Goal: Transaction & Acquisition: Purchase product/service

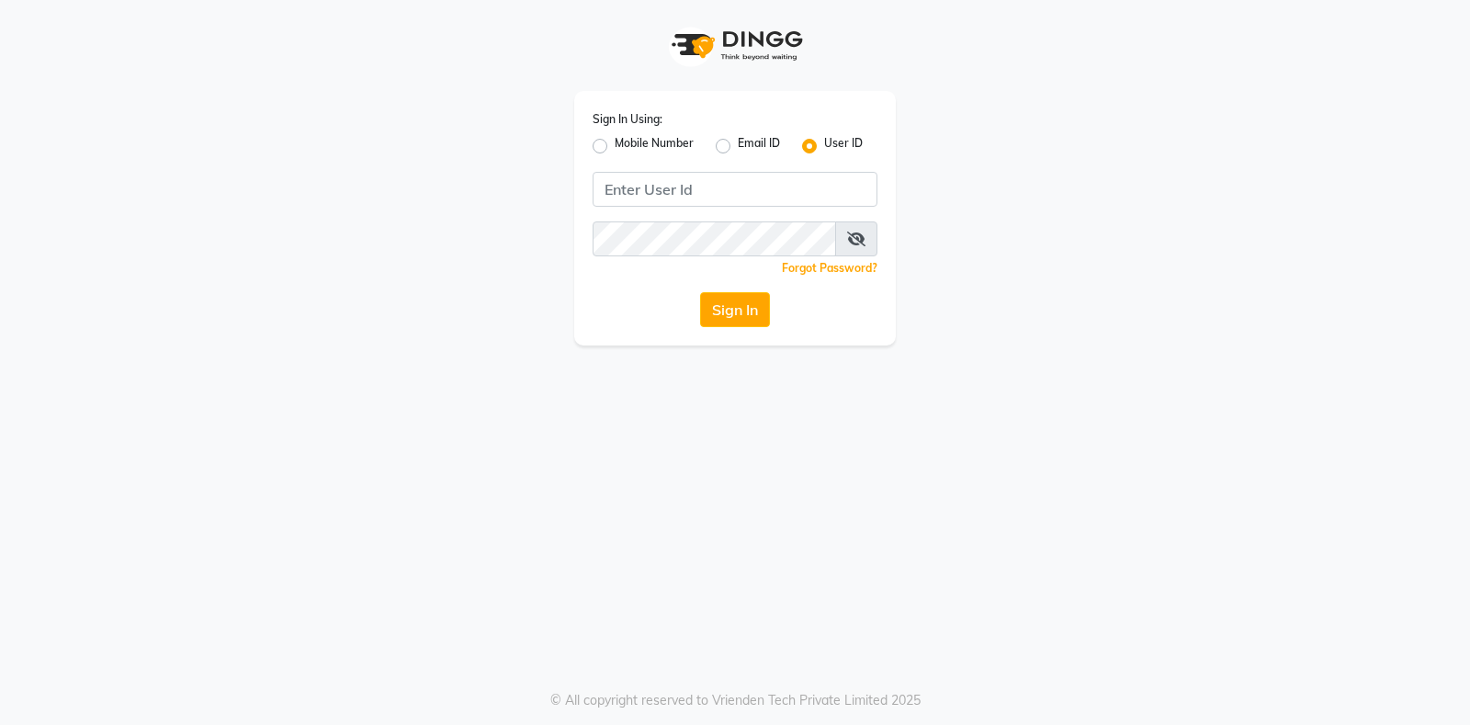
click at [611, 166] on div "Sign In Using: Mobile Number Email ID User ID Remember me Forgot Password? Sign…" at bounding box center [734, 218] width 321 height 254
click at [608, 178] on input "Username" at bounding box center [734, 189] width 285 height 35
type input "exhale7"
click at [857, 241] on icon at bounding box center [856, 238] width 18 height 15
click at [700, 292] on button "Sign In" at bounding box center [735, 309] width 70 height 35
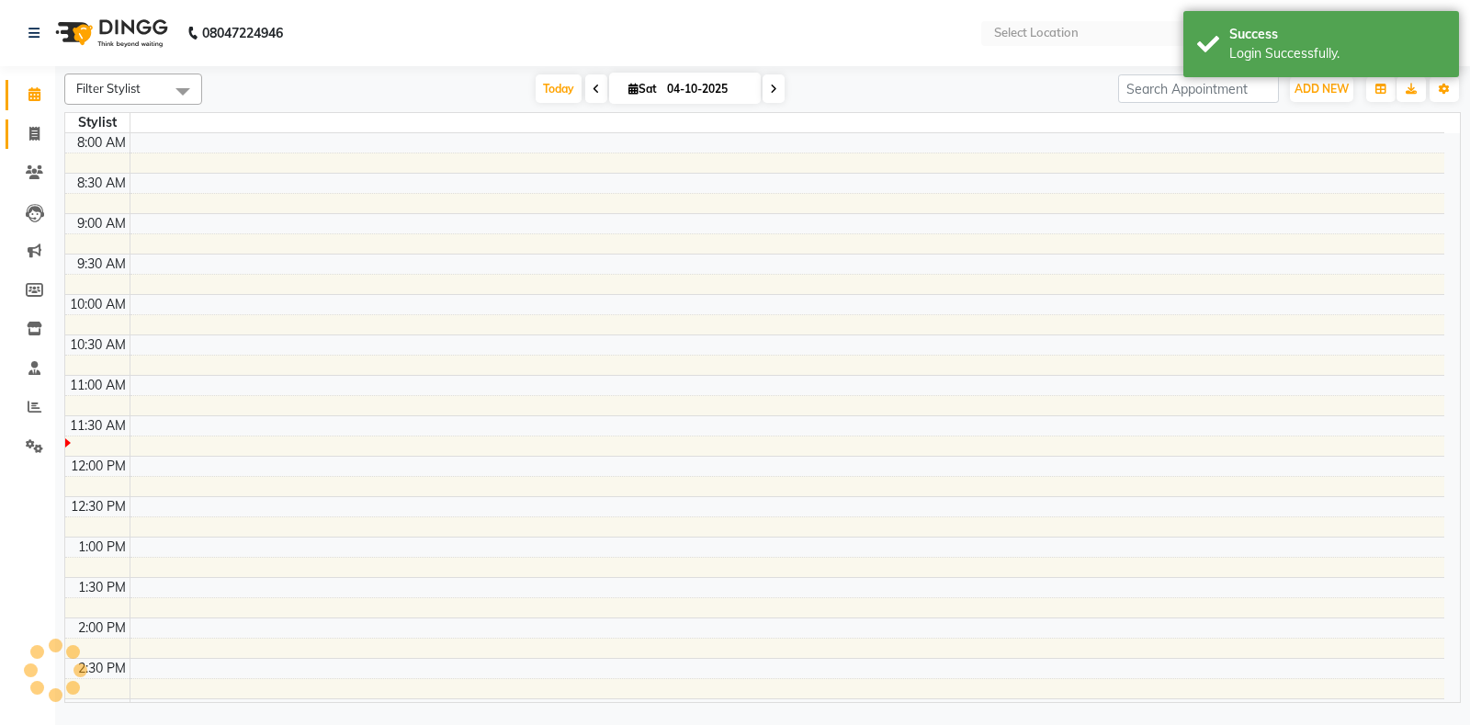
select select "en"
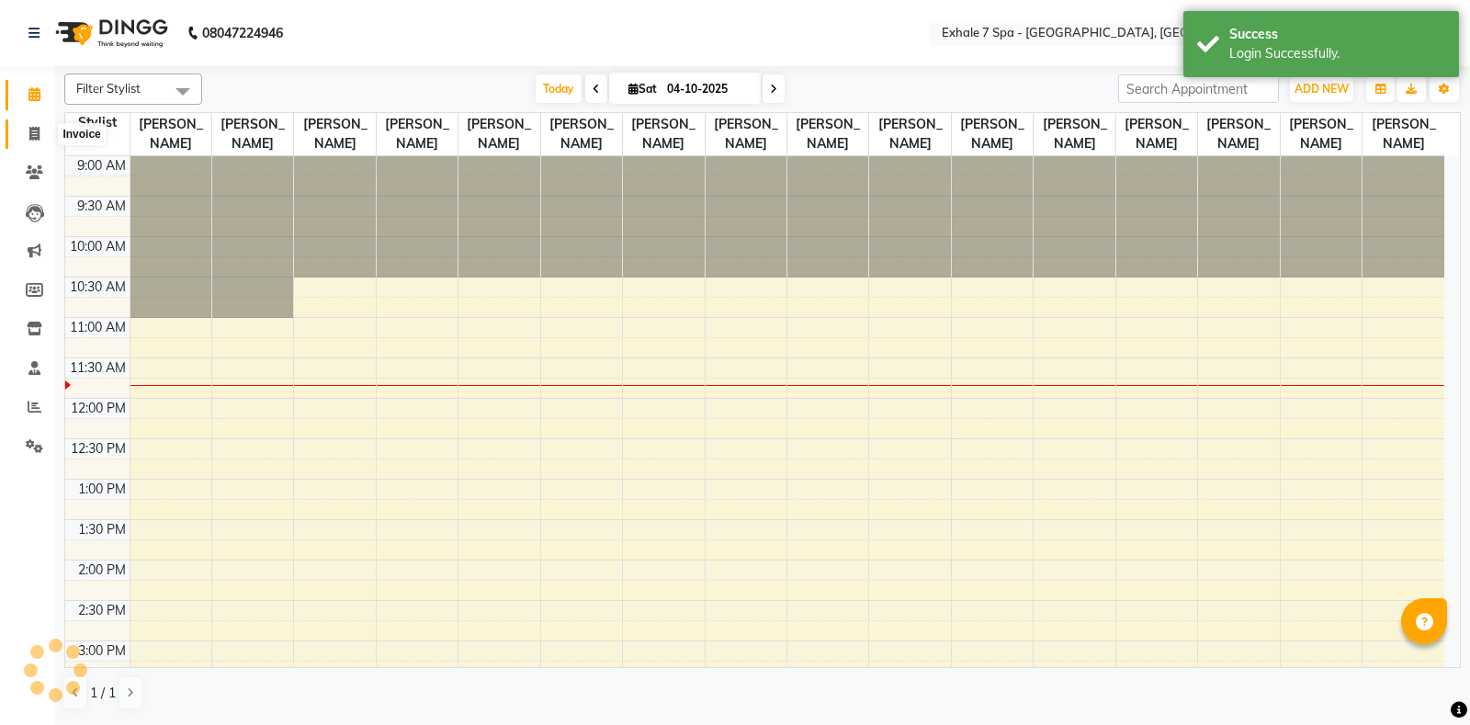
click at [41, 126] on span at bounding box center [34, 134] width 32 height 21
select select "service"
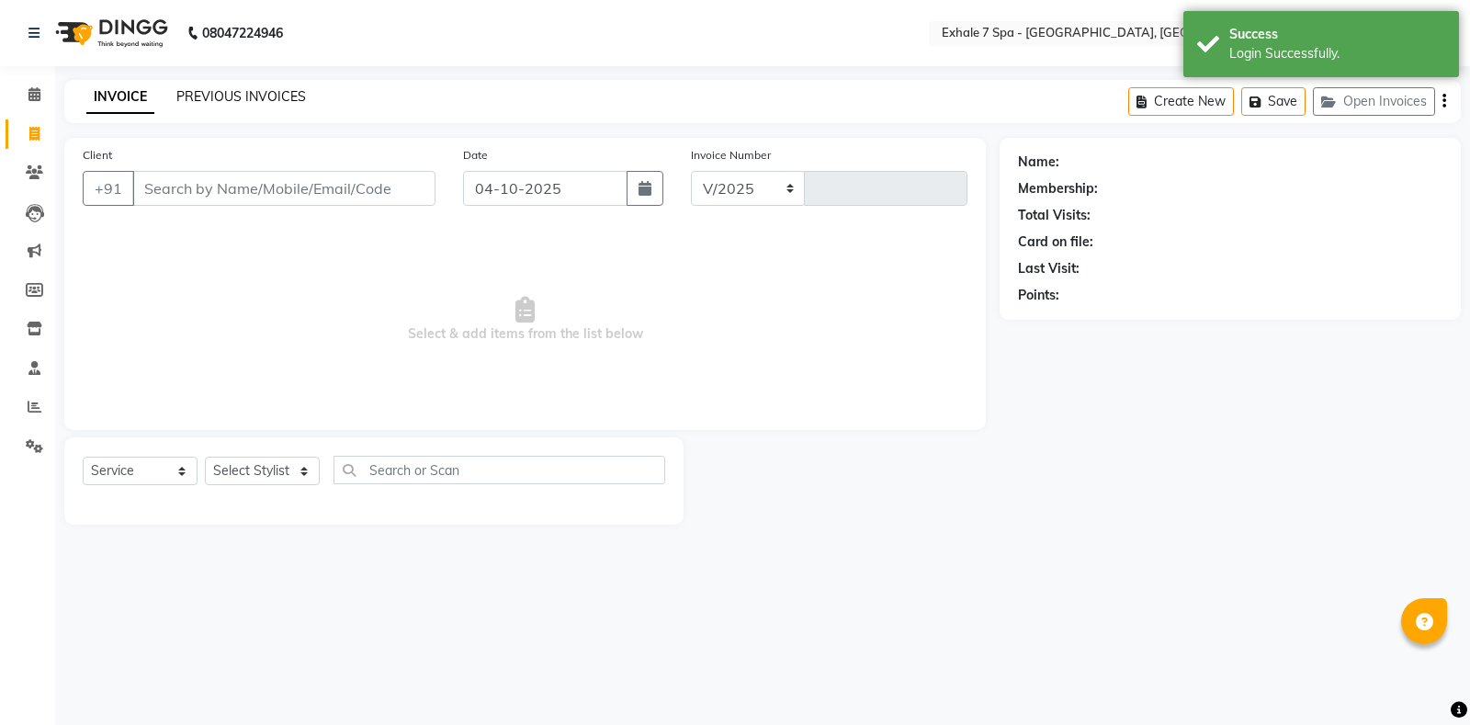
select select "4480"
type input "1825"
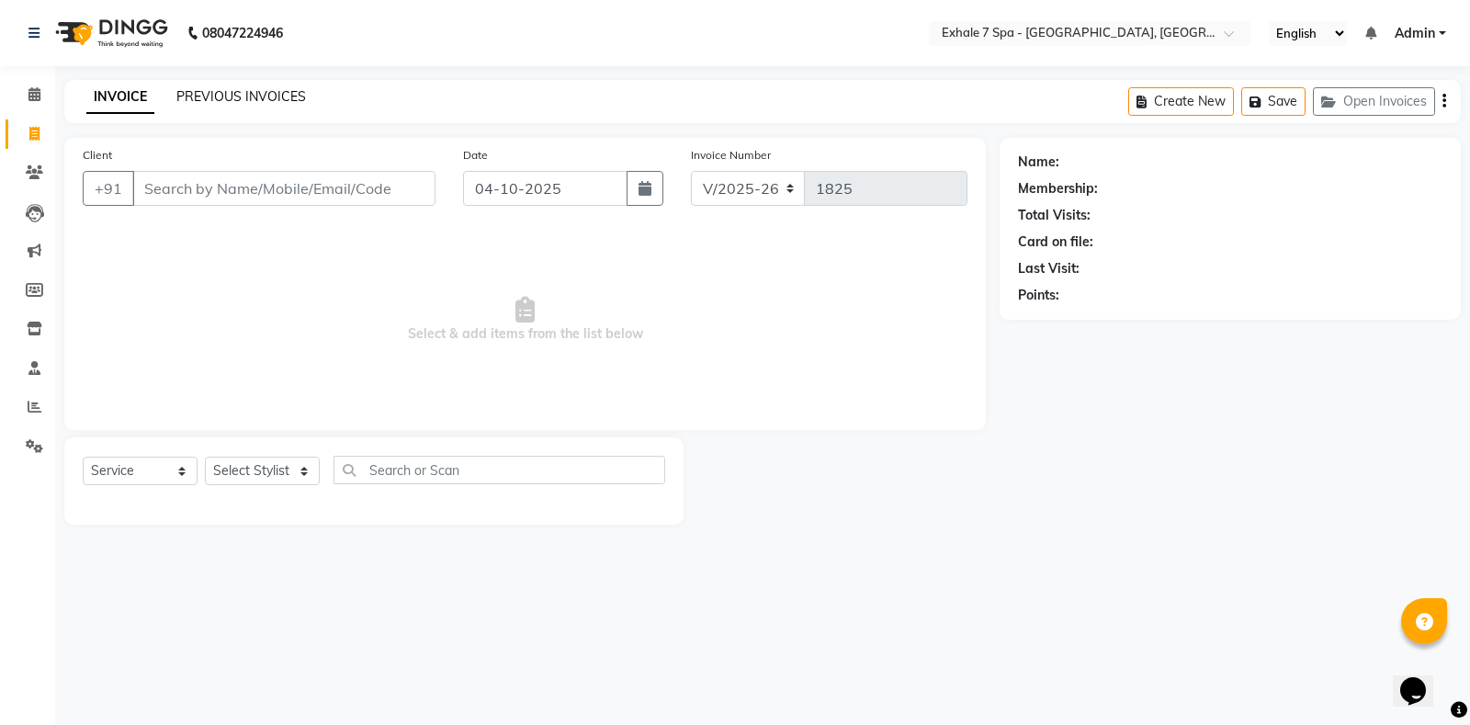
click at [202, 92] on link "PREVIOUS INVOICES" at bounding box center [241, 96] width 130 height 17
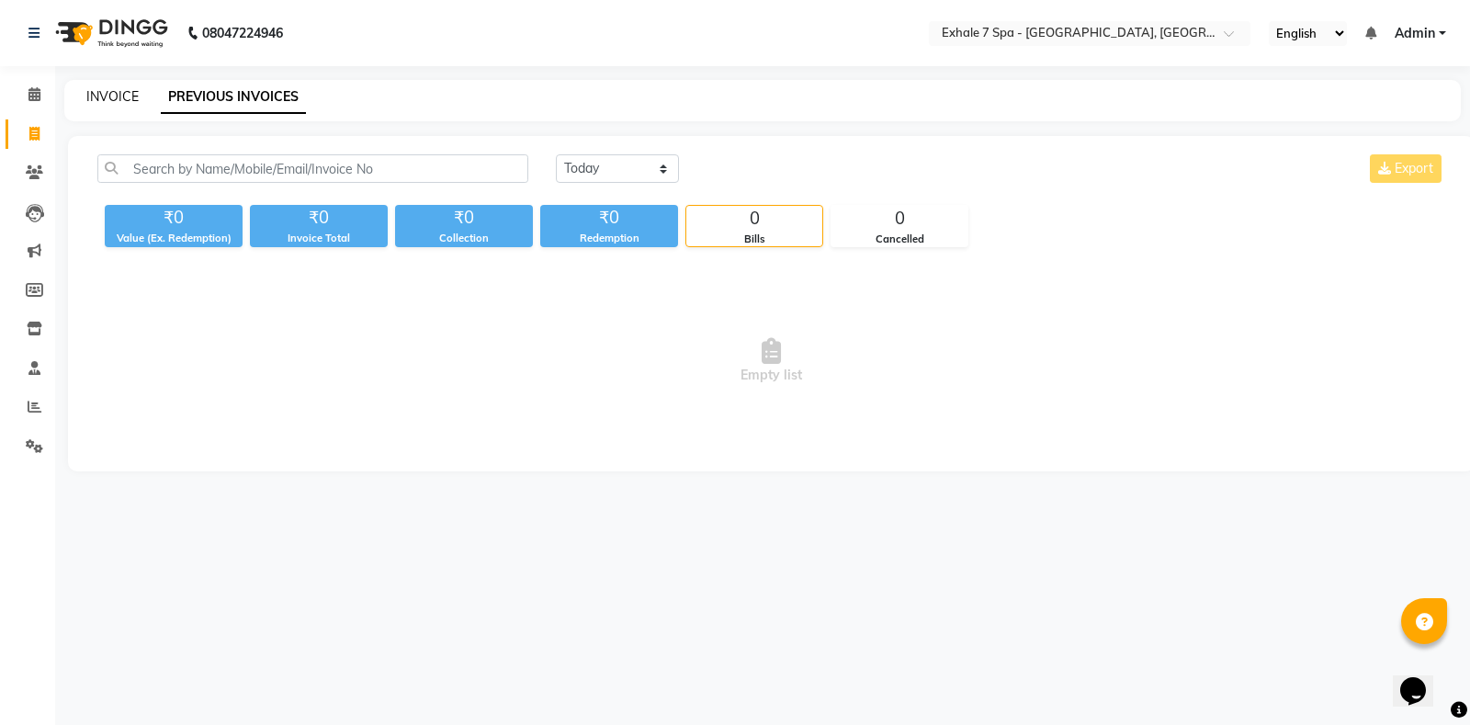
click at [103, 99] on link "INVOICE" at bounding box center [112, 96] width 52 height 17
select select "service"
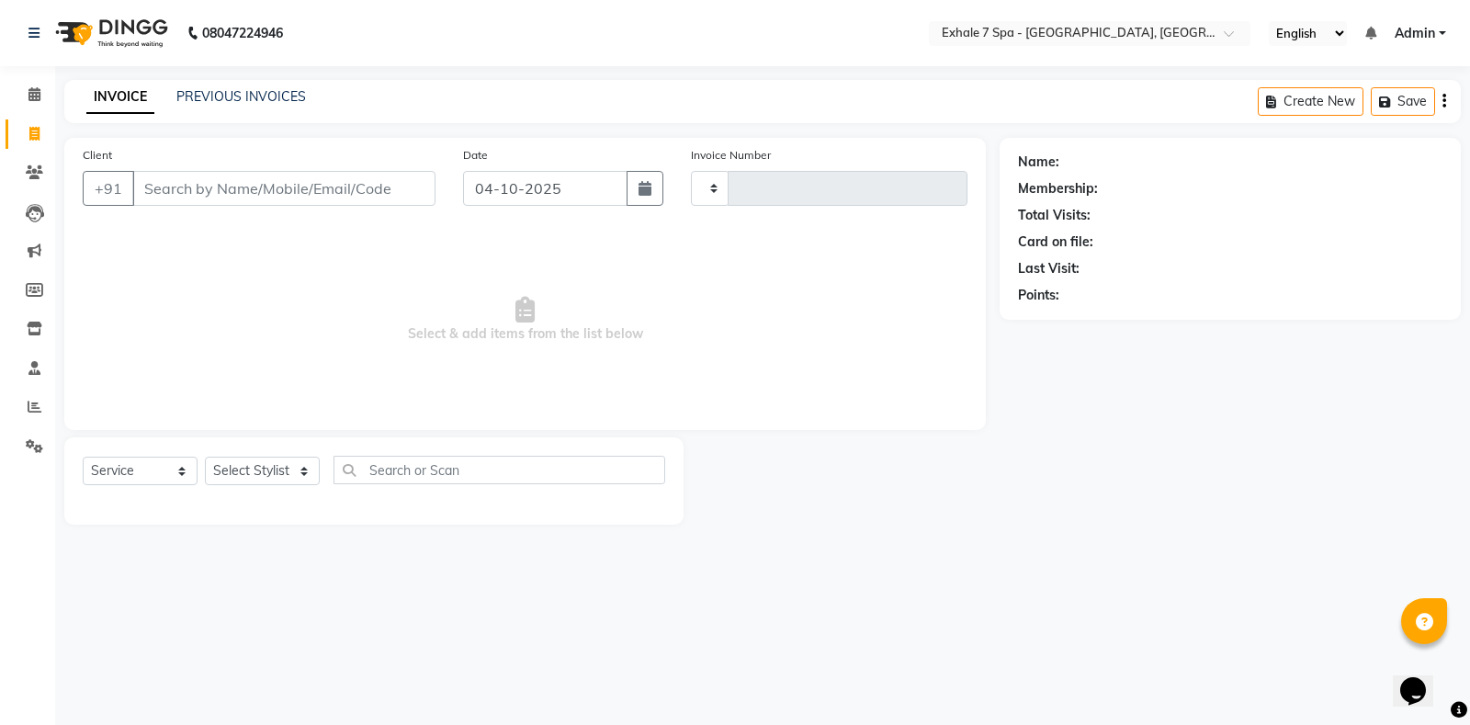
type input "1825"
select select "4480"
click at [687, 339] on span "Select & add items from the list below" at bounding box center [525, 320] width 885 height 184
click at [29, 172] on icon at bounding box center [34, 172] width 17 height 14
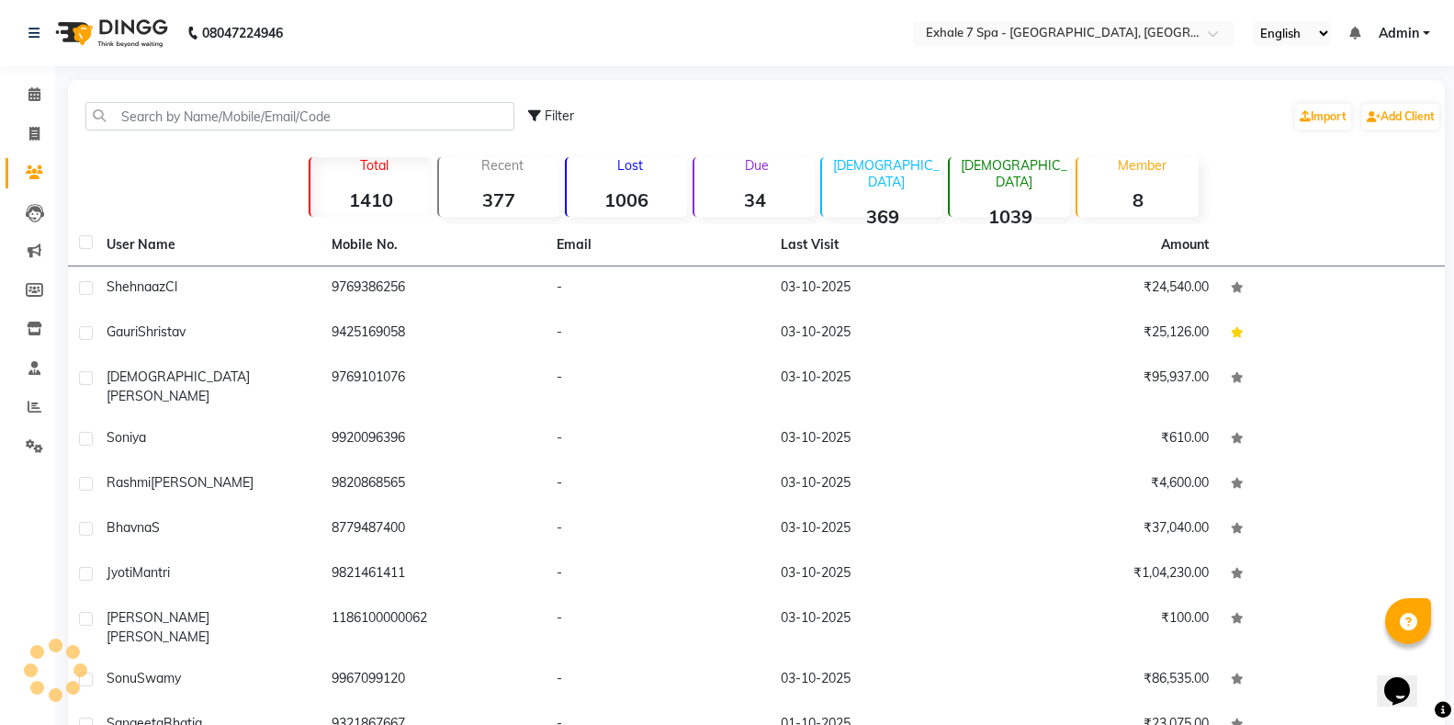
click at [122, 142] on div "Filter Import Add Client" at bounding box center [756, 116] width 1369 height 58
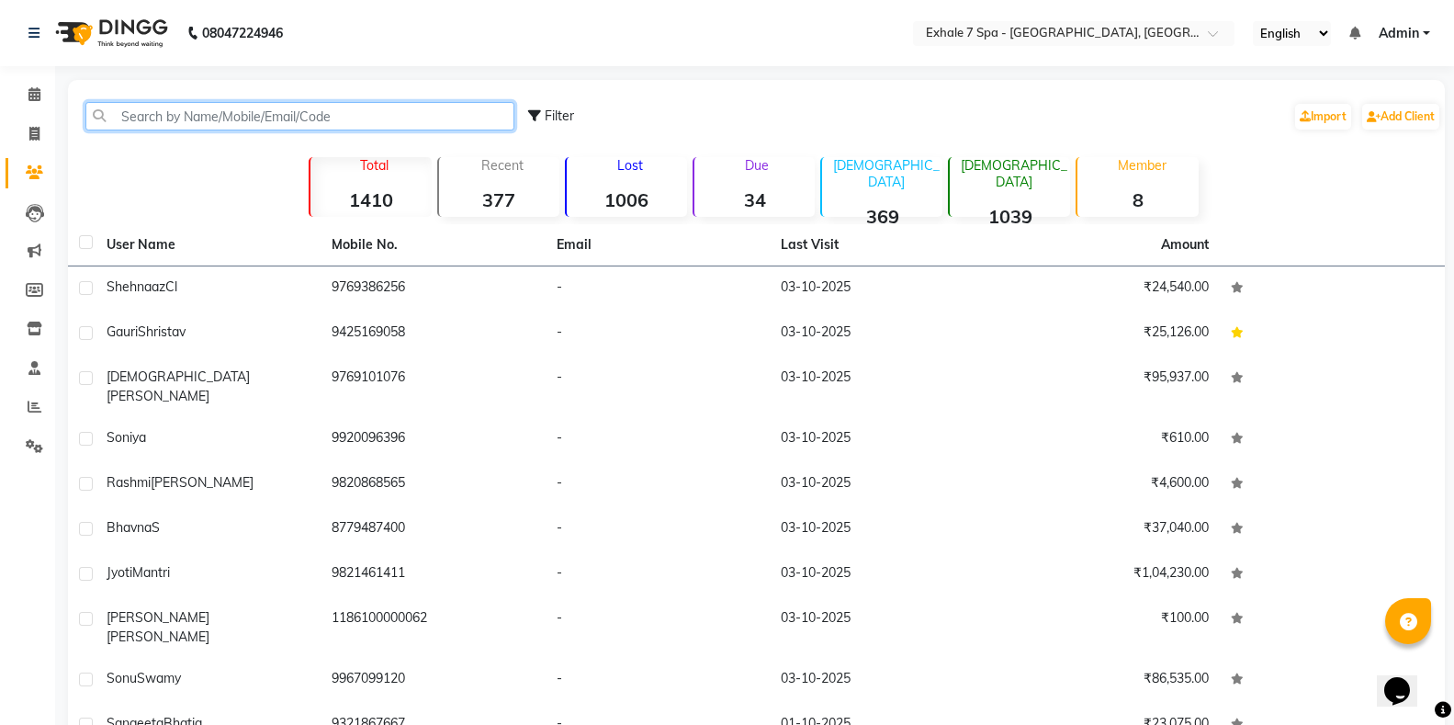
click at [134, 118] on input "text" at bounding box center [299, 116] width 429 height 28
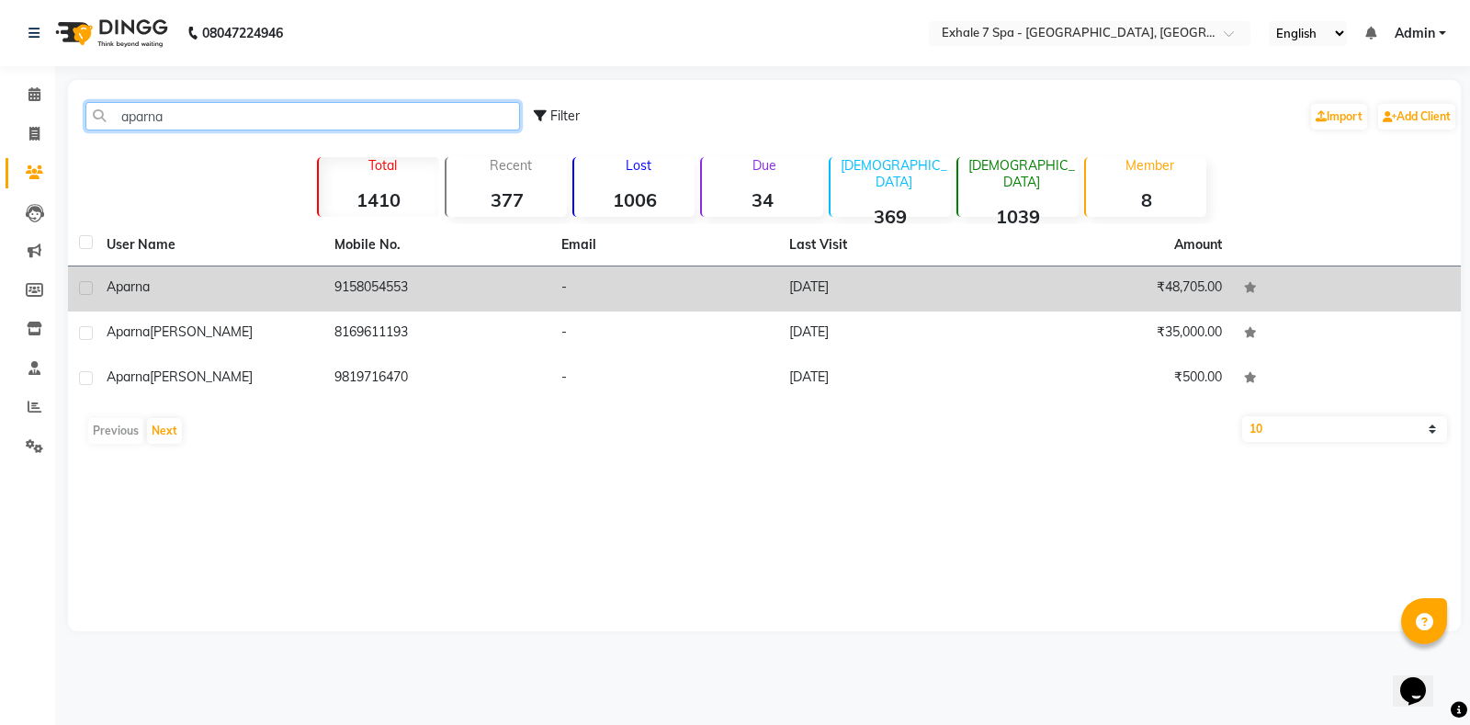
type input "aparna"
click at [150, 285] on div "Aparna" at bounding box center [210, 286] width 206 height 19
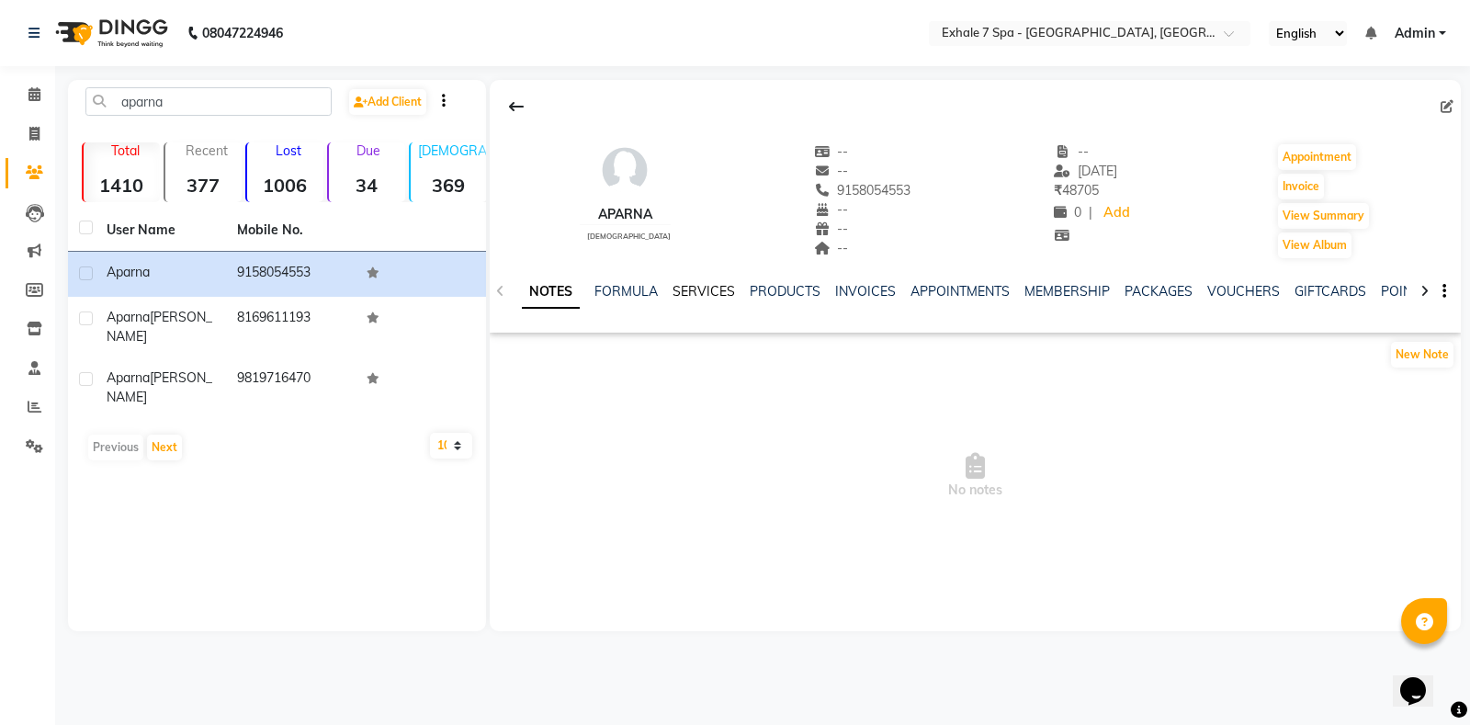
click at [695, 285] on link "SERVICES" at bounding box center [703, 291] width 62 height 17
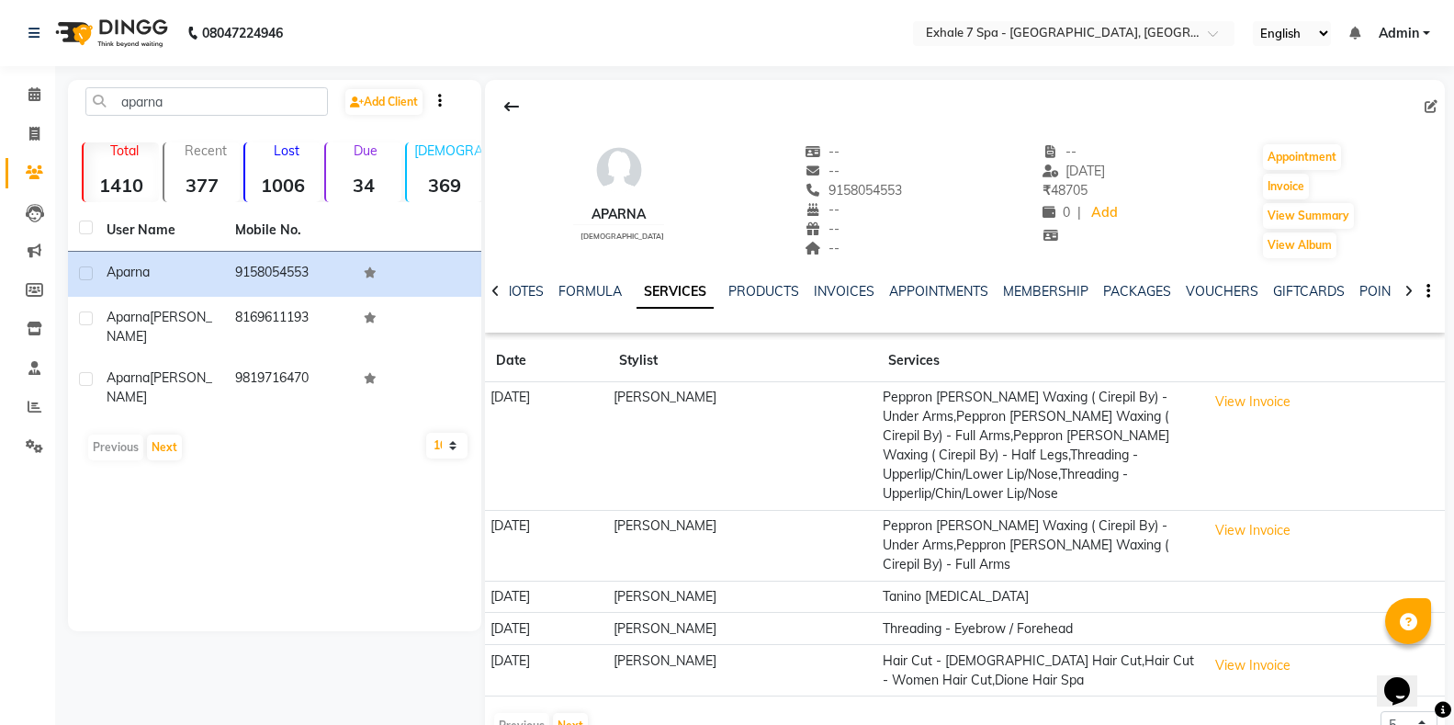
scroll to position [51, 0]
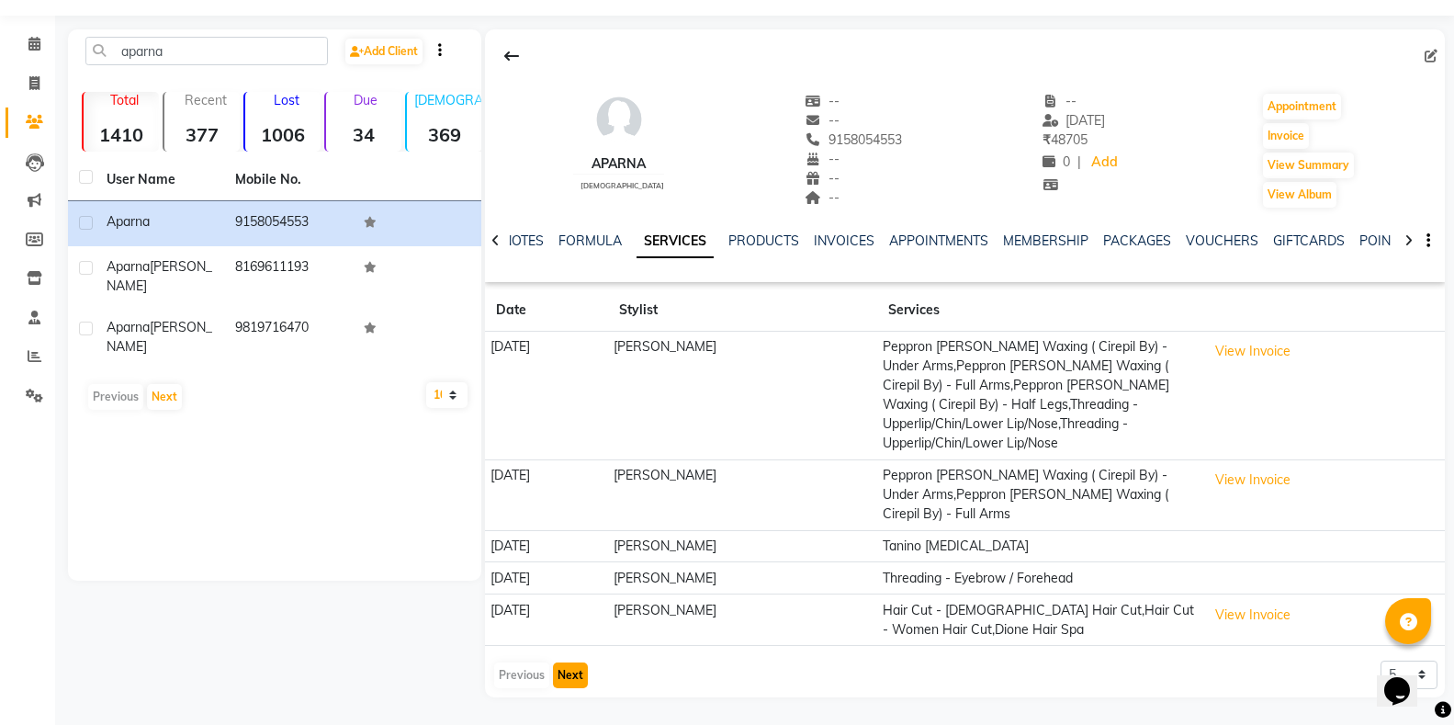
click at [580, 682] on button "Next" at bounding box center [570, 675] width 35 height 26
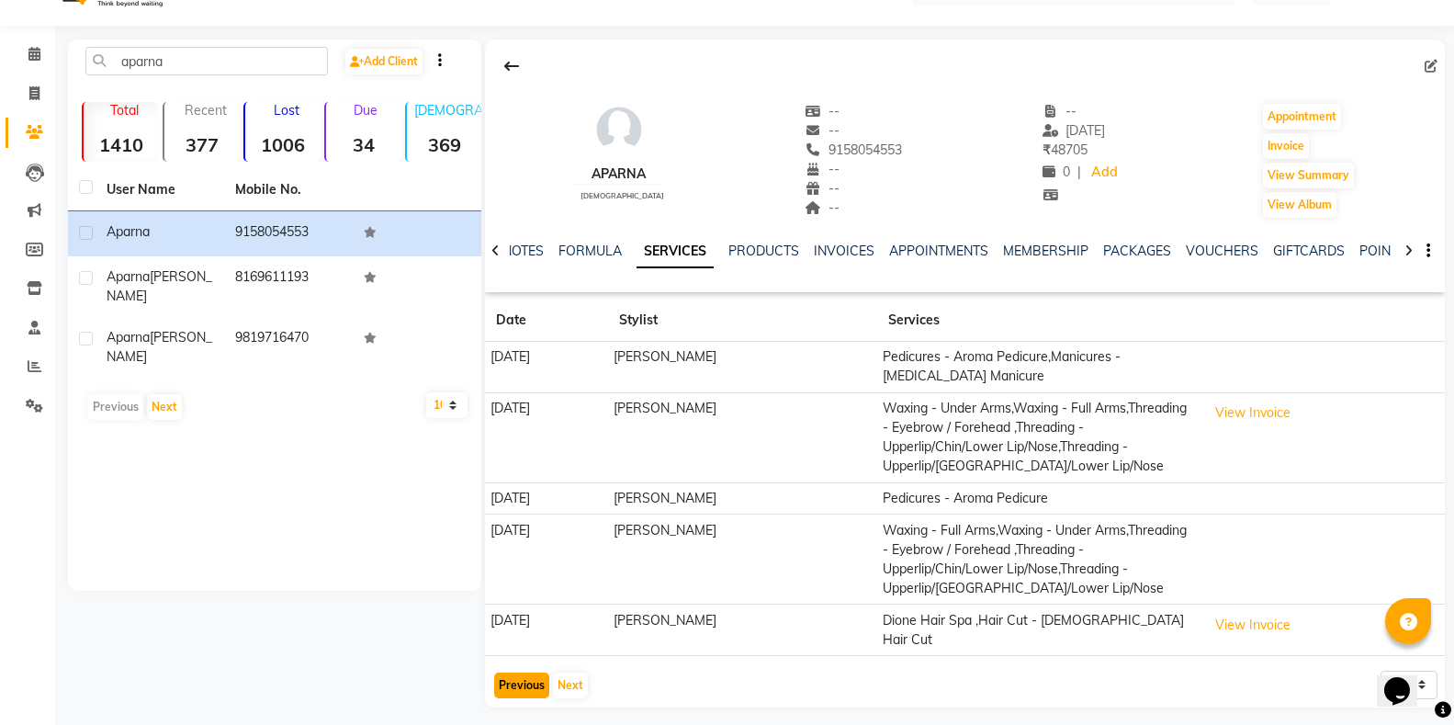
click at [530, 672] on button "Previous" at bounding box center [521, 685] width 55 height 26
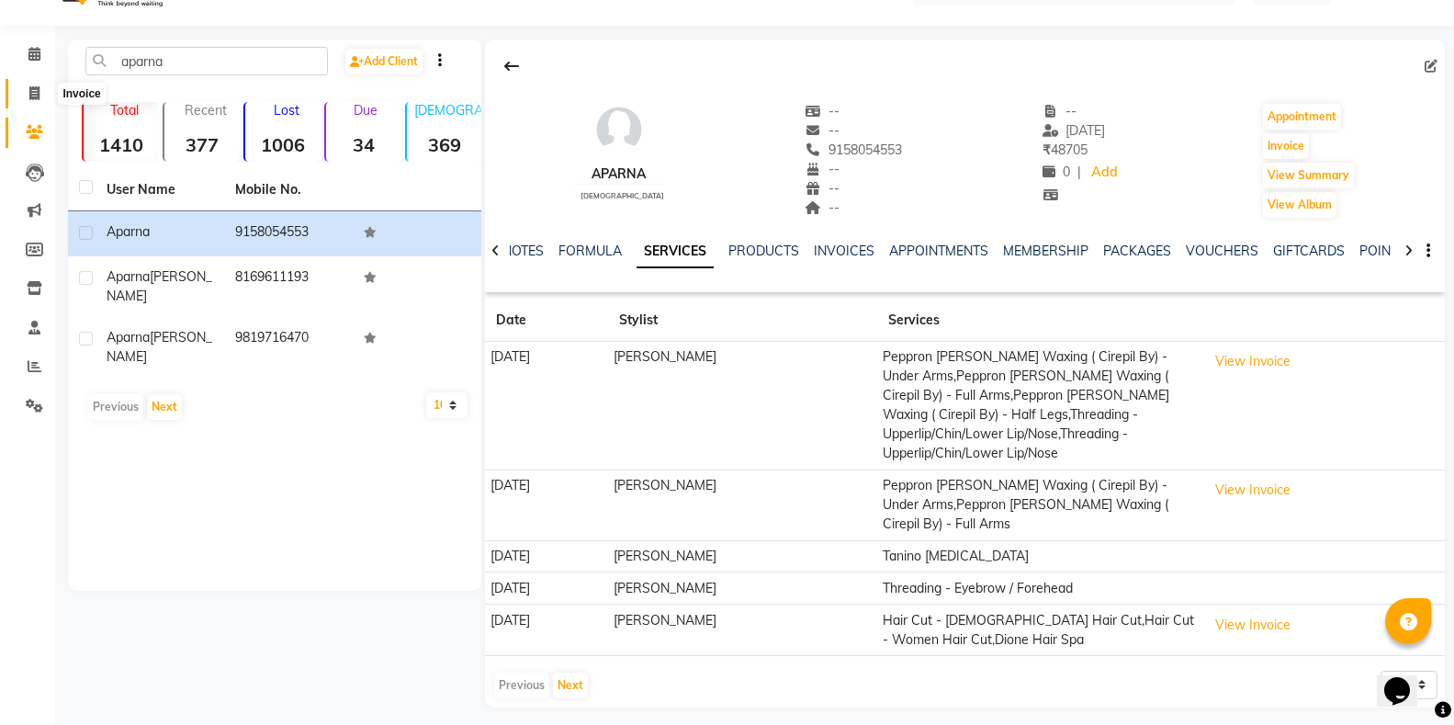
click at [34, 96] on icon at bounding box center [34, 93] width 10 height 14
select select "service"
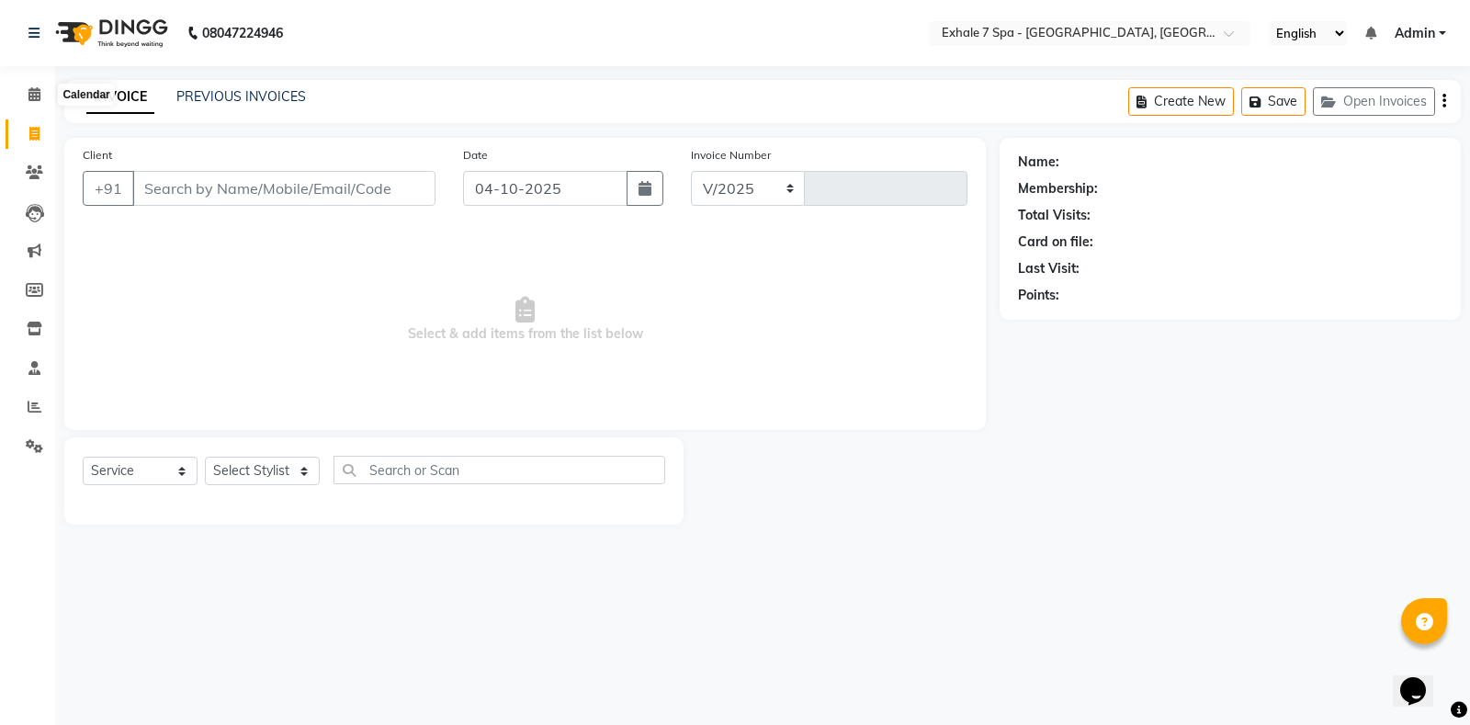
select select "4480"
type input "1825"
click at [168, 193] on input "Client" at bounding box center [283, 188] width 303 height 35
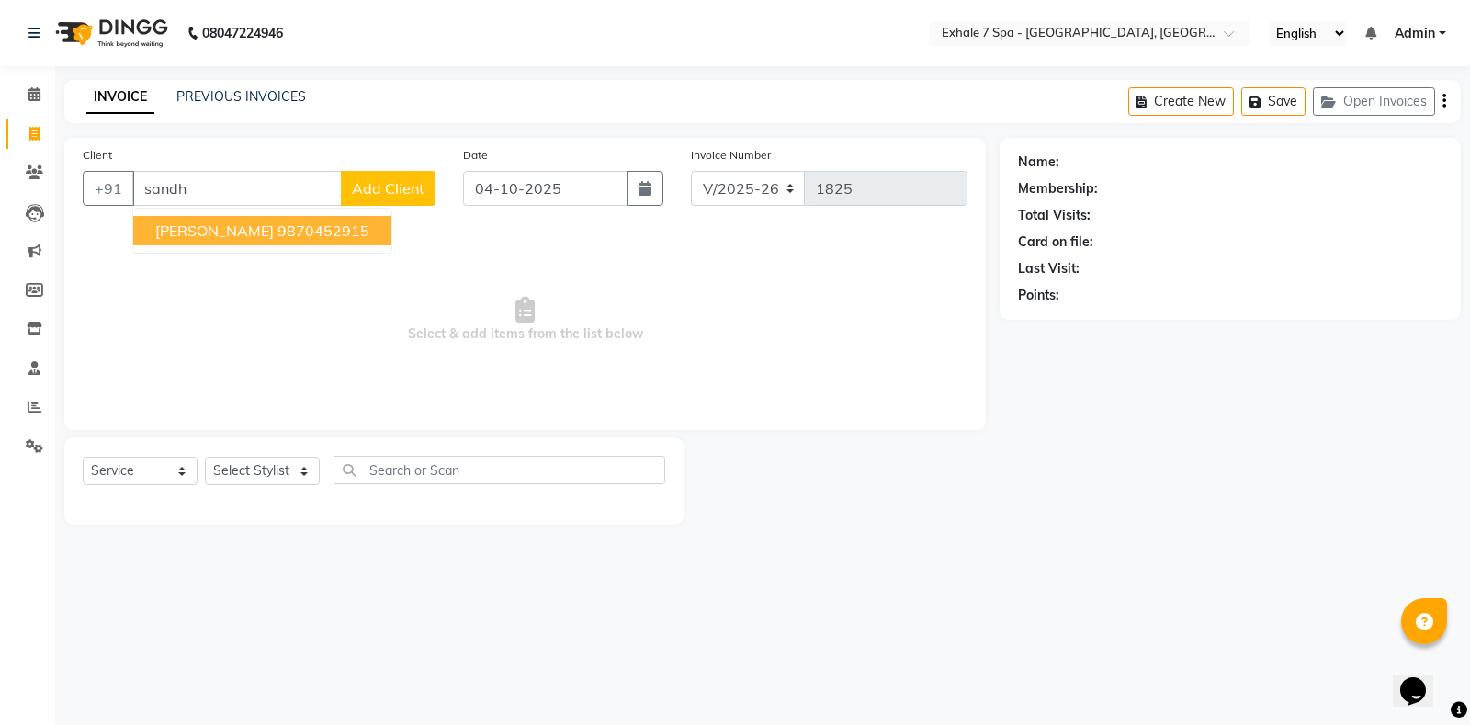
click at [201, 234] on span "[PERSON_NAME]" at bounding box center [214, 230] width 118 height 18
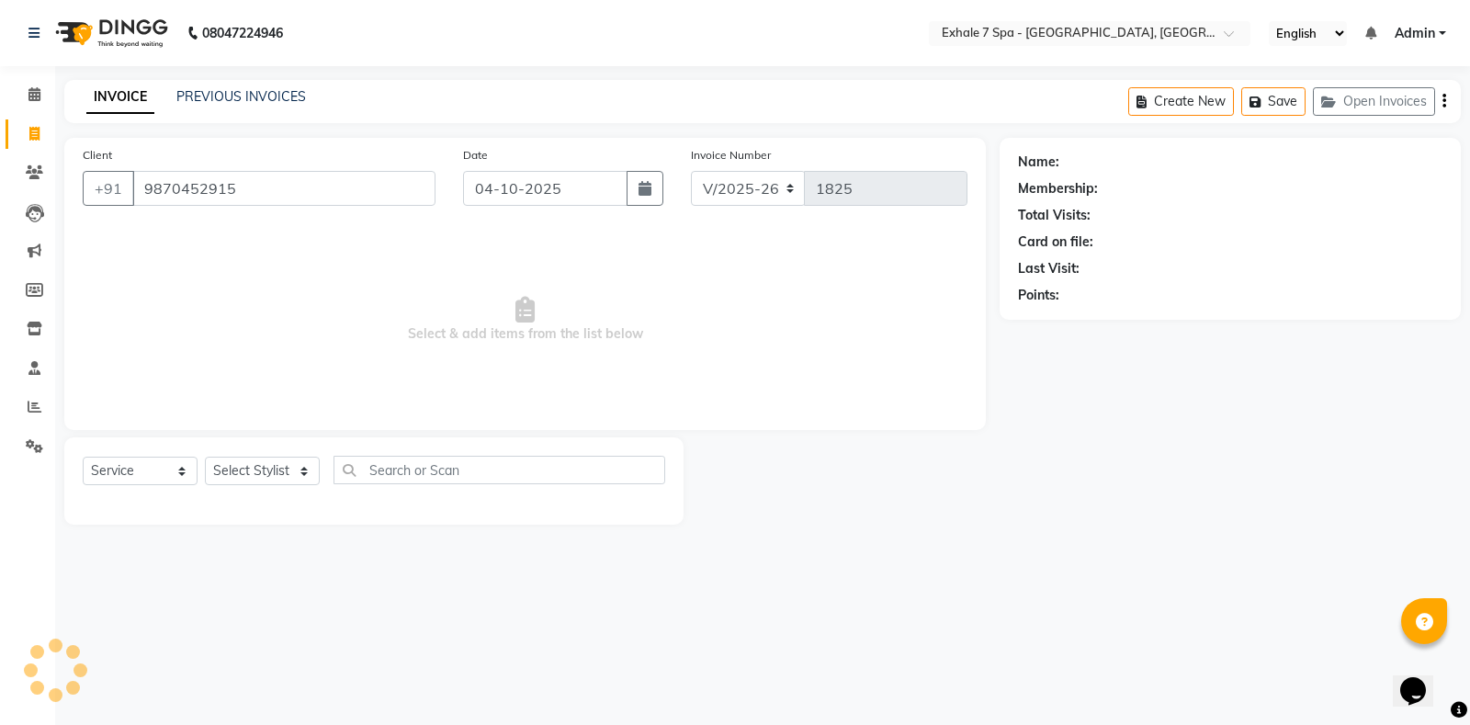
type input "9870452915"
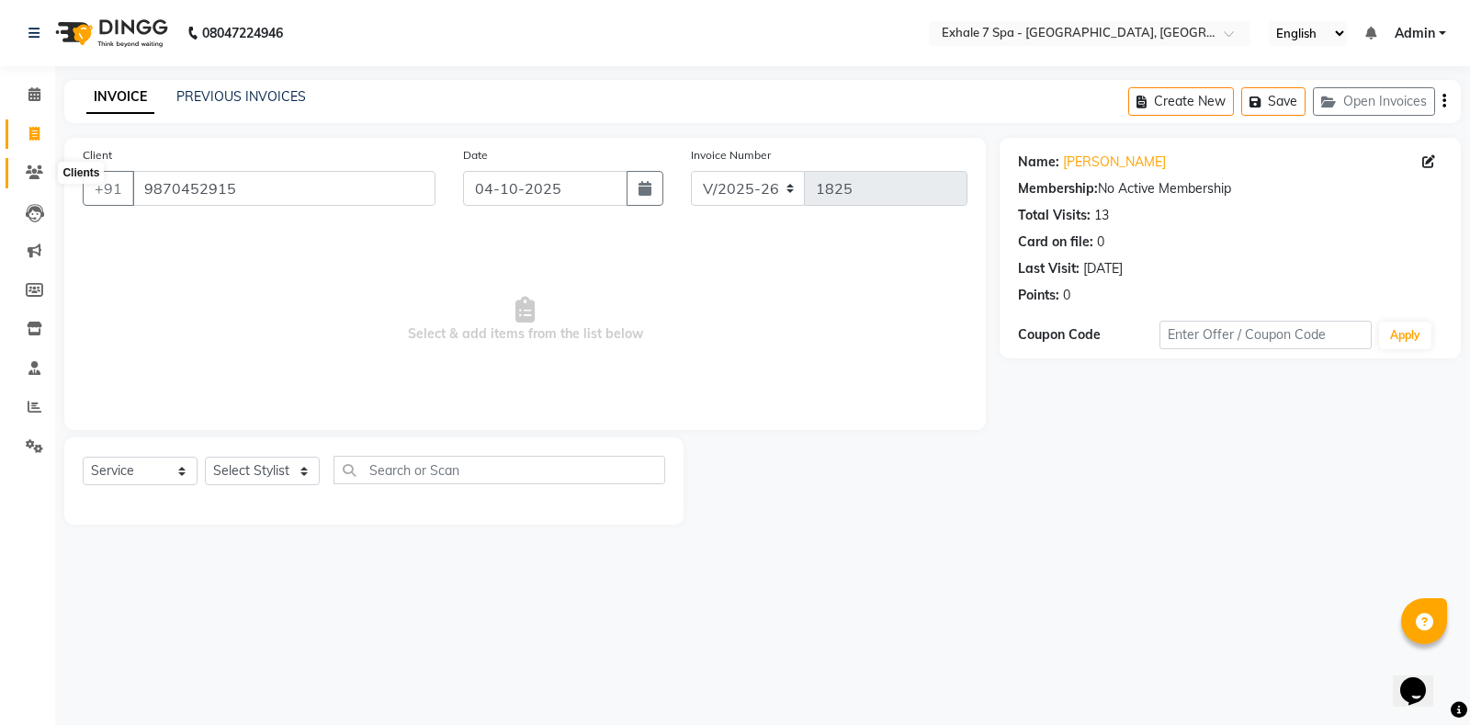
click at [19, 179] on span at bounding box center [34, 173] width 32 height 21
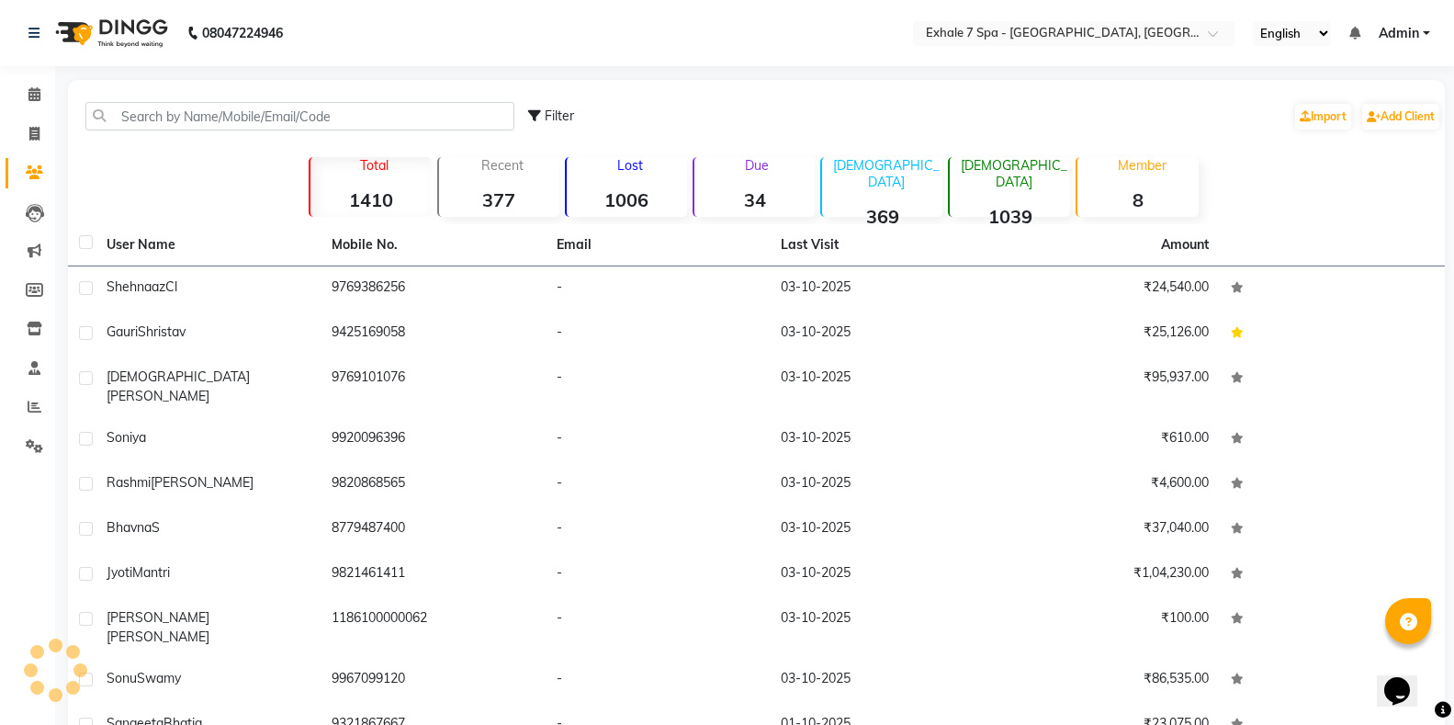
click at [247, 100] on div "Filter Import Add Client" at bounding box center [756, 116] width 1369 height 58
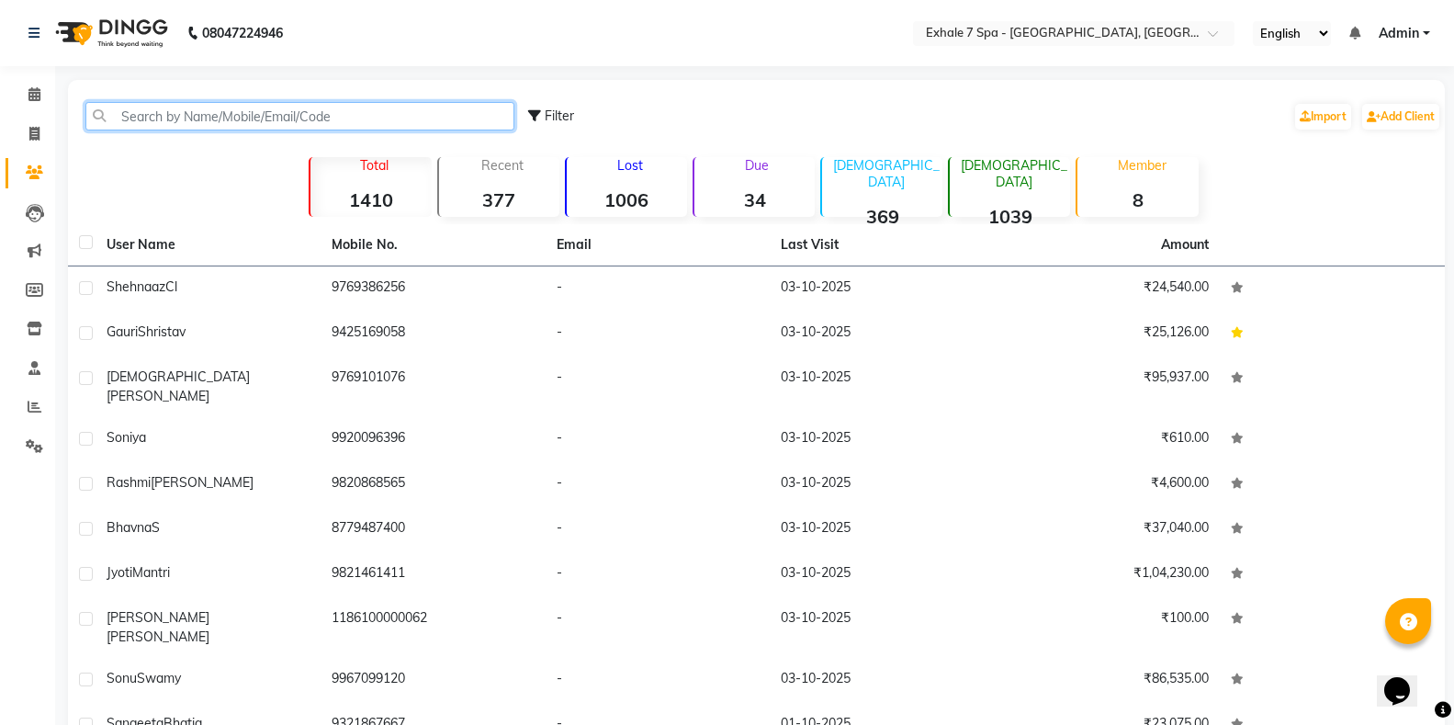
click at [242, 110] on input "text" at bounding box center [299, 116] width 429 height 28
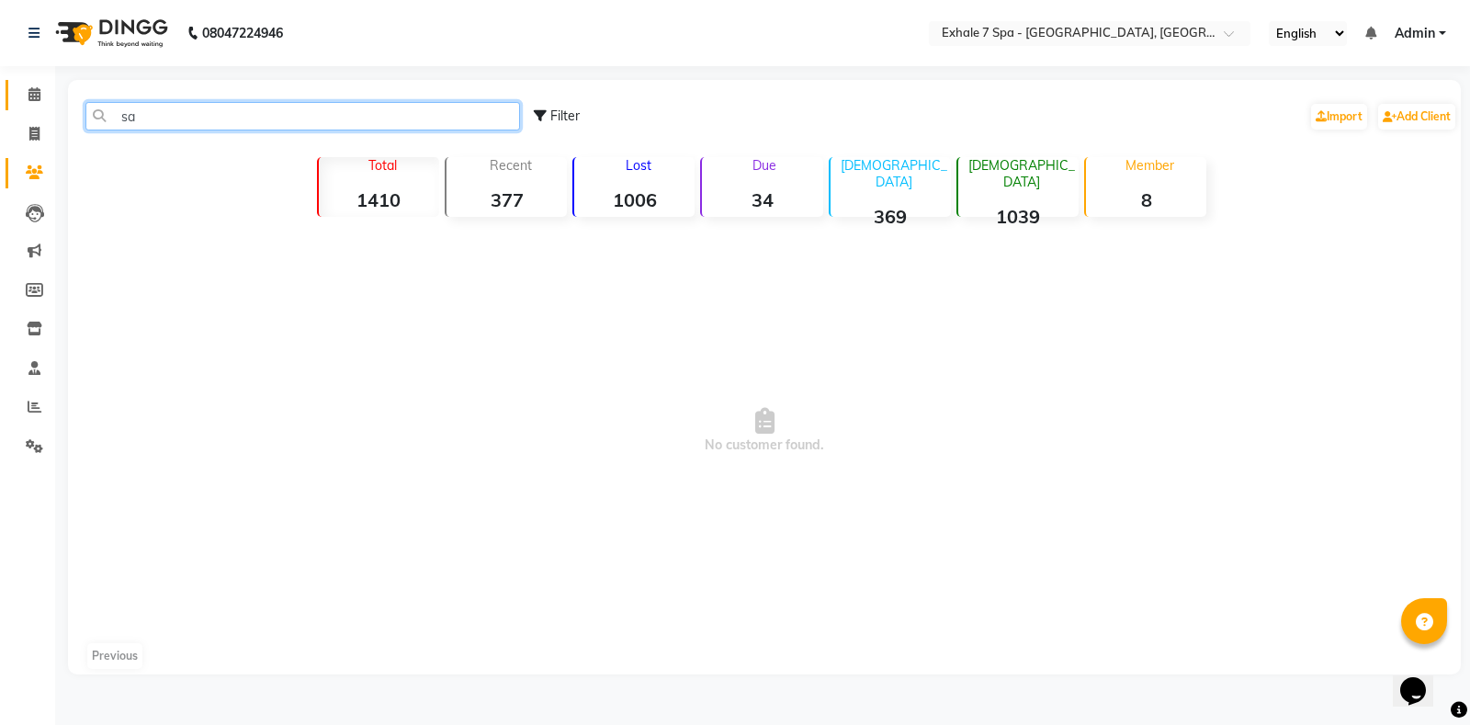
type input "s"
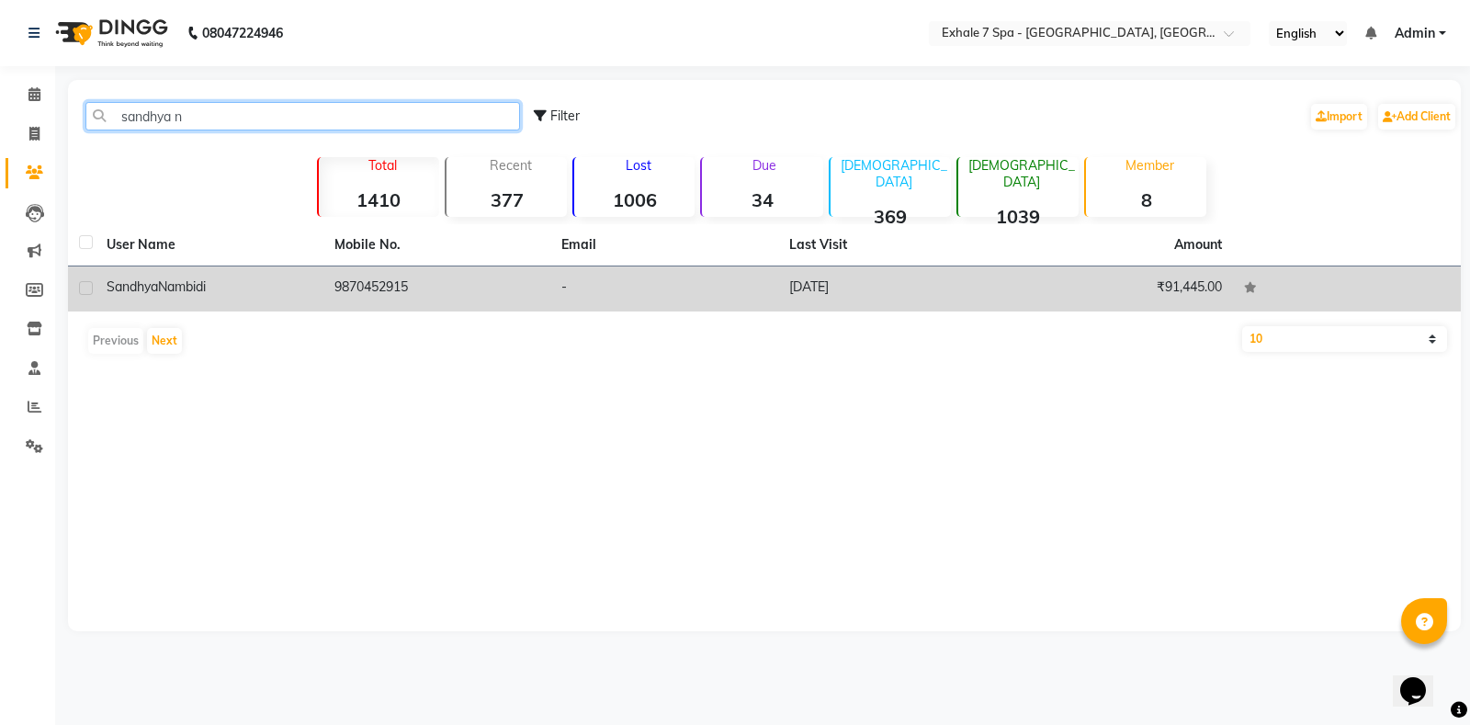
type input "sandhya n"
click at [196, 288] on span "Nambidi" at bounding box center [182, 286] width 48 height 17
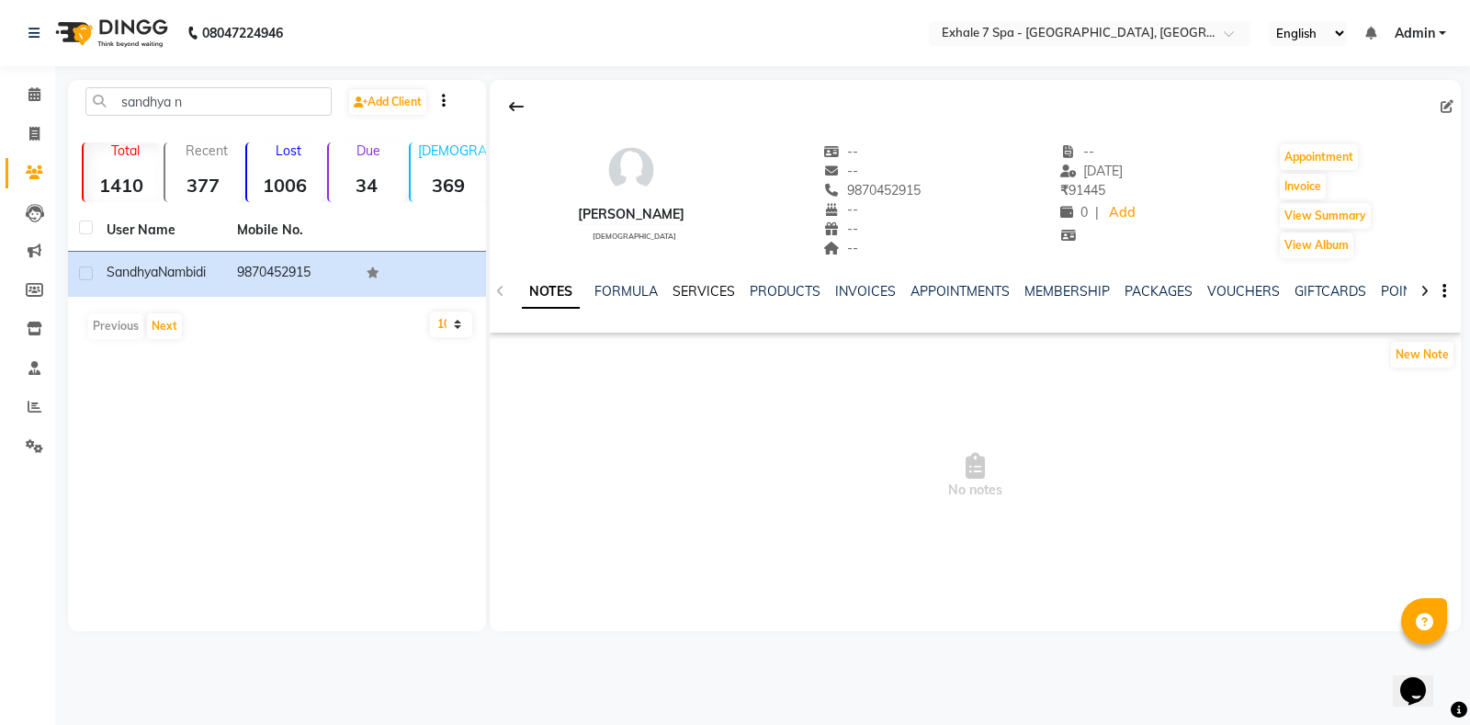
click at [684, 296] on link "SERVICES" at bounding box center [703, 291] width 62 height 17
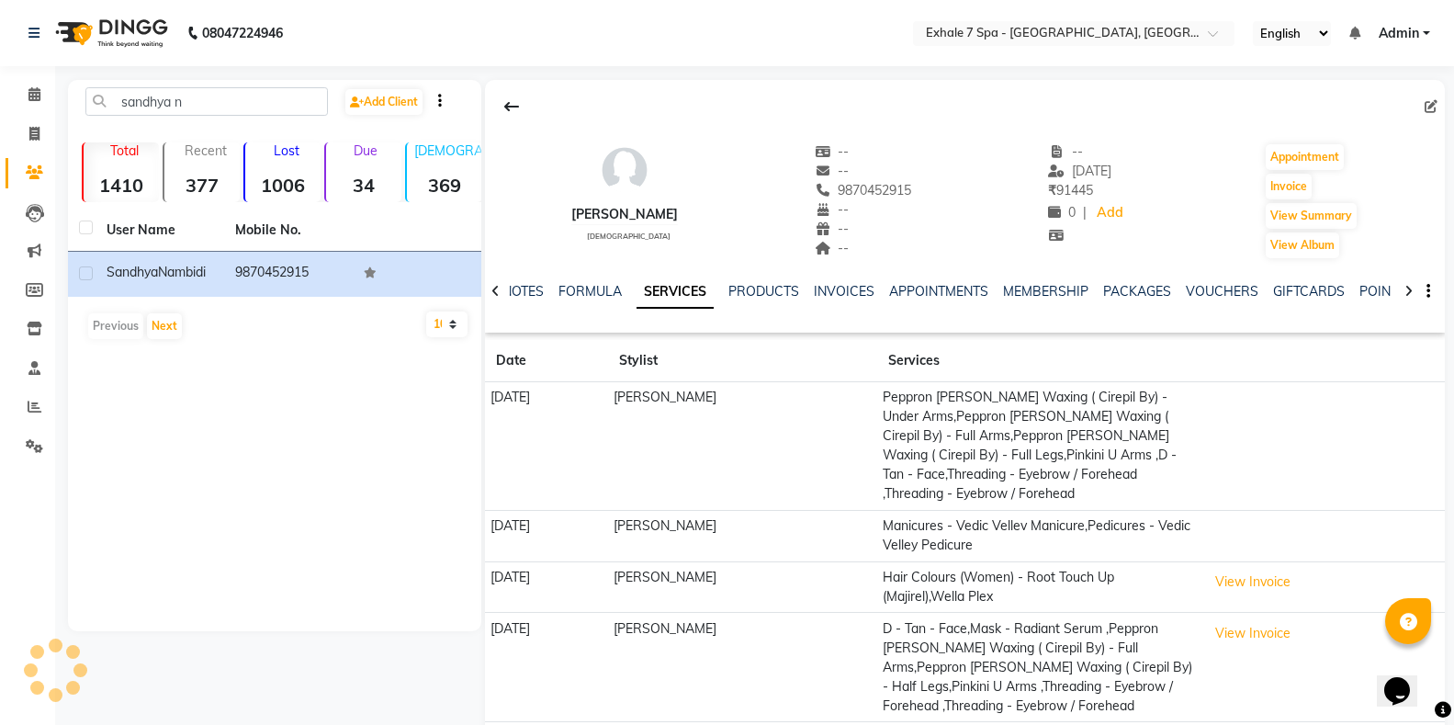
click at [676, 296] on link "SERVICES" at bounding box center [675, 292] width 77 height 33
click at [25, 138] on span at bounding box center [34, 134] width 32 height 21
select select "service"
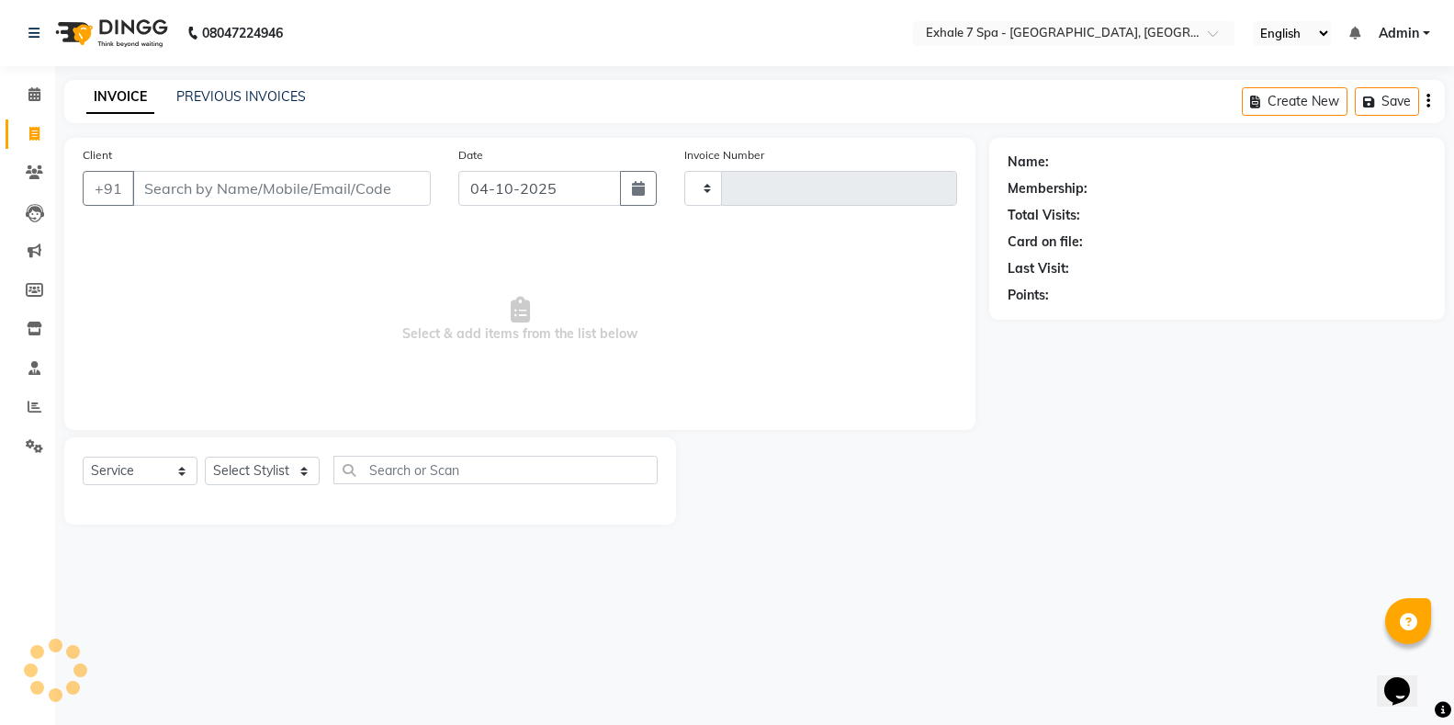
type input "1825"
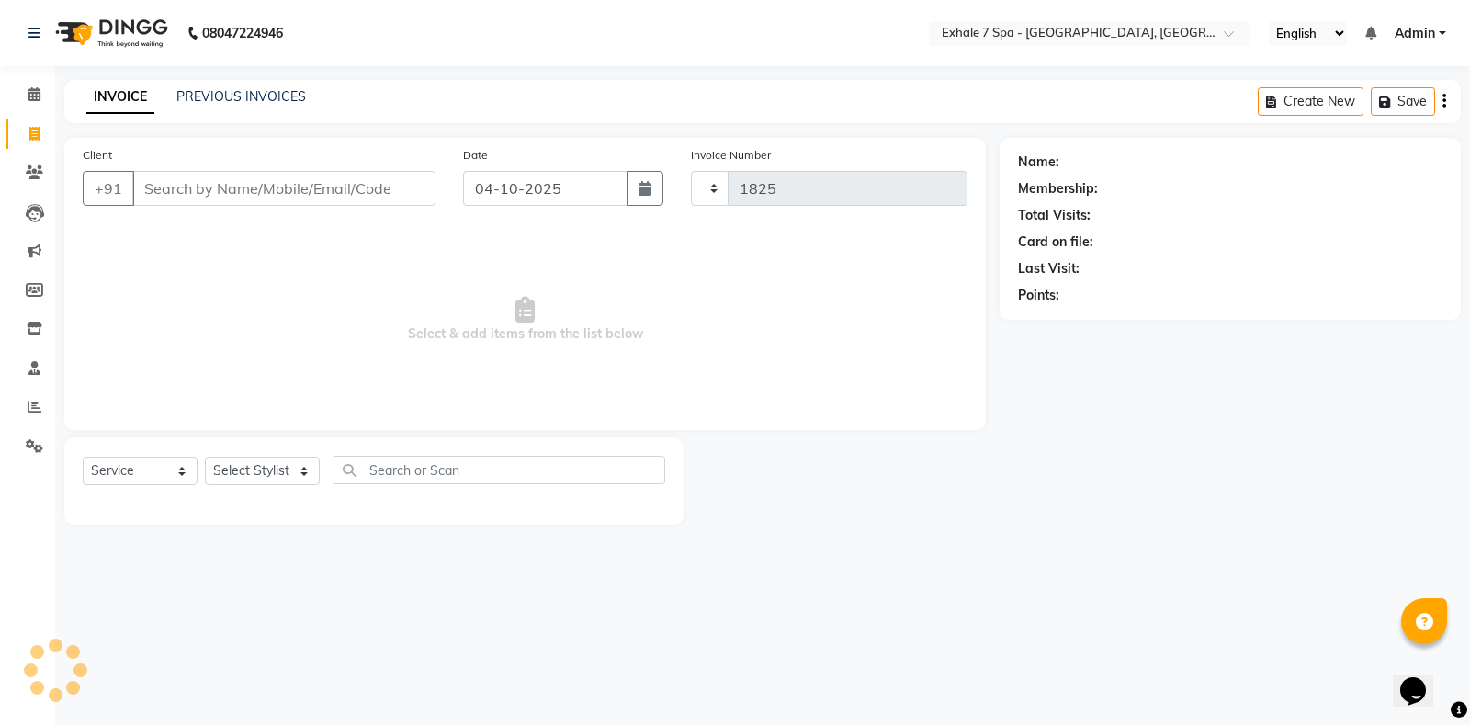
select select "4480"
click at [241, 96] on link "PREVIOUS INVOICES" at bounding box center [241, 96] width 130 height 17
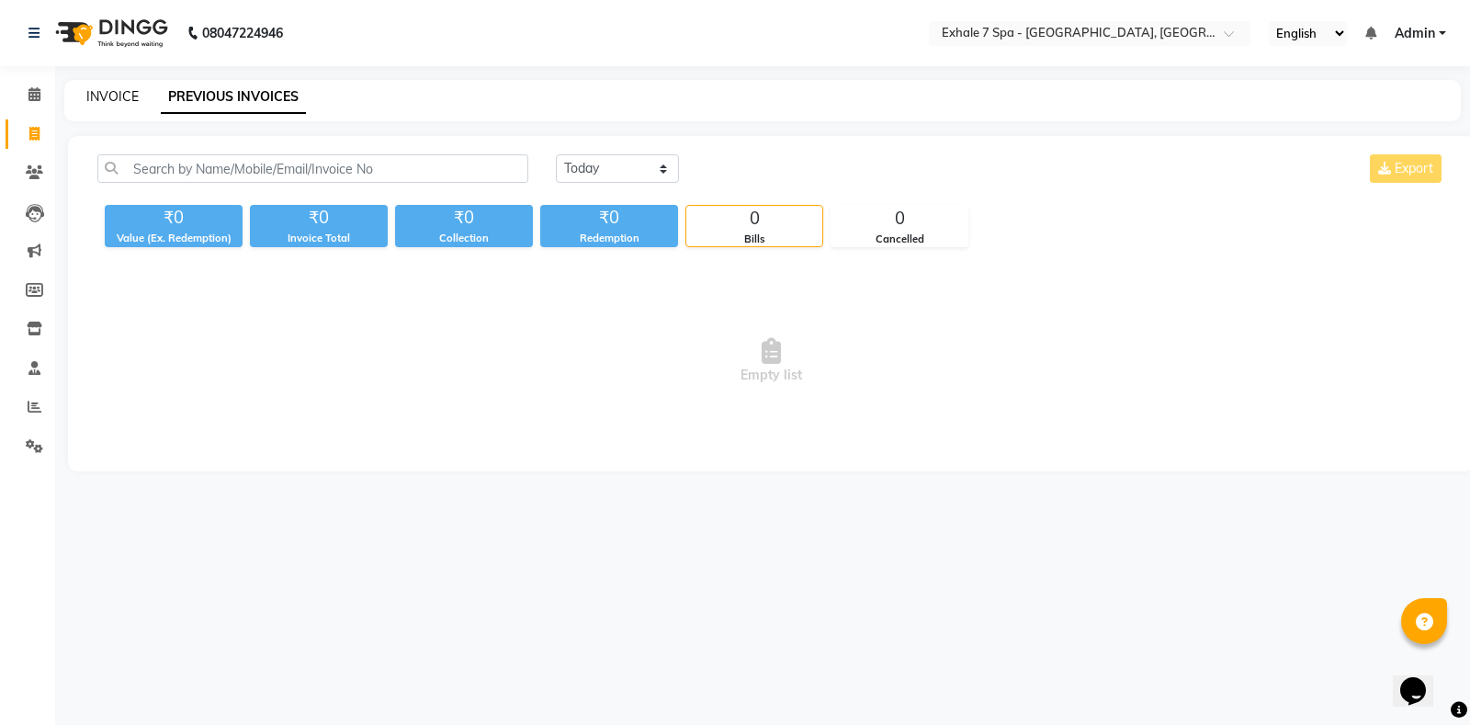
click at [97, 101] on link "INVOICE" at bounding box center [112, 96] width 52 height 17
select select "4480"
select select "service"
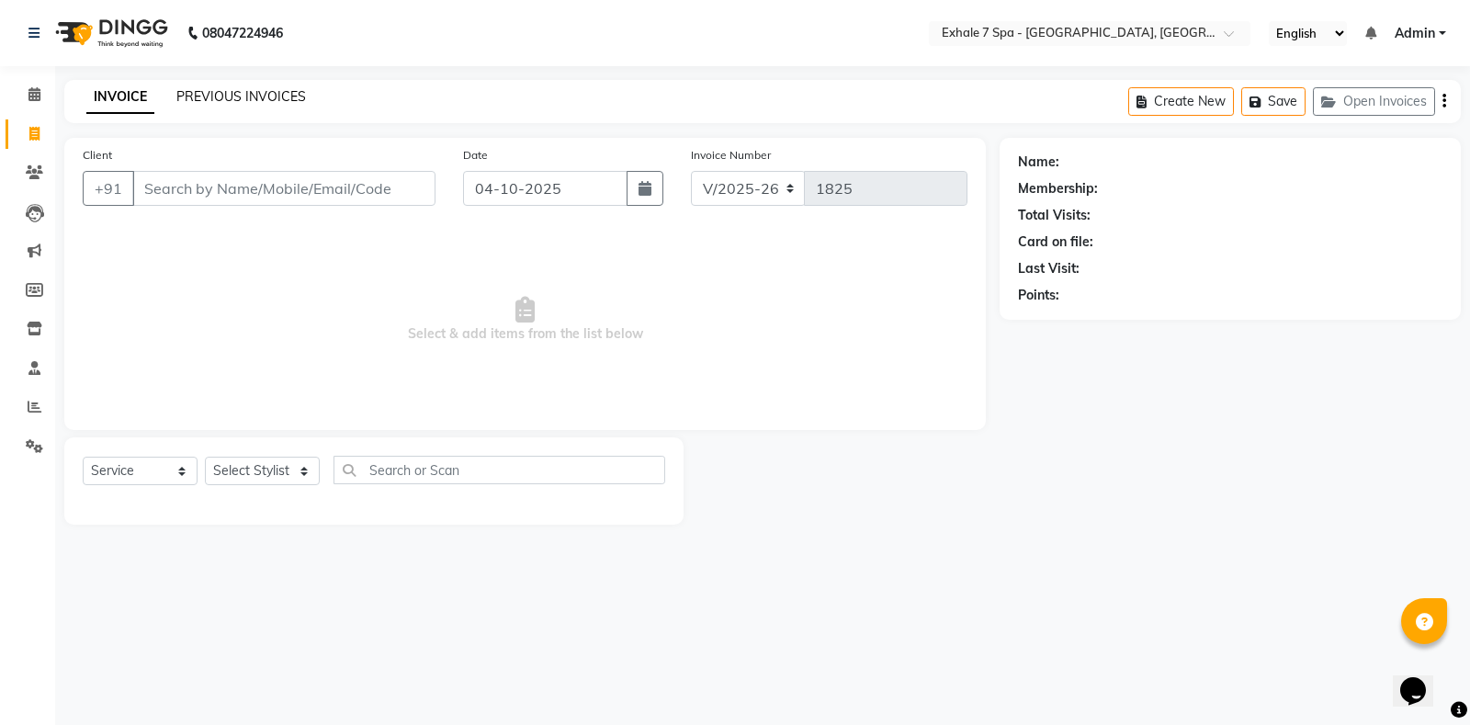
click at [213, 99] on link "PREVIOUS INVOICES" at bounding box center [241, 96] width 130 height 17
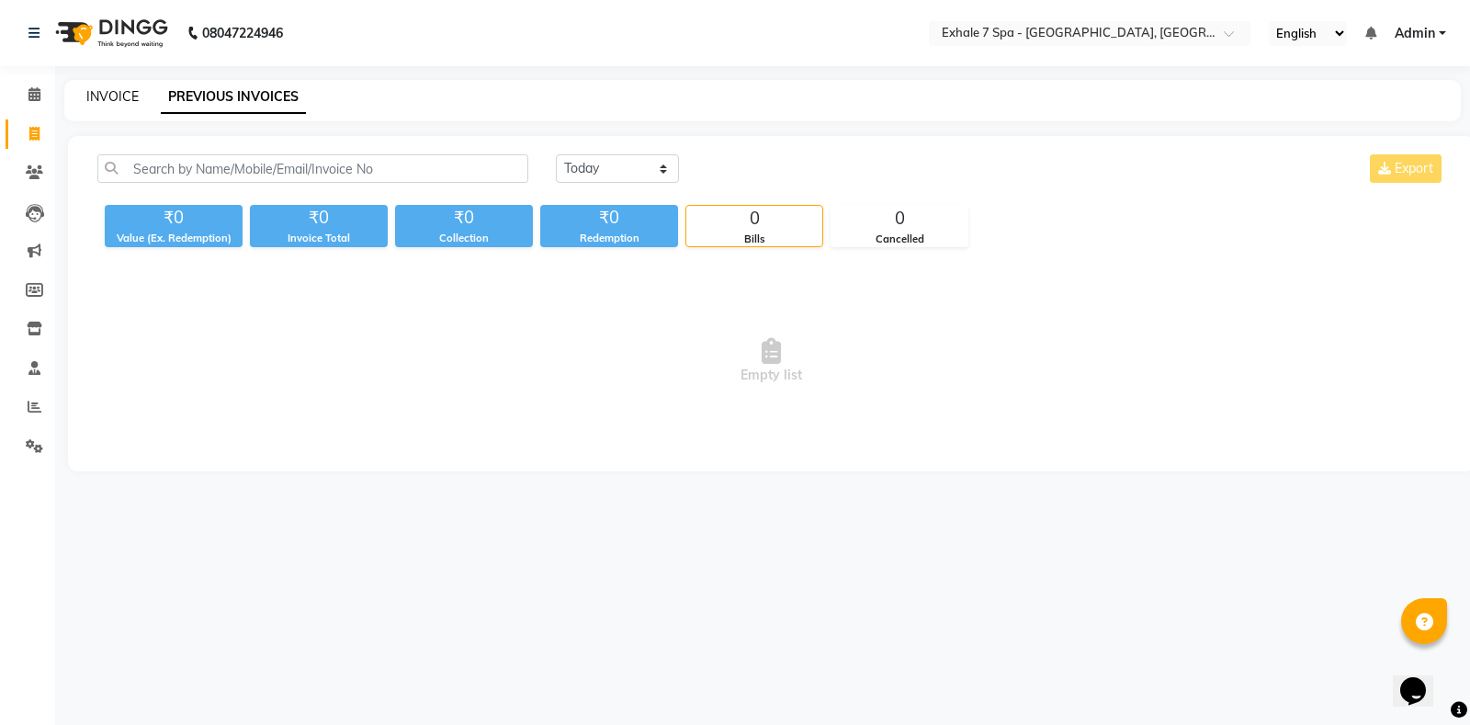
click at [100, 92] on link "INVOICE" at bounding box center [112, 96] width 52 height 17
select select "service"
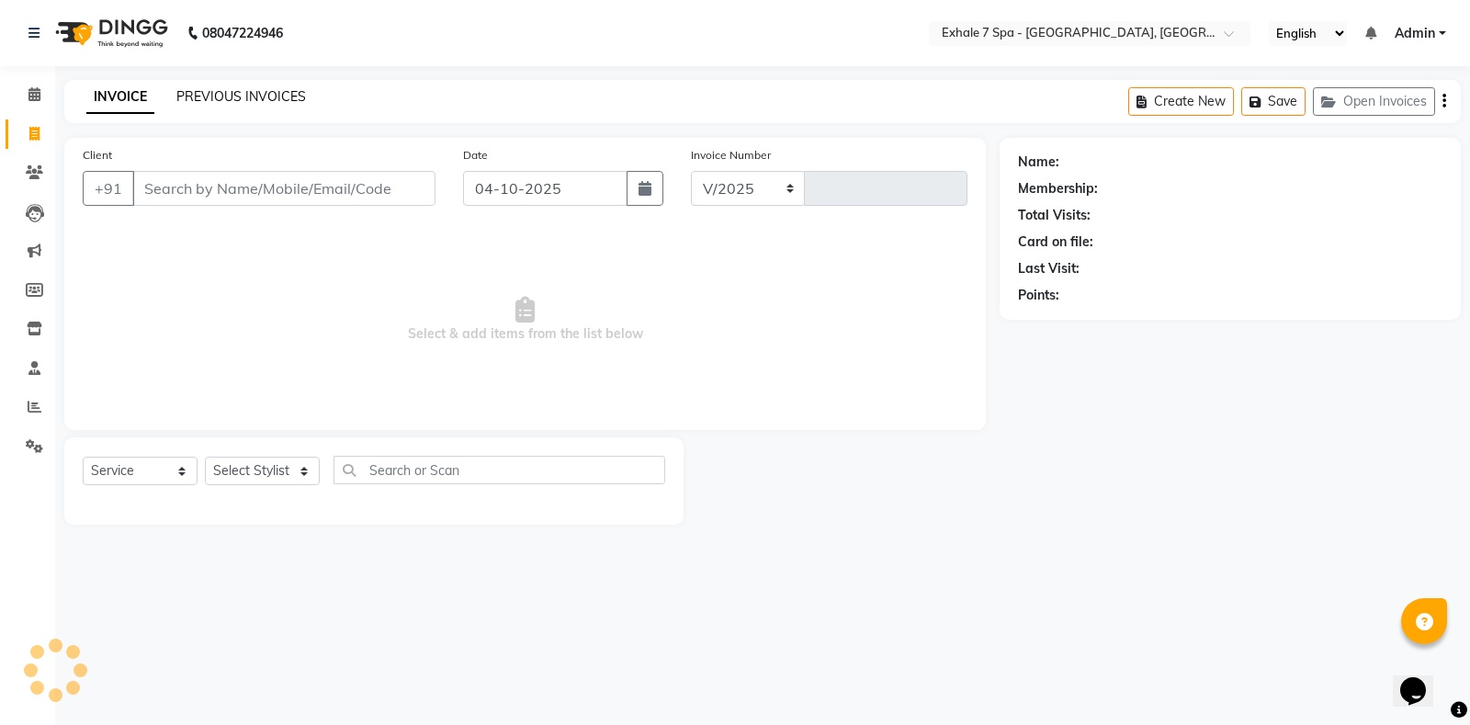
select select "4480"
type input "1825"
click at [249, 91] on link "PREVIOUS INVOICES" at bounding box center [241, 96] width 130 height 17
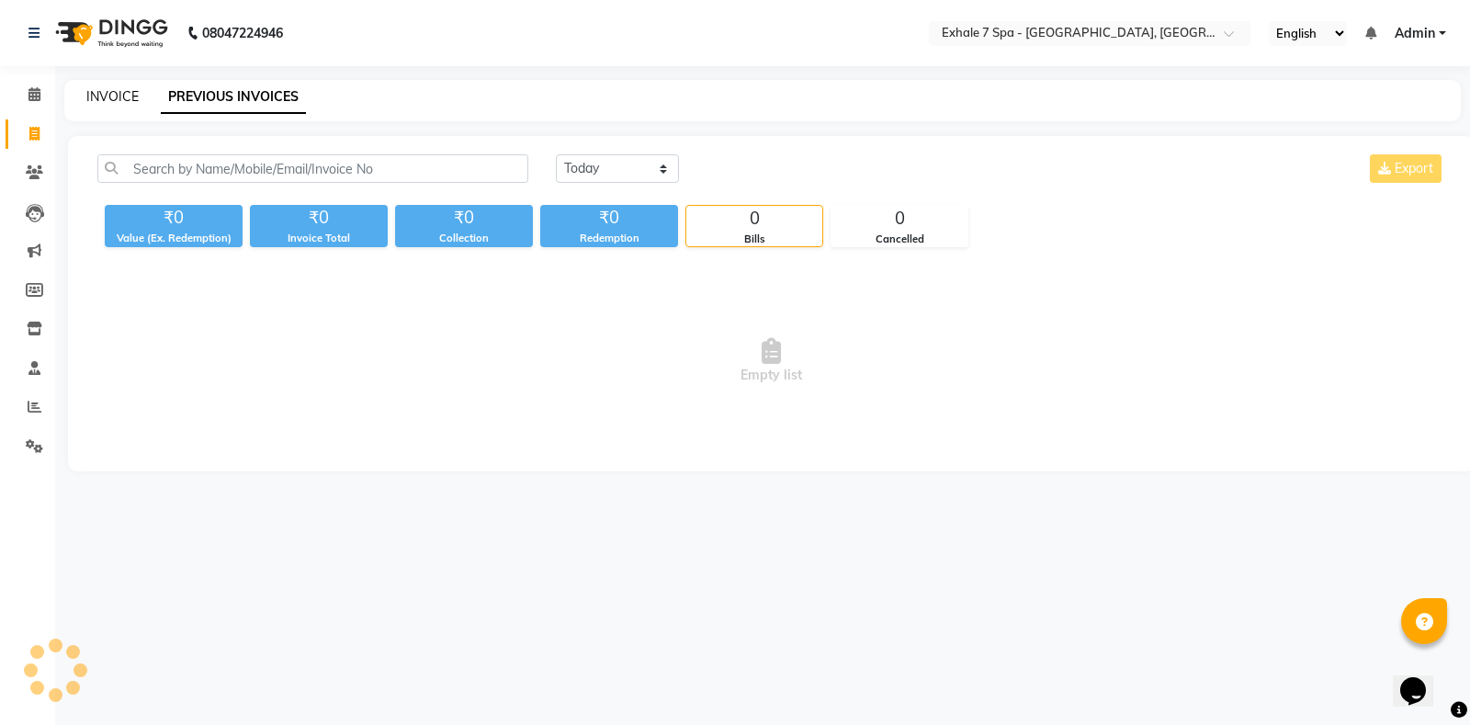
click at [122, 95] on link "INVOICE" at bounding box center [112, 96] width 52 height 17
select select "4480"
select select "service"
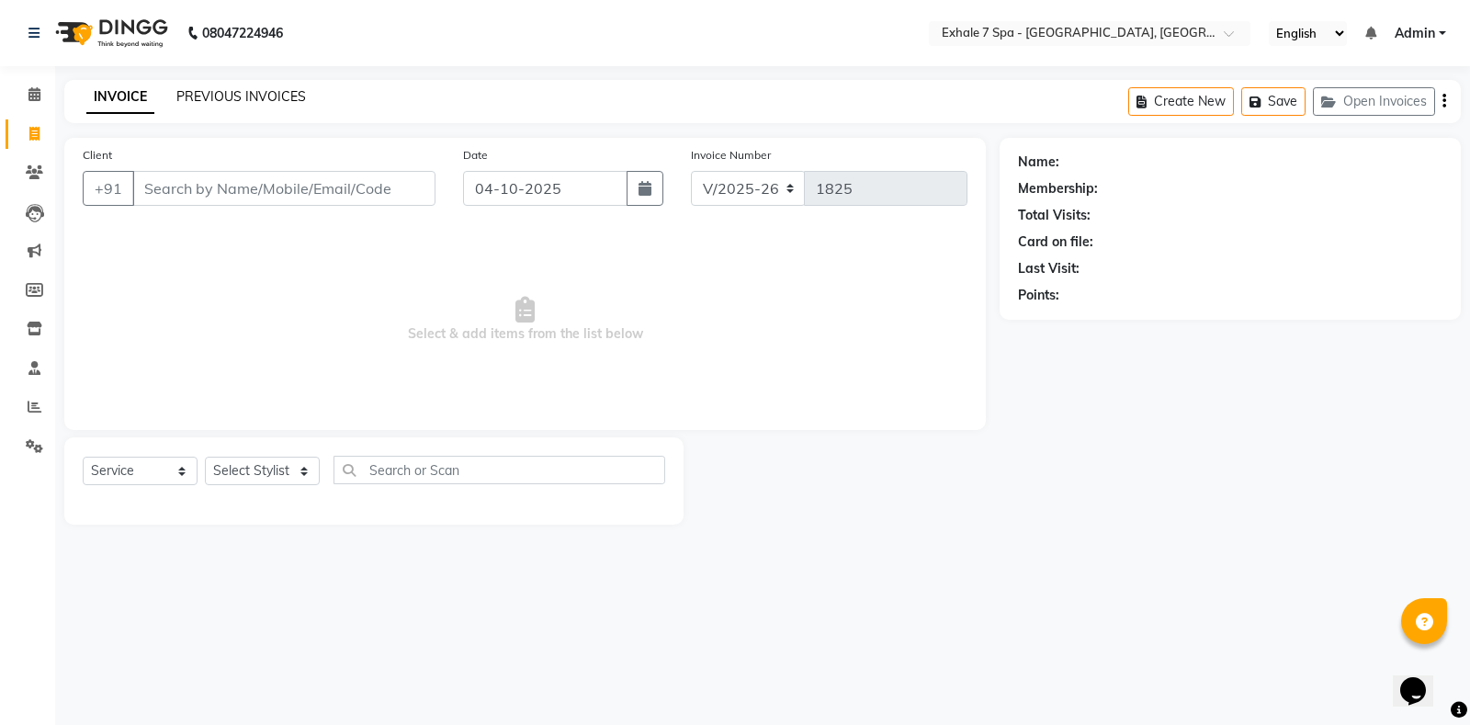
click at [265, 93] on link "PREVIOUS INVOICES" at bounding box center [241, 96] width 130 height 17
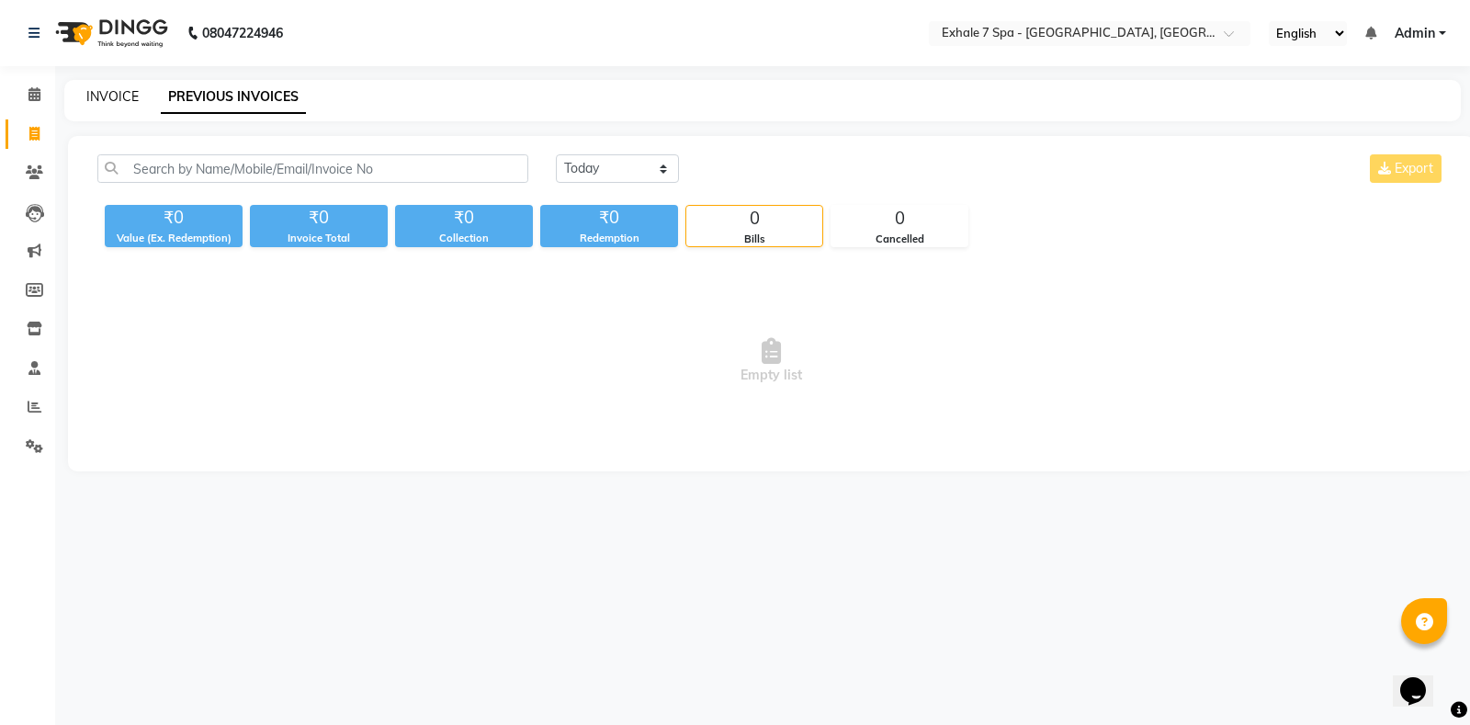
click at [108, 99] on link "INVOICE" at bounding box center [112, 96] width 52 height 17
select select "service"
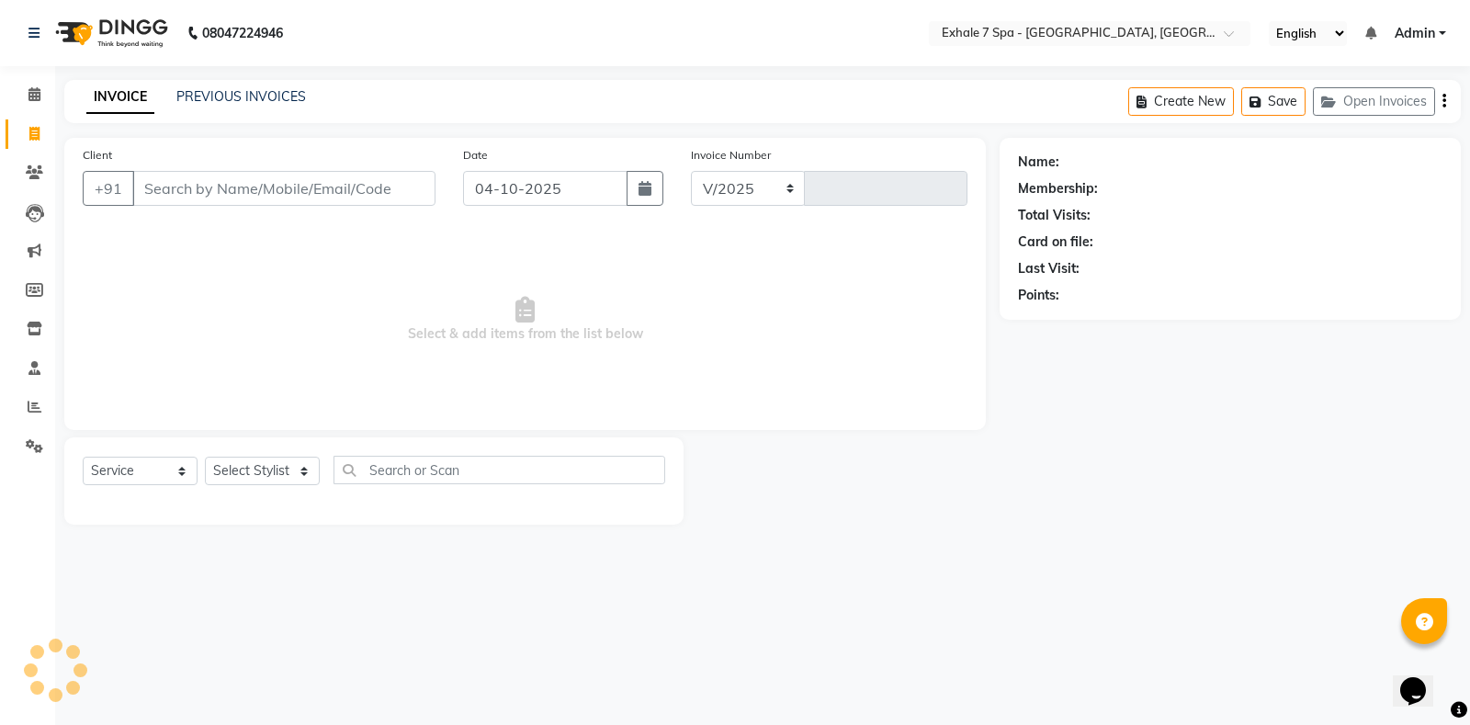
select select "4480"
type input "1825"
click at [196, 101] on link "PREVIOUS INVOICES" at bounding box center [241, 96] width 130 height 17
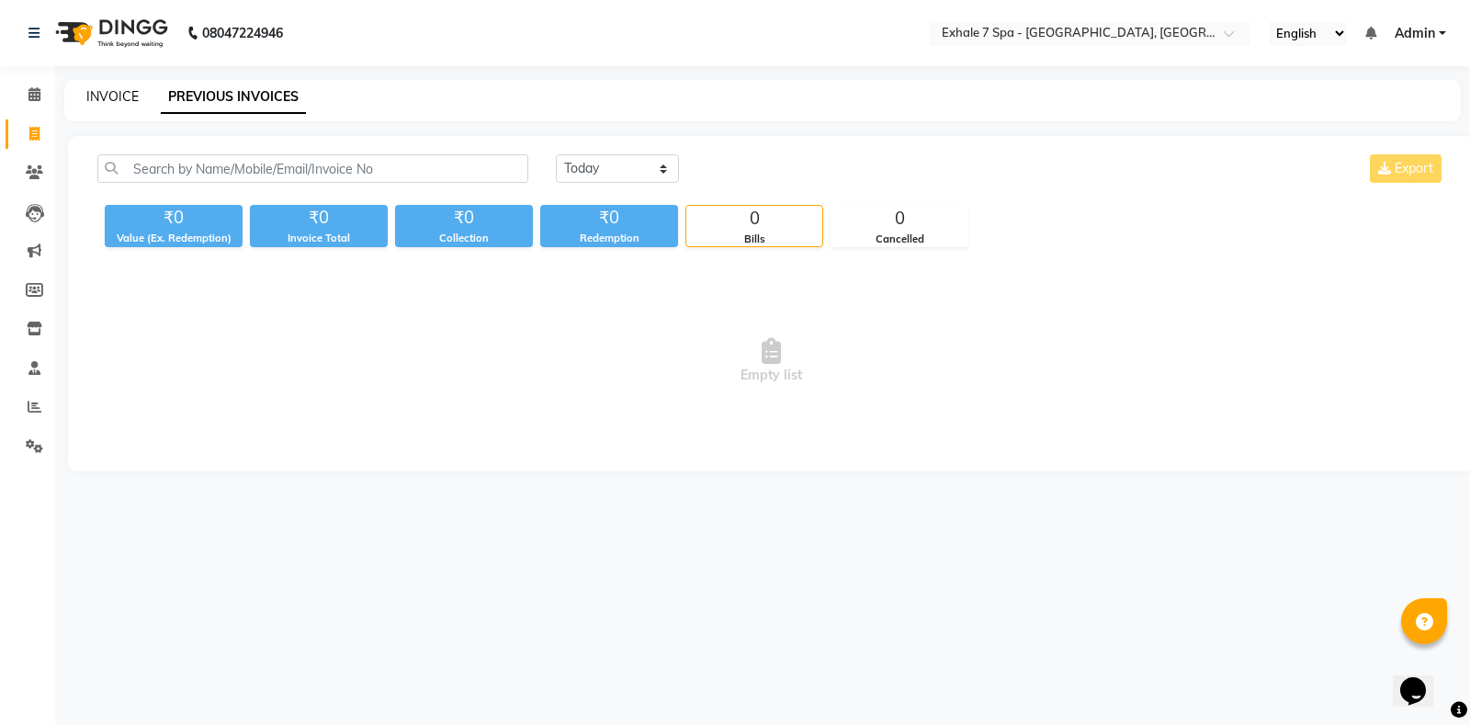
click at [122, 96] on link "INVOICE" at bounding box center [112, 96] width 52 height 17
select select "service"
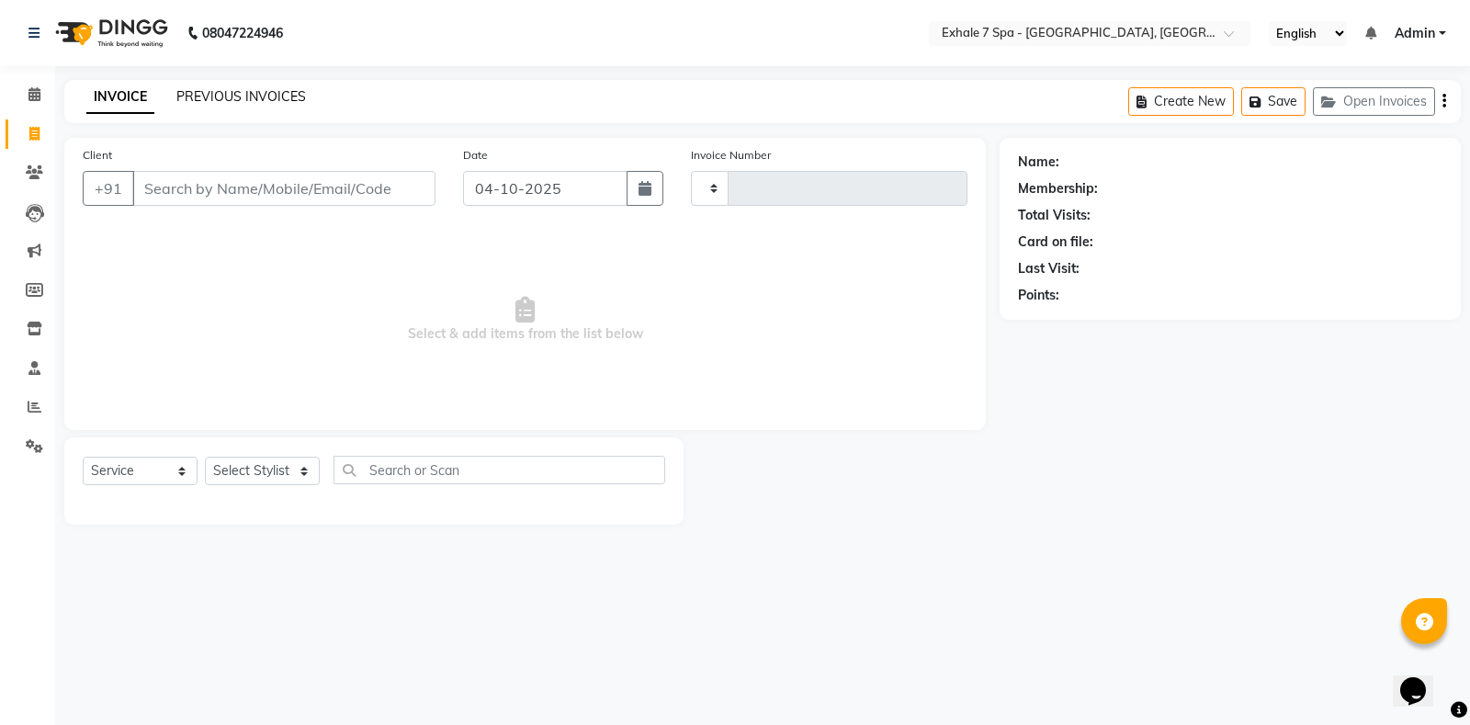
click at [198, 92] on link "PREVIOUS INVOICES" at bounding box center [241, 96] width 130 height 17
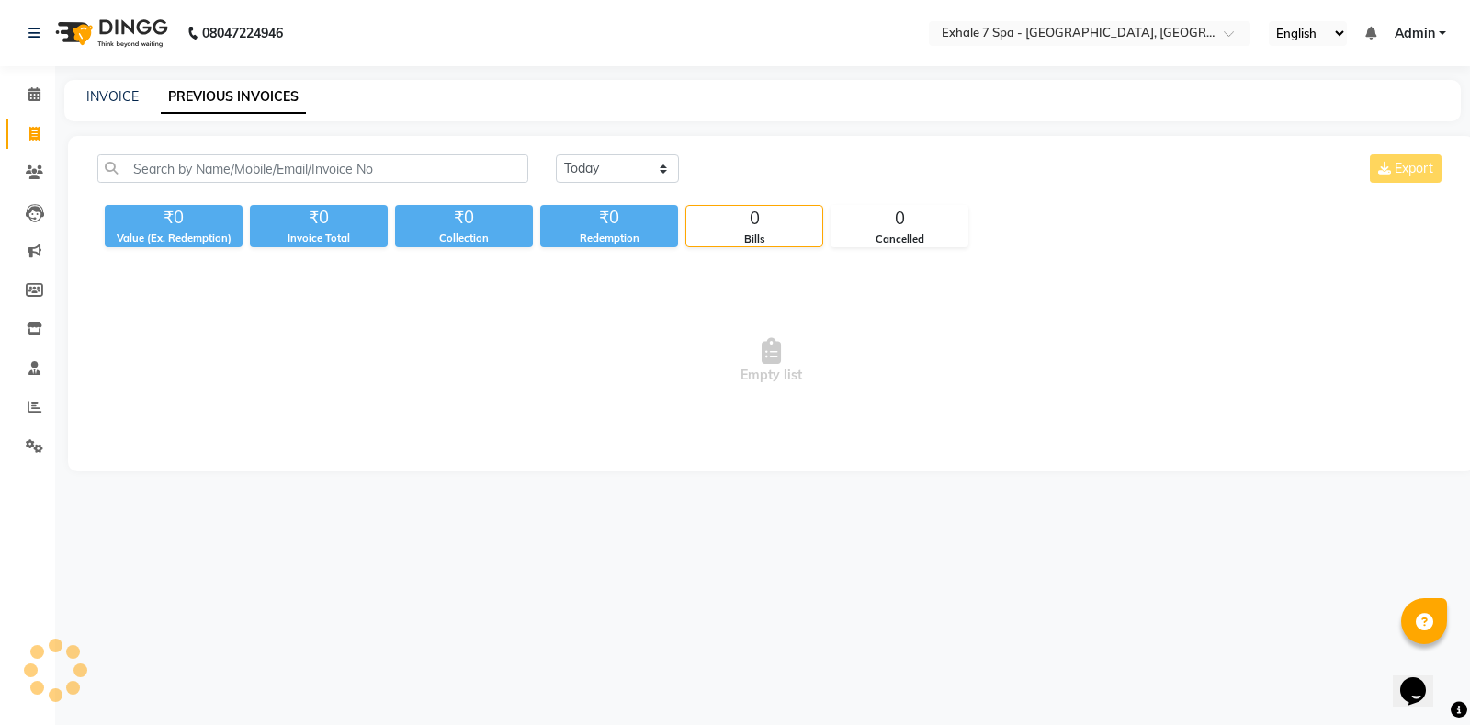
click at [85, 103] on div "INVOICE PREVIOUS INVOICES" at bounding box center [751, 96] width 1374 height 19
click at [208, 103] on link "PREVIOUS INVOICES" at bounding box center [233, 97] width 145 height 33
click at [119, 95] on link "INVOICE" at bounding box center [112, 96] width 52 height 17
select select "service"
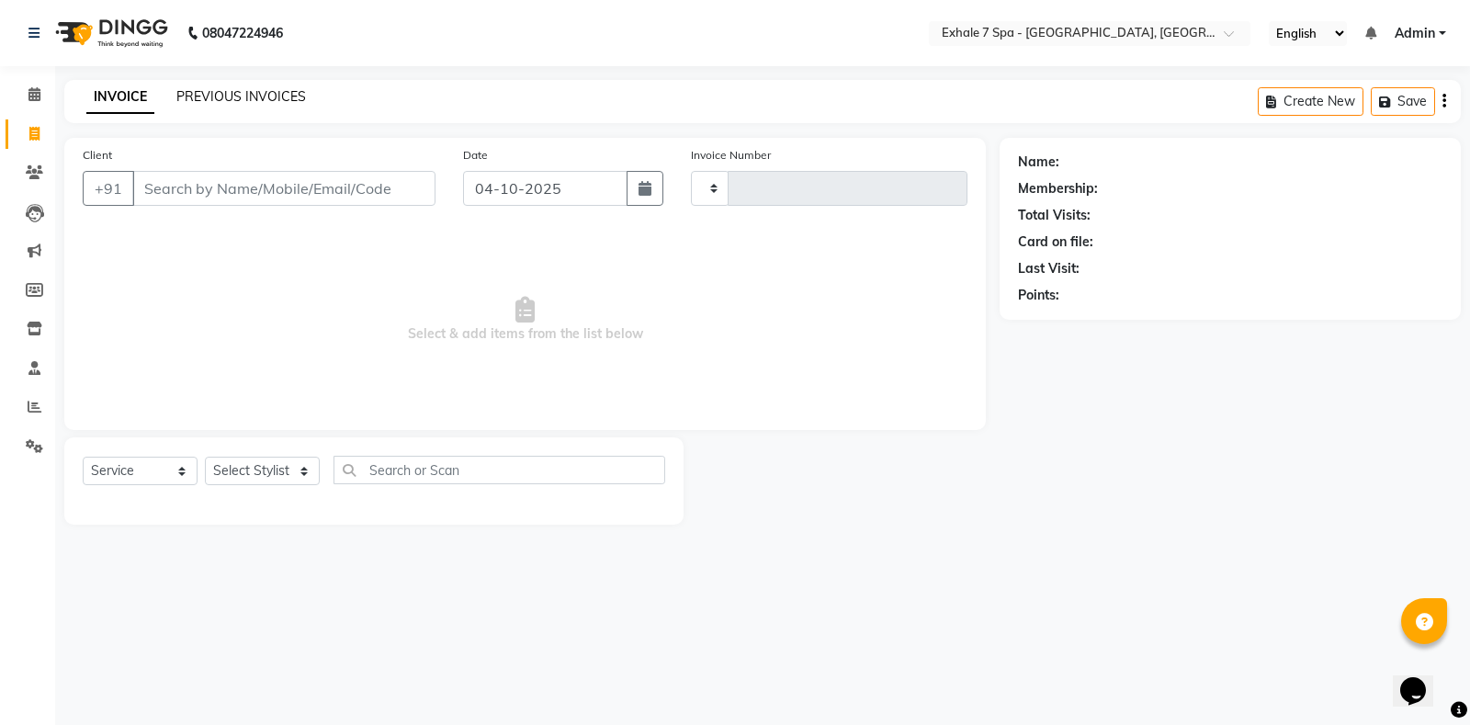
type input "1825"
select select "4480"
click at [235, 96] on link "PREVIOUS INVOICES" at bounding box center [241, 96] width 130 height 17
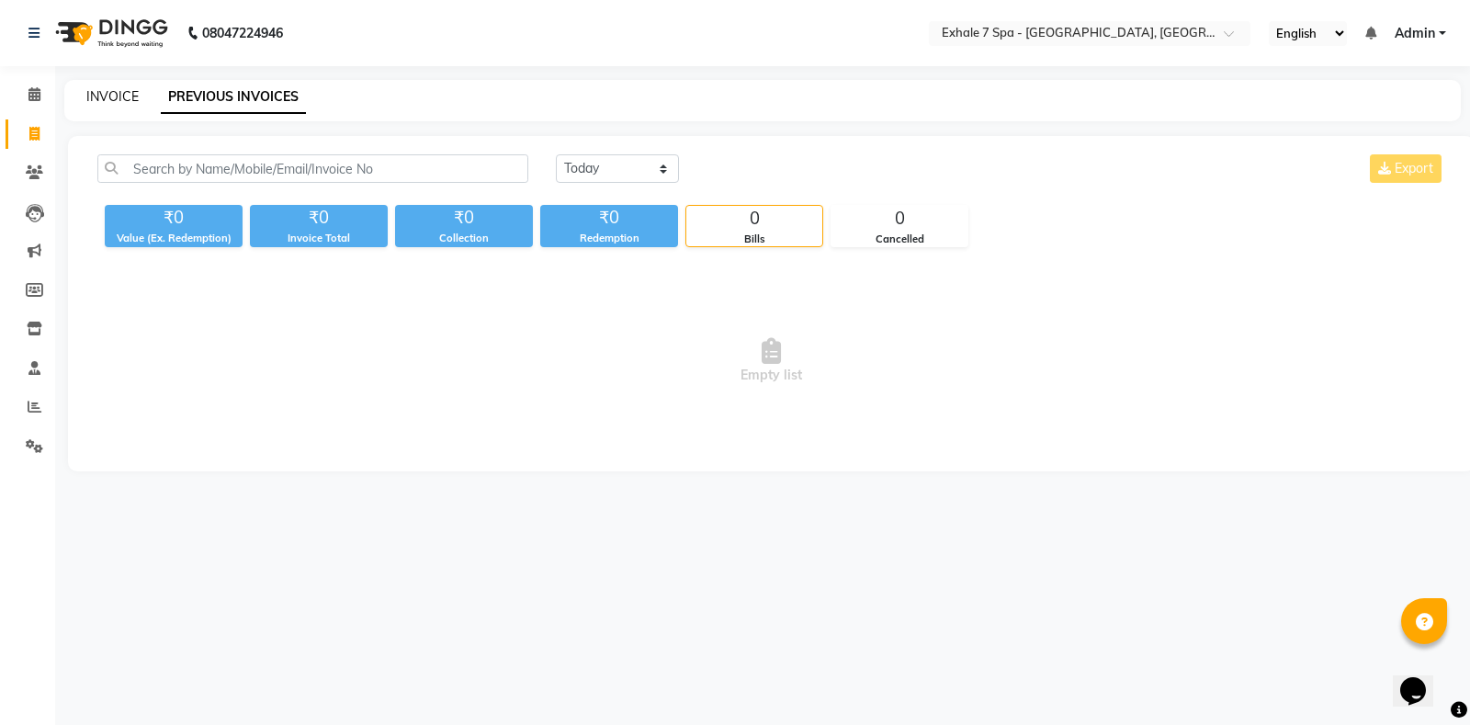
click at [111, 102] on link "INVOICE" at bounding box center [112, 96] width 52 height 17
select select "service"
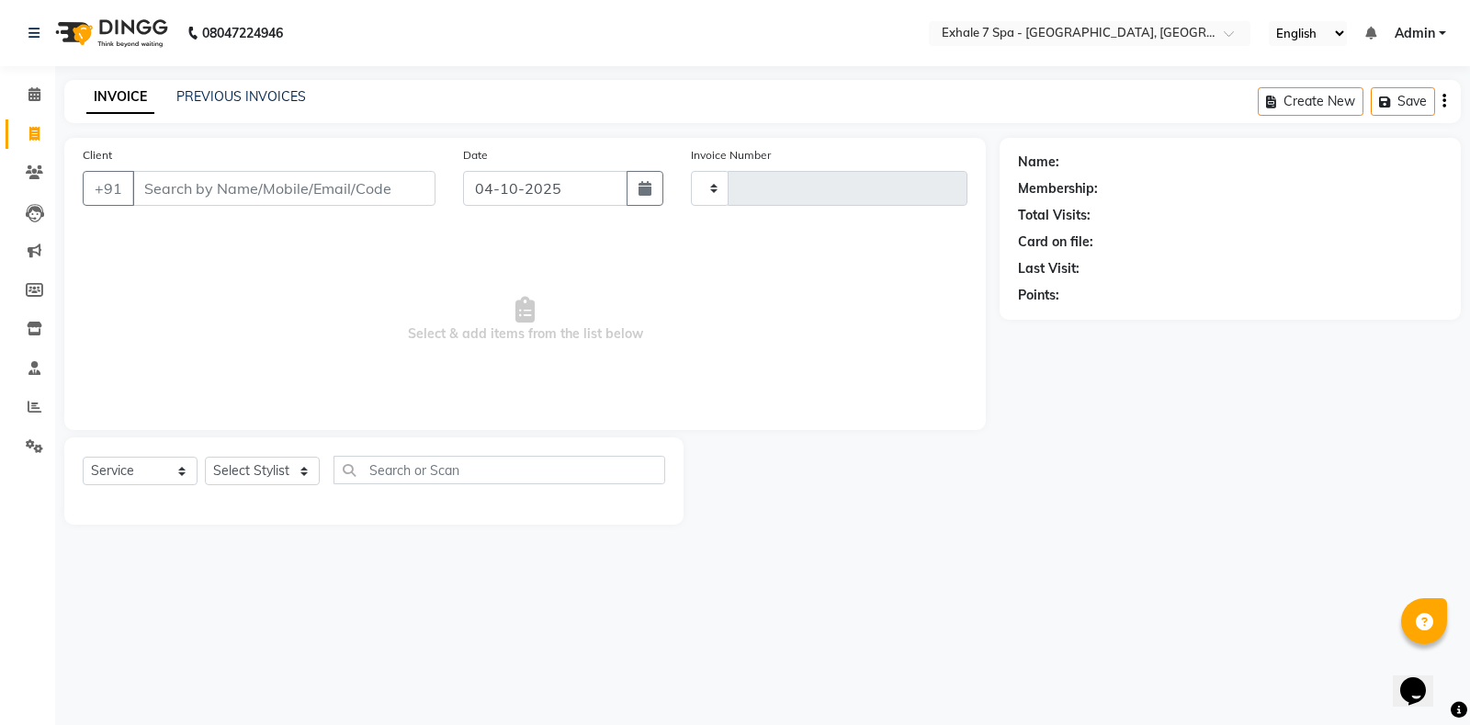
type input "1825"
select select "4480"
click at [28, 175] on icon at bounding box center [34, 172] width 17 height 14
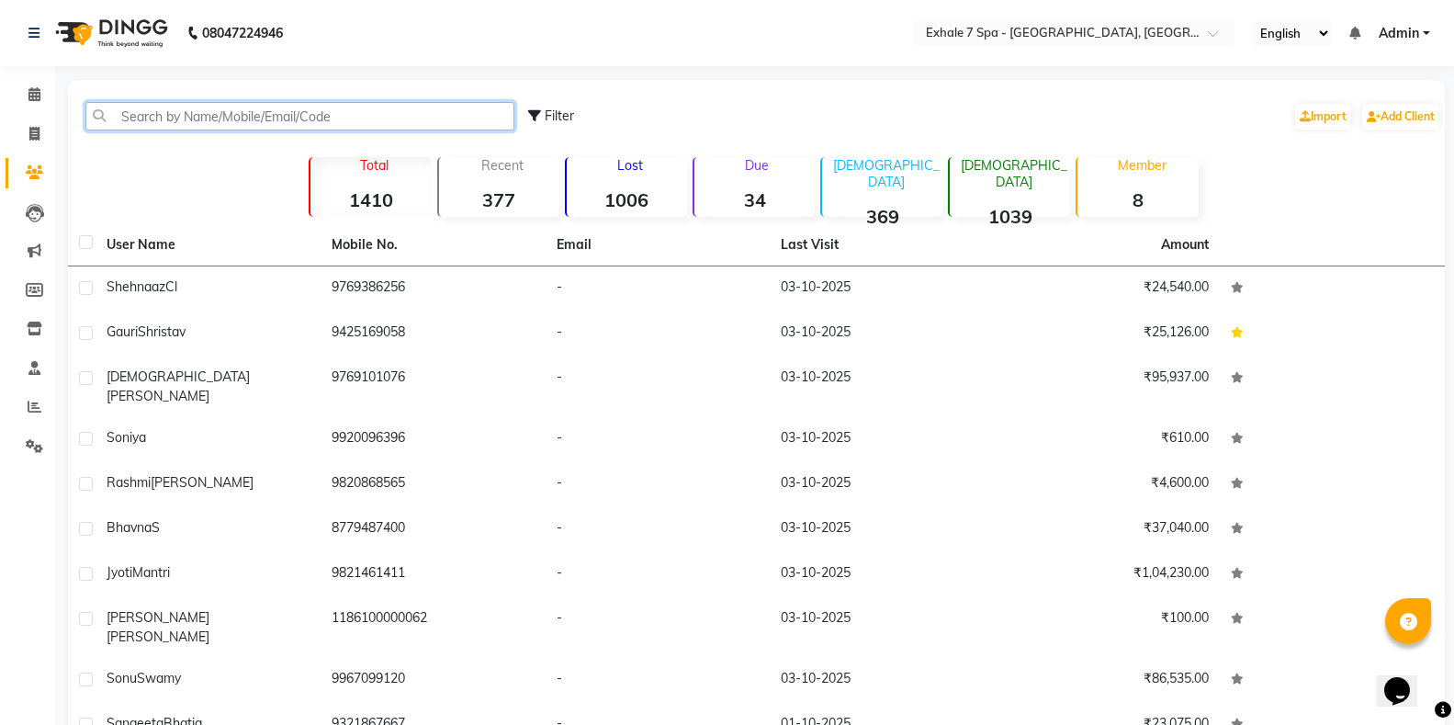
click at [195, 120] on input "text" at bounding box center [299, 116] width 429 height 28
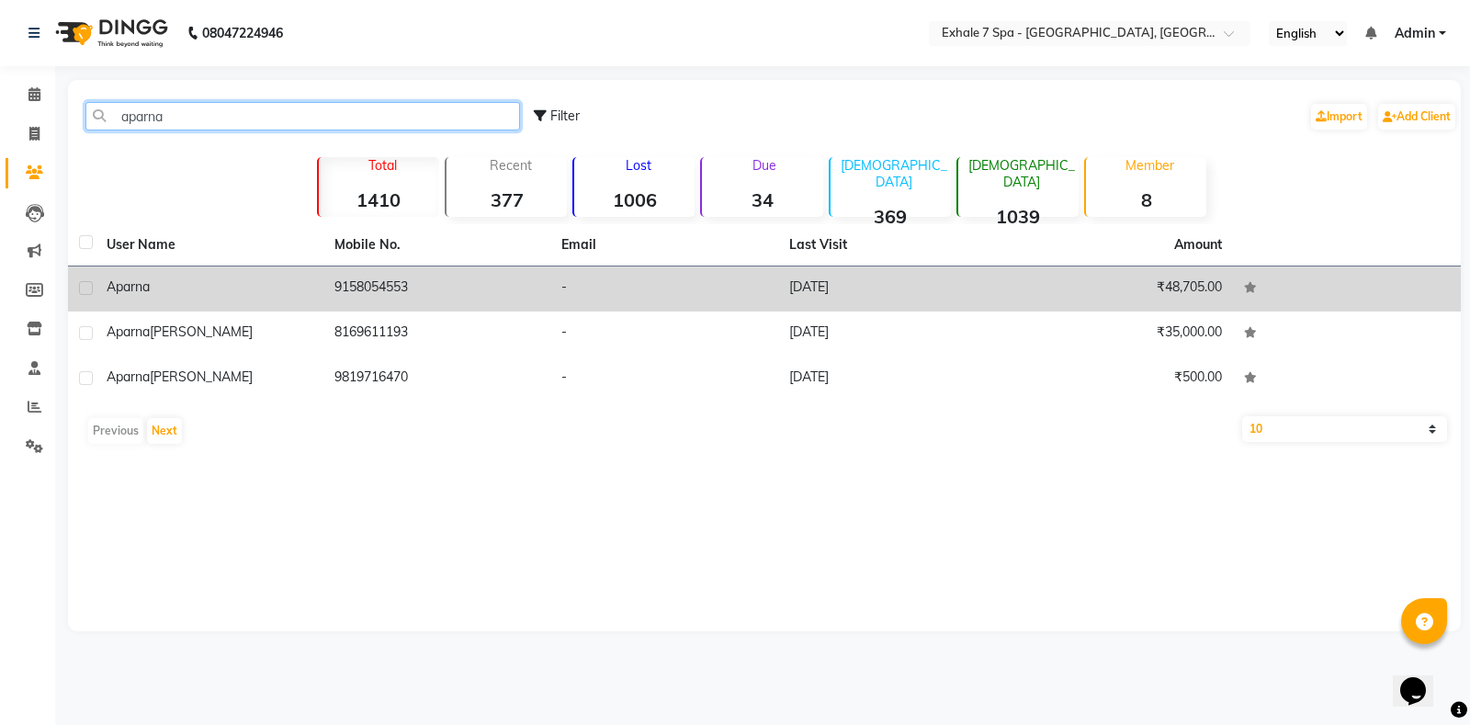
type input "aparna"
click at [178, 274] on td "Aparna" at bounding box center [210, 288] width 228 height 45
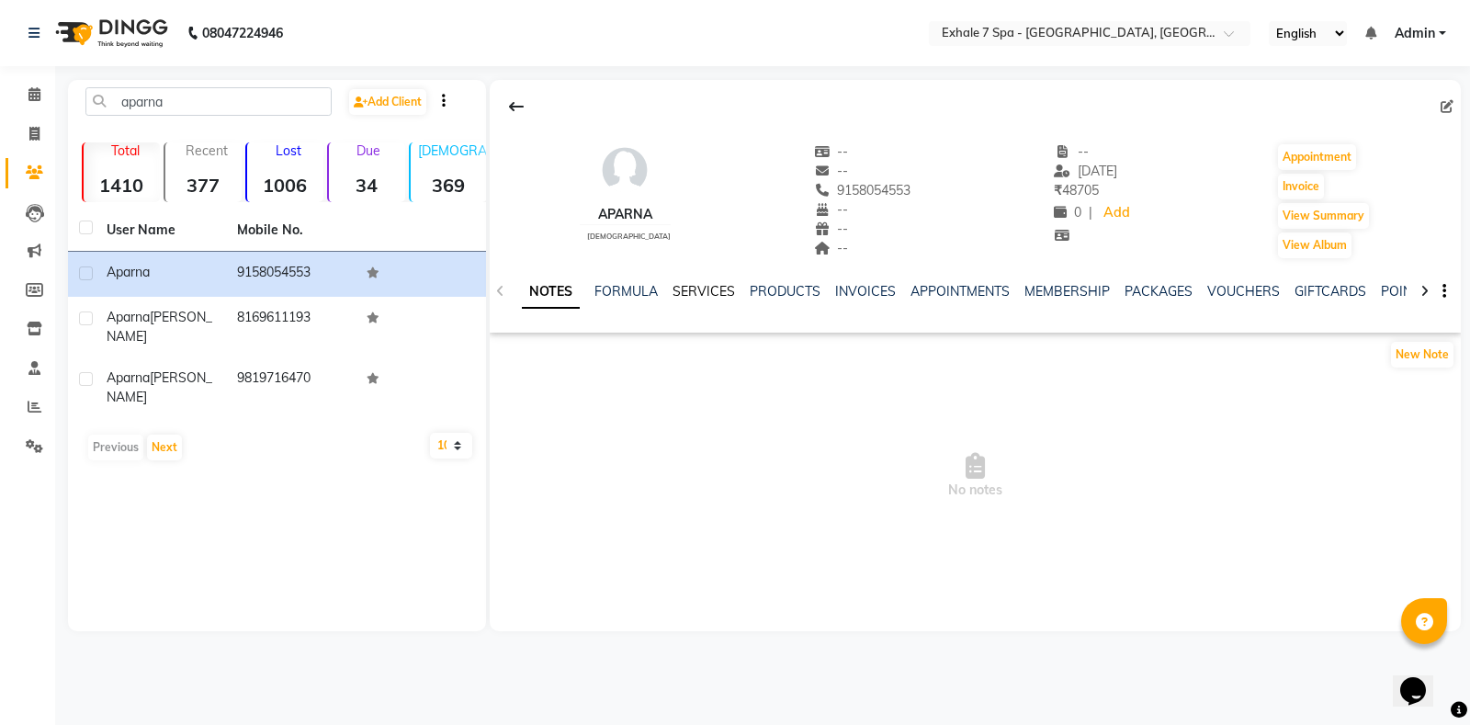
click at [705, 299] on link "SERVICES" at bounding box center [703, 291] width 62 height 17
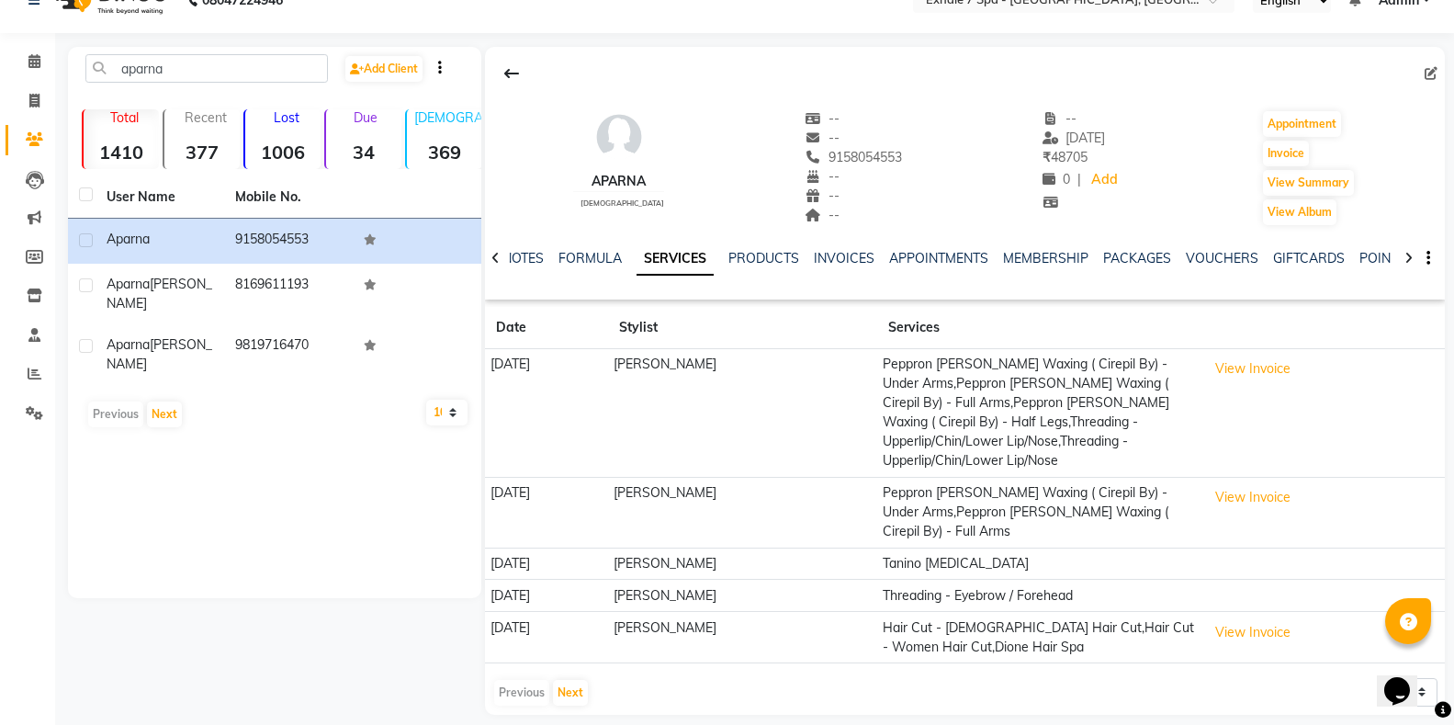
scroll to position [51, 0]
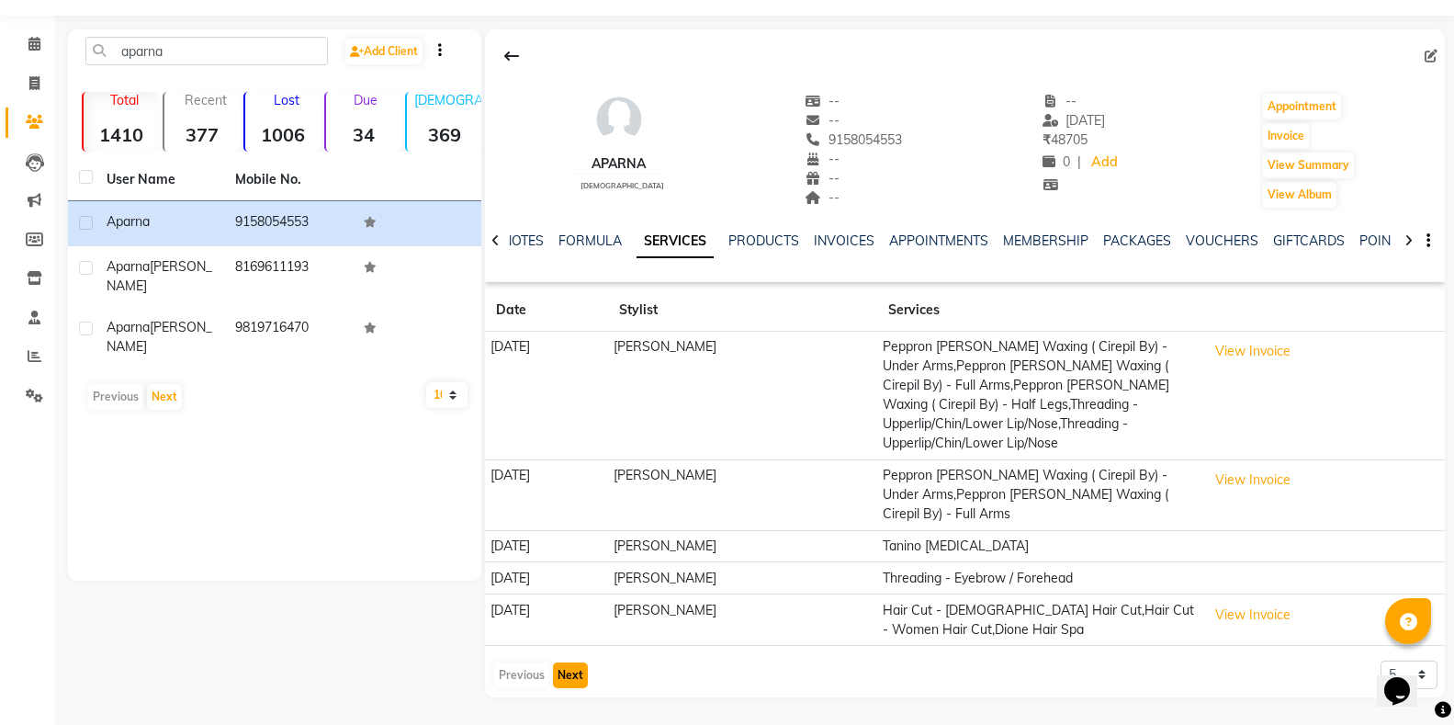
click at [563, 685] on button "Next" at bounding box center [570, 675] width 35 height 26
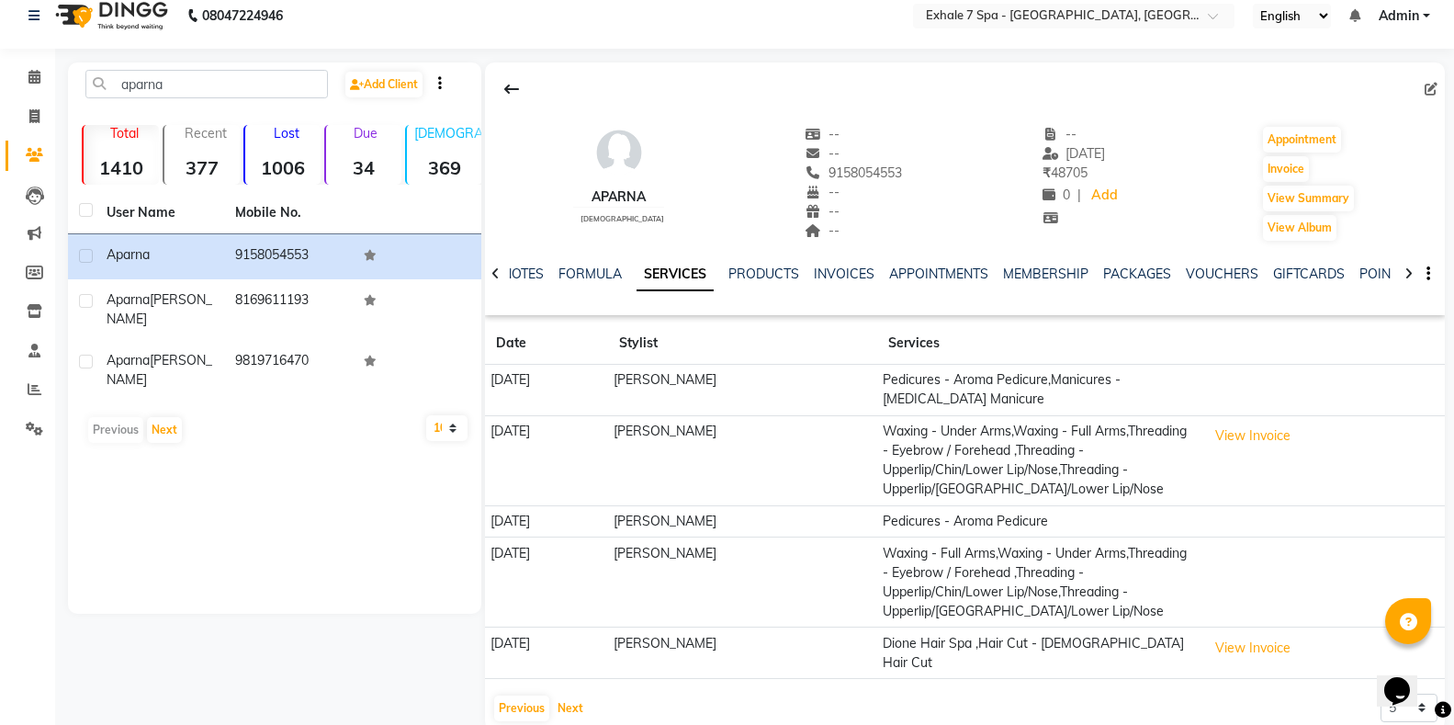
scroll to position [0, 0]
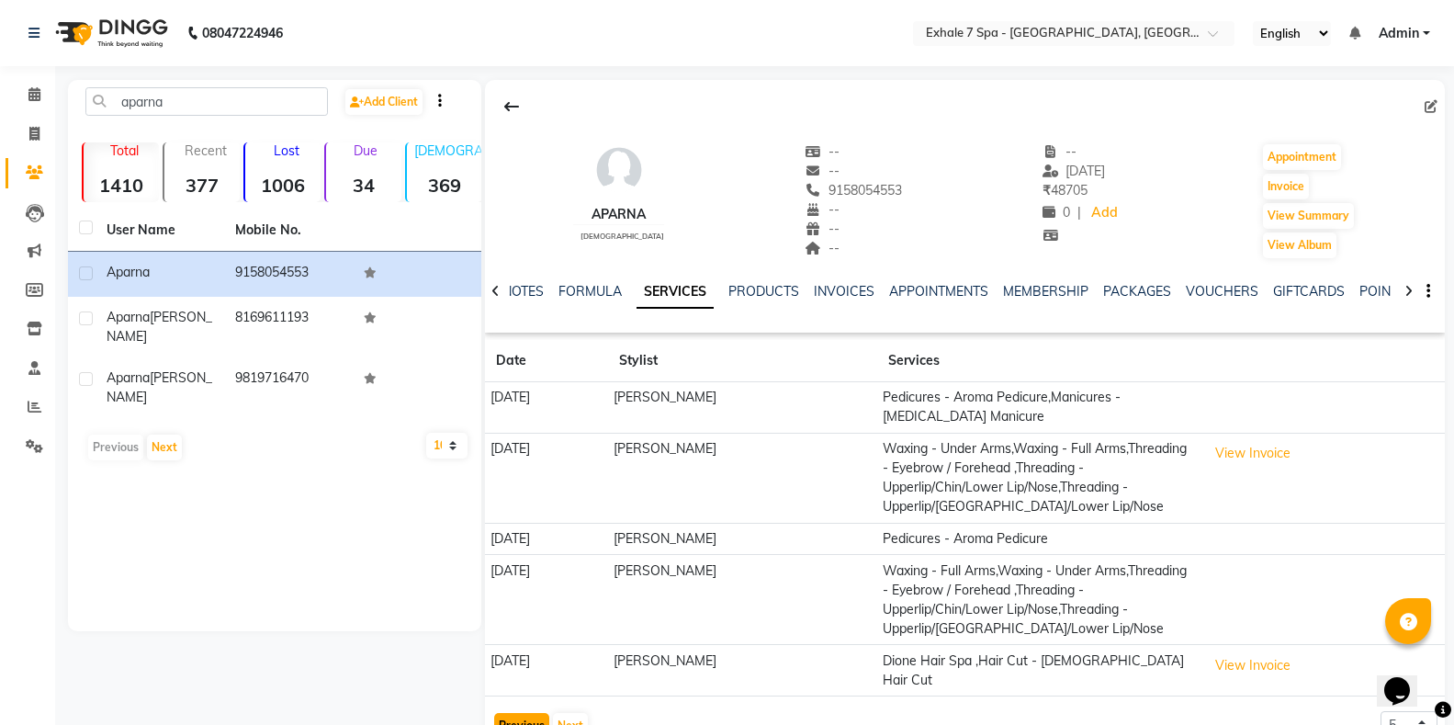
click at [526, 713] on button "Previous" at bounding box center [521, 726] width 55 height 26
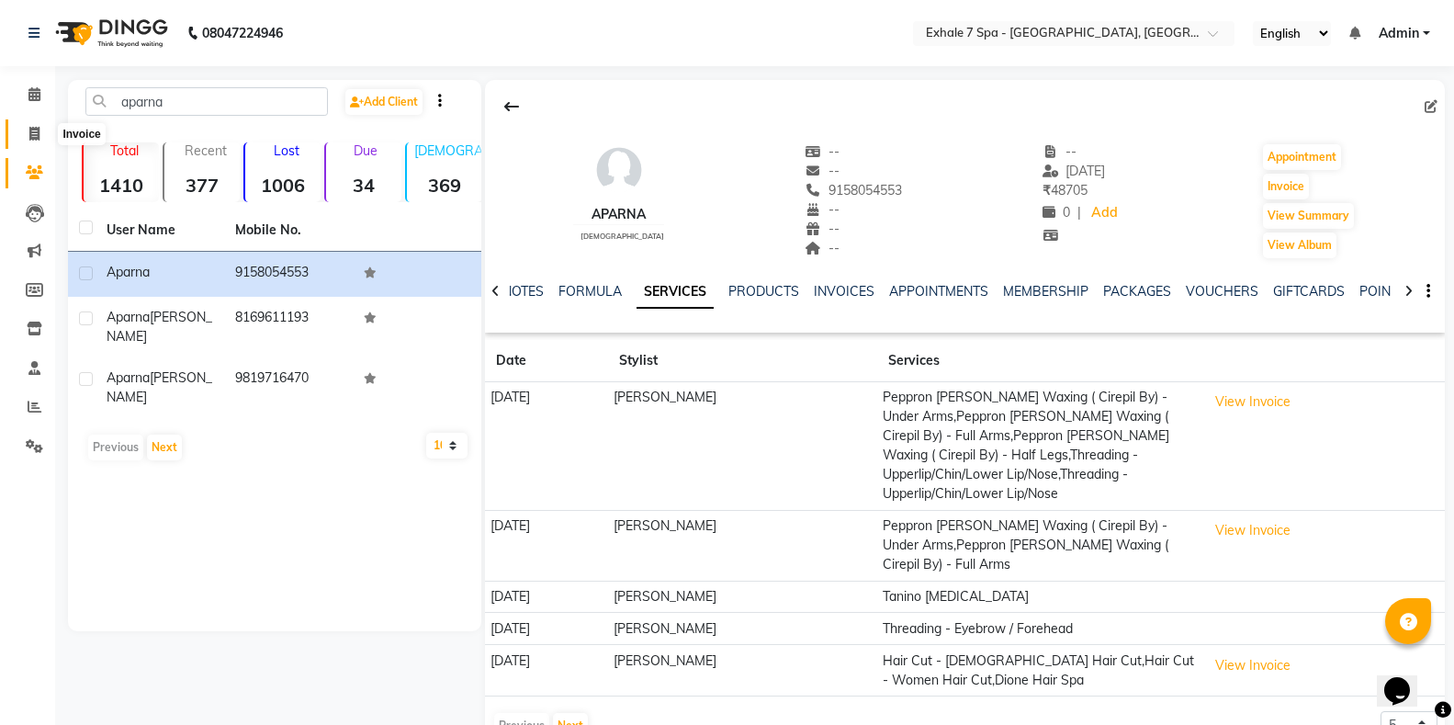
click at [20, 132] on span at bounding box center [34, 134] width 32 height 21
select select "service"
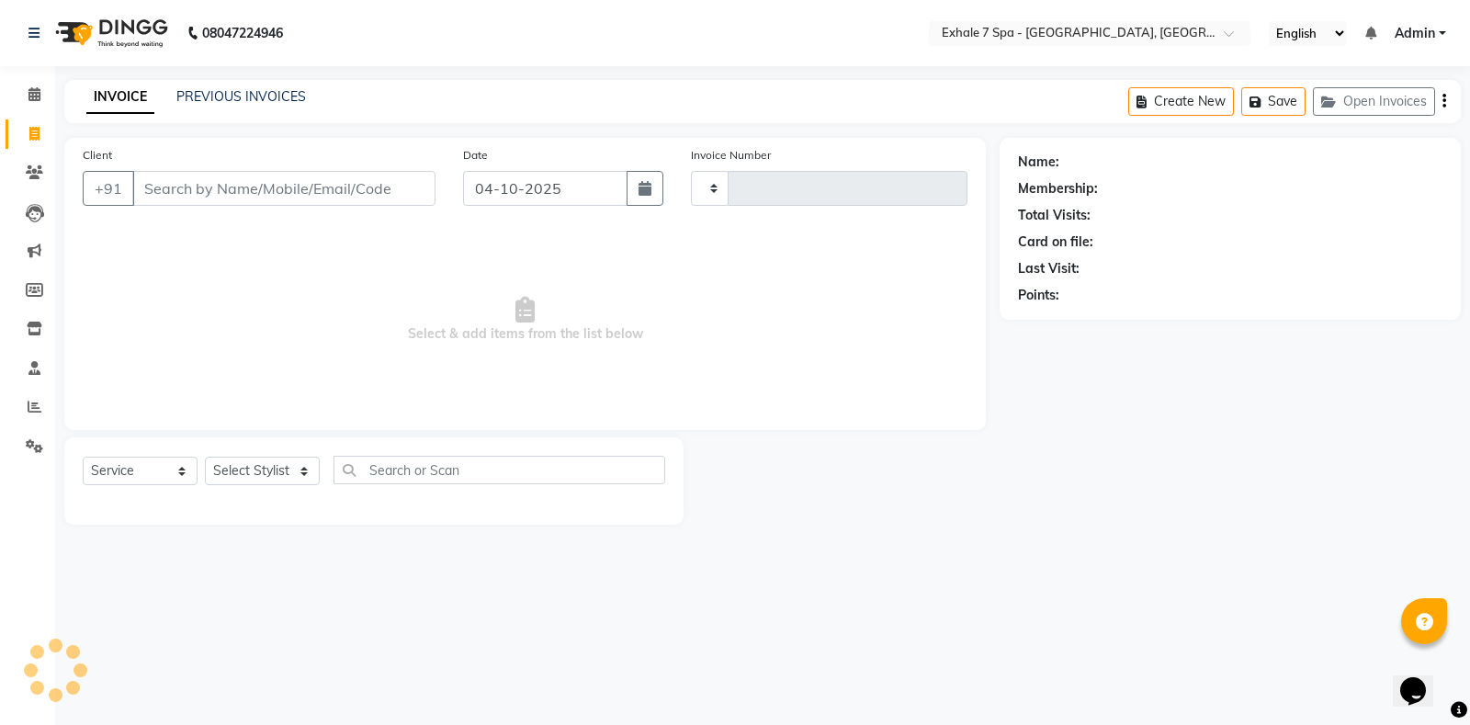
type input "1825"
select select "4480"
click at [237, 94] on link "PREVIOUS INVOICES" at bounding box center [241, 96] width 130 height 17
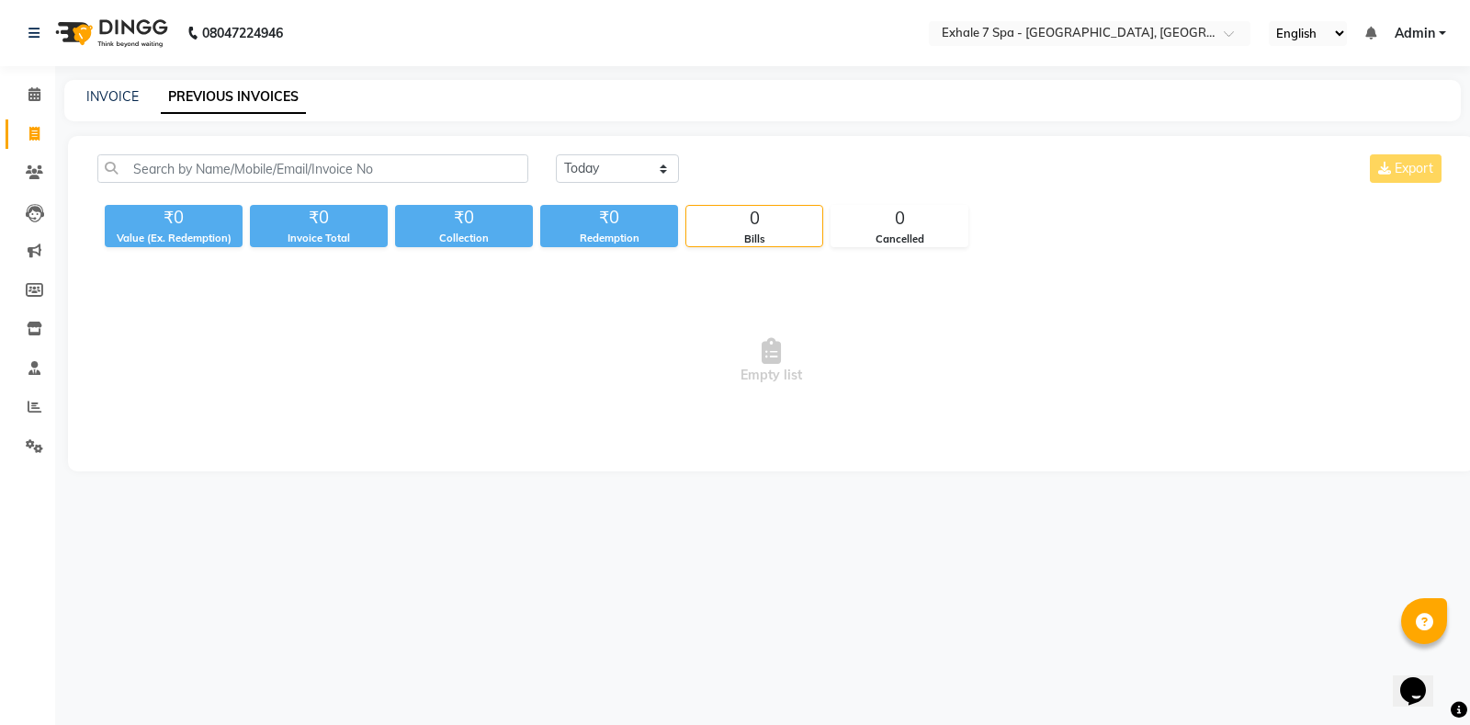
click at [237, 90] on link "PREVIOUS INVOICES" at bounding box center [233, 97] width 145 height 33
click at [90, 85] on div "INVOICE PREVIOUS INVOICES" at bounding box center [762, 100] width 1396 height 41
click at [96, 94] on link "INVOICE" at bounding box center [112, 96] width 52 height 17
select select "service"
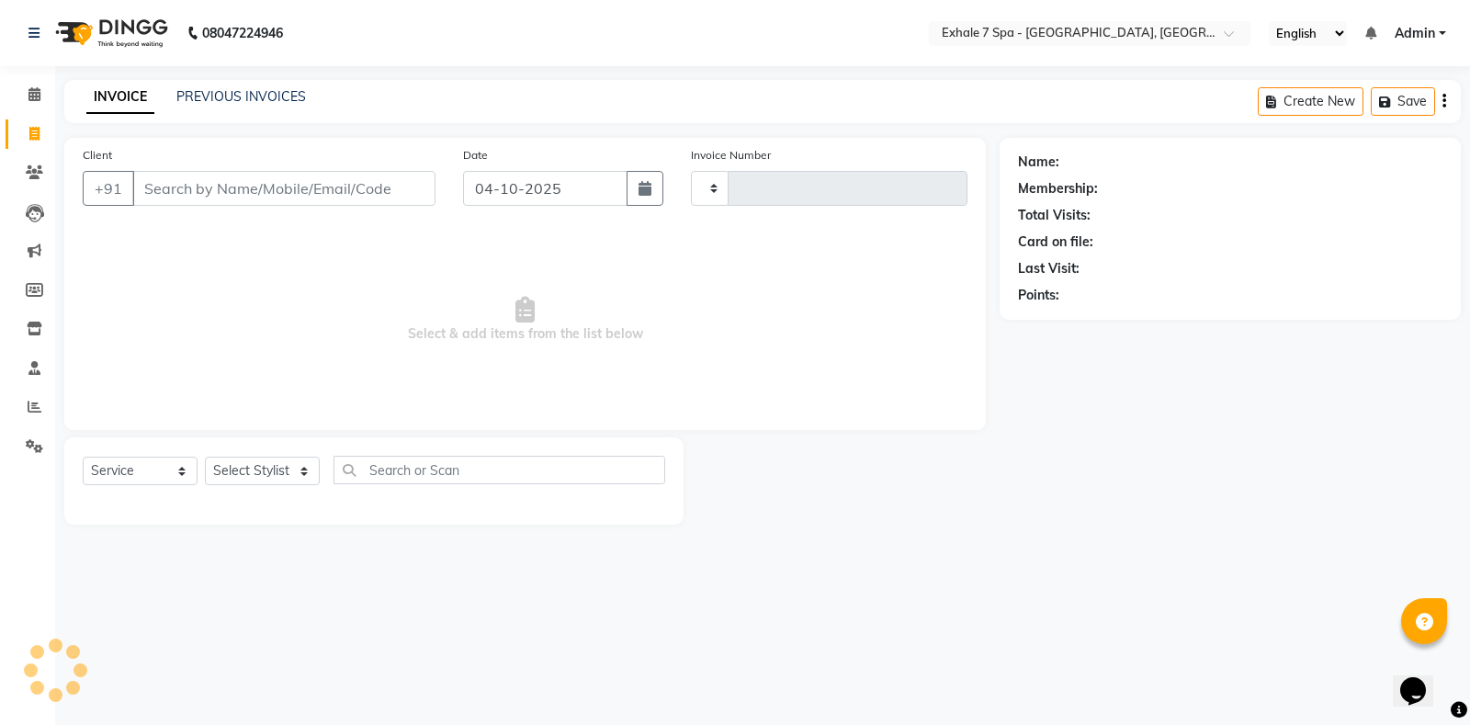
type input "1825"
select select "4480"
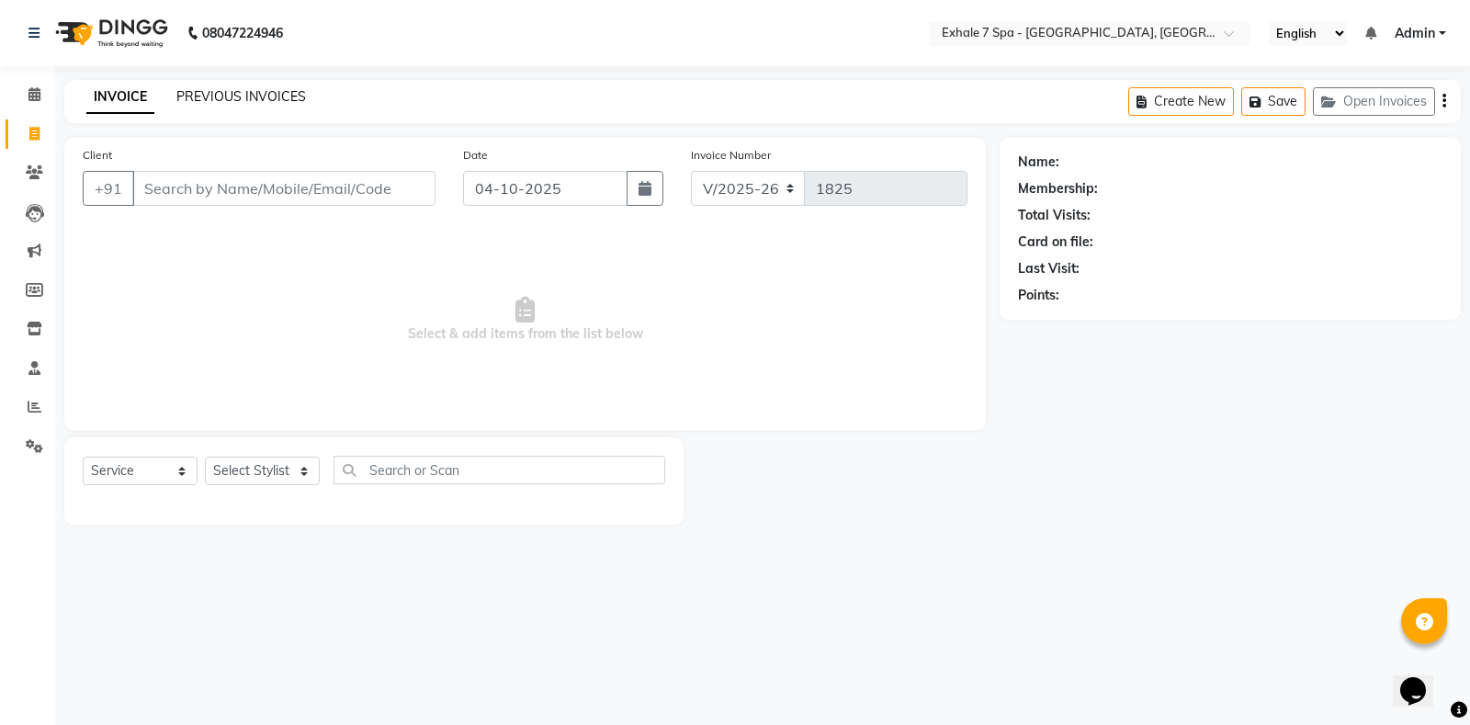
click at [178, 97] on link "PREVIOUS INVOICES" at bounding box center [241, 96] width 130 height 17
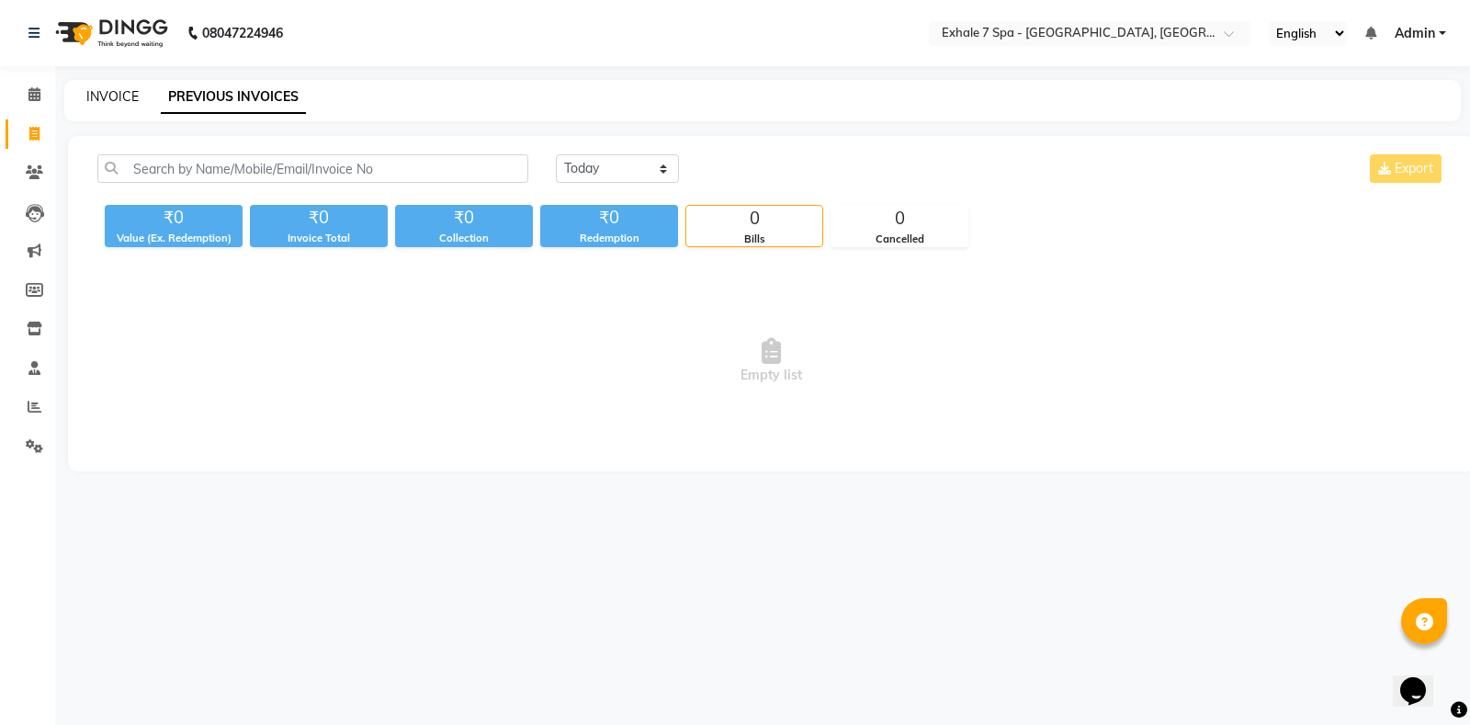
click at [102, 101] on link "INVOICE" at bounding box center [112, 96] width 52 height 17
select select "service"
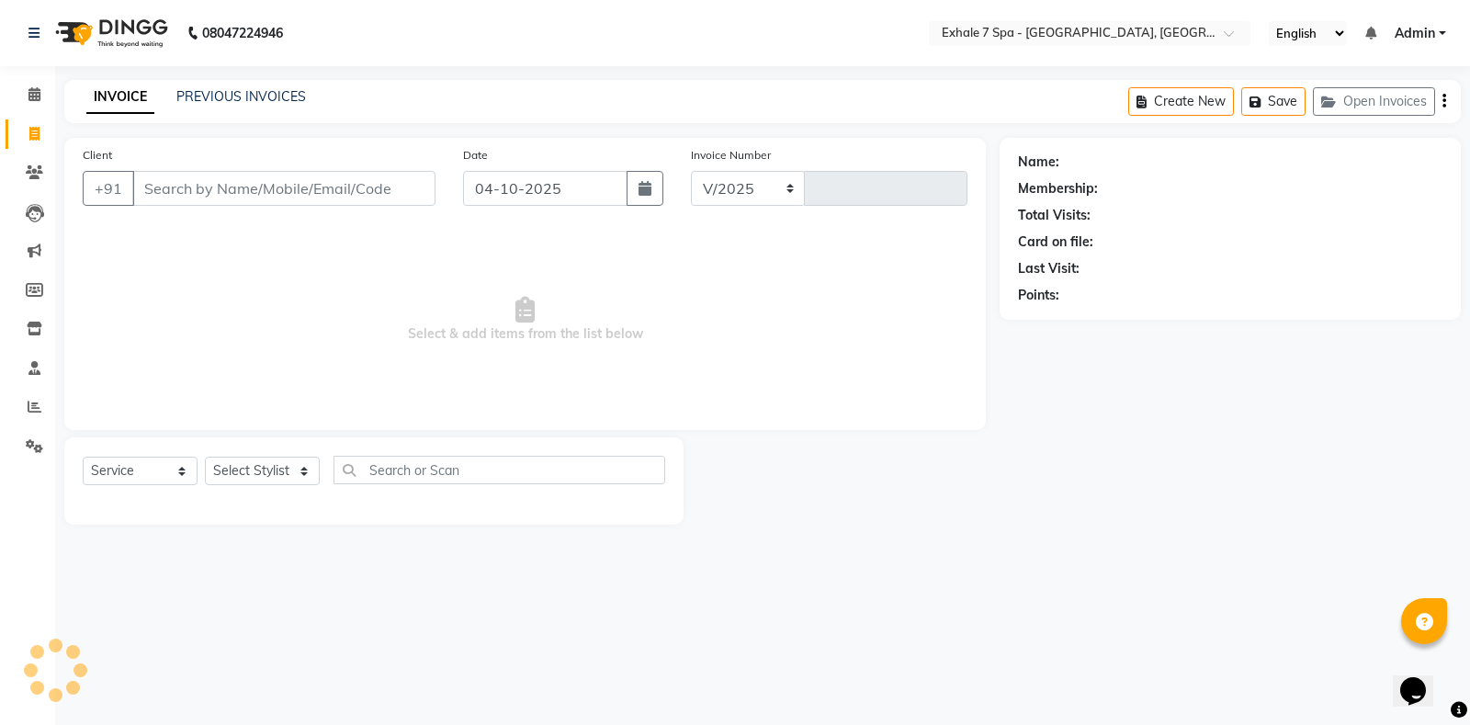
select select "4480"
type input "1825"
click at [259, 96] on link "PREVIOUS INVOICES" at bounding box center [241, 96] width 130 height 17
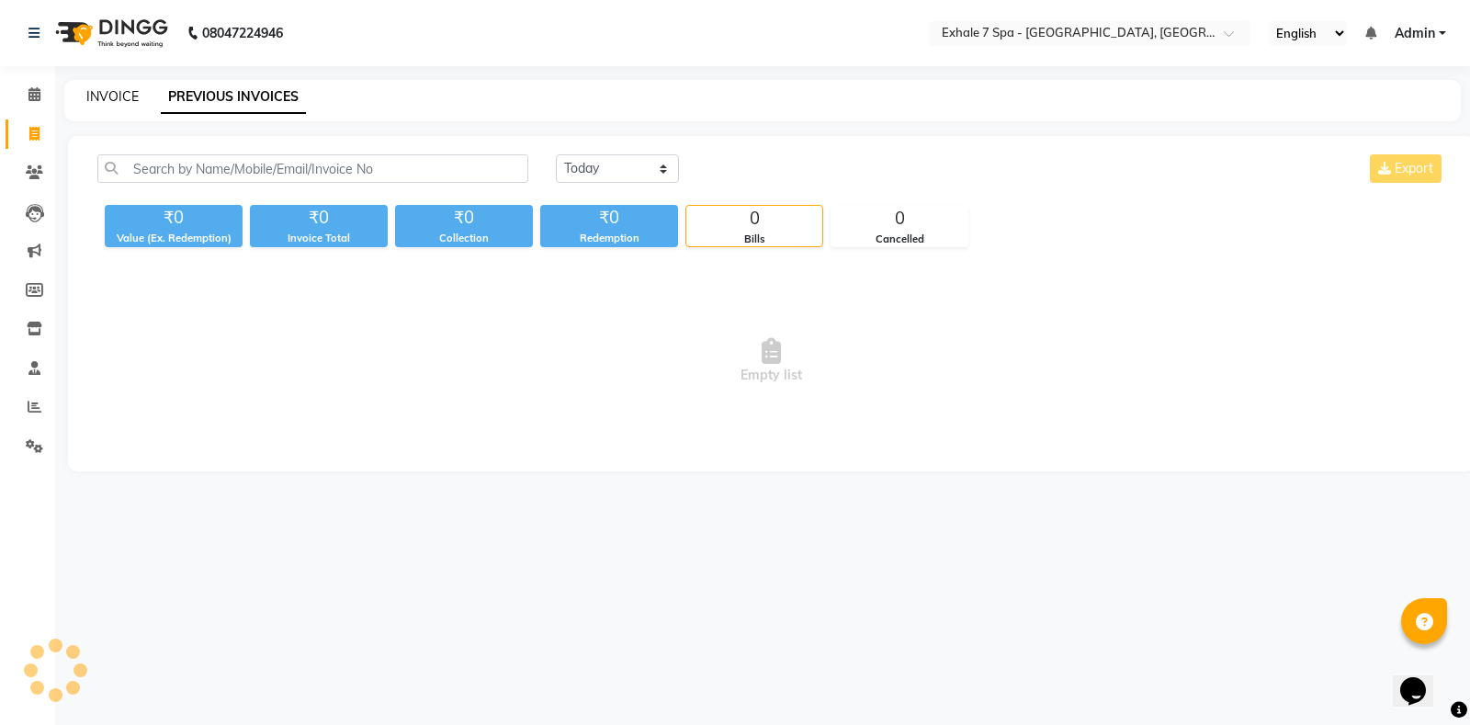
click at [111, 88] on link "INVOICE" at bounding box center [112, 96] width 52 height 17
select select "4480"
select select "service"
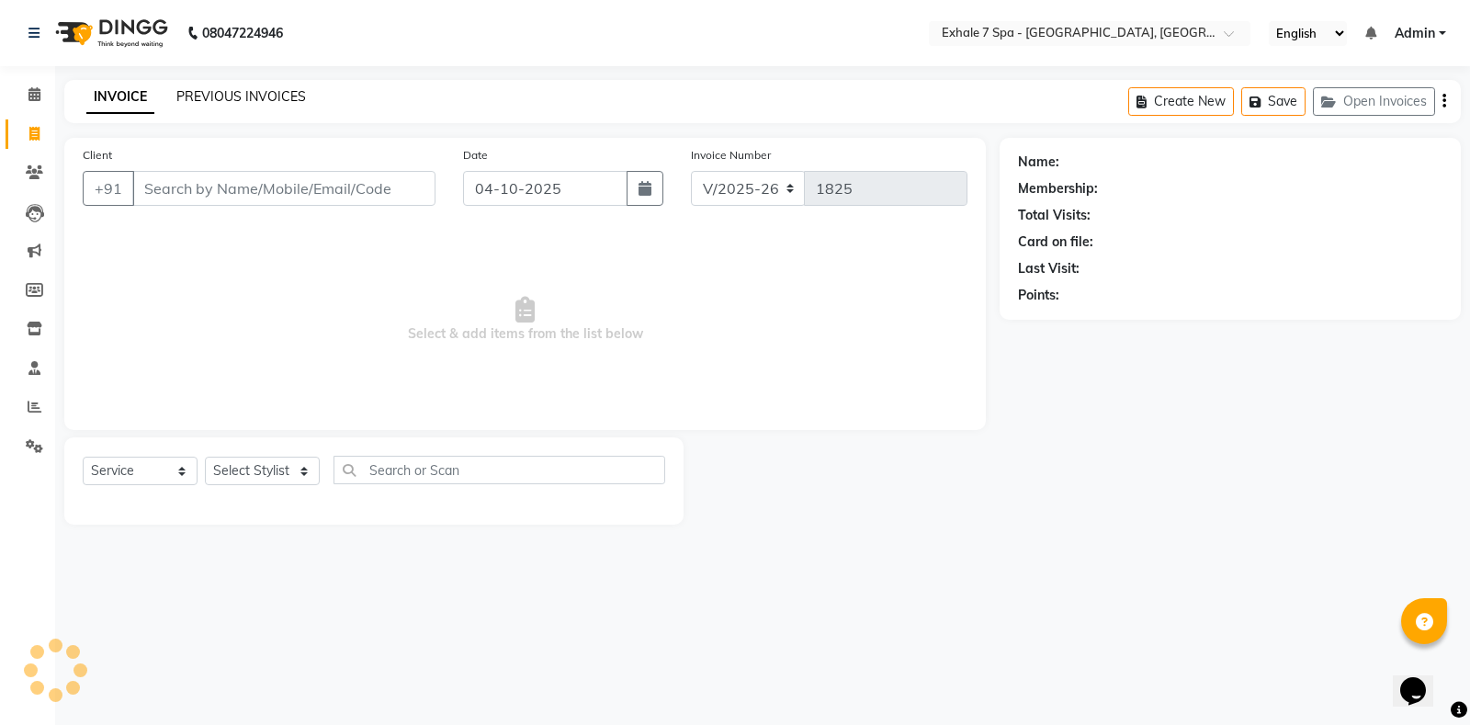
click at [270, 96] on link "PREVIOUS INVOICES" at bounding box center [241, 96] width 130 height 17
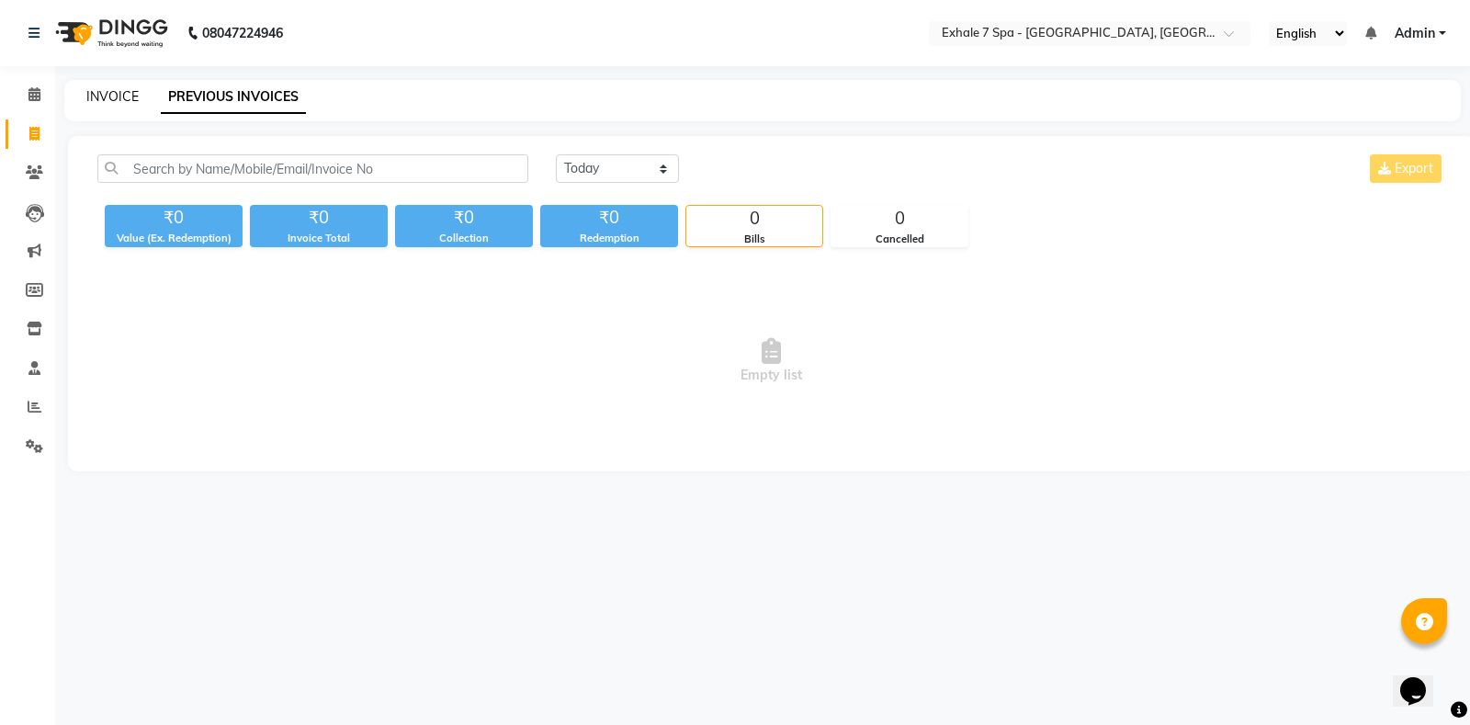
click at [127, 91] on link "INVOICE" at bounding box center [112, 96] width 52 height 17
select select "service"
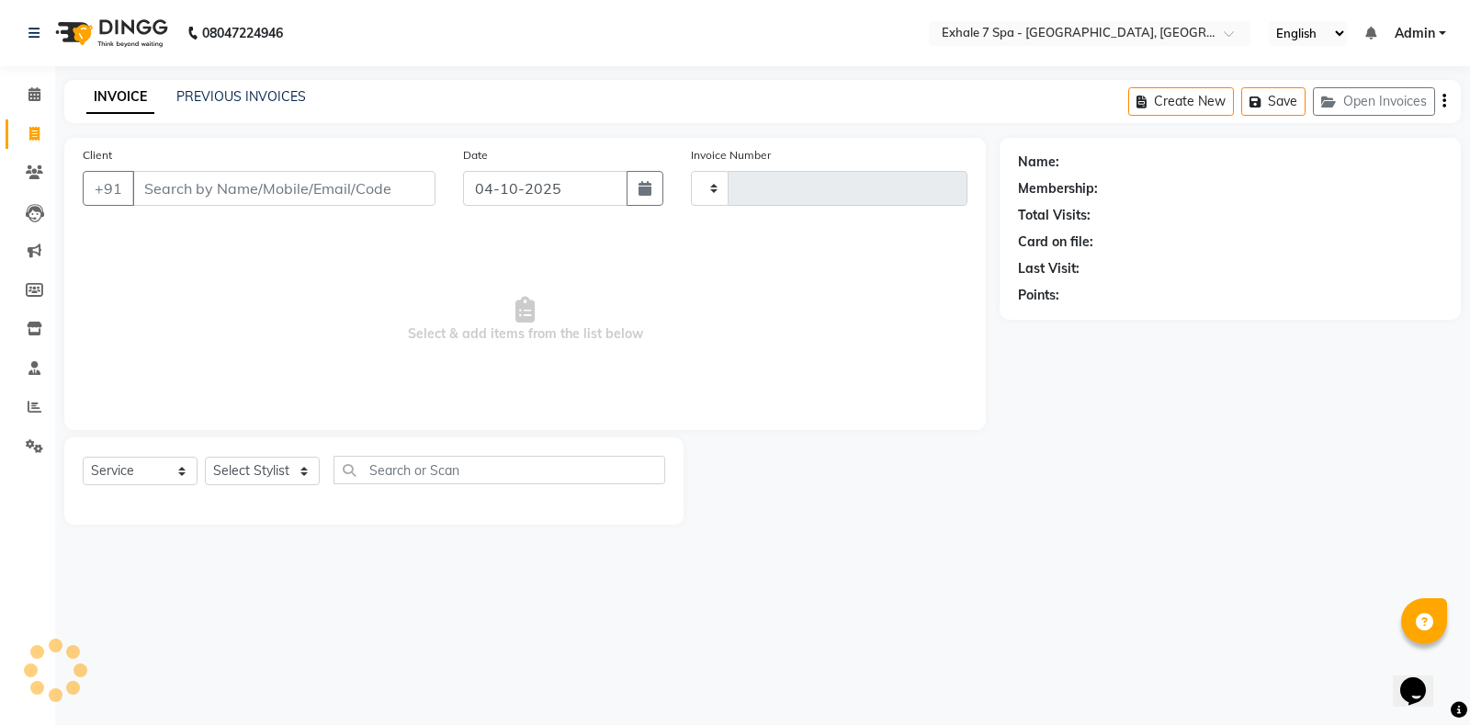
type input "1825"
select select "4480"
click at [241, 98] on link "PREVIOUS INVOICES" at bounding box center [241, 96] width 130 height 17
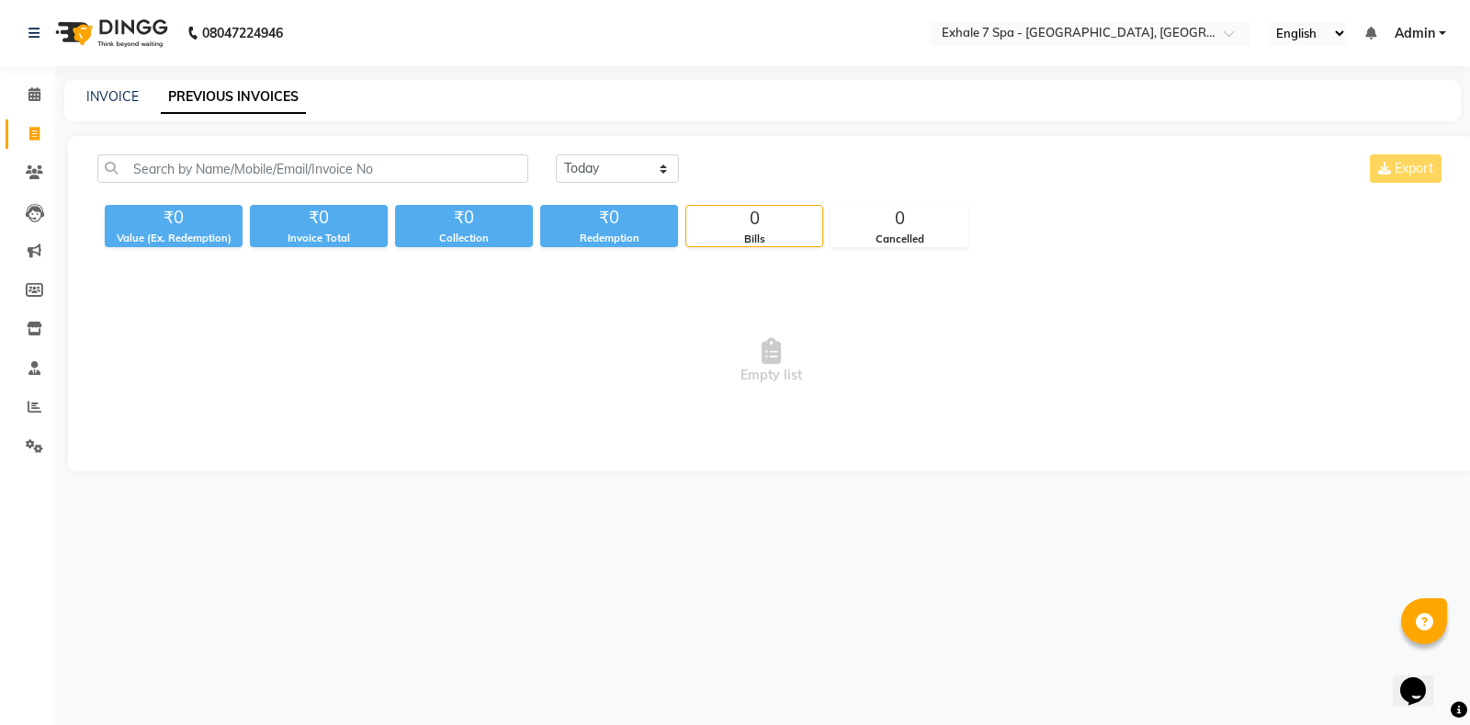
click at [146, 99] on div "INVOICE PREVIOUS INVOICES" at bounding box center [751, 96] width 1374 height 19
click at [112, 97] on link "INVOICE" at bounding box center [112, 96] width 52 height 17
select select "service"
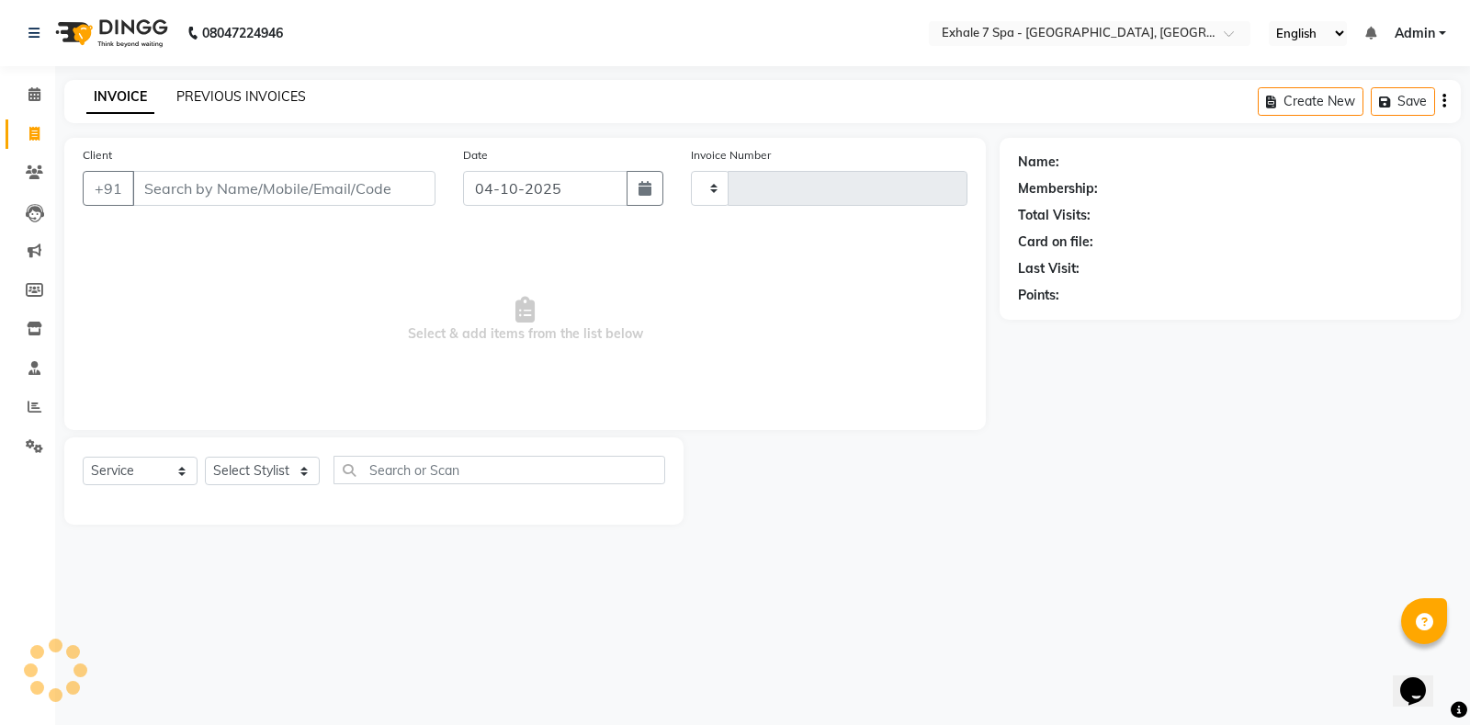
type input "1825"
select select "4480"
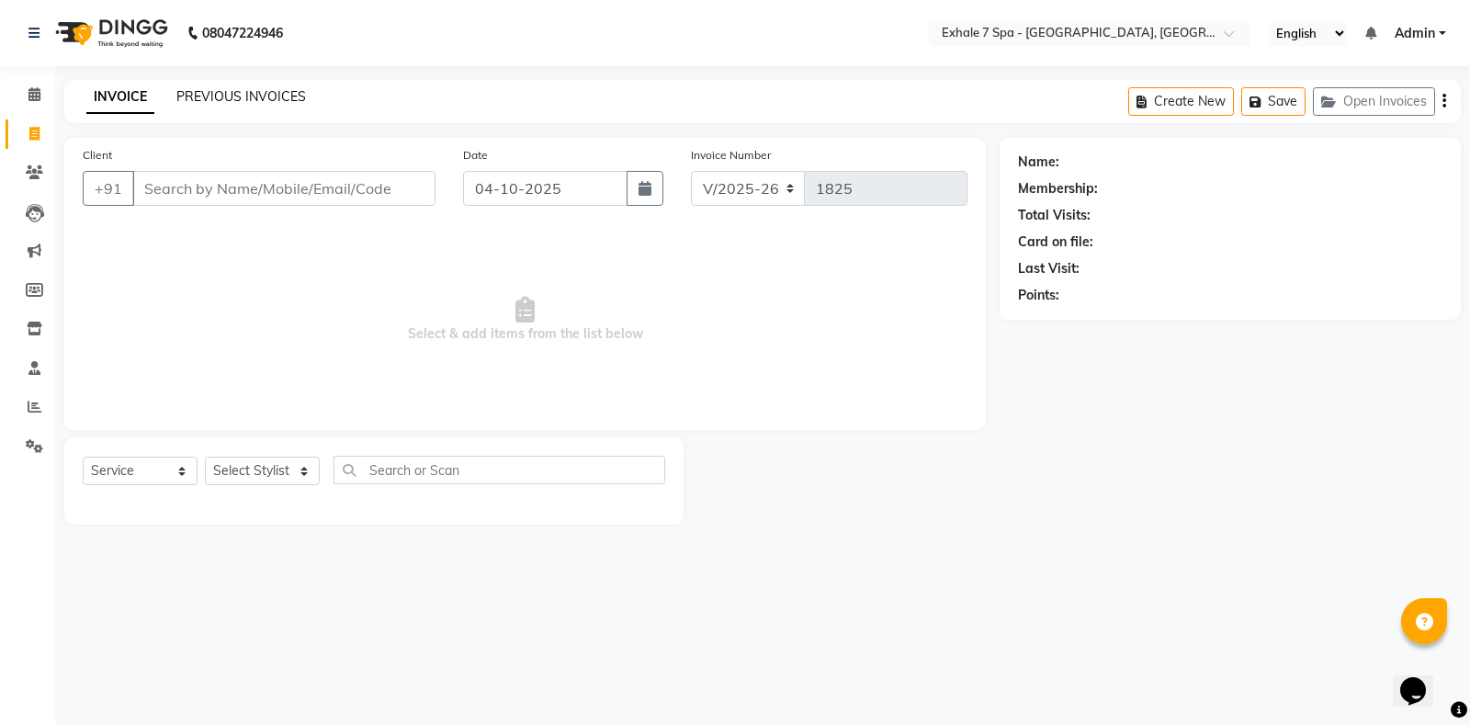
click at [196, 100] on link "PREVIOUS INVOICES" at bounding box center [241, 96] width 130 height 17
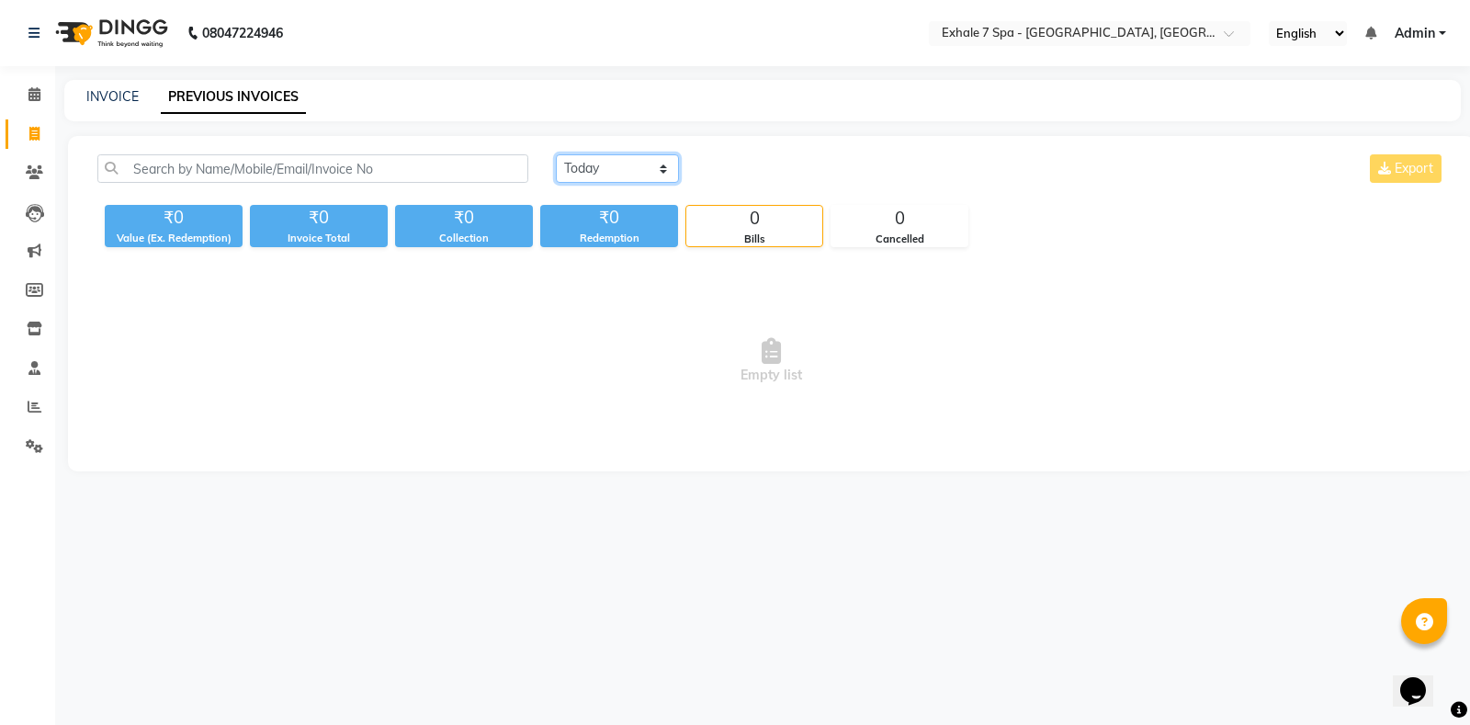
click at [632, 167] on select "[DATE] [DATE] Custom Range" at bounding box center [617, 168] width 123 height 28
select select "range"
click at [556, 154] on select "[DATE] [DATE] Custom Range" at bounding box center [617, 168] width 123 height 28
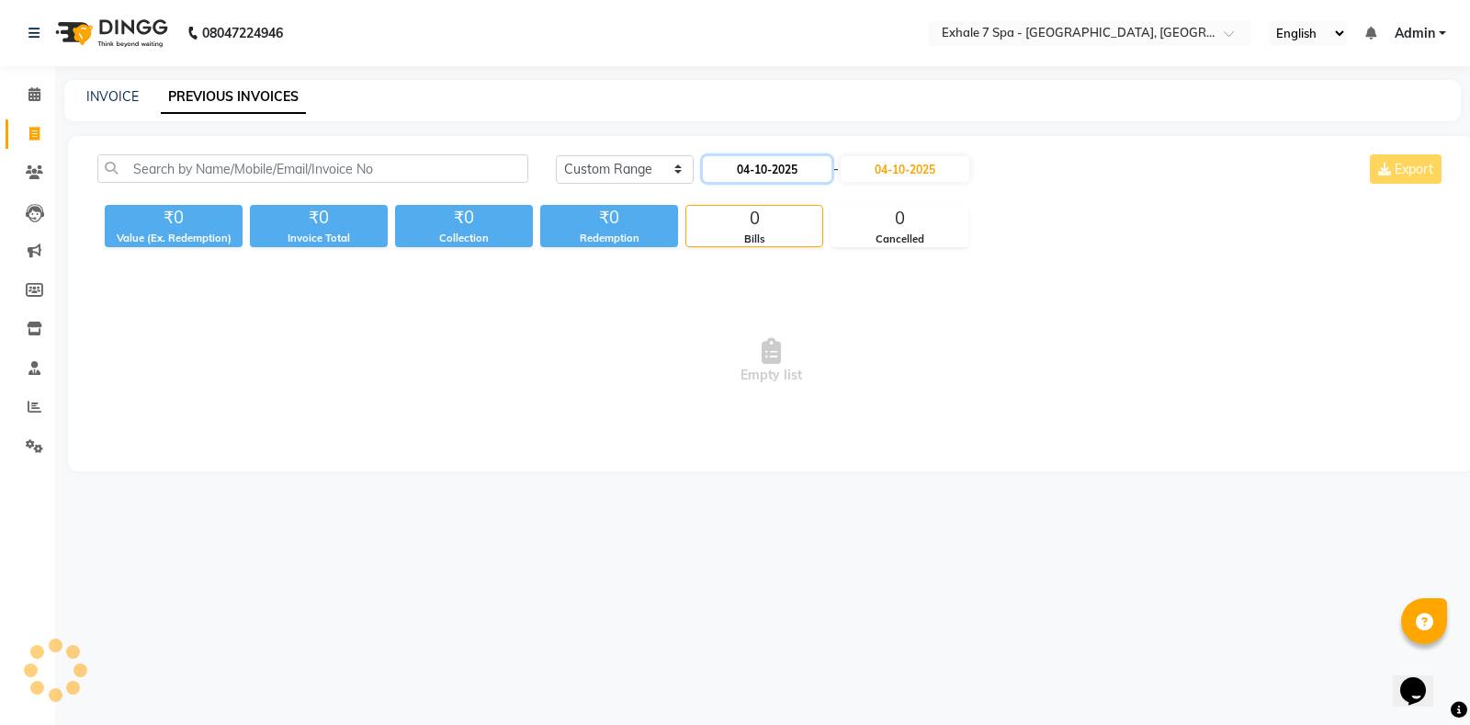
click at [760, 164] on input "04-10-2025" at bounding box center [767, 169] width 129 height 26
select select "10"
select select "2025"
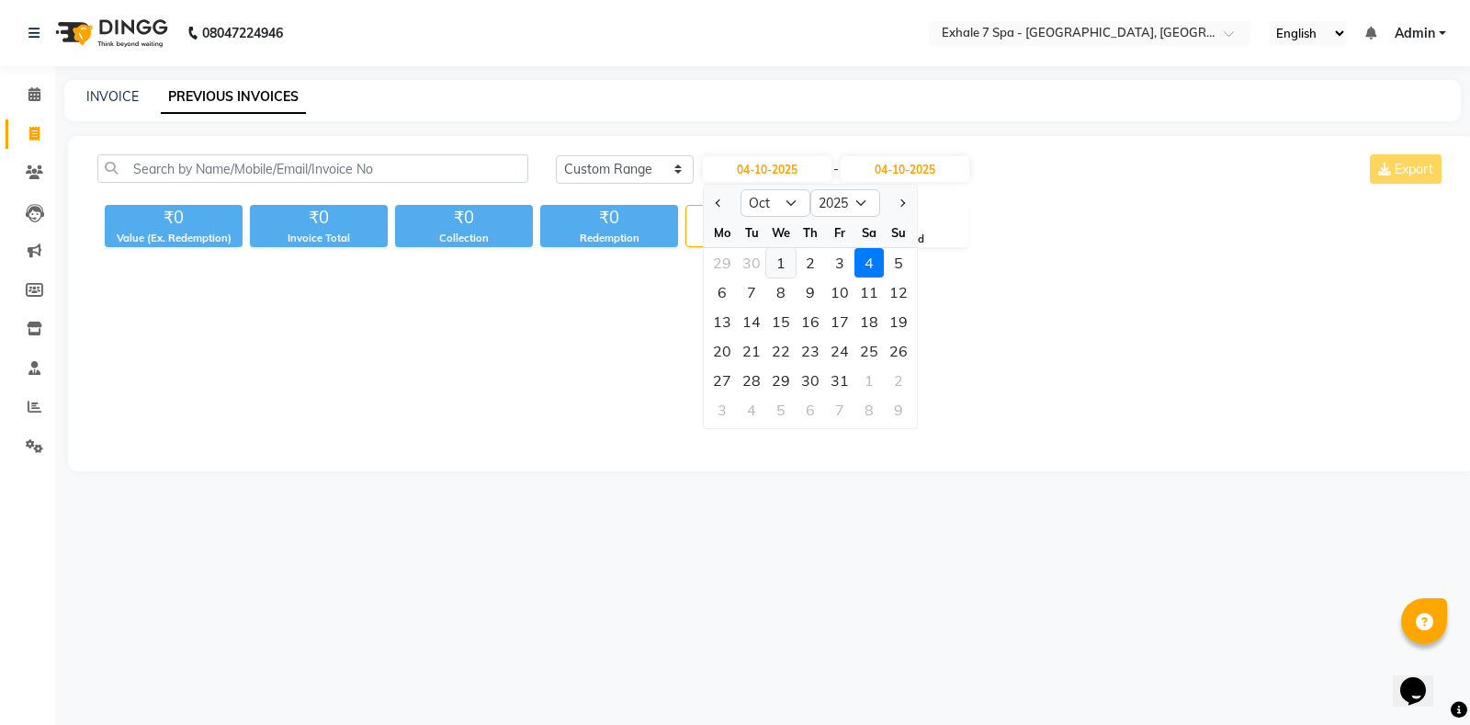
click at [776, 267] on div "1" at bounding box center [780, 262] width 29 height 29
type input "01-10-2025"
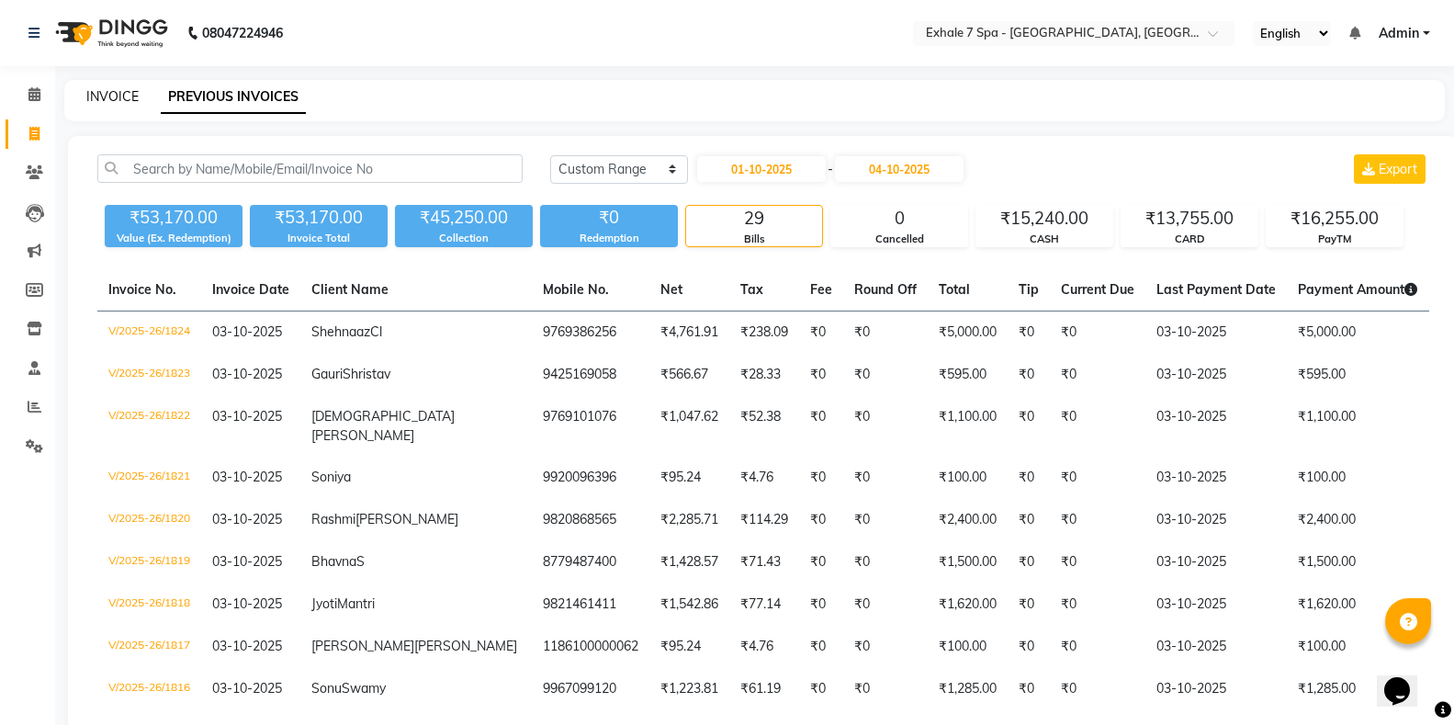
click at [112, 95] on link "INVOICE" at bounding box center [112, 96] width 52 height 17
select select "service"
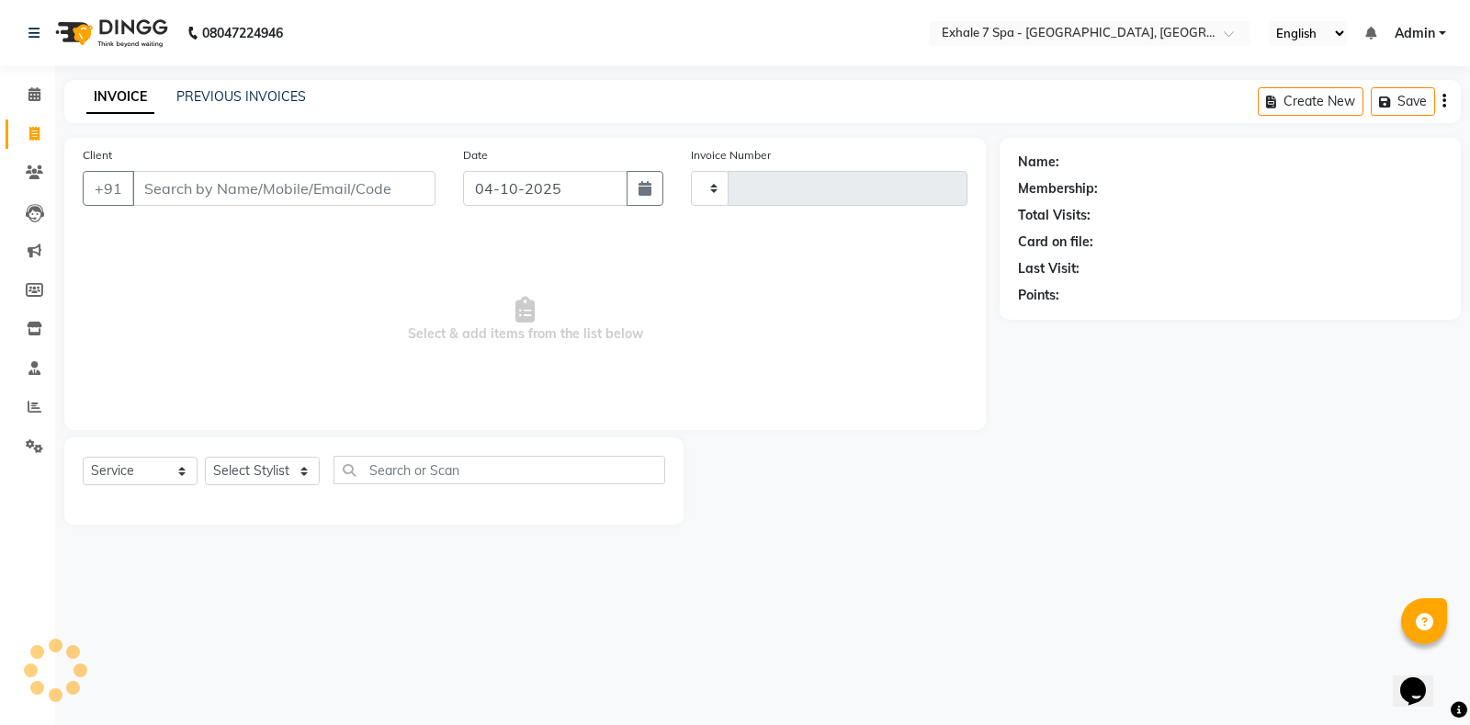
type input "1825"
select select "4480"
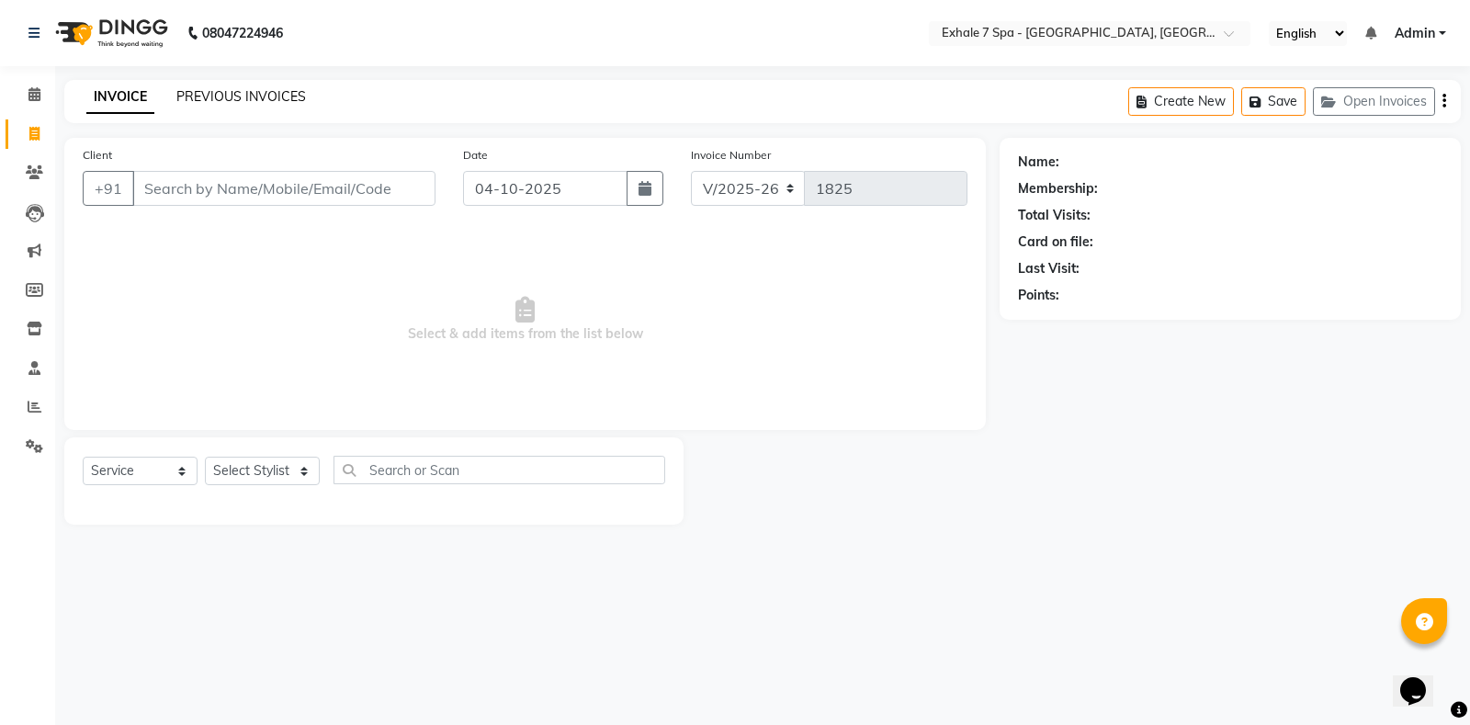
click at [211, 94] on link "PREVIOUS INVOICES" at bounding box center [241, 96] width 130 height 17
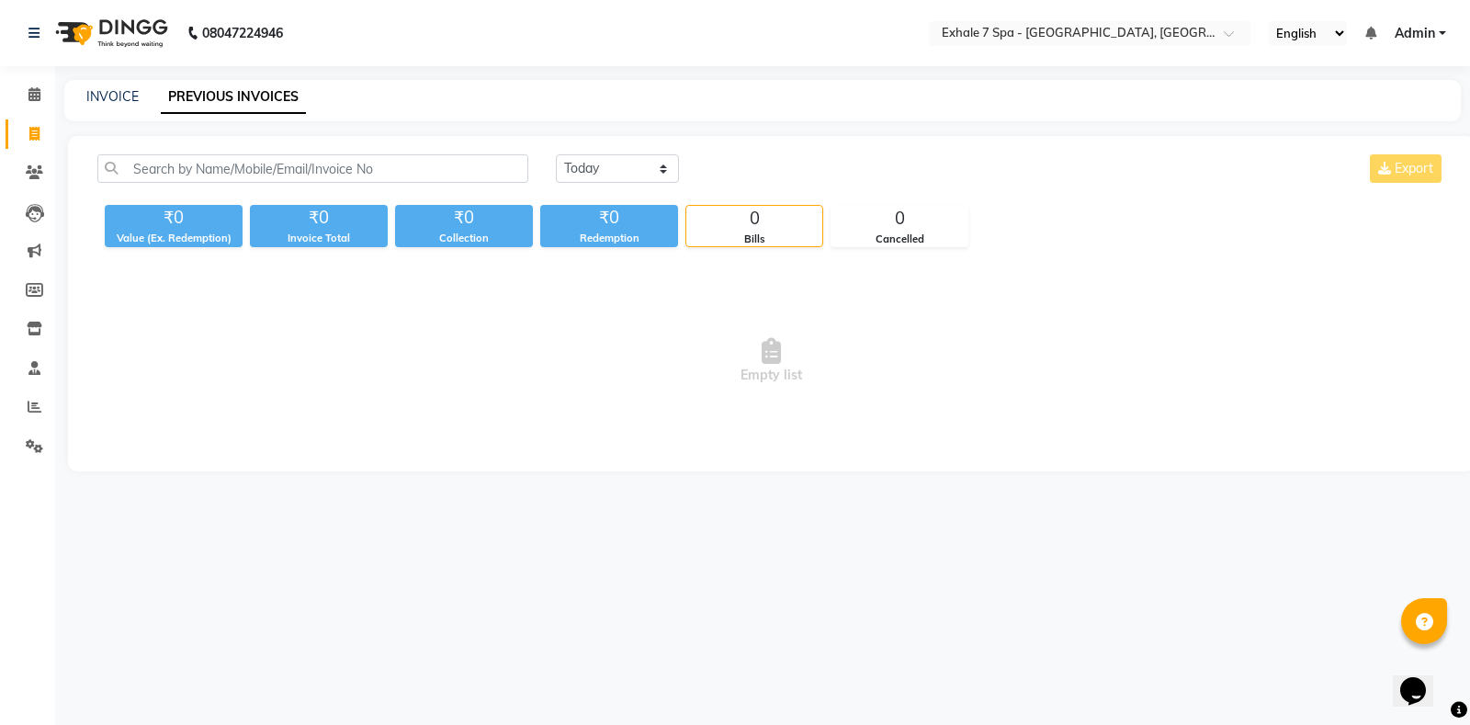
click at [611, 152] on div "[DATE] [DATE] Custom Range Export ₹0 Value (Ex. Redemption) ₹0 Invoice Total ₹0…" at bounding box center [771, 303] width 1406 height 335
click at [122, 95] on link "INVOICE" at bounding box center [112, 96] width 52 height 17
select select "service"
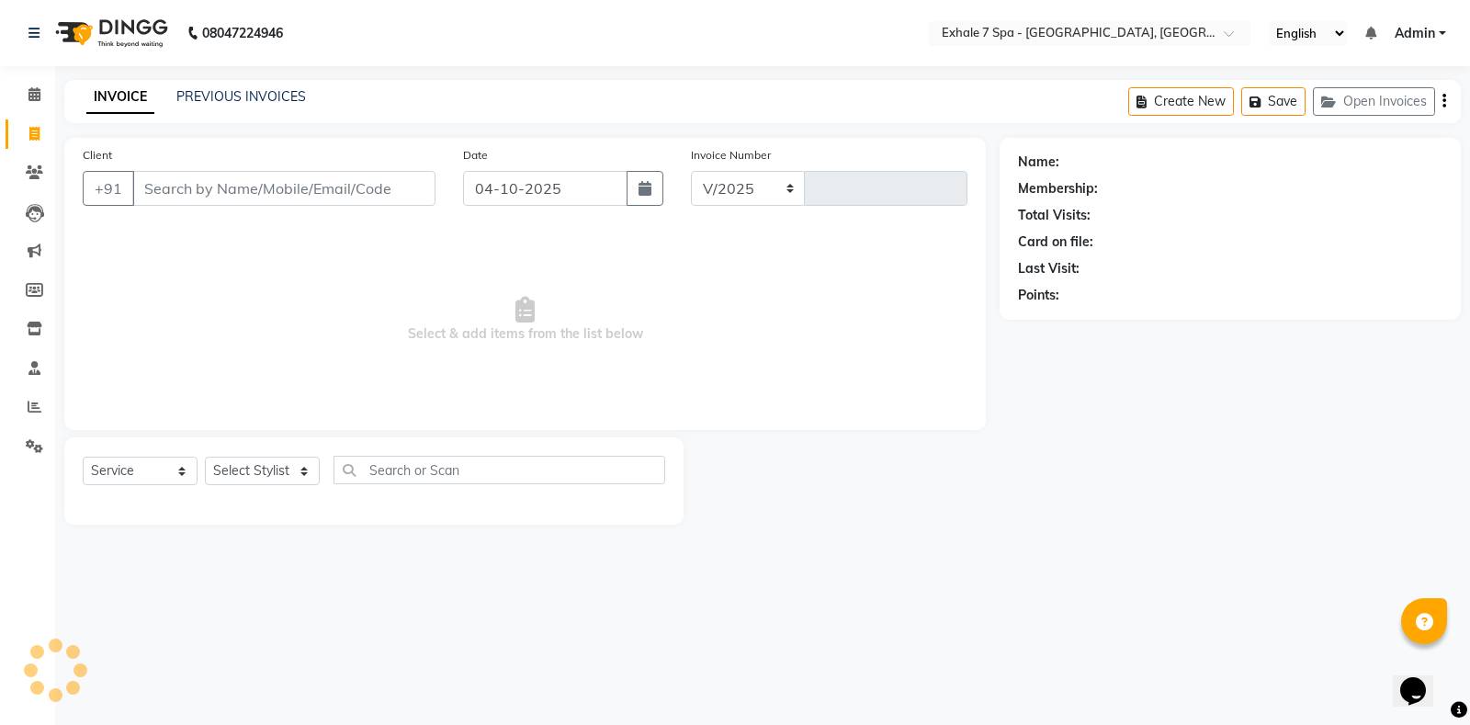
select select "4480"
type input "1825"
click at [175, 196] on input "Client" at bounding box center [283, 188] width 303 height 35
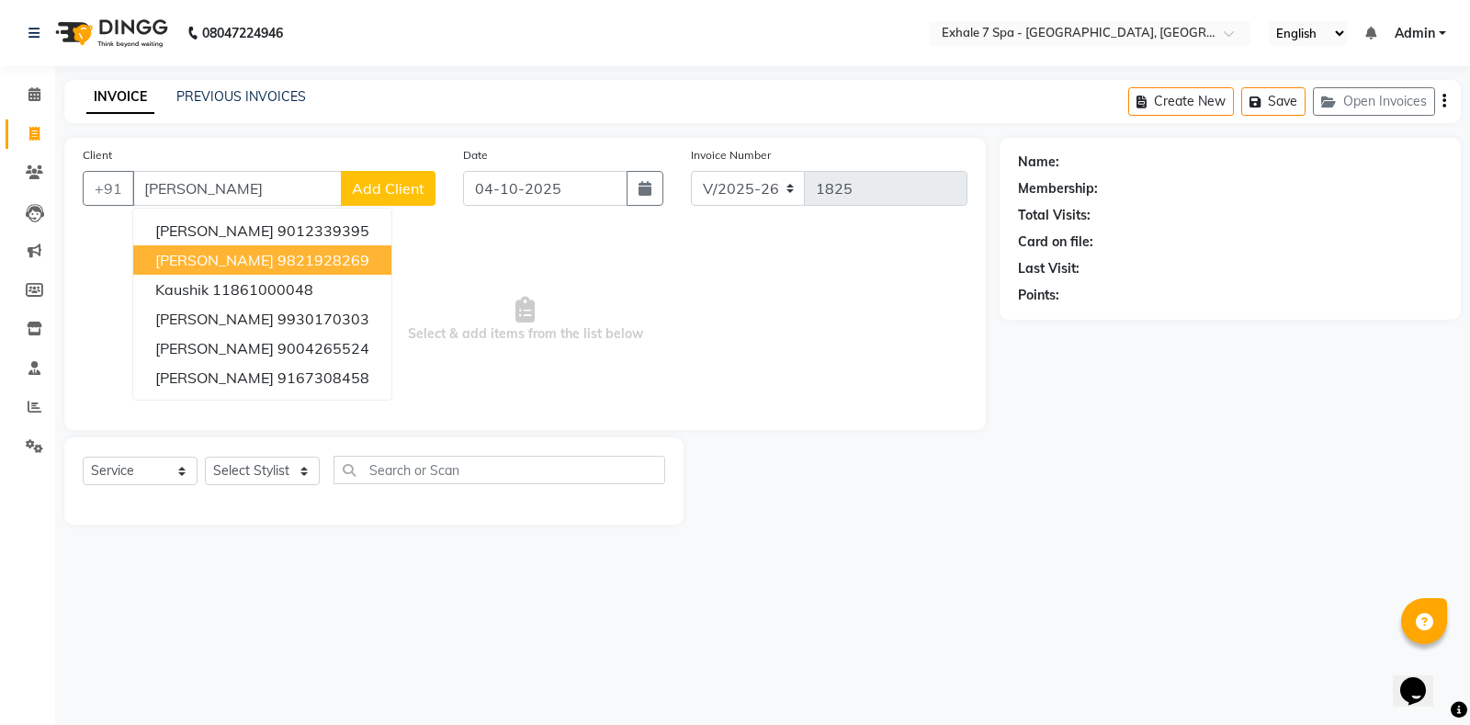
click at [255, 245] on button "[PERSON_NAME] 9821928269" at bounding box center [262, 259] width 258 height 29
type input "9821928269"
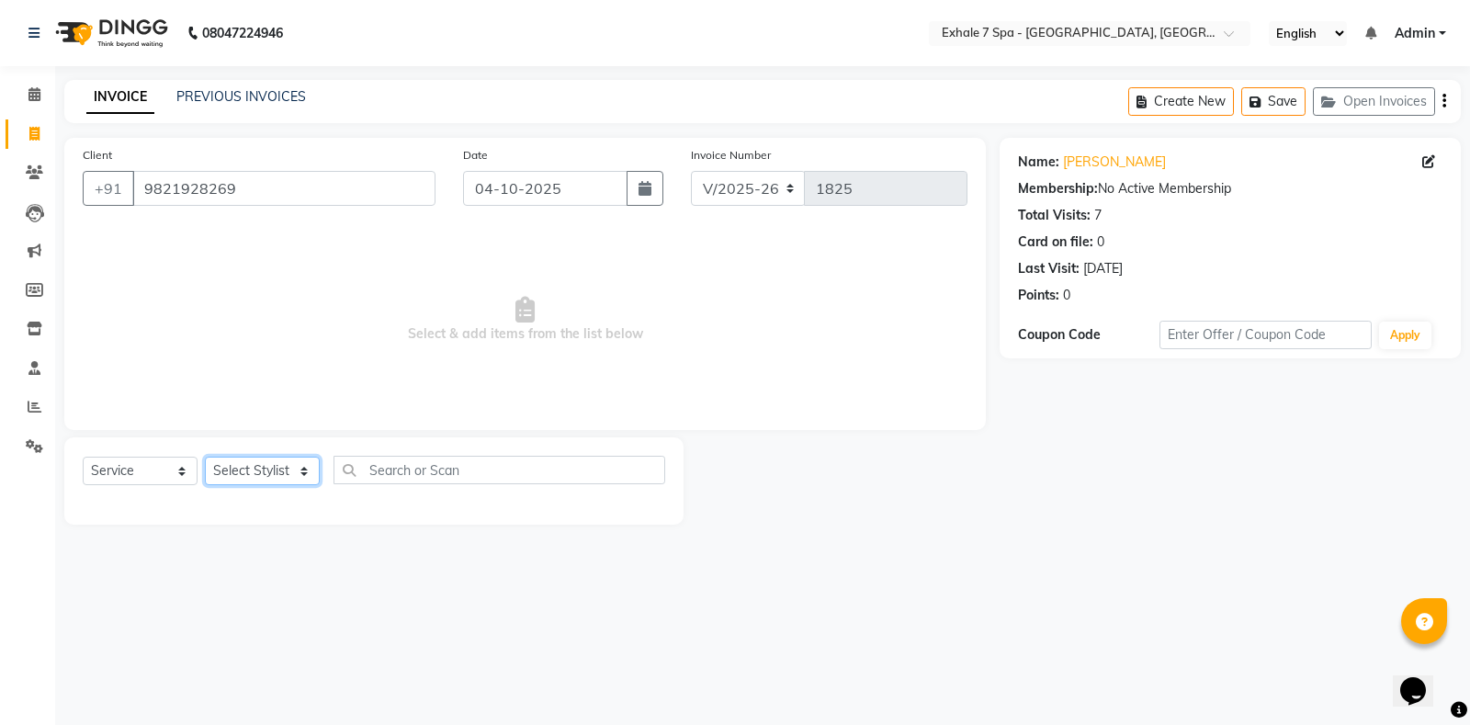
click at [247, 468] on select "Select Stylist [PERSON_NAME] [PERSON_NAME] Faraheem [PERSON_NAME] [PERSON_NAME]…" at bounding box center [262, 470] width 115 height 28
select select "71278"
click at [205, 456] on select "Select Stylist [PERSON_NAME] [PERSON_NAME] Faraheem [PERSON_NAME] [PERSON_NAME]…" at bounding box center [262, 470] width 115 height 28
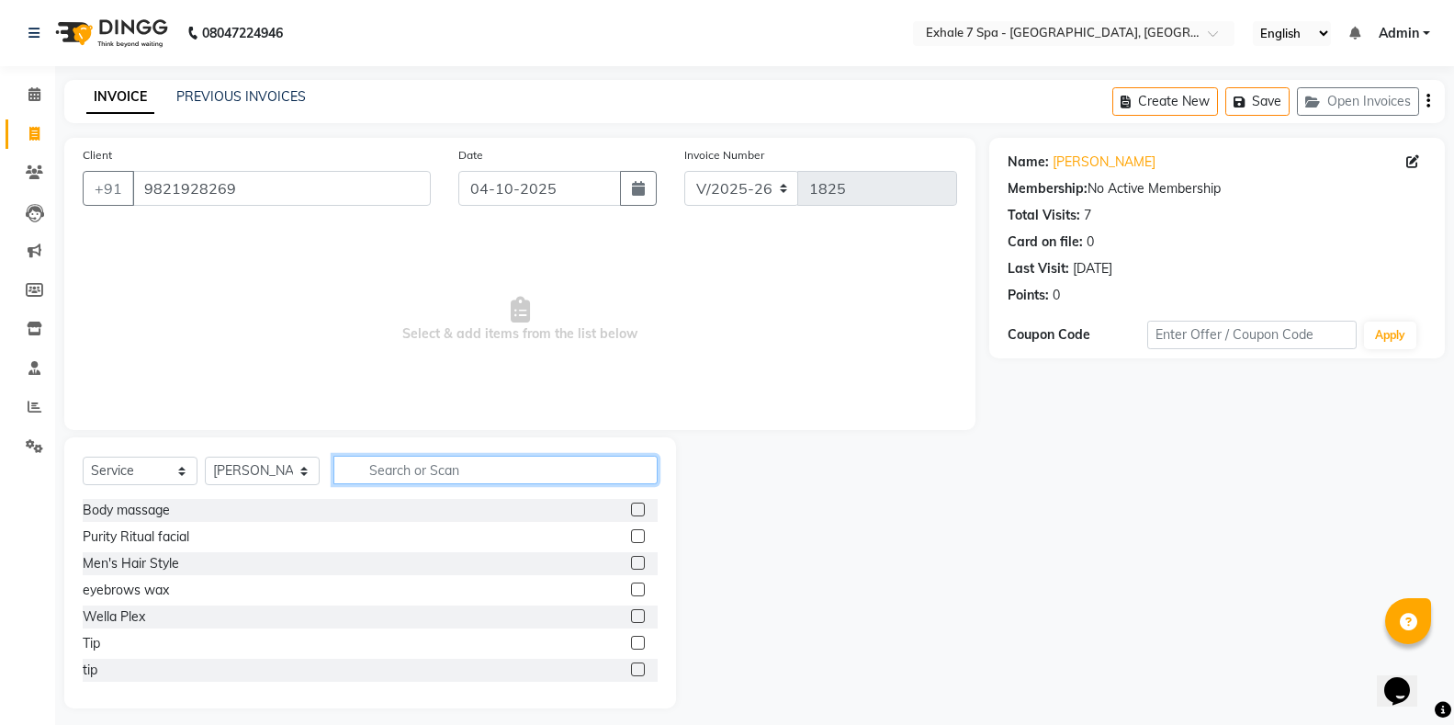
click at [408, 464] on input "text" at bounding box center [495, 470] width 324 height 28
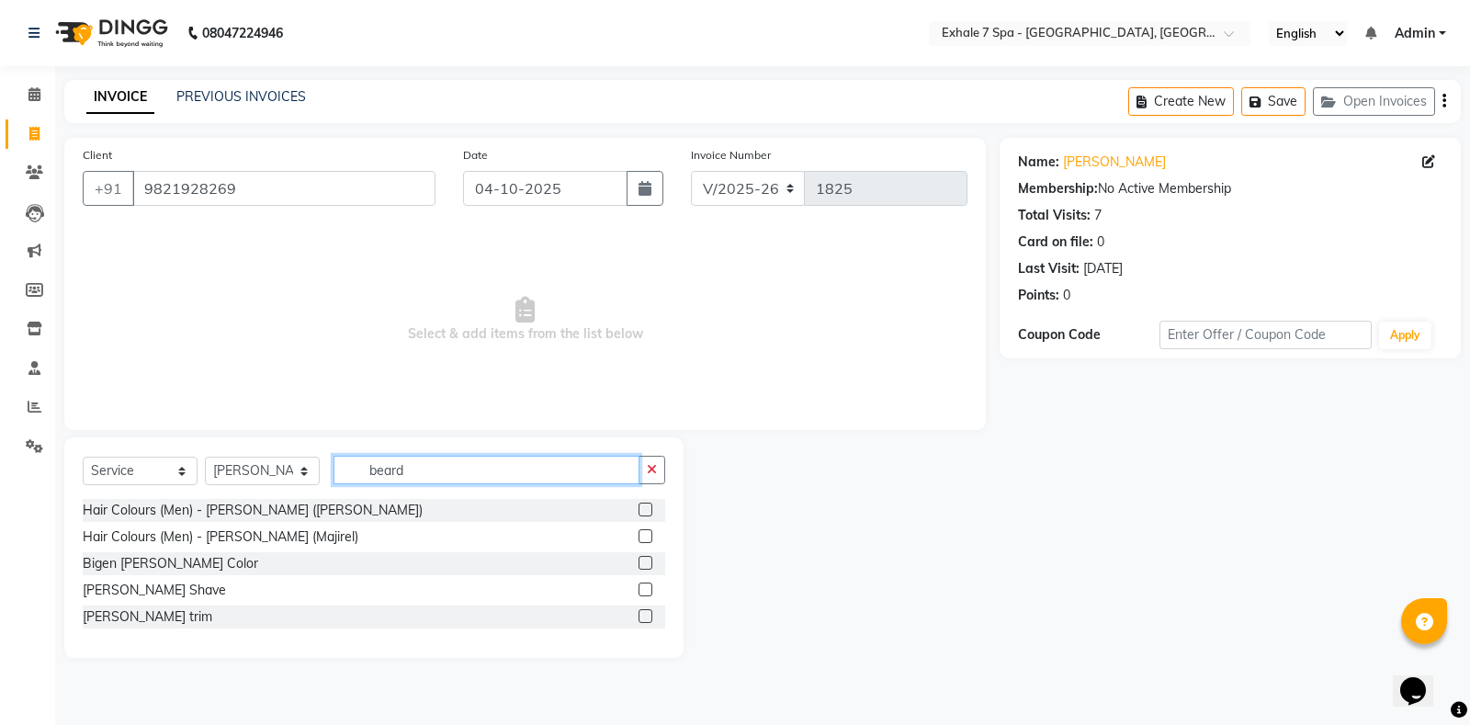
type input "beard"
click at [645, 616] on label at bounding box center [645, 616] width 14 height 14
click at [645, 616] on input "checkbox" at bounding box center [644, 617] width 12 height 12
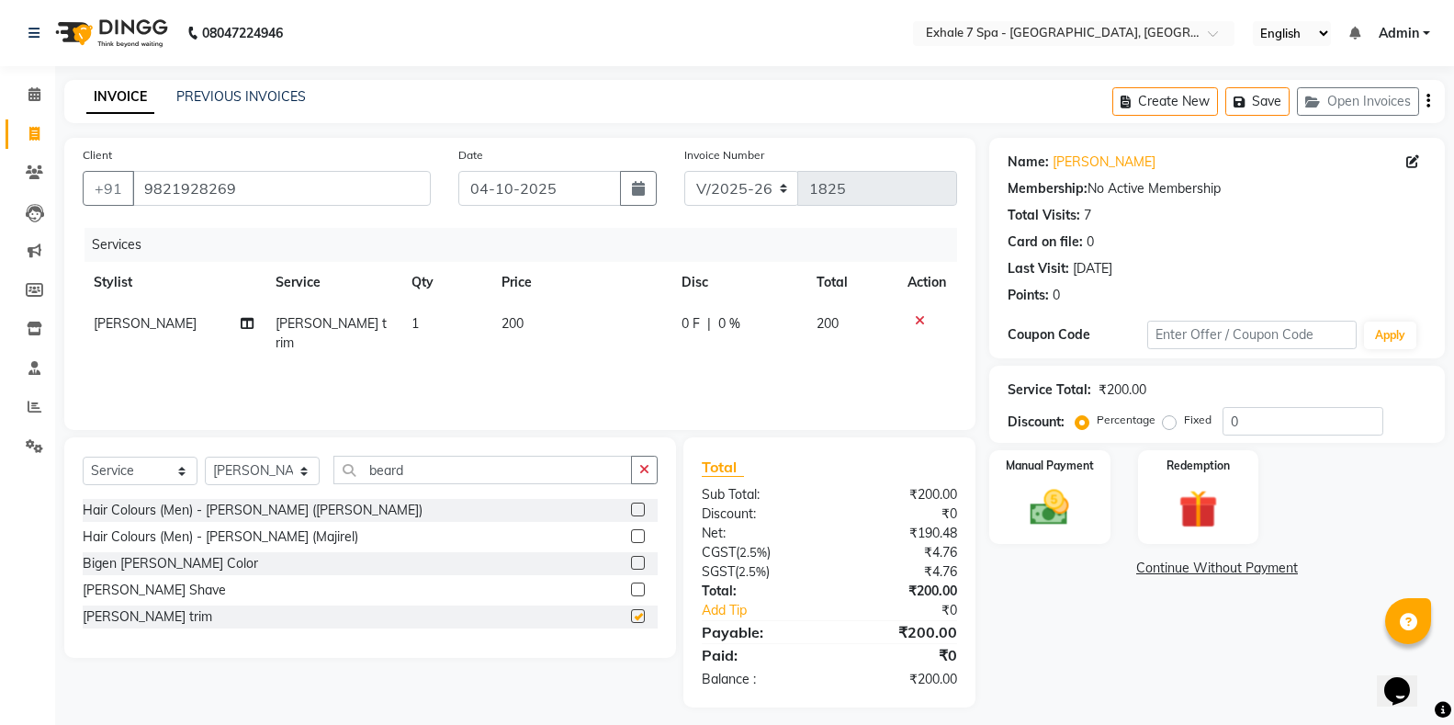
checkbox input "false"
click at [1240, 100] on icon "button" at bounding box center [1243, 102] width 18 height 13
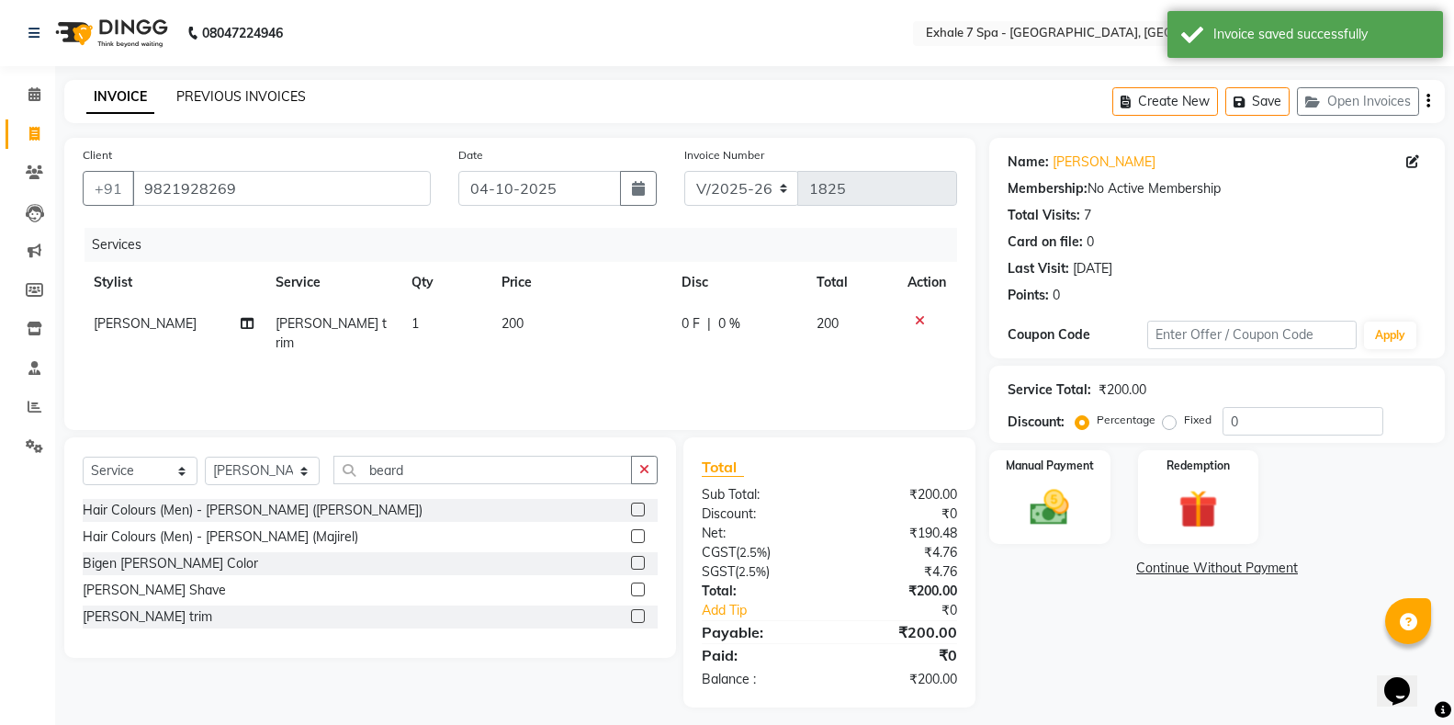
click at [213, 96] on link "PREVIOUS INVOICES" at bounding box center [241, 96] width 130 height 17
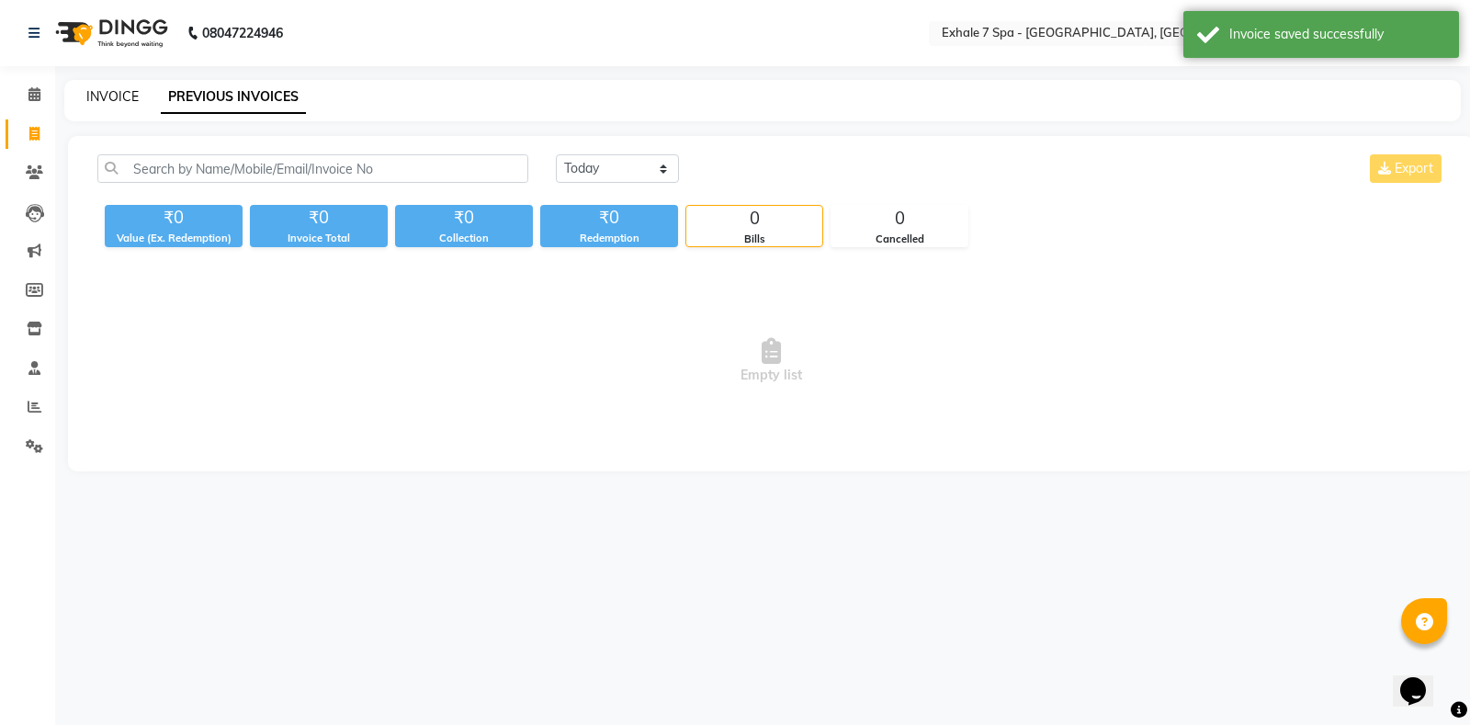
click at [123, 97] on link "INVOICE" at bounding box center [112, 96] width 52 height 17
select select "service"
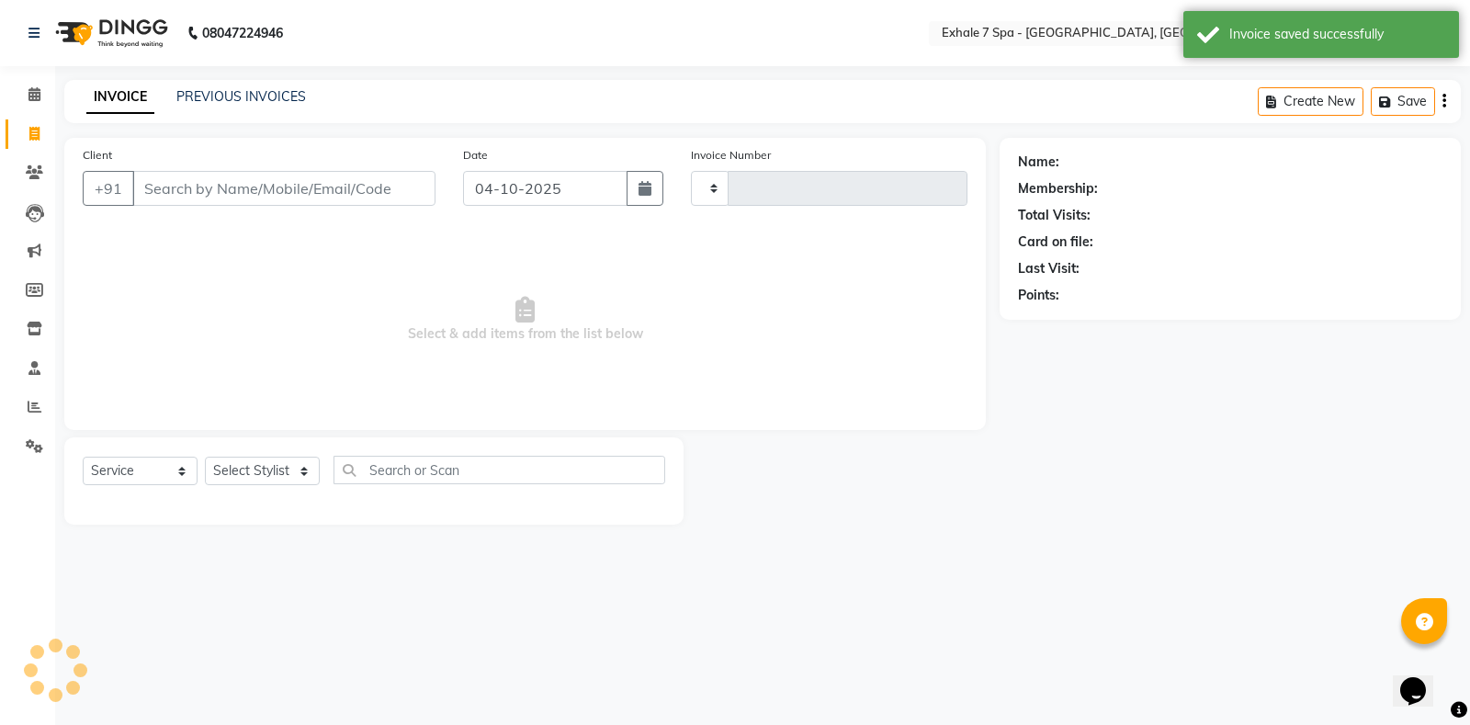
type input "1825"
select select "4480"
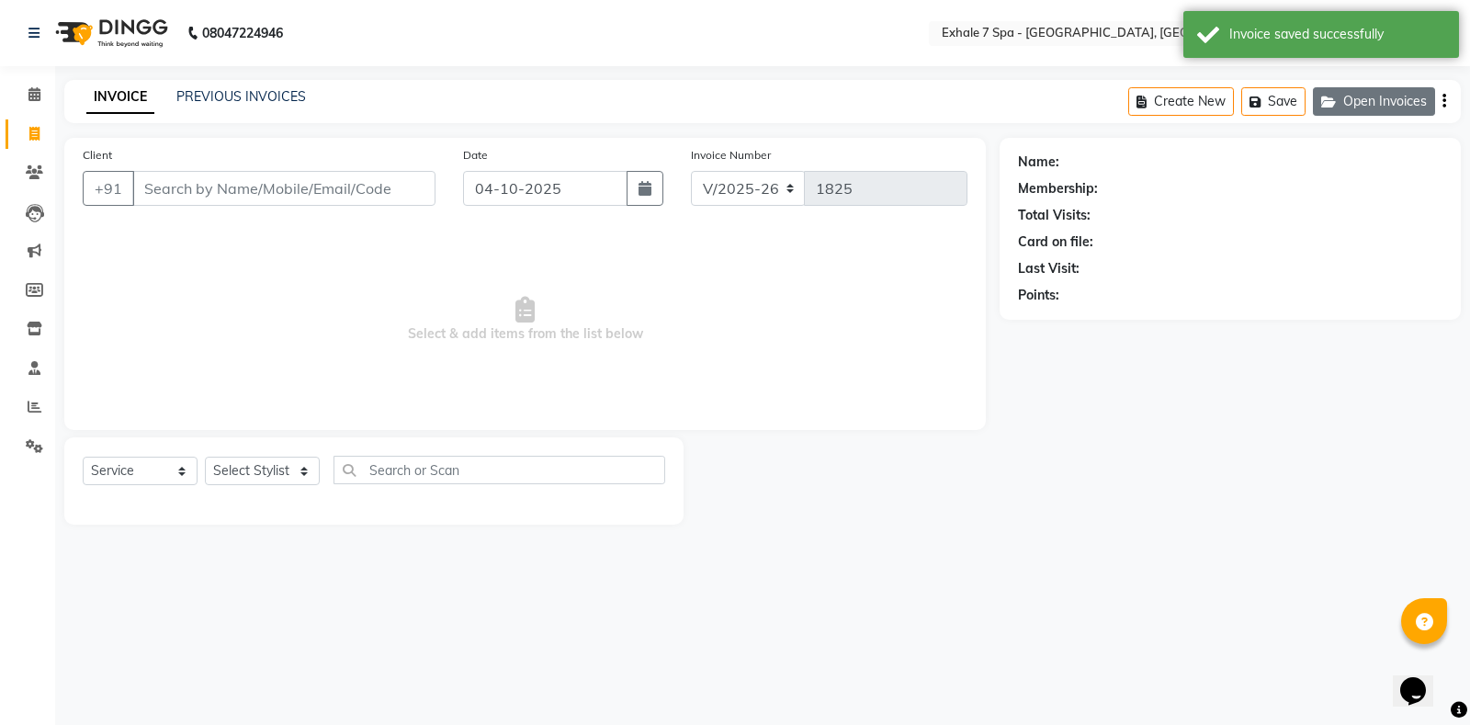
click at [1383, 96] on button "Open Invoices" at bounding box center [1374, 101] width 122 height 28
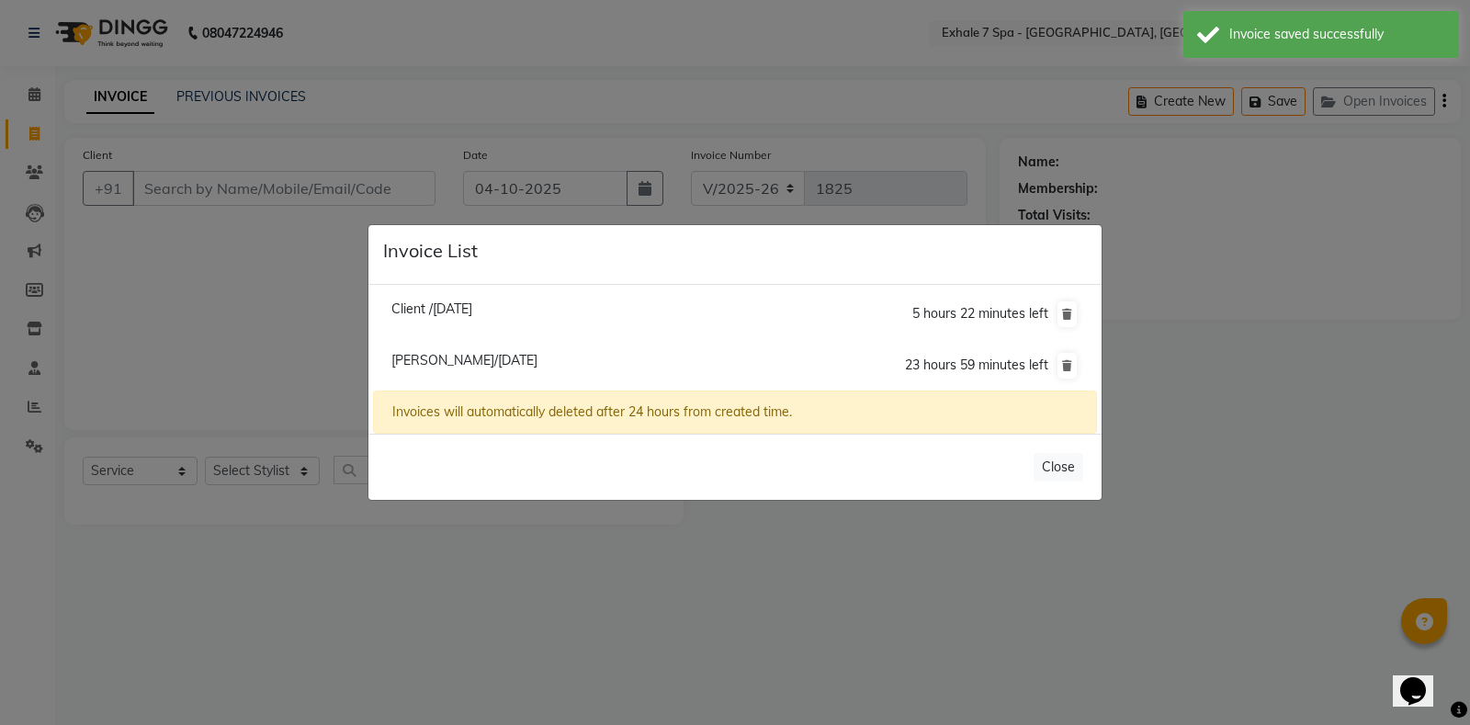
click at [425, 358] on span "[PERSON_NAME]/[DATE]" at bounding box center [464, 360] width 146 height 17
type input "9821928269"
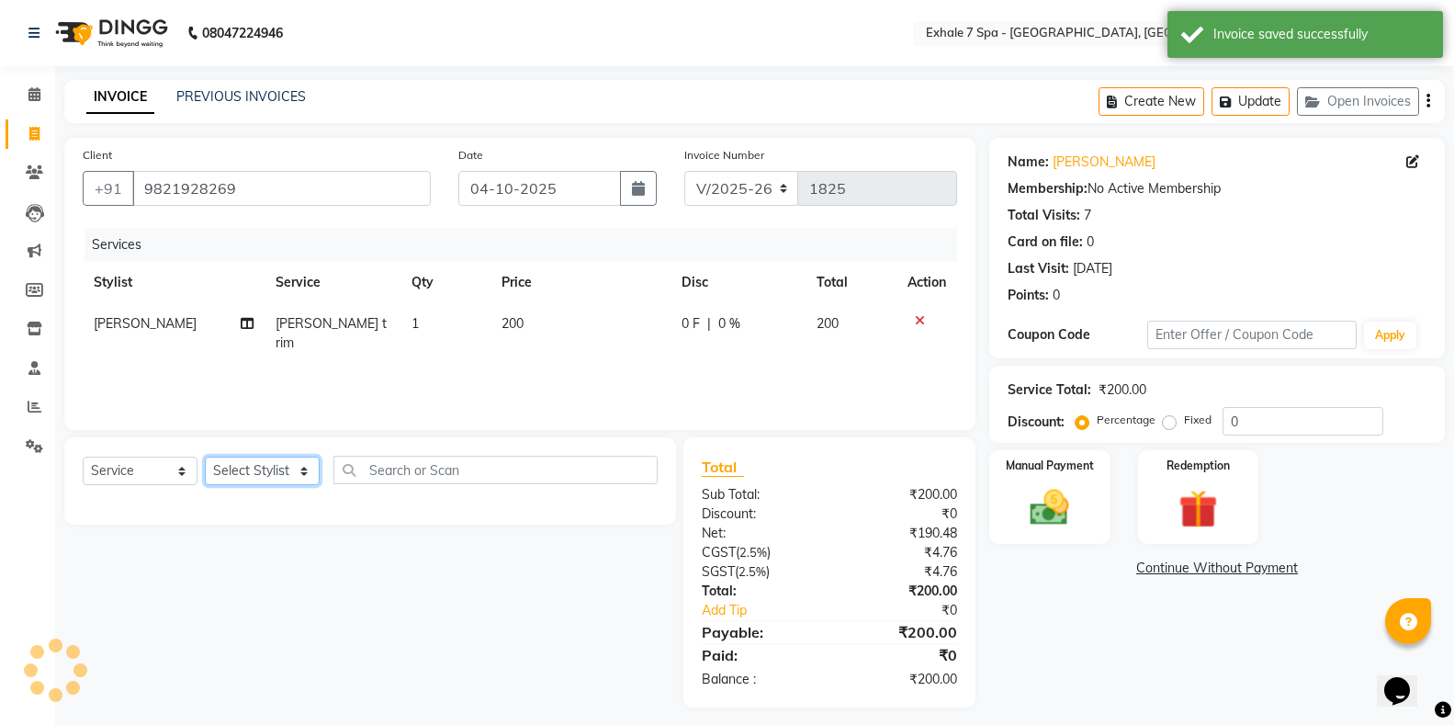
drag, startPoint x: 261, startPoint y: 476, endPoint x: 261, endPoint y: 456, distance: 19.3
click at [261, 476] on select "Select Stylist [PERSON_NAME] [PERSON_NAME] Faraheem [PERSON_NAME] [PERSON_NAME]…" at bounding box center [262, 470] width 115 height 28
select select "71278"
click at [205, 456] on select "Select Stylist [PERSON_NAME] [PERSON_NAME] Faraheem [PERSON_NAME] [PERSON_NAME]…" at bounding box center [262, 470] width 115 height 28
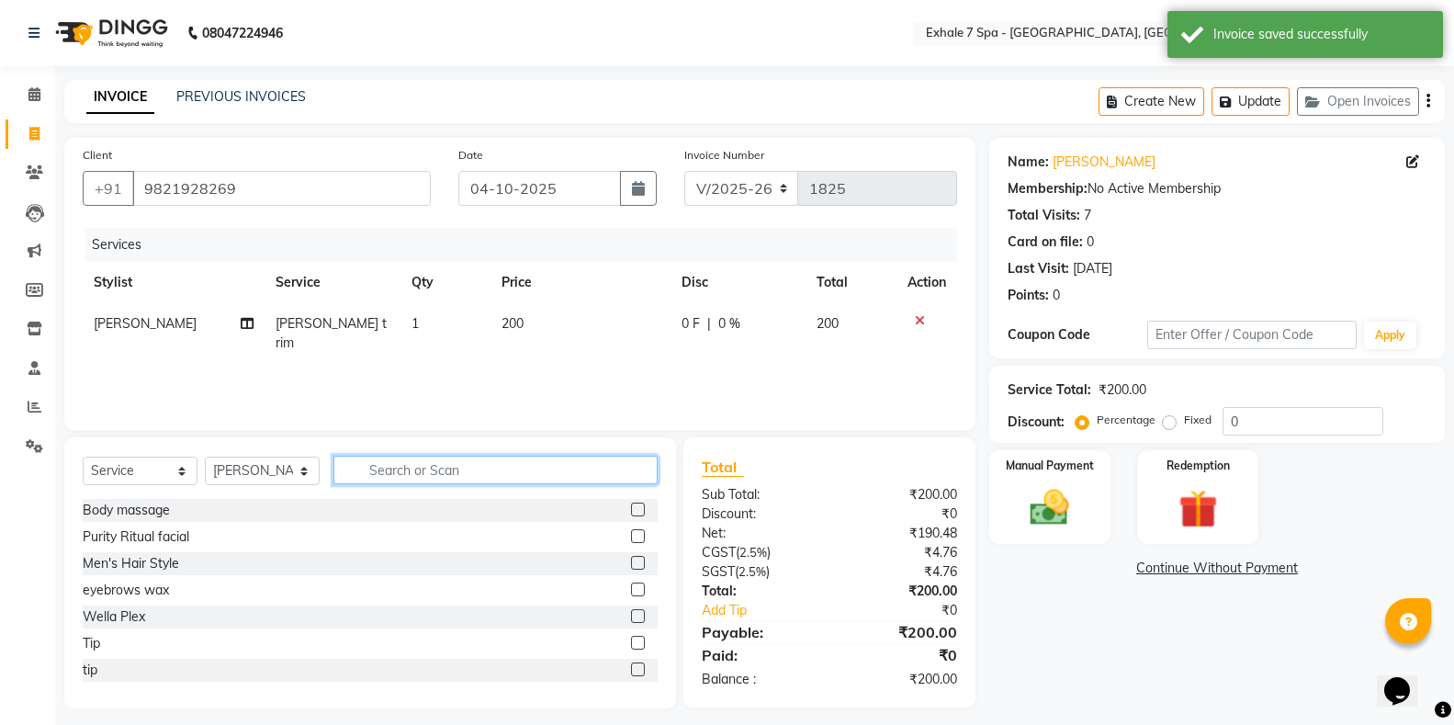
click at [390, 474] on input "text" at bounding box center [495, 470] width 324 height 28
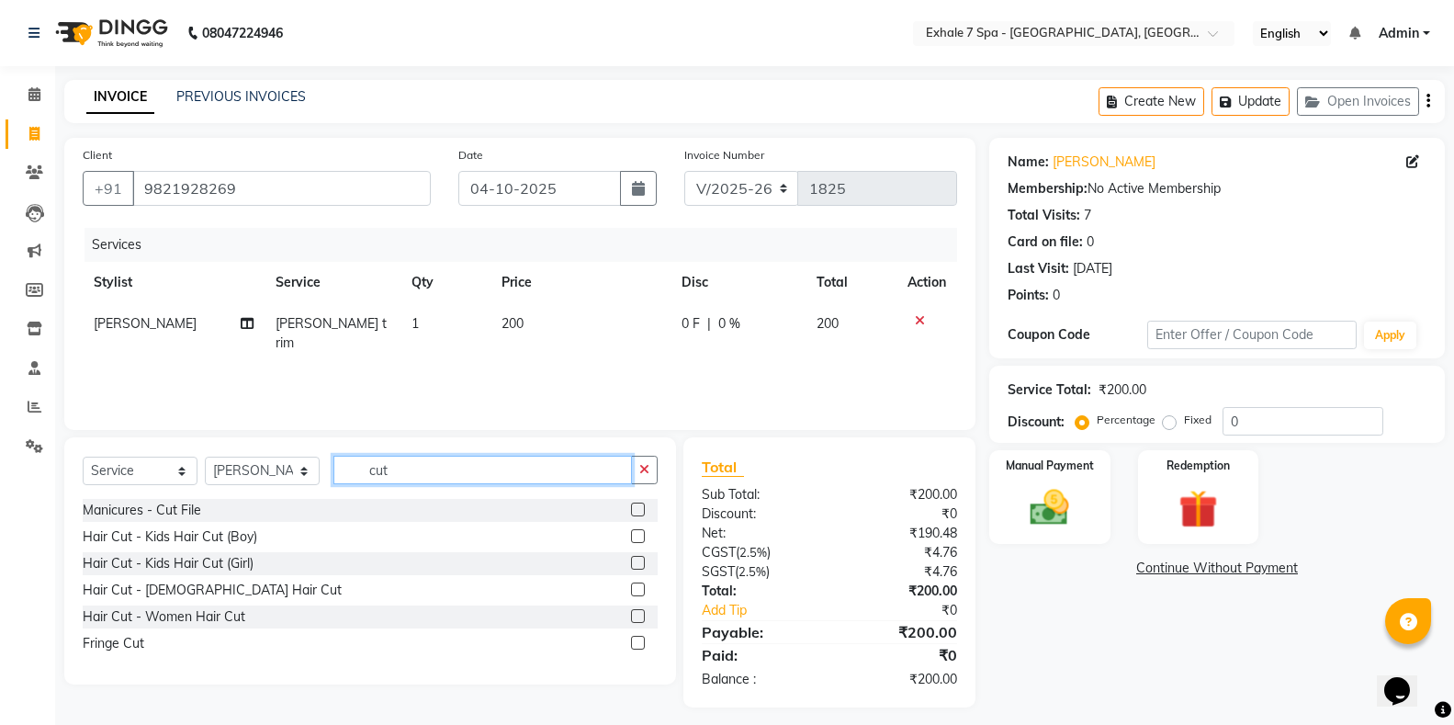
type input "cut"
click at [637, 590] on label at bounding box center [638, 589] width 14 height 14
click at [637, 590] on input "checkbox" at bounding box center [637, 590] width 12 height 12
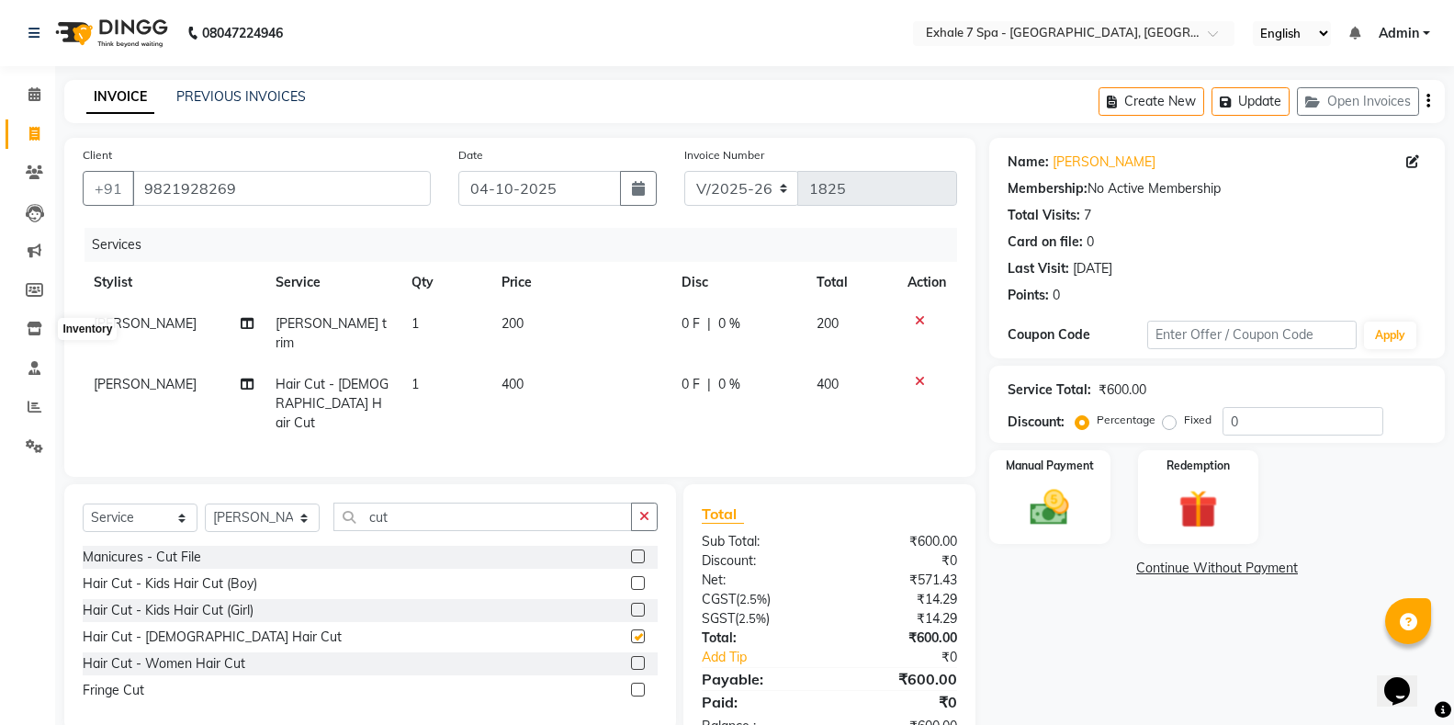
checkbox input "false"
click at [1257, 91] on button "Update" at bounding box center [1250, 101] width 78 height 28
click at [245, 86] on div "INVOICE PREVIOUS INVOICES Create New Update Open Invoices" at bounding box center [754, 101] width 1380 height 43
click at [245, 97] on link "PREVIOUS INVOICES" at bounding box center [241, 96] width 130 height 17
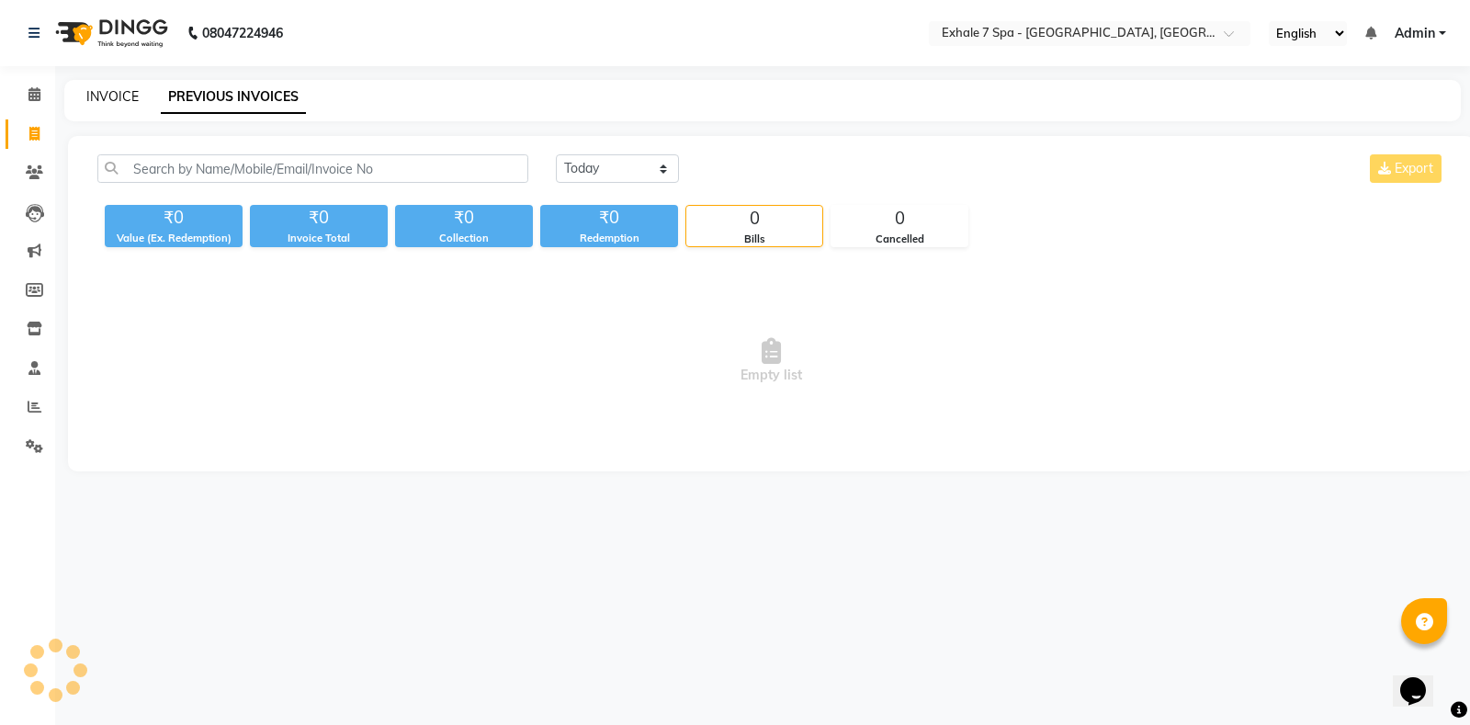
click at [115, 93] on link "INVOICE" at bounding box center [112, 96] width 52 height 17
select select "service"
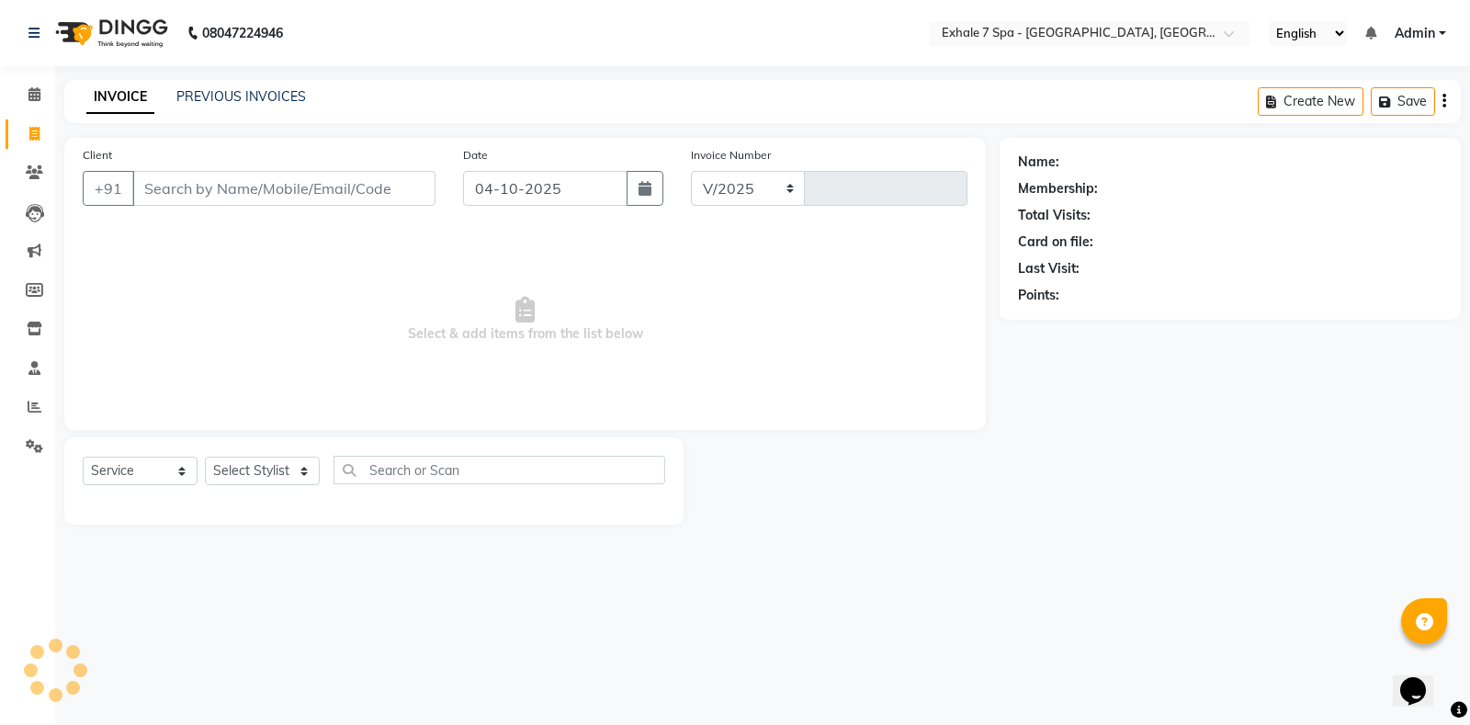
select select "4480"
type input "1825"
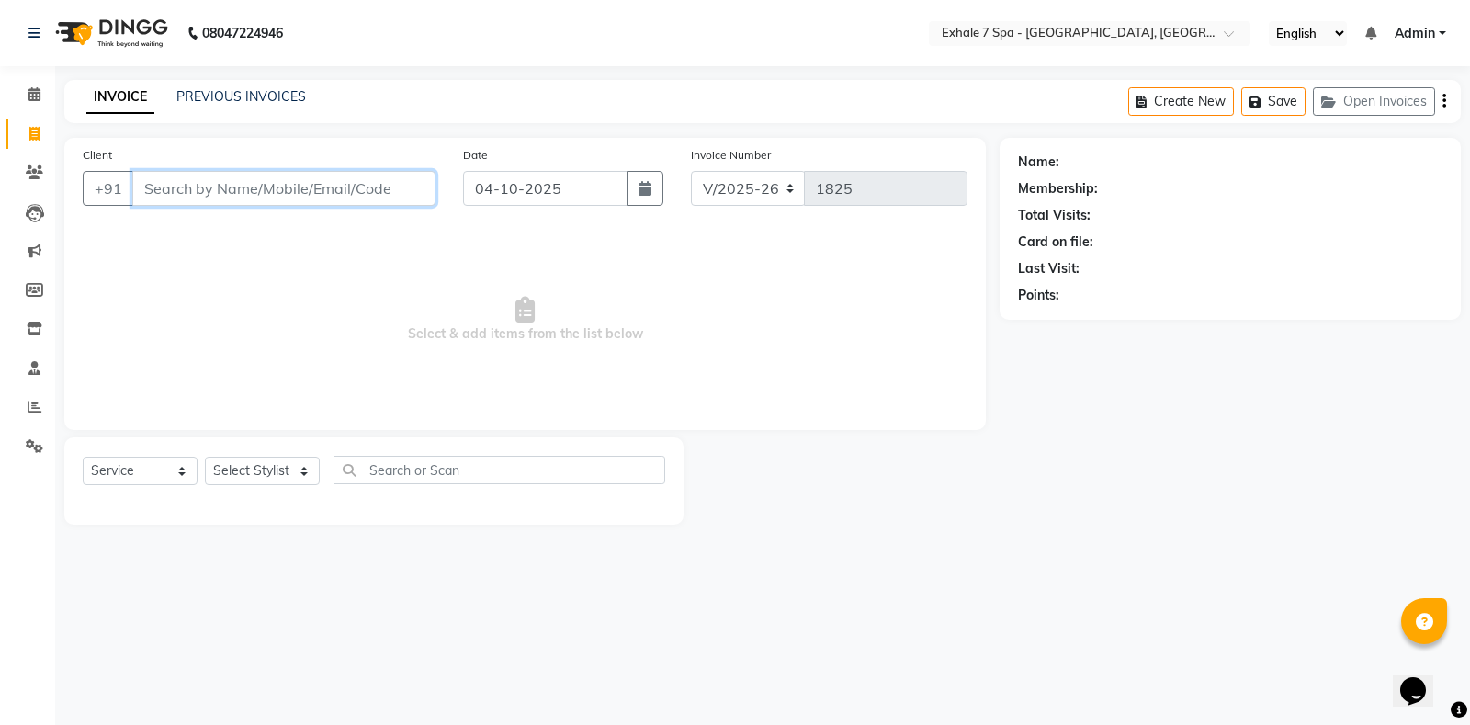
click at [350, 194] on input "Client" at bounding box center [283, 188] width 303 height 35
type input "s"
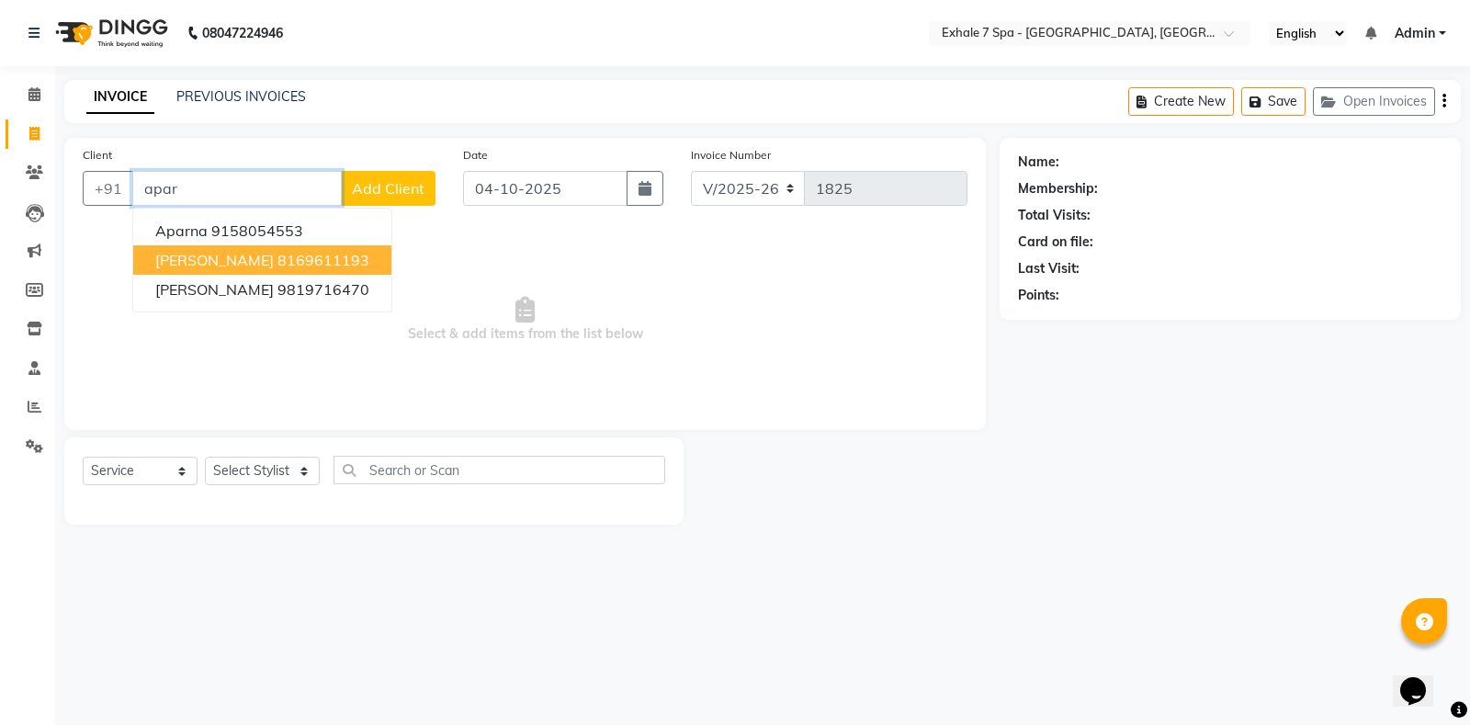
click at [273, 263] on span "[PERSON_NAME]" at bounding box center [214, 260] width 118 height 18
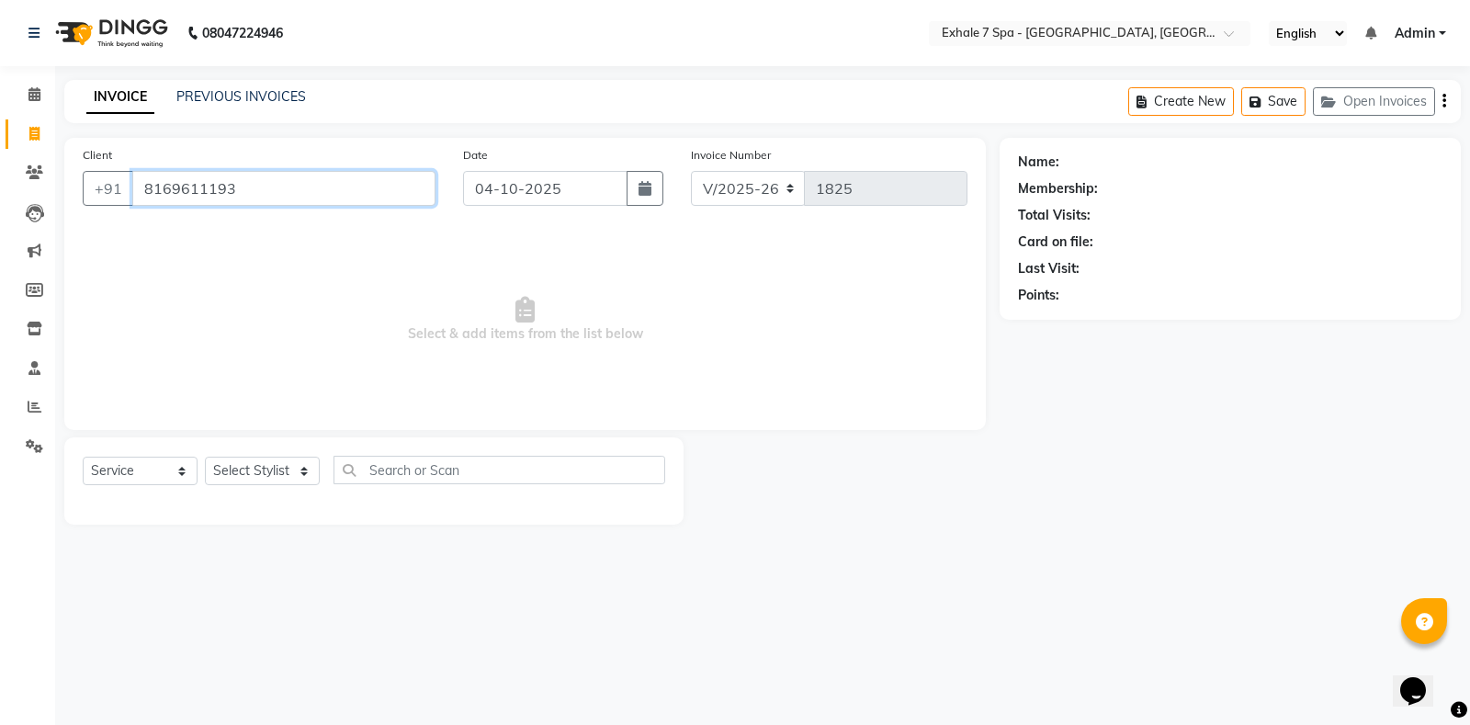
type input "8169611193"
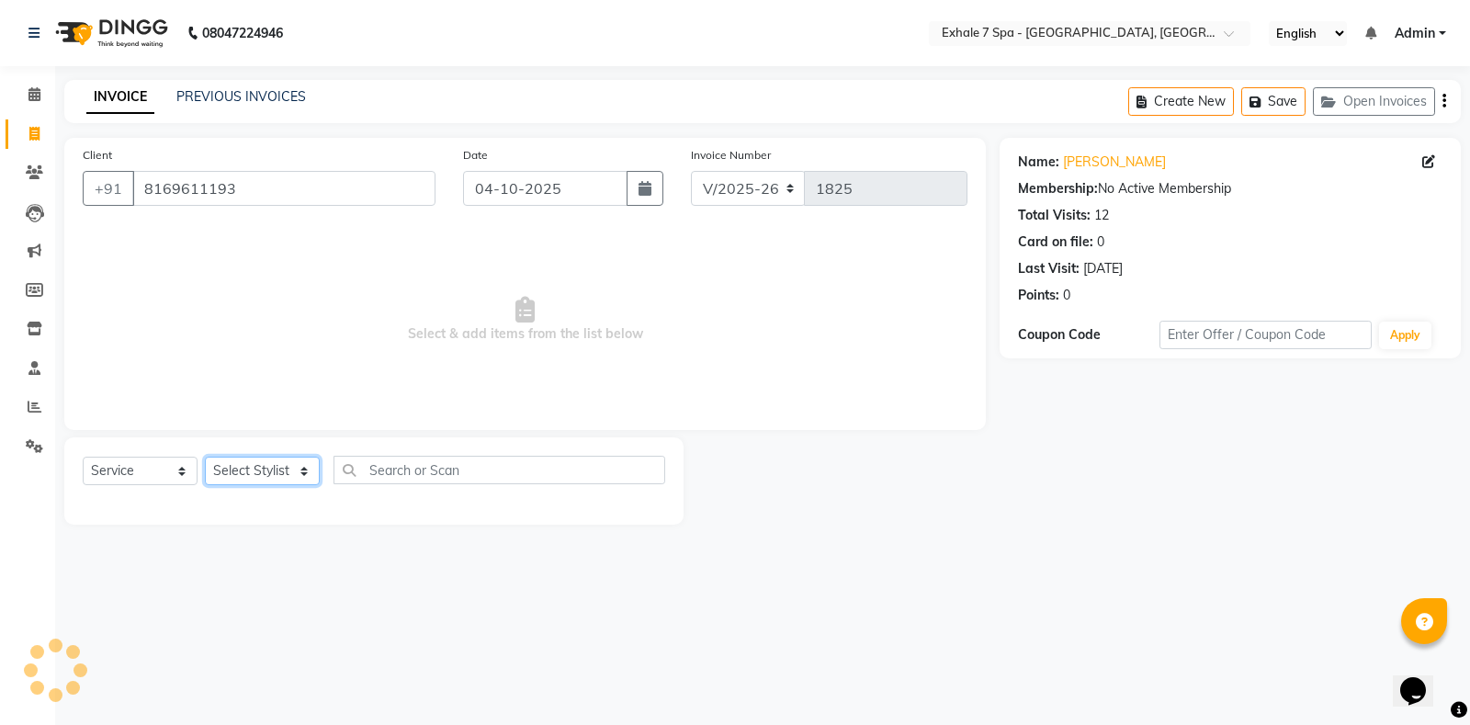
click at [242, 468] on select "Select Stylist [PERSON_NAME] [PERSON_NAME] Faraheem [PERSON_NAME] [PERSON_NAME]…" at bounding box center [262, 470] width 115 height 28
select select "33965"
click at [205, 456] on select "Select Stylist [PERSON_NAME] [PERSON_NAME] Faraheem [PERSON_NAME] [PERSON_NAME]…" at bounding box center [262, 470] width 115 height 28
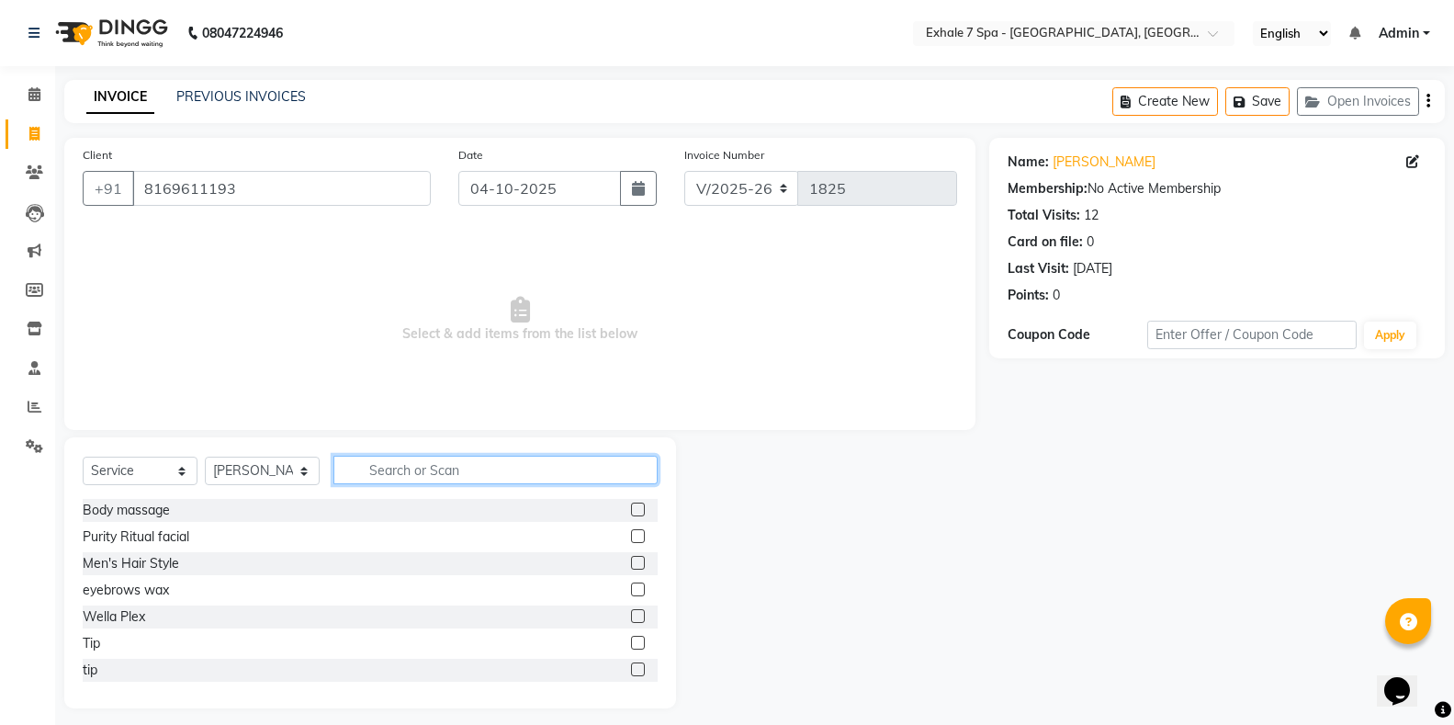
click at [424, 478] on input "text" at bounding box center [495, 470] width 324 height 28
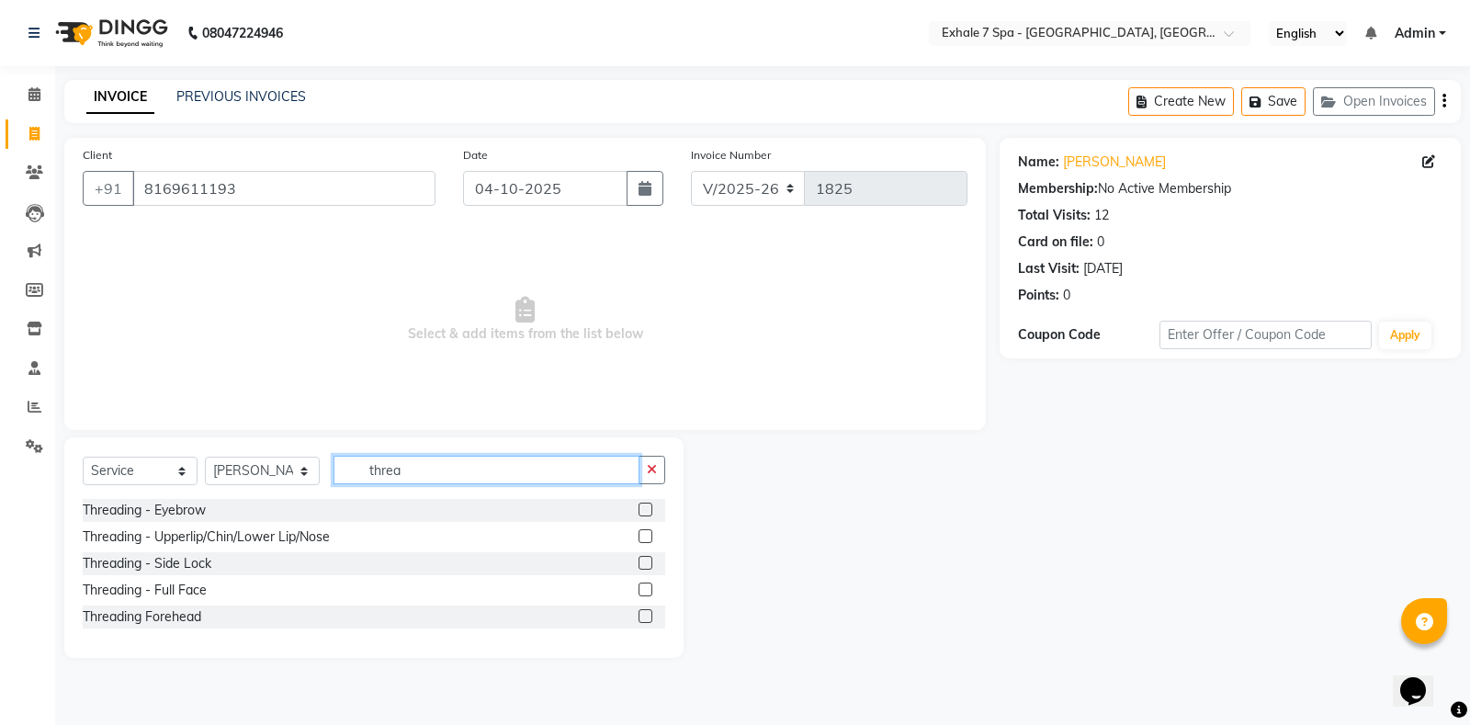
type input "threa"
click at [647, 615] on label at bounding box center [645, 616] width 14 height 14
click at [647, 615] on input "checkbox" at bounding box center [644, 617] width 12 height 12
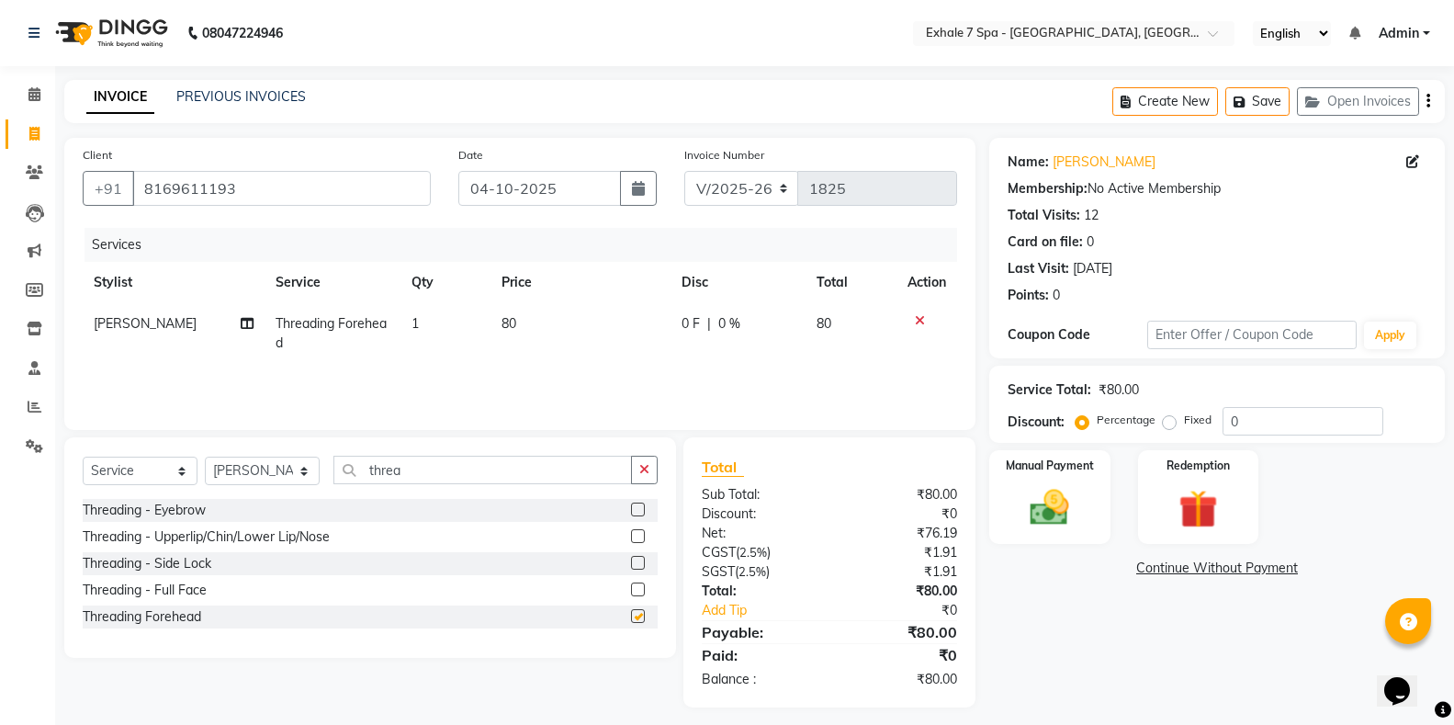
checkbox input "false"
click at [635, 538] on label at bounding box center [638, 536] width 14 height 14
click at [635, 538] on input "checkbox" at bounding box center [637, 537] width 12 height 12
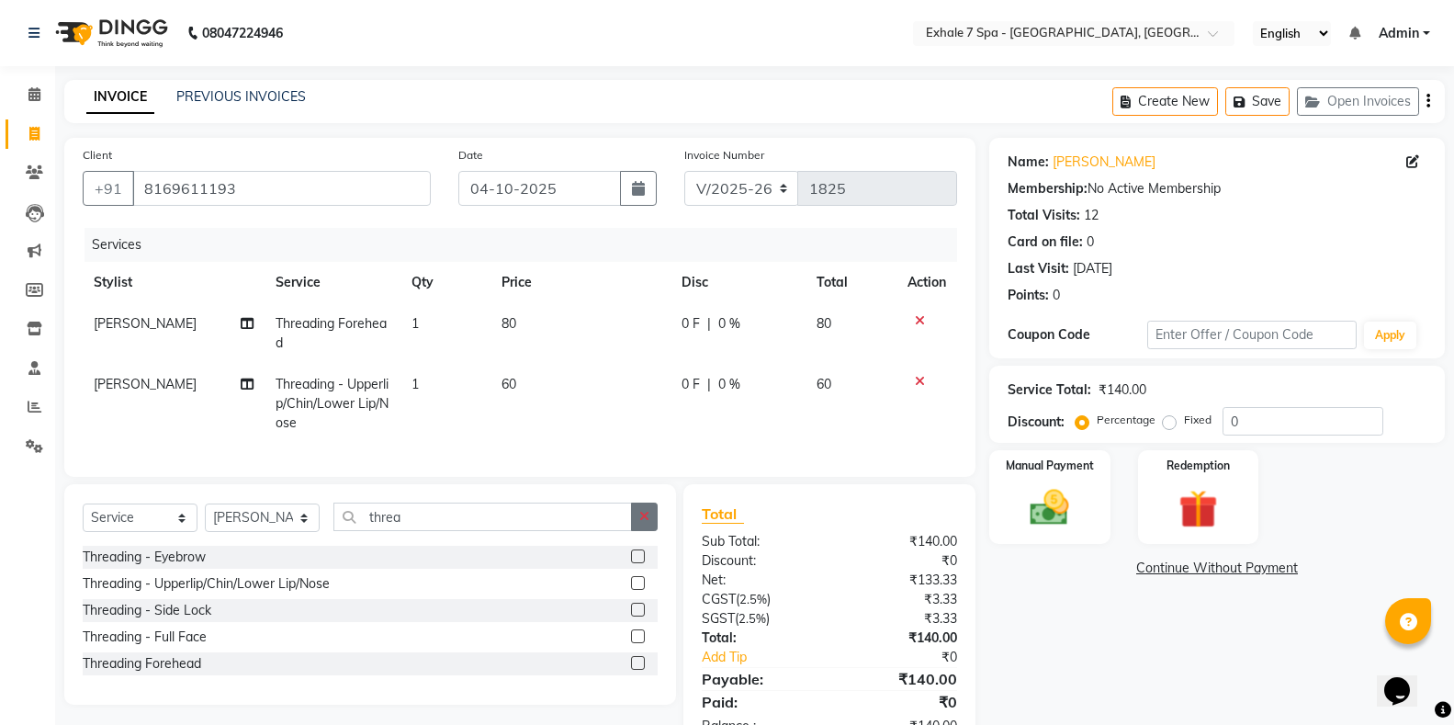
click at [639, 590] on label at bounding box center [638, 583] width 14 height 14
click at [639, 590] on input "checkbox" at bounding box center [637, 584] width 12 height 12
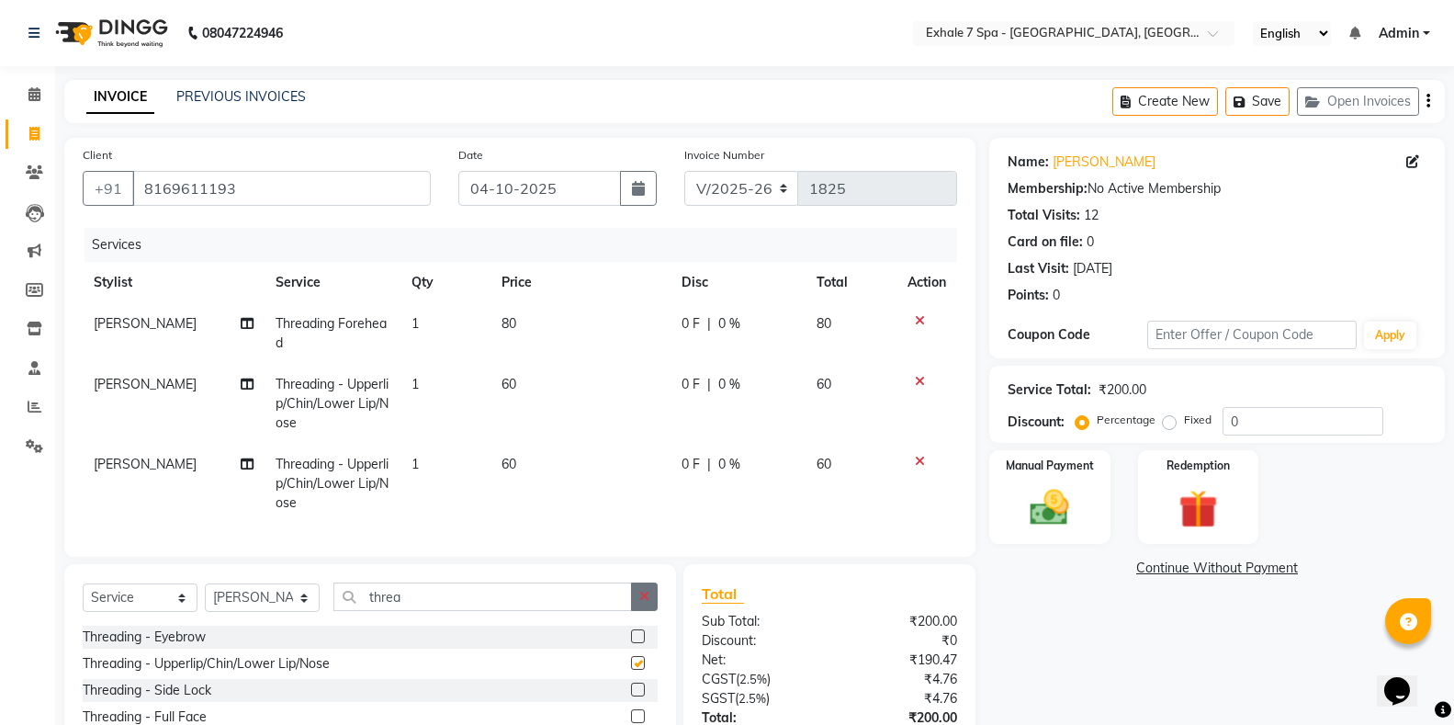
checkbox input "false"
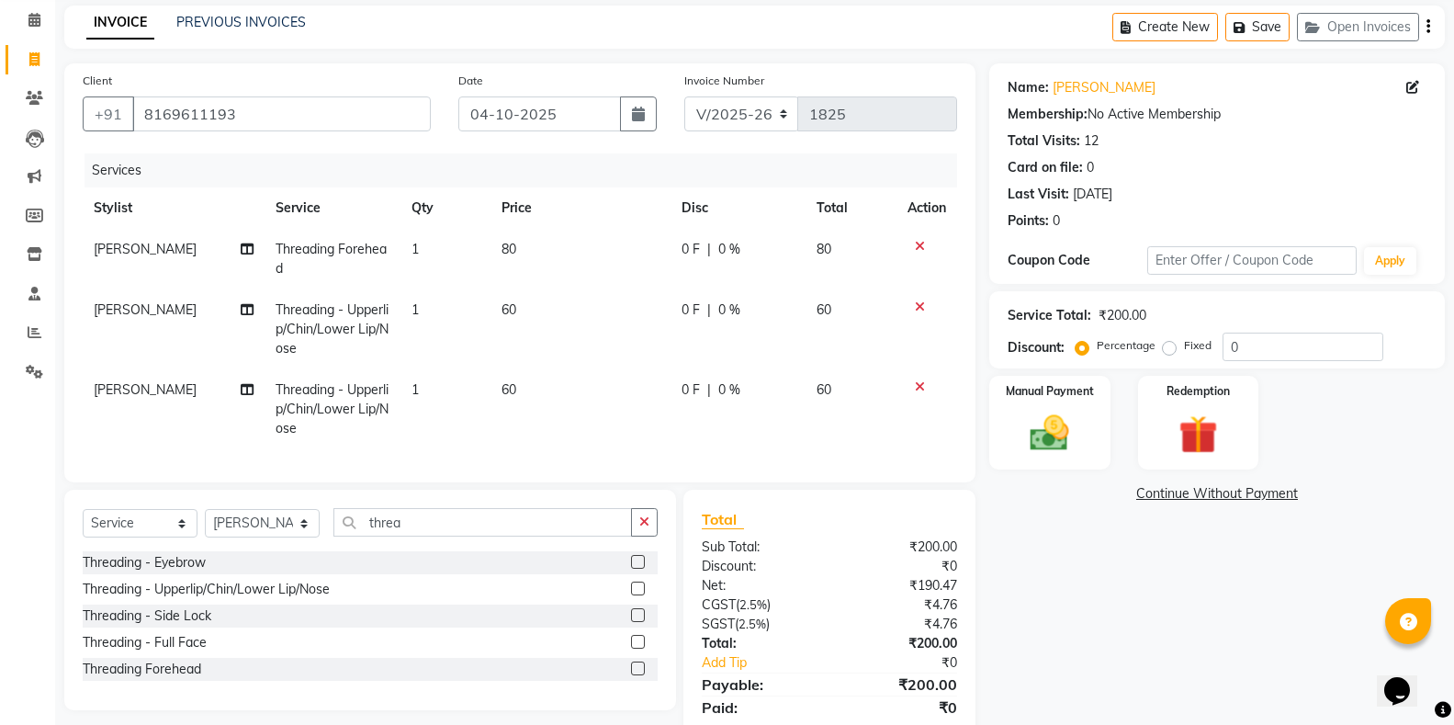
scroll to position [152, 0]
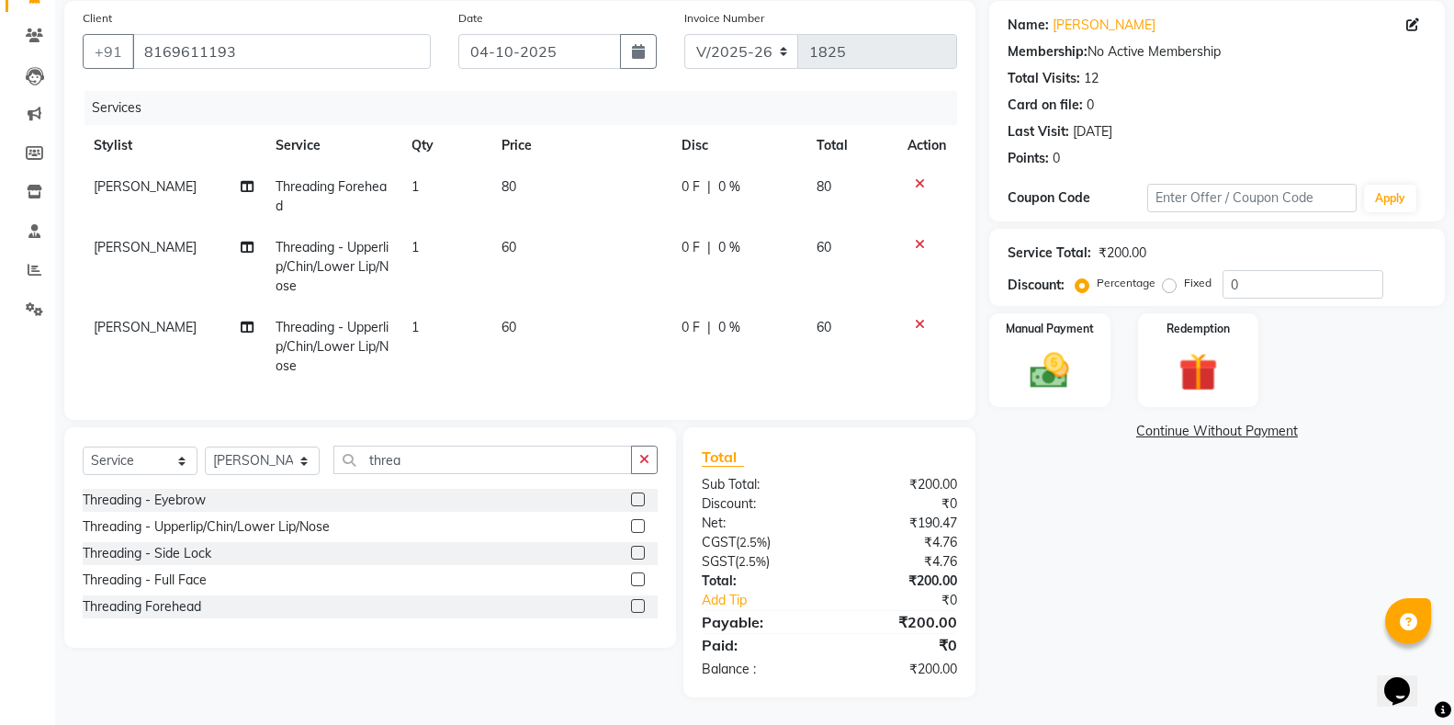
click at [637, 494] on label at bounding box center [638, 499] width 14 height 14
click at [637, 494] on input "checkbox" at bounding box center [637, 500] width 12 height 12
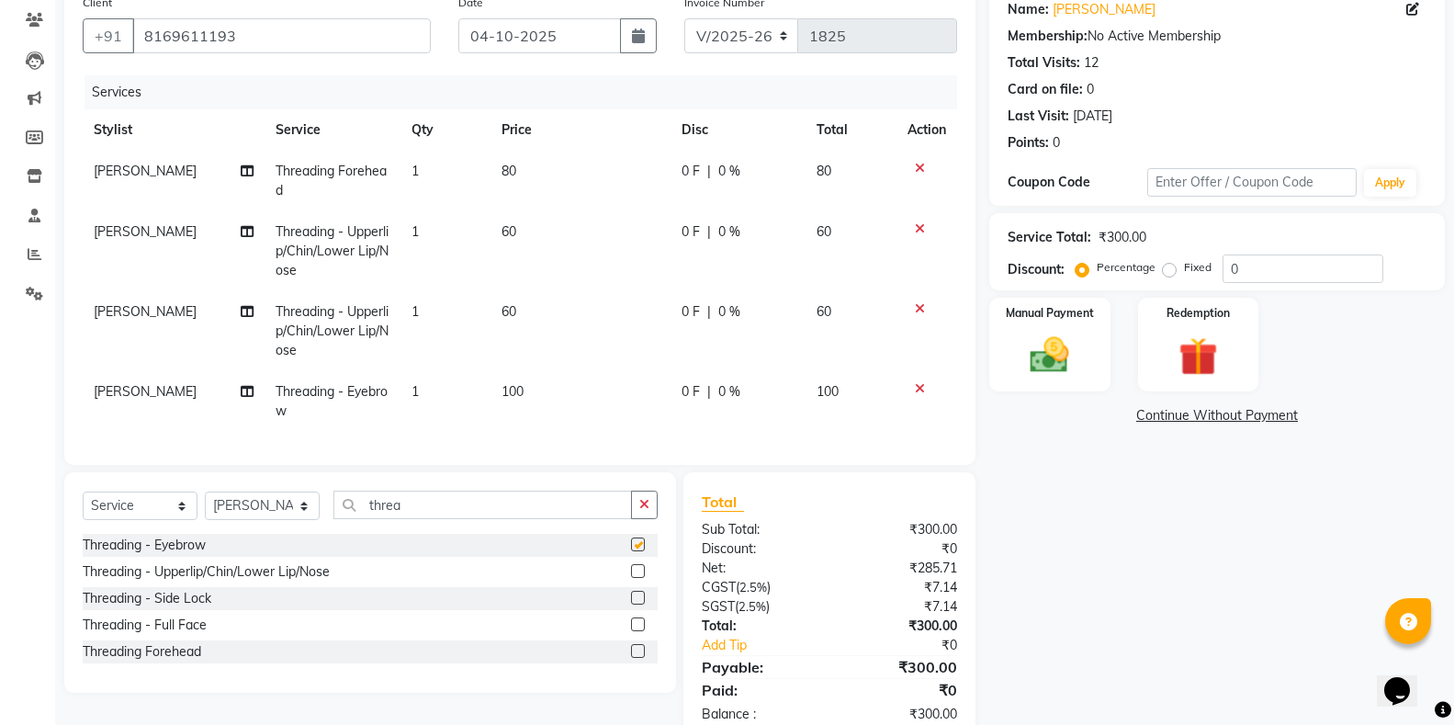
checkbox input "false"
click at [634, 578] on label at bounding box center [638, 571] width 14 height 14
click at [634, 578] on input "checkbox" at bounding box center [637, 572] width 12 height 12
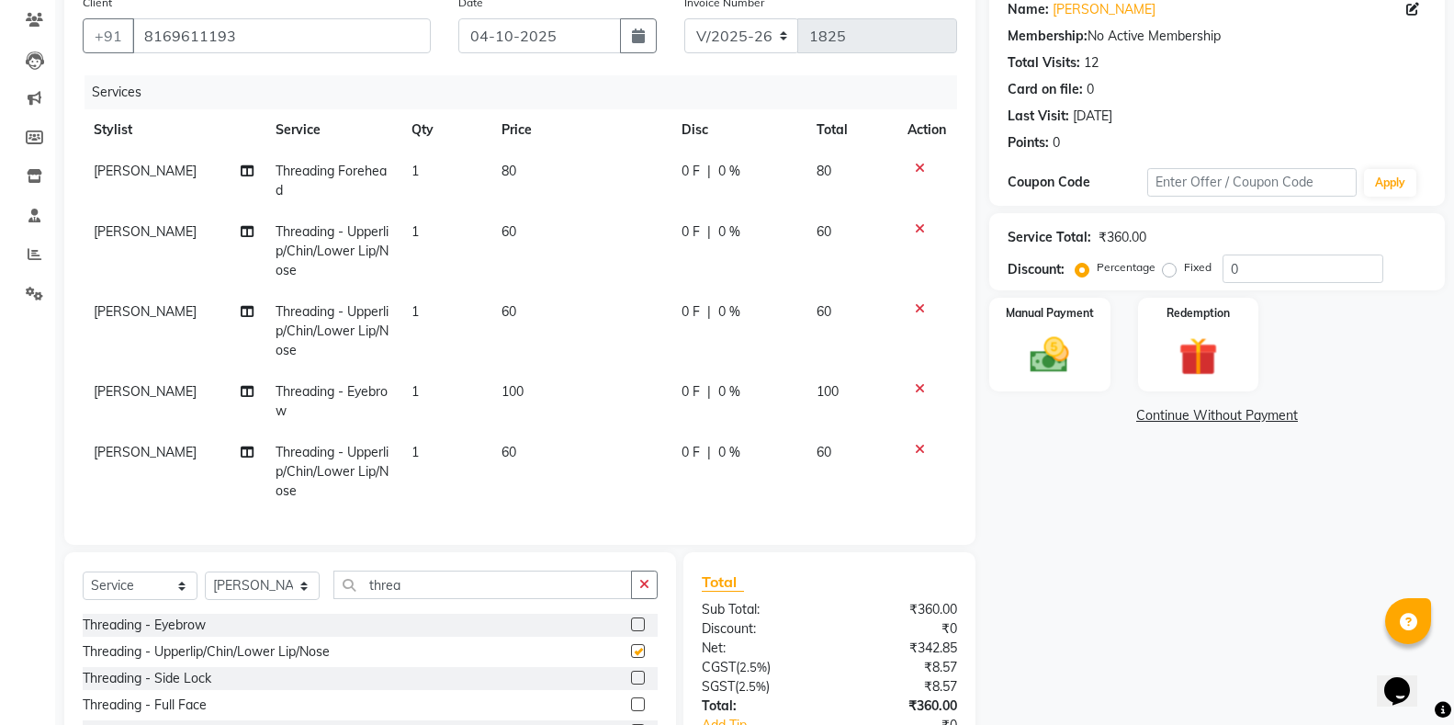
checkbox input "false"
click at [645, 599] on button "button" at bounding box center [644, 584] width 27 height 28
click at [256, 596] on select "Select Stylist [PERSON_NAME] [PERSON_NAME] Faraheem [PERSON_NAME] [PERSON_NAME]…" at bounding box center [262, 585] width 115 height 28
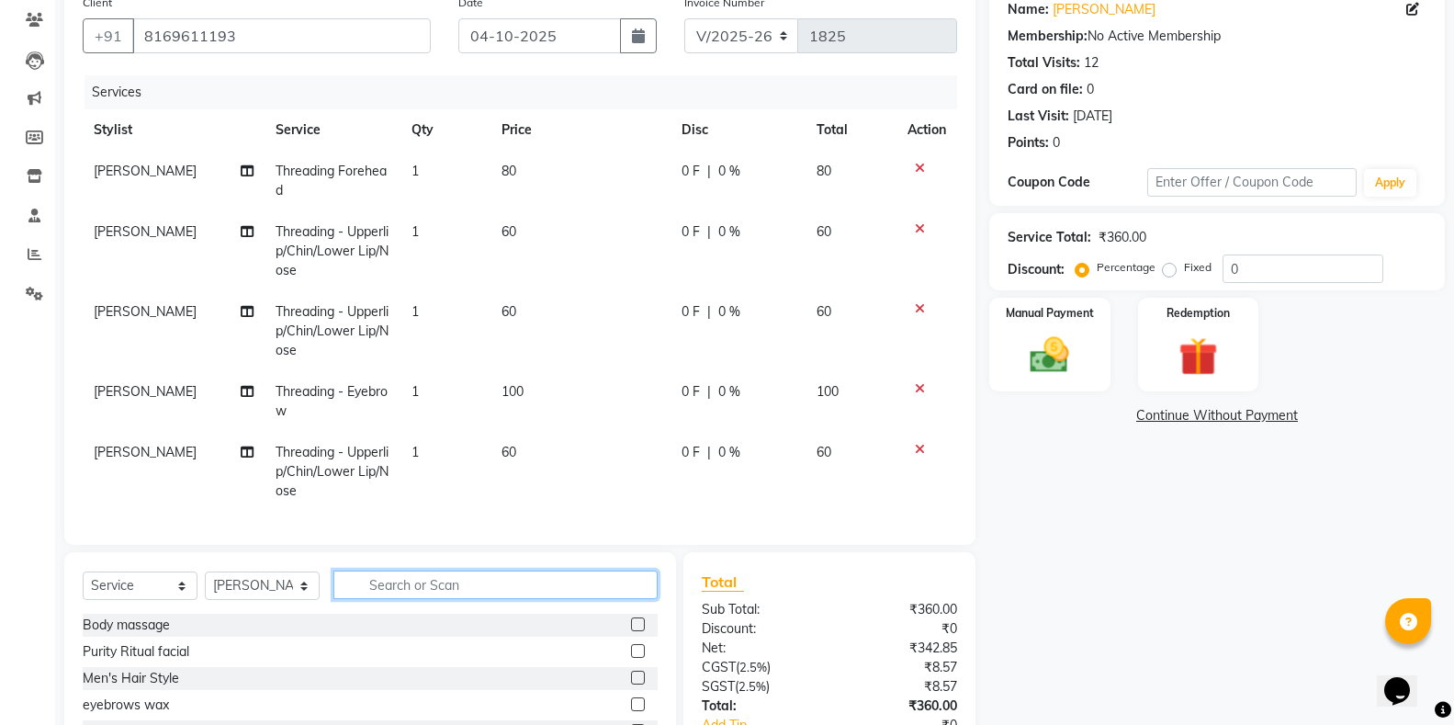
click at [356, 595] on input "text" at bounding box center [495, 584] width 324 height 28
type input "coco"
click at [631, 658] on label at bounding box center [638, 651] width 14 height 14
click at [631, 658] on input "checkbox" at bounding box center [637, 652] width 12 height 12
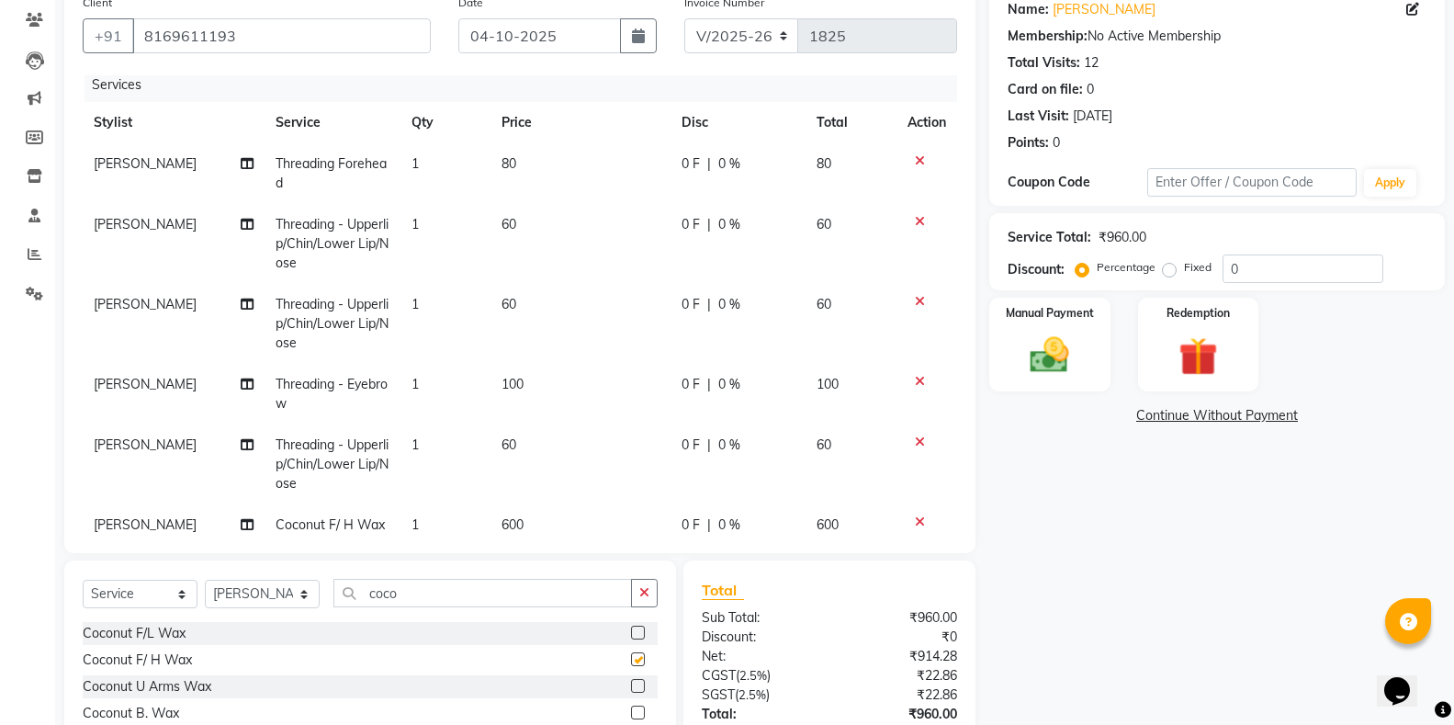
checkbox input "false"
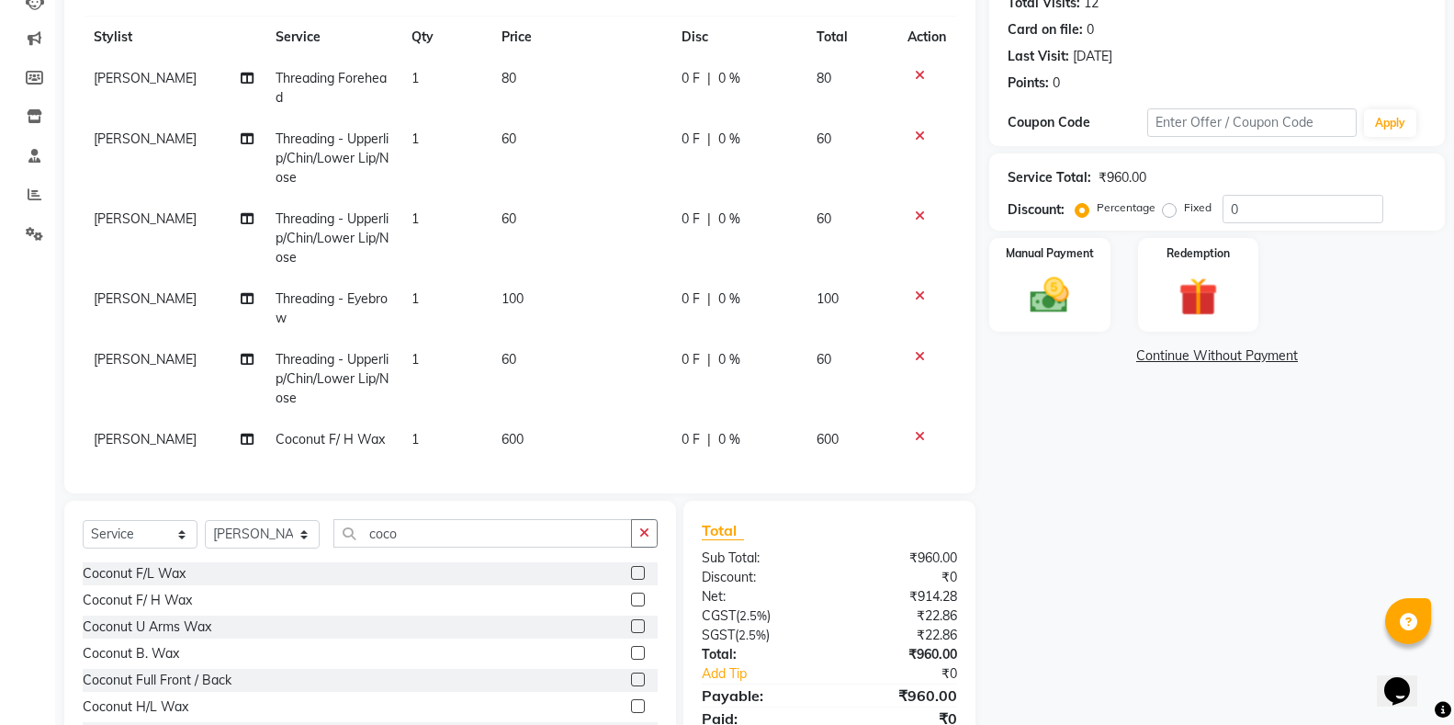
scroll to position [244, 0]
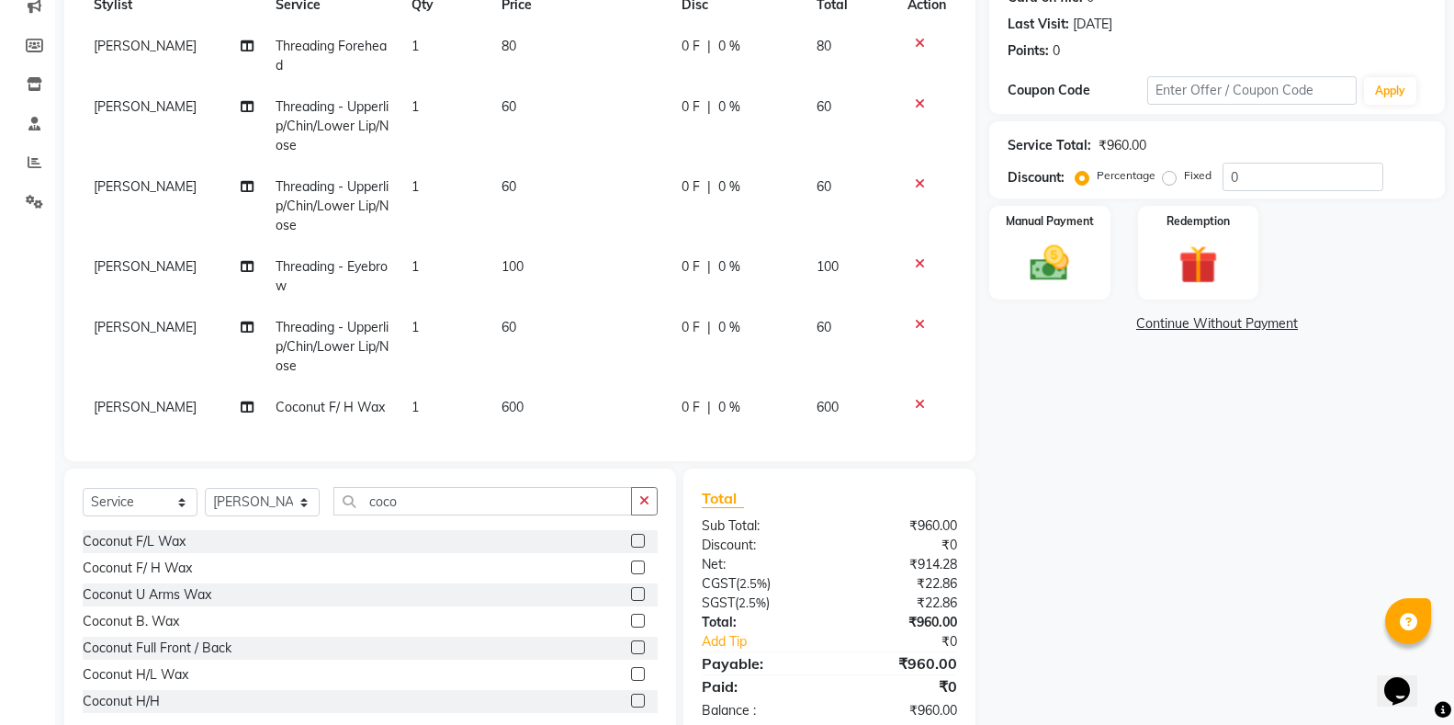
click at [631, 588] on label at bounding box center [638, 594] width 14 height 14
click at [631, 589] on input "checkbox" at bounding box center [637, 595] width 12 height 12
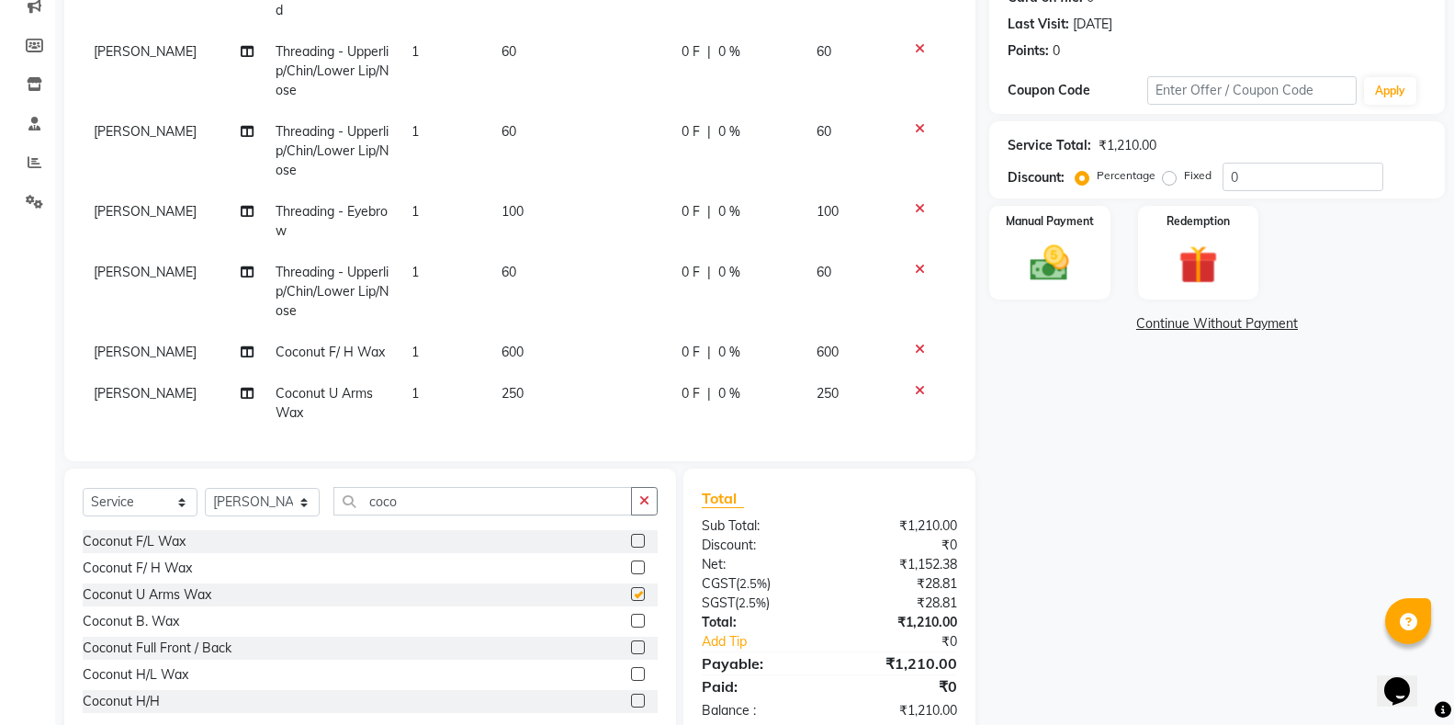
scroll to position [109, 0]
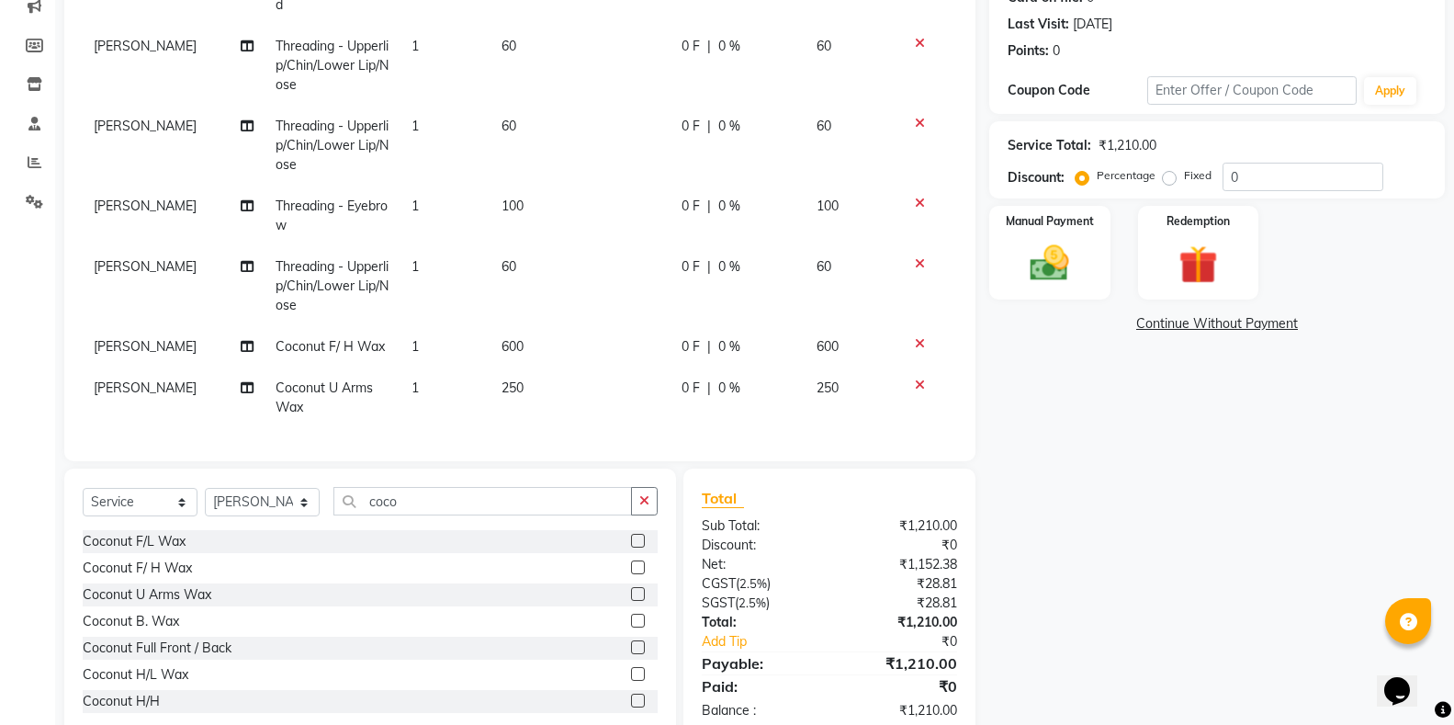
checkbox input "false"
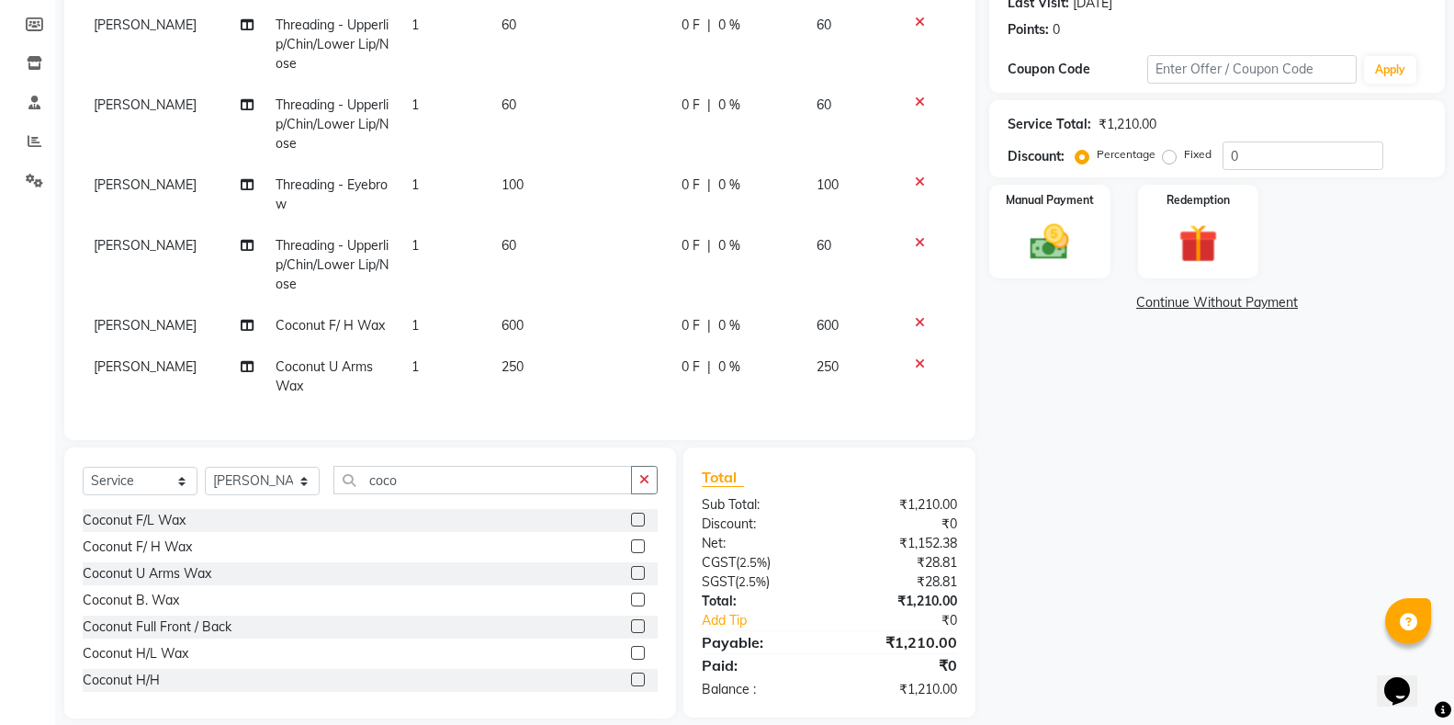
scroll to position [287, 0]
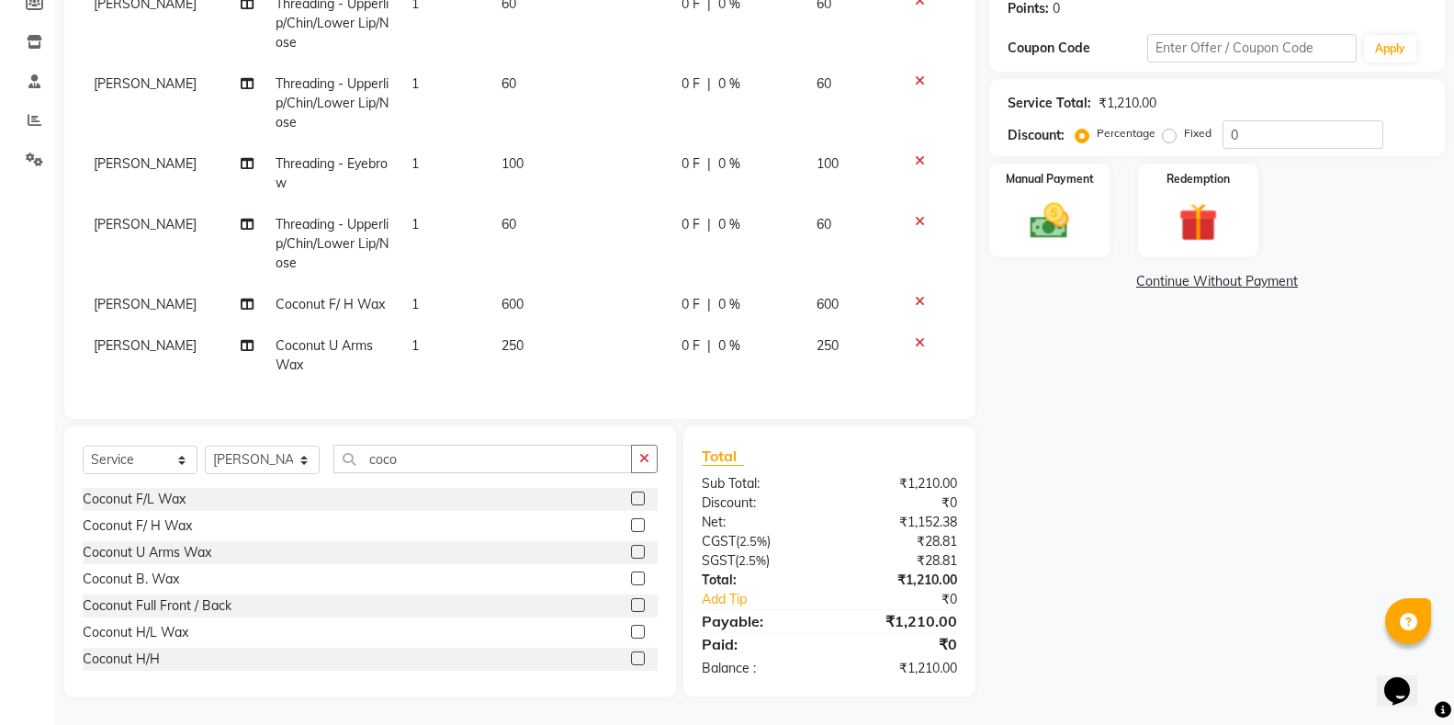
click at [631, 629] on label at bounding box center [638, 632] width 14 height 14
click at [631, 629] on input "checkbox" at bounding box center [637, 632] width 12 height 12
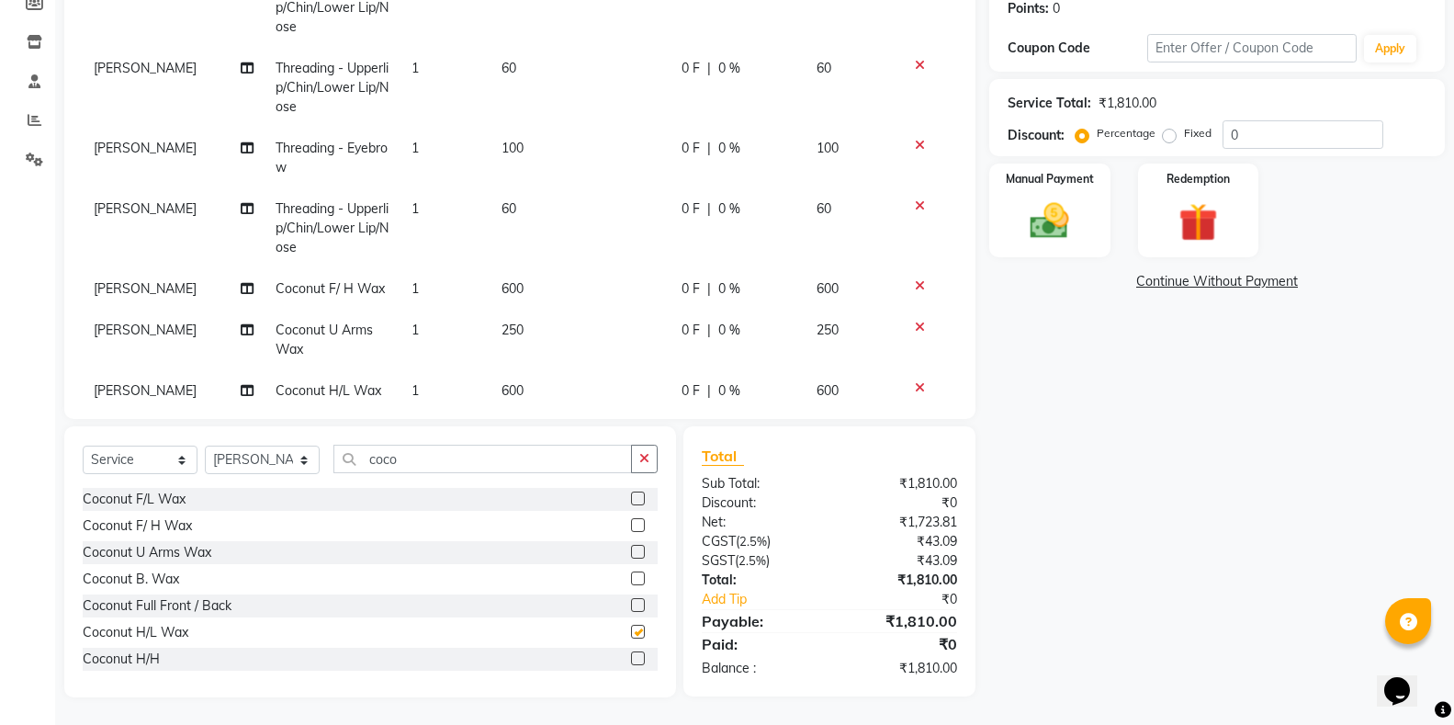
checkbox input "false"
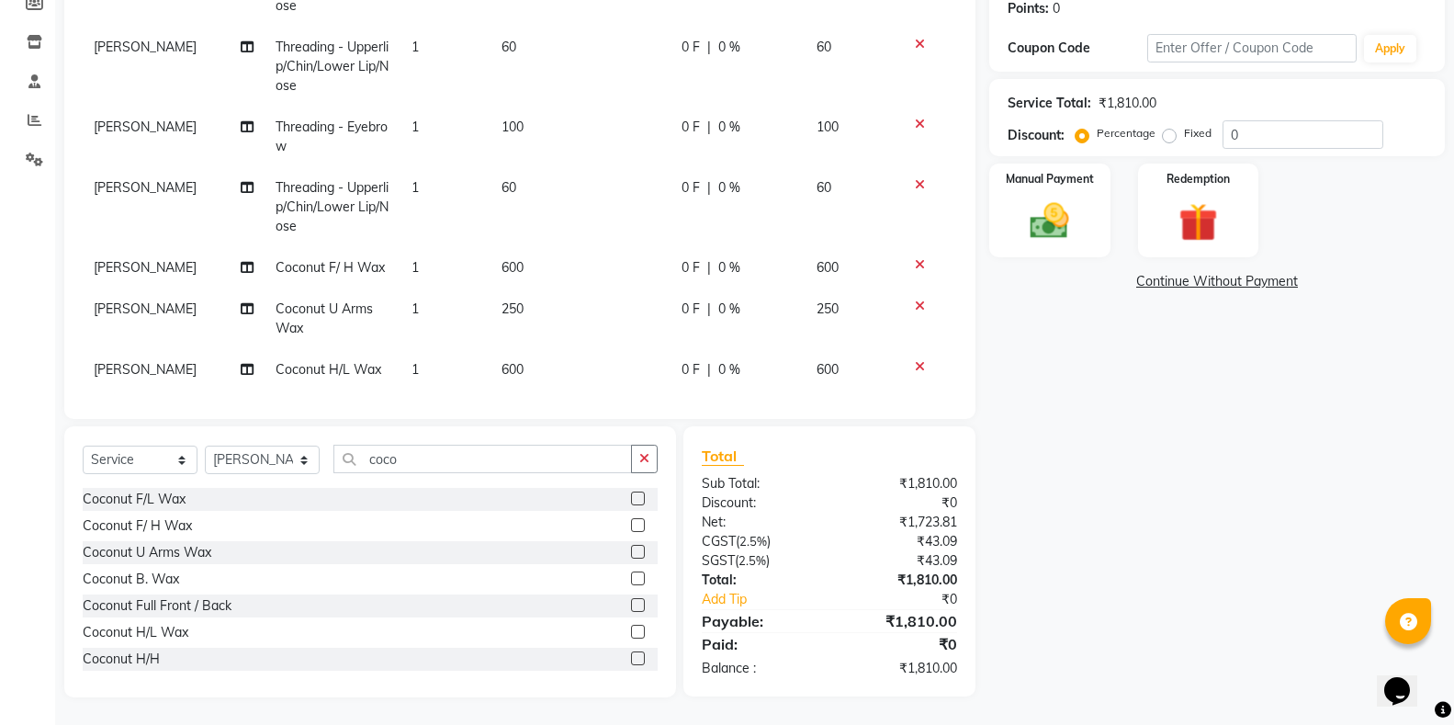
scroll to position [151, 0]
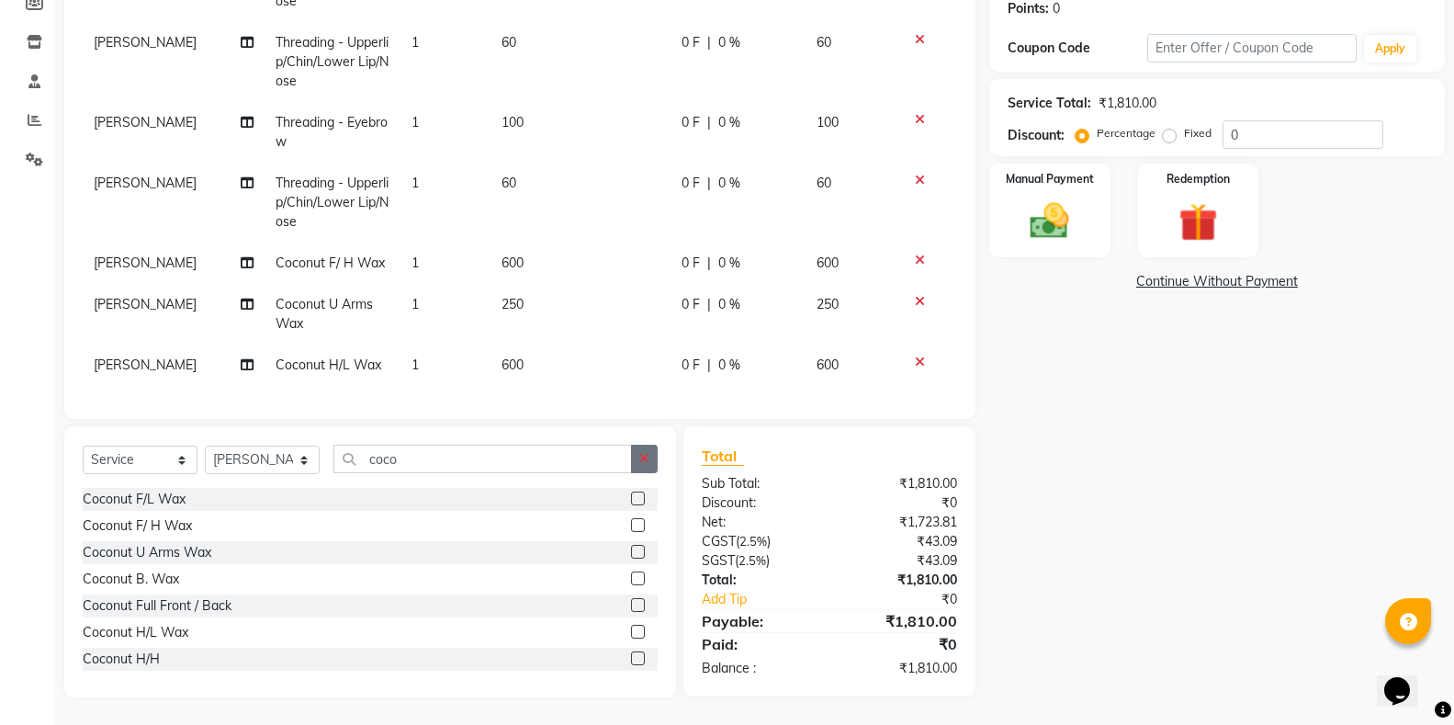
click at [652, 458] on button "button" at bounding box center [644, 459] width 27 height 28
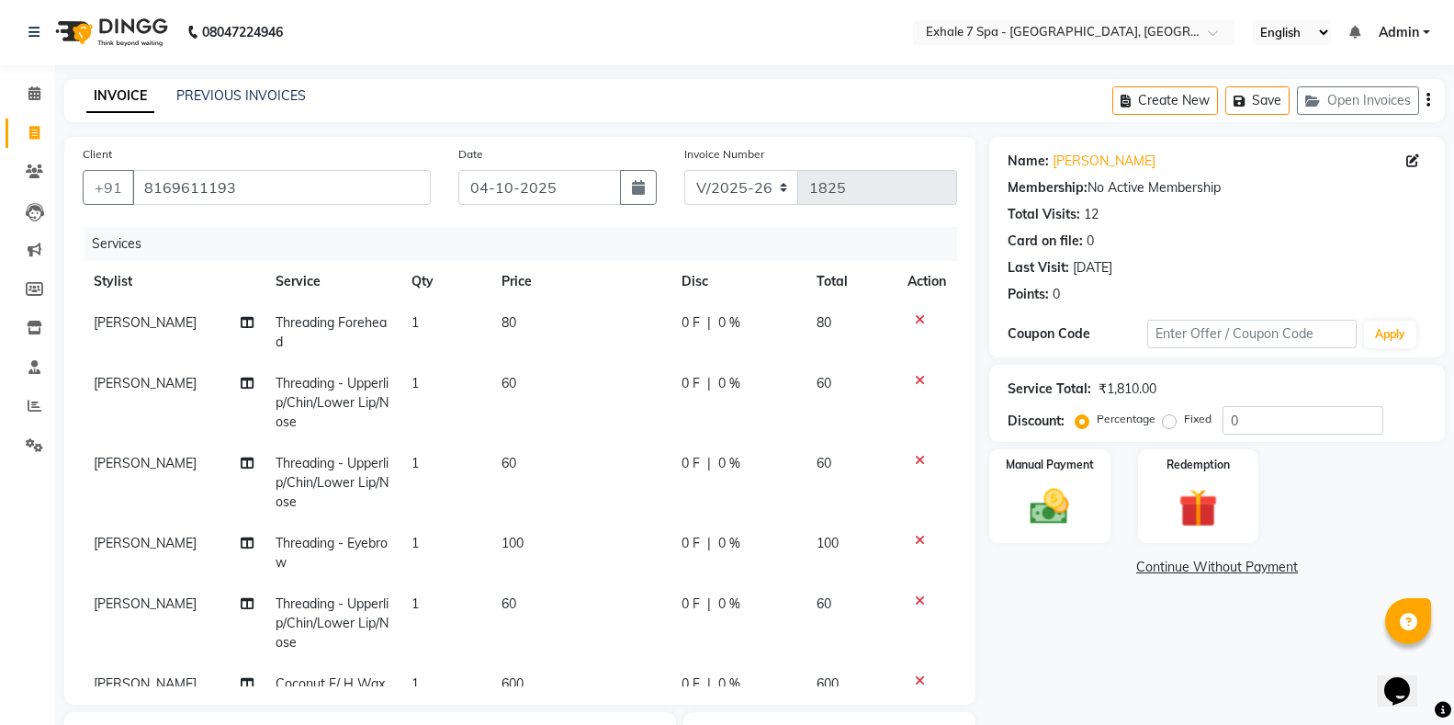
scroll to position [0, 0]
click at [1256, 114] on button "Save" at bounding box center [1257, 101] width 64 height 28
click at [1259, 93] on button "Save" at bounding box center [1257, 101] width 64 height 28
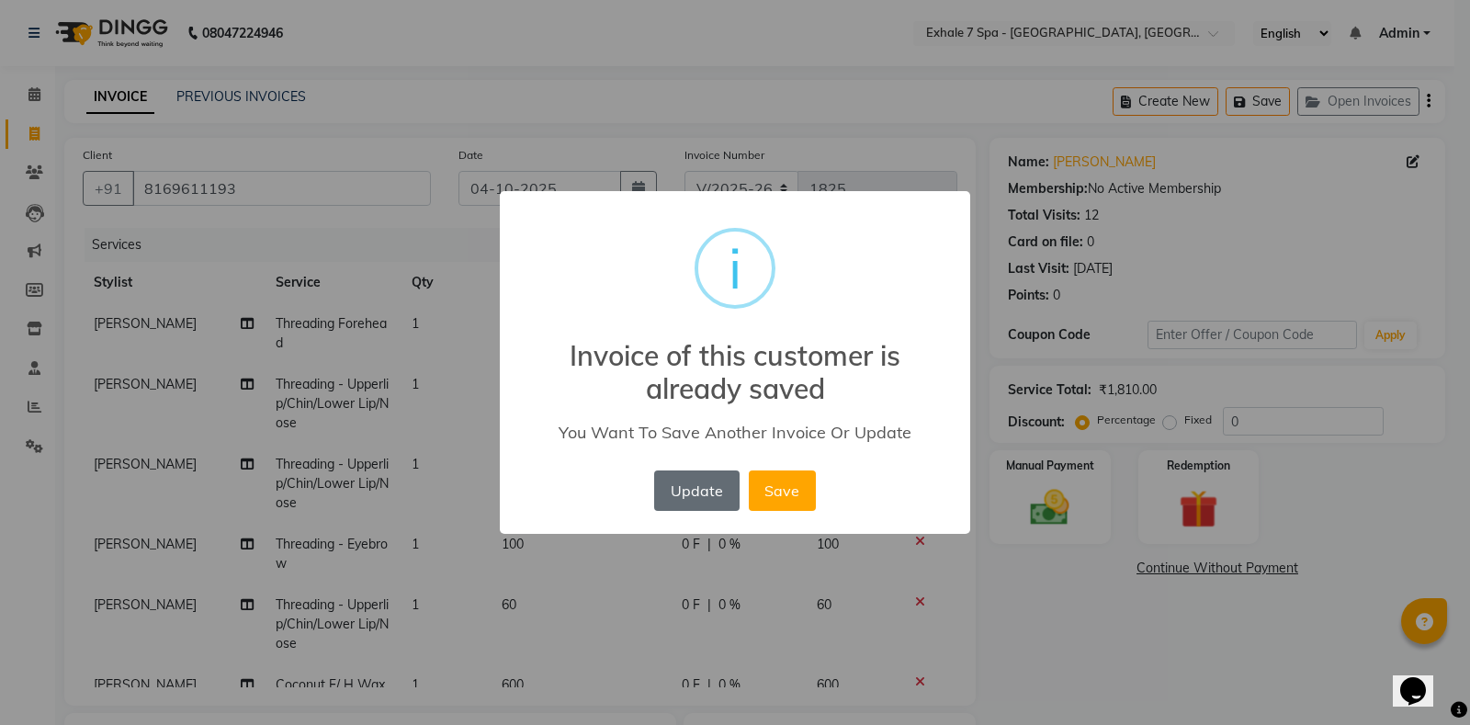
click at [683, 479] on button "Update" at bounding box center [696, 490] width 85 height 40
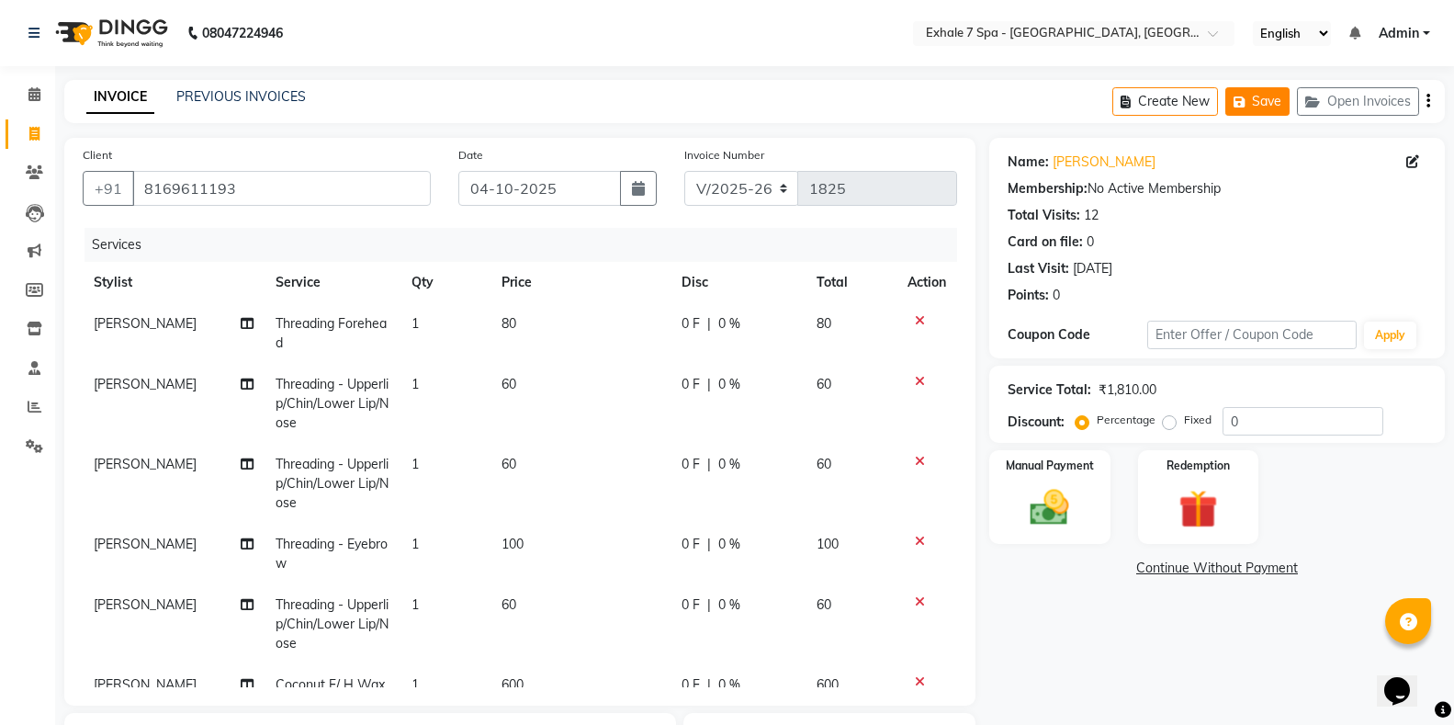
click at [1263, 100] on button "Save" at bounding box center [1257, 101] width 64 height 28
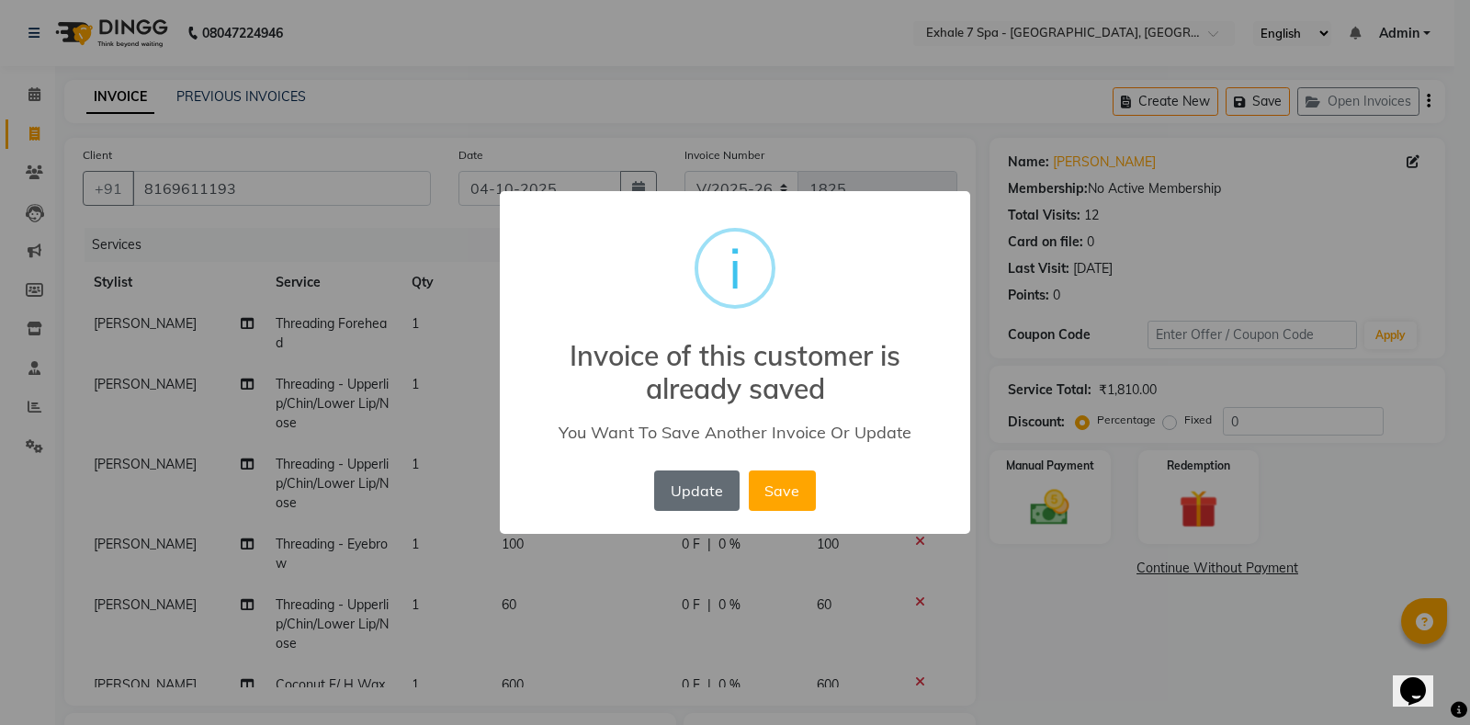
click at [693, 486] on button "Update" at bounding box center [696, 490] width 85 height 40
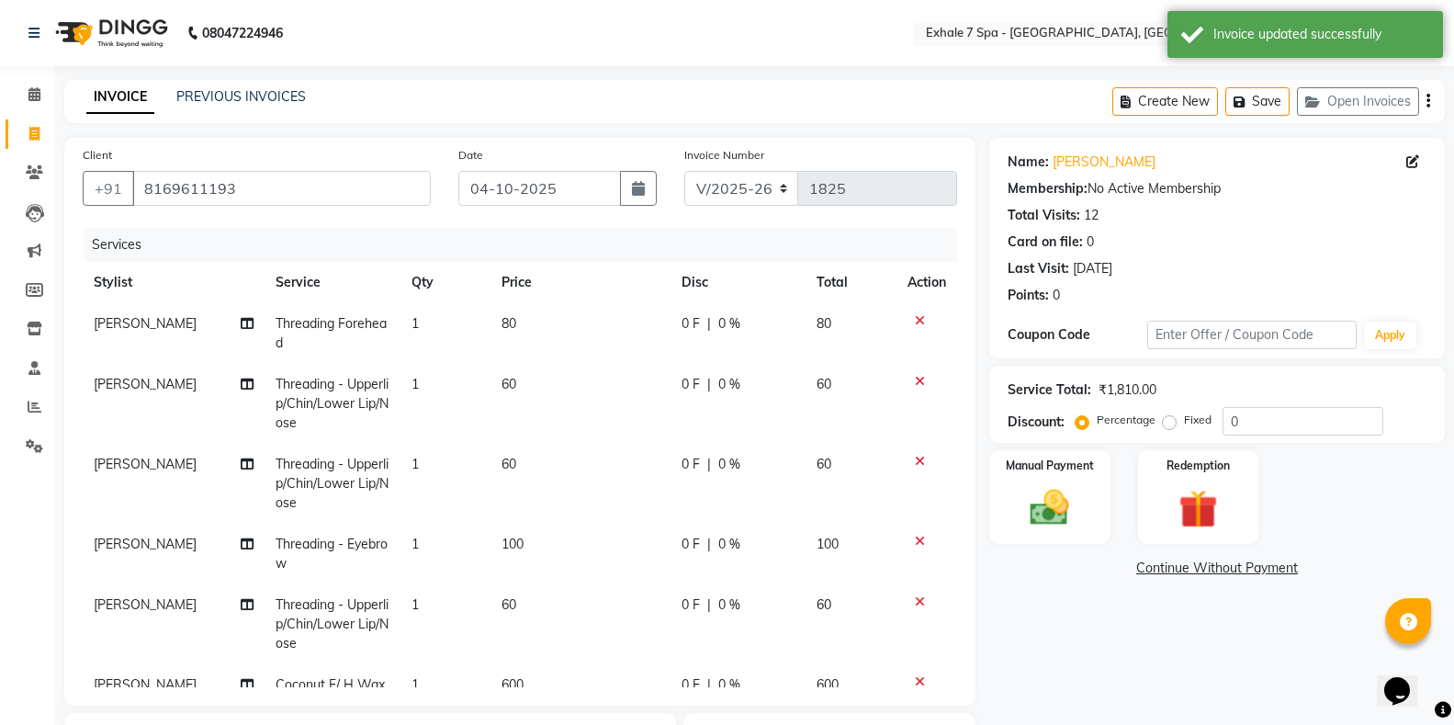
click at [235, 105] on div "PREVIOUS INVOICES" at bounding box center [241, 96] width 130 height 19
click at [221, 102] on link "PREVIOUS INVOICES" at bounding box center [241, 96] width 130 height 17
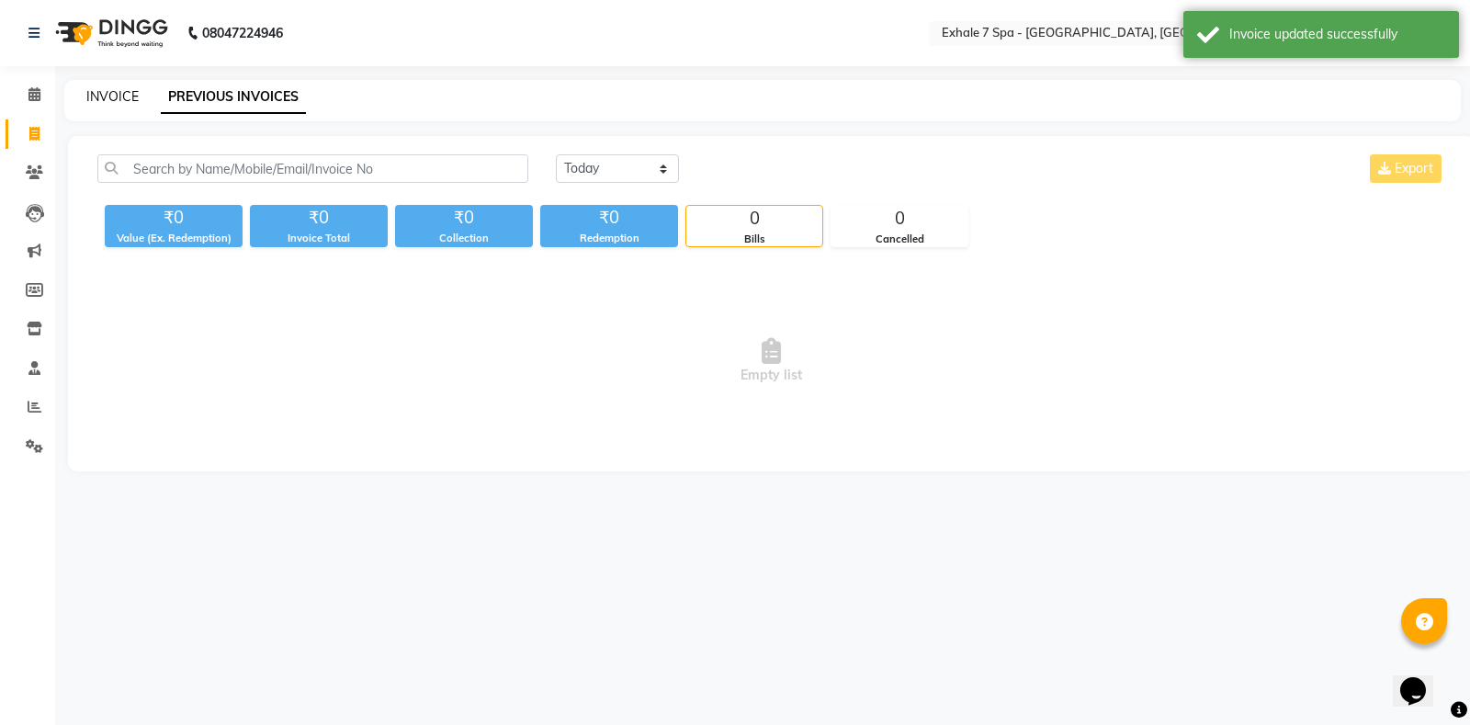
click at [109, 92] on link "INVOICE" at bounding box center [112, 96] width 52 height 17
select select "4480"
select select "service"
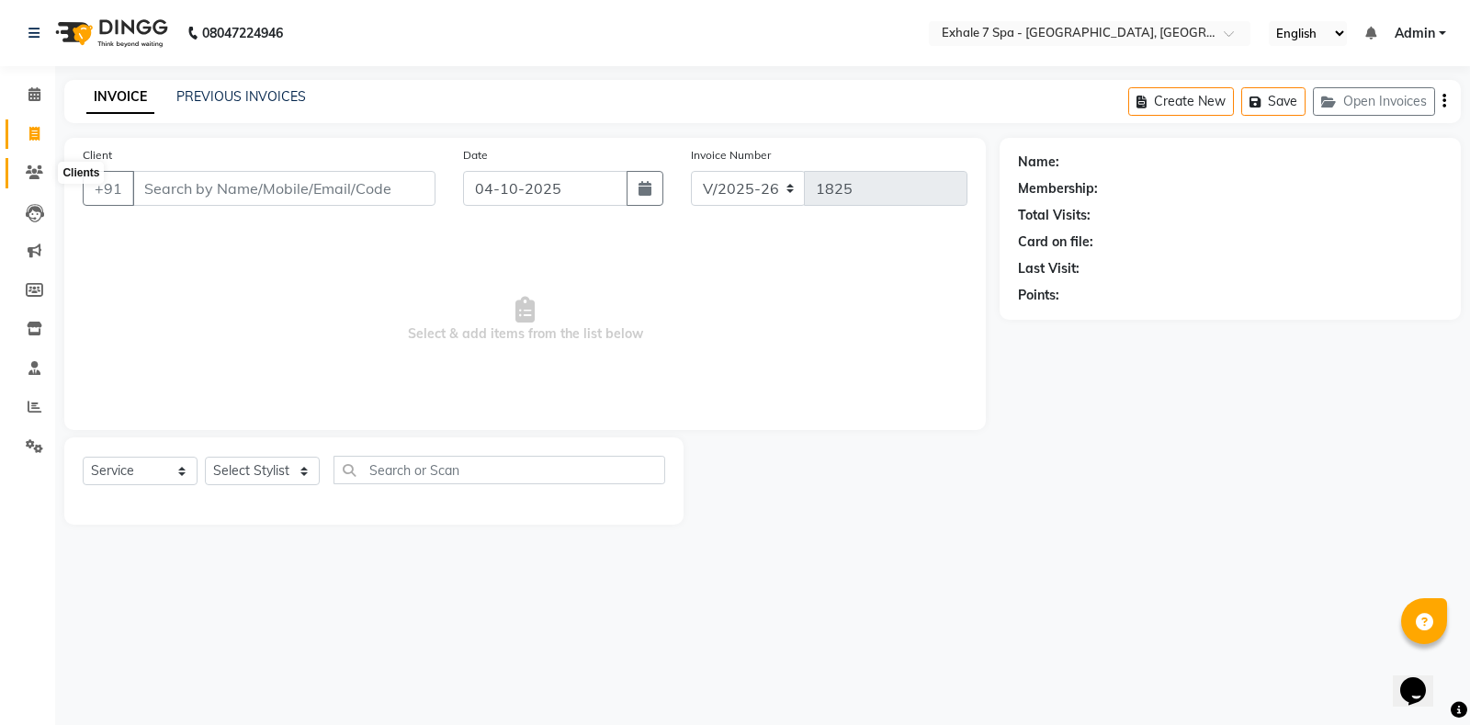
click at [23, 168] on span at bounding box center [34, 173] width 32 height 21
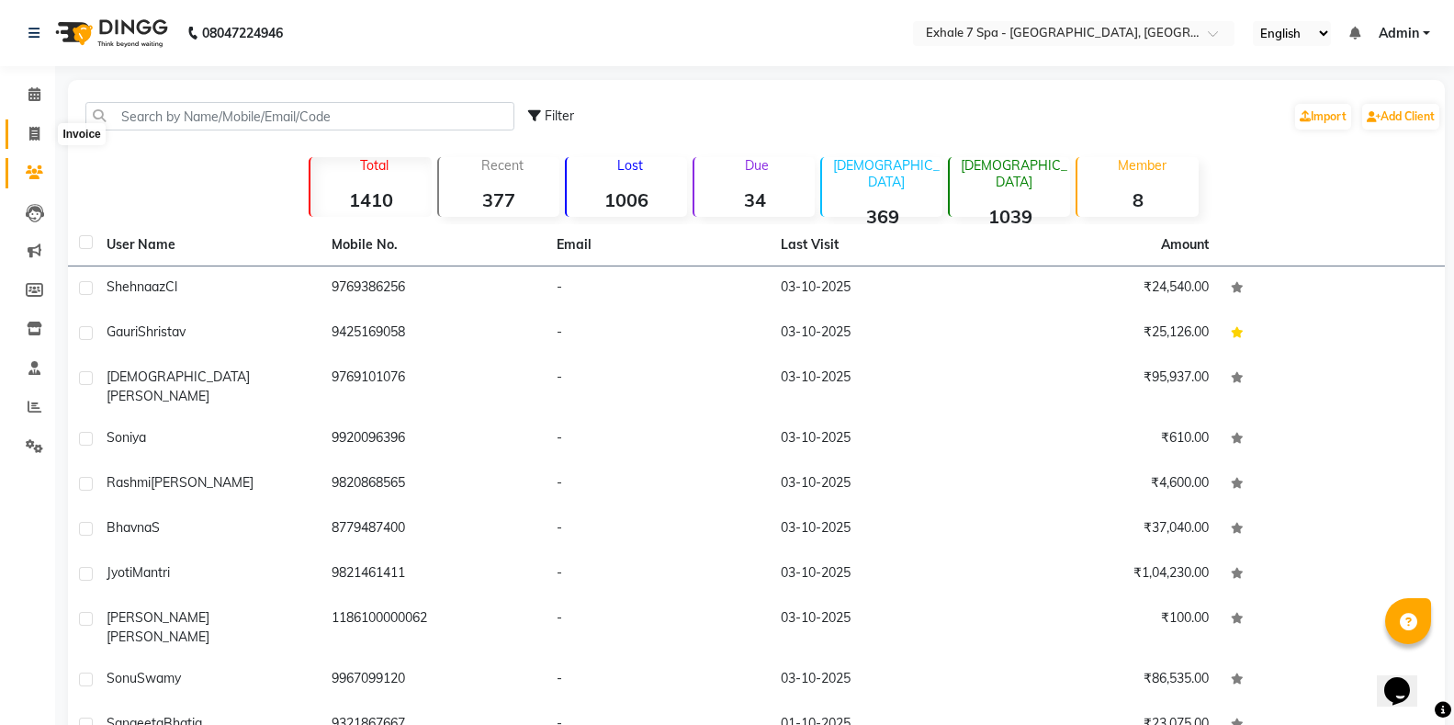
click at [25, 134] on span at bounding box center [34, 134] width 32 height 21
select select "service"
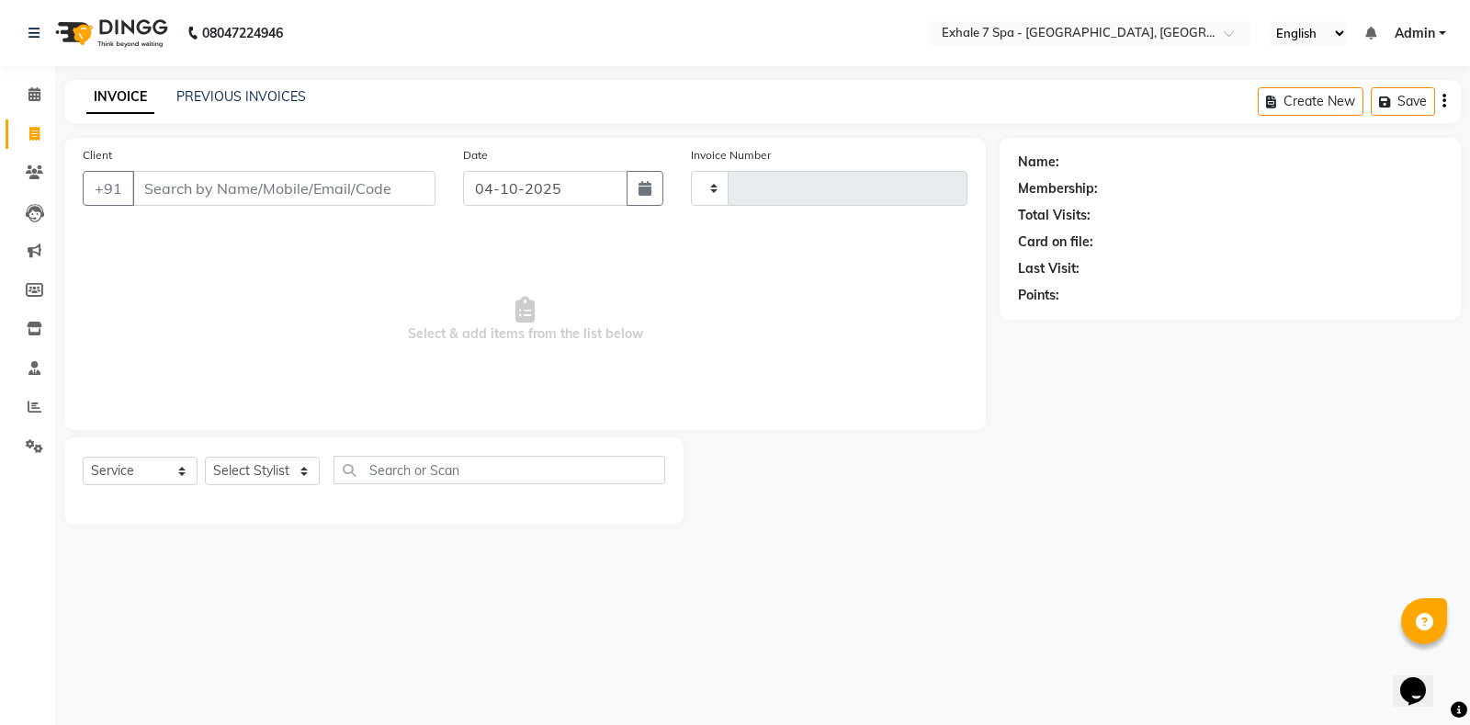
type input "1825"
select select "4480"
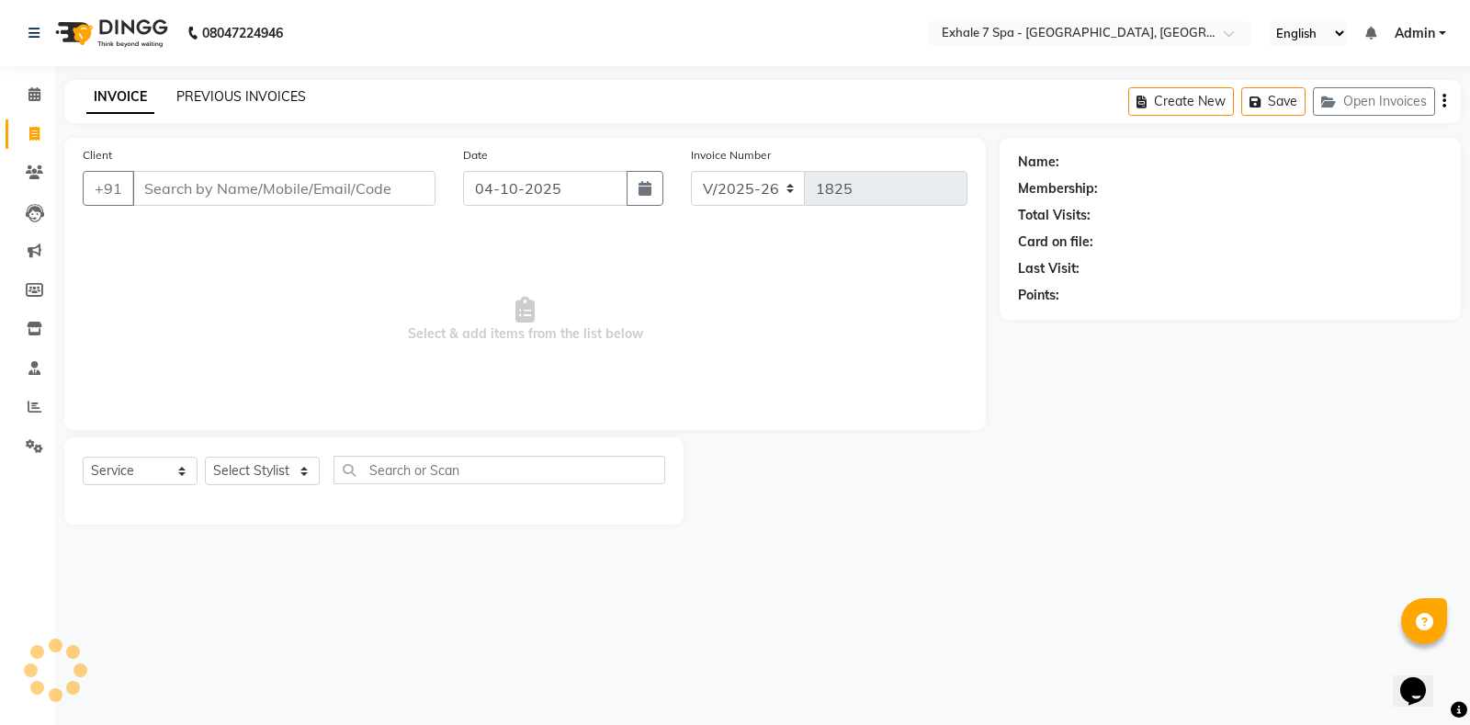
click at [268, 96] on link "PREVIOUS INVOICES" at bounding box center [241, 96] width 130 height 17
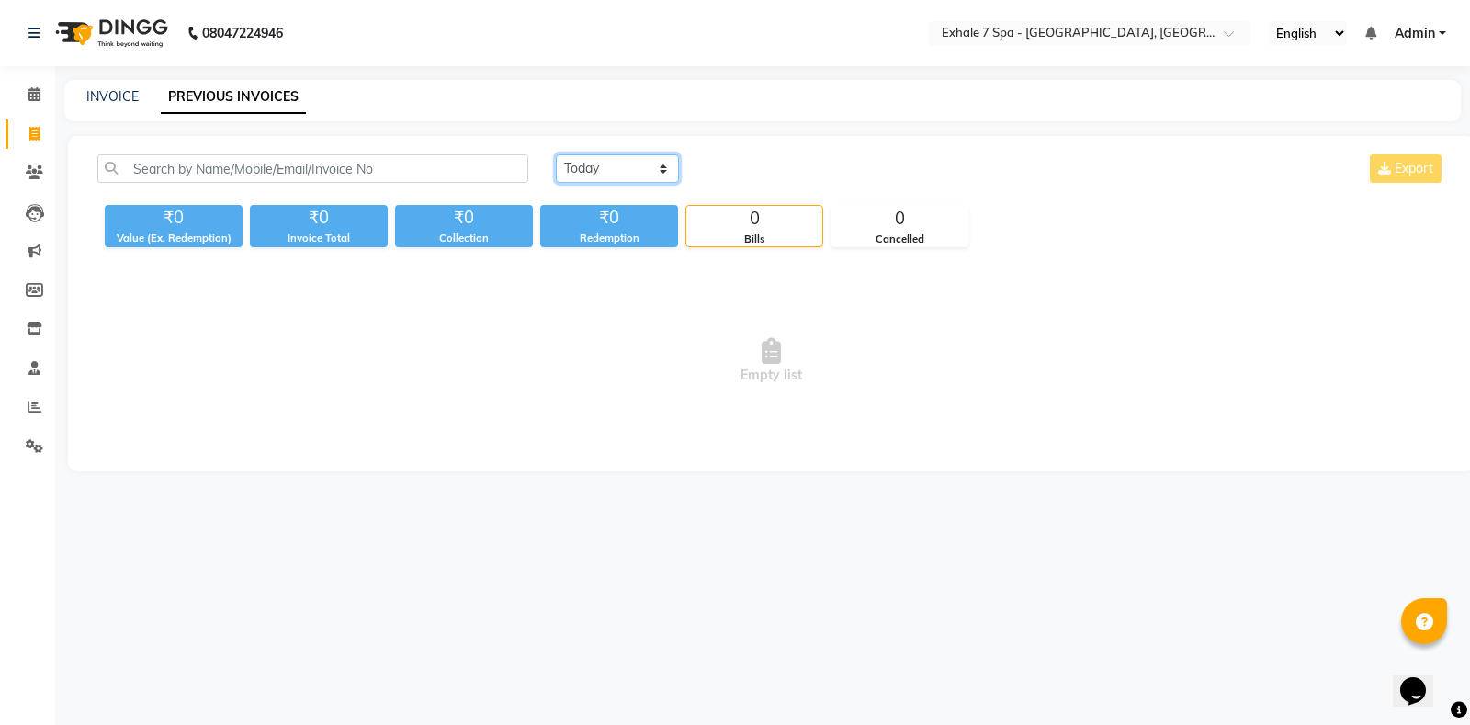
click at [614, 173] on select "[DATE] [DATE] Custom Range" at bounding box center [617, 168] width 123 height 28
click at [556, 154] on select "[DATE] [DATE] Custom Range" at bounding box center [617, 168] width 123 height 28
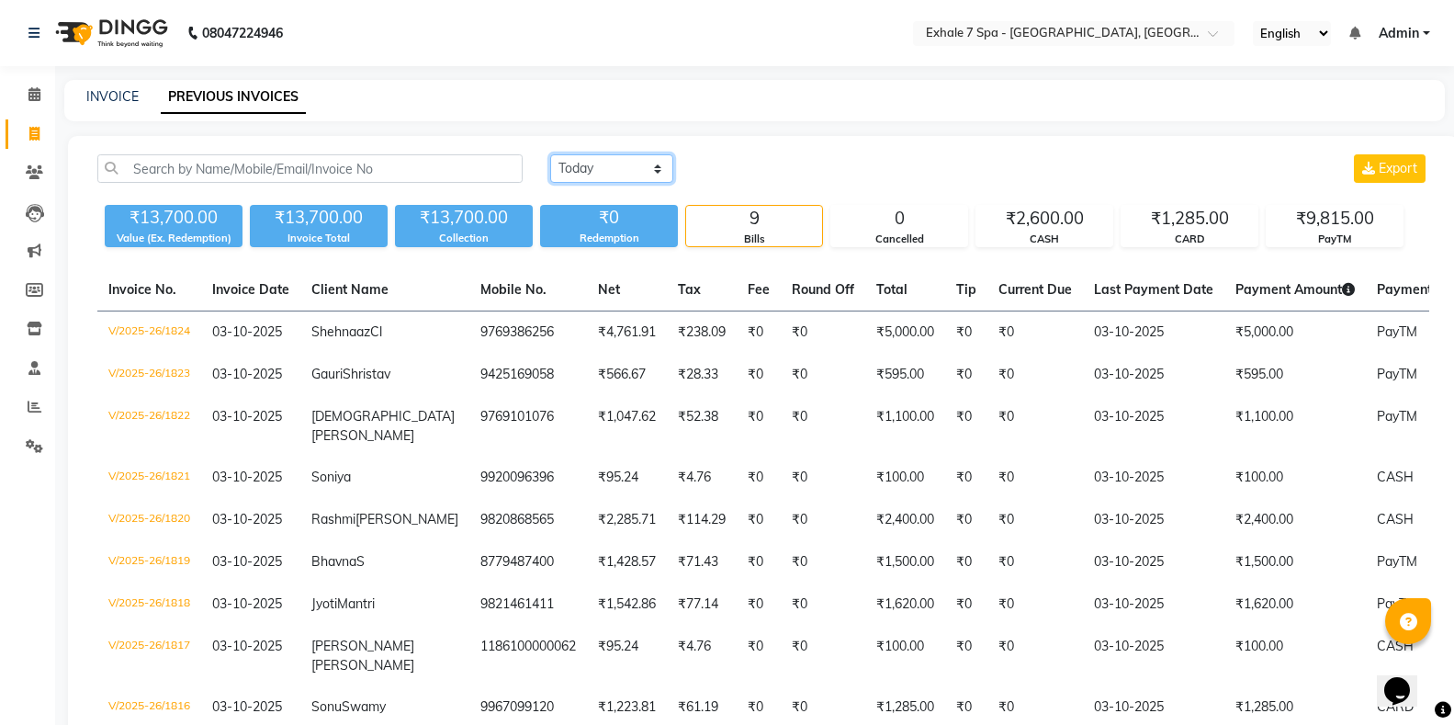
click at [632, 170] on select "[DATE] [DATE] Custom Range" at bounding box center [611, 168] width 123 height 28
select select "range"
click at [550, 154] on select "[DATE] [DATE] Custom Range" at bounding box center [611, 168] width 123 height 28
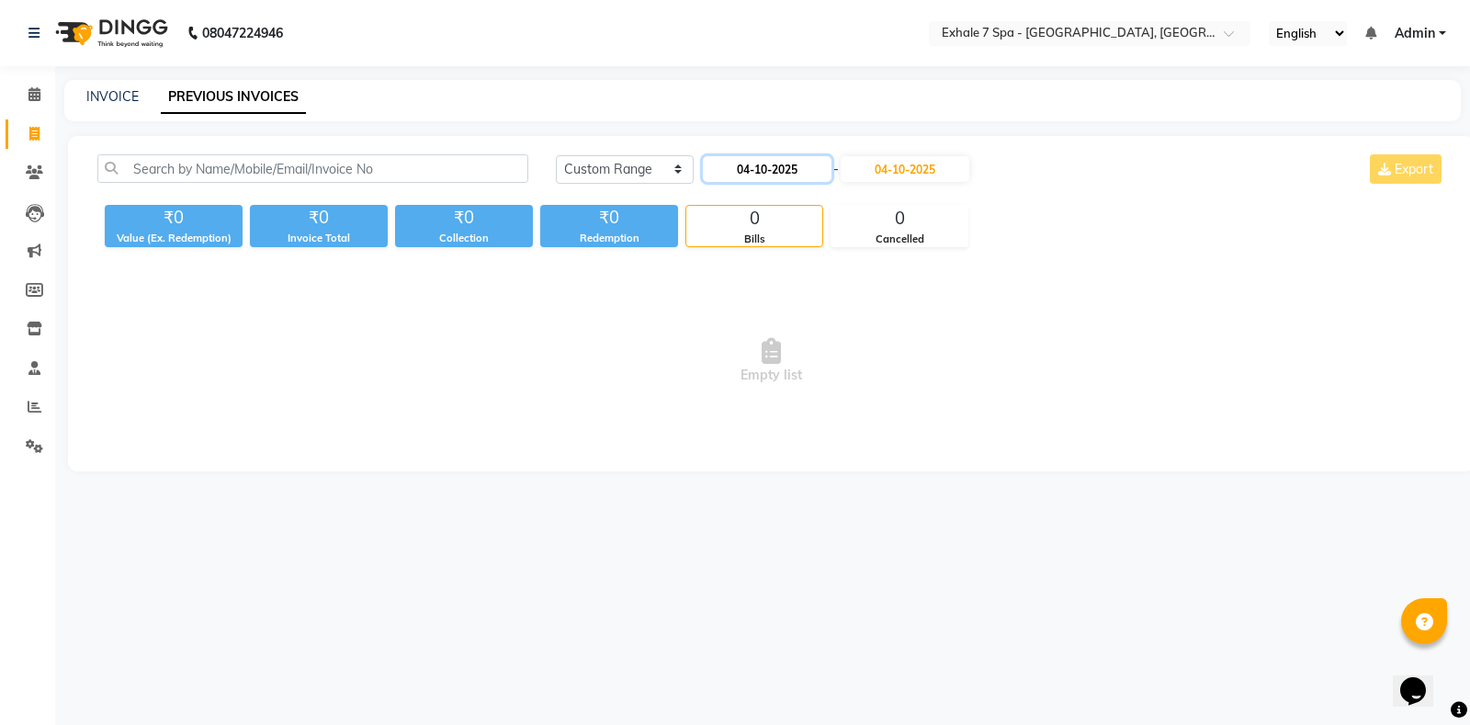
click at [749, 173] on input "04-10-2025" at bounding box center [767, 169] width 129 height 26
select select "10"
select select "2025"
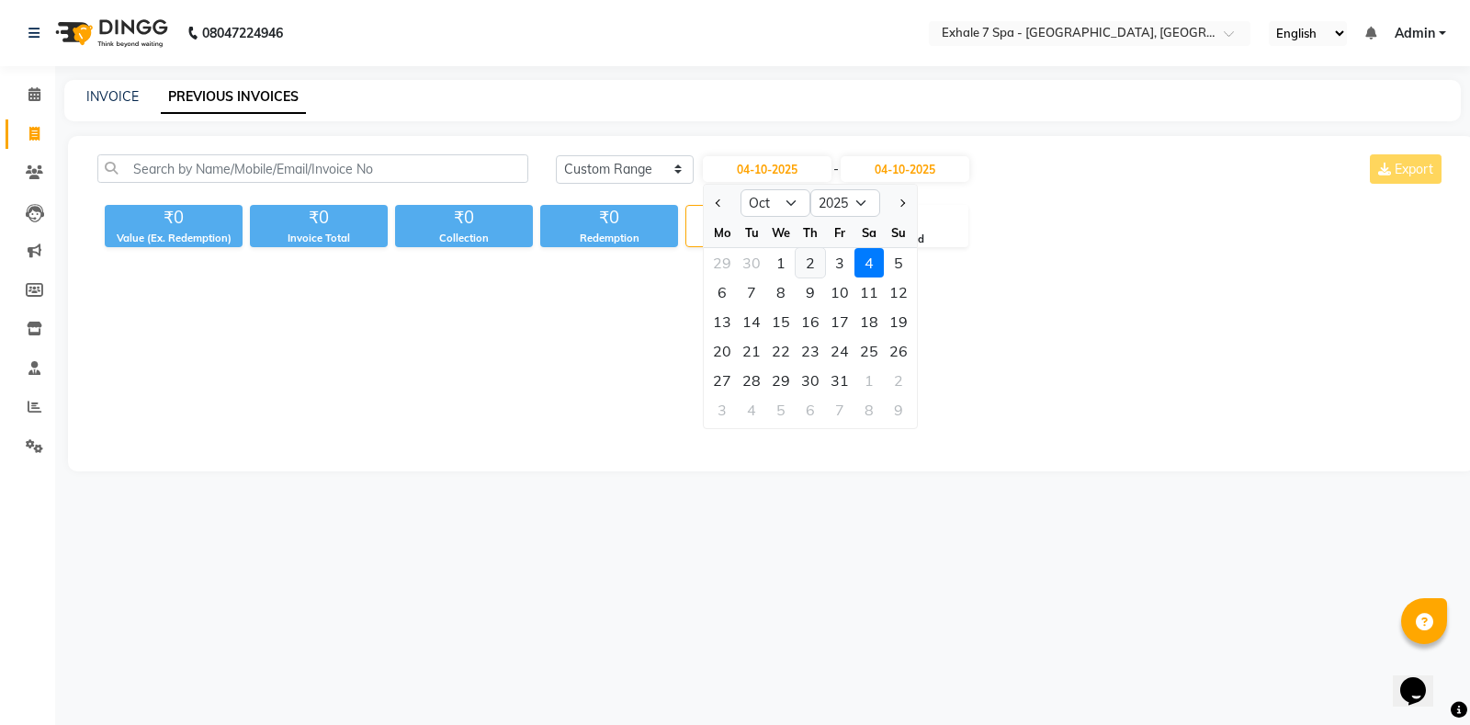
click at [809, 265] on div "2" at bounding box center [809, 262] width 29 height 29
type input "02-10-2025"
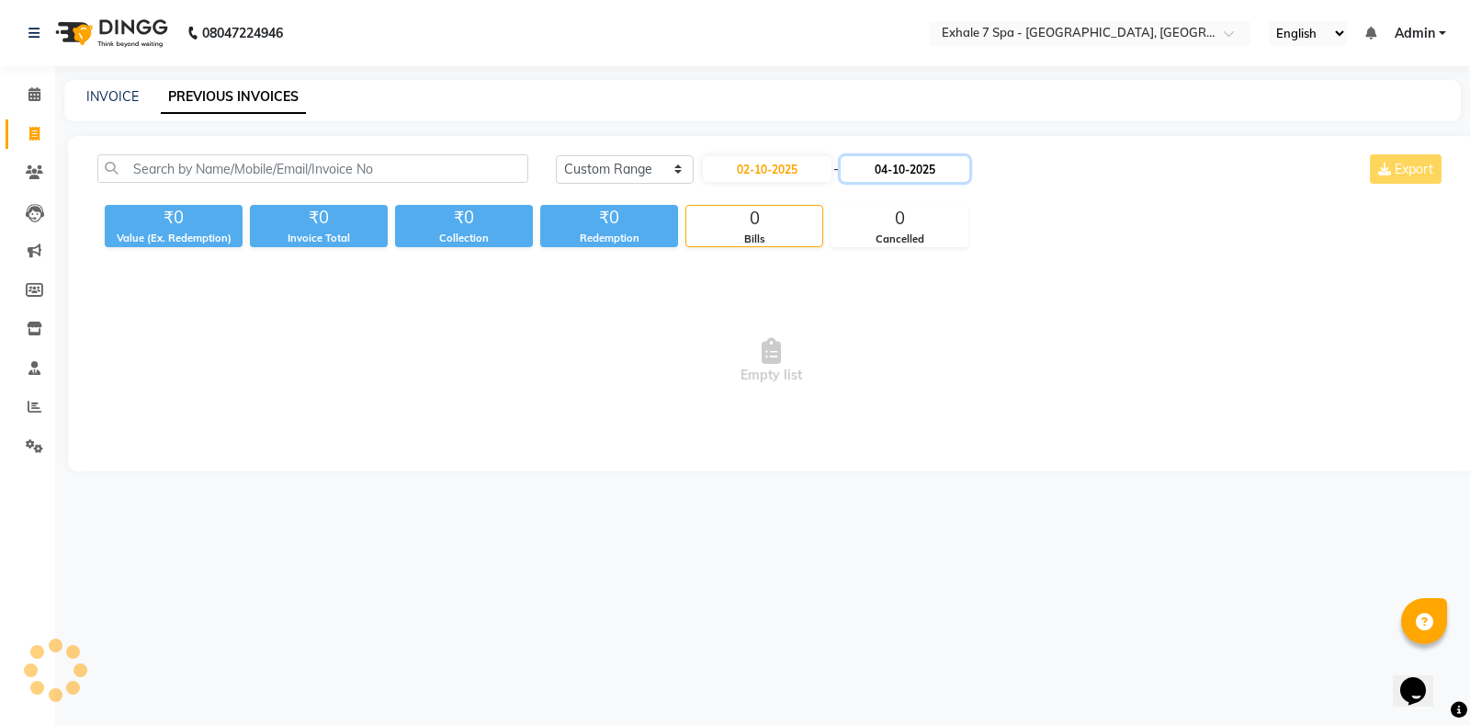
click at [873, 159] on input "04-10-2025" at bounding box center [904, 169] width 129 height 26
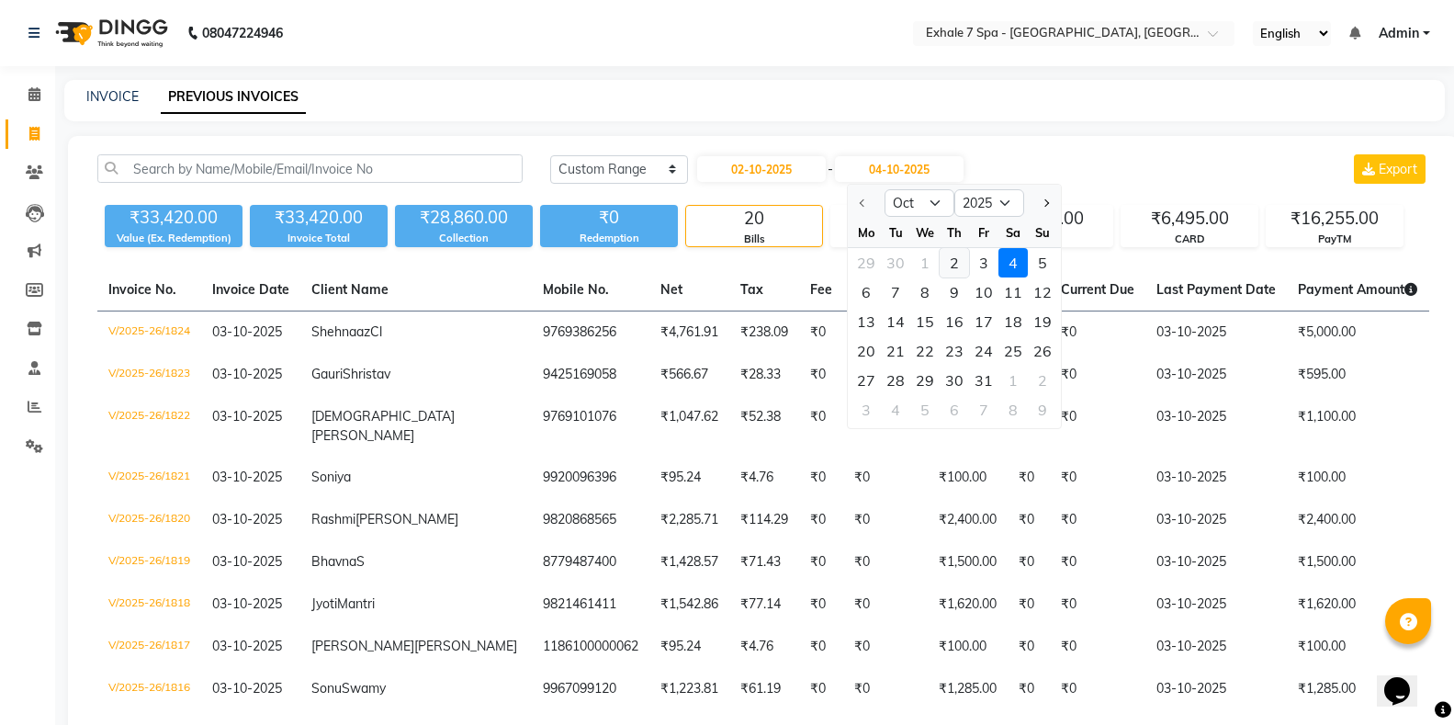
click at [967, 259] on div "2" at bounding box center [954, 262] width 29 height 29
type input "02-10-2025"
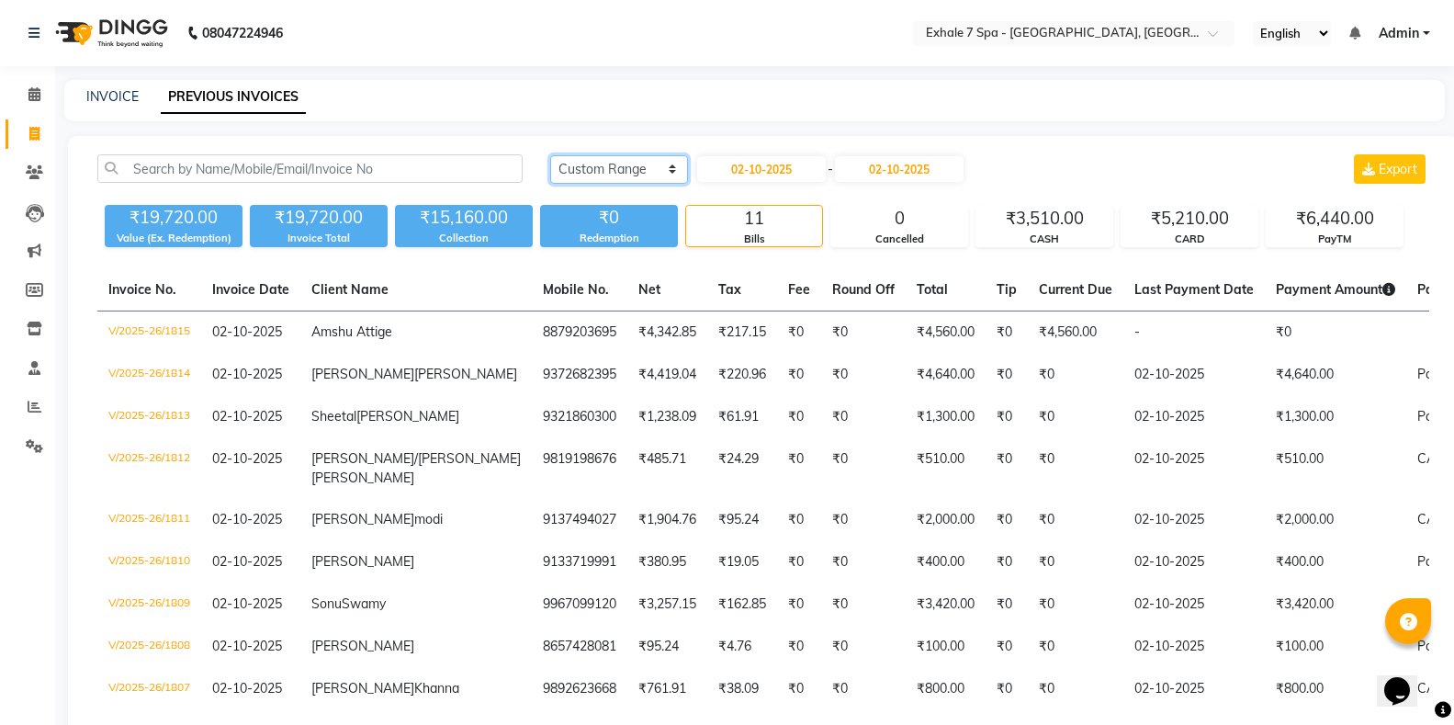
click at [593, 176] on select "[DATE] [DATE] Custom Range" at bounding box center [619, 169] width 138 height 28
select select "[DATE]"
click at [550, 155] on select "[DATE] [DATE] Custom Range" at bounding box center [619, 169] width 138 height 28
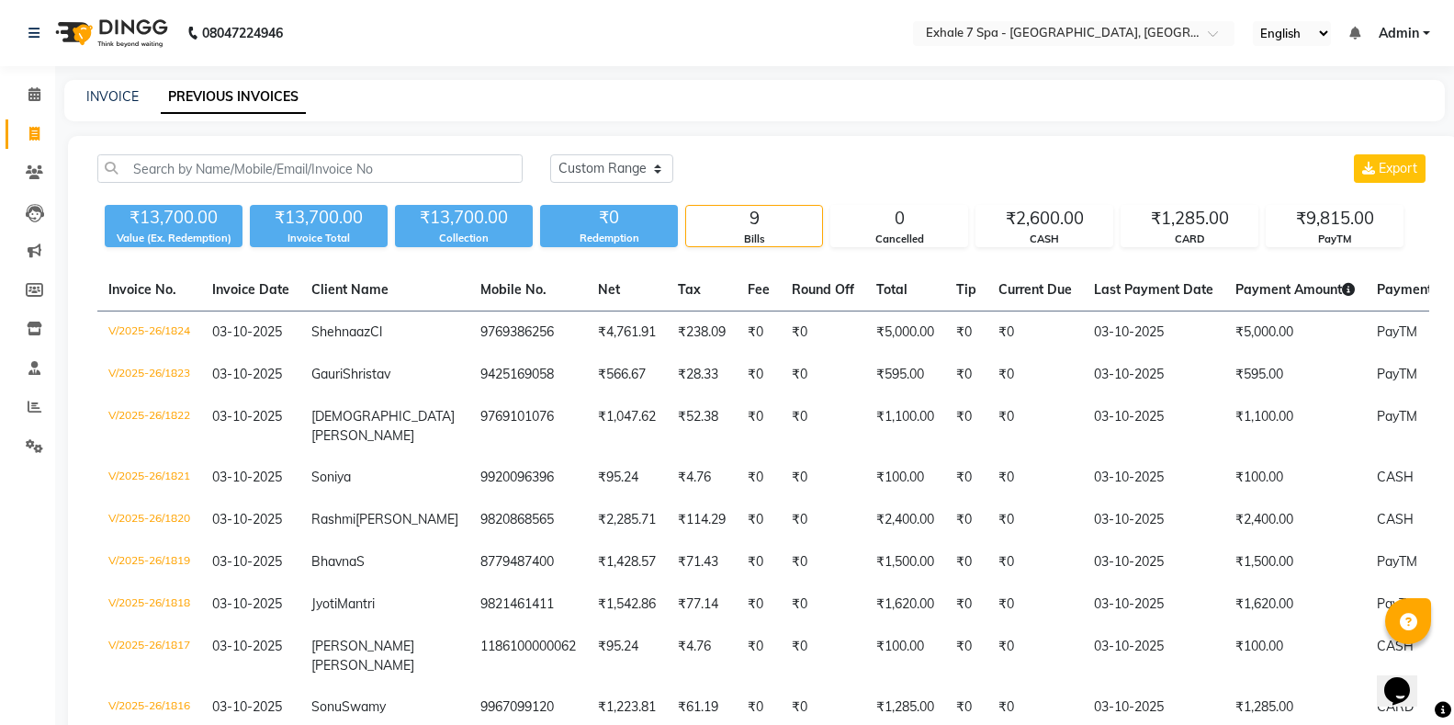
click at [112, 85] on div "INVOICE PREVIOUS INVOICES" at bounding box center [754, 100] width 1380 height 41
click at [107, 93] on link "INVOICE" at bounding box center [112, 96] width 52 height 17
select select "service"
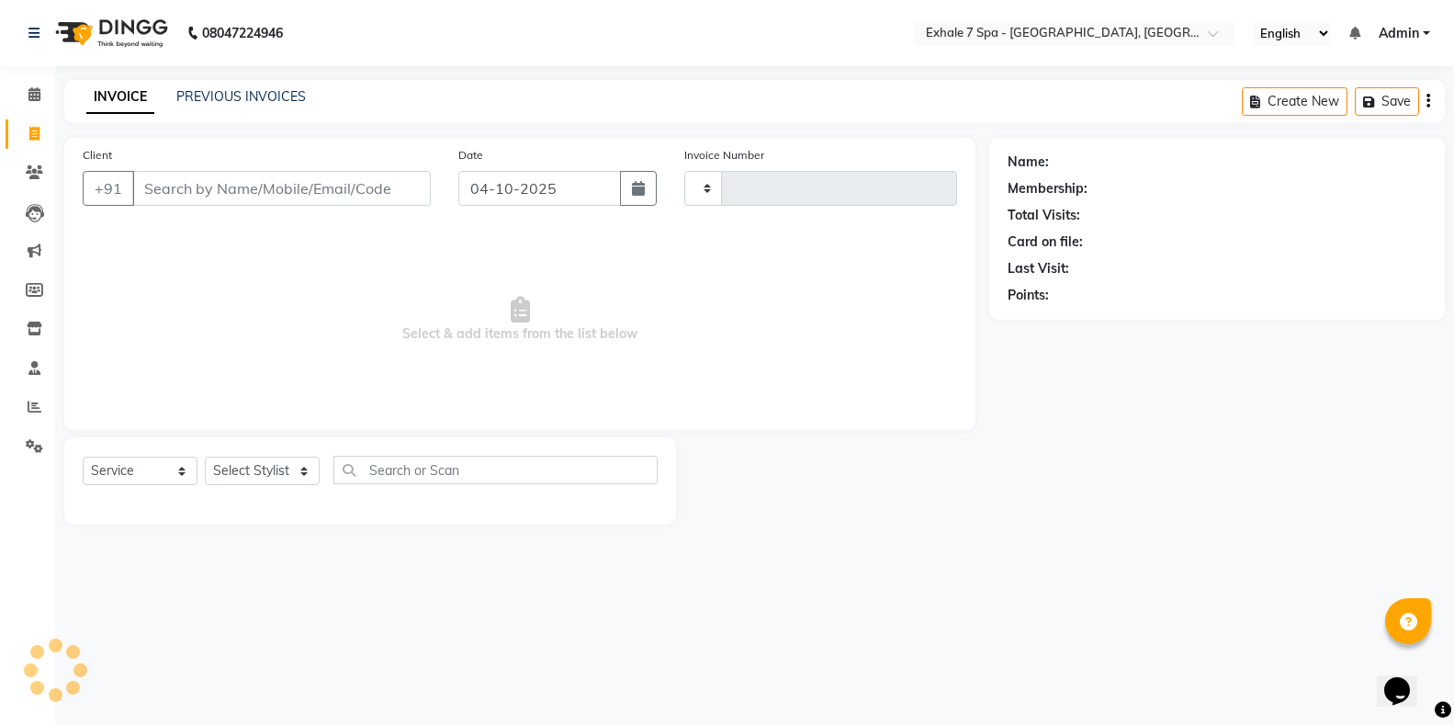
type input "1825"
select select "4480"
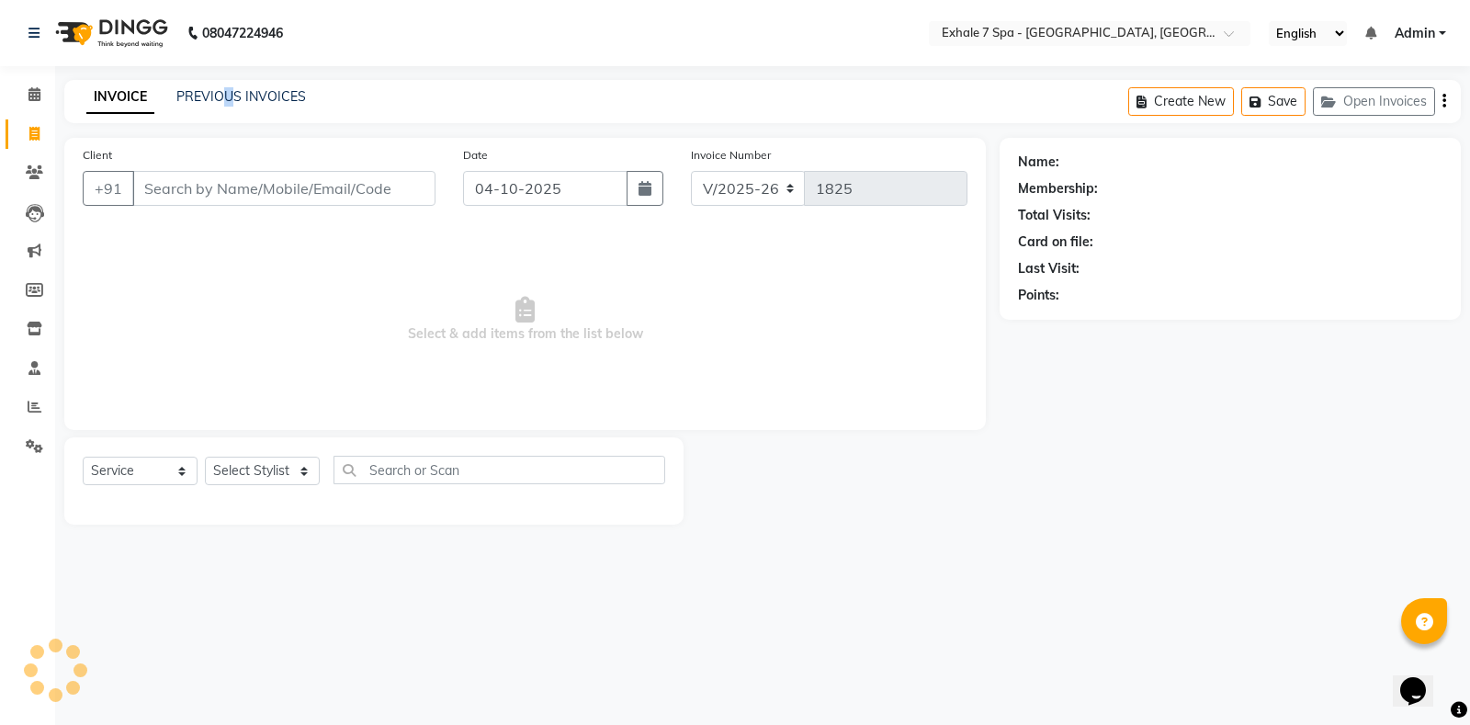
click at [229, 84] on div "INVOICE PREVIOUS INVOICES Create New Save Open Invoices" at bounding box center [762, 101] width 1396 height 43
click at [221, 100] on link "PREVIOUS INVOICES" at bounding box center [241, 96] width 130 height 17
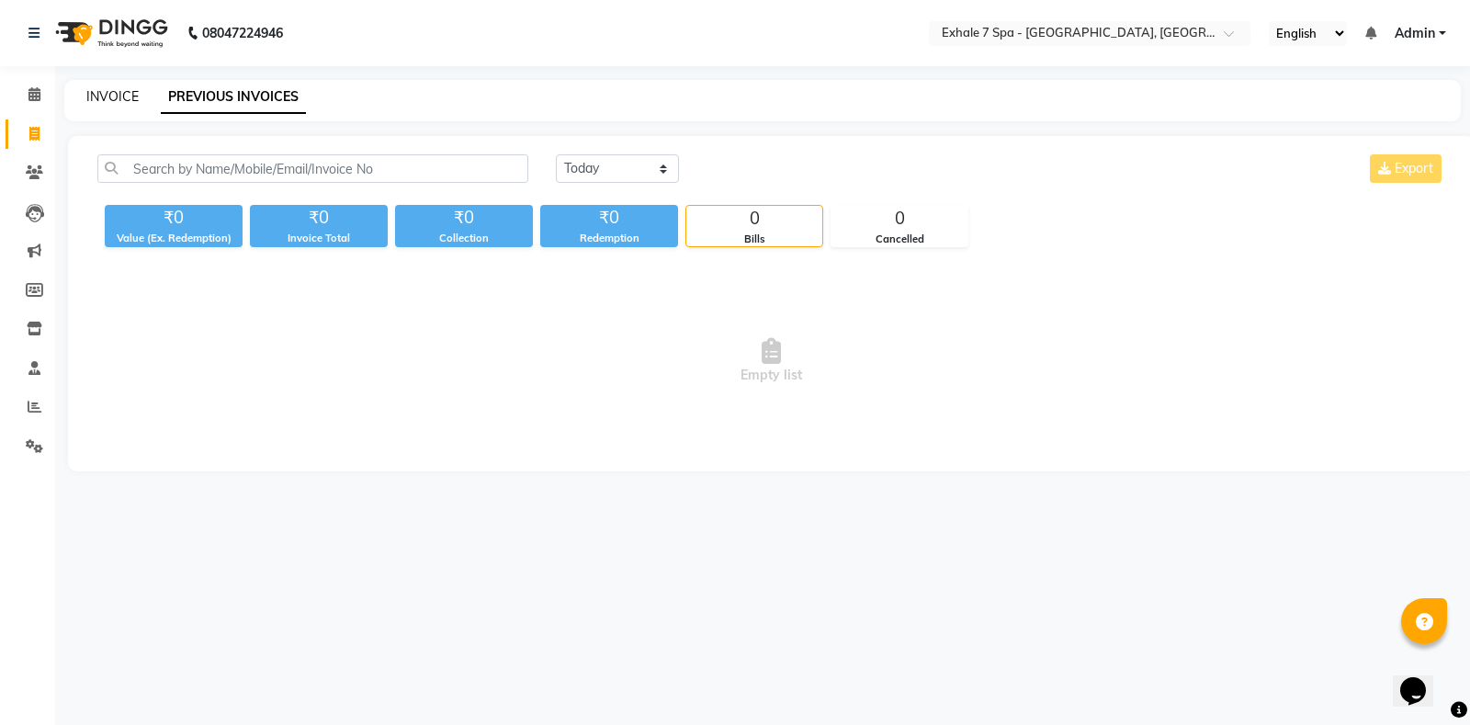
click at [107, 96] on link "INVOICE" at bounding box center [112, 96] width 52 height 17
select select "service"
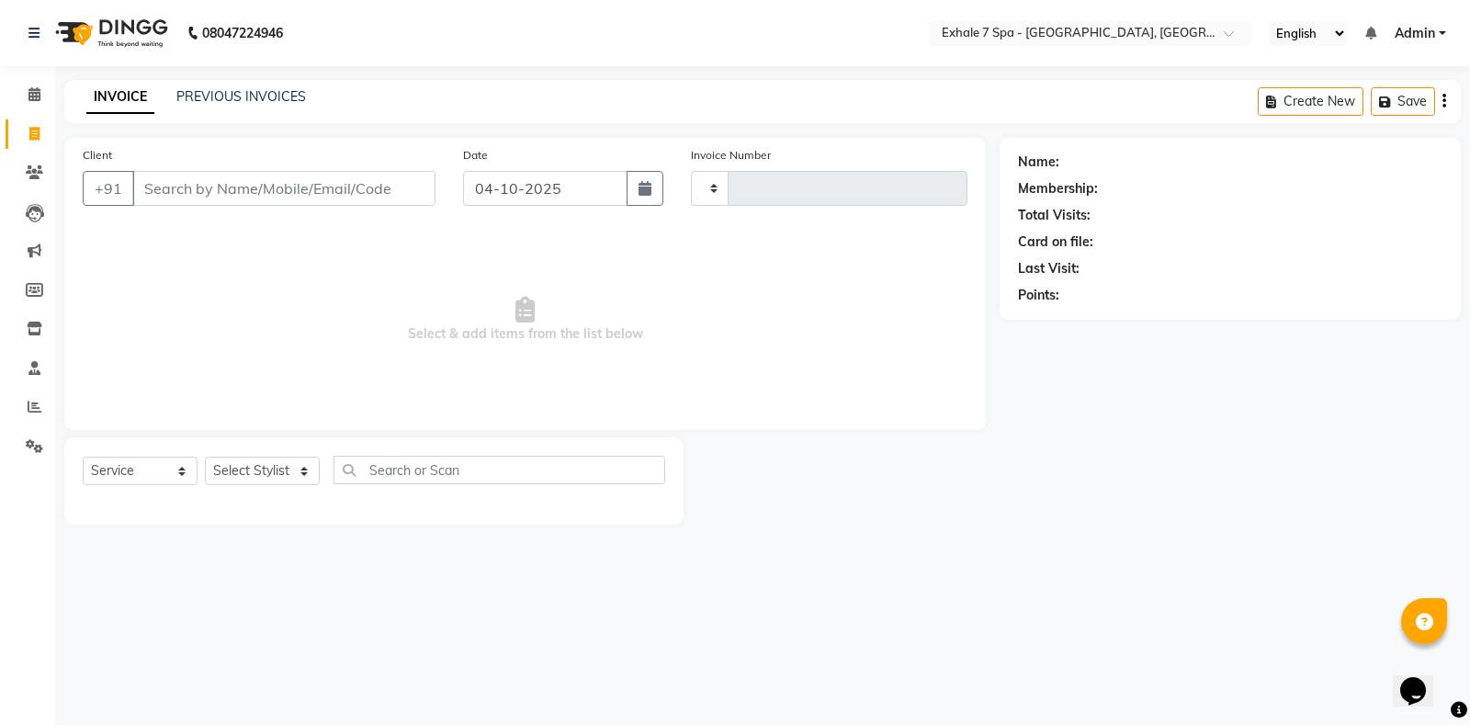
type input "1825"
select select "4480"
click at [197, 98] on link "PREVIOUS INVOICES" at bounding box center [241, 96] width 130 height 17
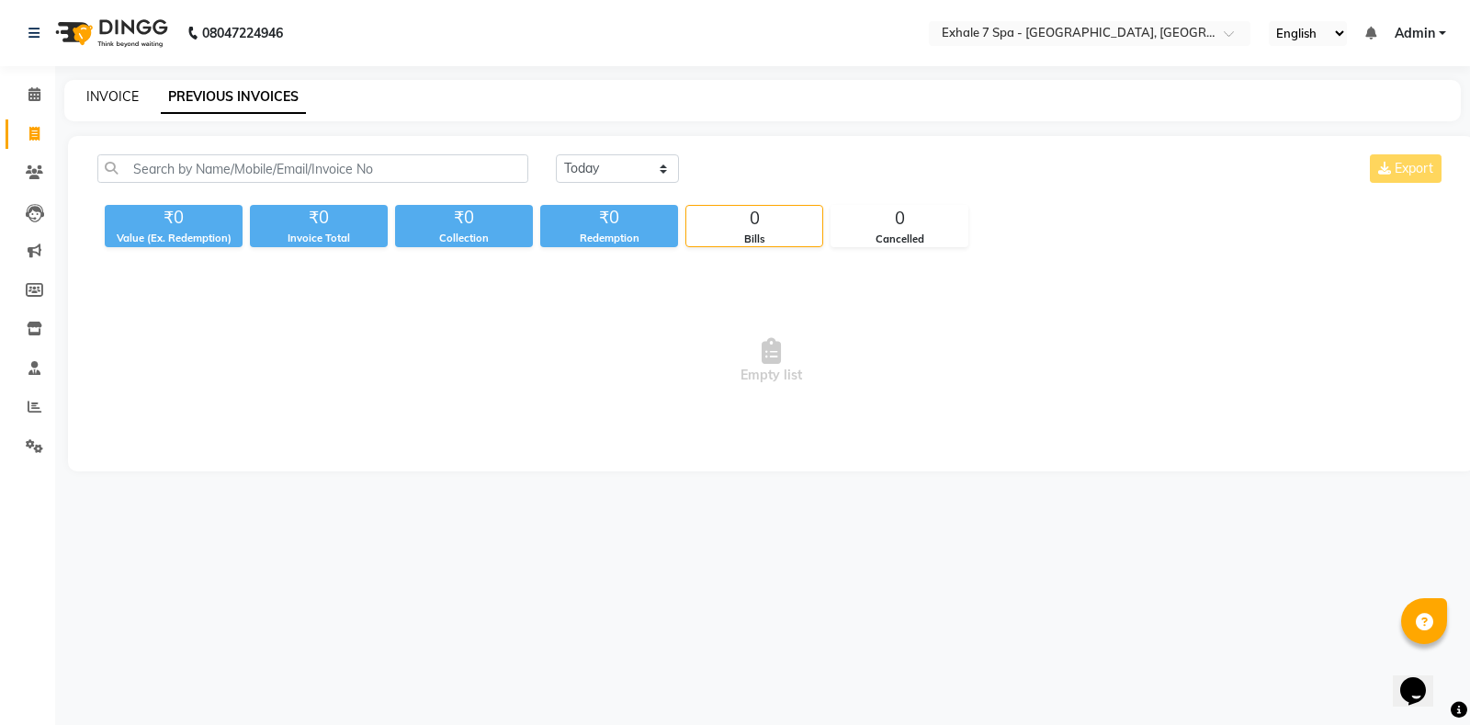
click at [116, 96] on link "INVOICE" at bounding box center [112, 96] width 52 height 17
select select "service"
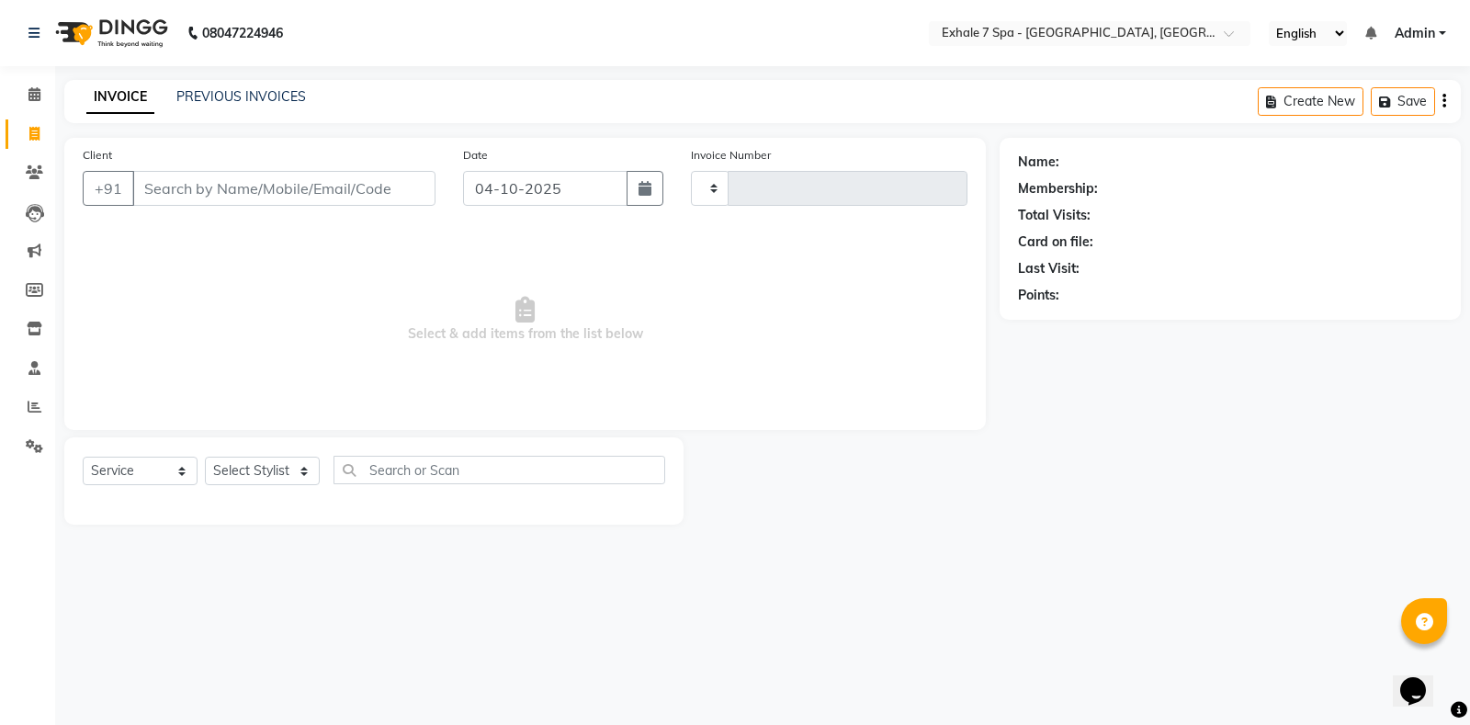
type input "1825"
select select "4480"
click at [184, 188] on input "Client" at bounding box center [283, 188] width 303 height 35
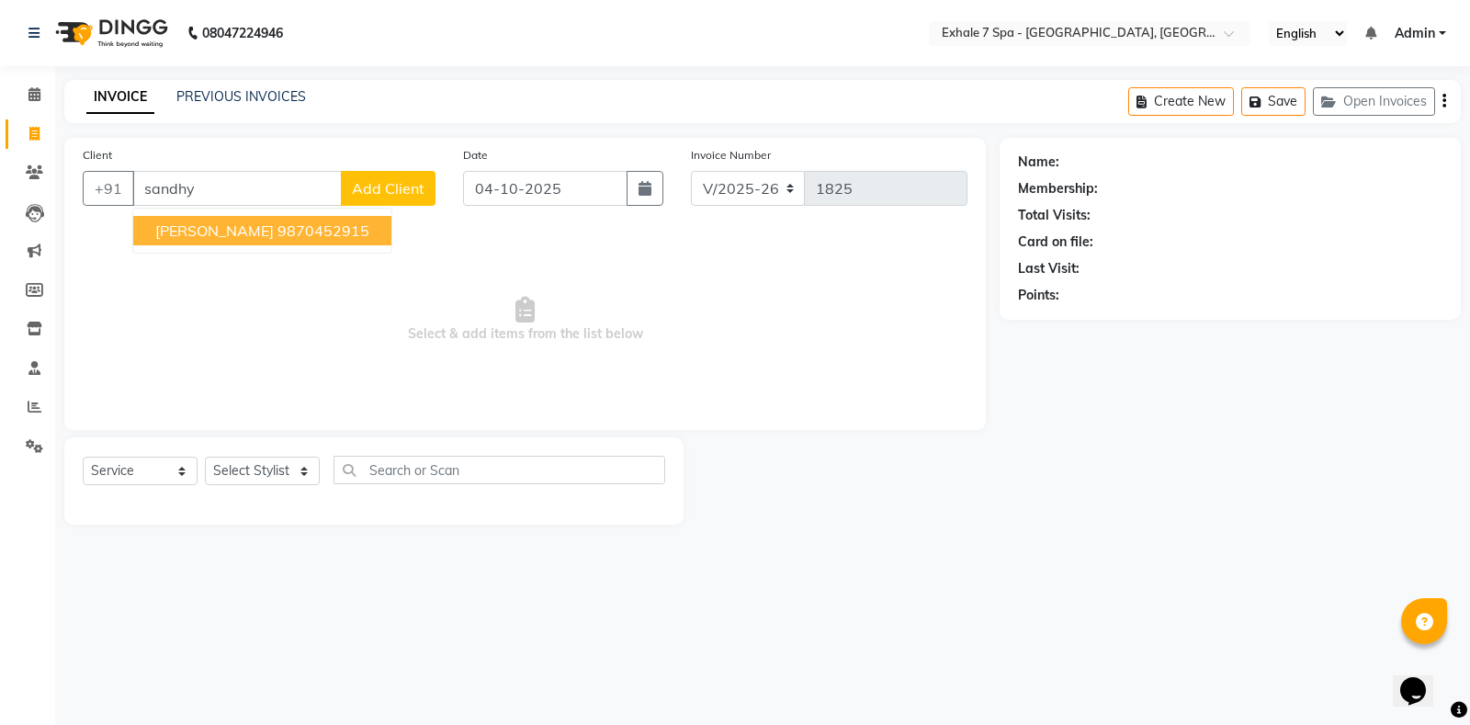
click at [267, 230] on span "[PERSON_NAME]" at bounding box center [214, 230] width 118 height 18
type input "9870452915"
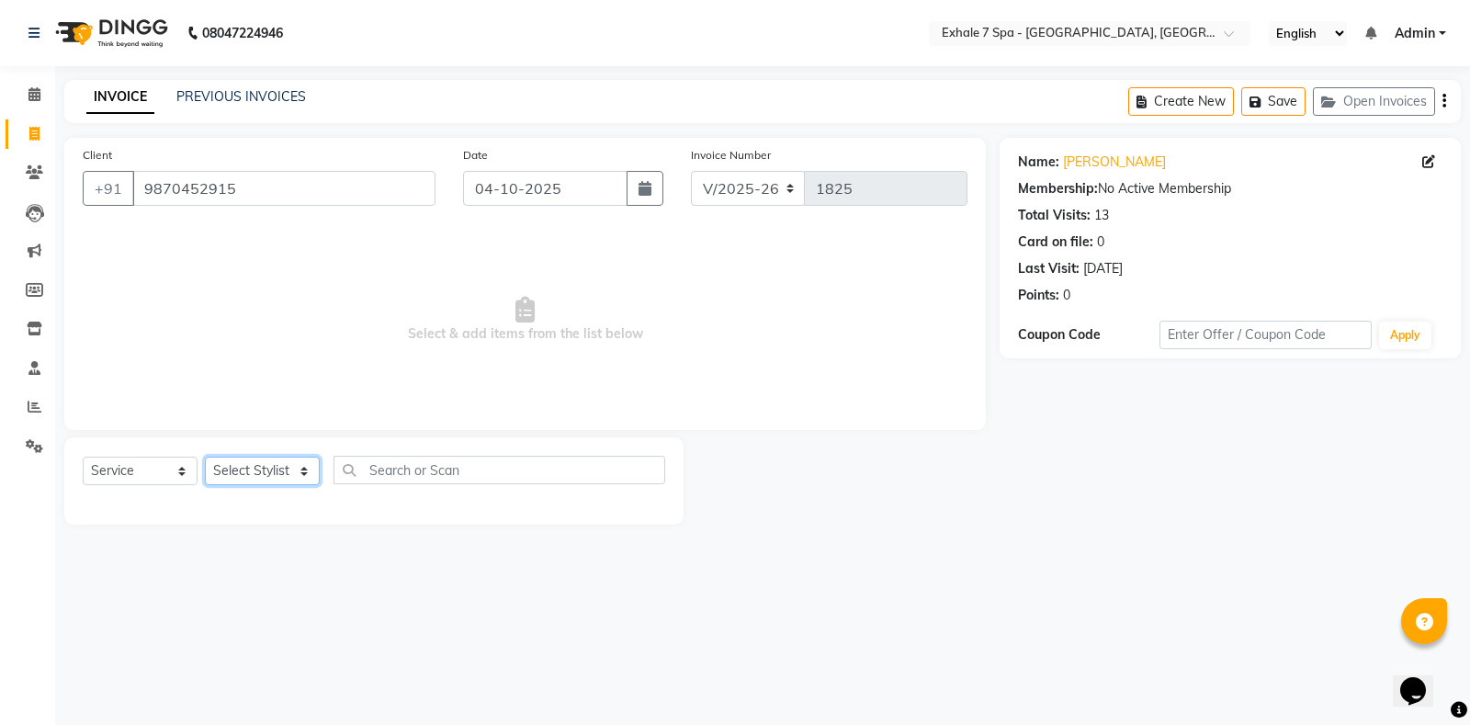
click at [269, 468] on select "Select Stylist [PERSON_NAME] [PERSON_NAME] Faraheem [PERSON_NAME] [PERSON_NAME]…" at bounding box center [262, 470] width 115 height 28
select select "28490"
click at [205, 456] on select "Select Stylist [PERSON_NAME] [PERSON_NAME] Faraheem [PERSON_NAME] [PERSON_NAME]…" at bounding box center [262, 470] width 115 height 28
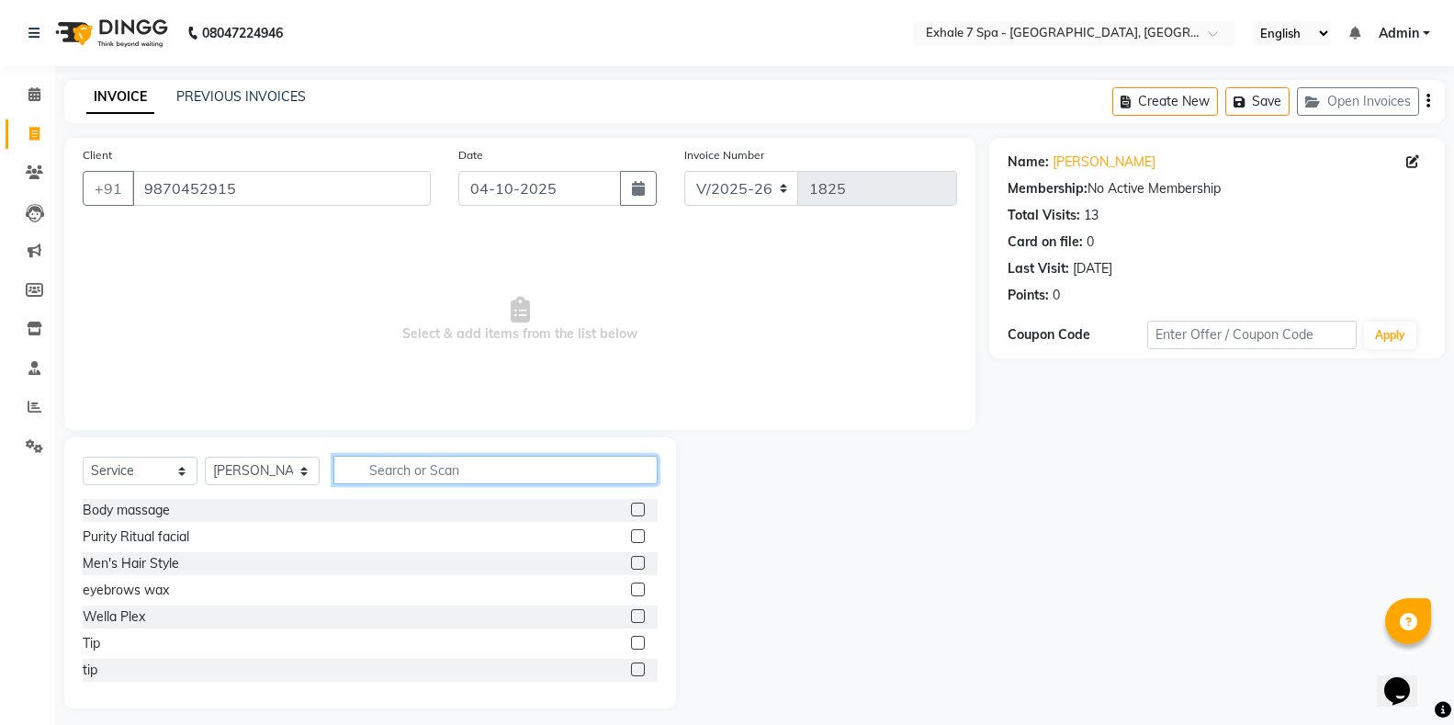
click at [382, 475] on input "text" at bounding box center [495, 470] width 324 height 28
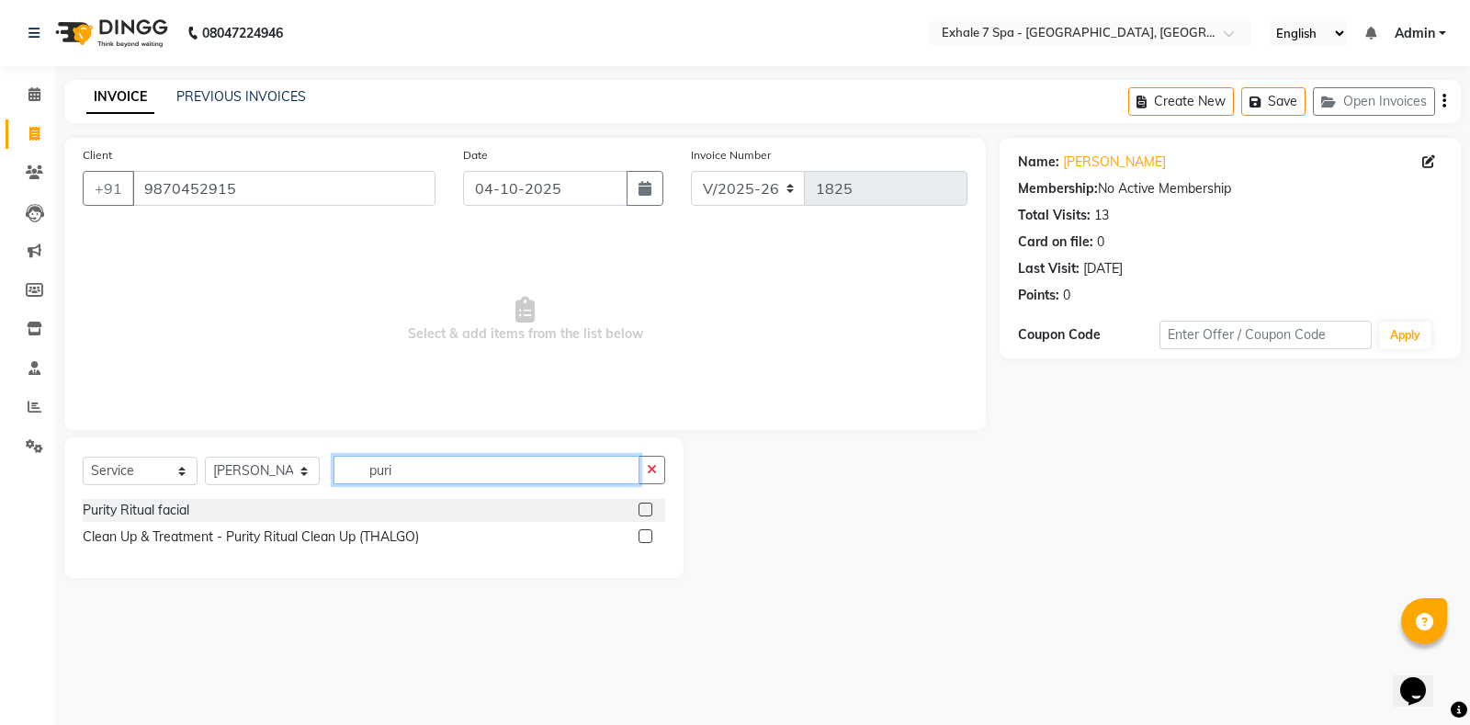
type input "puri"
click at [639, 534] on label at bounding box center [645, 536] width 14 height 14
click at [639, 534] on input "checkbox" at bounding box center [644, 537] width 12 height 12
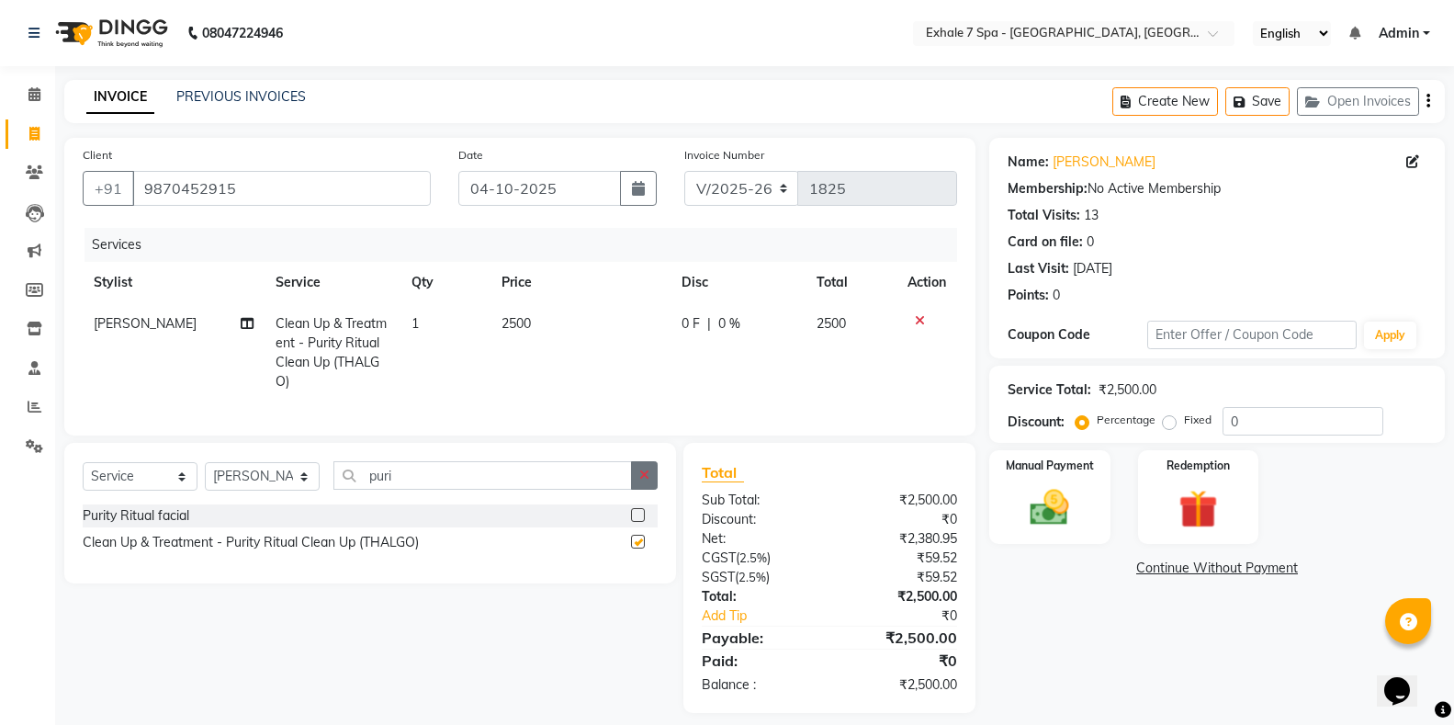
checkbox input "false"
click at [644, 481] on icon "button" at bounding box center [644, 474] width 10 height 13
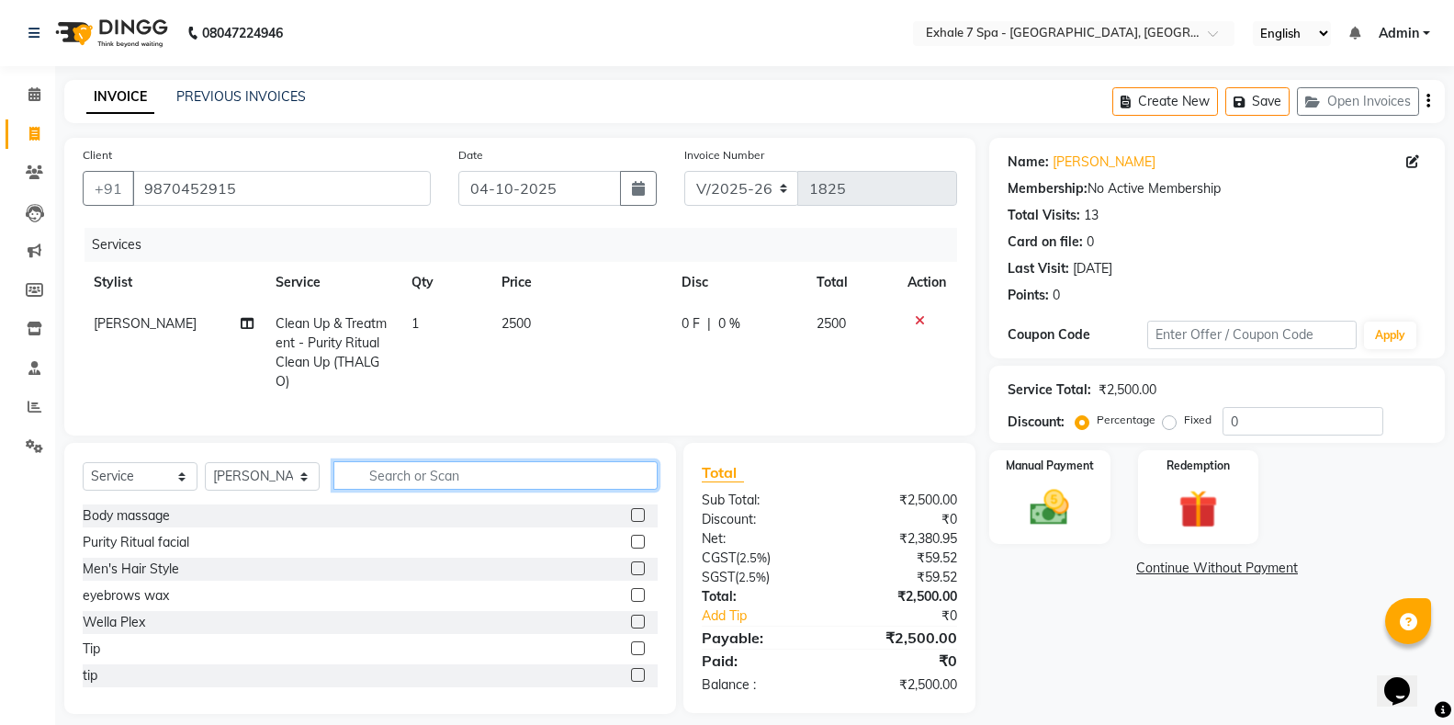
click at [599, 490] on input "text" at bounding box center [495, 475] width 324 height 28
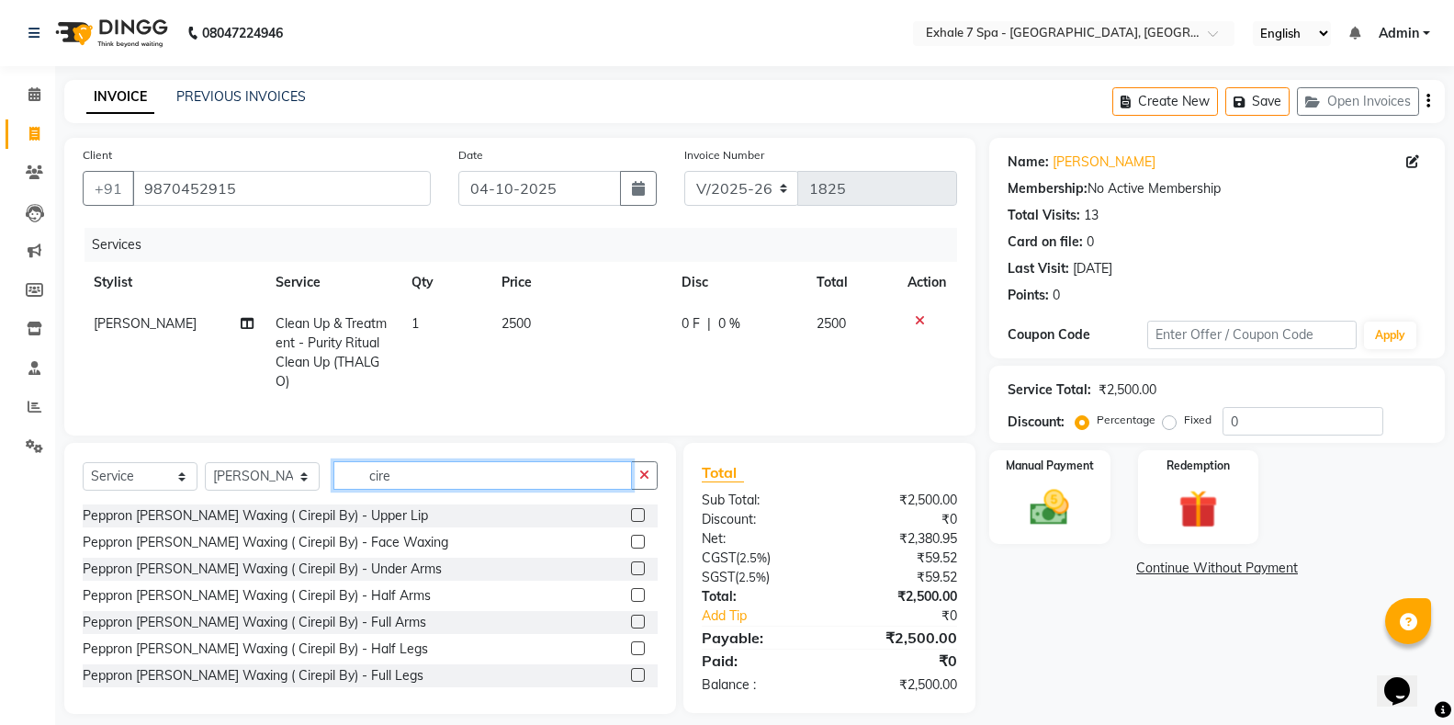
type input "cire"
click at [631, 628] on label at bounding box center [638, 621] width 14 height 14
click at [631, 628] on input "checkbox" at bounding box center [637, 622] width 12 height 12
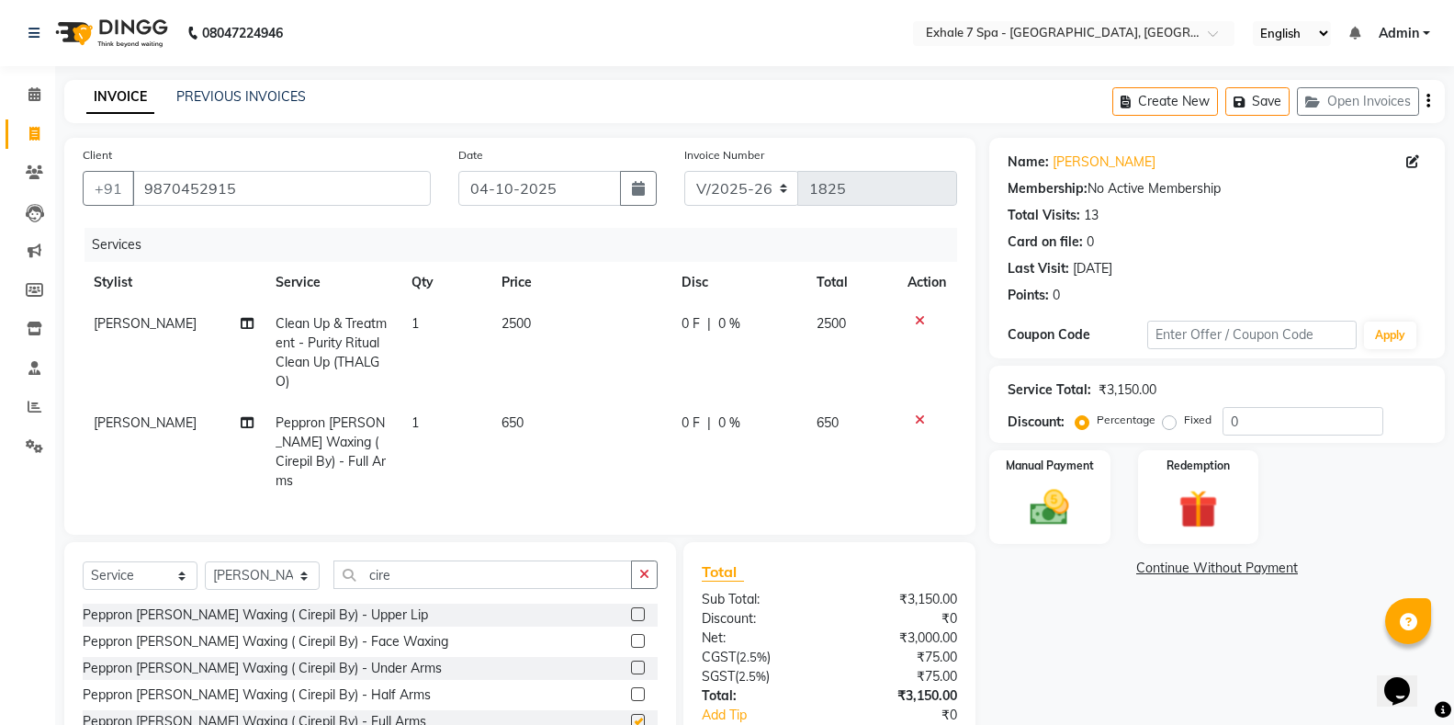
checkbox input "false"
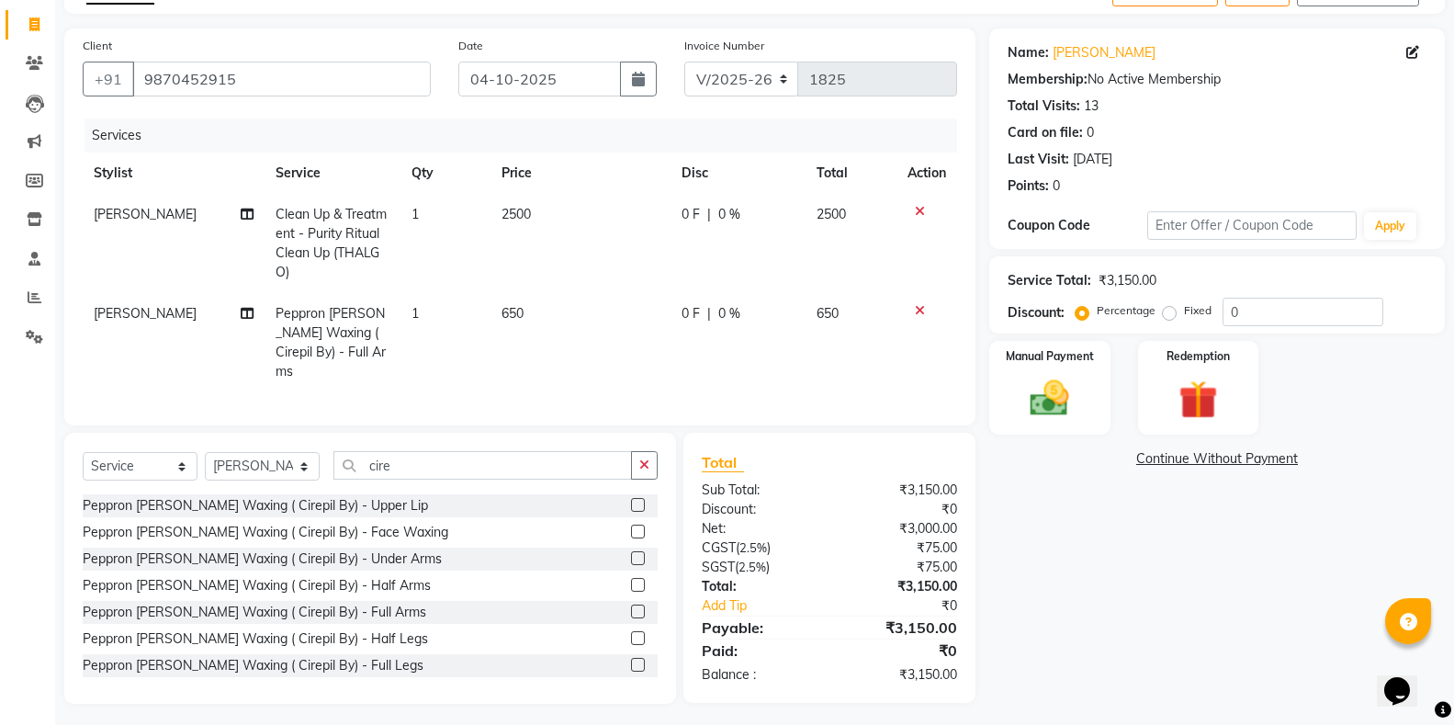
scroll to position [112, 0]
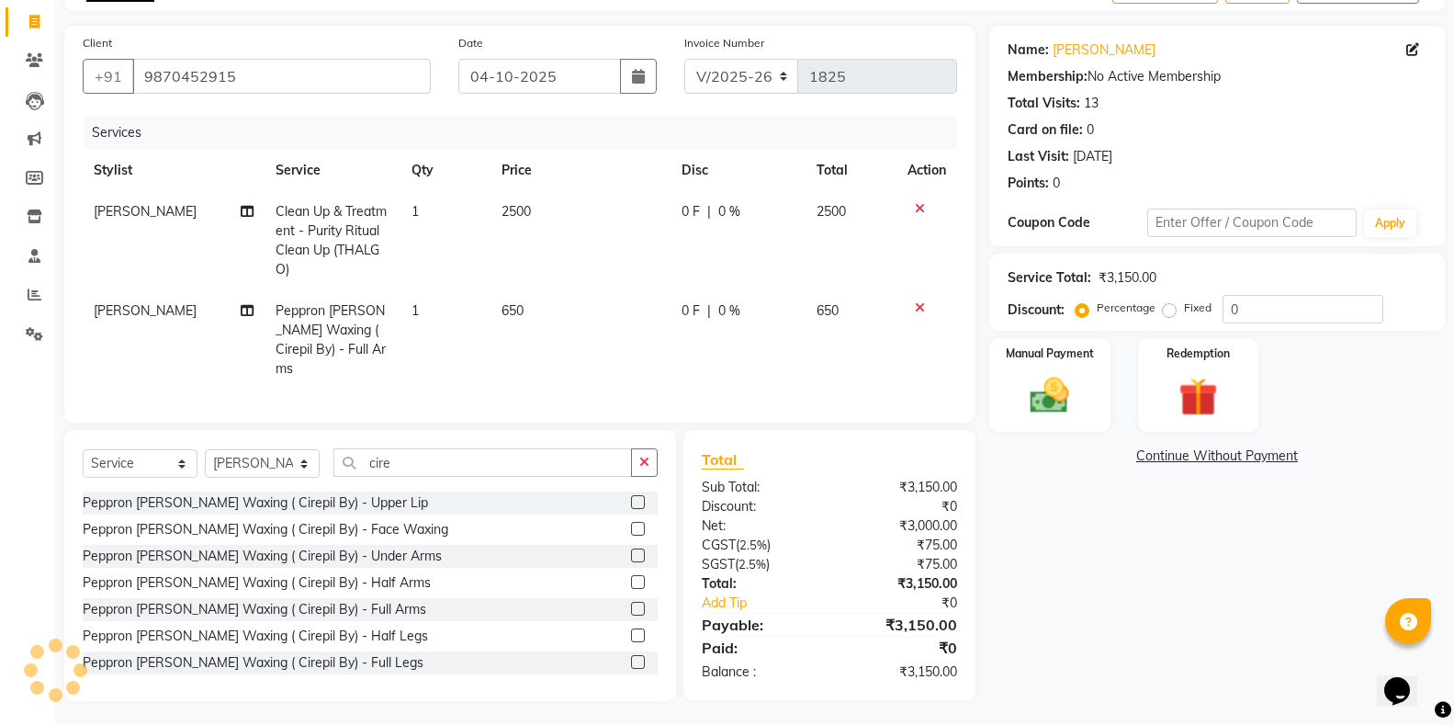
click at [631, 637] on label at bounding box center [638, 635] width 14 height 14
click at [631, 637] on input "checkbox" at bounding box center [637, 636] width 12 height 12
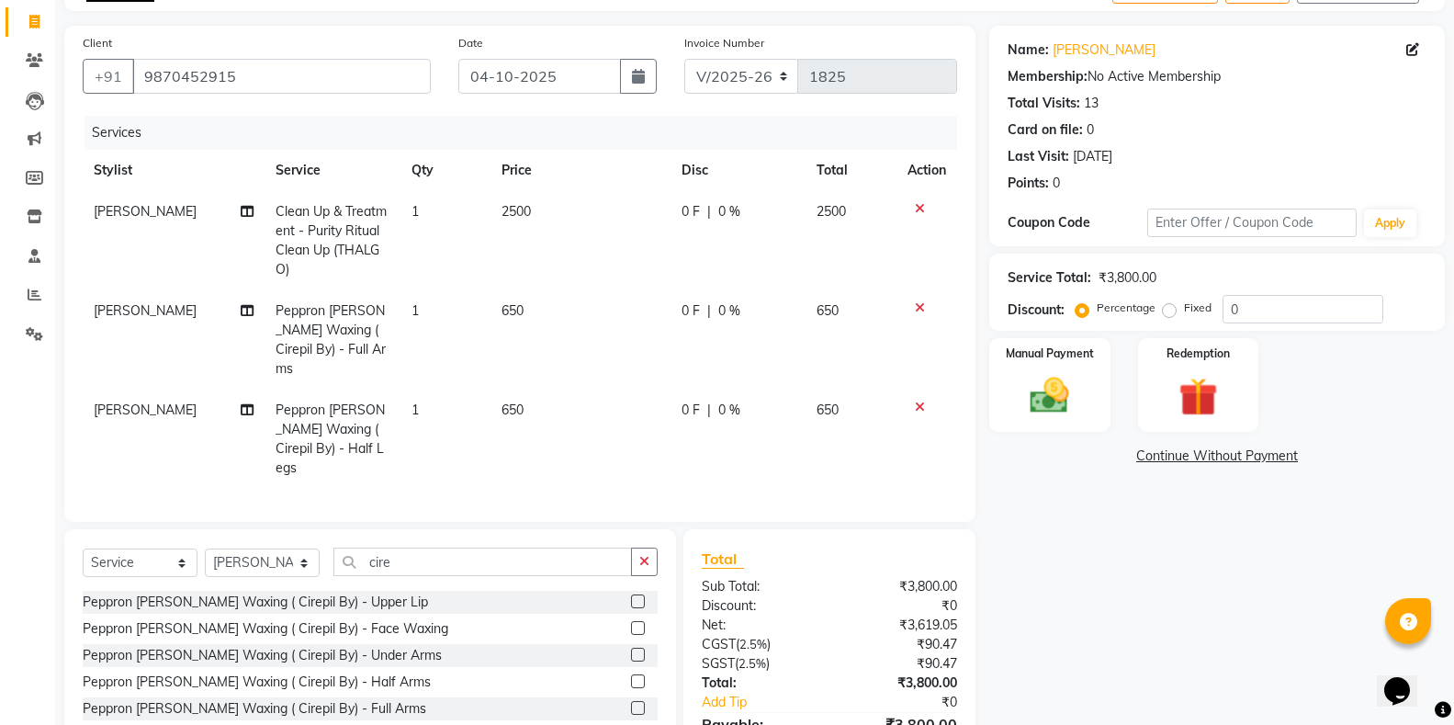
checkbox input "false"
click at [641, 547] on button "button" at bounding box center [644, 561] width 27 height 28
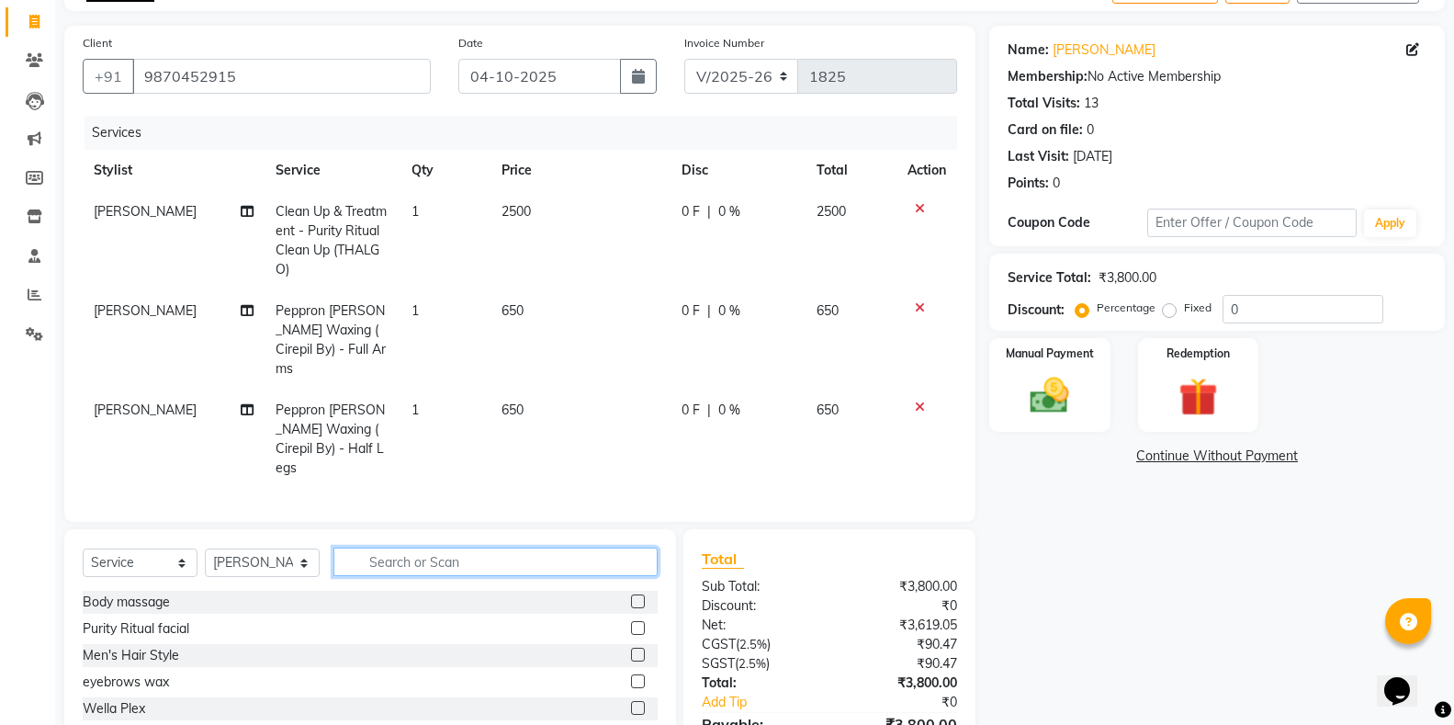
click at [613, 547] on input "text" at bounding box center [495, 561] width 324 height 28
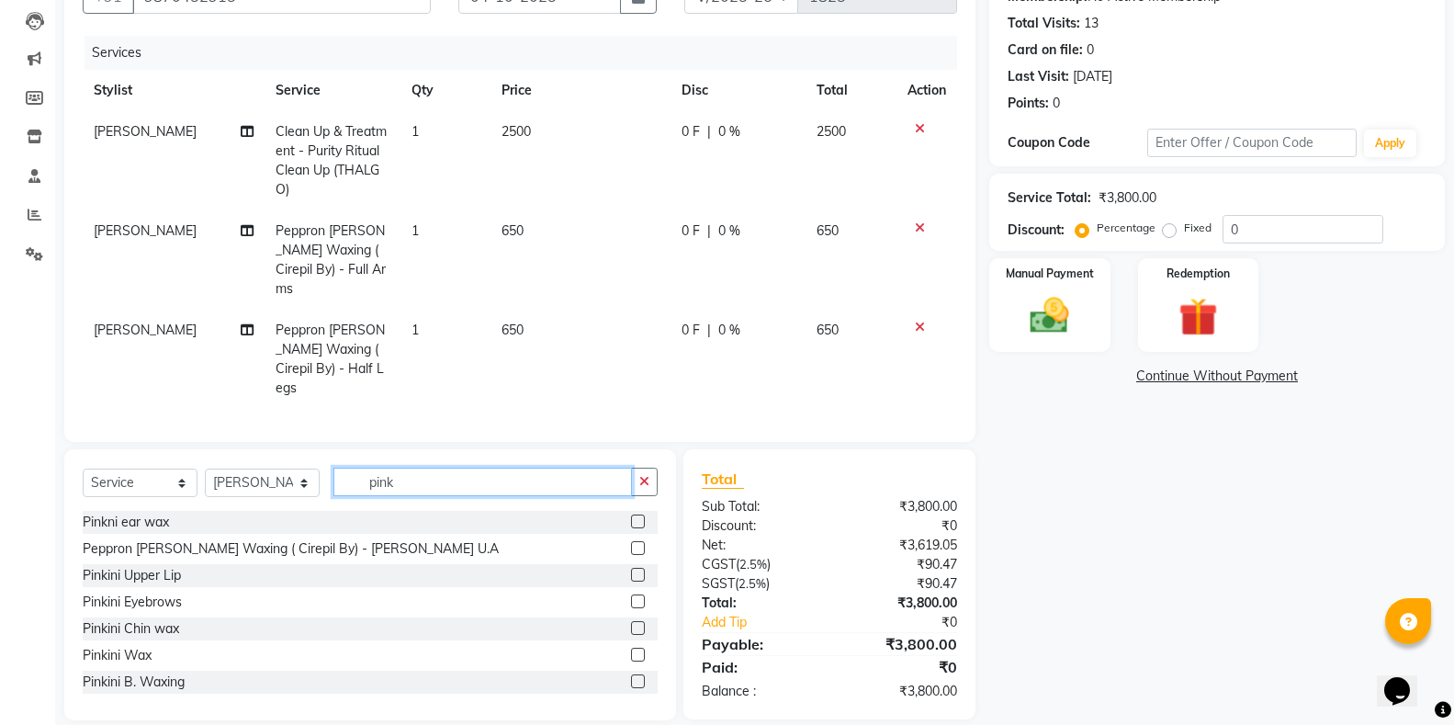
scroll to position [56, 0]
type input "pink"
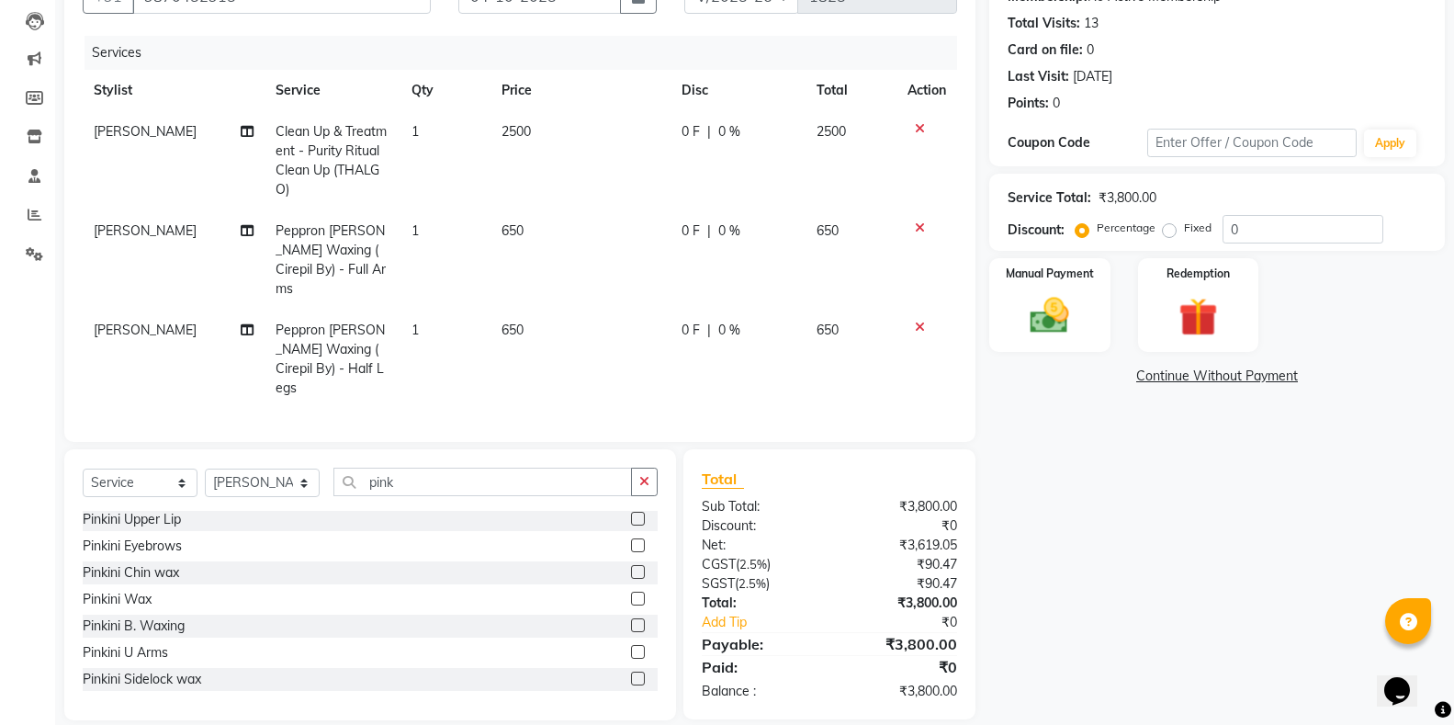
click at [631, 645] on label at bounding box center [638, 652] width 14 height 14
click at [631, 647] on input "checkbox" at bounding box center [637, 653] width 12 height 12
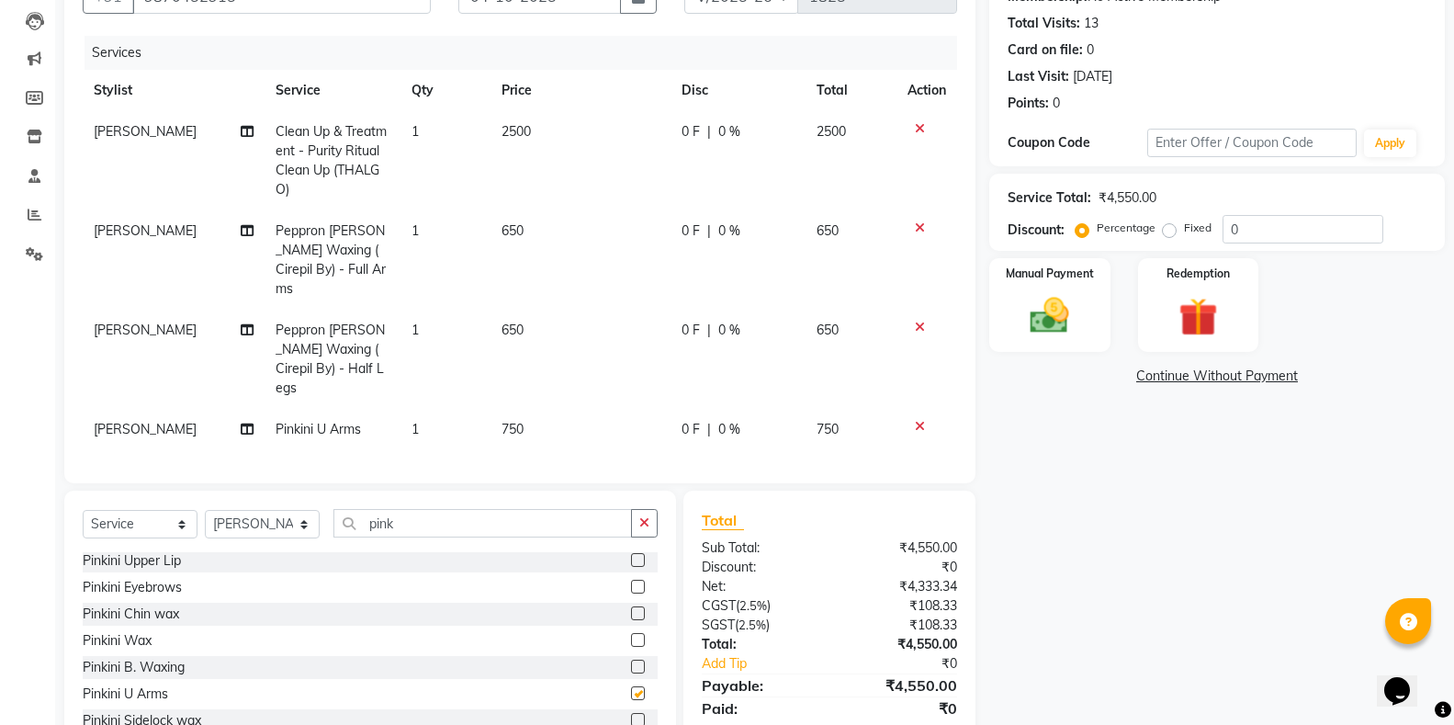
checkbox input "false"
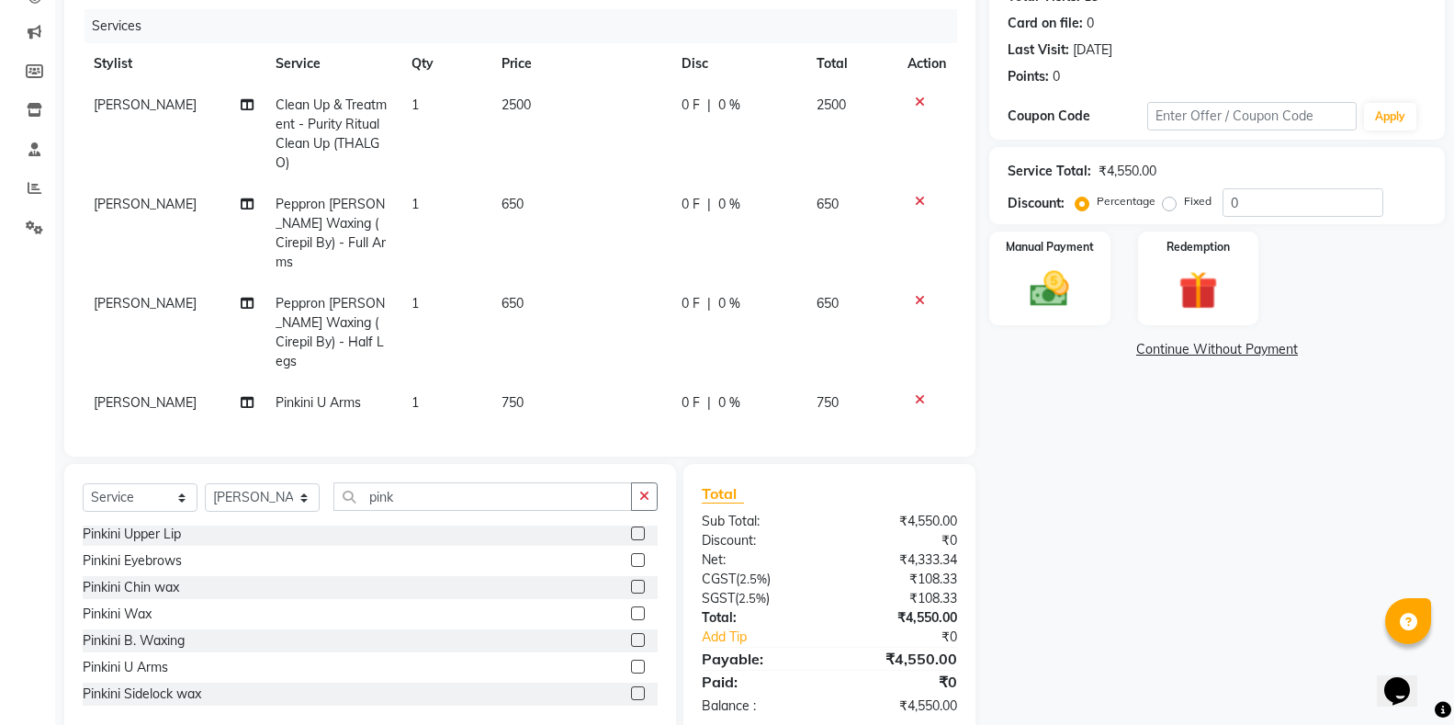
scroll to position [233, 0]
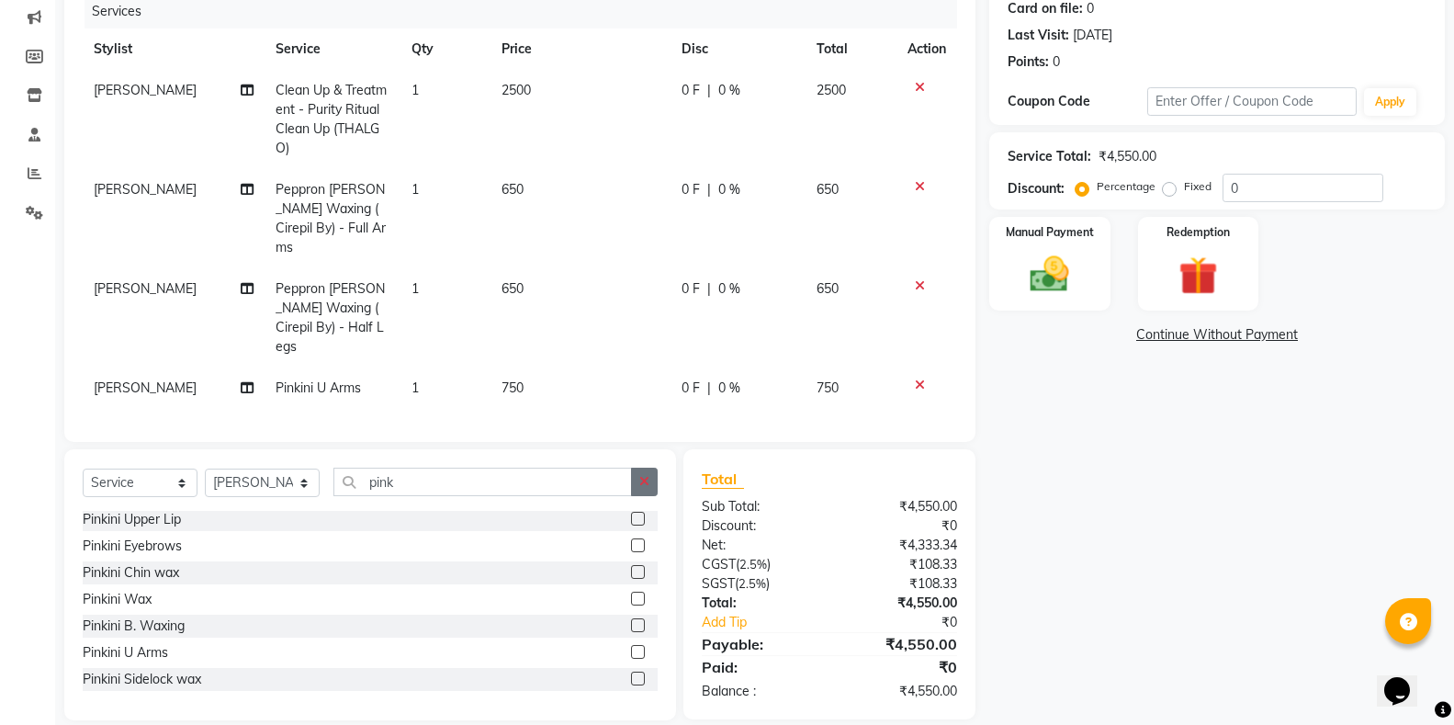
click at [637, 468] on button "button" at bounding box center [644, 482] width 27 height 28
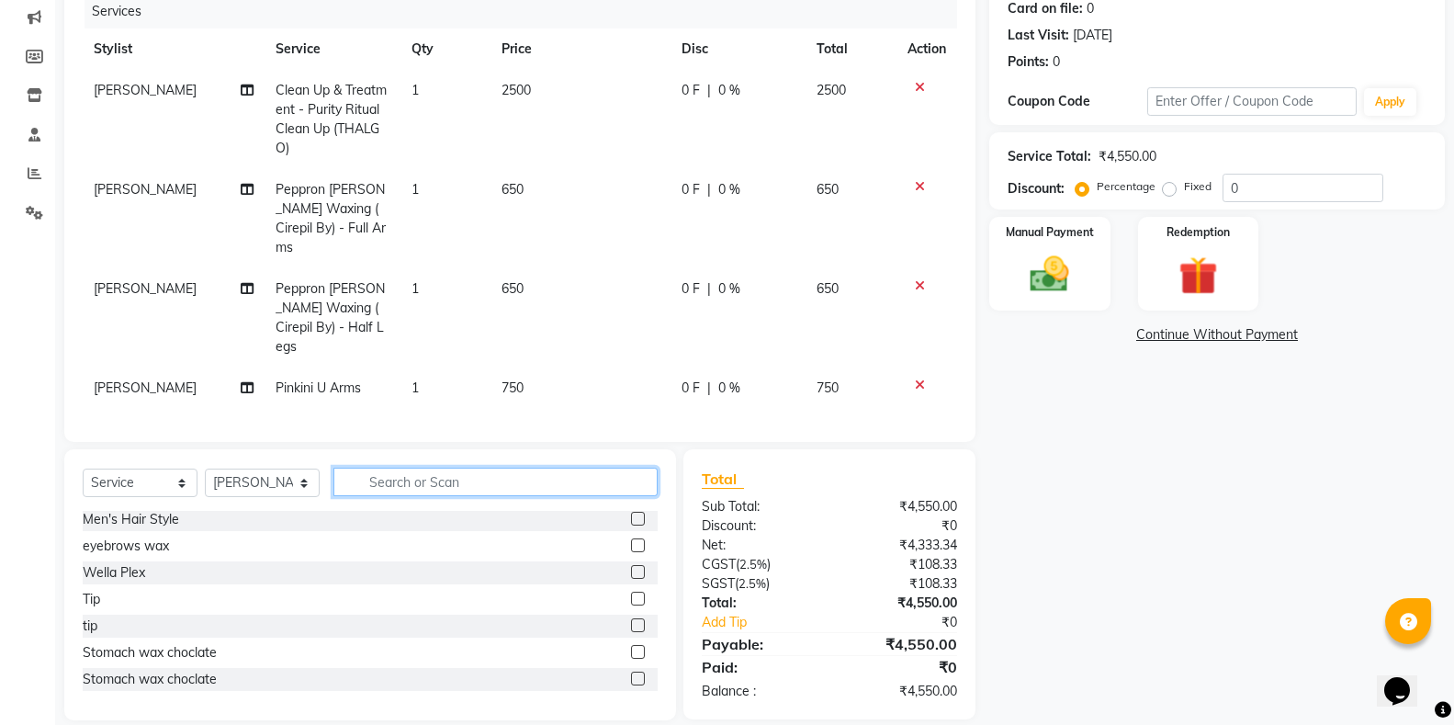
click at [608, 468] on input "text" at bounding box center [495, 482] width 324 height 28
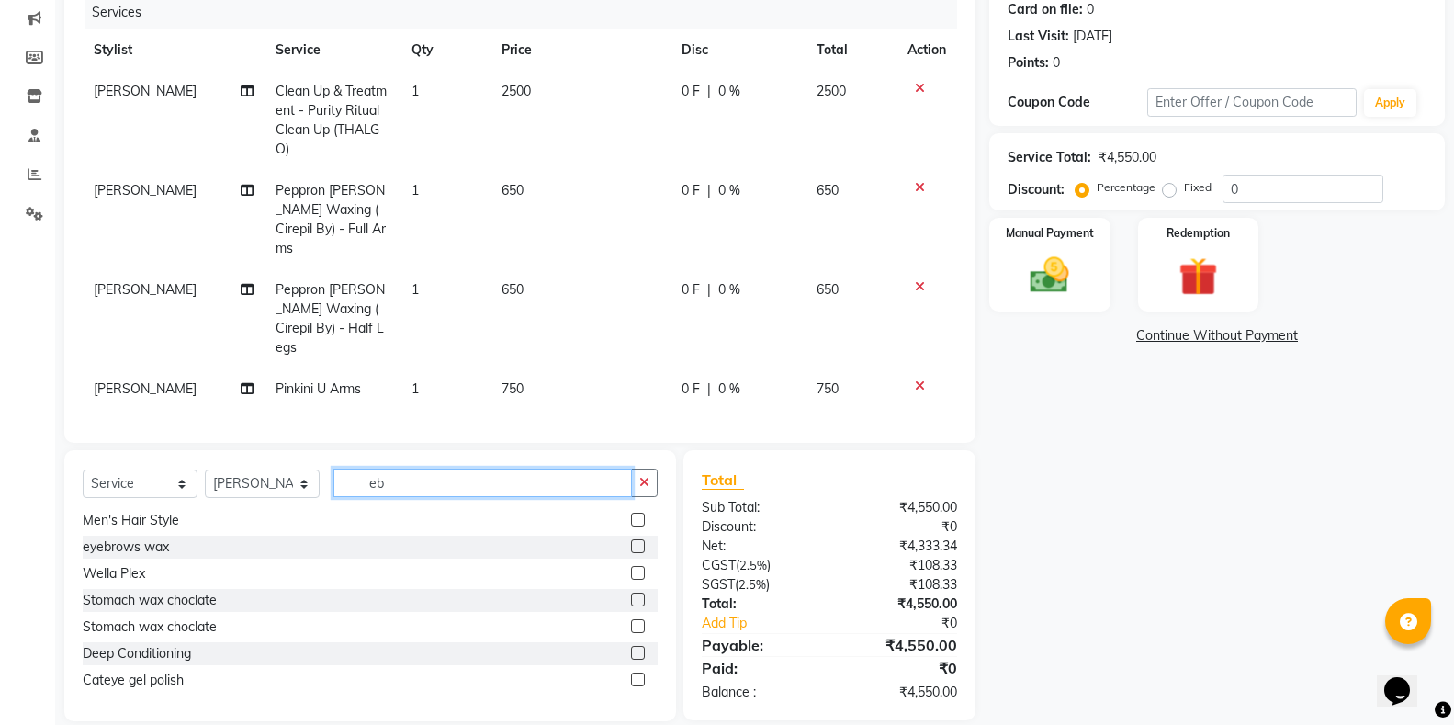
scroll to position [0, 0]
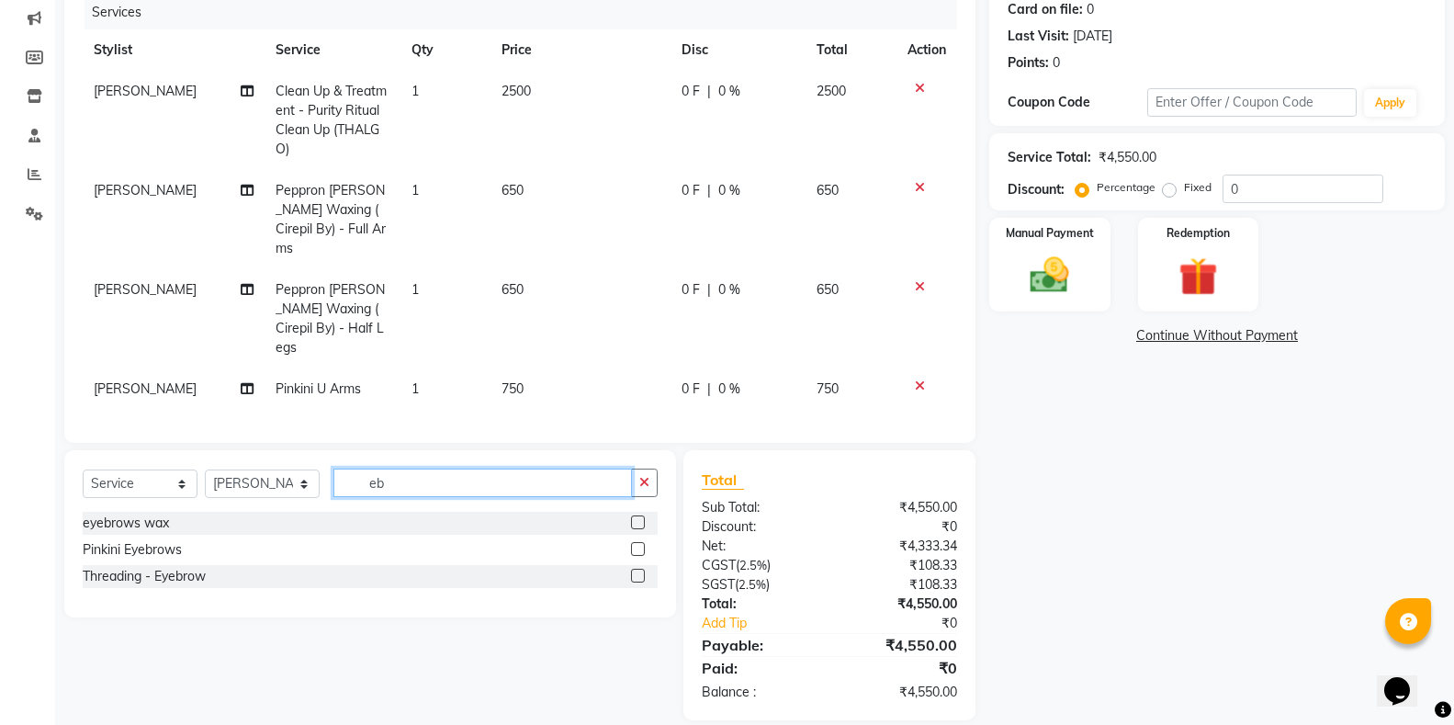
type input "eb"
click at [639, 569] on label at bounding box center [638, 576] width 14 height 14
click at [639, 570] on input "checkbox" at bounding box center [637, 576] width 12 height 12
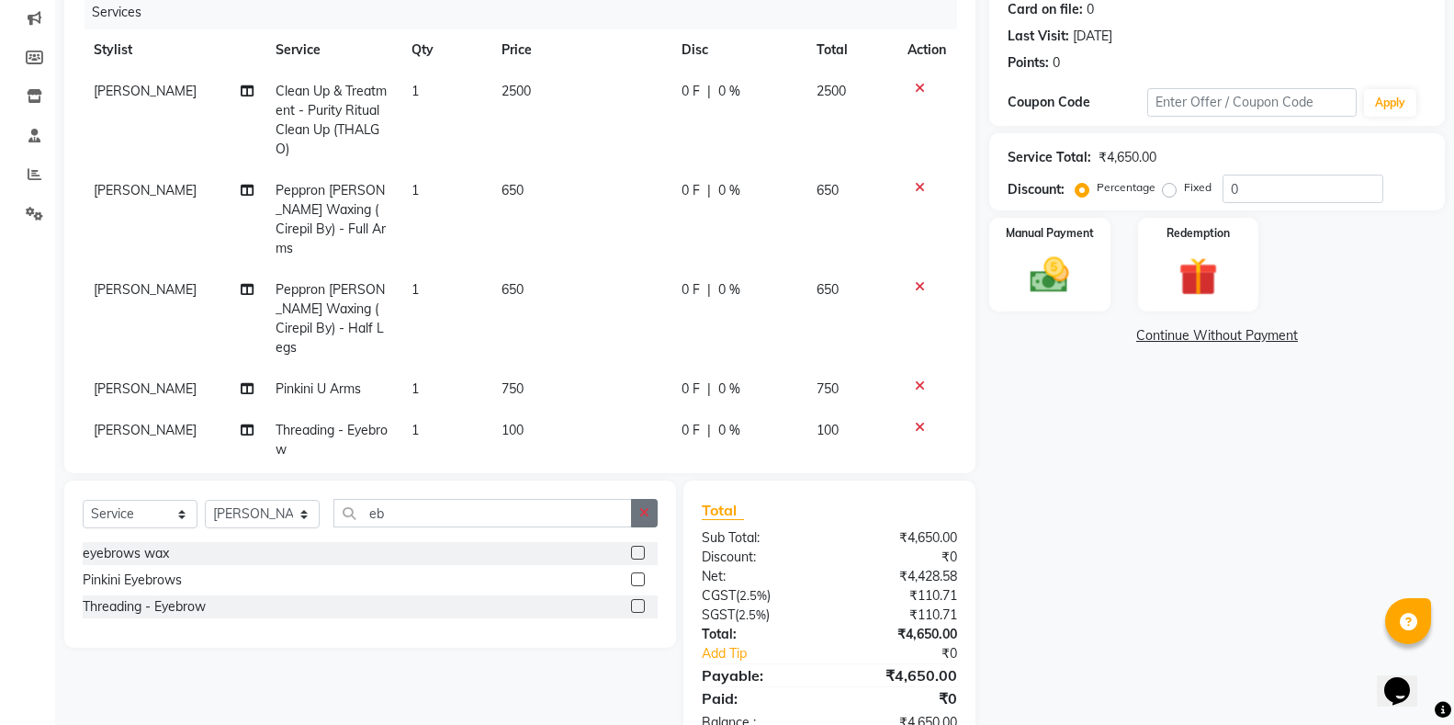
checkbox input "false"
click at [643, 517] on icon "button" at bounding box center [644, 512] width 10 height 13
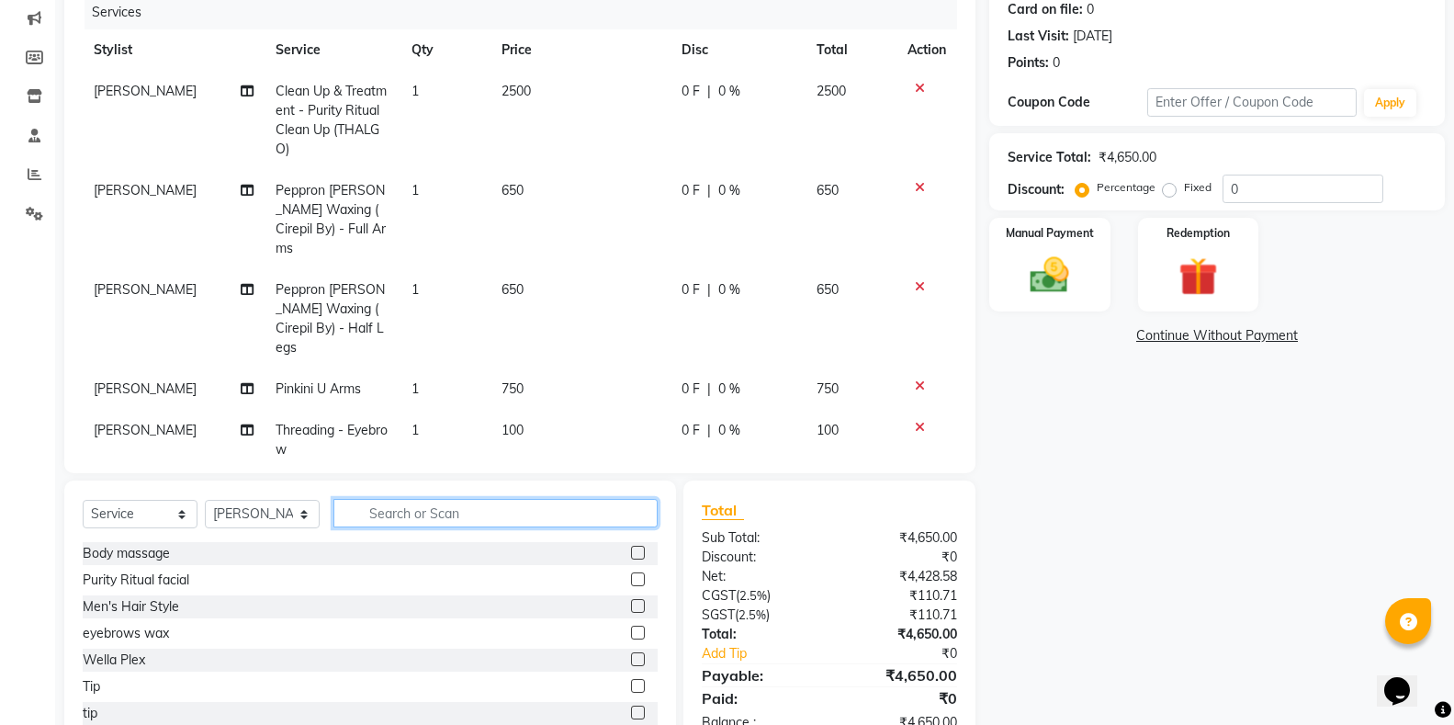
click at [610, 523] on input "text" at bounding box center [495, 513] width 324 height 28
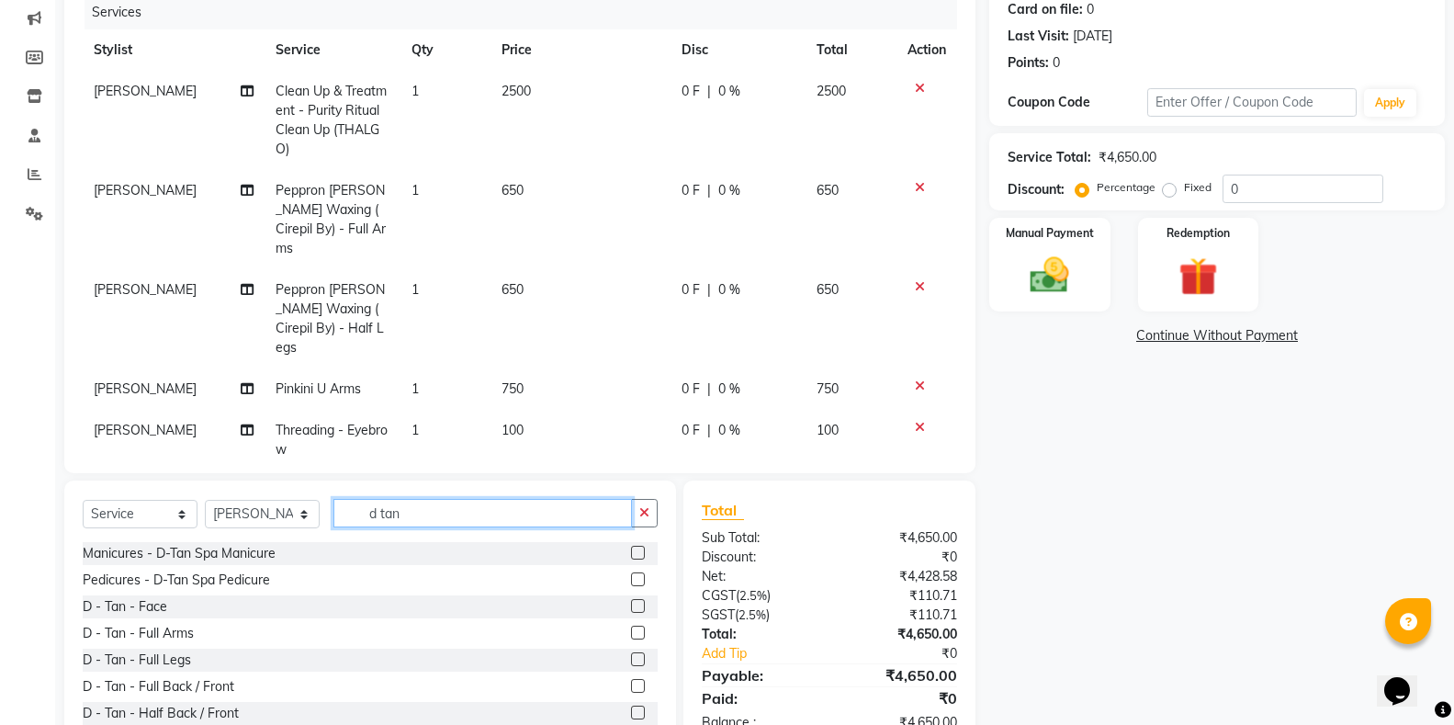
type input "d tan"
click at [631, 605] on label at bounding box center [638, 606] width 14 height 14
click at [631, 605] on input "checkbox" at bounding box center [637, 607] width 12 height 12
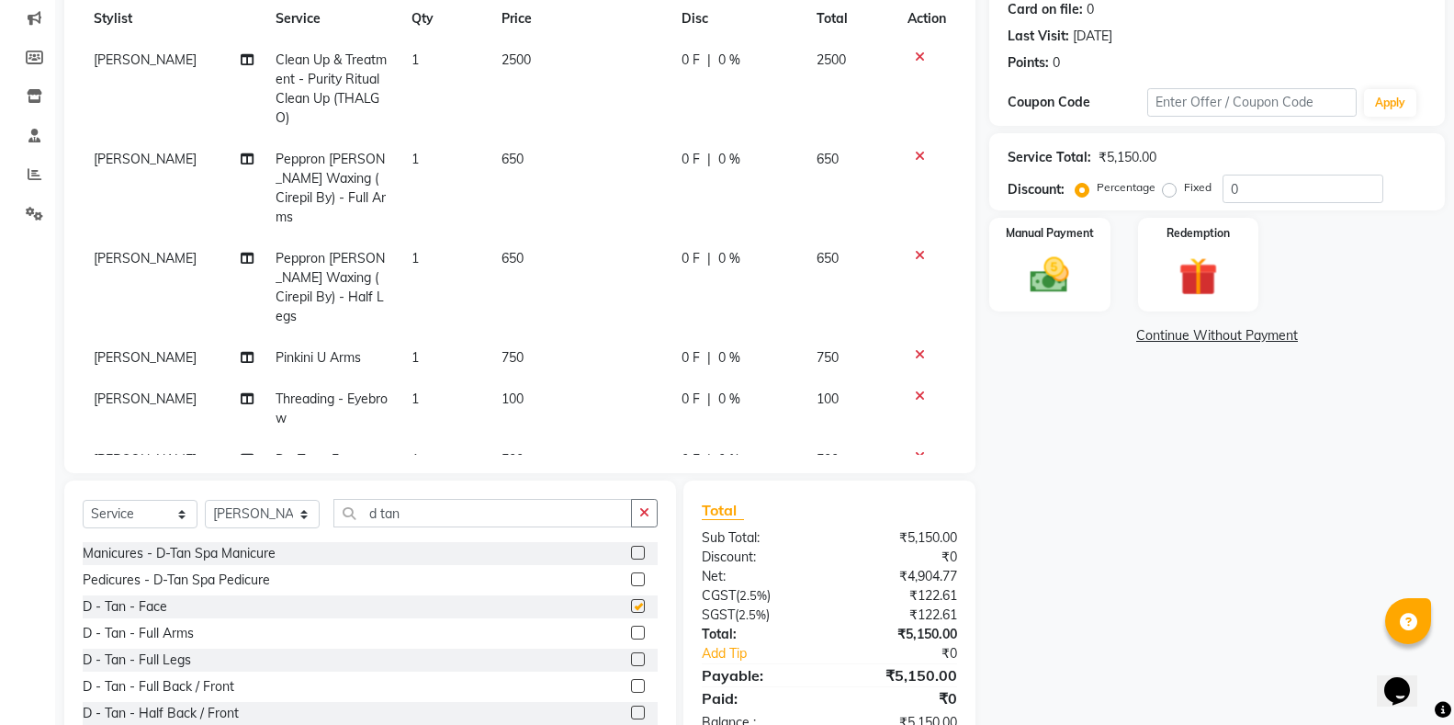
checkbox input "false"
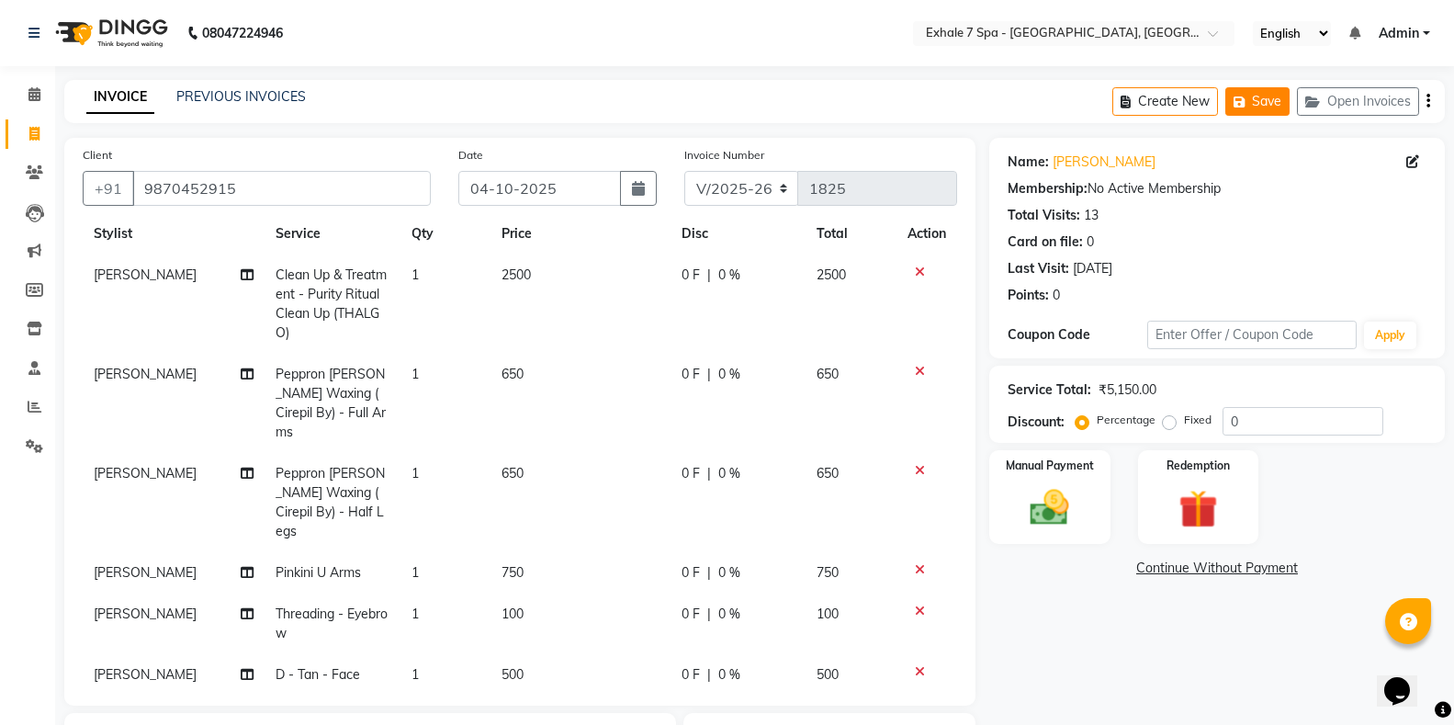
click at [1264, 109] on button "Save" at bounding box center [1257, 101] width 64 height 28
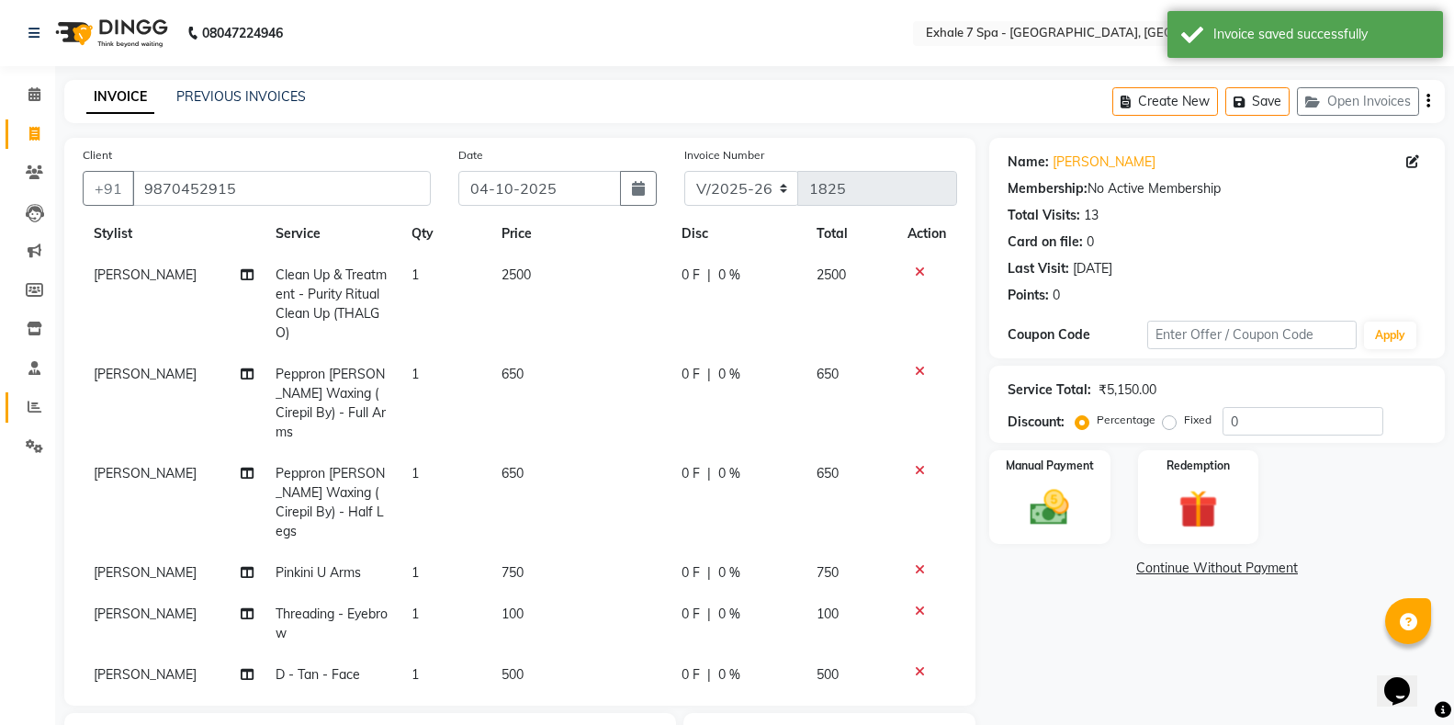
click at [34, 418] on link "Reports" at bounding box center [28, 407] width 44 height 30
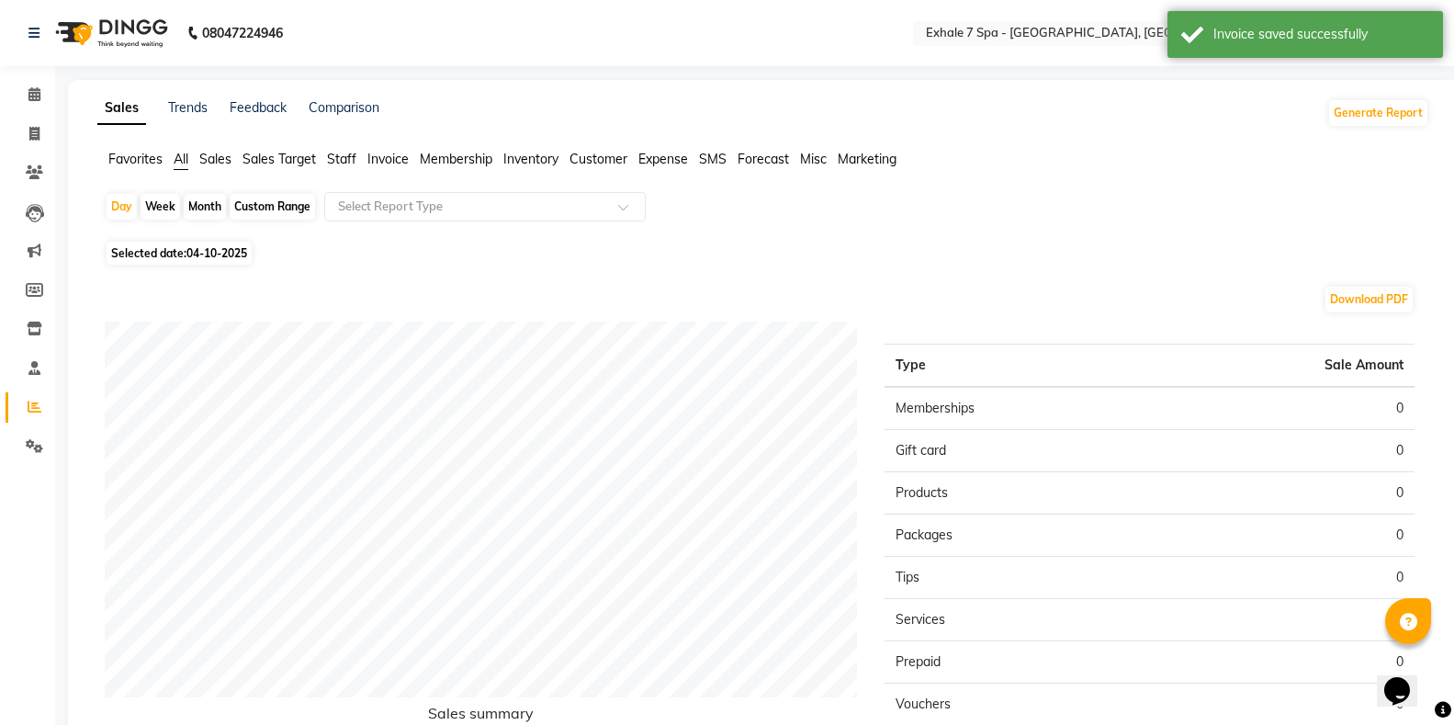
click at [205, 159] on span "Sales" at bounding box center [215, 159] width 32 height 17
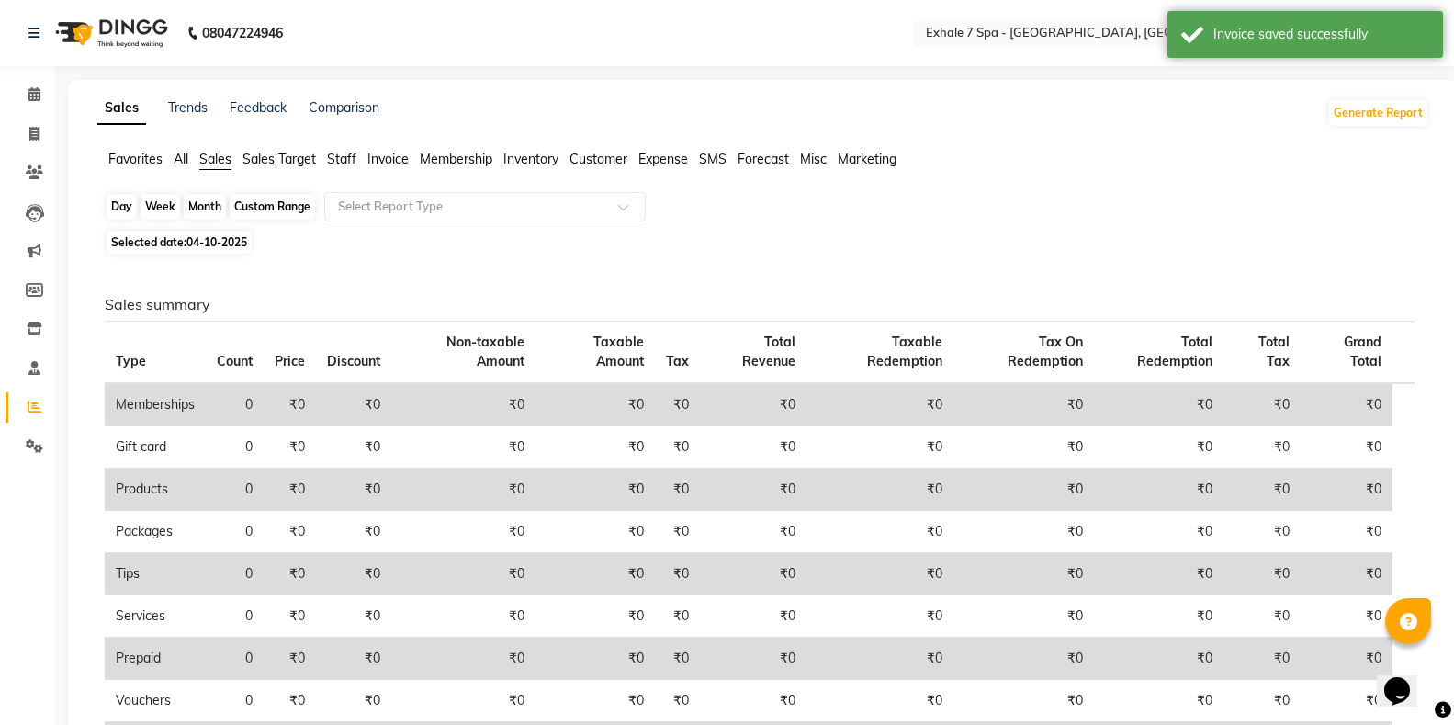
click at [122, 208] on div "Day" at bounding box center [122, 207] width 30 height 26
select select "10"
select select "2025"
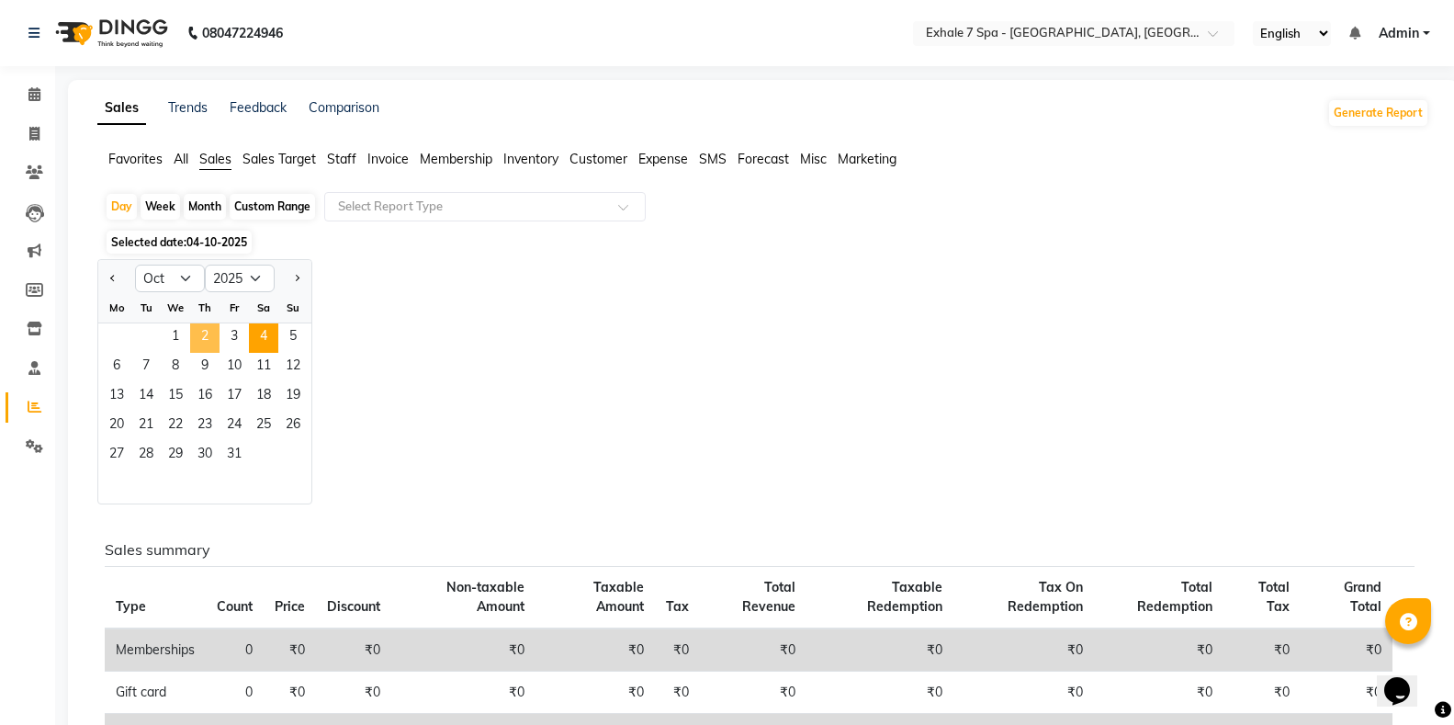
click at [207, 334] on span "2" at bounding box center [204, 337] width 29 height 29
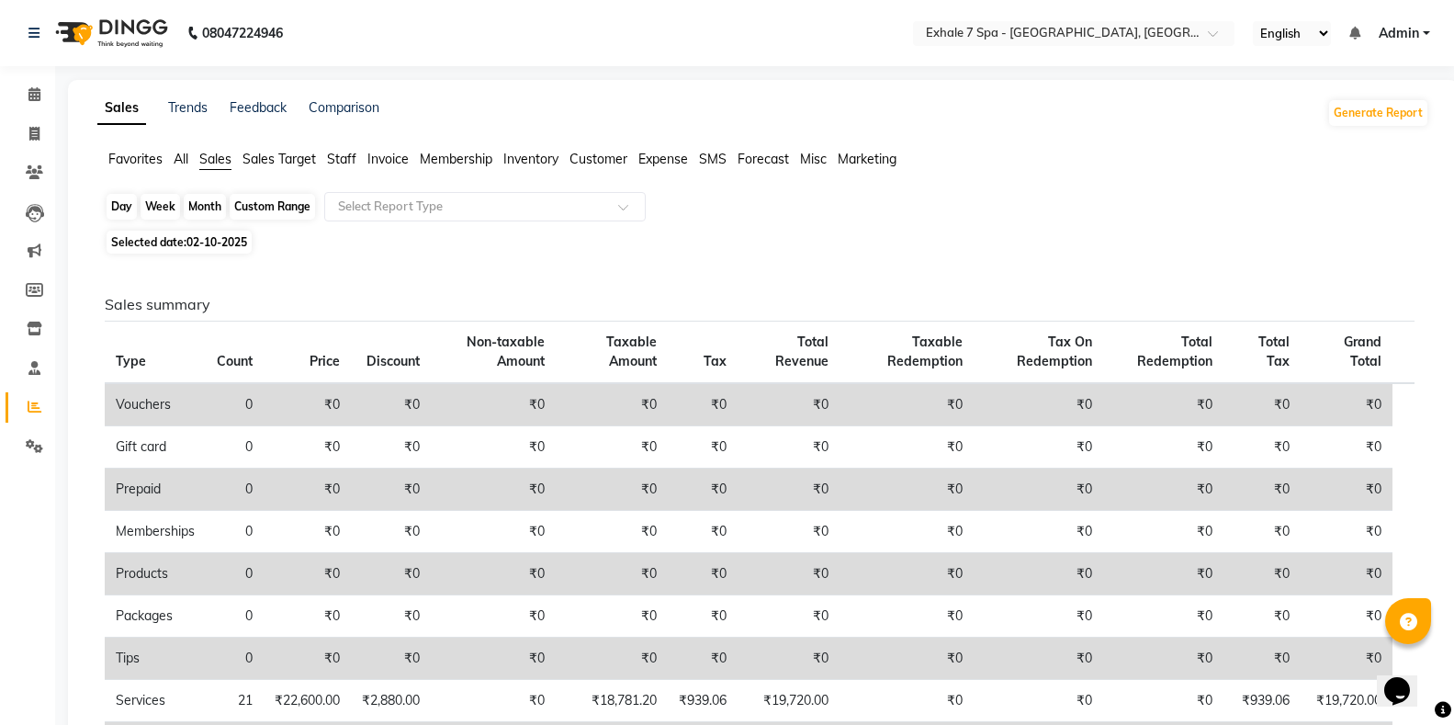
click at [114, 206] on div "Day" at bounding box center [122, 207] width 30 height 26
select select "10"
select select "2025"
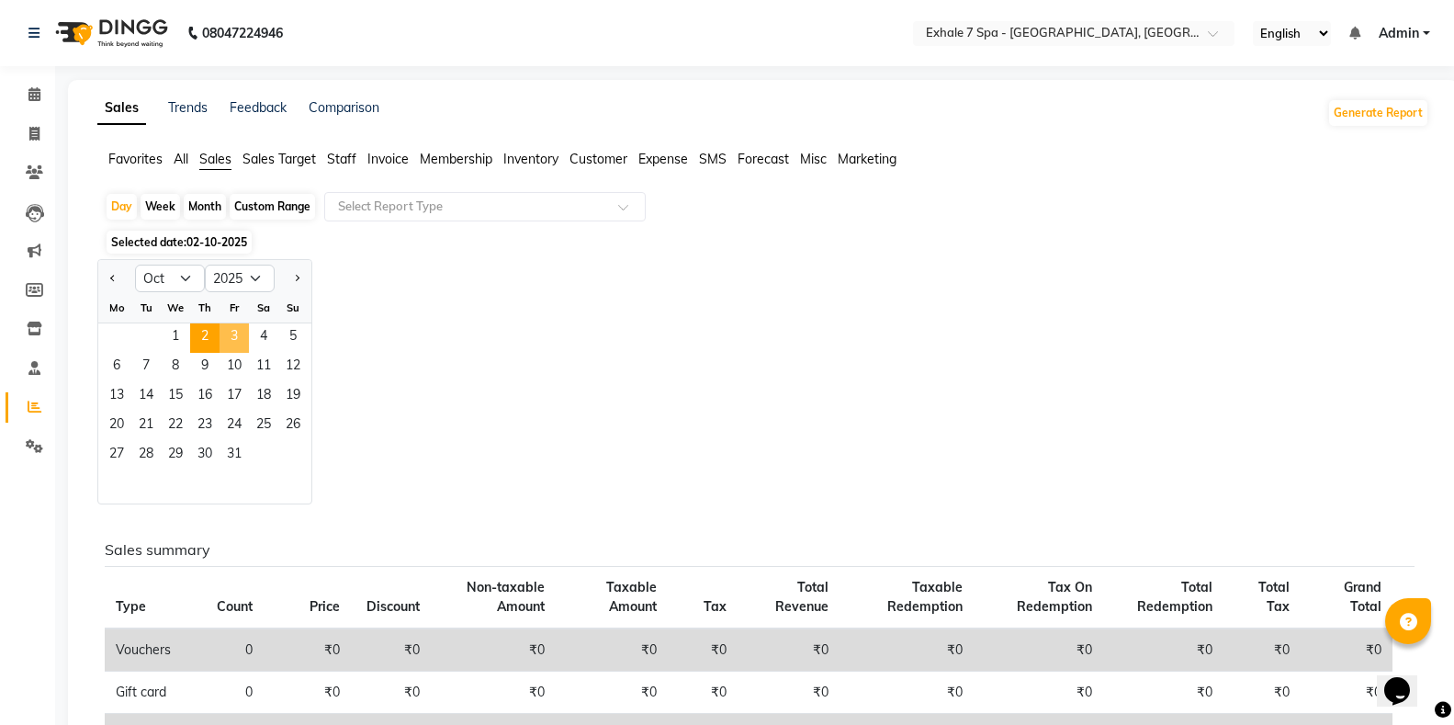
click at [238, 332] on span "3" at bounding box center [234, 337] width 29 height 29
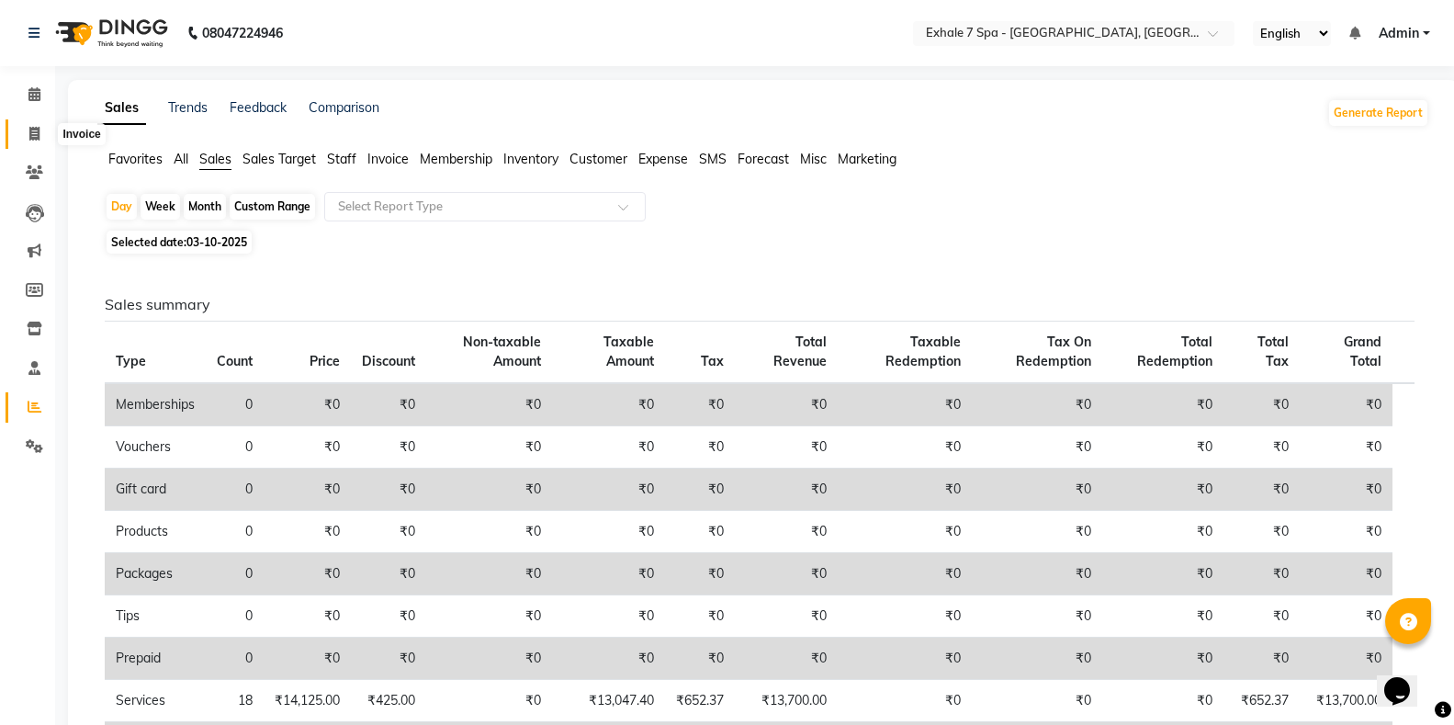
click at [33, 139] on icon at bounding box center [34, 134] width 10 height 14
select select "service"
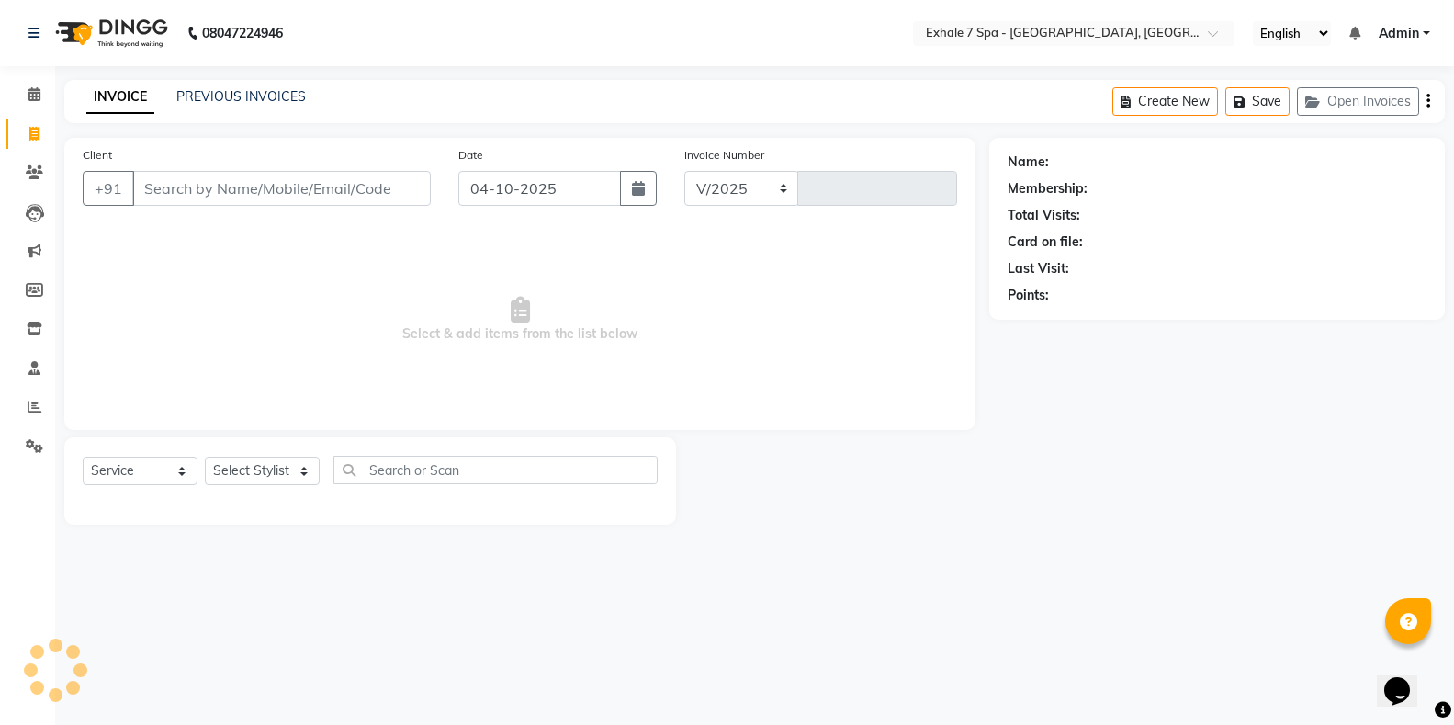
select select "4480"
type input "1825"
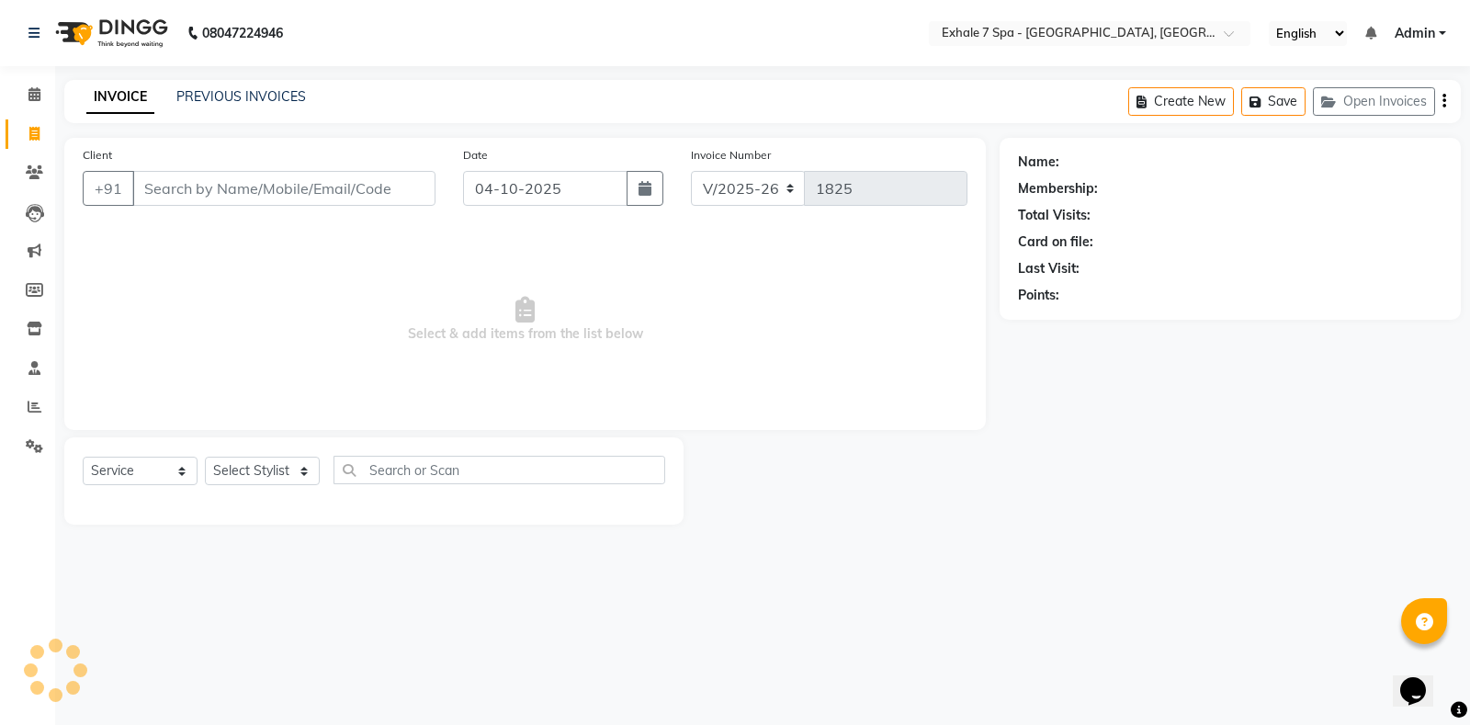
click at [1402, 86] on div "Create New Save Open Invoices" at bounding box center [1294, 101] width 332 height 43
click at [1404, 96] on button "Open Invoices" at bounding box center [1374, 101] width 122 height 28
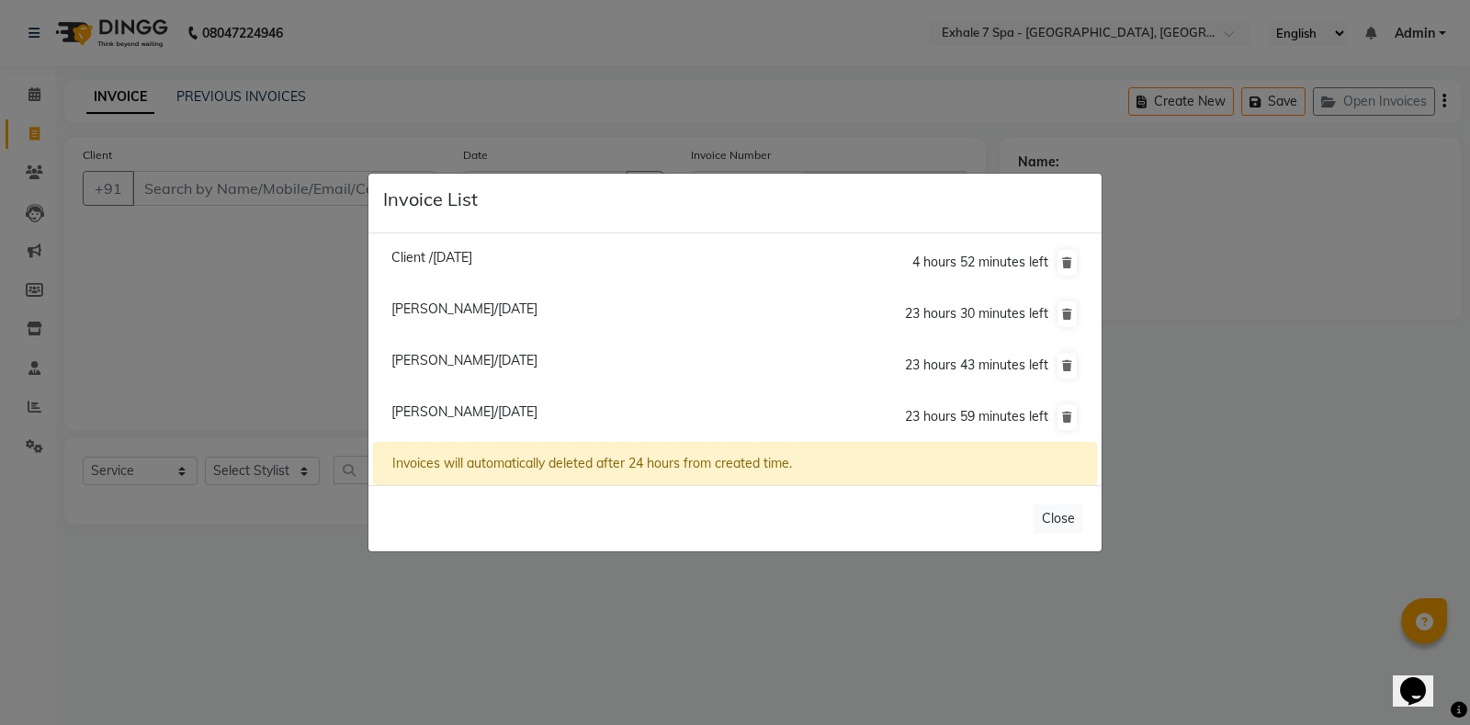
click at [445, 414] on span "[PERSON_NAME]/[DATE]" at bounding box center [464, 411] width 146 height 17
type input "9870452915"
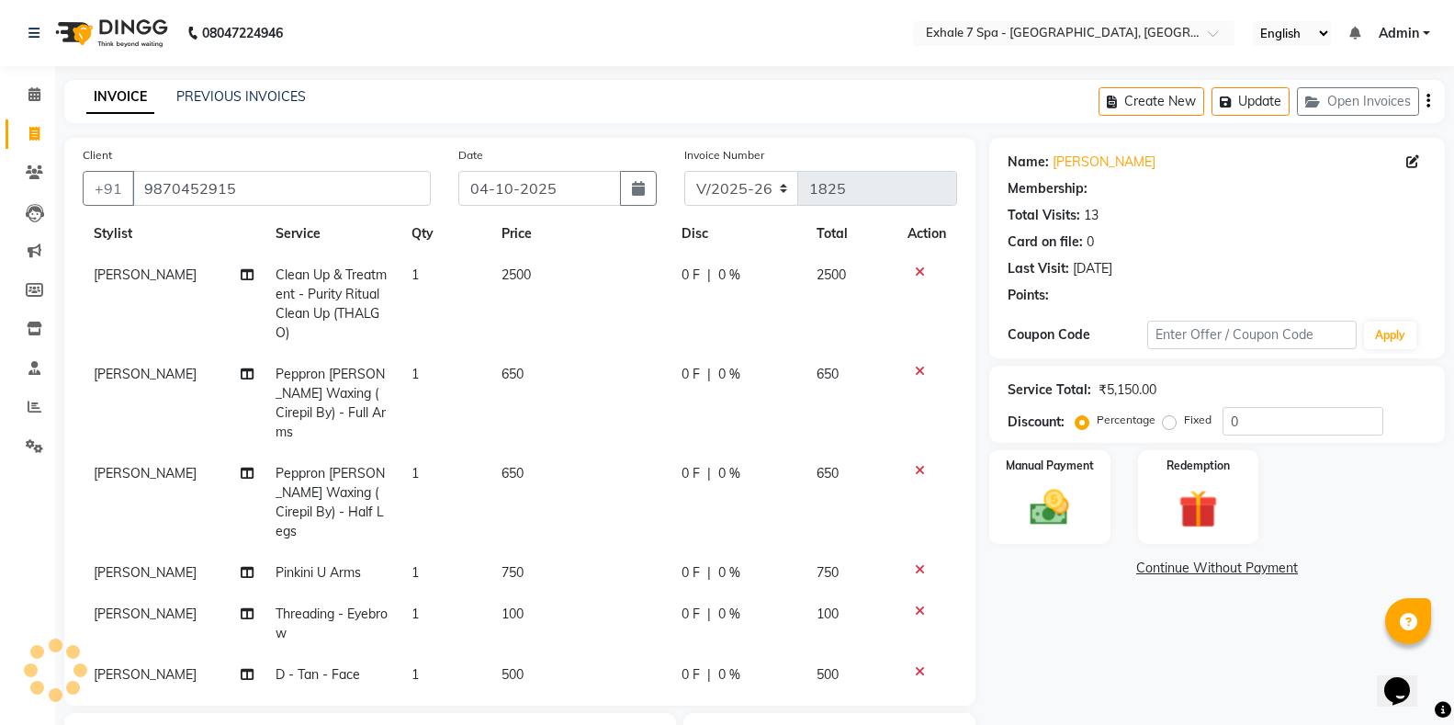
scroll to position [184, 0]
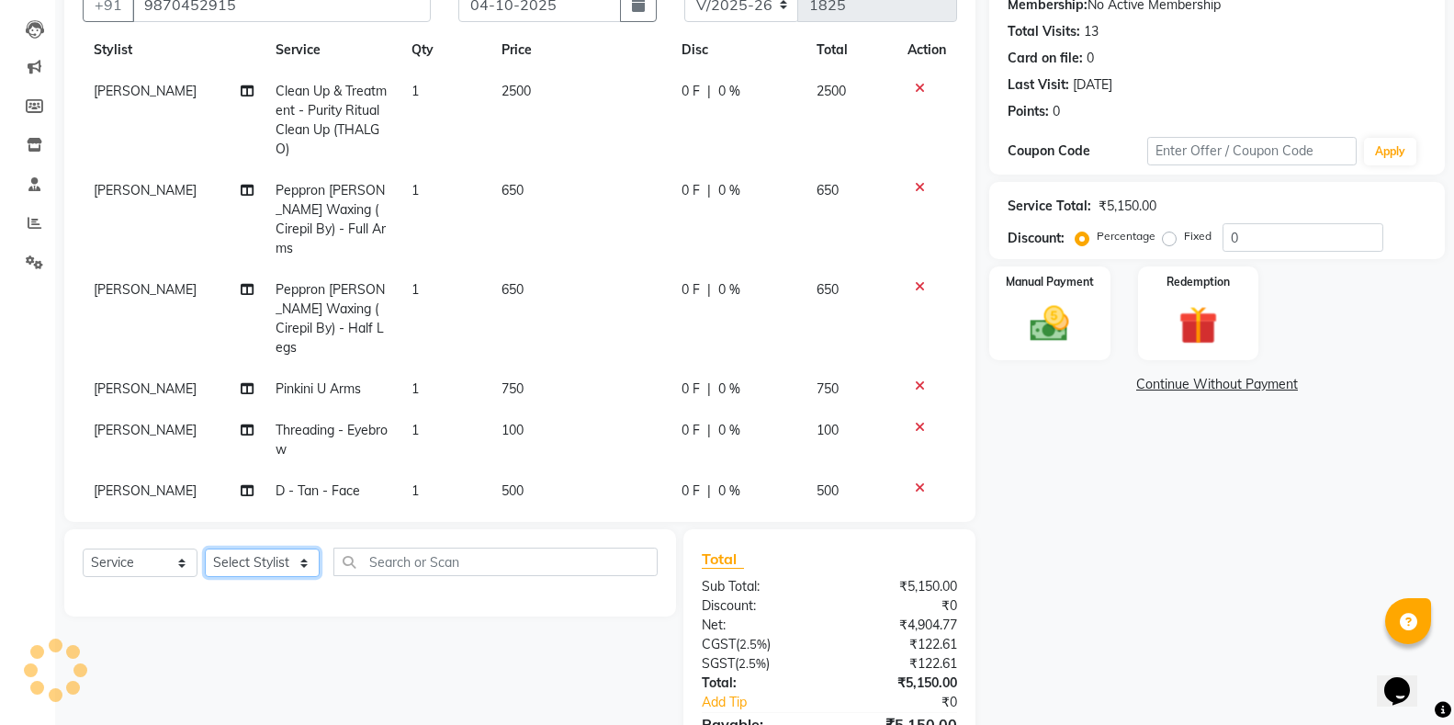
click at [295, 564] on select "Select Stylist [PERSON_NAME] [PERSON_NAME] Faraheem [PERSON_NAME] [PERSON_NAME]…" at bounding box center [262, 562] width 115 height 28
select select "28490"
click at [205, 548] on select "Select Stylist [PERSON_NAME] [PERSON_NAME] Faraheem [PERSON_NAME] [PERSON_NAME]…" at bounding box center [262, 562] width 115 height 28
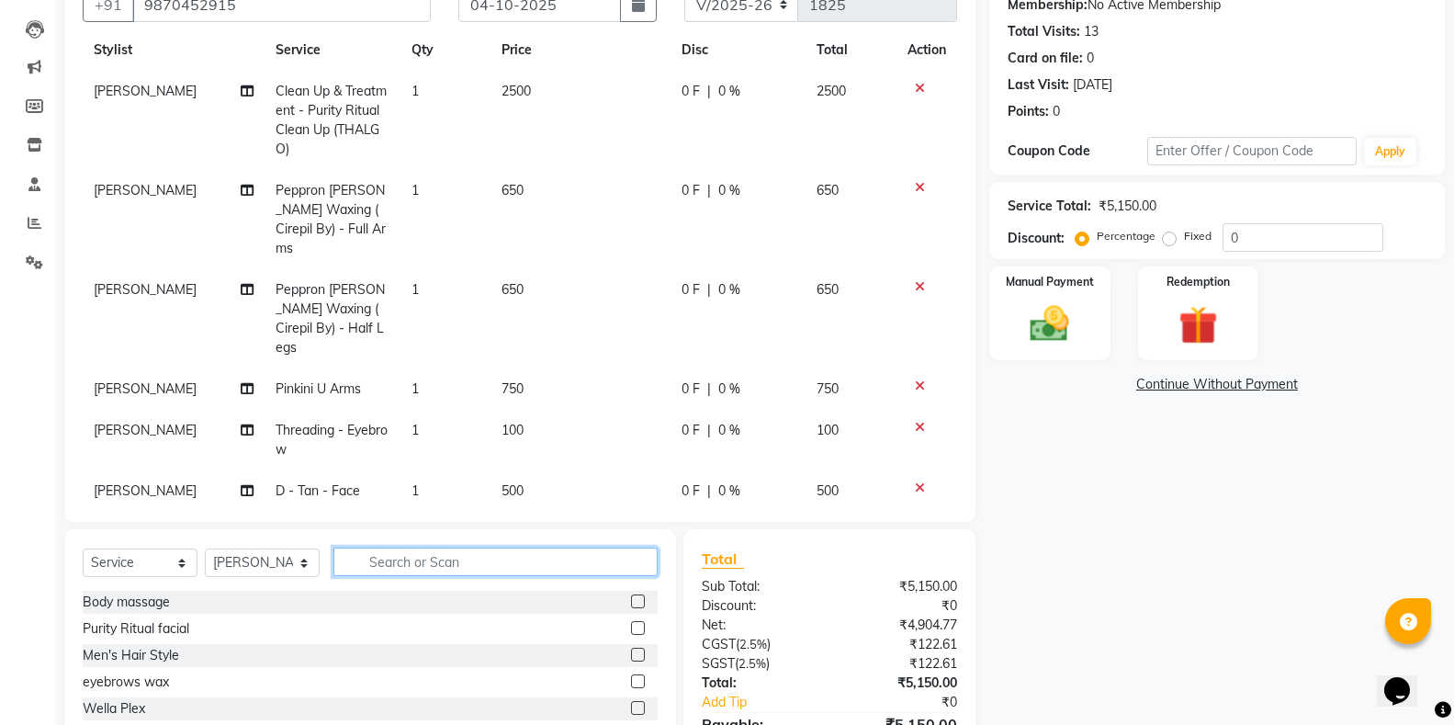
click at [395, 572] on input "text" at bounding box center [495, 561] width 324 height 28
type input "d"
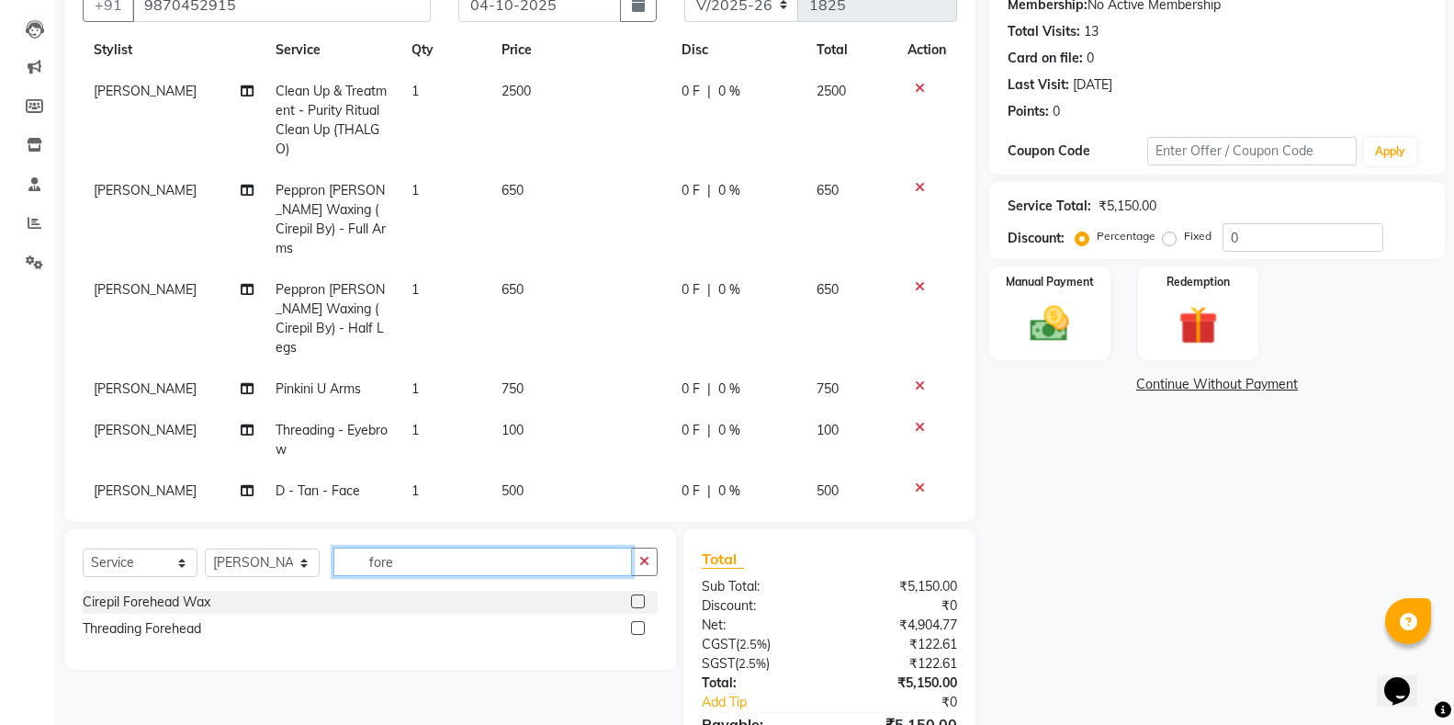
type input "fore"
click at [638, 628] on label at bounding box center [638, 628] width 14 height 14
click at [638, 628] on input "checkbox" at bounding box center [637, 629] width 12 height 12
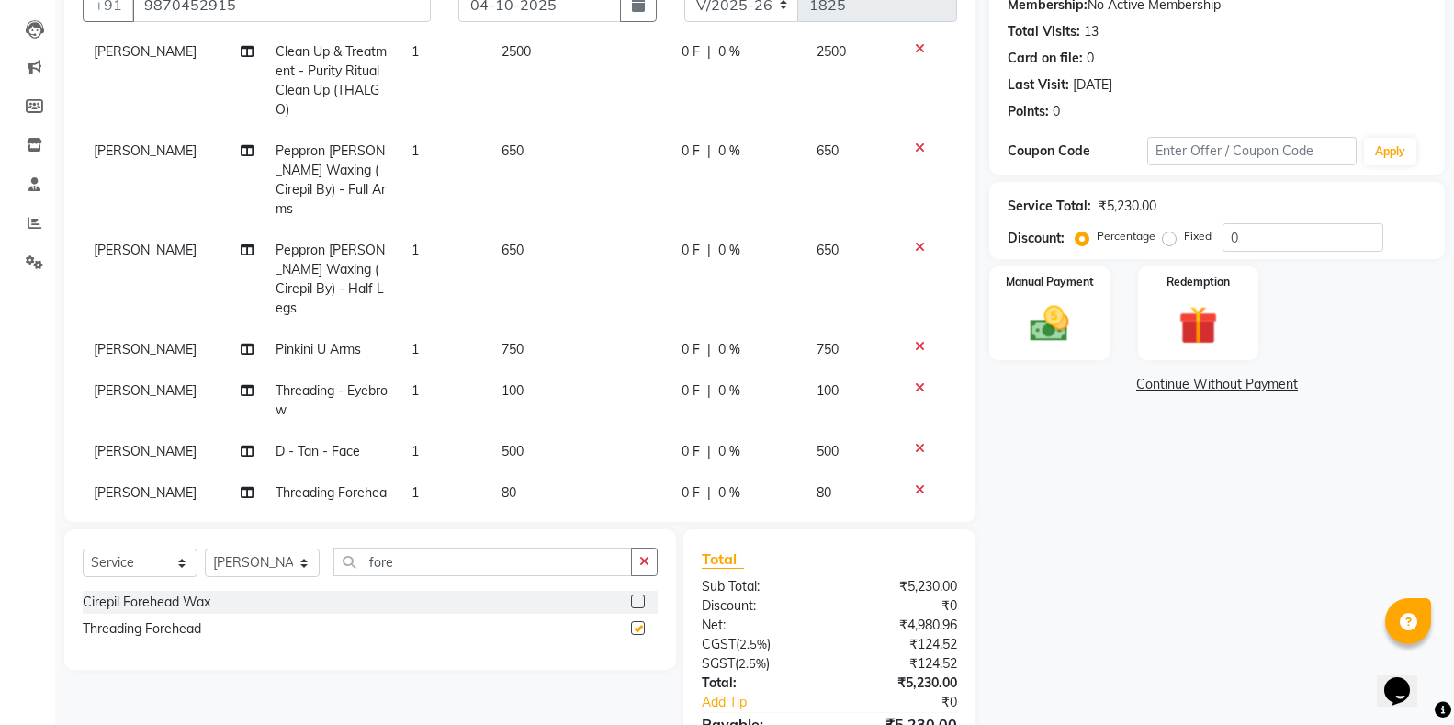
checkbox input "false"
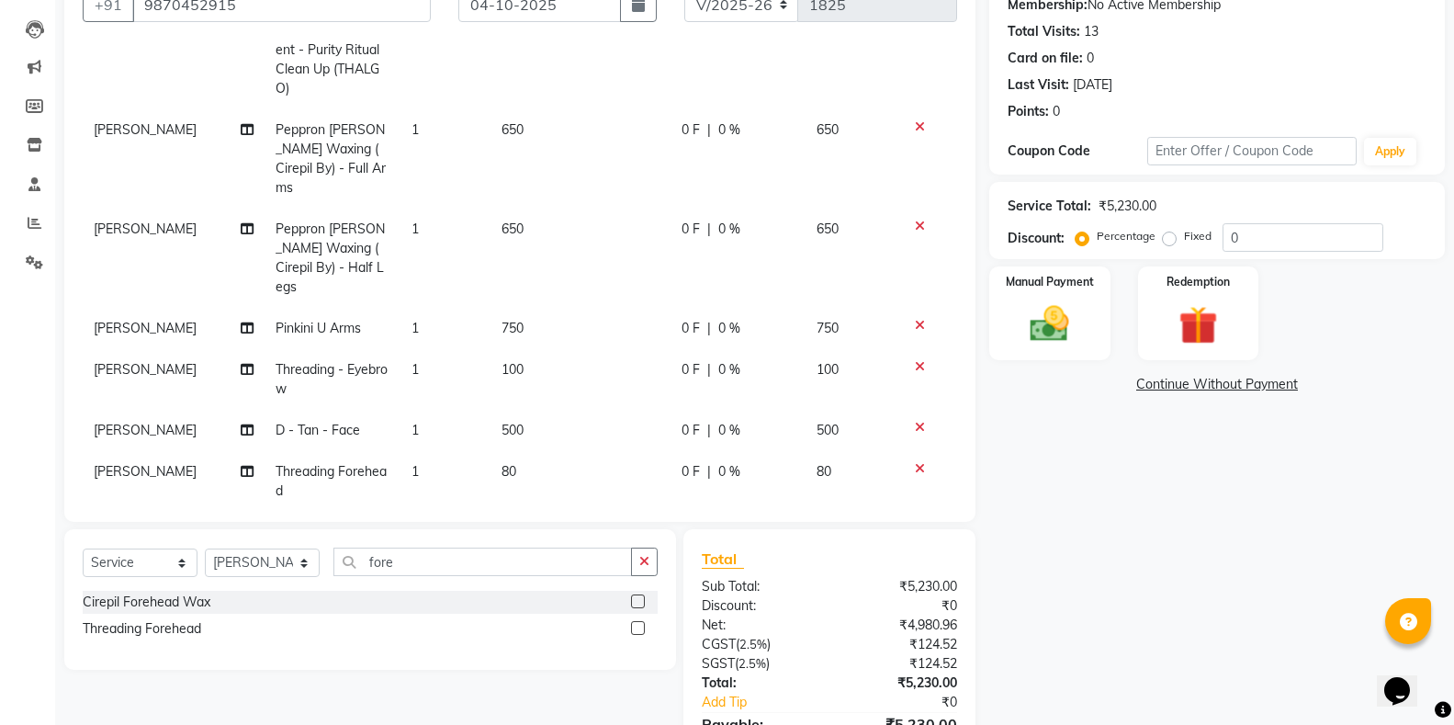
scroll to position [0, 0]
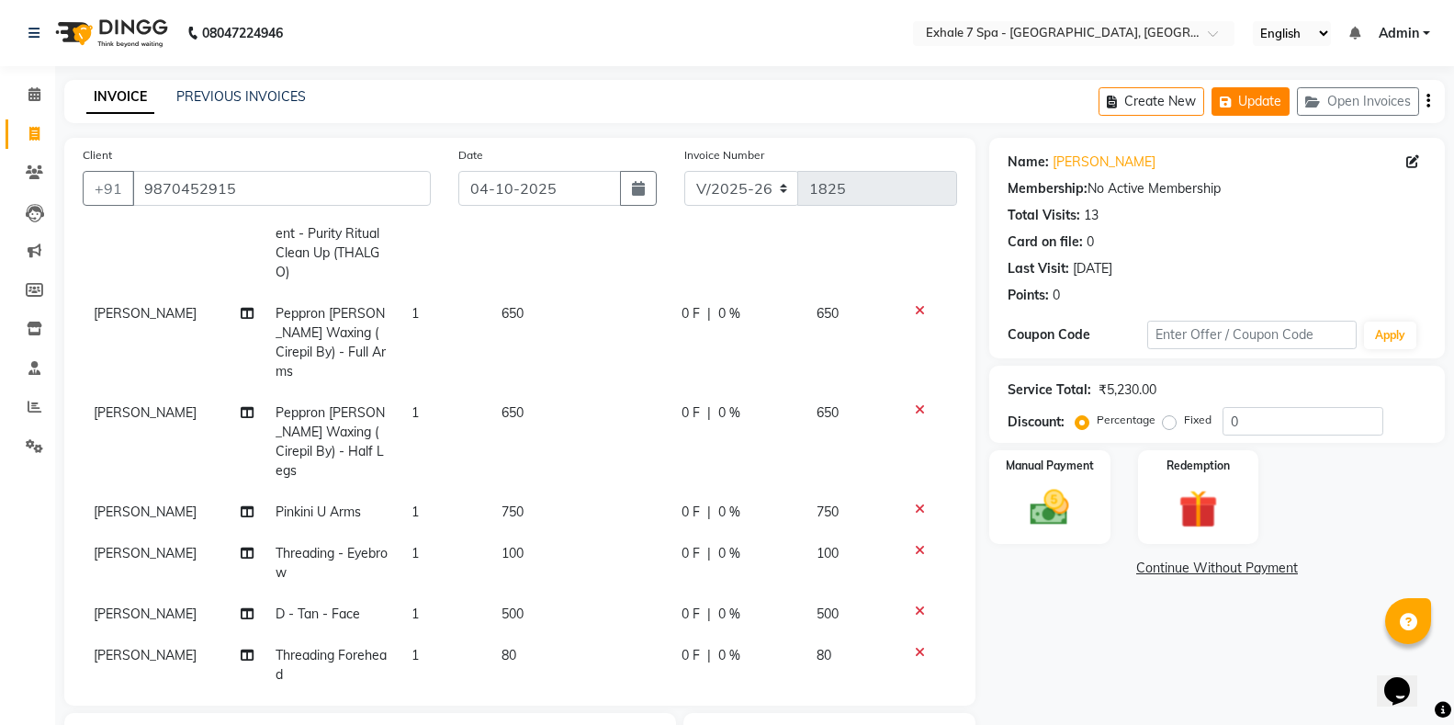
click at [1272, 108] on button "Update" at bounding box center [1250, 101] width 78 height 28
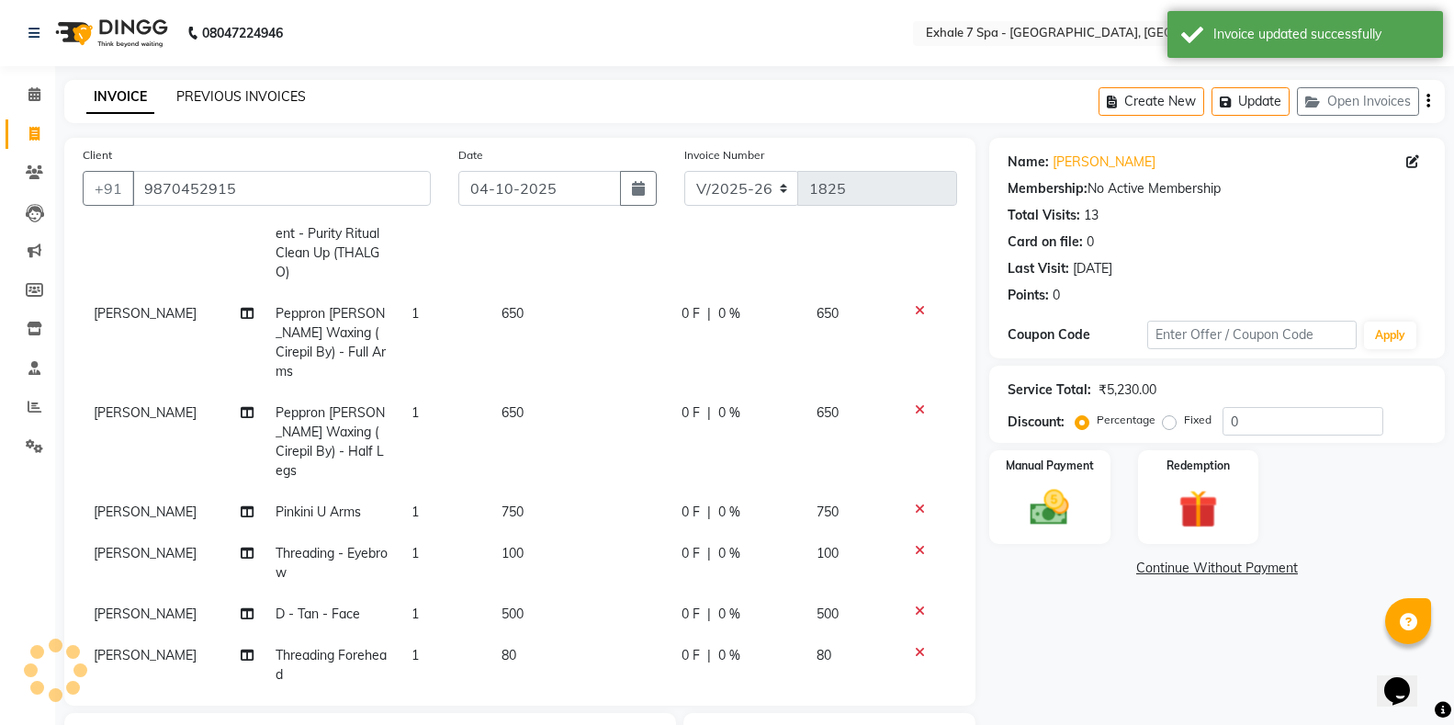
click at [209, 94] on link "PREVIOUS INVOICES" at bounding box center [241, 96] width 130 height 17
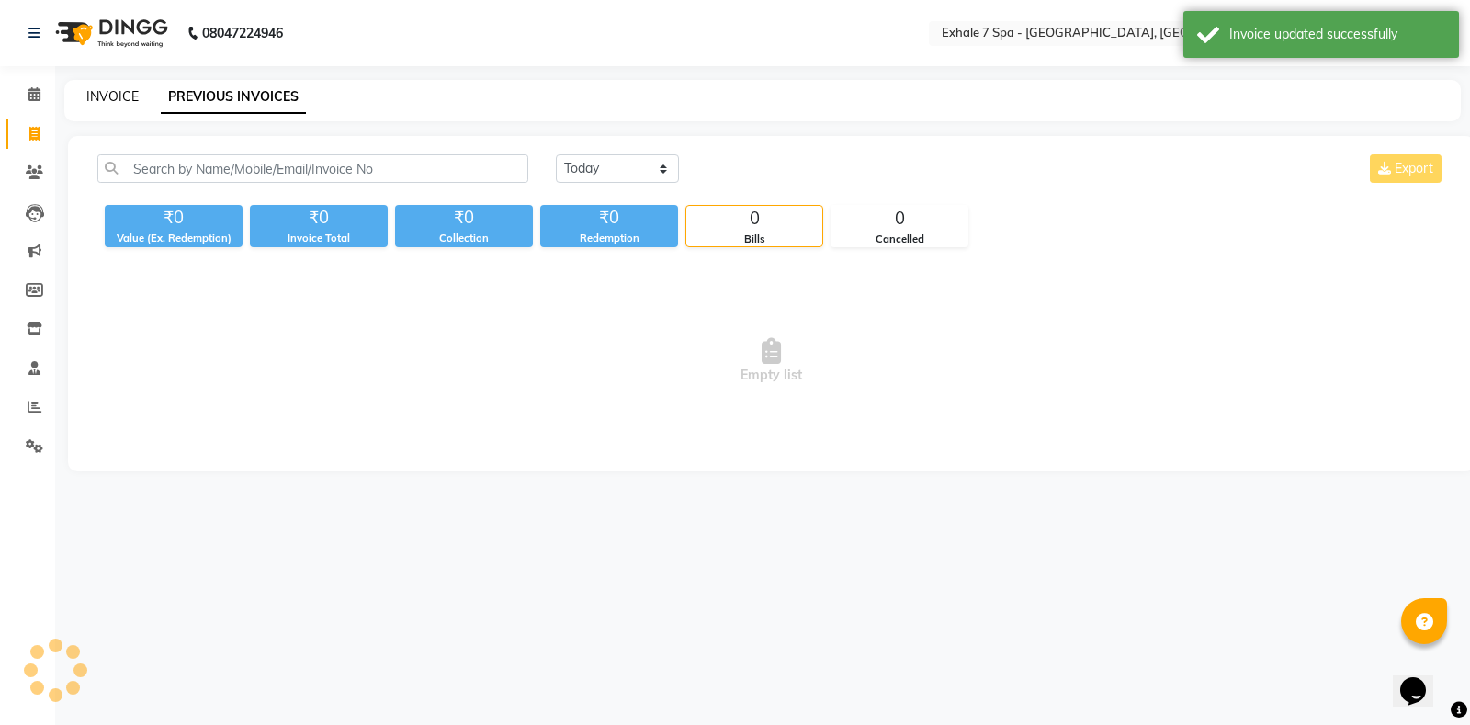
click at [101, 94] on link "INVOICE" at bounding box center [112, 96] width 52 height 17
select select "service"
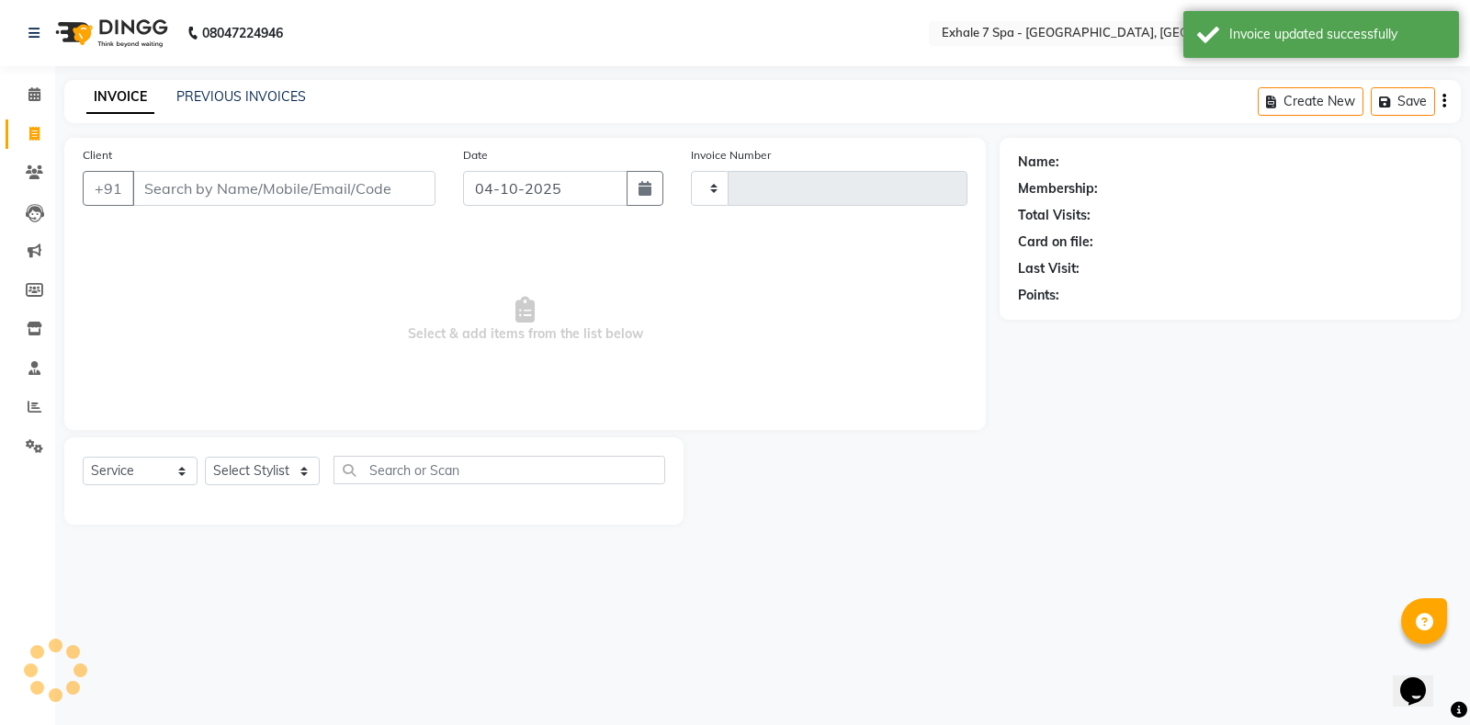
type input "1825"
select select "4480"
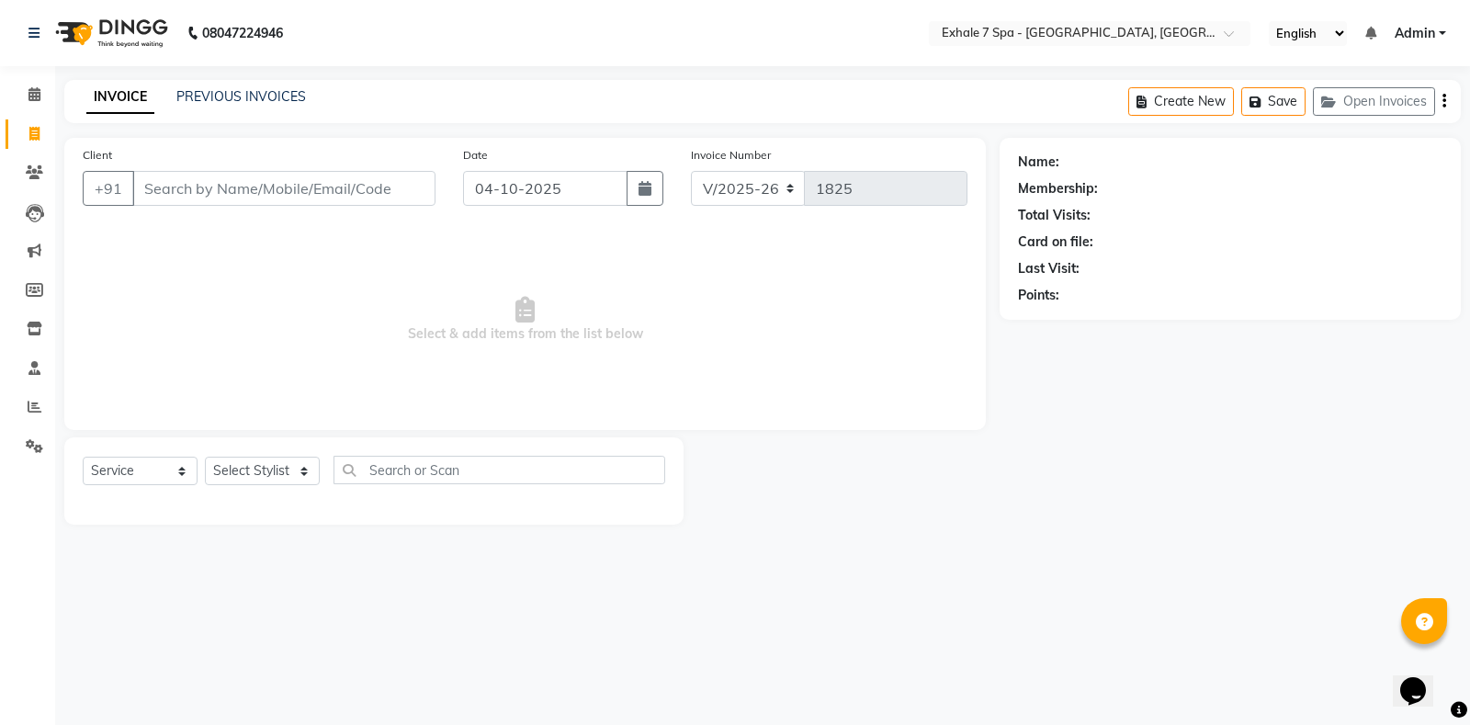
click at [257, 196] on input "Client" at bounding box center [283, 188] width 303 height 35
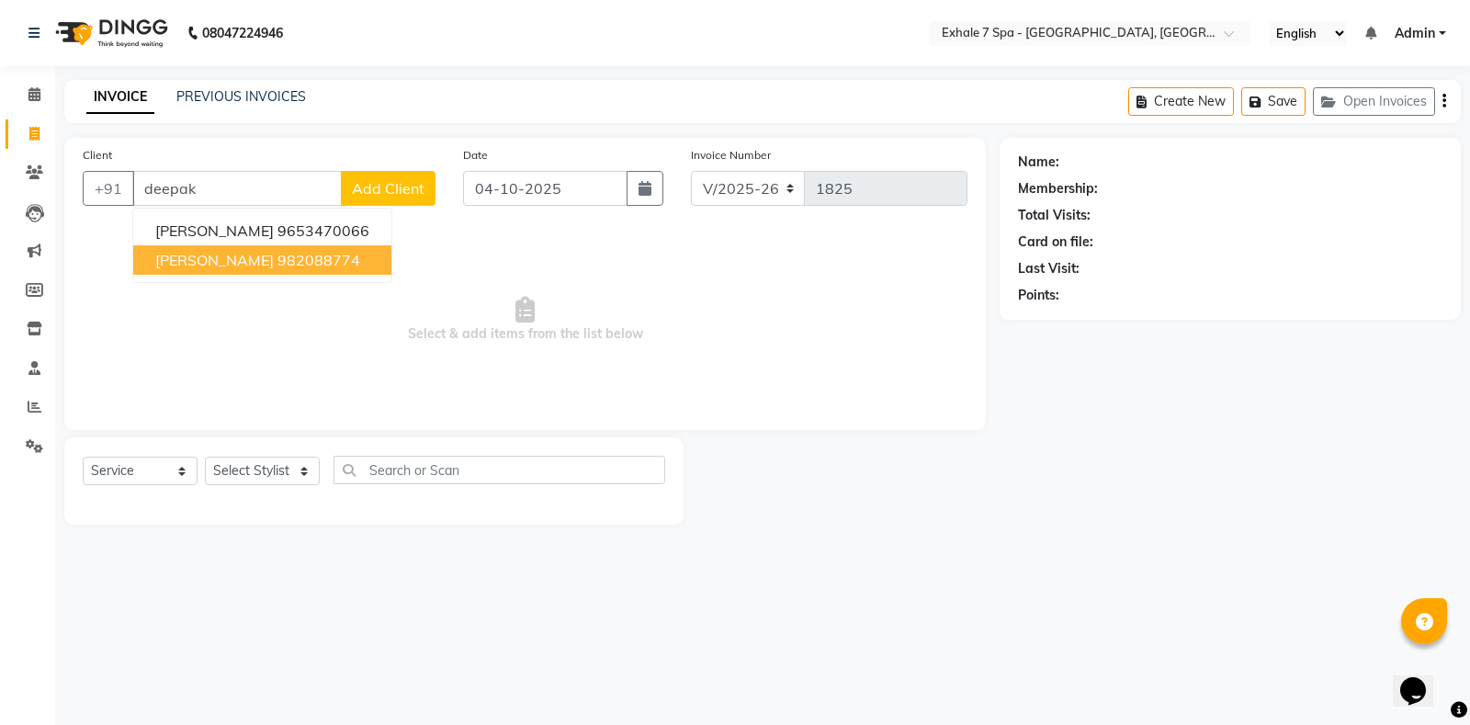
click at [277, 267] on ngb-highlight "982088774" at bounding box center [318, 260] width 83 height 18
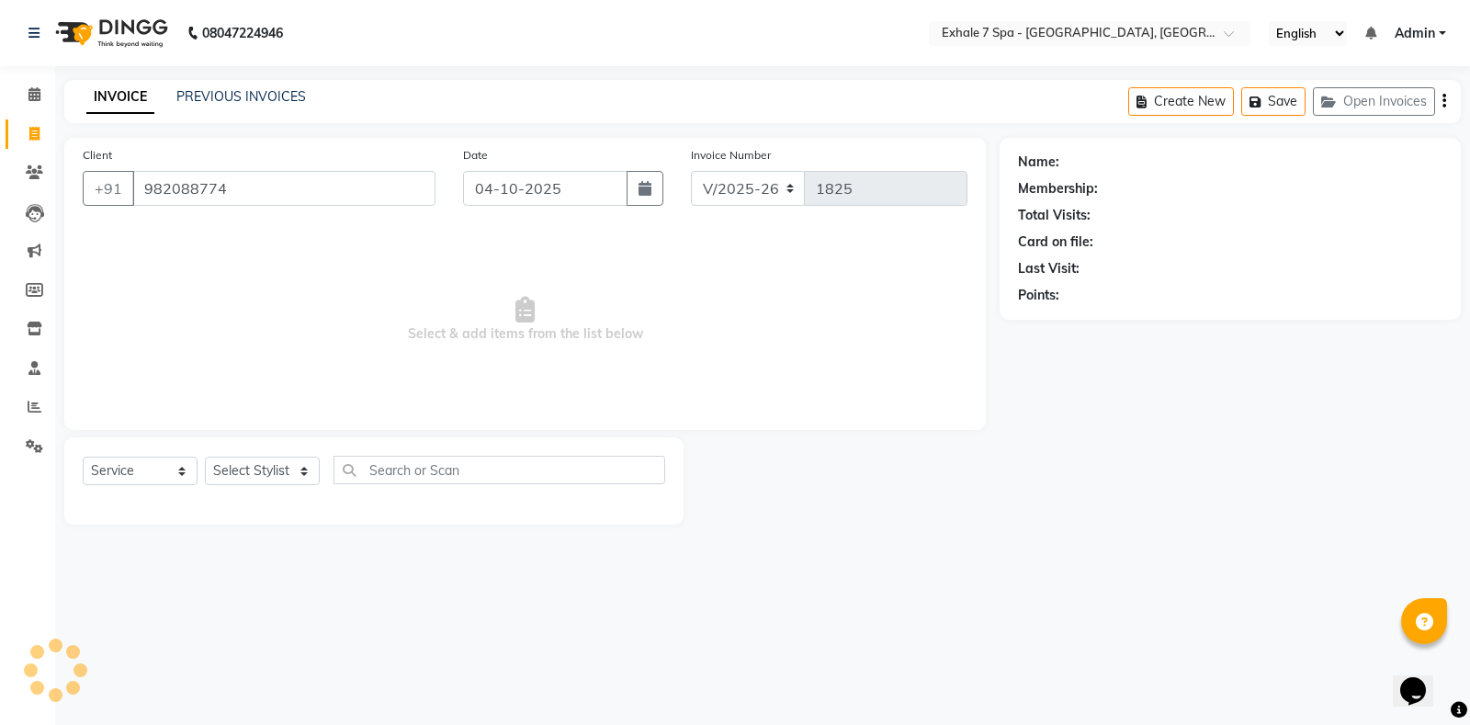
type input "982088774"
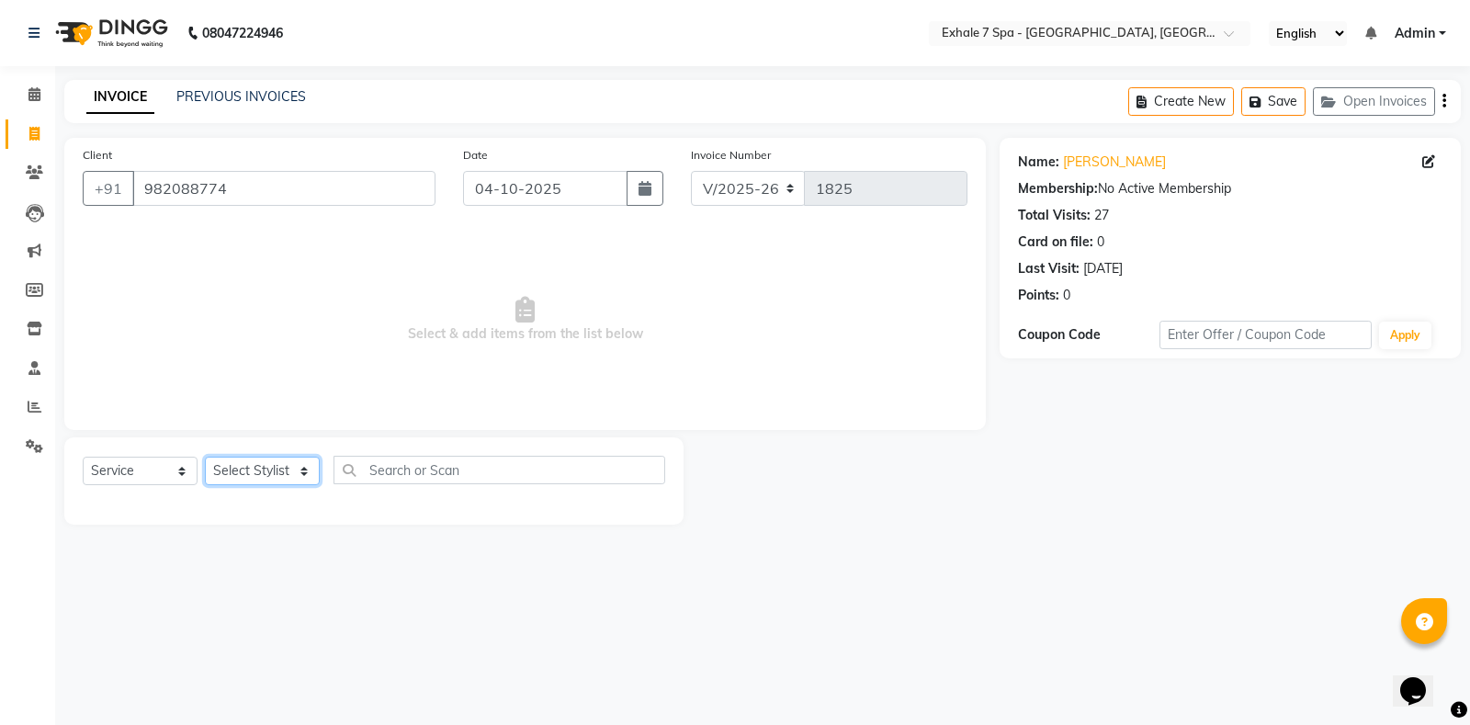
click at [245, 478] on select "Select Stylist [PERSON_NAME] [PERSON_NAME] Faraheem [PERSON_NAME] [PERSON_NAME]…" at bounding box center [262, 470] width 115 height 28
select select "37472"
click at [205, 456] on select "Select Stylist [PERSON_NAME] [PERSON_NAME] Faraheem [PERSON_NAME] [PERSON_NAME]…" at bounding box center [262, 470] width 115 height 28
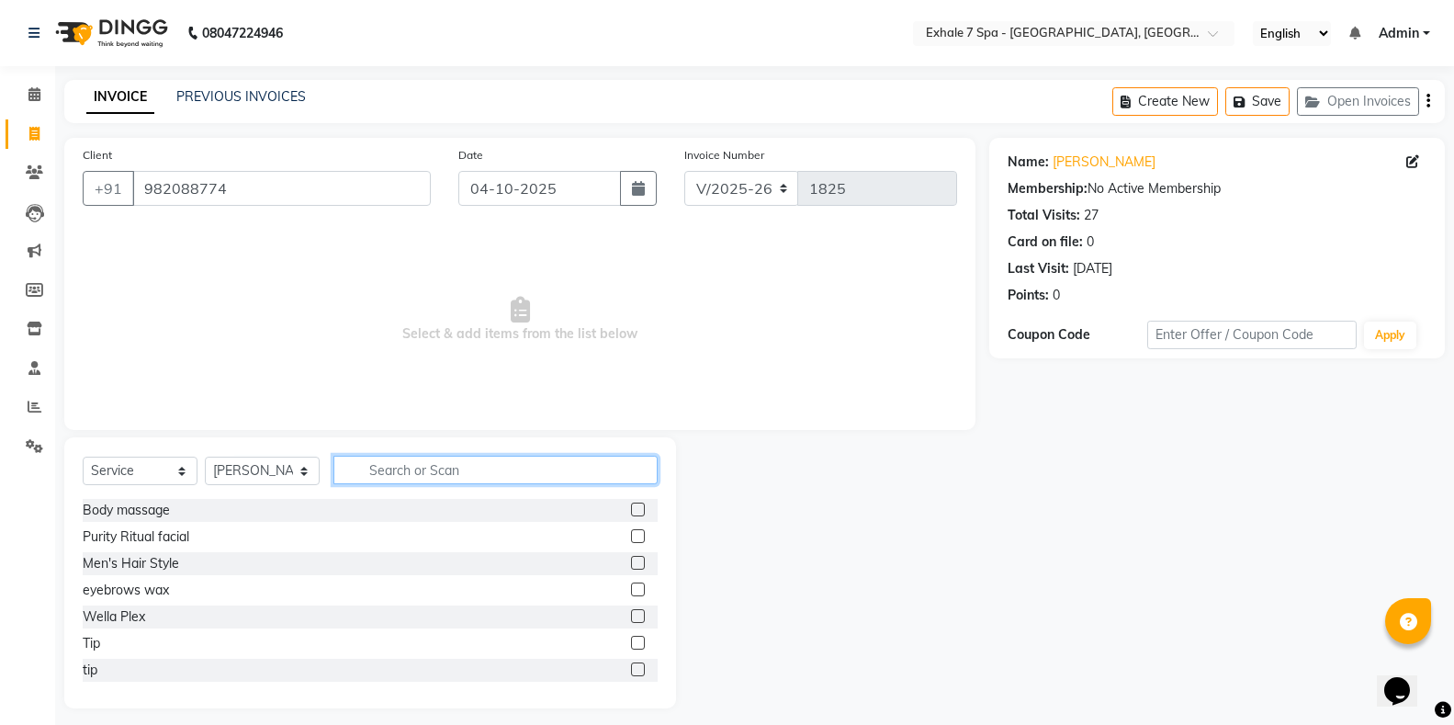
click at [419, 471] on input "text" at bounding box center [495, 470] width 324 height 28
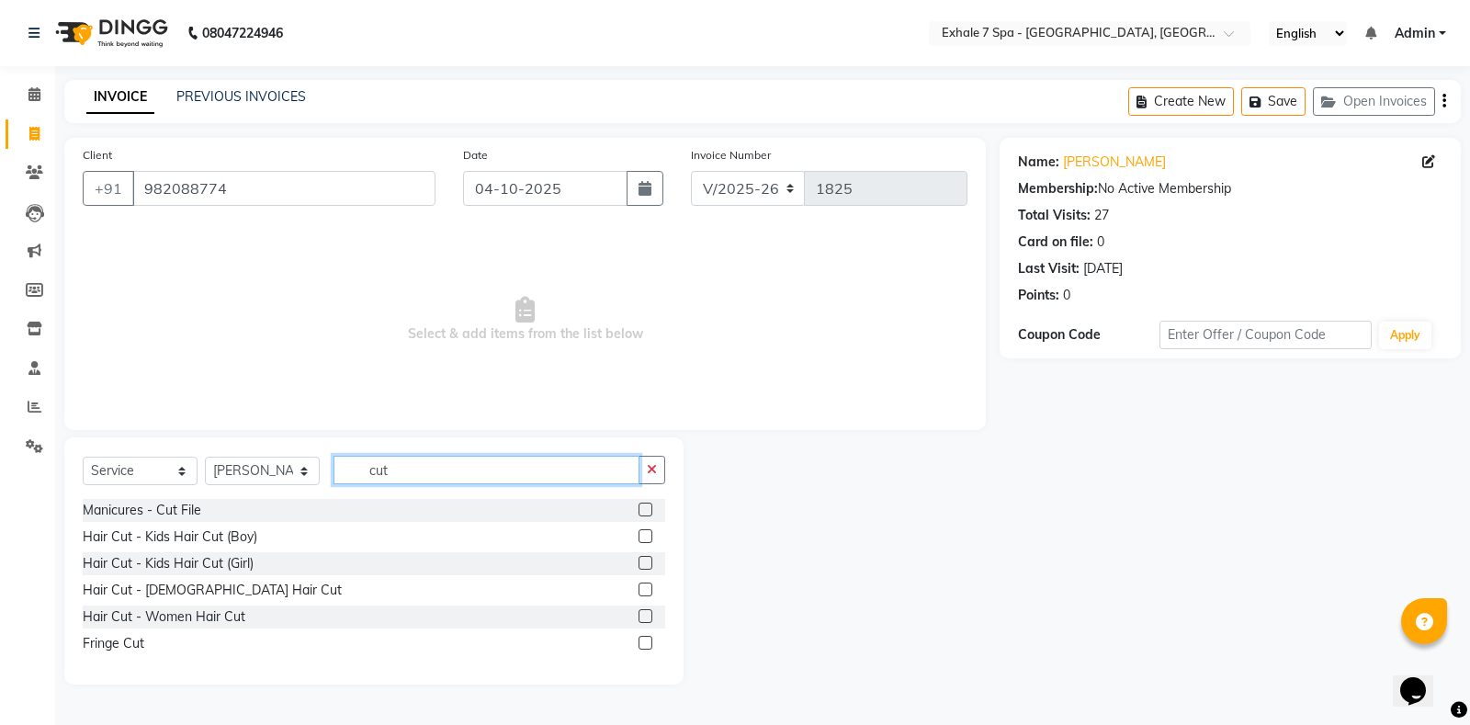
type input "cut"
click at [644, 587] on label at bounding box center [645, 589] width 14 height 14
click at [644, 587] on input "checkbox" at bounding box center [644, 590] width 12 height 12
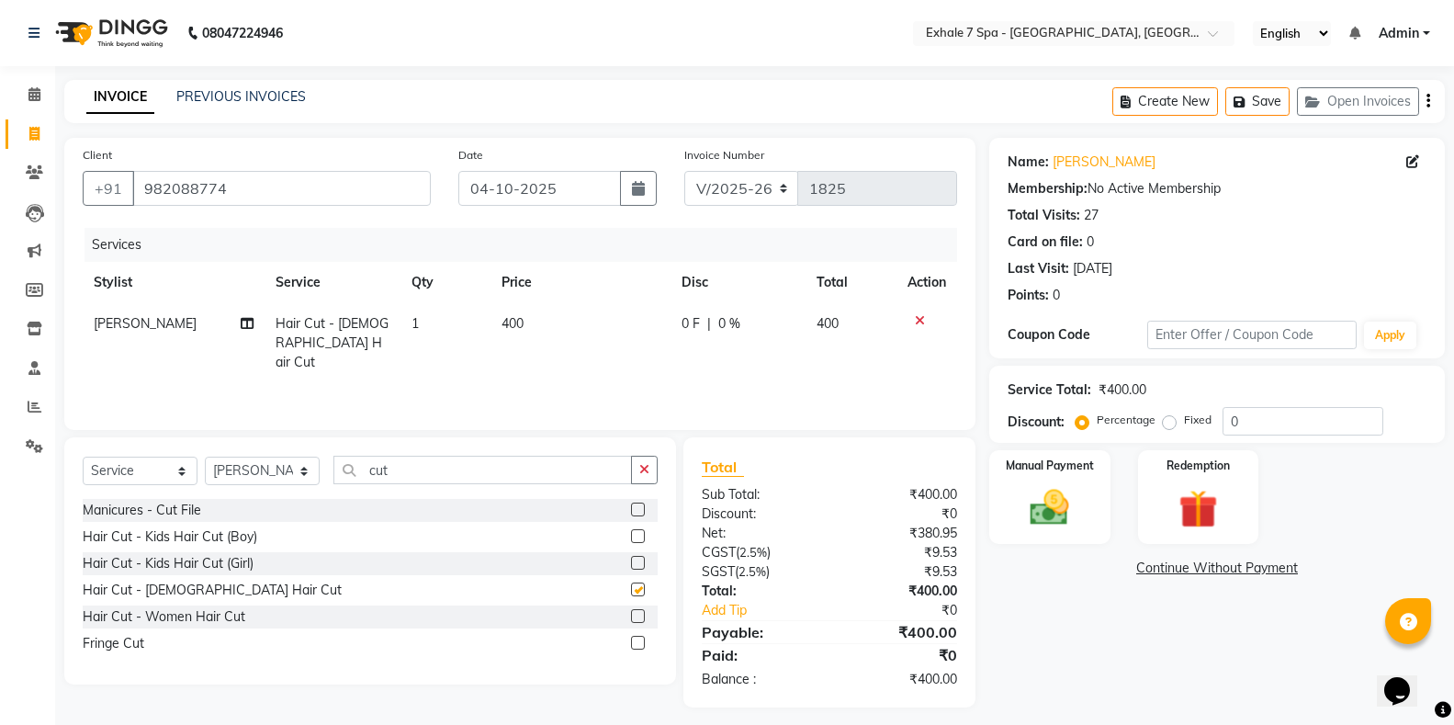
checkbox input "false"
click at [513, 287] on th "Price" at bounding box center [580, 282] width 180 height 41
click at [527, 318] on td "400" at bounding box center [580, 343] width 180 height 80
select select "37472"
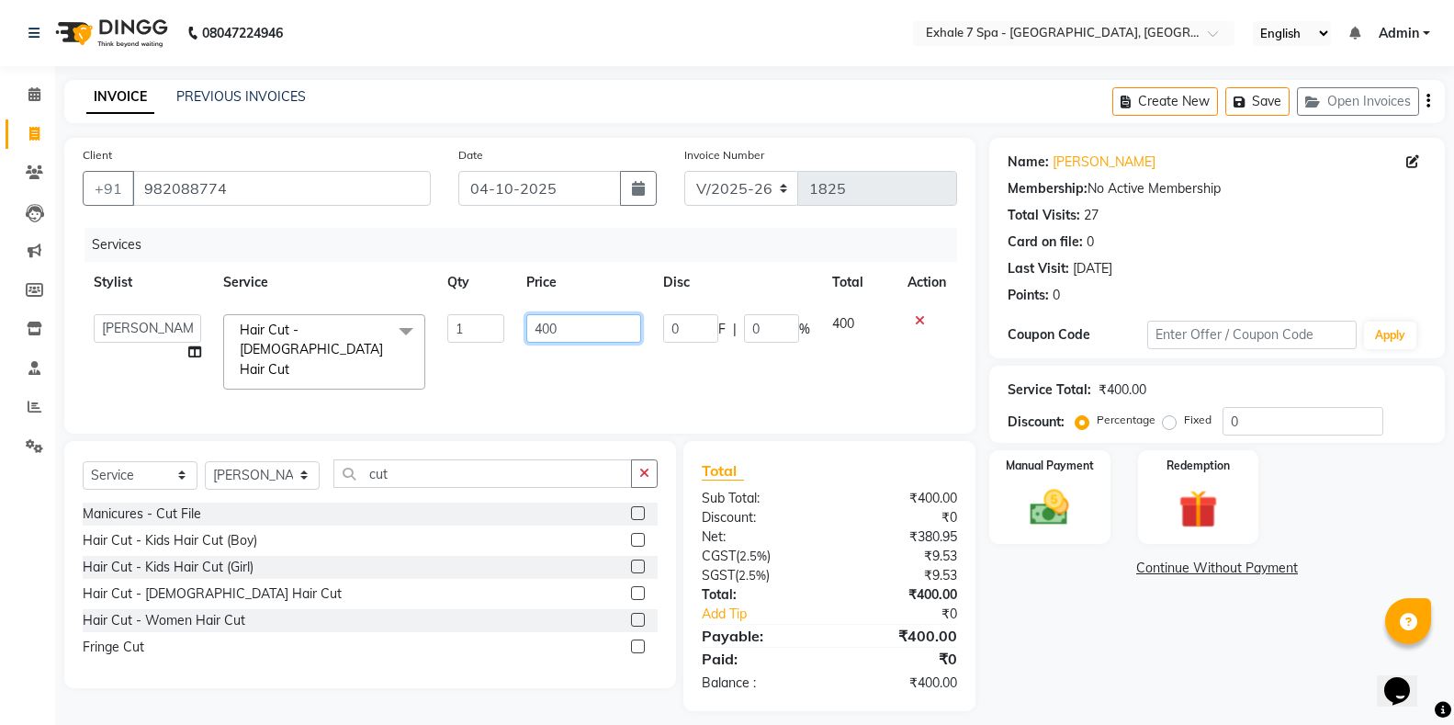
click at [535, 335] on input "400" at bounding box center [583, 328] width 115 height 28
click at [543, 335] on input "400" at bounding box center [583, 328] width 115 height 28
type input "500"
click at [839, 375] on div "Services Stylist Service Qty Price Disc Total Action [PERSON_NAME] [PERSON_NAME…" at bounding box center [520, 321] width 874 height 187
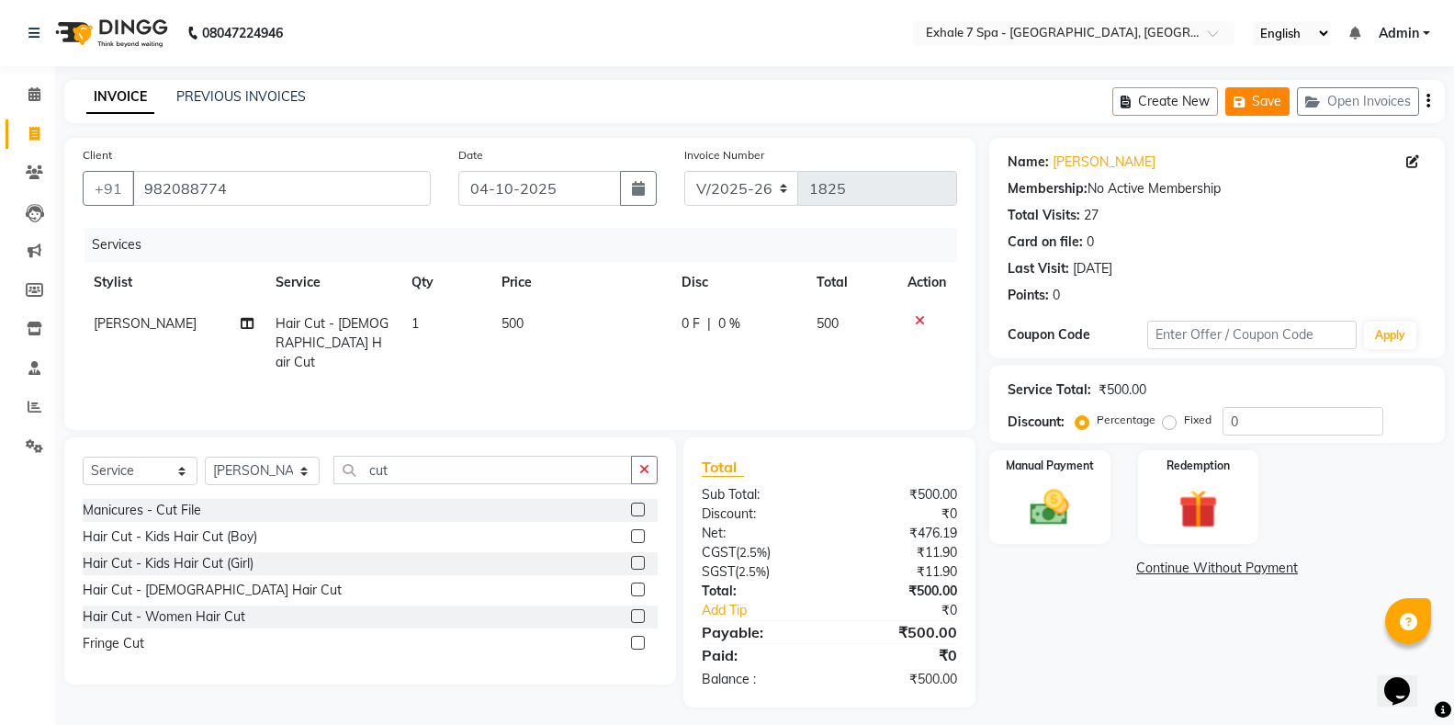
click at [1248, 104] on icon "button" at bounding box center [1243, 102] width 18 height 13
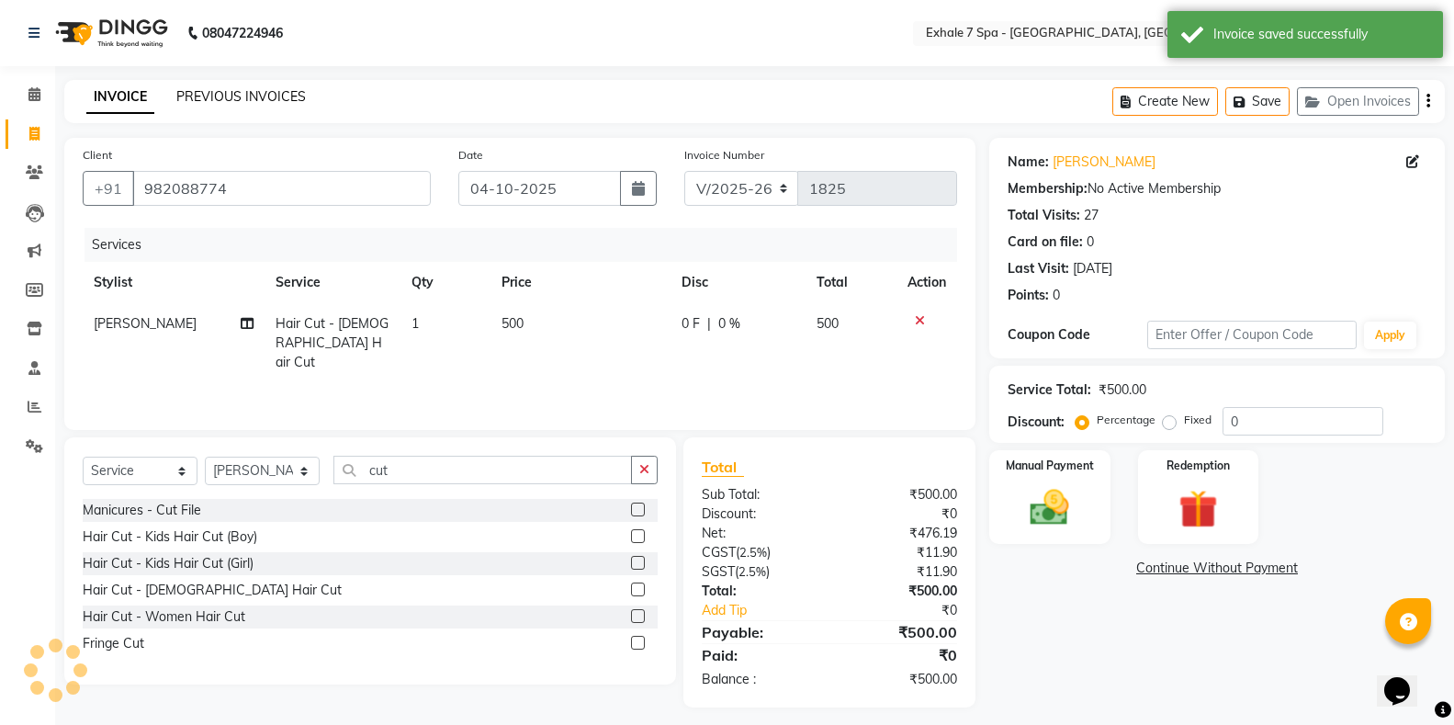
click at [222, 92] on link "PREVIOUS INVOICES" at bounding box center [241, 96] width 130 height 17
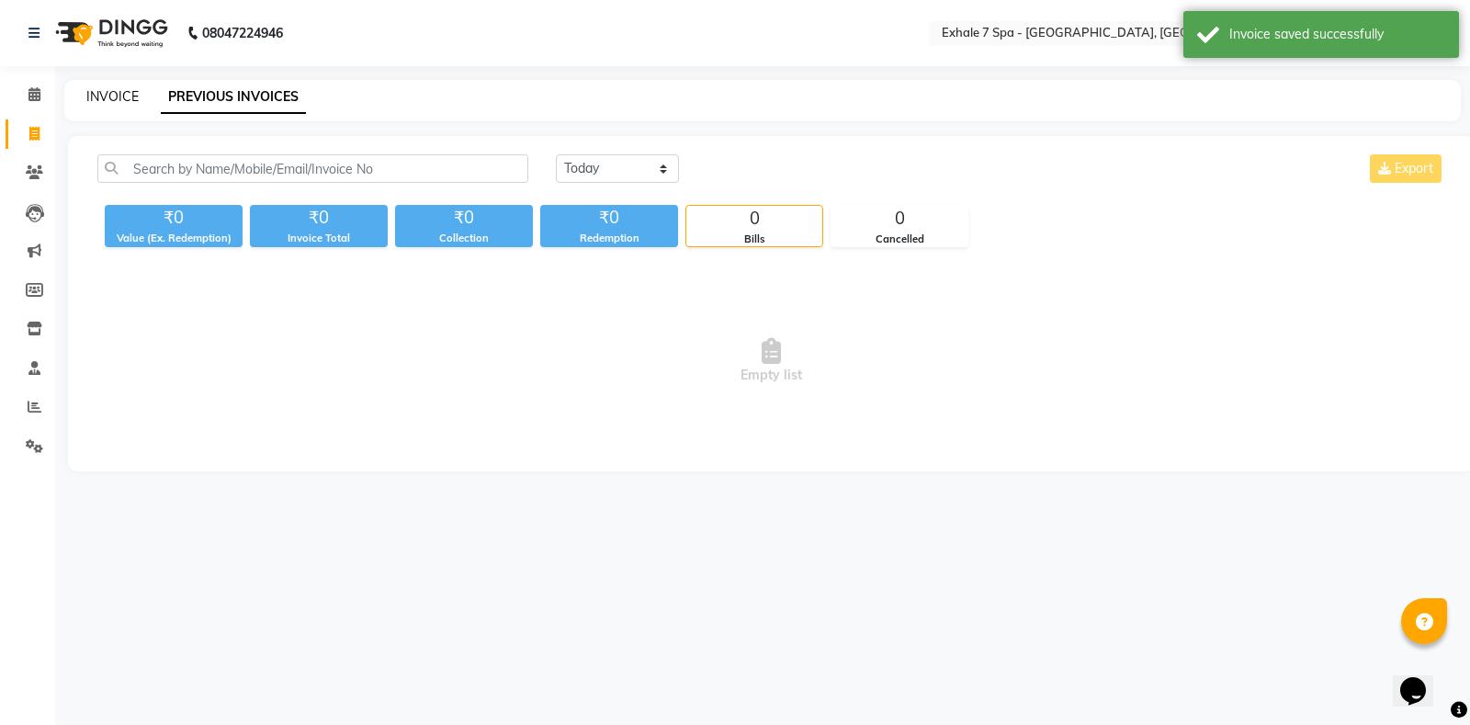
click at [119, 95] on link "INVOICE" at bounding box center [112, 96] width 52 height 17
select select "service"
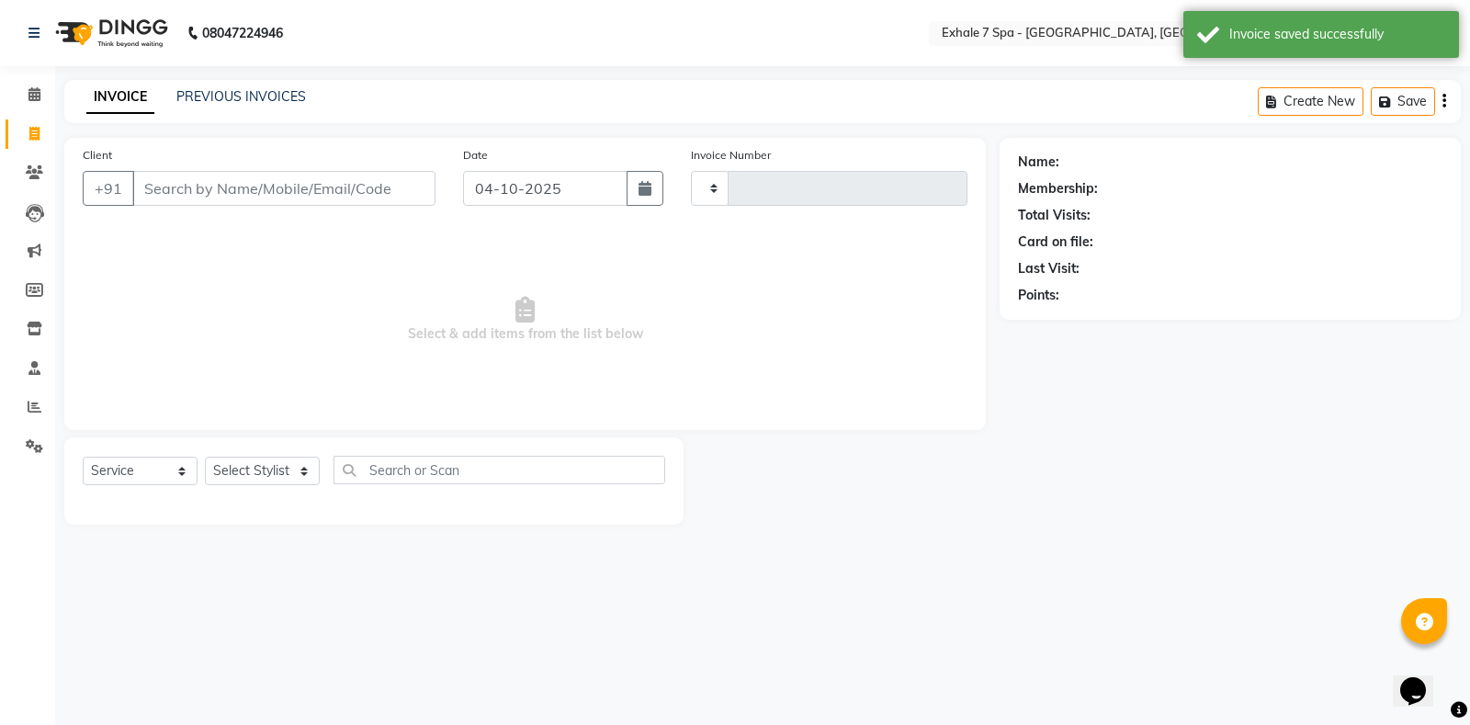
type input "1825"
select select "4480"
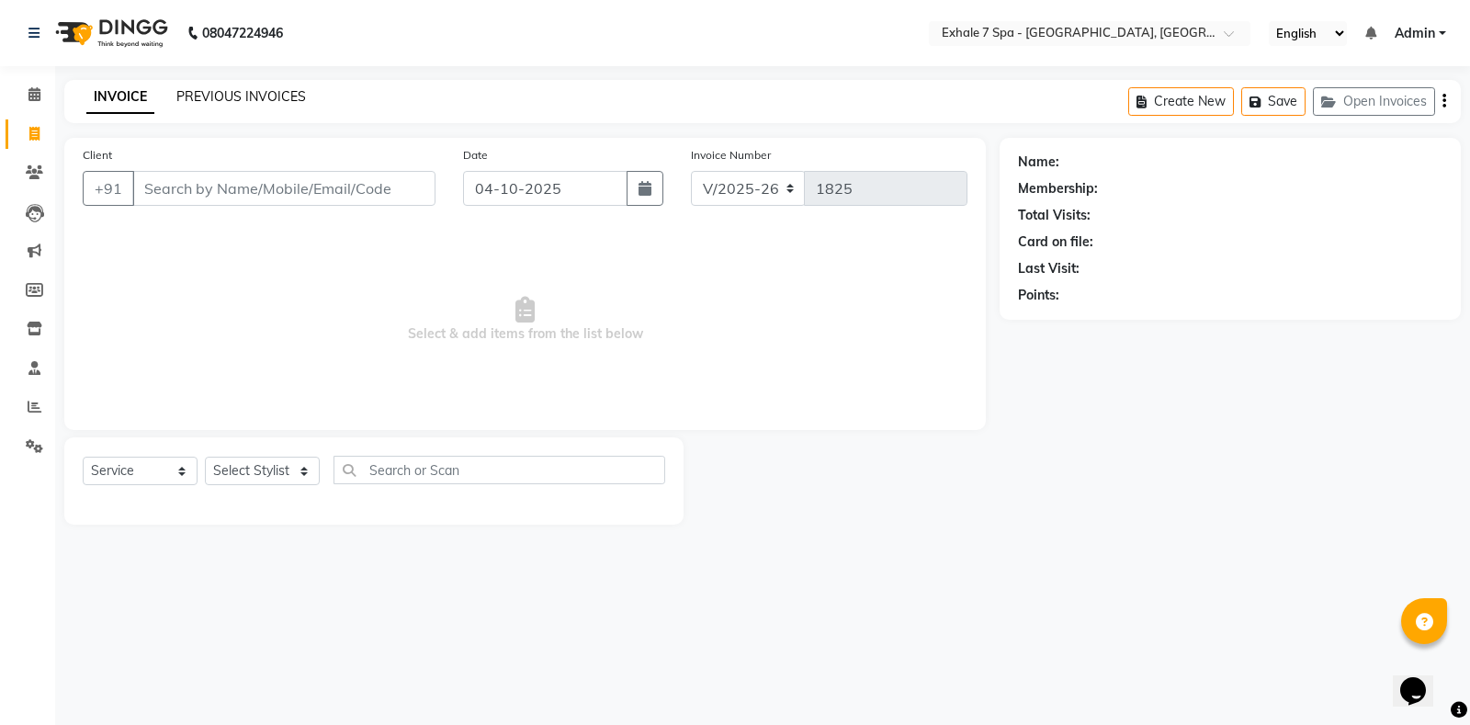
click at [245, 96] on link "PREVIOUS INVOICES" at bounding box center [241, 96] width 130 height 17
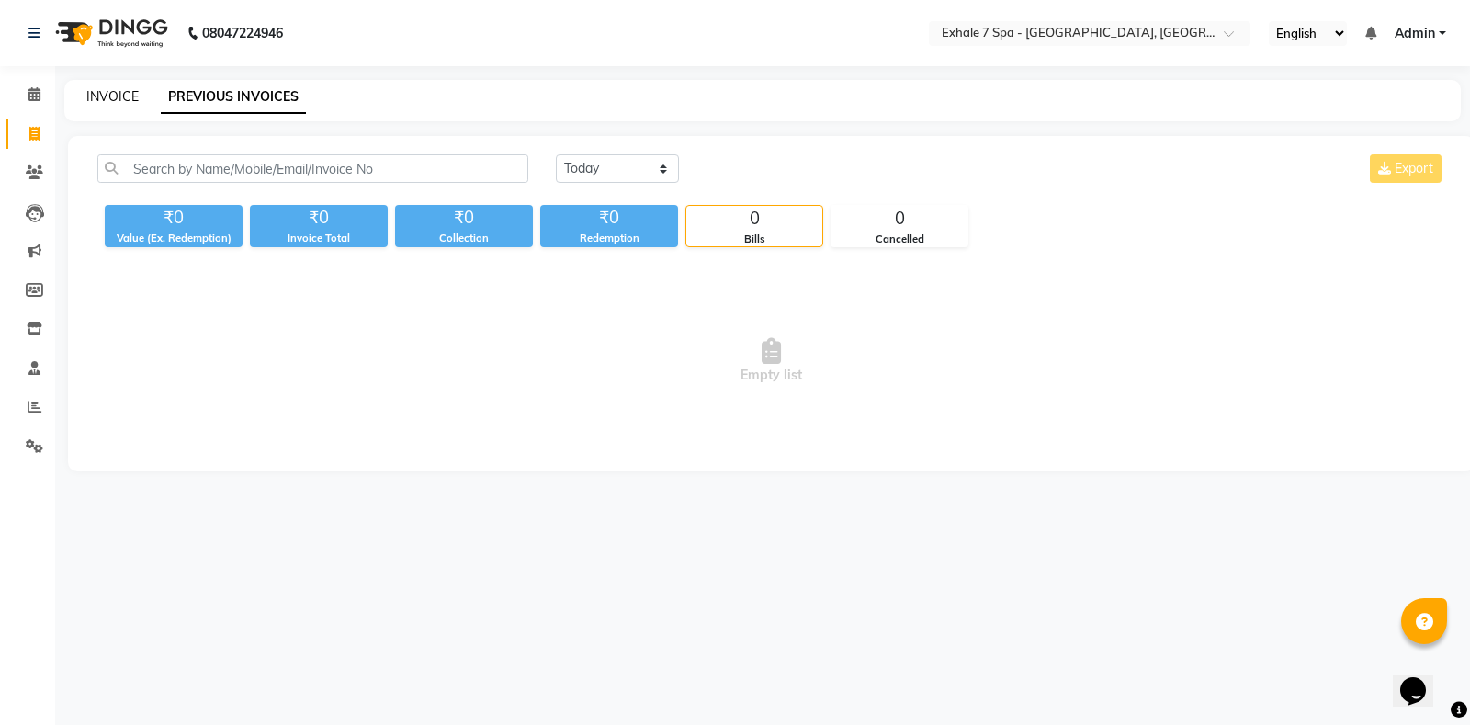
click at [101, 93] on link "INVOICE" at bounding box center [112, 96] width 52 height 17
select select "service"
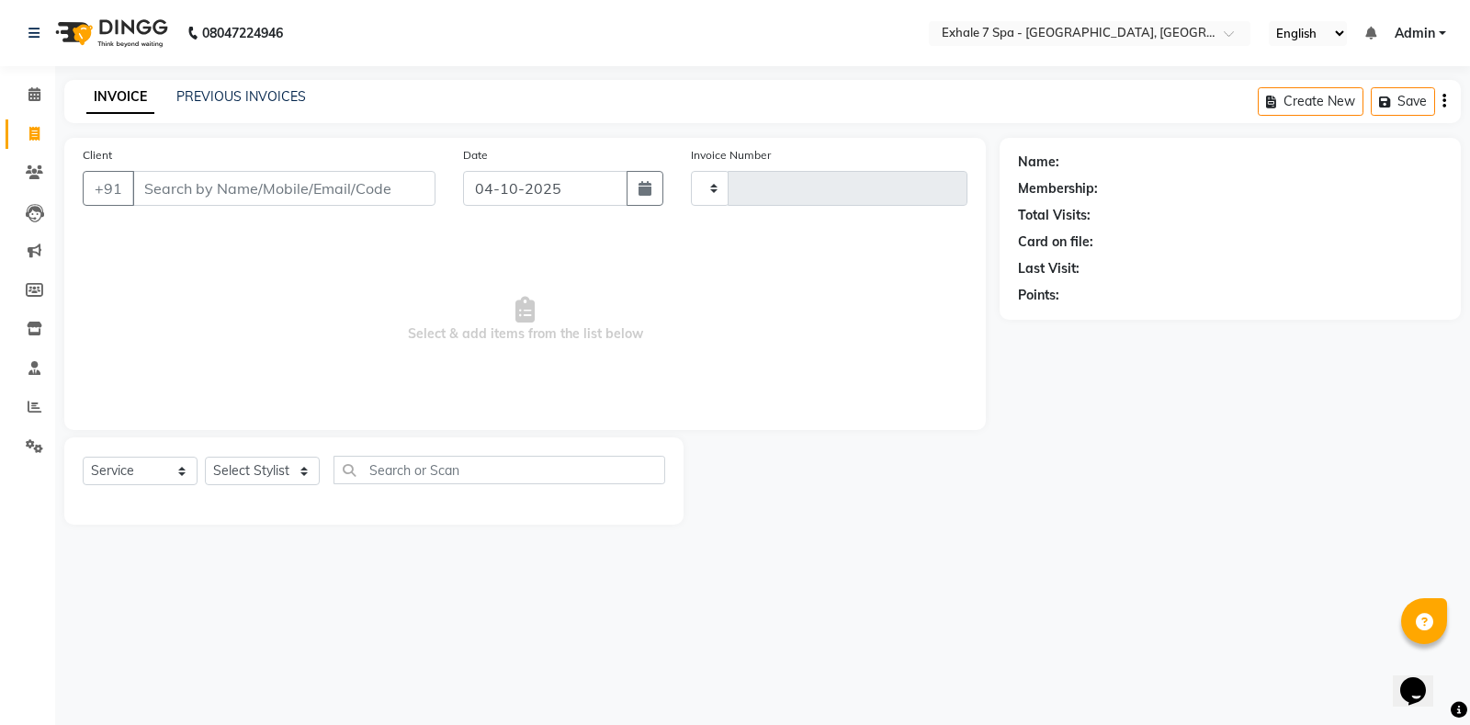
type input "1825"
select select "4480"
click at [1344, 110] on button "Open Invoices" at bounding box center [1374, 101] width 122 height 28
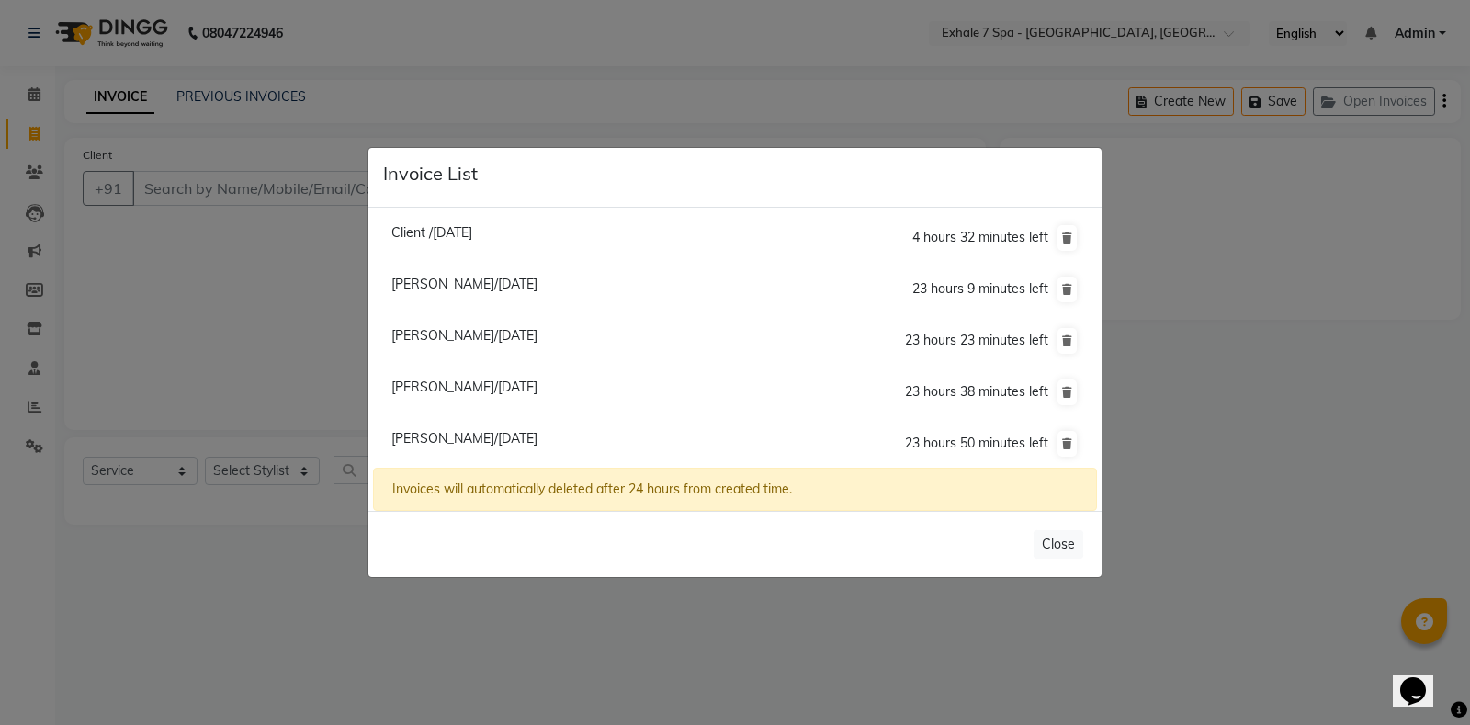
click at [497, 222] on li "Client /[DATE] 4 hours 32 minutes left" at bounding box center [735, 238] width 724 height 52
click at [472, 231] on span "Client /[DATE]" at bounding box center [431, 232] width 81 height 17
type input "11861000041"
type input "03-10-2025"
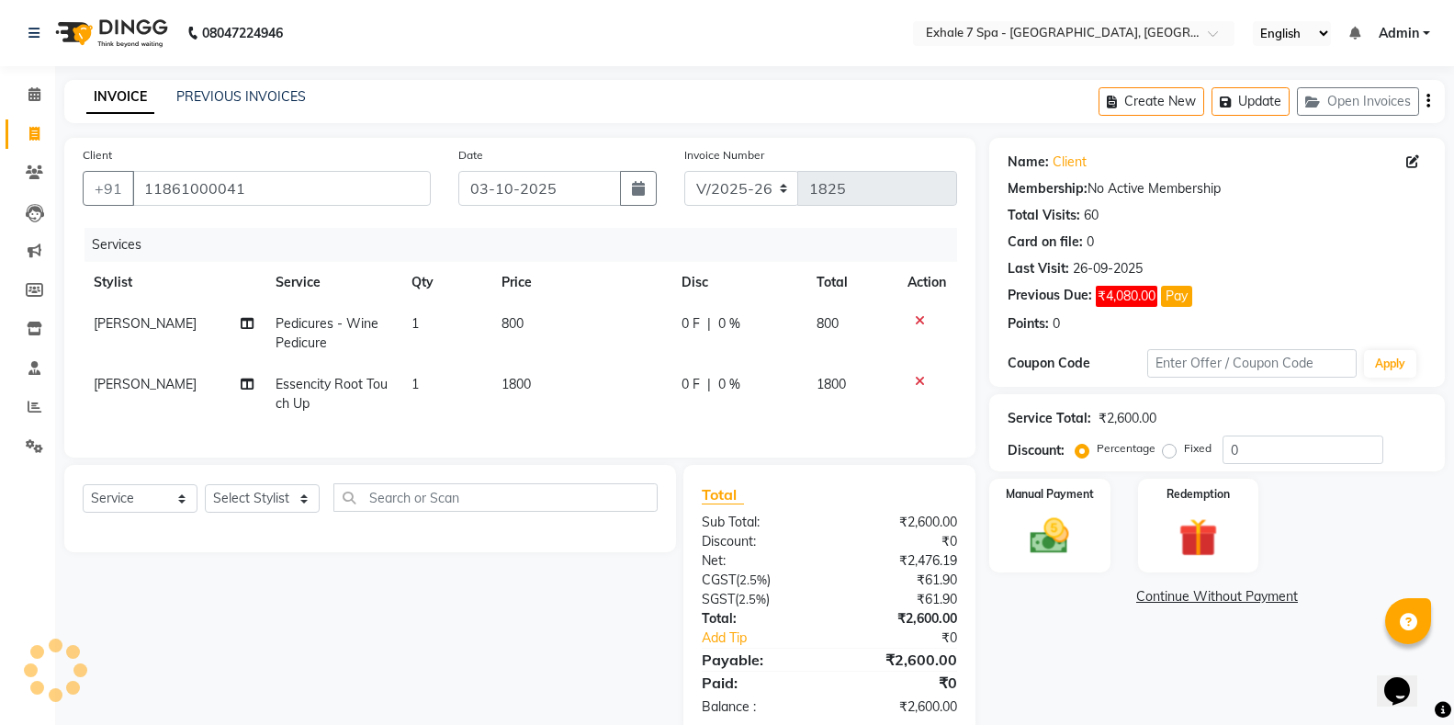
scroll to position [53, 0]
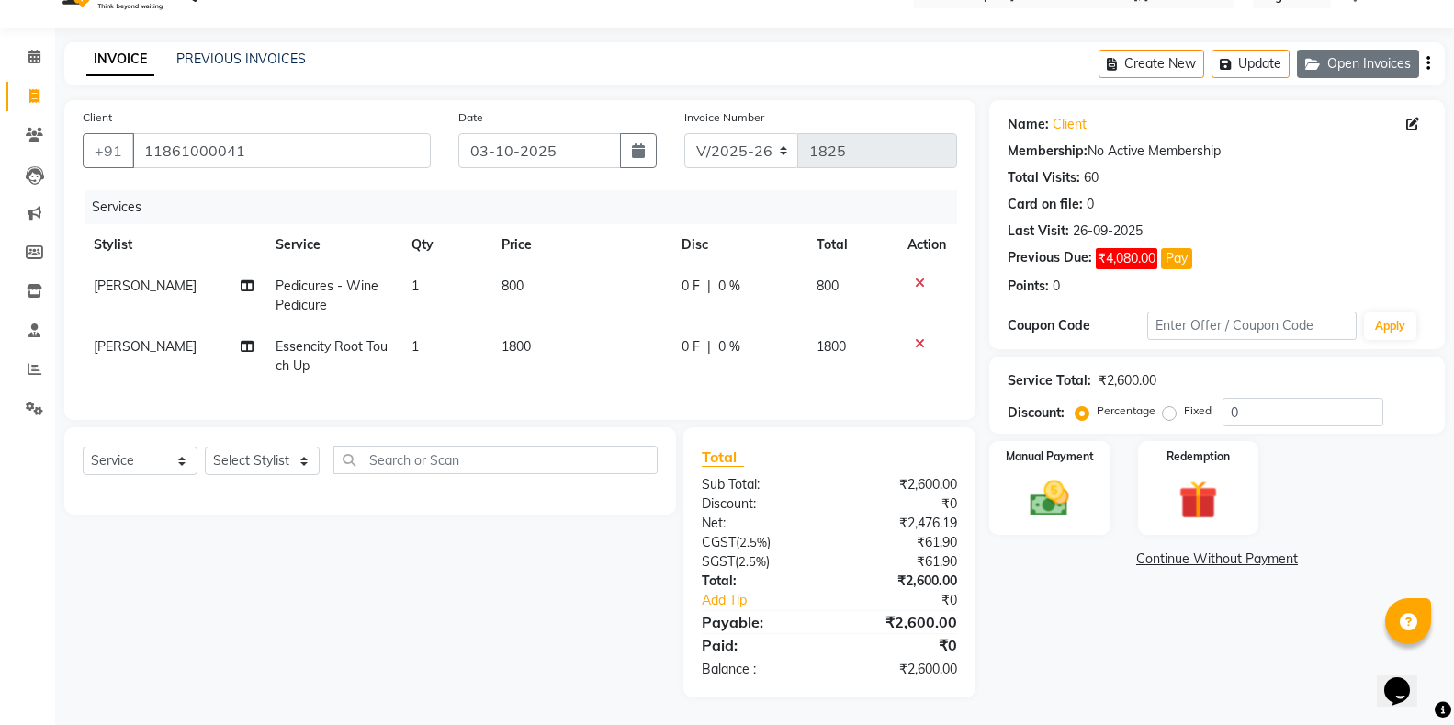
click at [1368, 50] on button "Open Invoices" at bounding box center [1358, 64] width 122 height 28
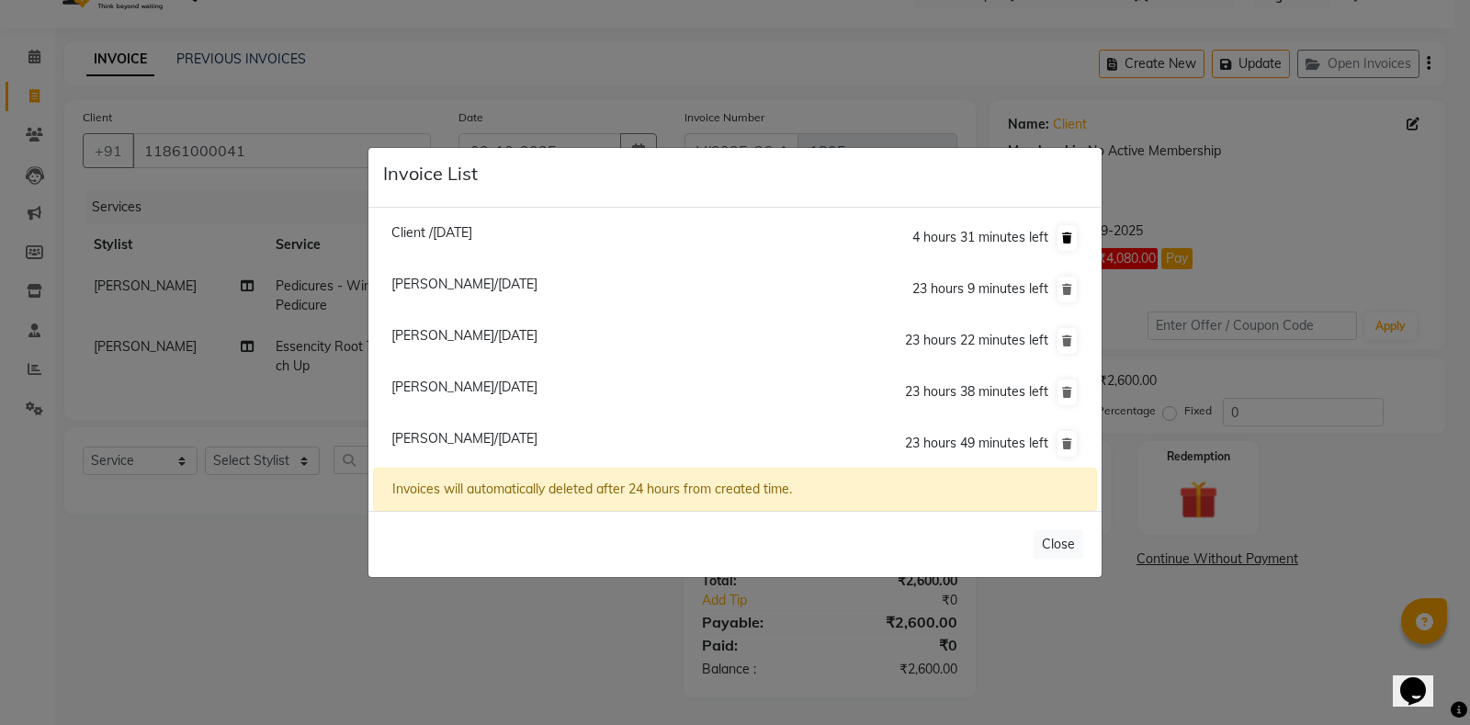
click at [1062, 242] on icon at bounding box center [1067, 237] width 10 height 11
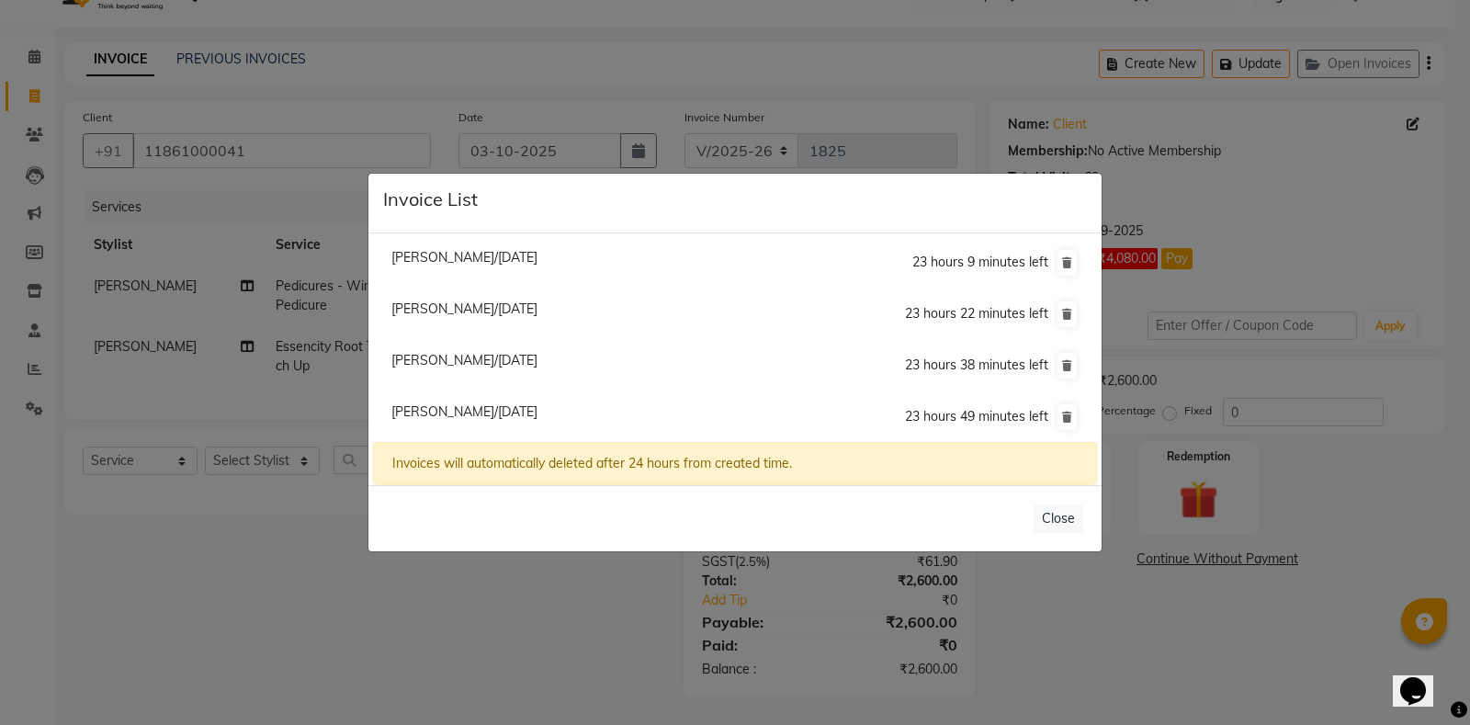
click at [747, 233] on div "[PERSON_NAME]/[DATE] 23 hours 9 minutes left [PERSON_NAME]/[DATE] 23 hours 22 m…" at bounding box center [734, 359] width 733 height 253
click at [215, 97] on ngb-modal-window "Invoice List [PERSON_NAME]/[DATE] 23 hours 8 minutes left [PERSON_NAME]/[DATE] …" at bounding box center [735, 362] width 1470 height 725
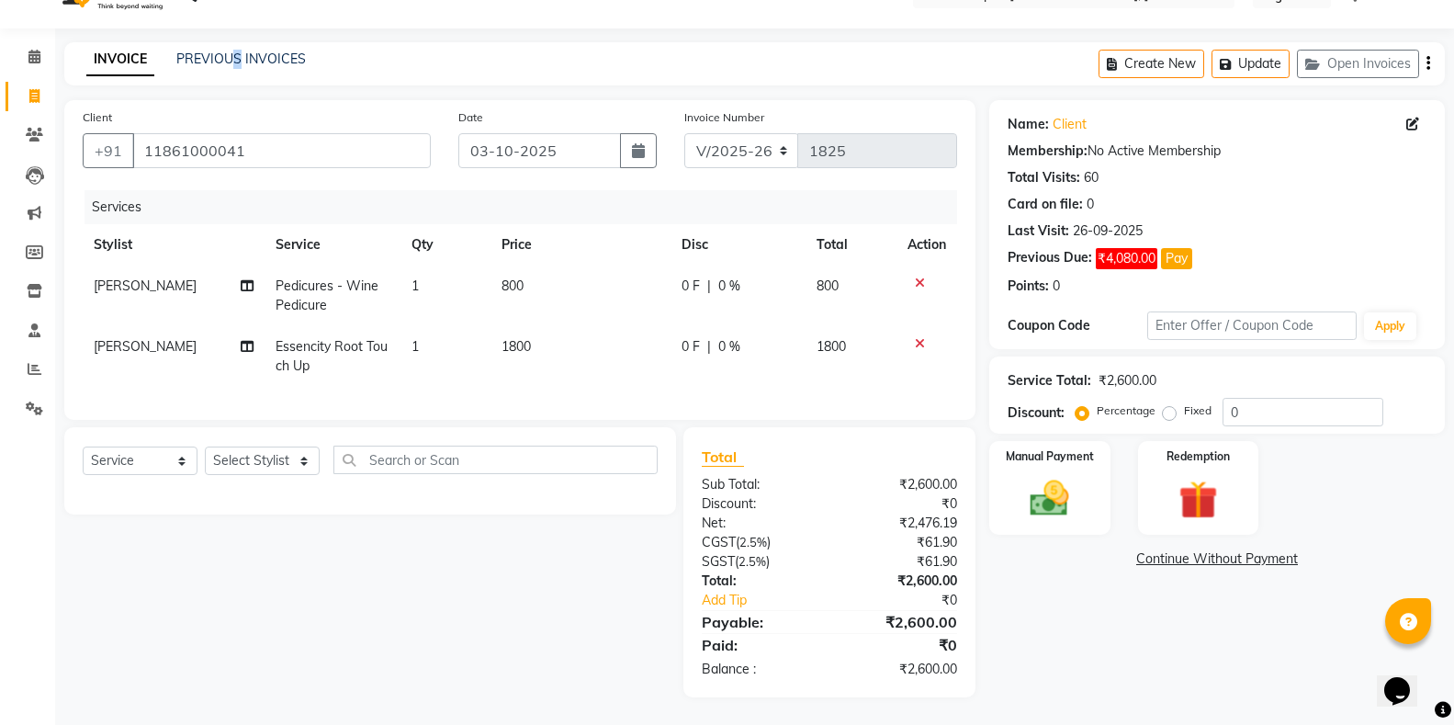
click at [237, 42] on div "INVOICE PREVIOUS INVOICES Create New Update Open Invoices" at bounding box center [754, 63] width 1380 height 43
click at [232, 51] on link "PREVIOUS INVOICES" at bounding box center [241, 59] width 130 height 17
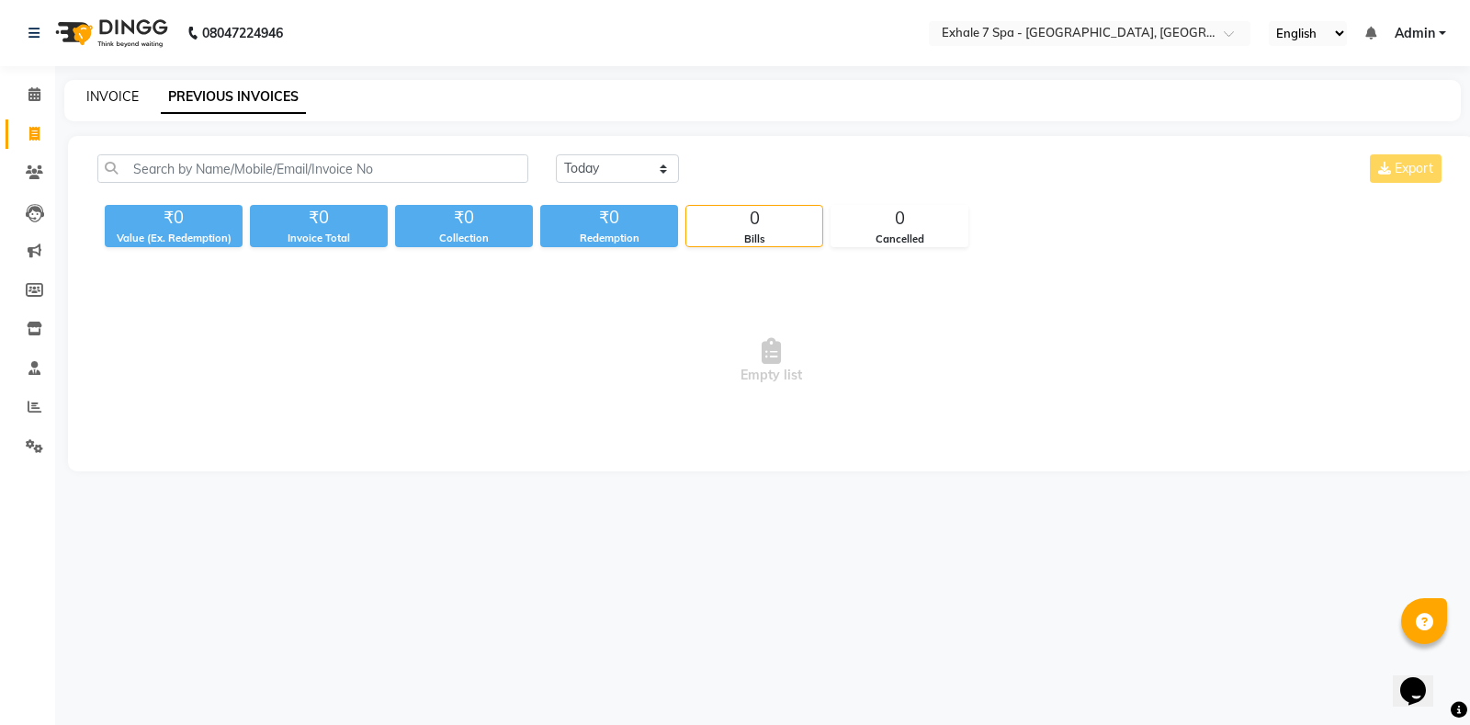
click at [122, 104] on link "INVOICE" at bounding box center [112, 96] width 52 height 17
select select "4480"
select select "service"
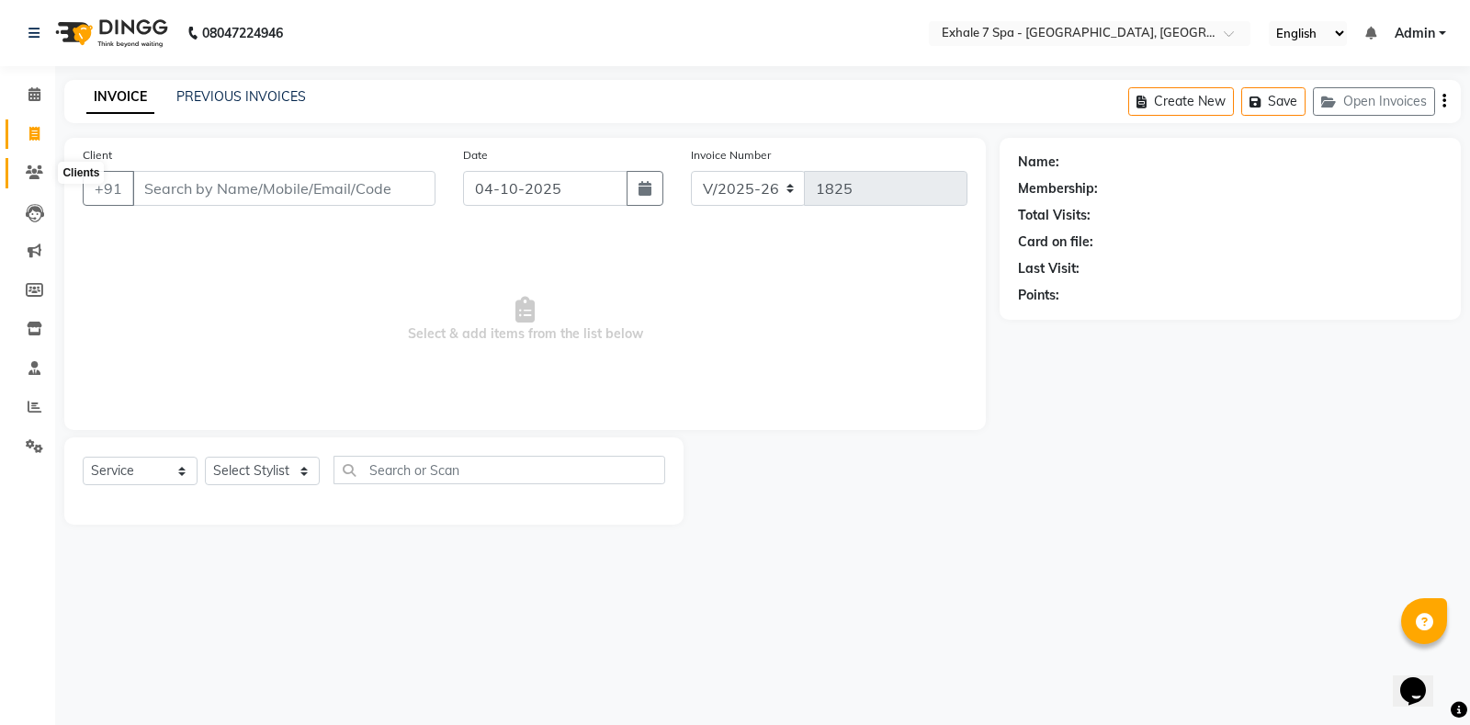
click at [20, 178] on span at bounding box center [34, 173] width 32 height 21
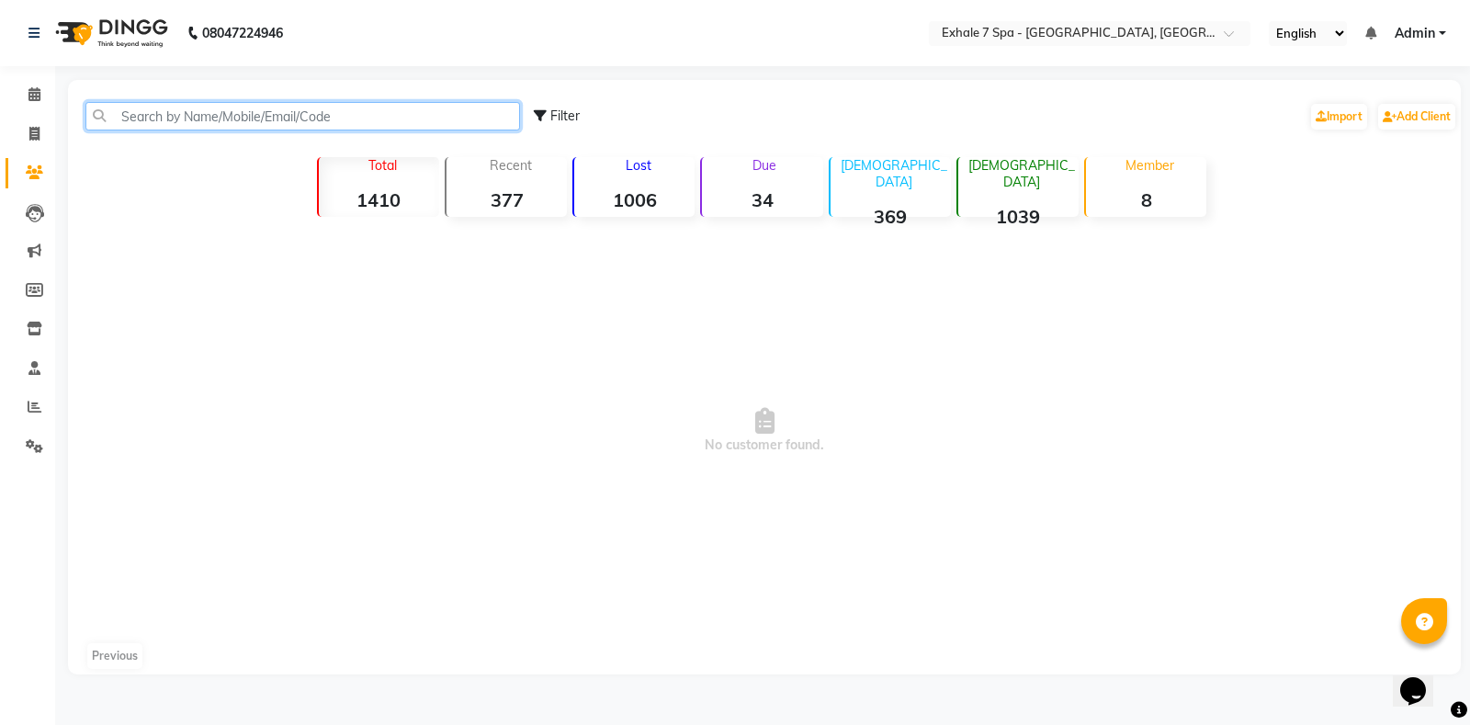
click at [197, 121] on input "text" at bounding box center [302, 116] width 434 height 28
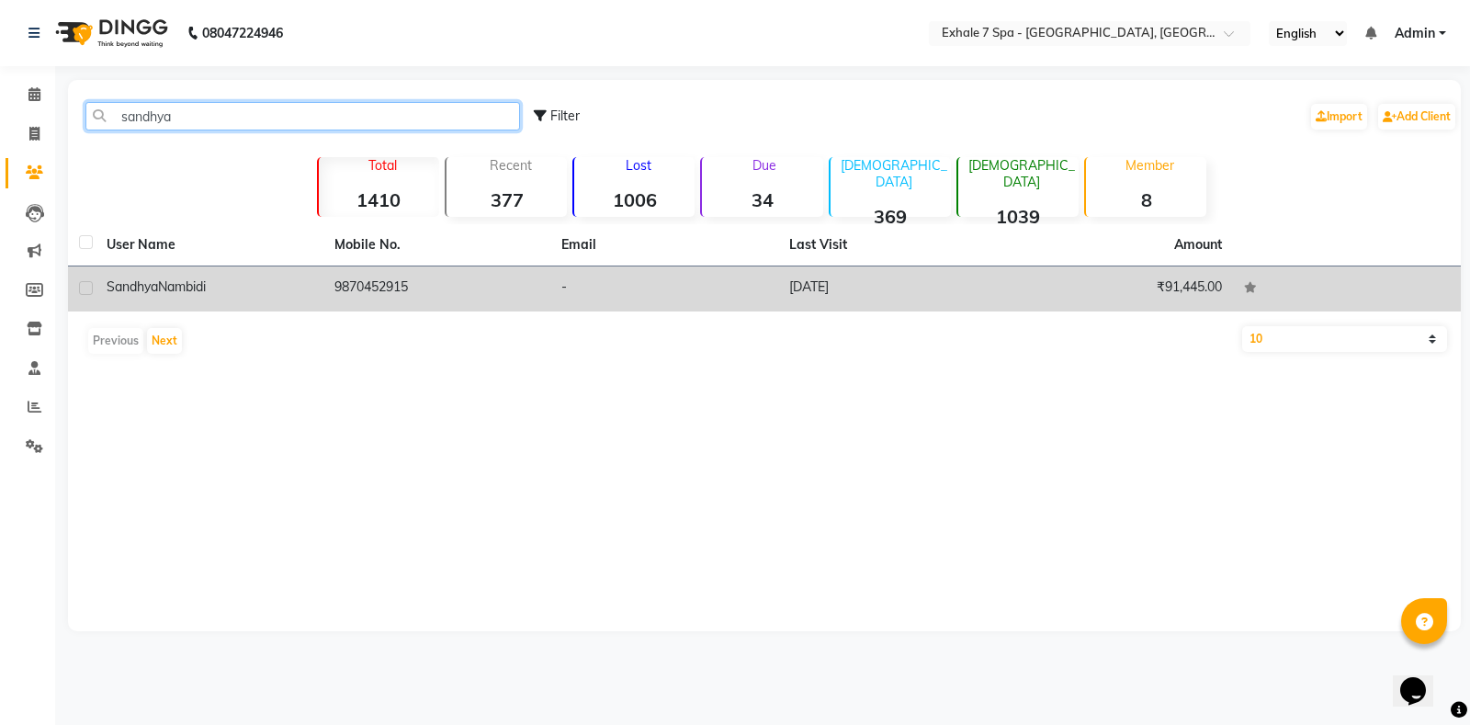
type input "sandhya"
click at [152, 296] on div "[PERSON_NAME]" at bounding box center [210, 286] width 206 height 19
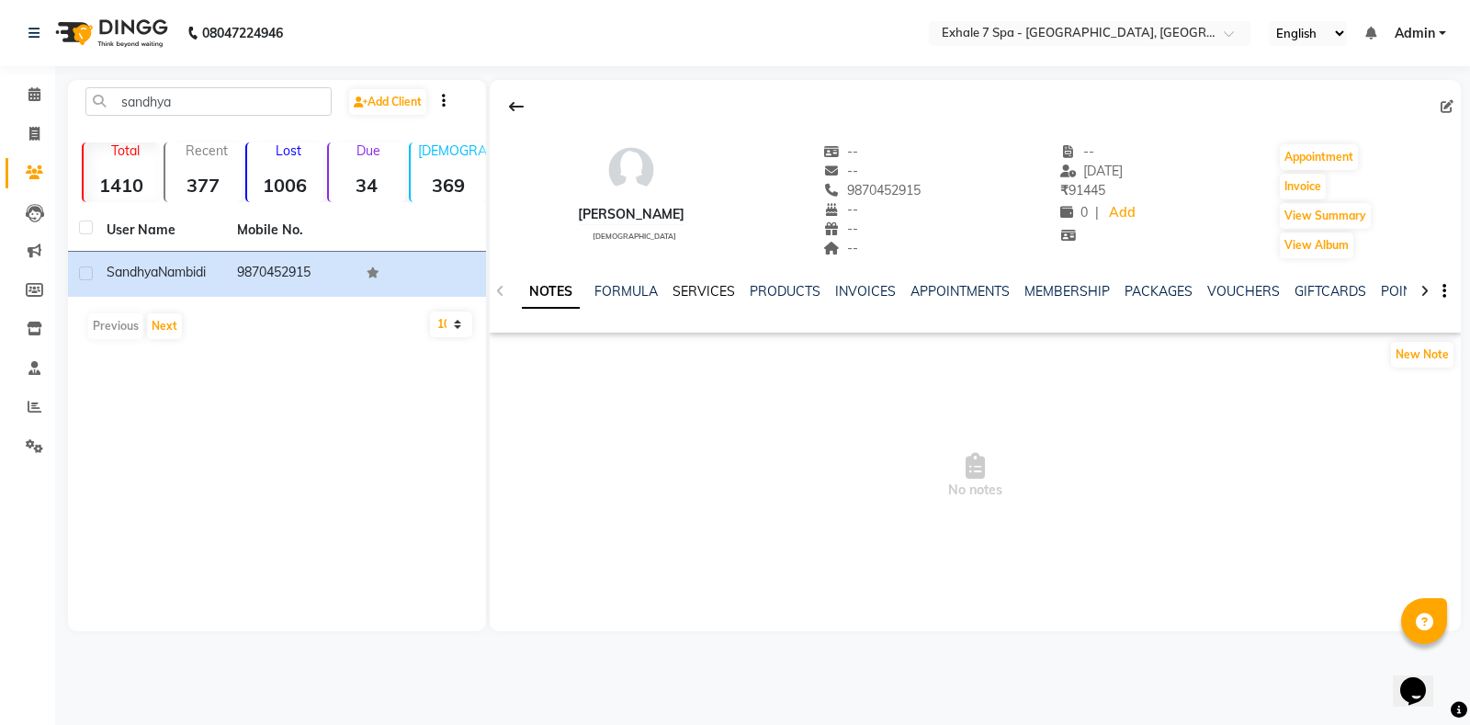
click at [683, 293] on link "SERVICES" at bounding box center [703, 291] width 62 height 17
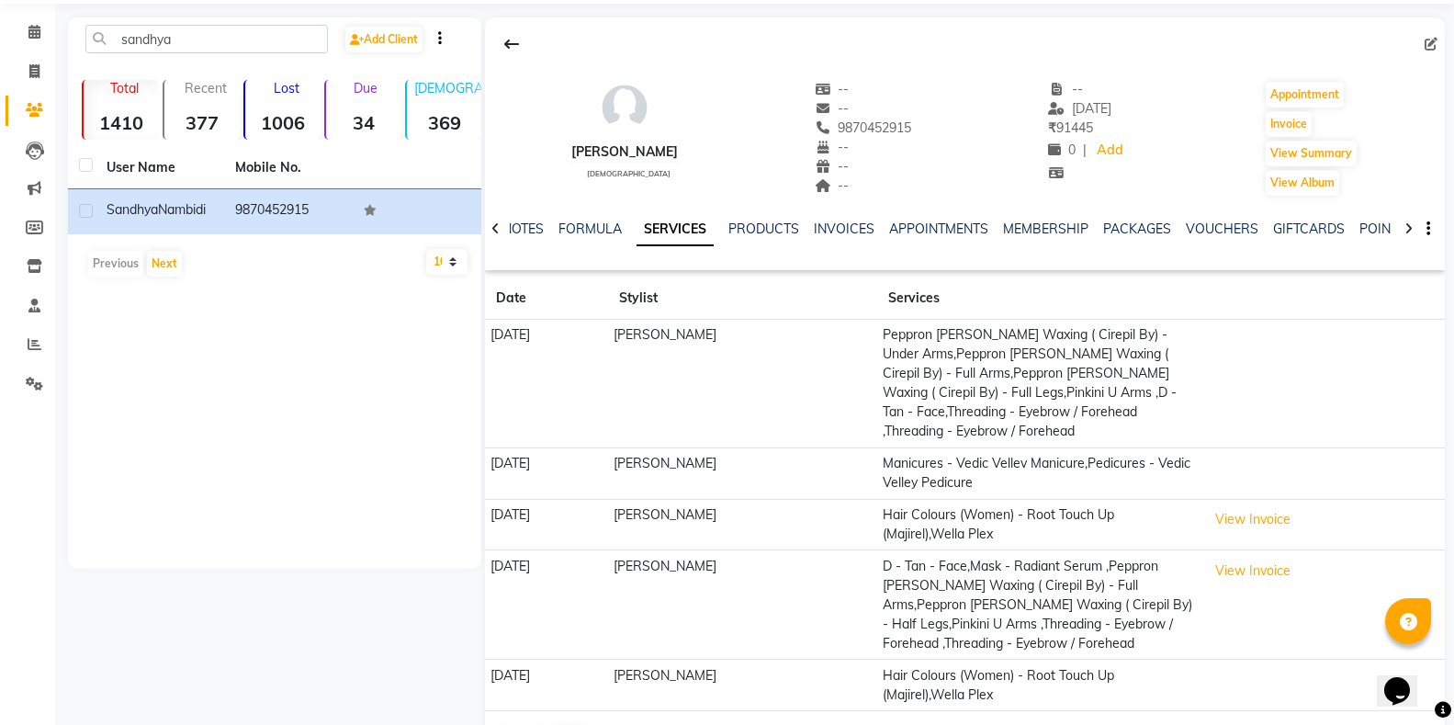
scroll to position [128, 0]
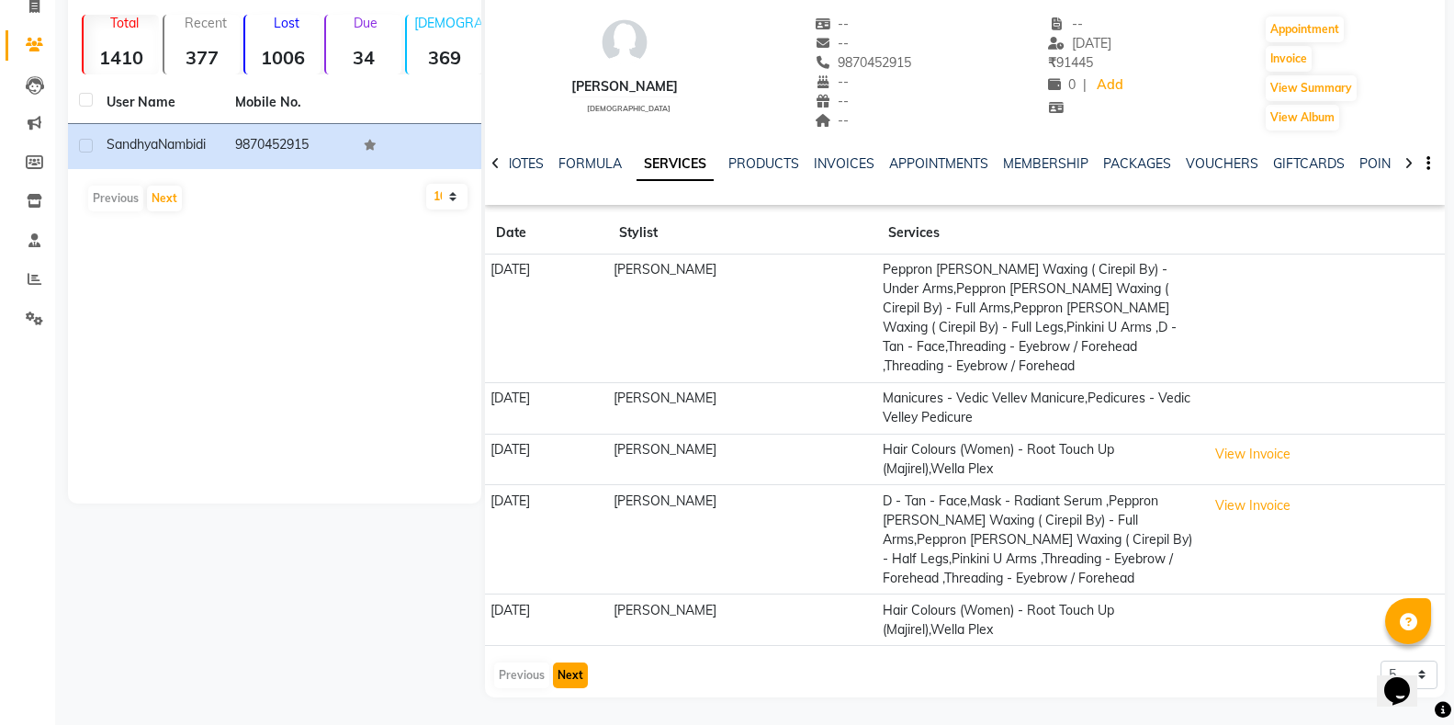
click at [577, 672] on button "Next" at bounding box center [570, 675] width 35 height 26
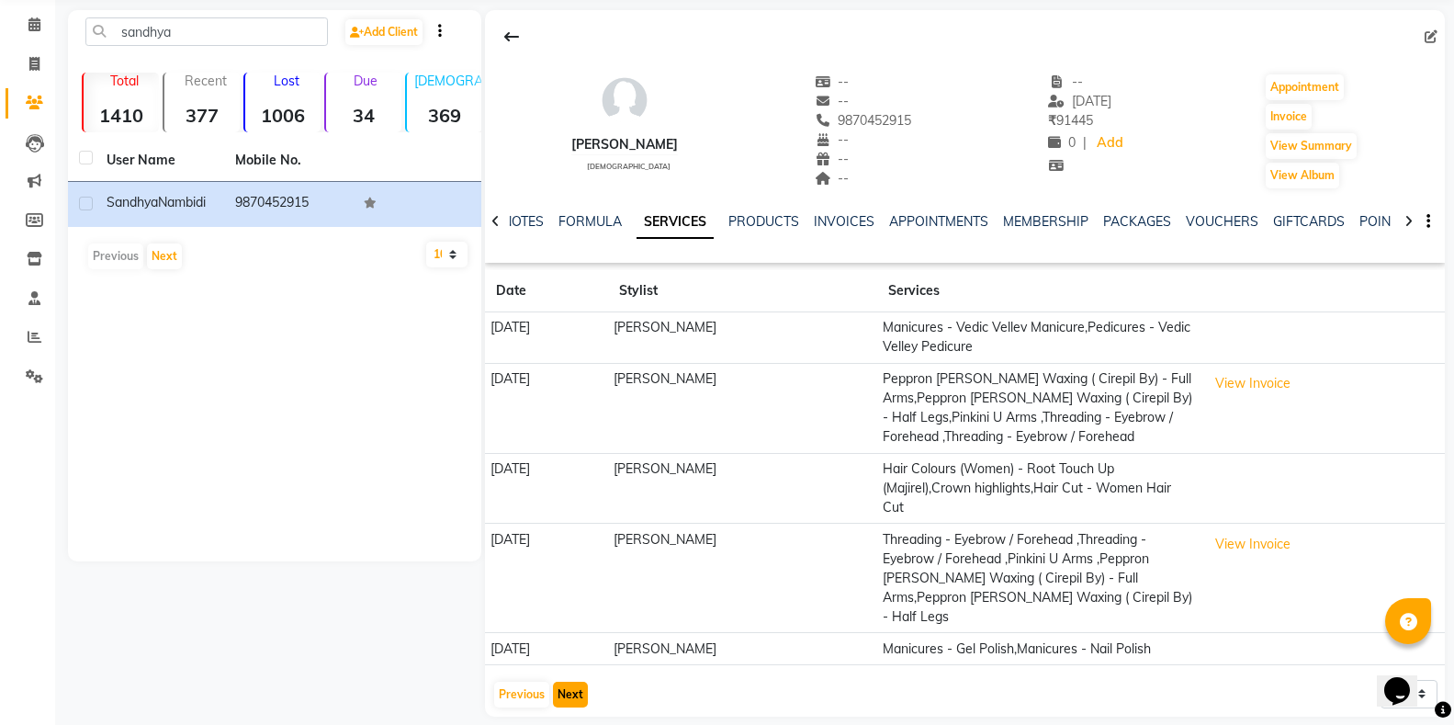
click at [581, 682] on button "Next" at bounding box center [570, 695] width 35 height 26
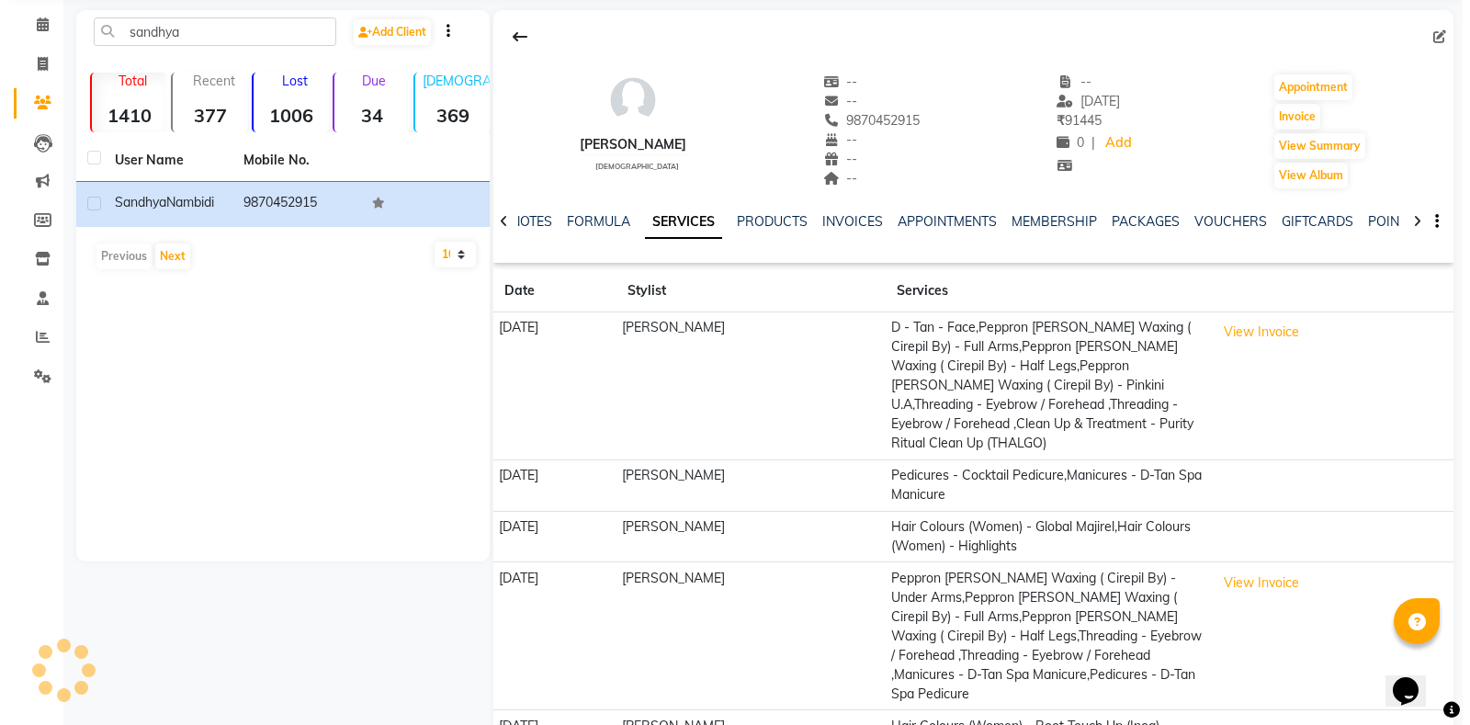
scroll to position [128, 0]
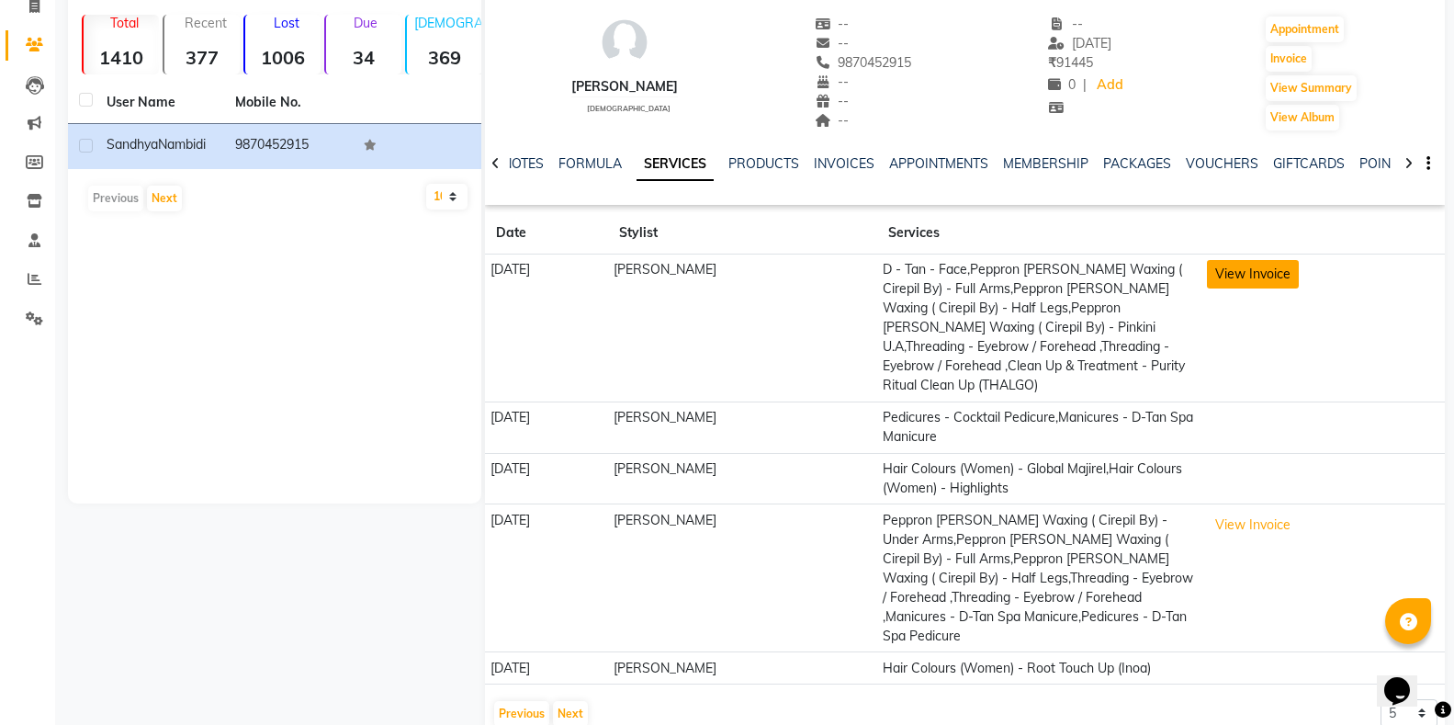
click at [1264, 269] on button "View Invoice" at bounding box center [1253, 274] width 92 height 28
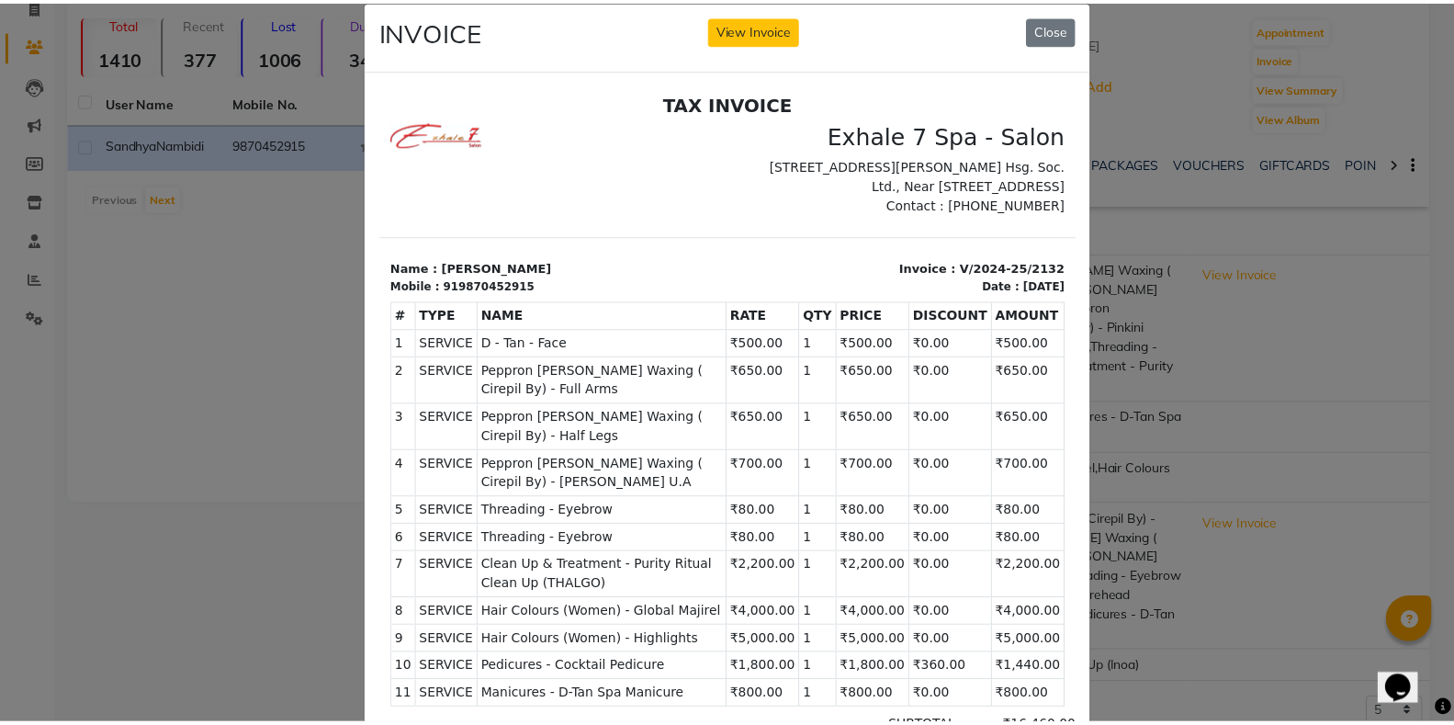
scroll to position [0, 0]
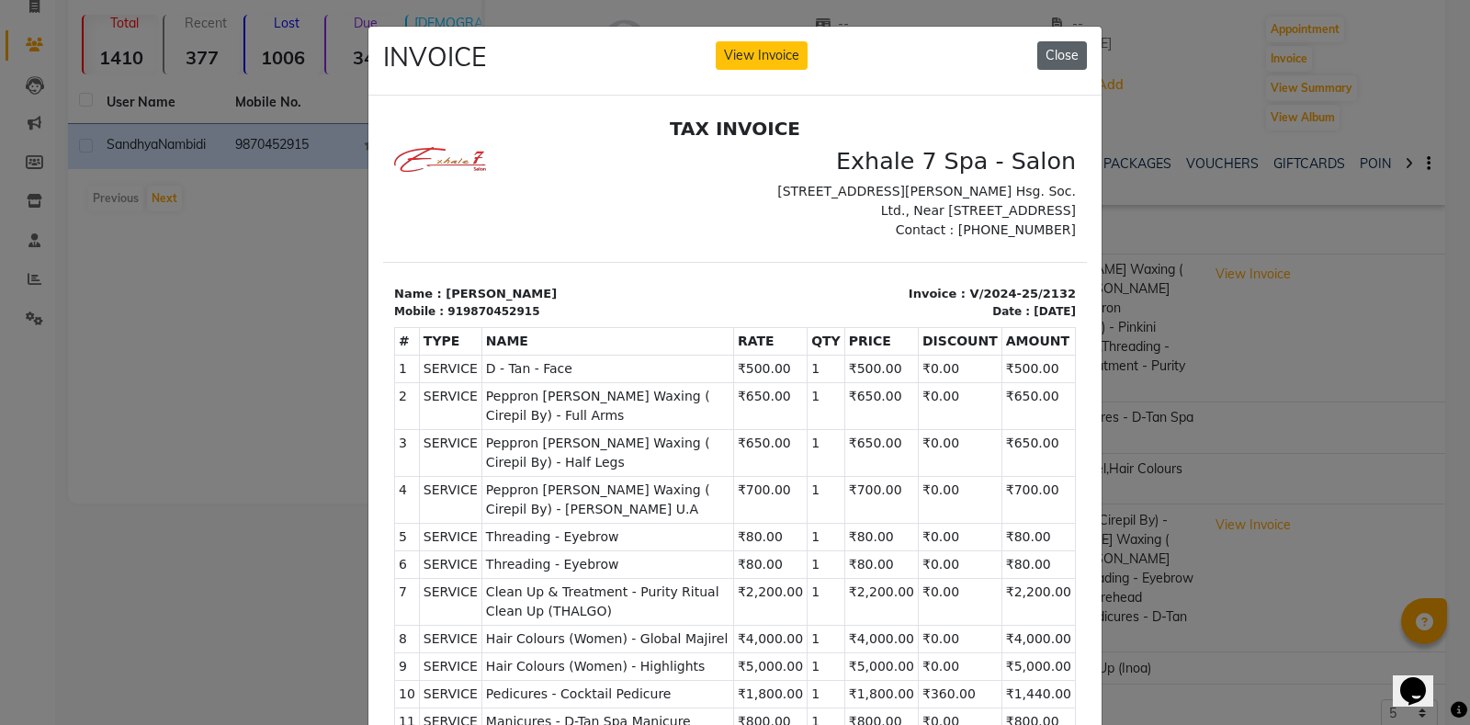
click at [1066, 61] on button "Close" at bounding box center [1062, 55] width 50 height 28
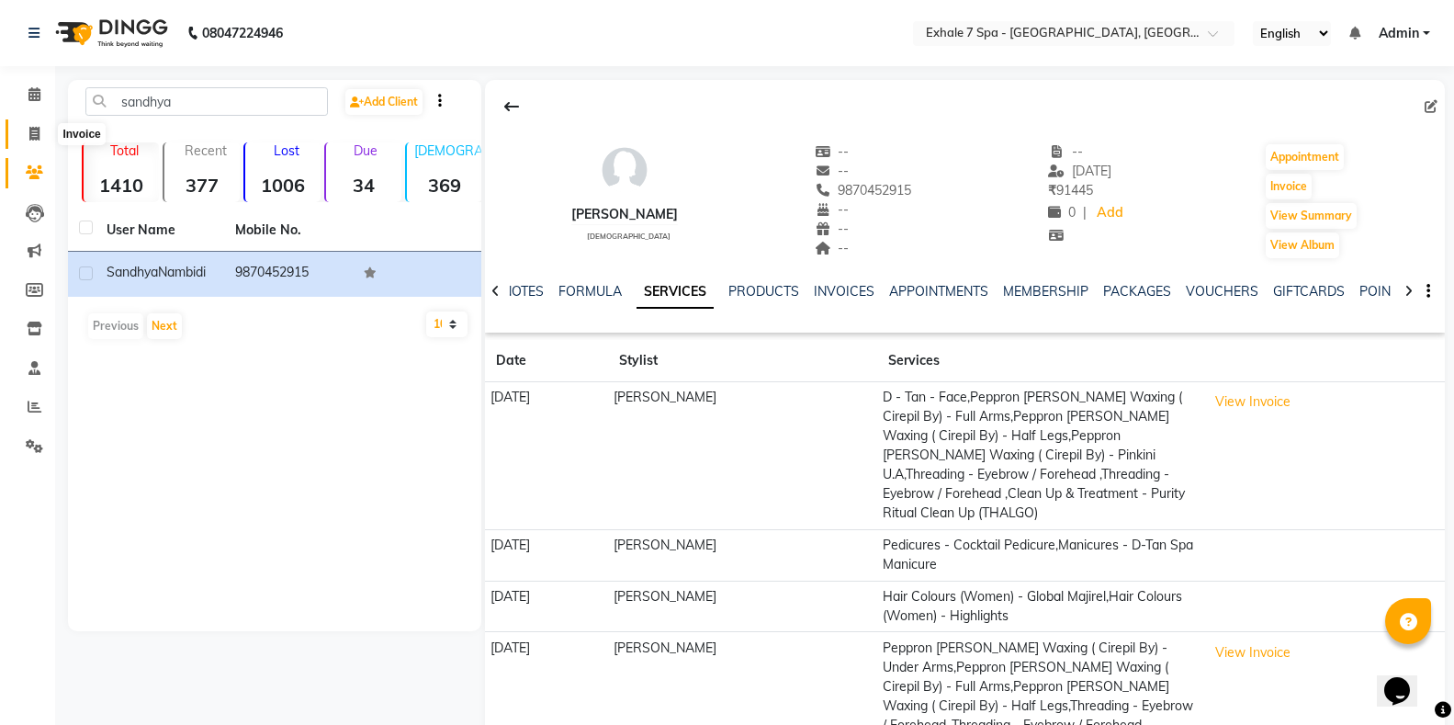
click at [30, 137] on icon at bounding box center [34, 134] width 10 height 14
select select "service"
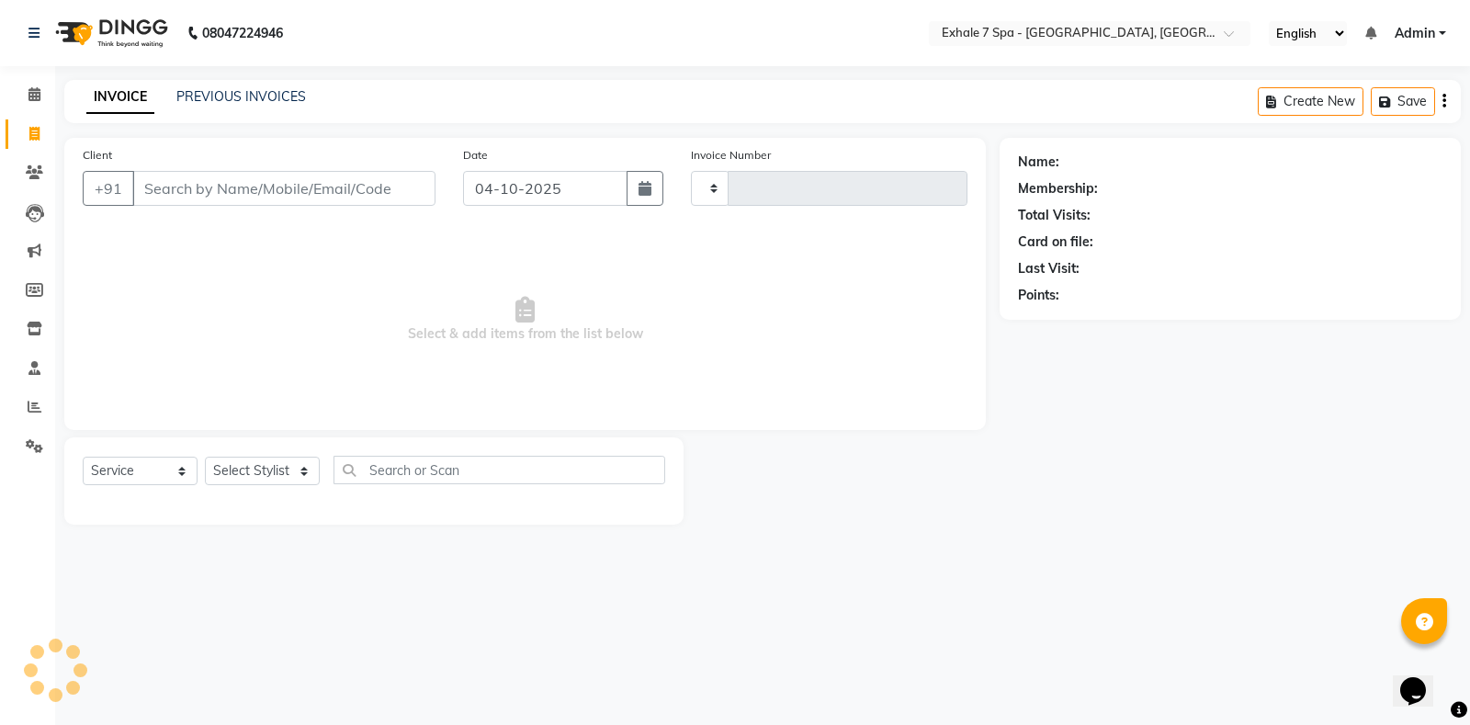
type input "1825"
select select "4480"
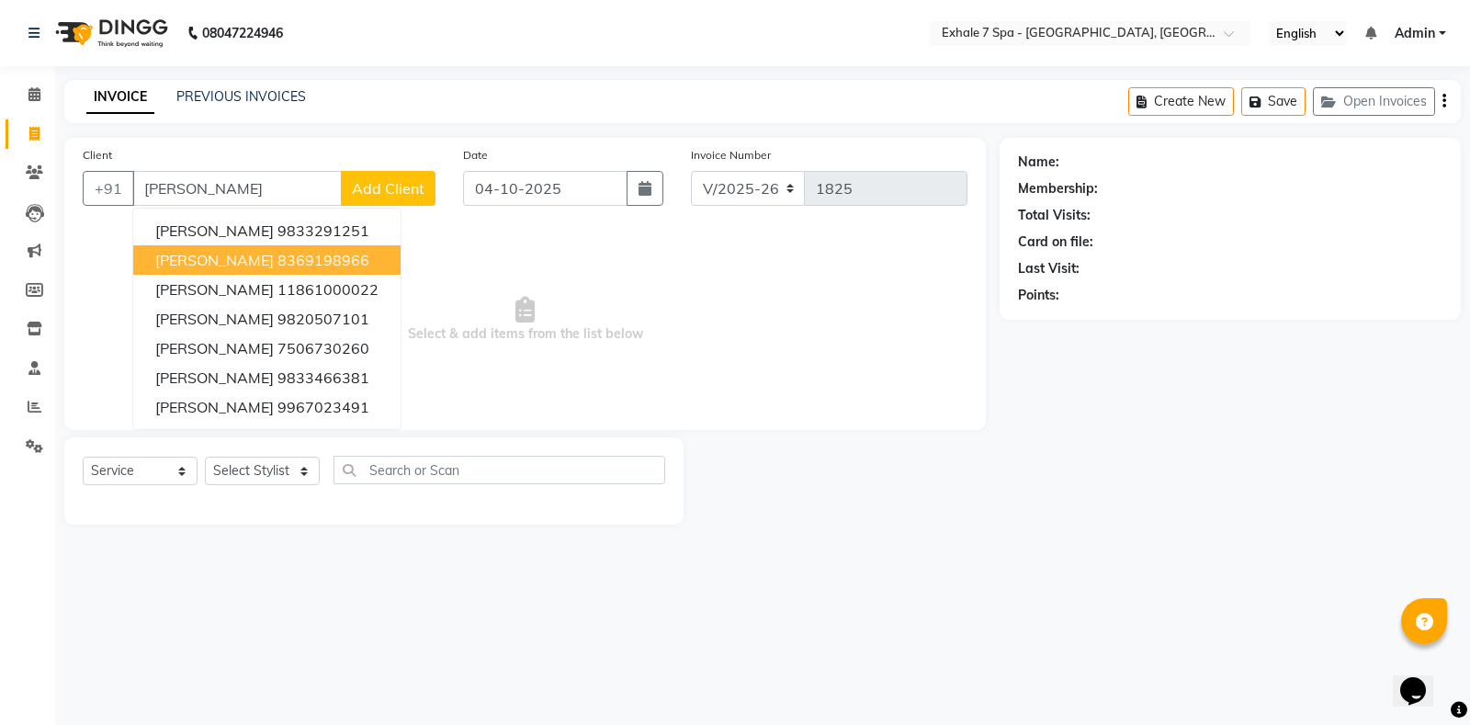
click at [165, 259] on span "[PERSON_NAME]" at bounding box center [214, 260] width 118 height 18
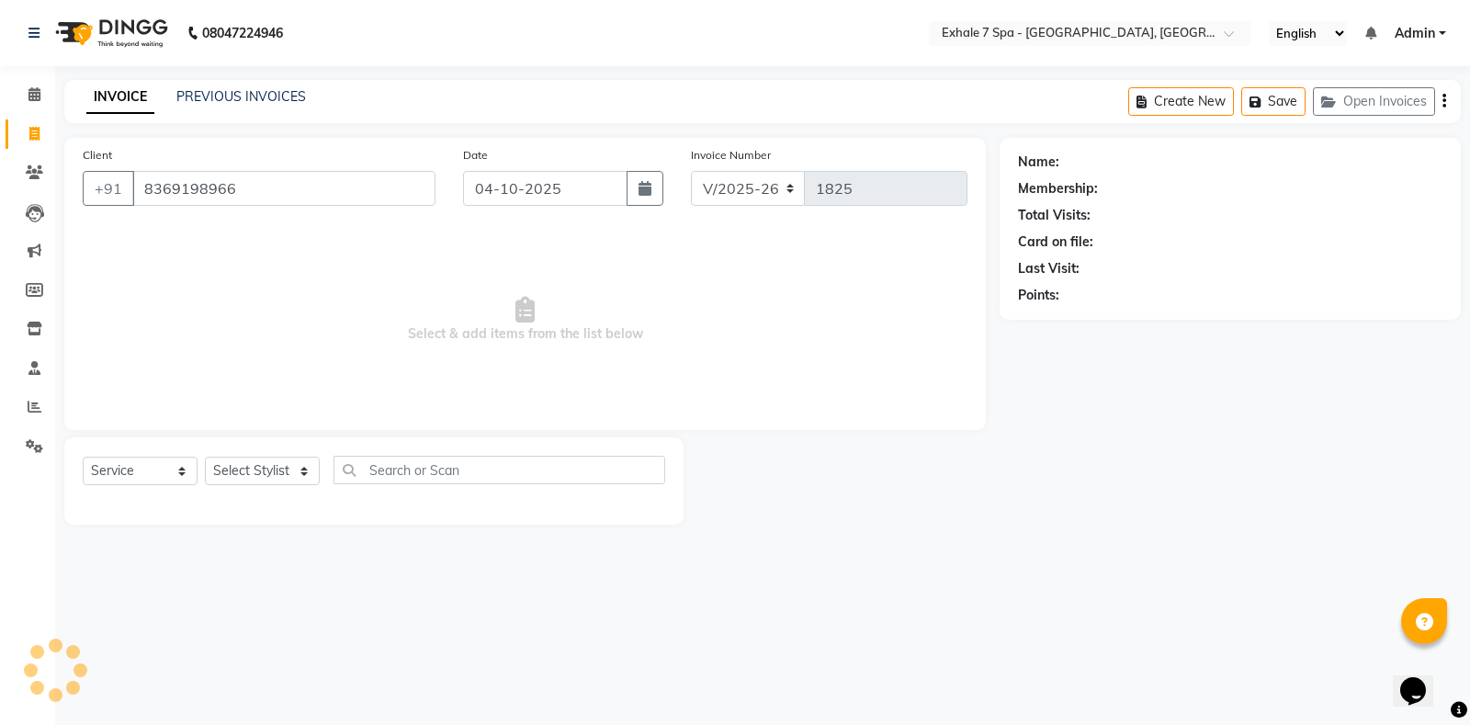
type input "8369198966"
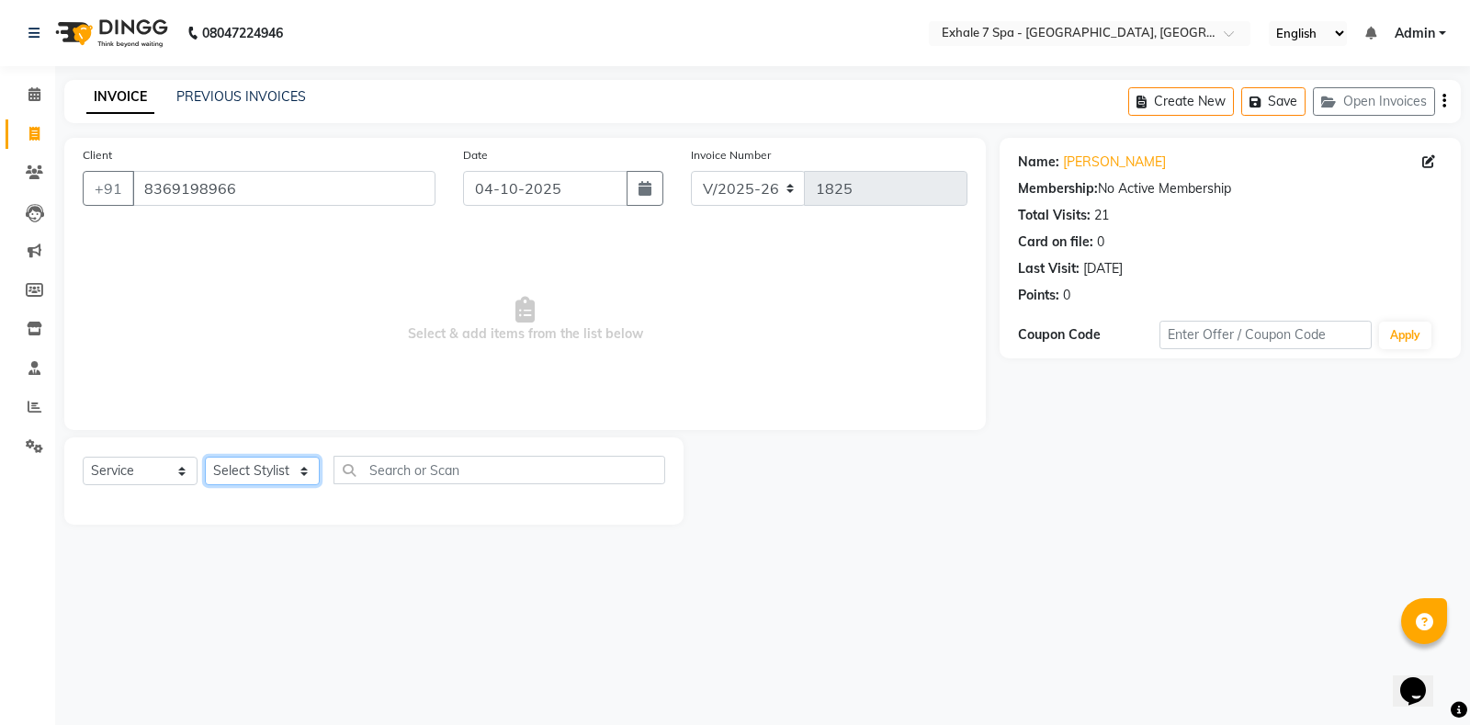
click at [234, 468] on select "Select Stylist [PERSON_NAME] [PERSON_NAME] Faraheem [PERSON_NAME] [PERSON_NAME]…" at bounding box center [262, 470] width 115 height 28
select select "33965"
click at [205, 456] on select "Select Stylist [PERSON_NAME] [PERSON_NAME] Faraheem [PERSON_NAME] [PERSON_NAME]…" at bounding box center [262, 470] width 115 height 28
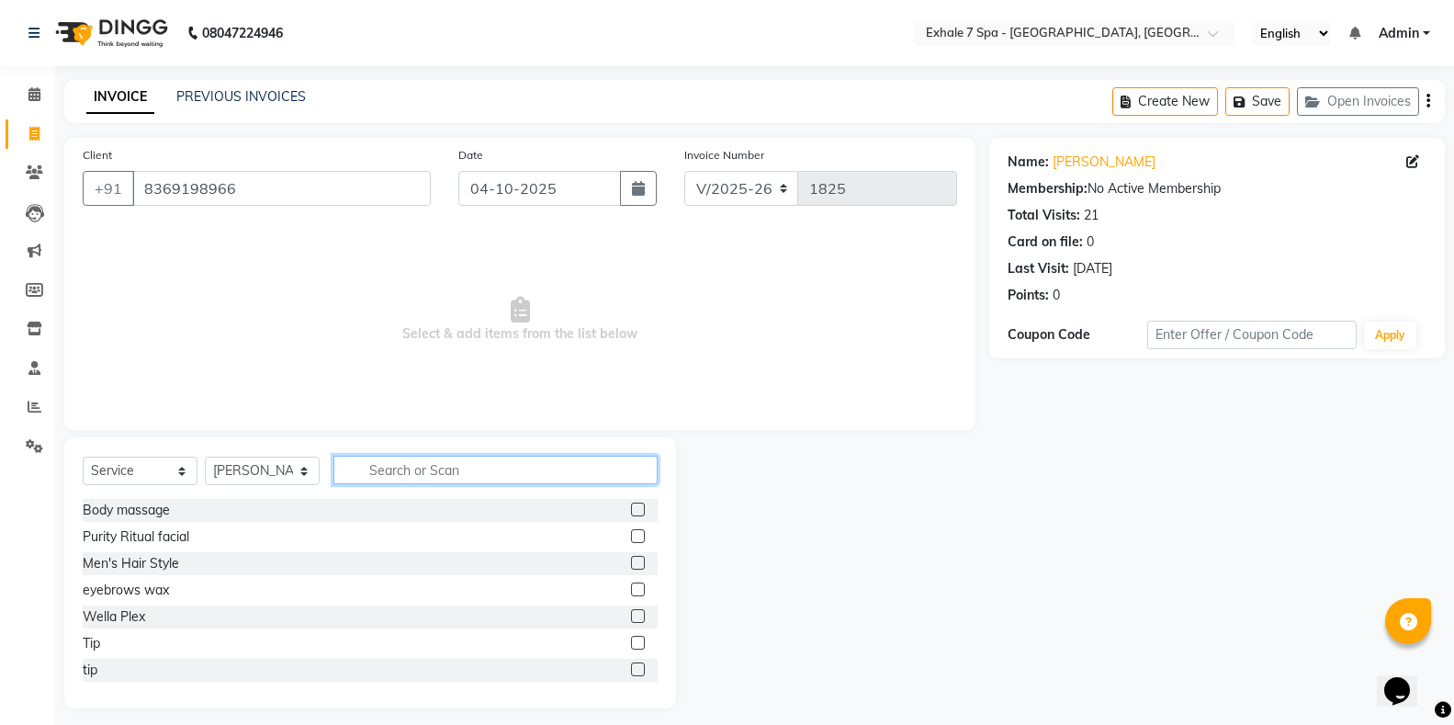
click at [405, 473] on input "text" at bounding box center [495, 470] width 324 height 28
click at [367, 480] on input "text" at bounding box center [495, 470] width 324 height 28
click at [369, 479] on input "text" at bounding box center [495, 470] width 324 height 28
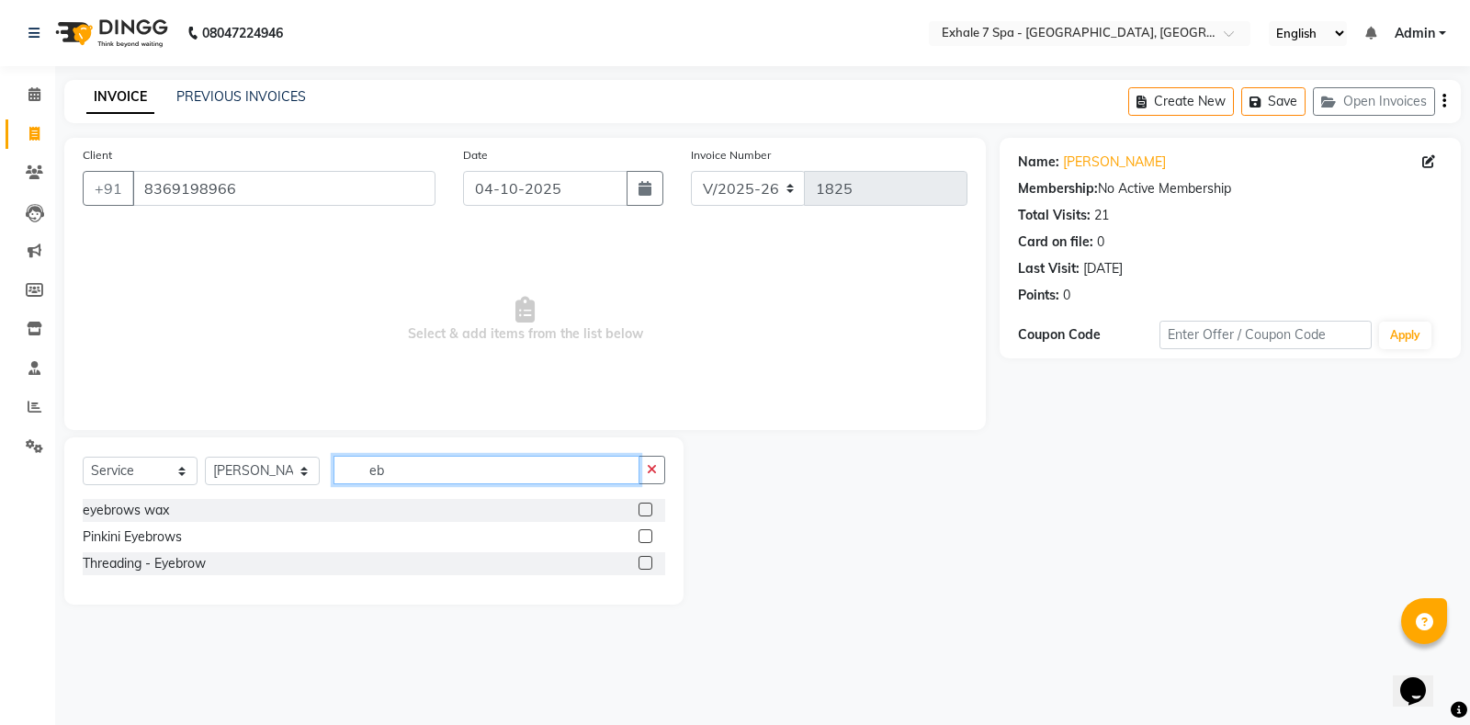
type input "eb"
click at [650, 560] on label at bounding box center [645, 563] width 14 height 14
click at [650, 560] on input "checkbox" at bounding box center [644, 564] width 12 height 12
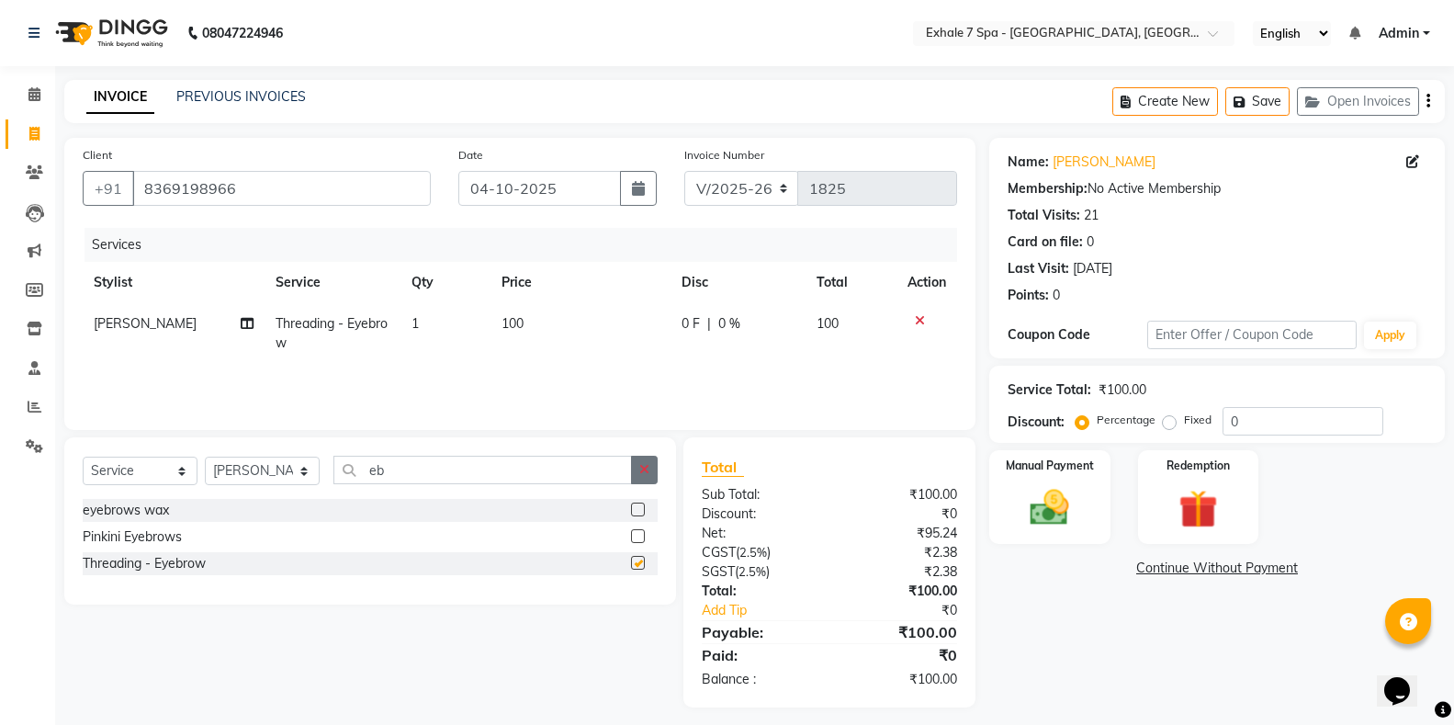
checkbox input "false"
click at [644, 472] on icon "button" at bounding box center [644, 469] width 10 height 13
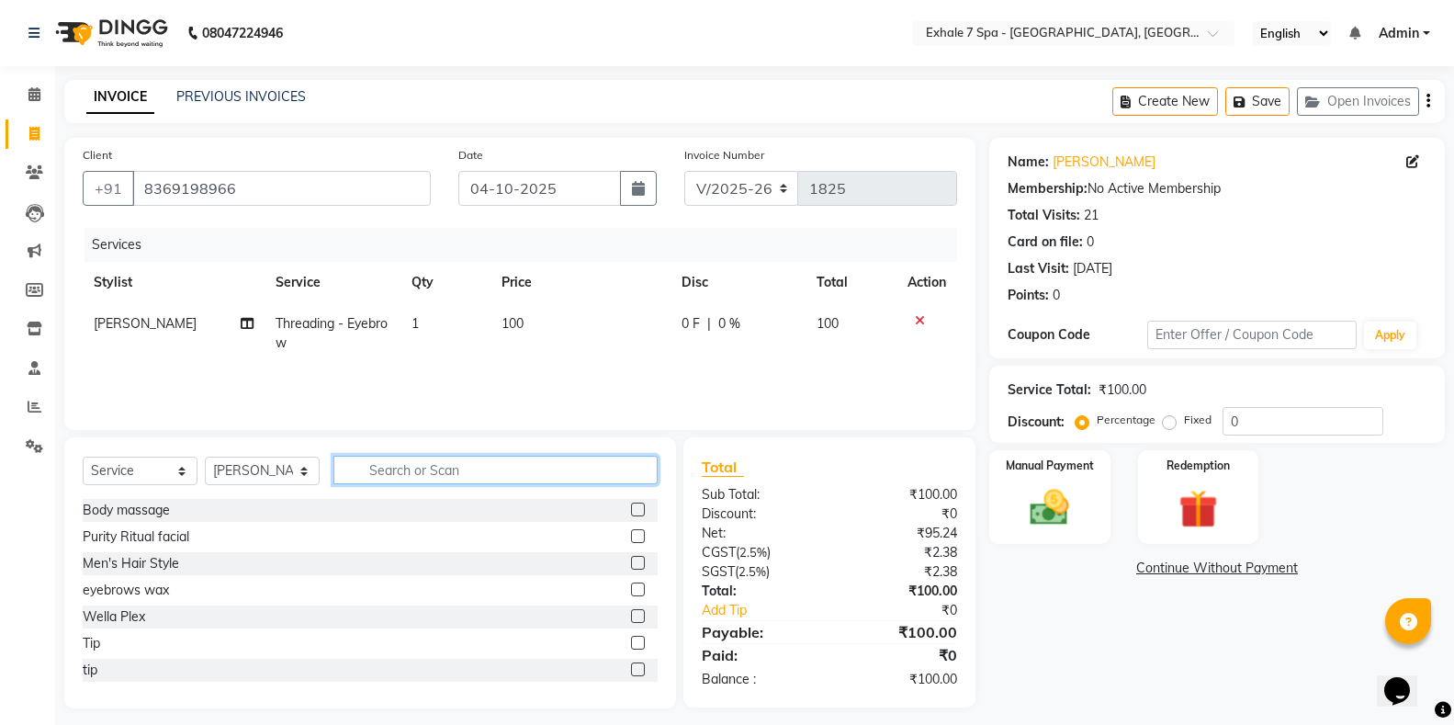
click at [637, 471] on input "text" at bounding box center [495, 470] width 324 height 28
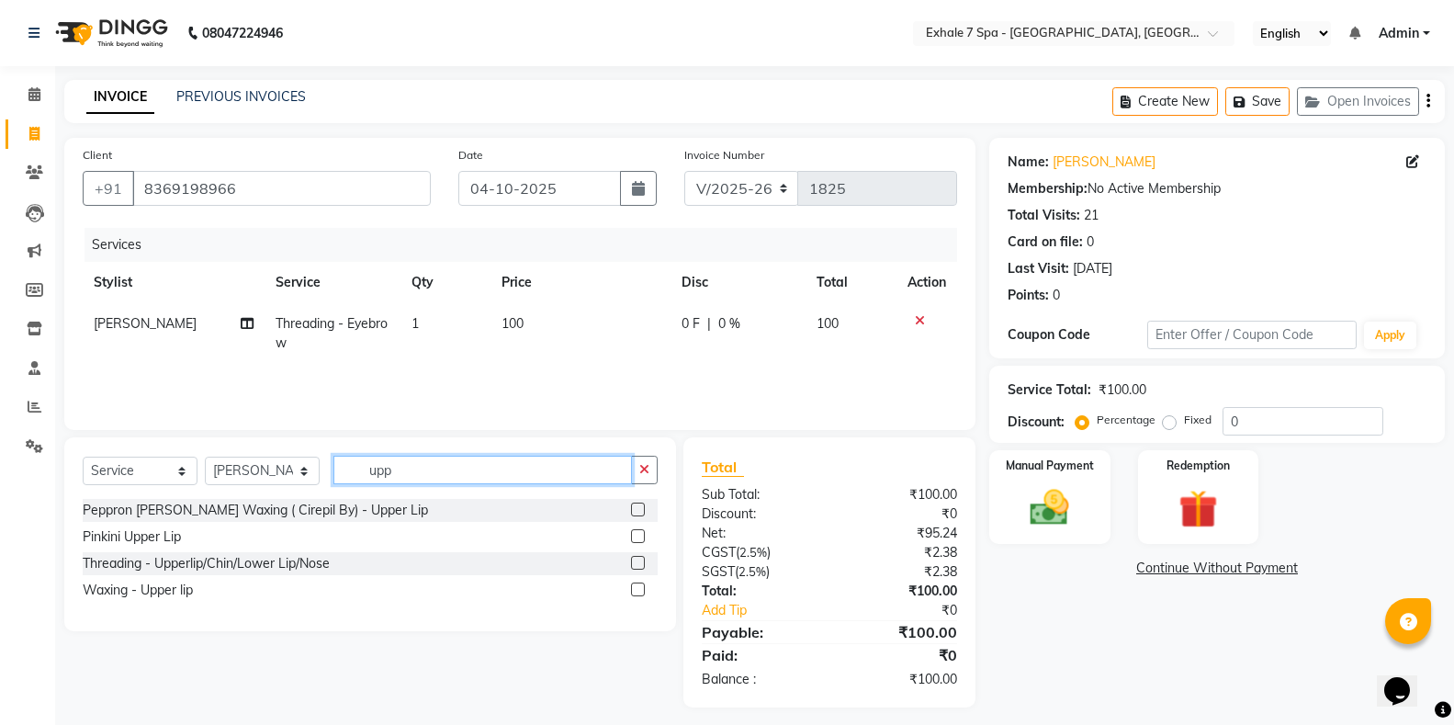
type input "upp"
click at [633, 561] on label at bounding box center [638, 563] width 14 height 14
click at [633, 561] on input "checkbox" at bounding box center [637, 564] width 12 height 12
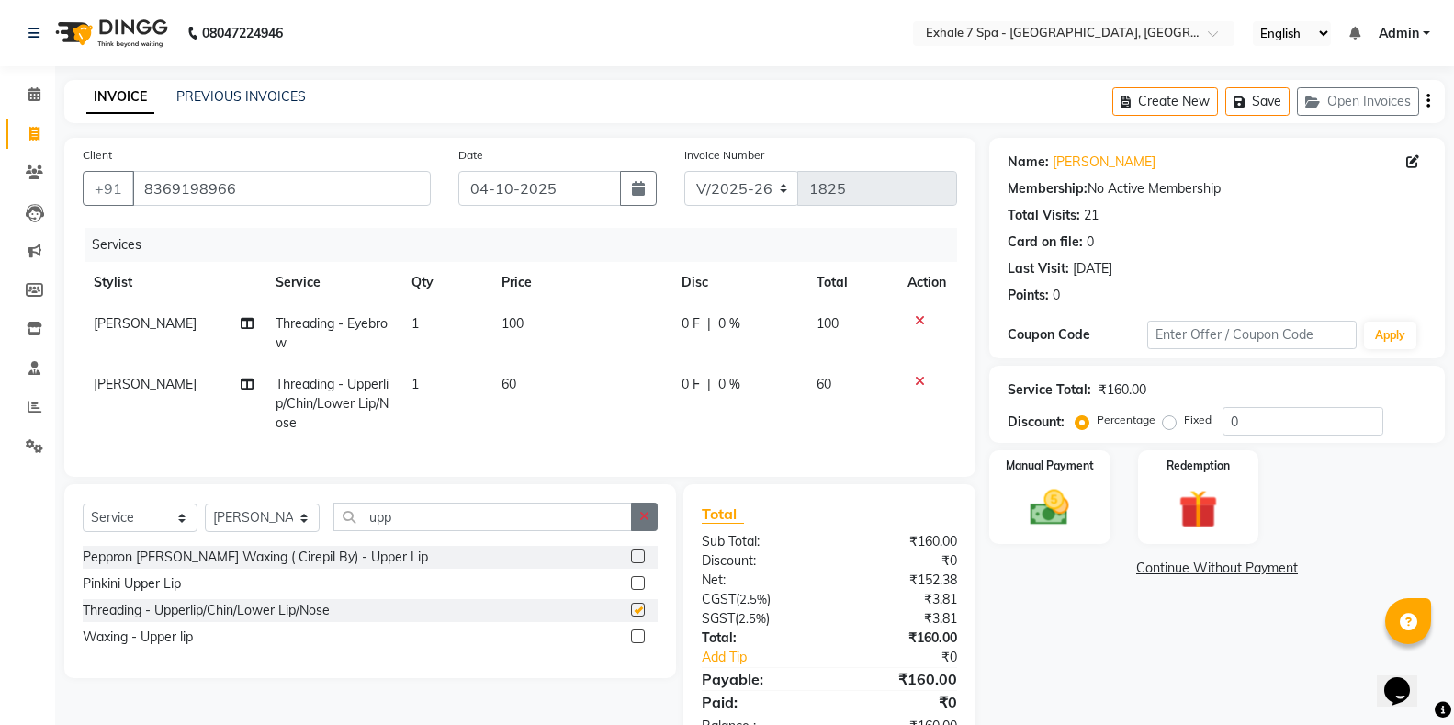
checkbox input "false"
drag, startPoint x: 646, startPoint y: 536, endPoint x: 600, endPoint y: 523, distance: 47.9
click at [645, 523] on icon "button" at bounding box center [644, 516] width 10 height 13
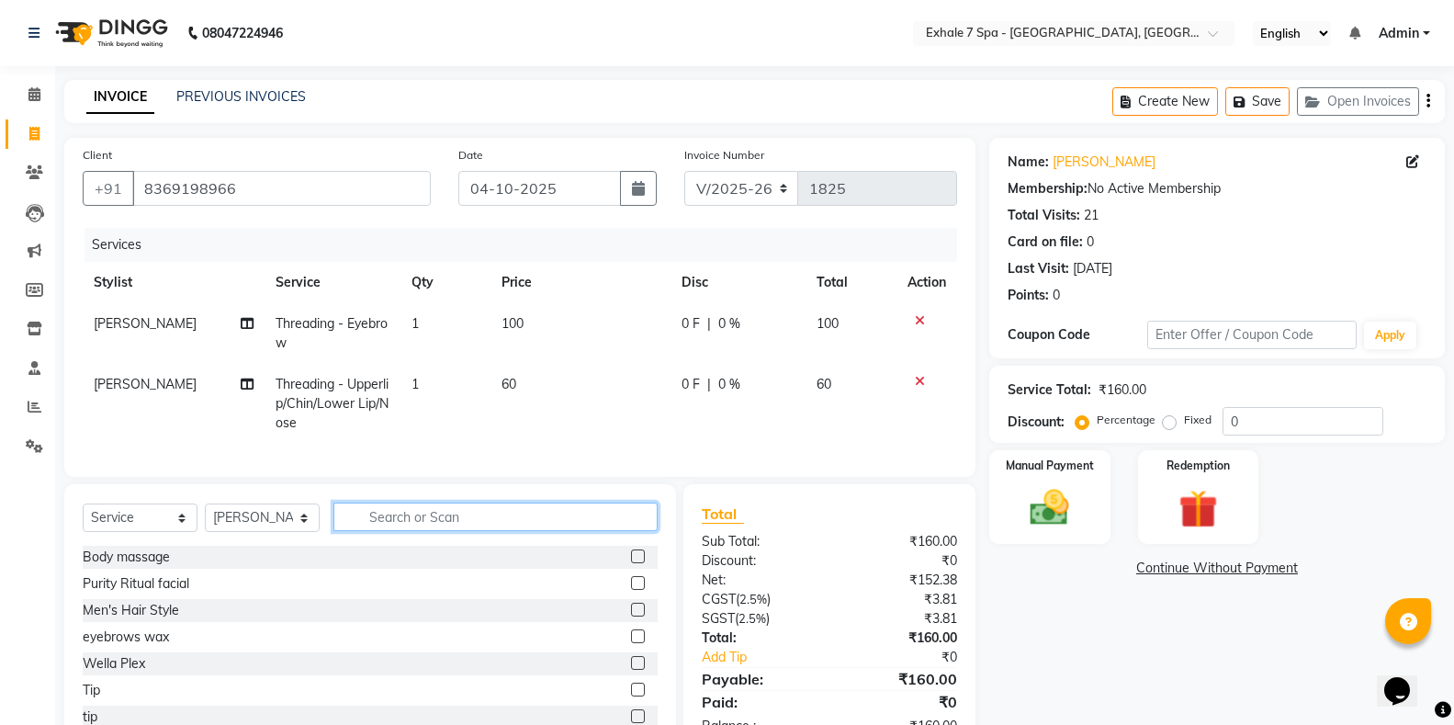
click at [582, 523] on input "text" at bounding box center [495, 516] width 324 height 28
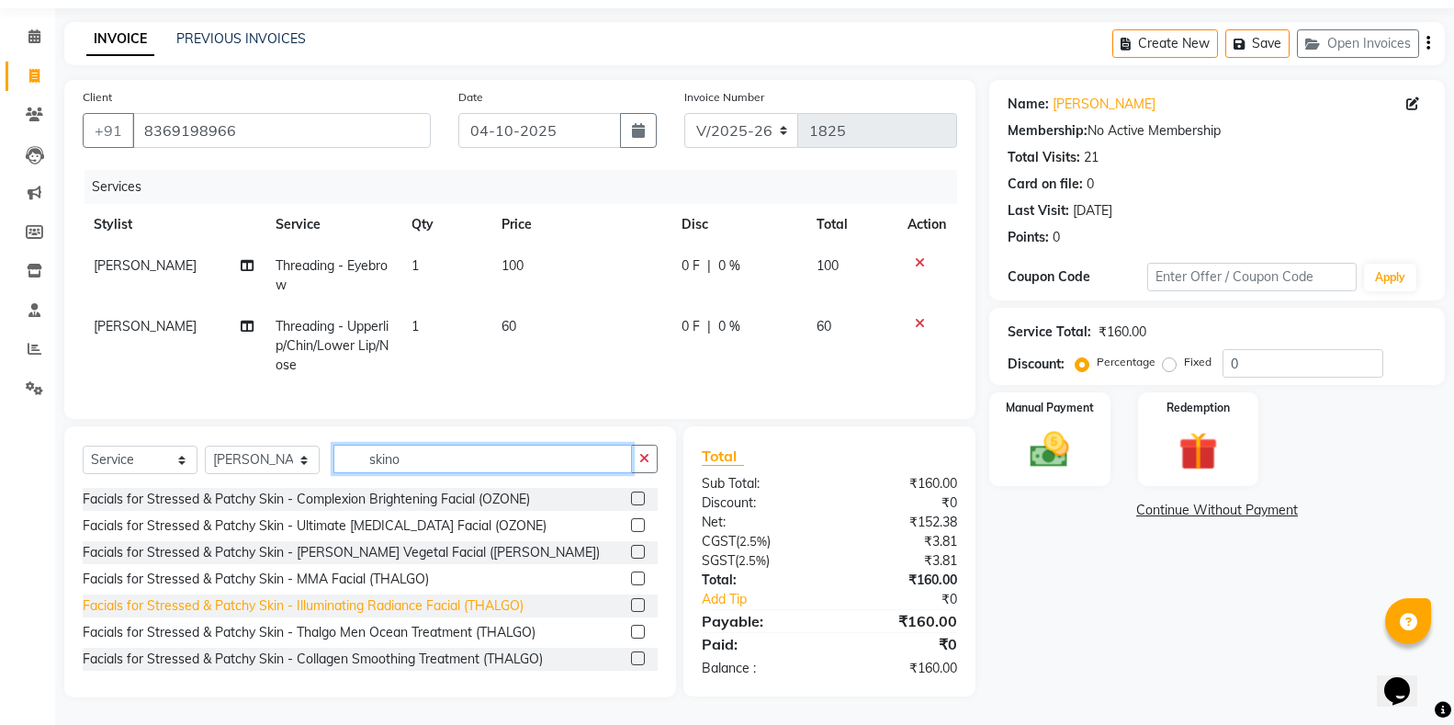
scroll to position [73, 0]
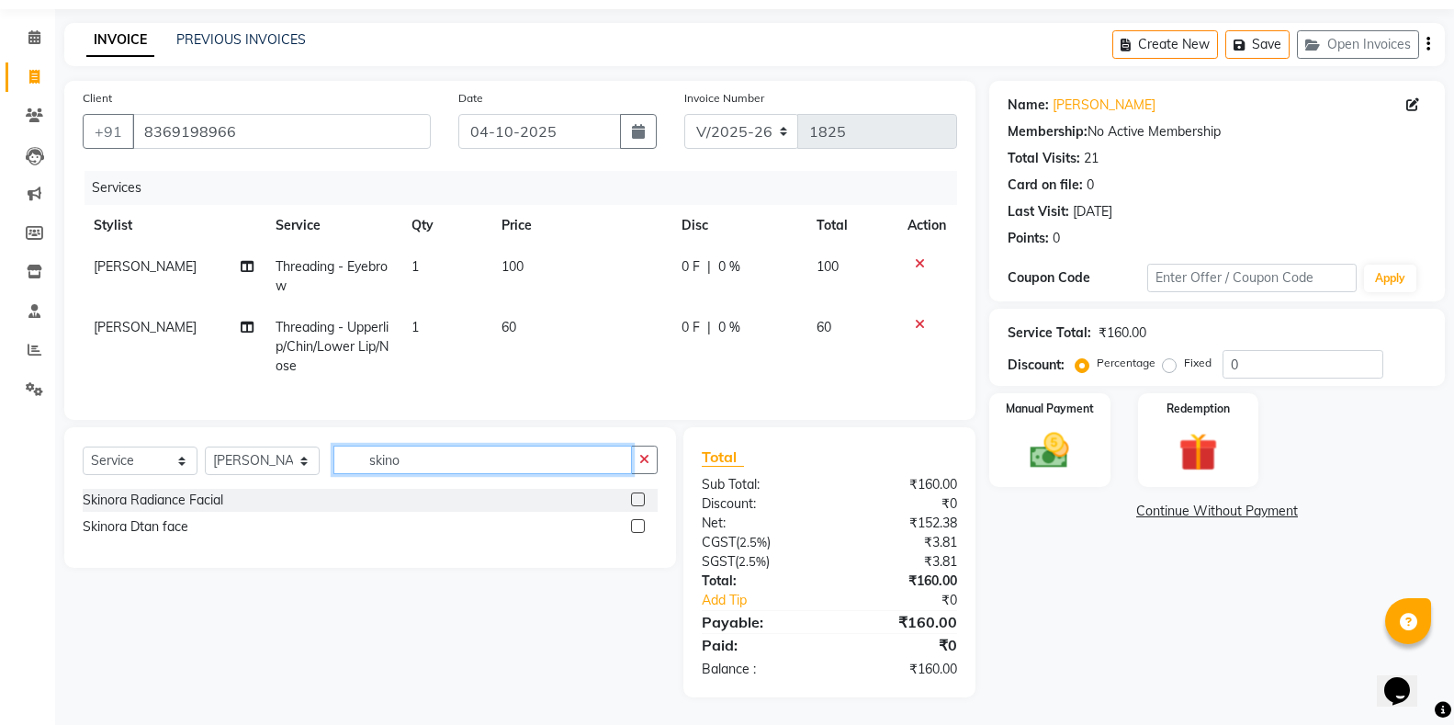
type input "skino"
click at [640, 529] on label at bounding box center [638, 526] width 14 height 14
click at [640, 529] on input "checkbox" at bounding box center [637, 527] width 12 height 12
checkbox input "true"
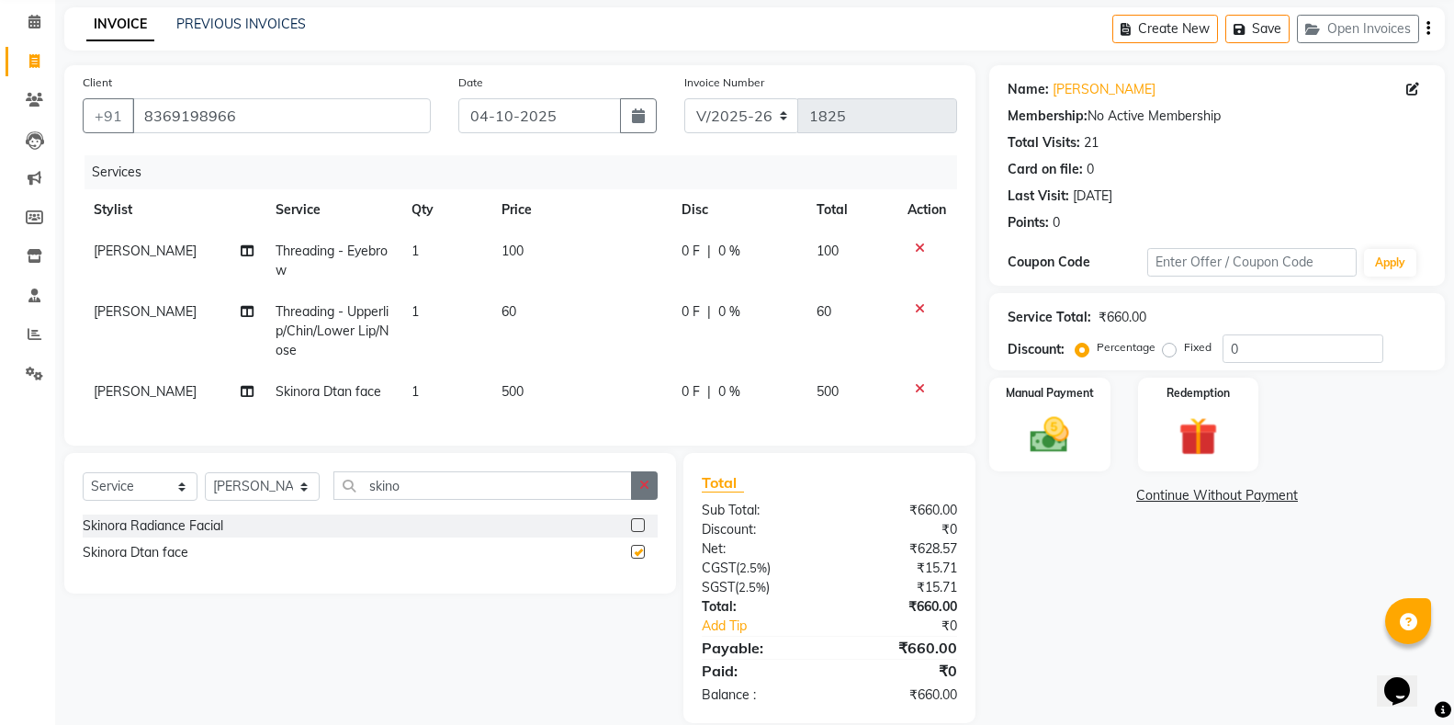
click at [644, 491] on icon "button" at bounding box center [644, 485] width 10 height 13
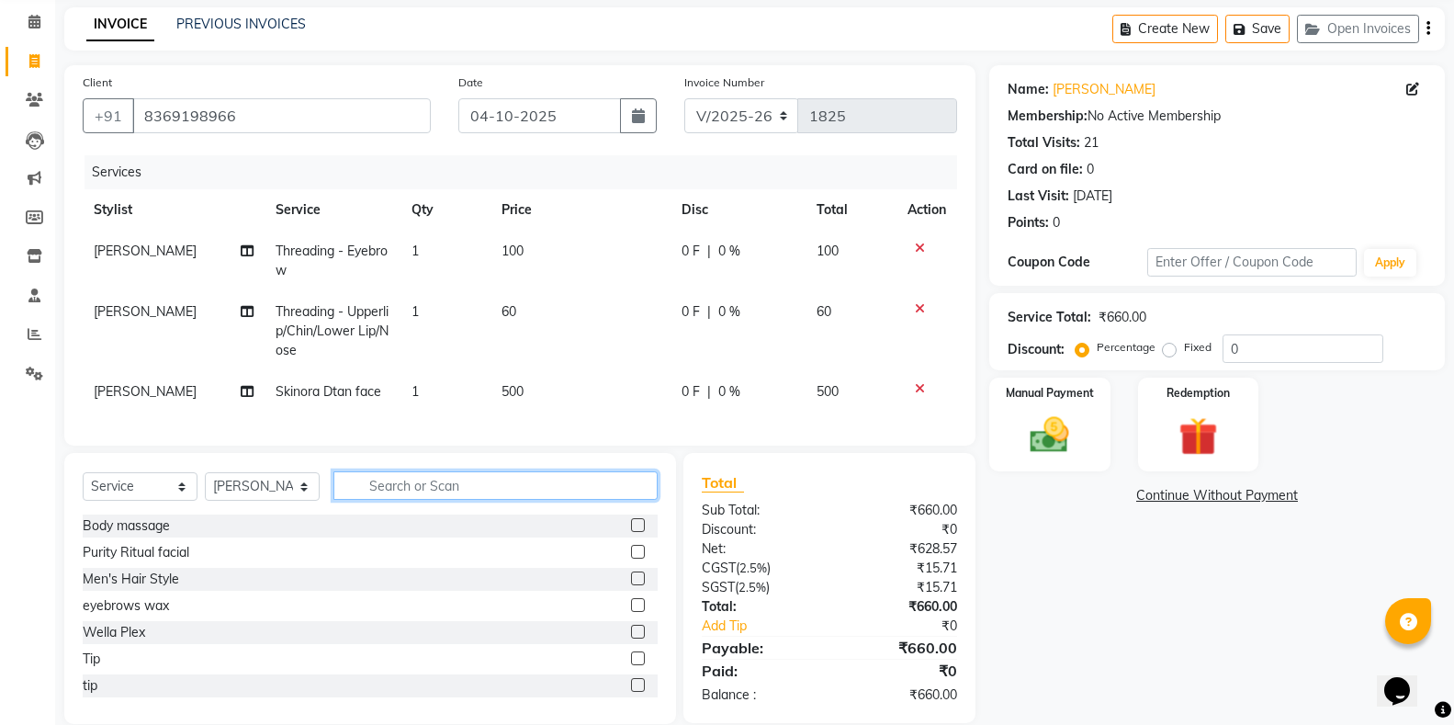
click at [620, 500] on input "text" at bounding box center [495, 485] width 324 height 28
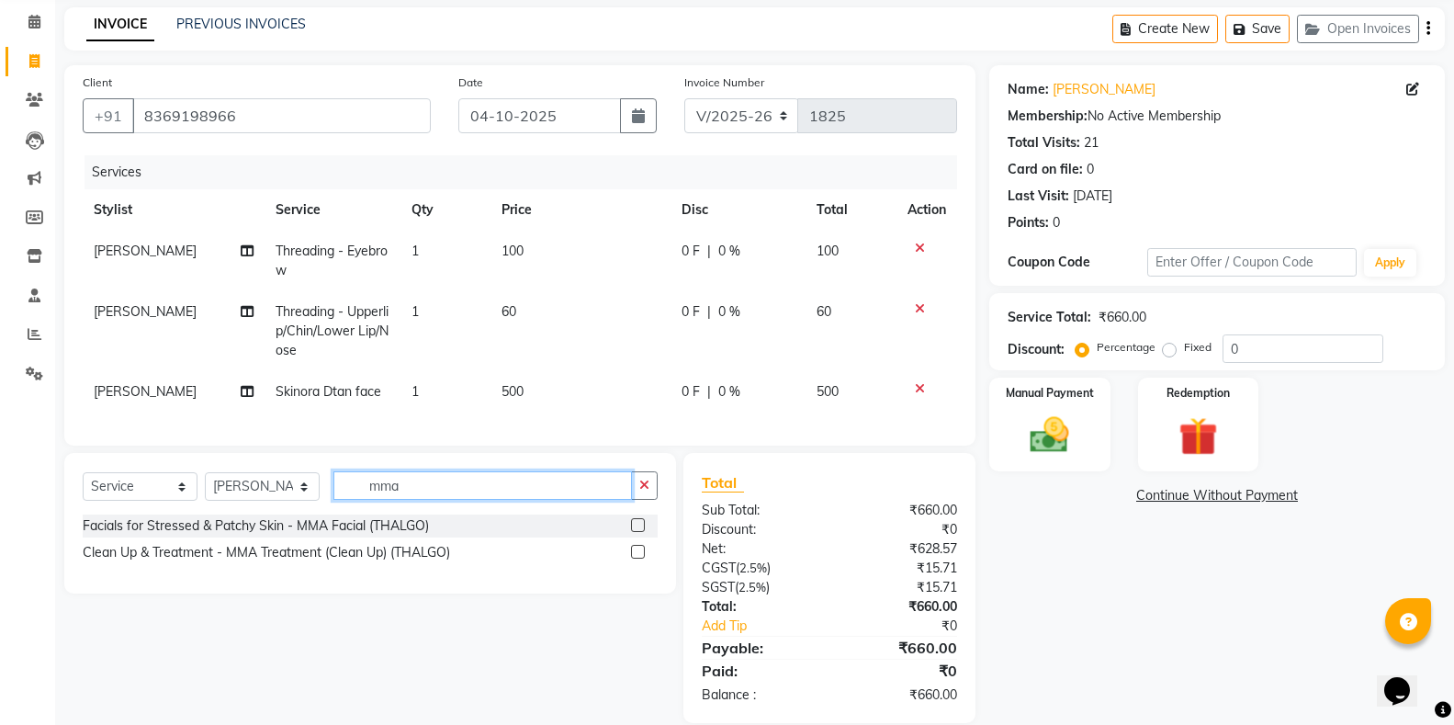
type input "mma"
click at [633, 558] on label at bounding box center [638, 552] width 14 height 14
click at [633, 558] on input "checkbox" at bounding box center [637, 552] width 12 height 12
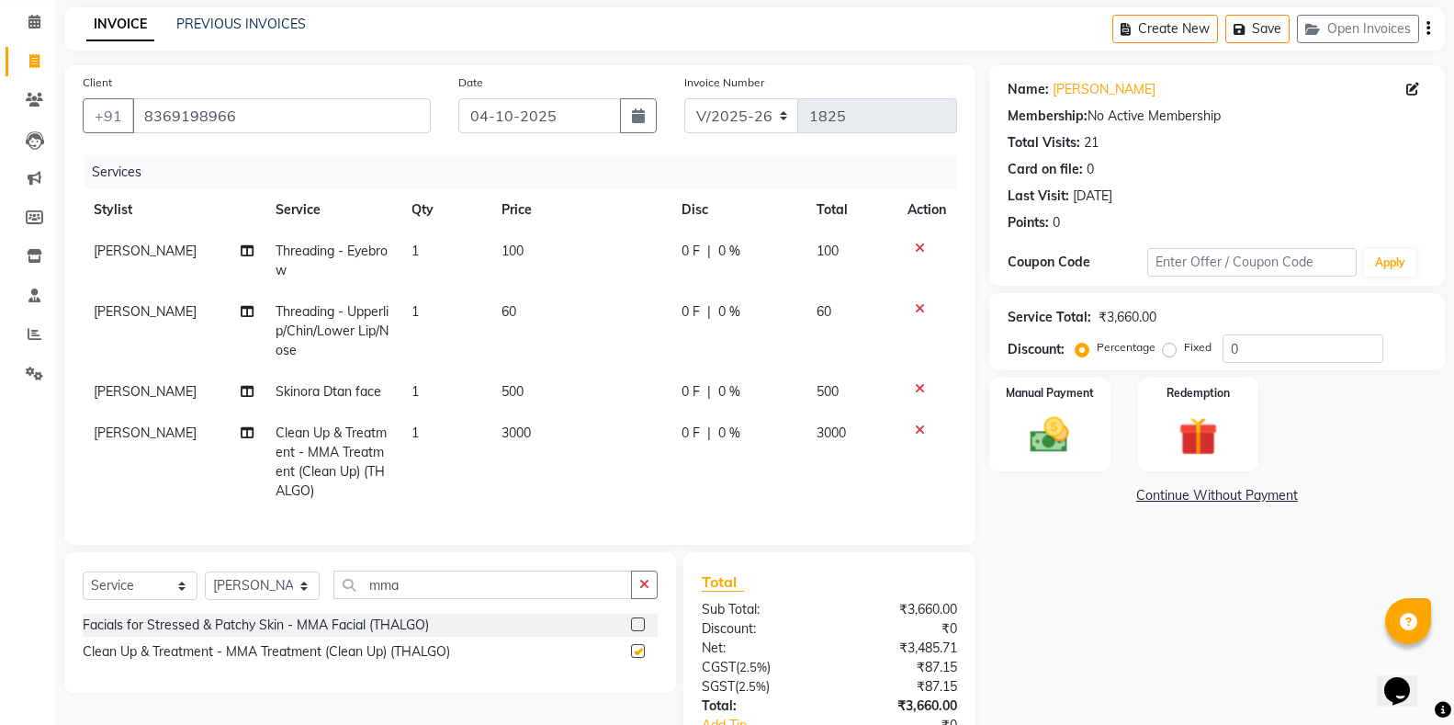
checkbox input "false"
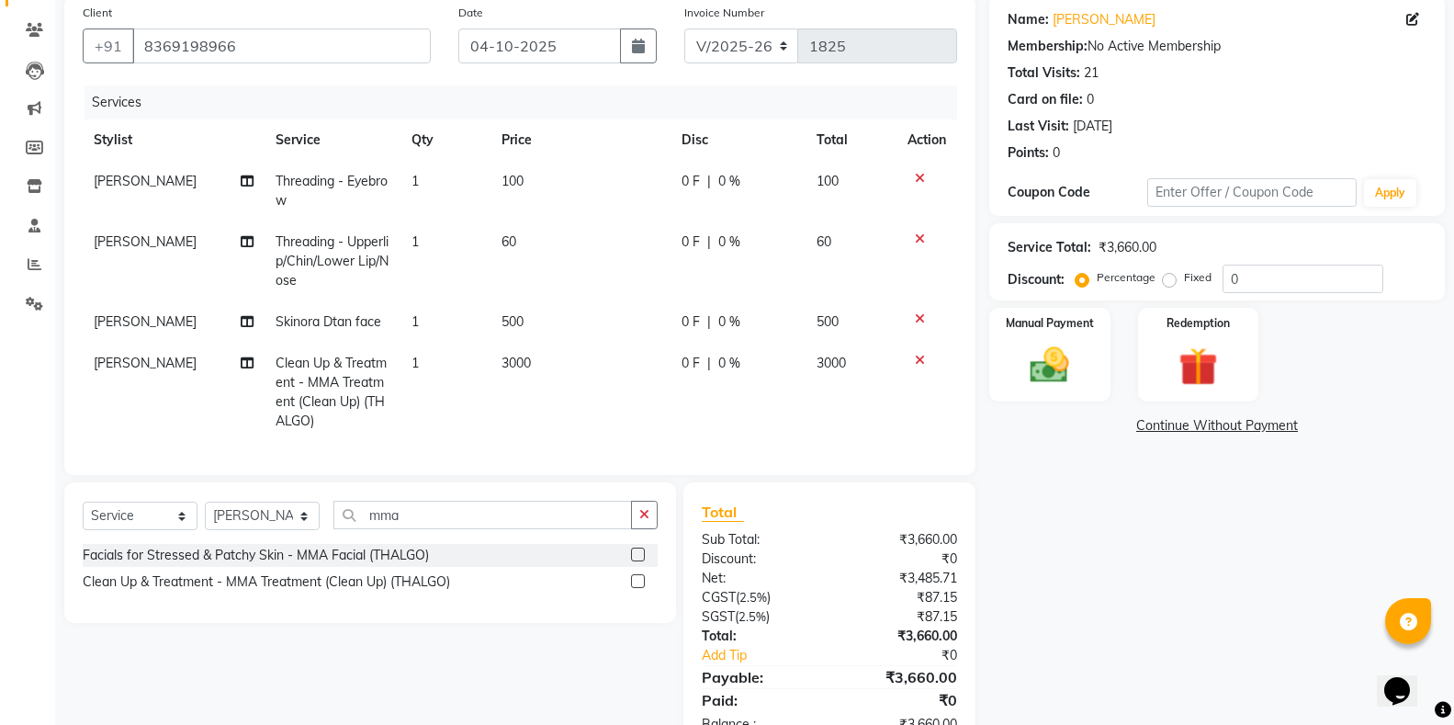
scroll to position [213, 0]
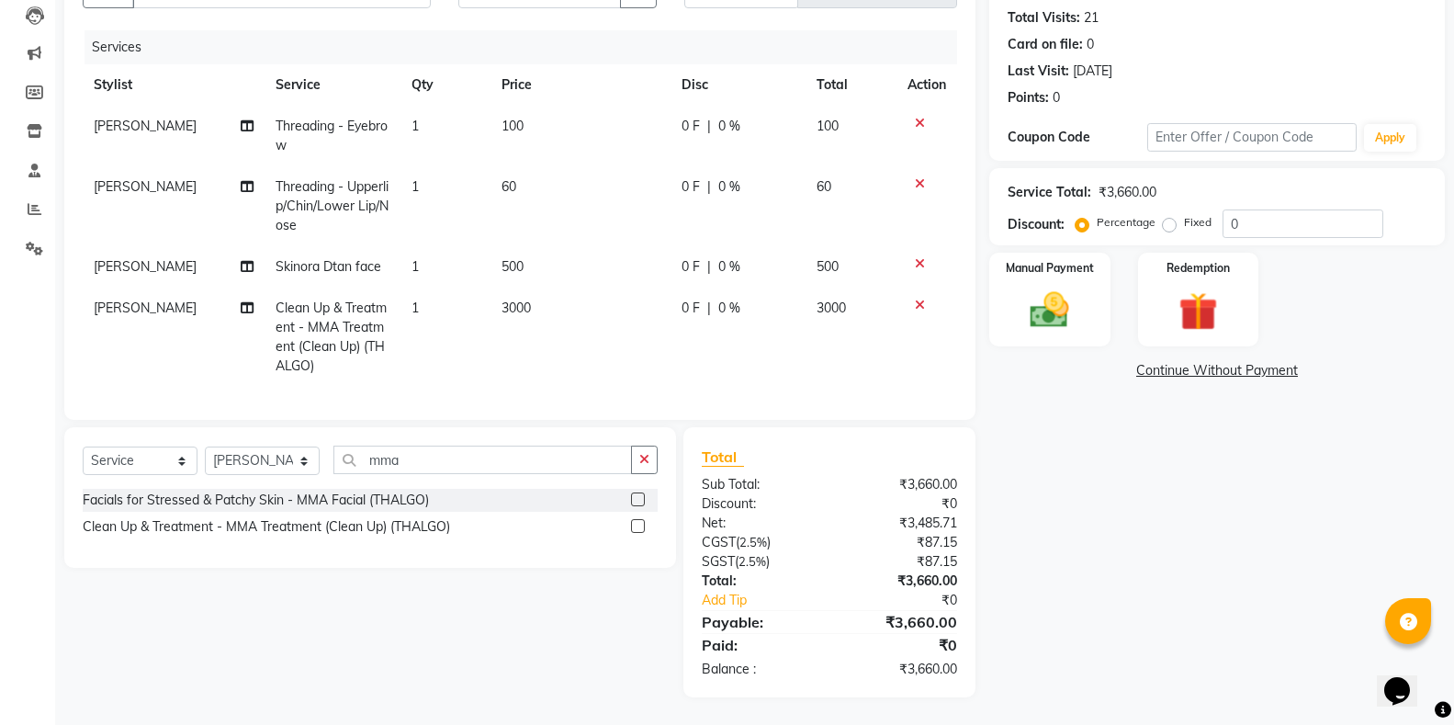
click at [567, 299] on td "3000" at bounding box center [580, 336] width 180 height 99
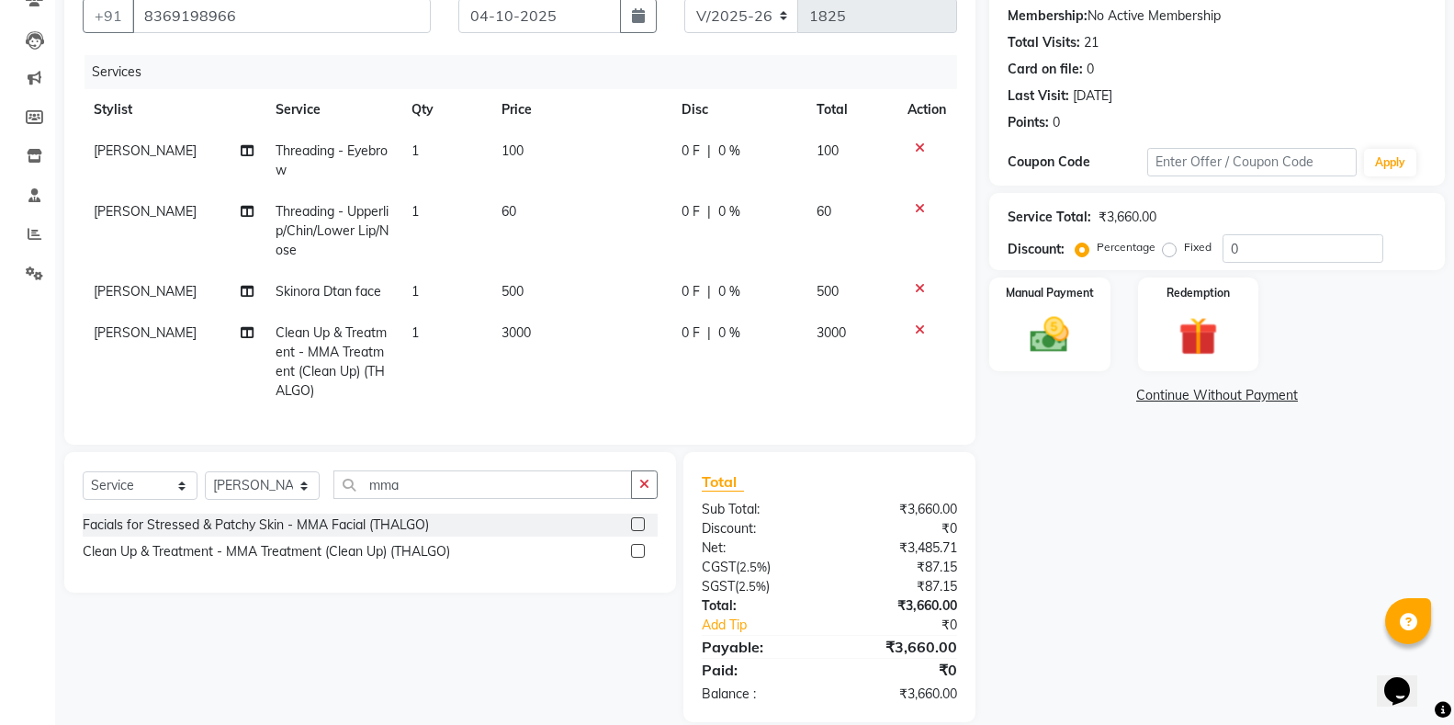
select select "33965"
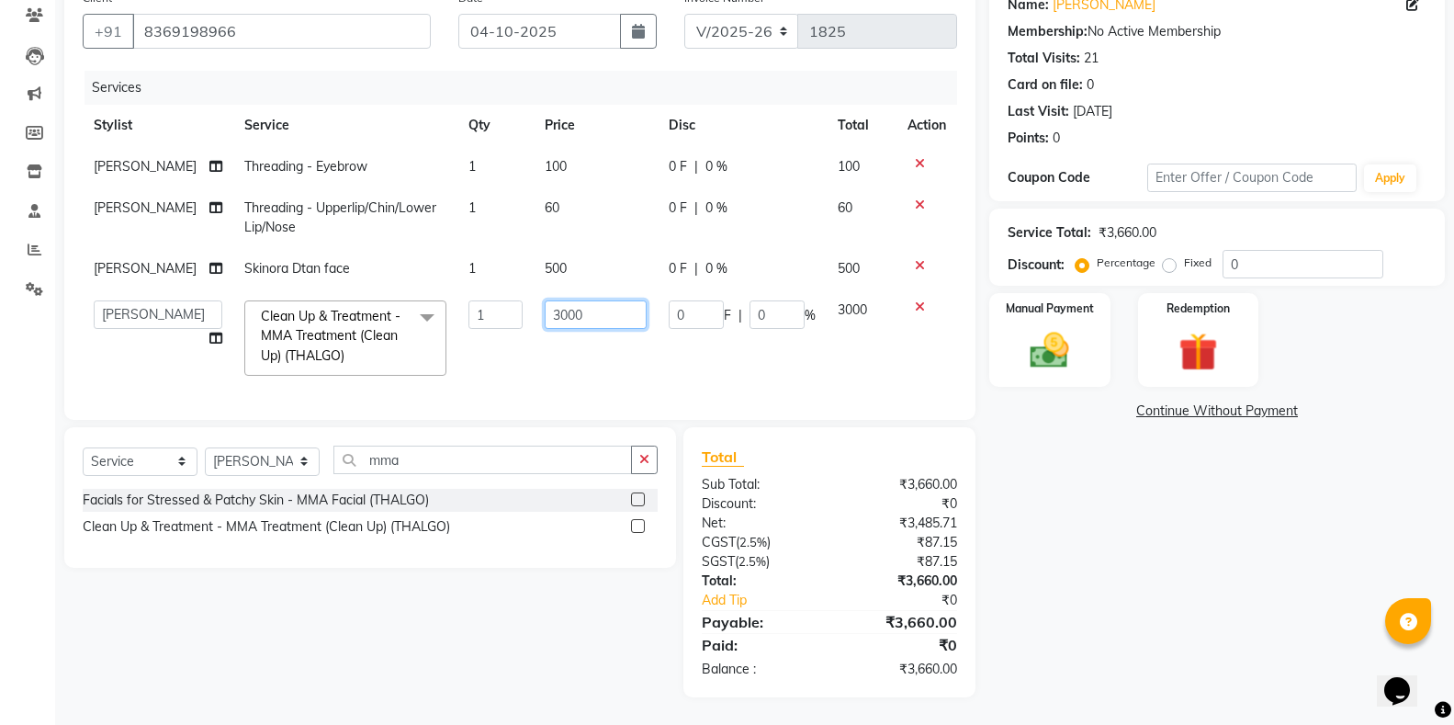
click at [551, 303] on input "3000" at bounding box center [596, 314] width 102 height 28
type input "3500"
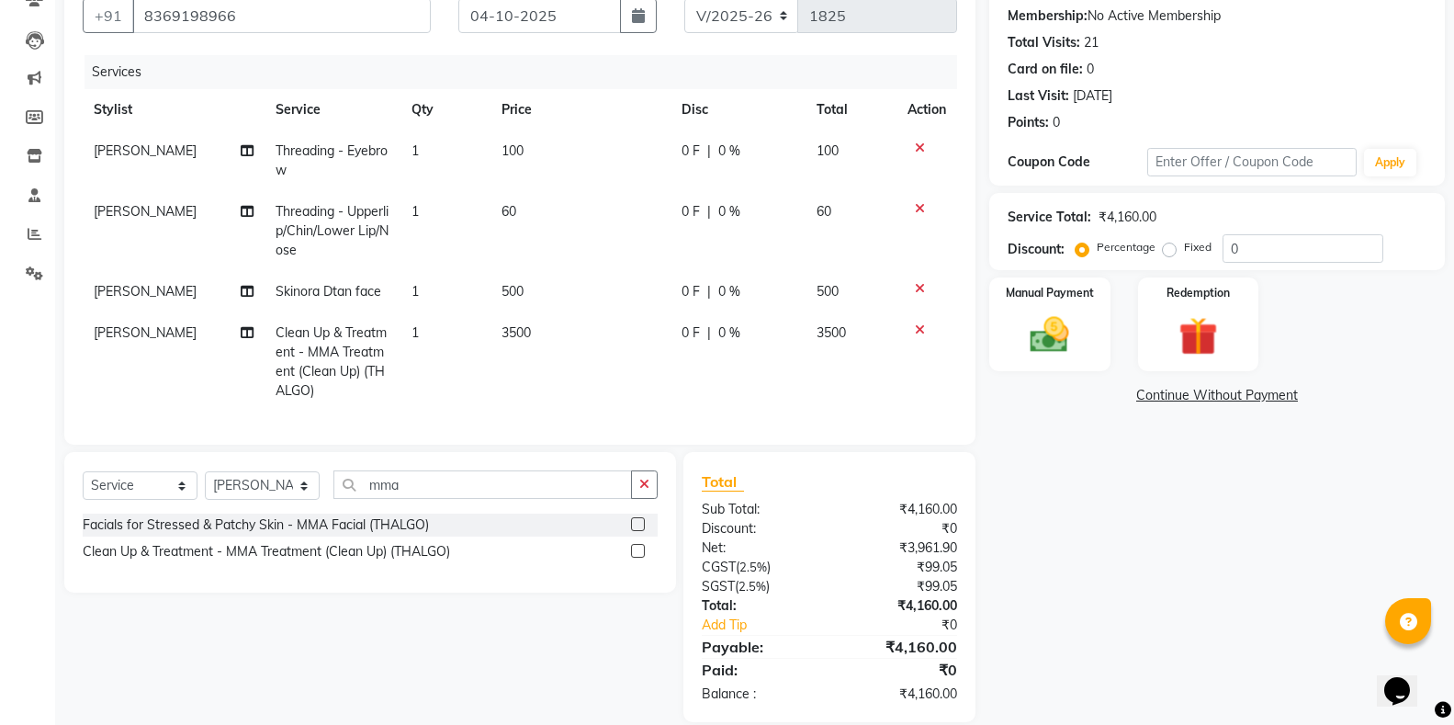
click at [793, 366] on td "0 F | 0 %" at bounding box center [737, 361] width 135 height 99
select select "33965"
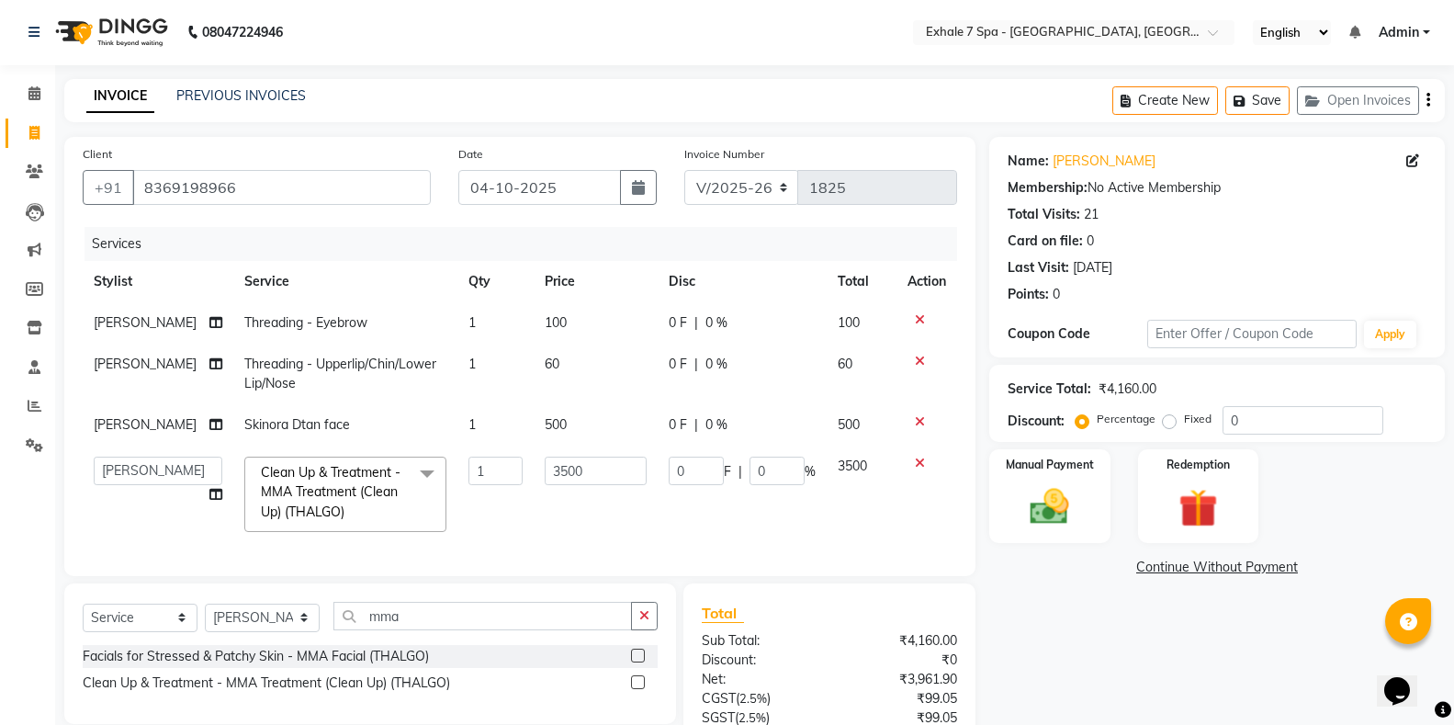
scroll to position [0, 0]
click at [1239, 105] on icon "button" at bounding box center [1243, 102] width 18 height 13
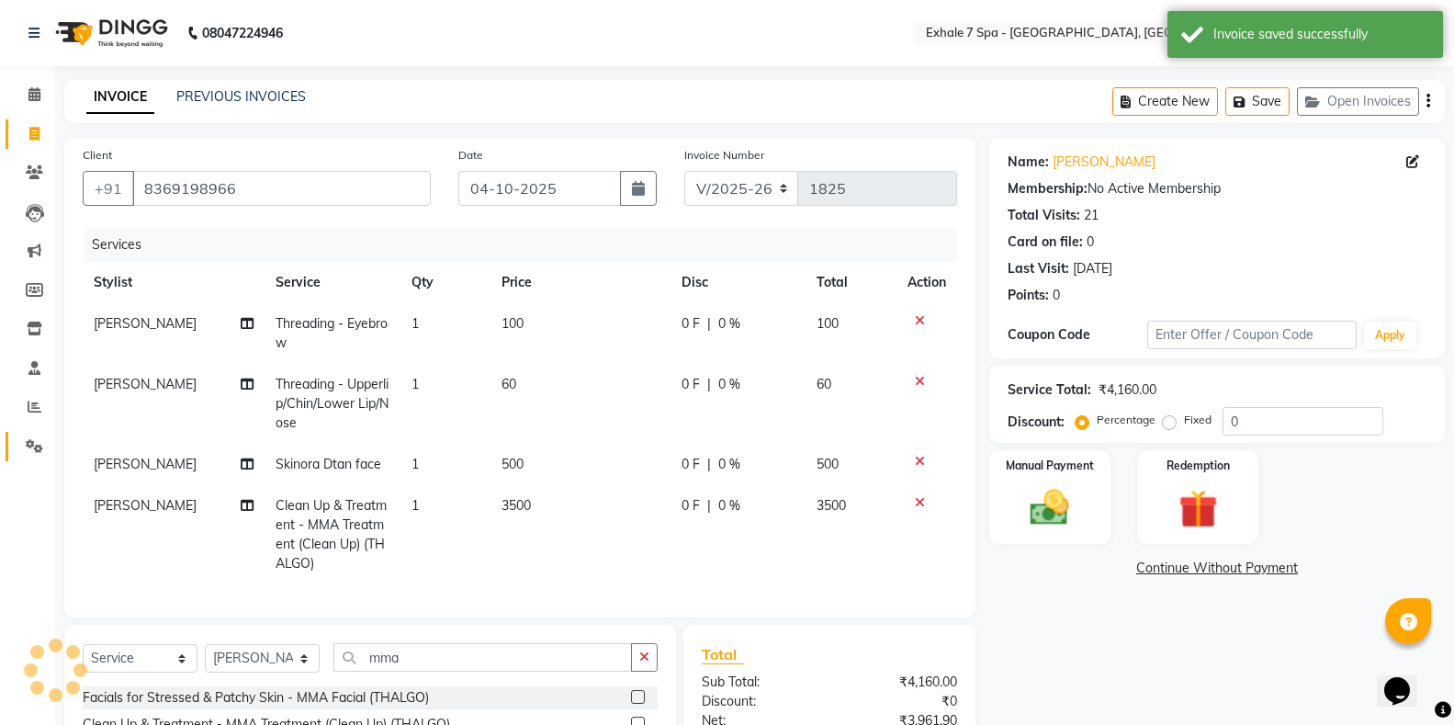
click at [39, 456] on link "Settings" at bounding box center [28, 447] width 44 height 30
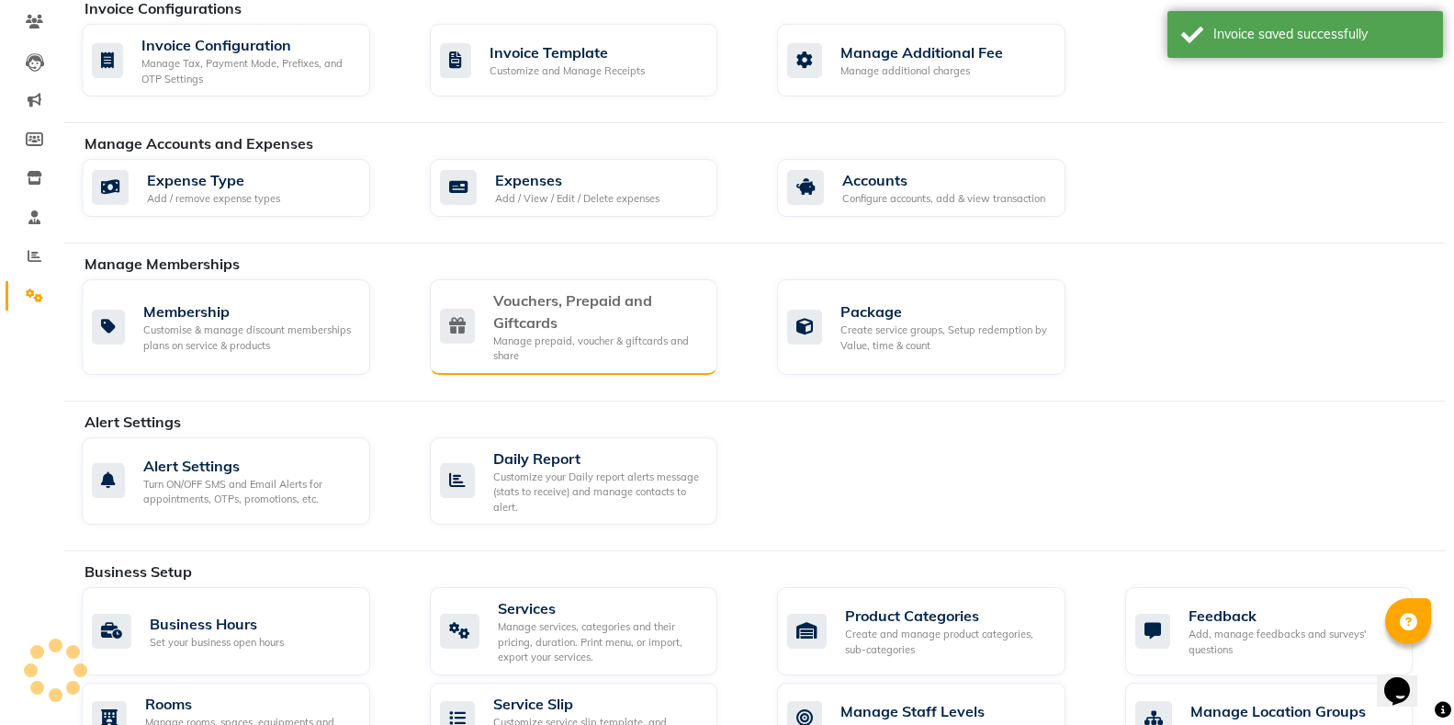
scroll to position [184, 0]
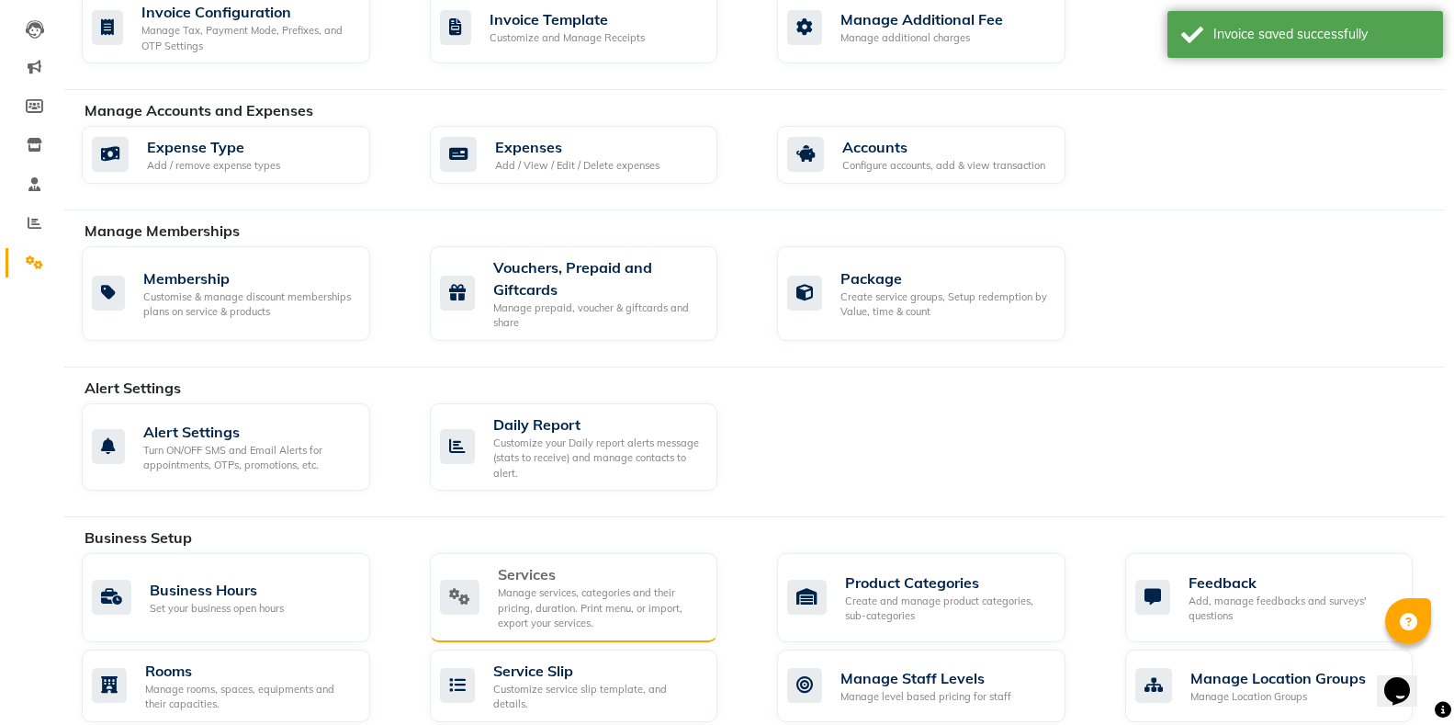
click at [581, 606] on div "Manage services, categories and their pricing, duration. Print menu, or import,…" at bounding box center [601, 608] width 206 height 46
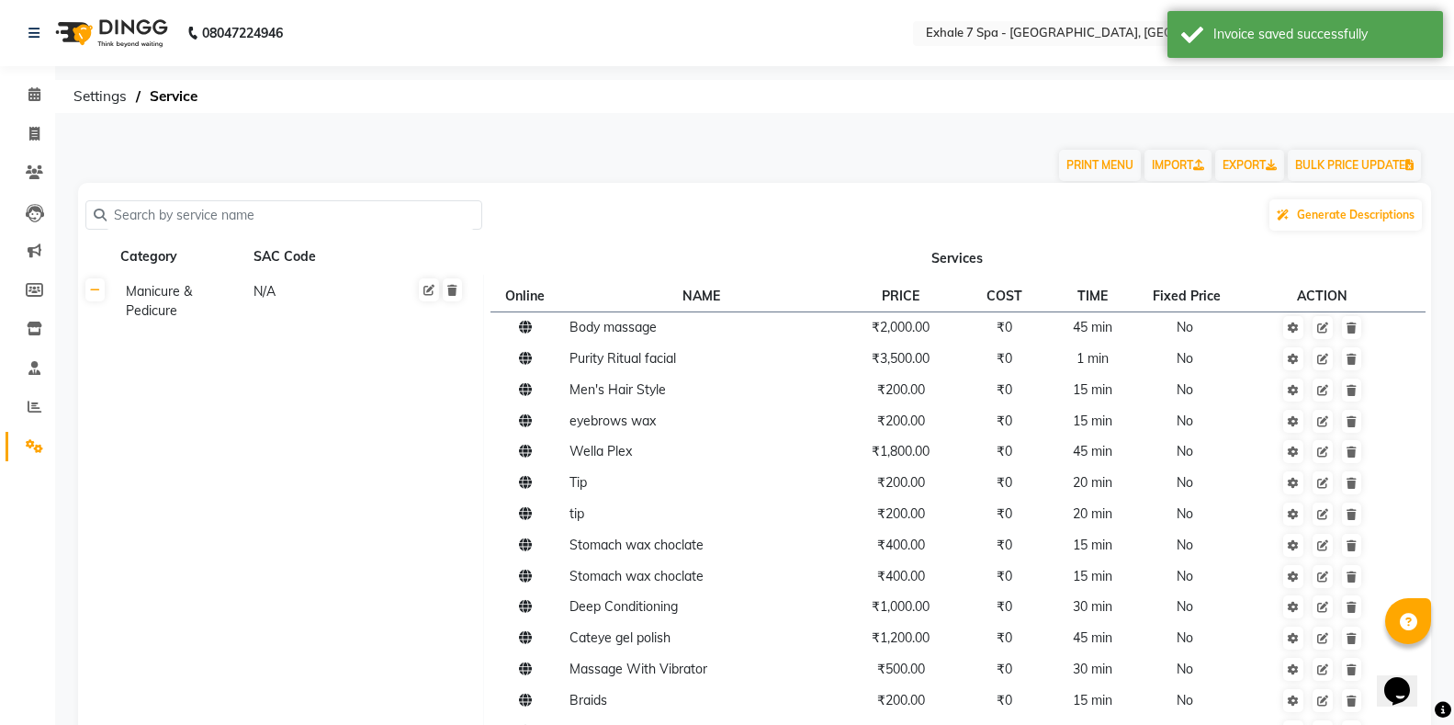
click at [226, 222] on input "text" at bounding box center [290, 215] width 367 height 28
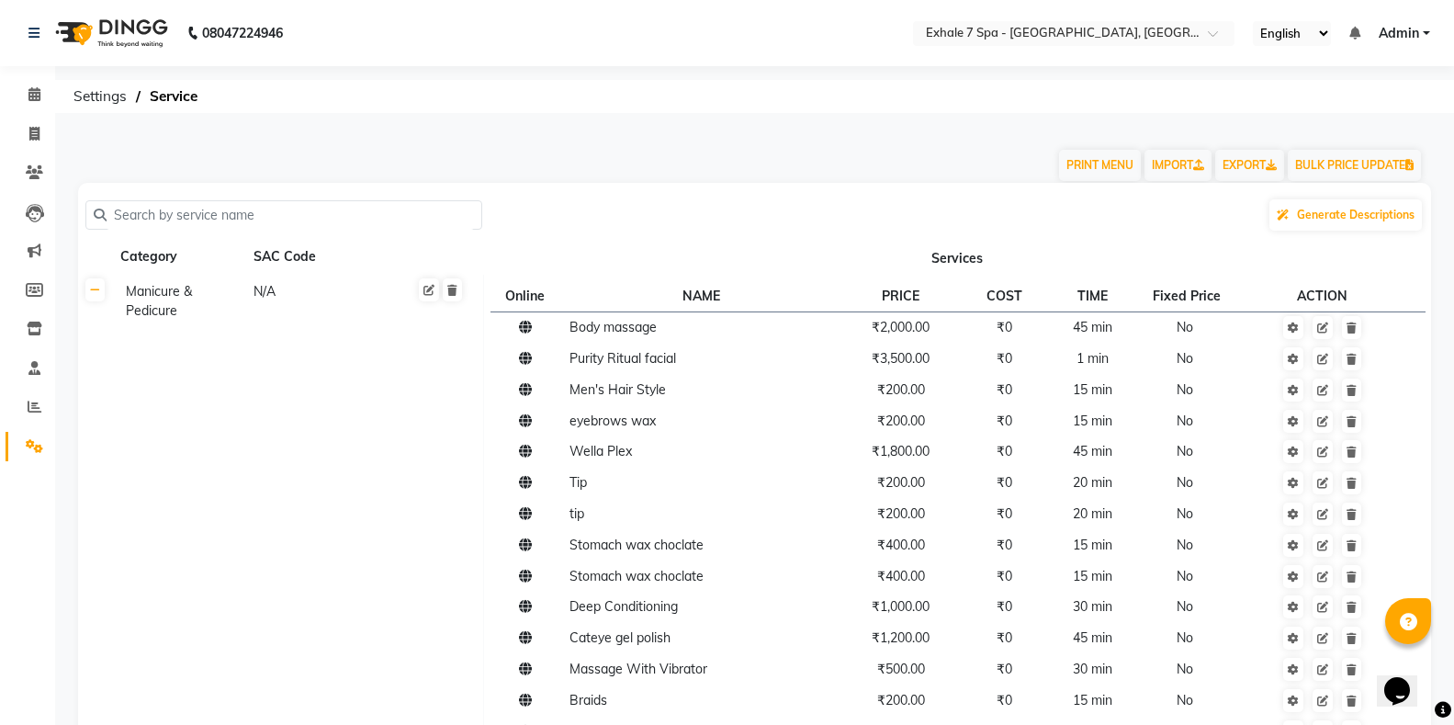
click at [178, 210] on input "text" at bounding box center [290, 215] width 367 height 28
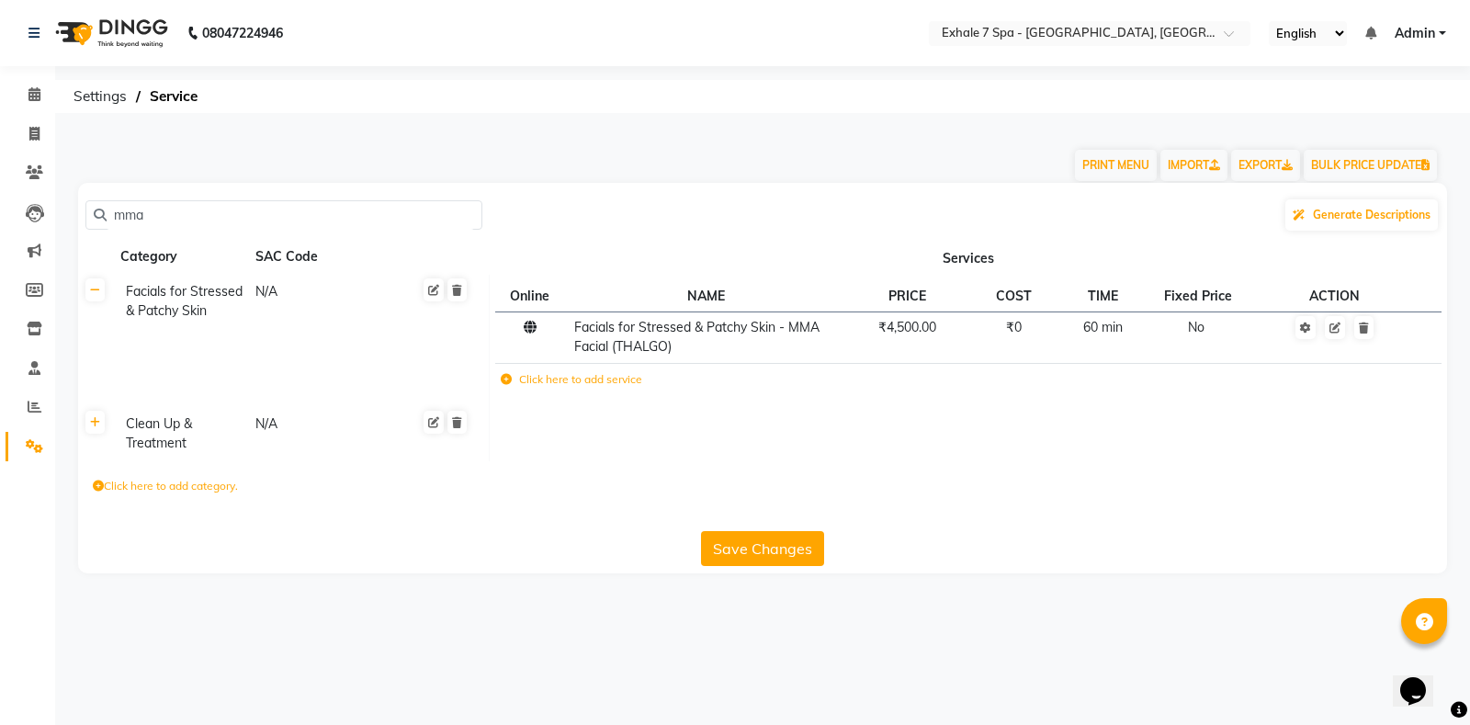
type input "mma"
click at [162, 453] on div "Clean Up & Treatment" at bounding box center [182, 433] width 128 height 42
click at [179, 426] on input "Clean Up & Treatment" at bounding box center [189, 426] width 142 height 28
click at [294, 382] on td "Facials for Stressed & Patchy Skin N/A" at bounding box center [301, 341] width 376 height 132
click at [428, 424] on icon at bounding box center [433, 422] width 11 height 11
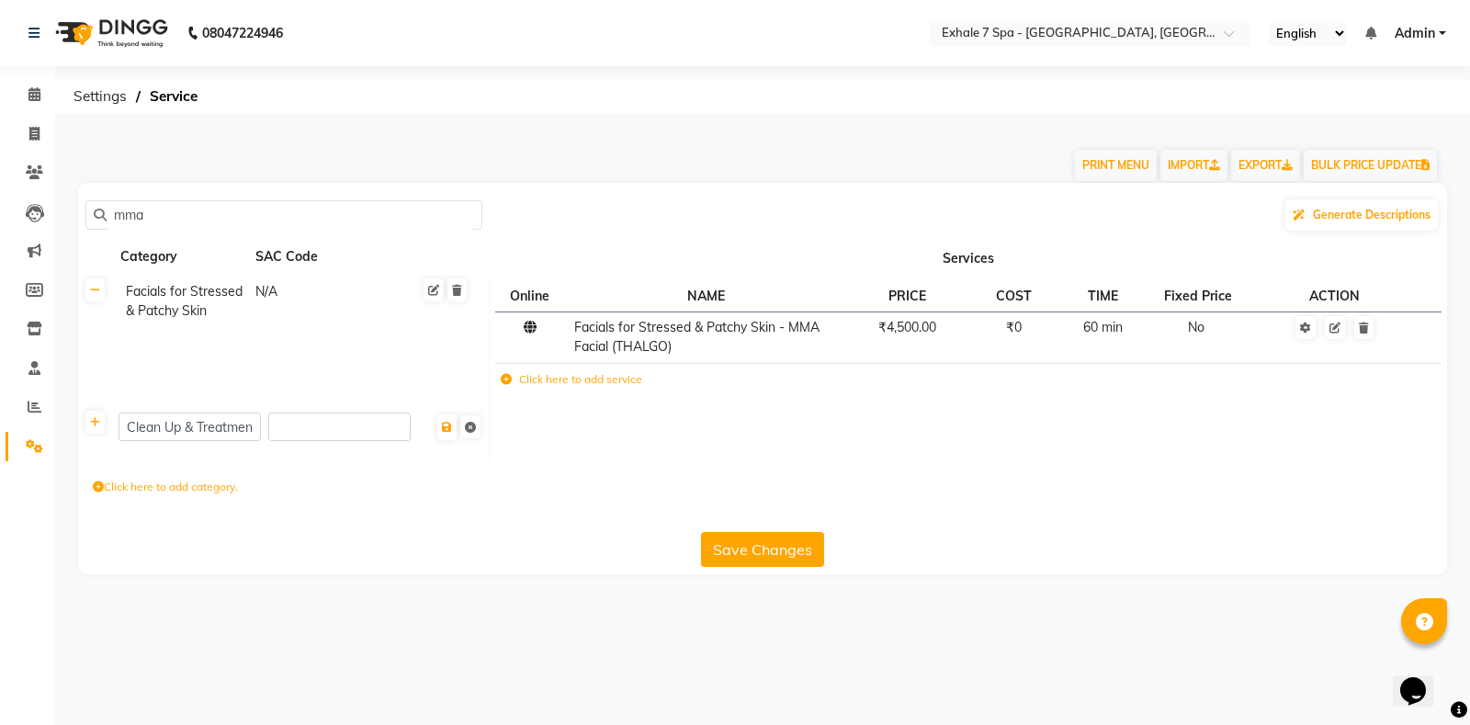
click at [285, 378] on td "Facials for Stressed & Patchy Skin N/A" at bounding box center [301, 341] width 376 height 132
click at [236, 390] on td "Facials for Stressed & Patchy Skin N/A" at bounding box center [301, 341] width 376 height 132
click at [178, 303] on div "Facials for Stressed & Patchy Skin" at bounding box center [182, 301] width 128 height 42
click at [154, 439] on input "Clean Up & Treatment" at bounding box center [189, 426] width 142 height 28
click at [94, 429] on link at bounding box center [94, 422] width 19 height 23
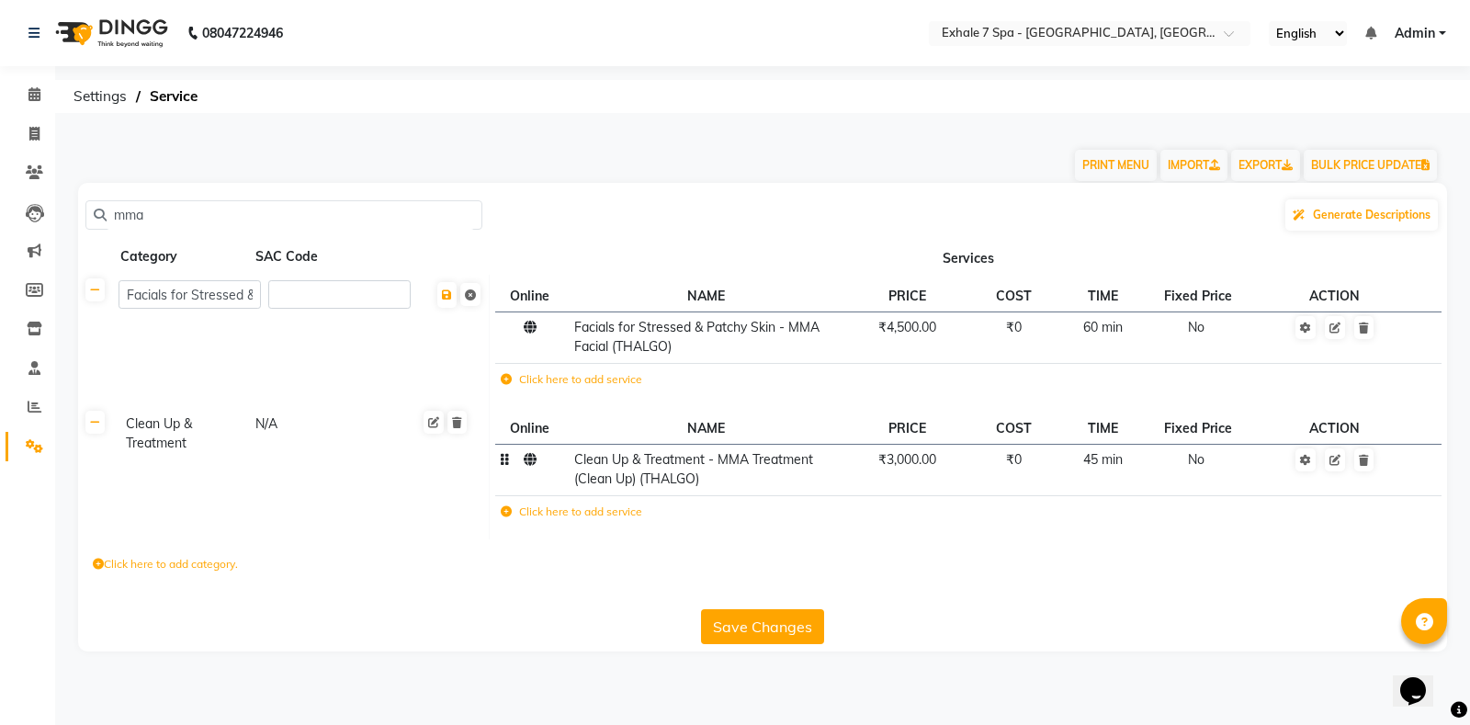
click at [909, 485] on td "₹3,000.00" at bounding box center [907, 470] width 127 height 51
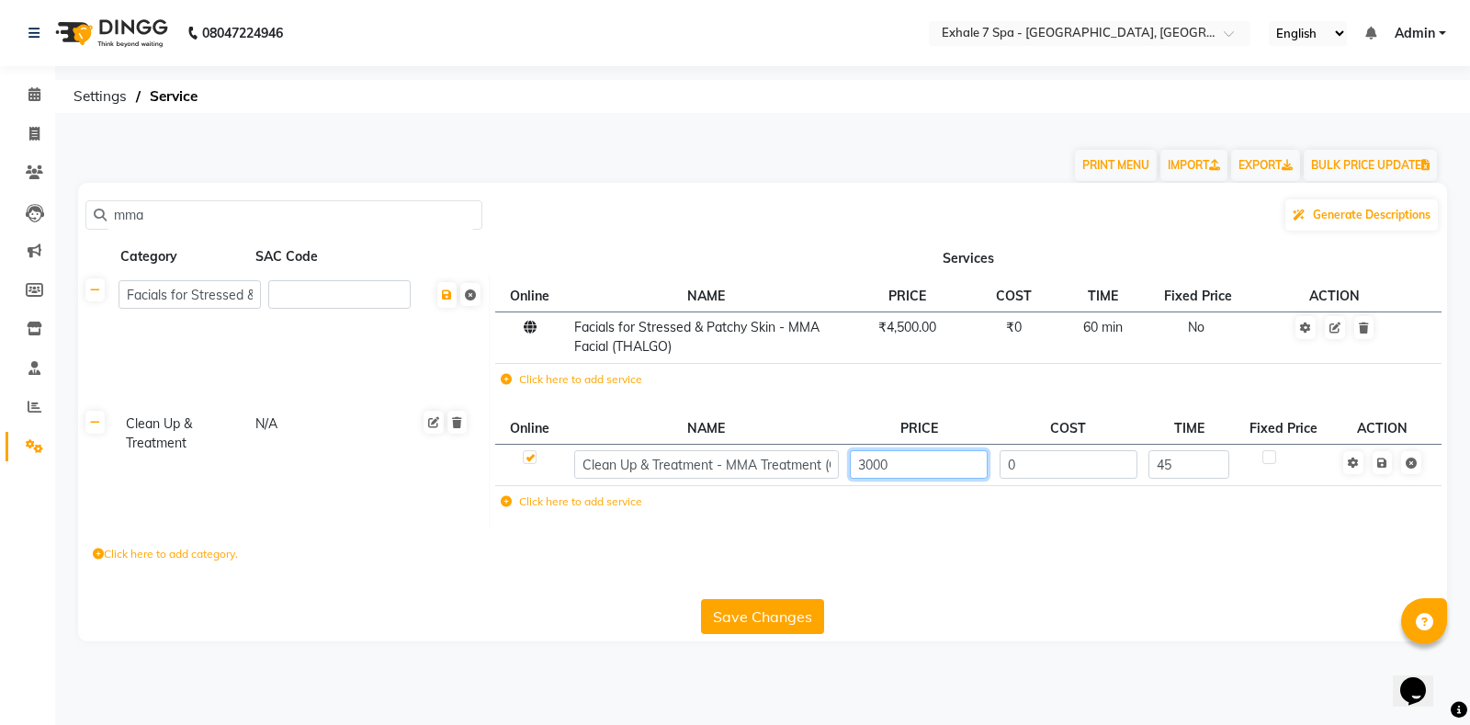
click at [868, 461] on input "3000" at bounding box center [919, 464] width 138 height 28
type input "3500"
click at [936, 539] on div "Click here to add category." at bounding box center [762, 556] width 1369 height 55
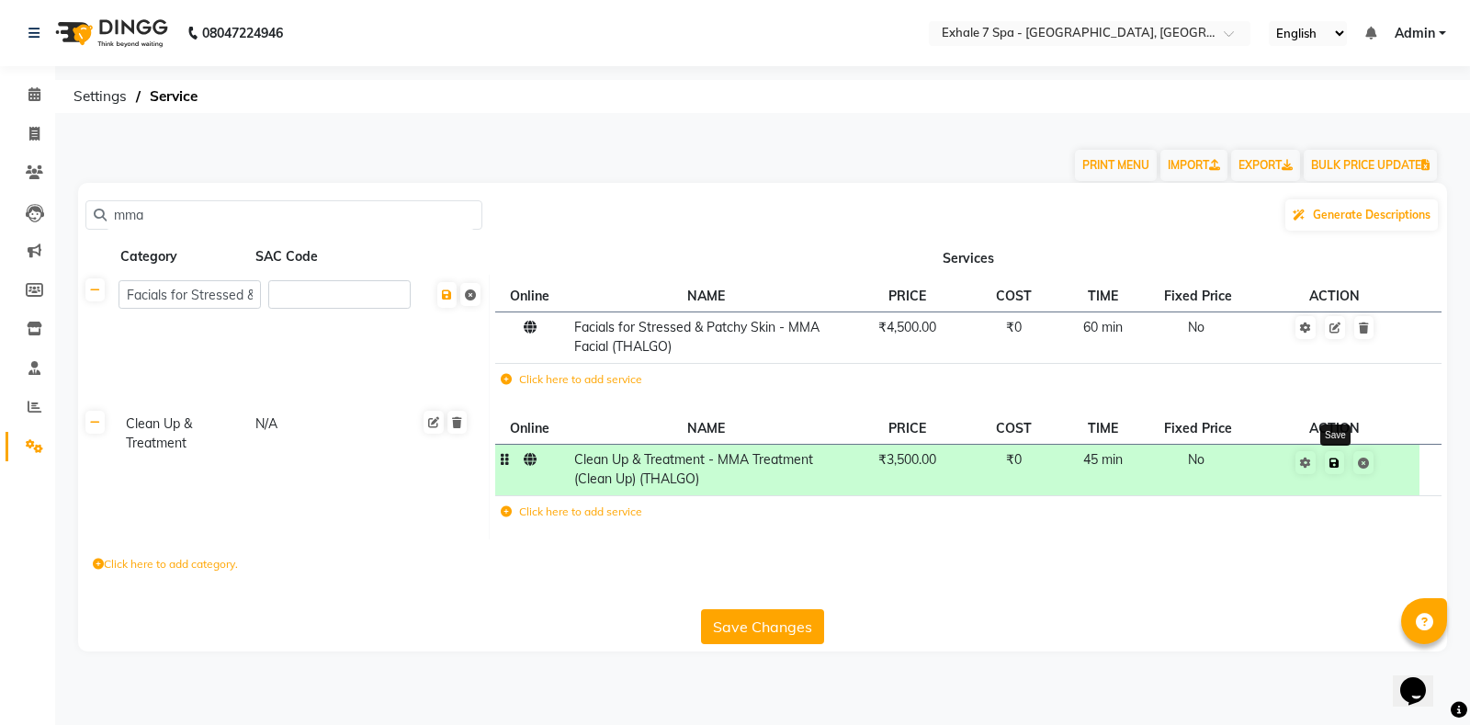
click at [1336, 460] on icon at bounding box center [1334, 462] width 10 height 11
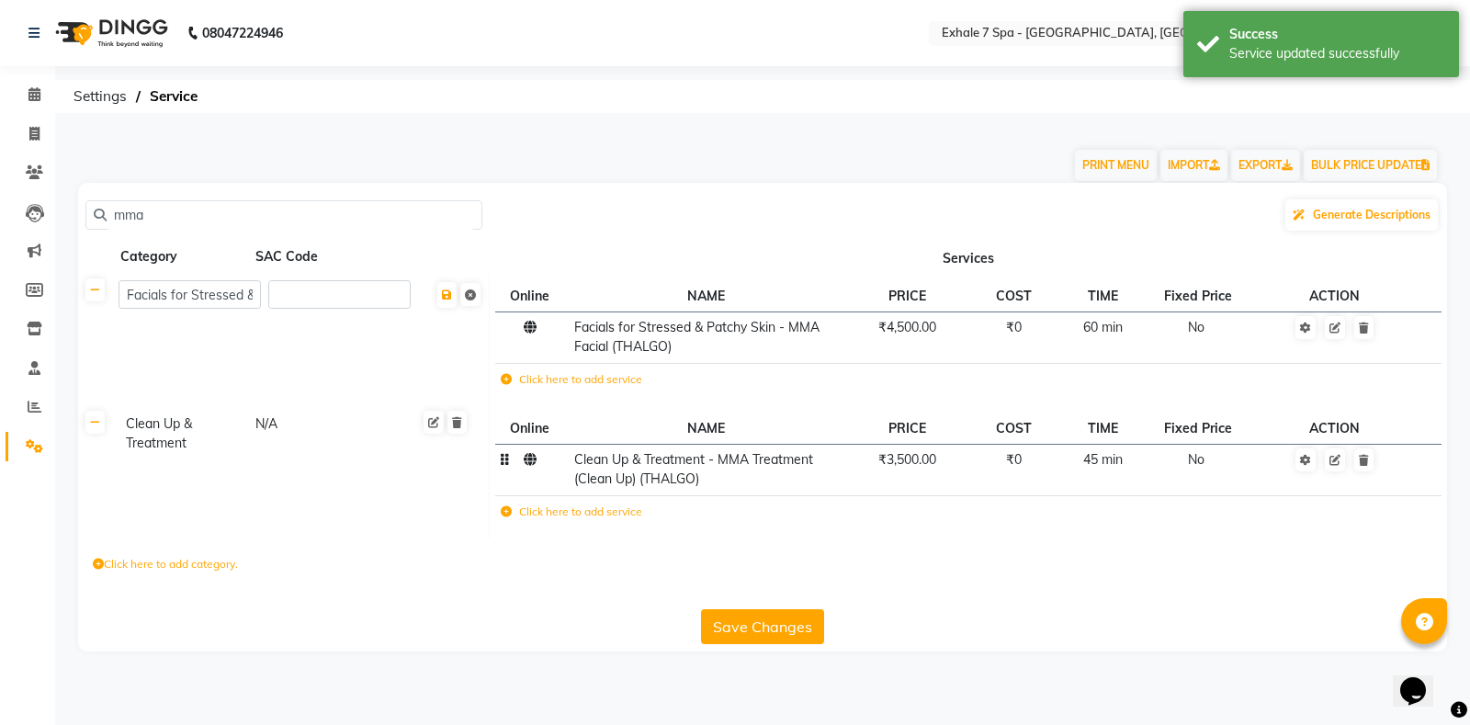
click at [796, 629] on button "Save Changes" at bounding box center [762, 626] width 123 height 35
click at [752, 633] on button "Save Changes" at bounding box center [762, 626] width 123 height 35
click at [33, 130] on icon at bounding box center [34, 134] width 10 height 14
select select "service"
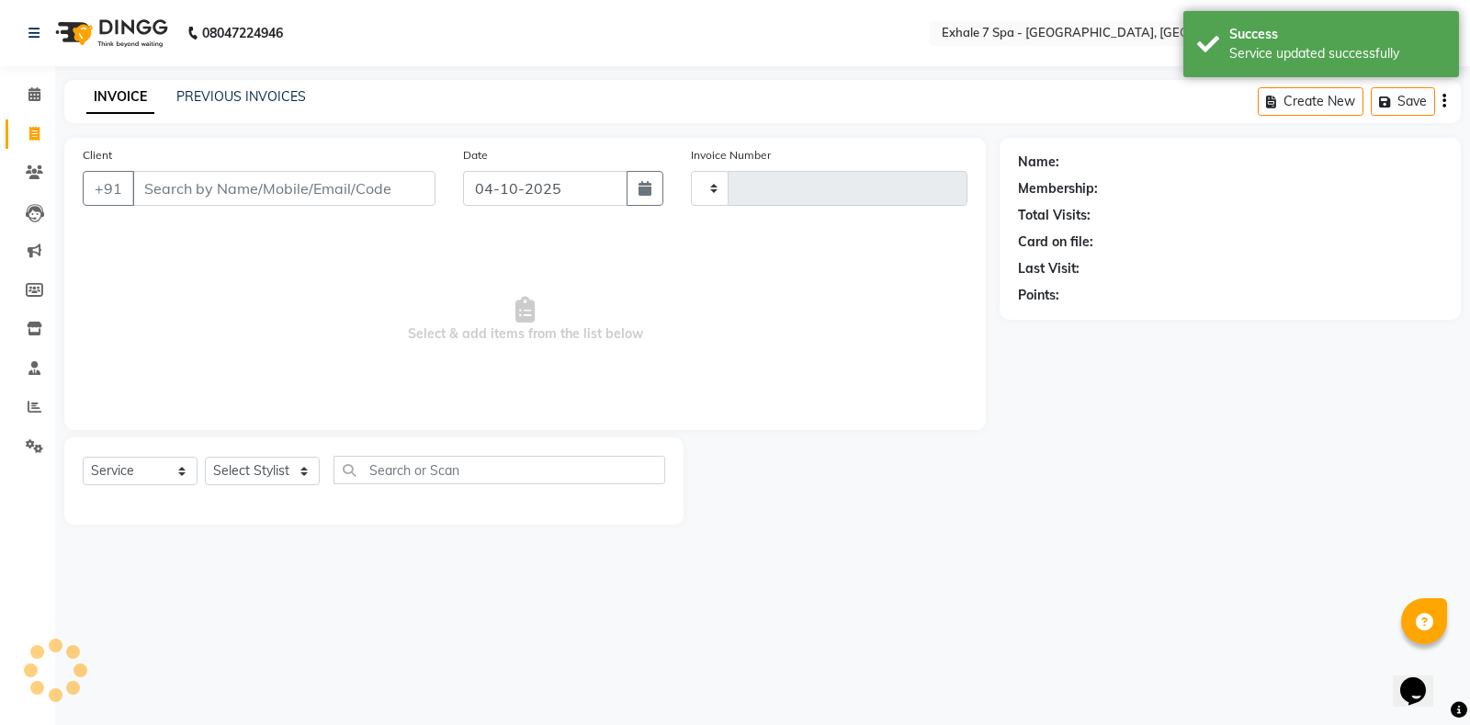
type input "1825"
select select "4480"
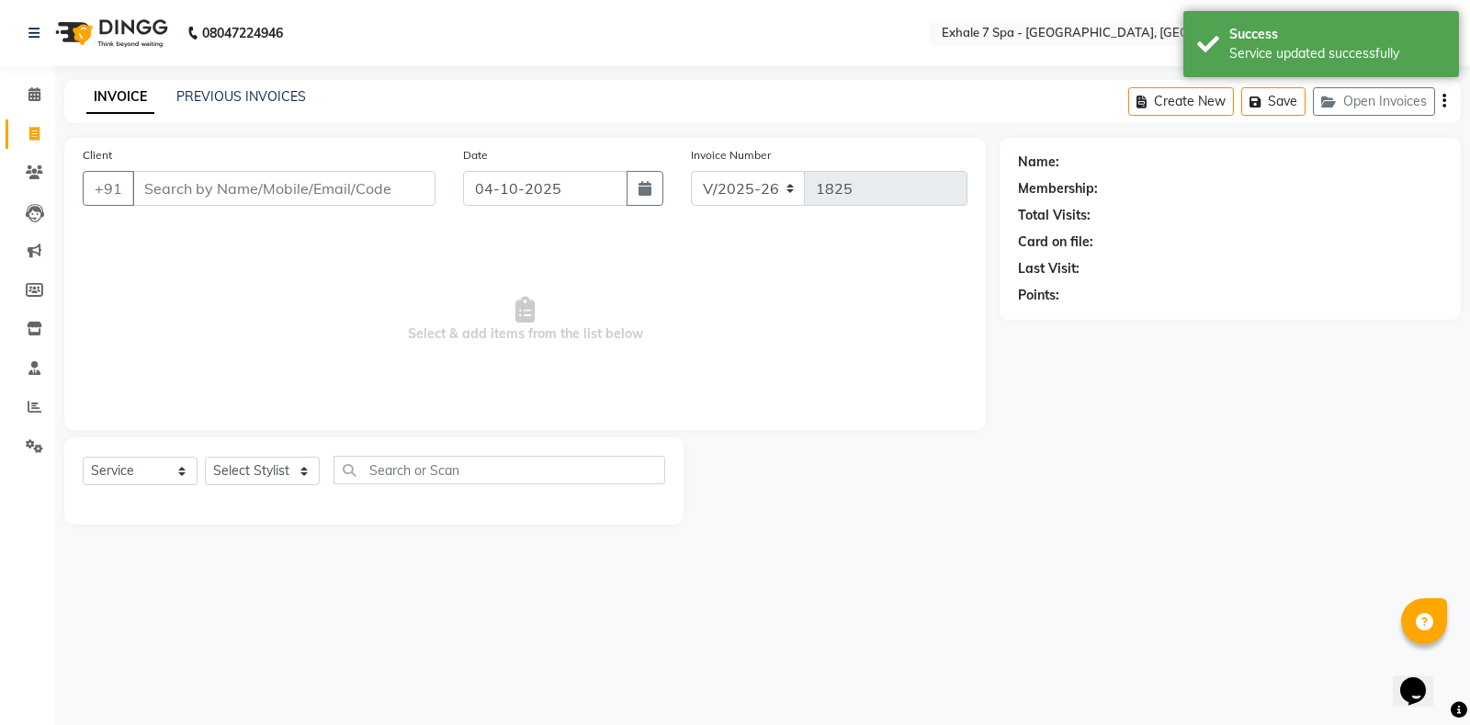
click at [220, 86] on div "INVOICE PREVIOUS INVOICES Create New Save Open Invoices" at bounding box center [762, 101] width 1396 height 43
click at [212, 107] on div "INVOICE PREVIOUS INVOICES" at bounding box center [196, 97] width 264 height 21
click at [222, 96] on link "PREVIOUS INVOICES" at bounding box center [241, 96] width 130 height 17
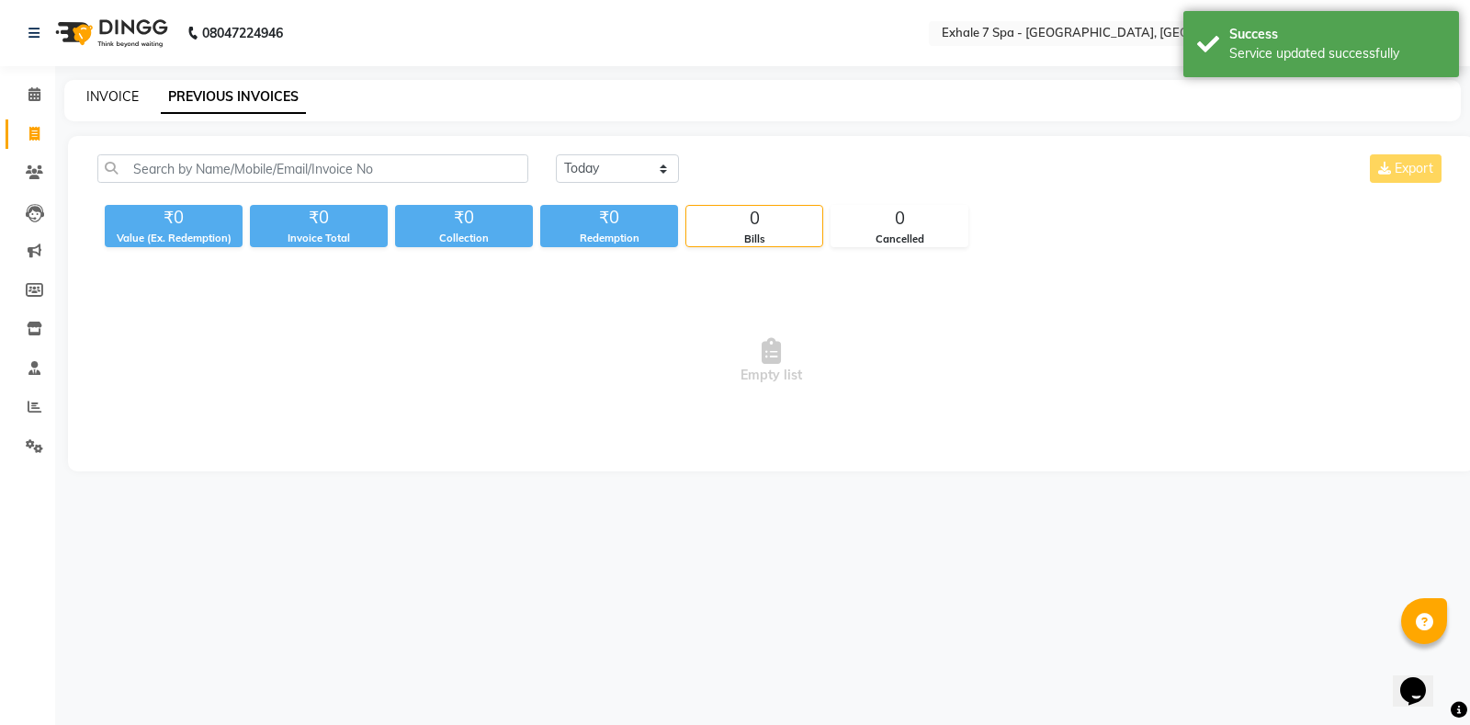
click at [115, 103] on link "INVOICE" at bounding box center [112, 96] width 52 height 17
select select "service"
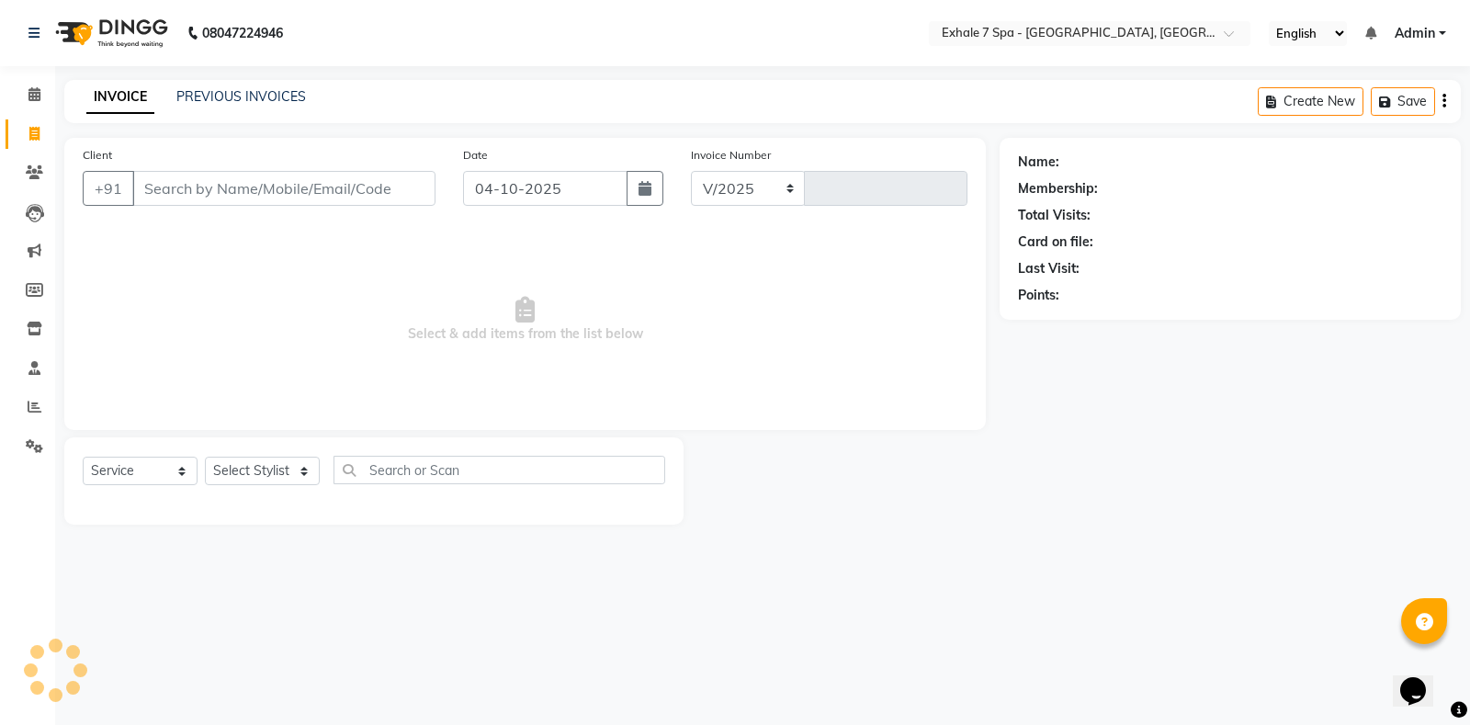
select select "4480"
type input "1825"
click at [1383, 112] on button "Open Invoices" at bounding box center [1374, 101] width 122 height 28
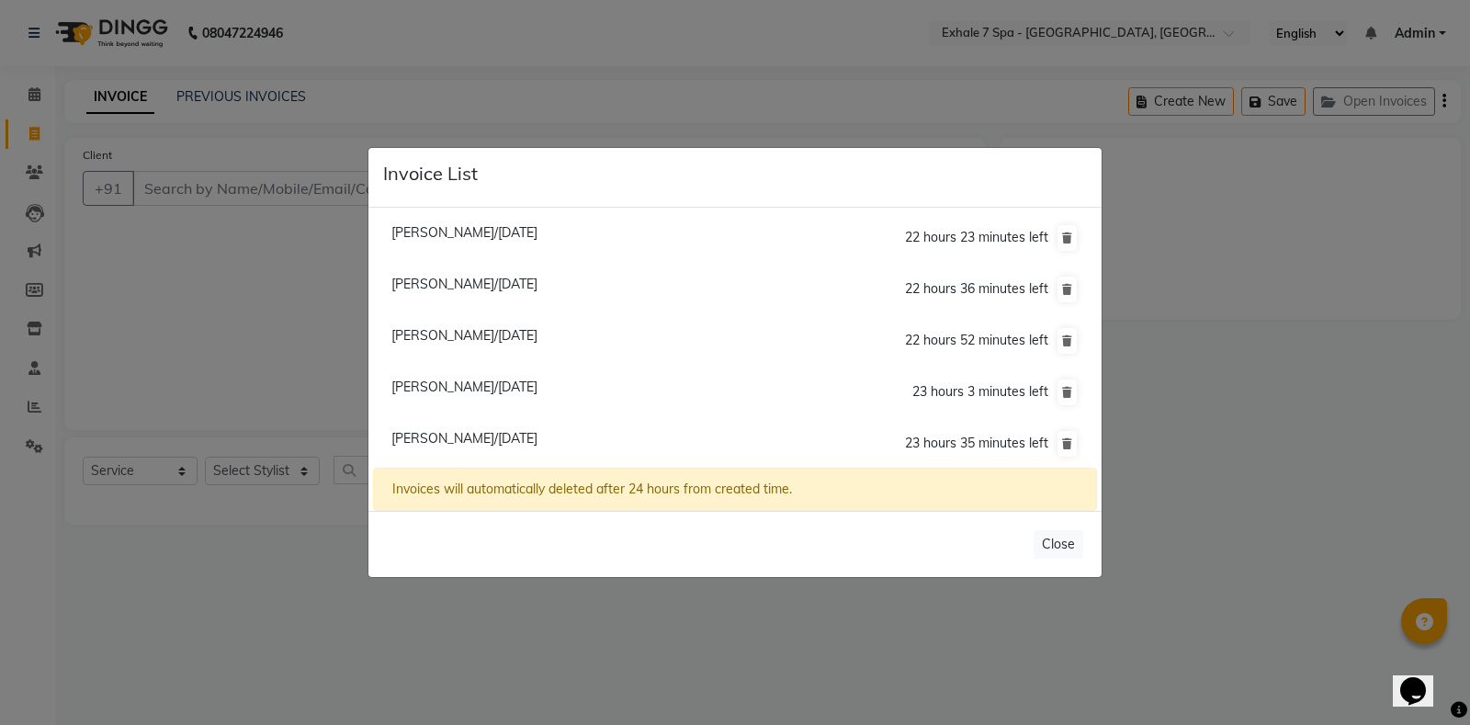
click at [438, 281] on span "[PERSON_NAME]/[DATE]" at bounding box center [464, 284] width 146 height 17
type input "8169611193"
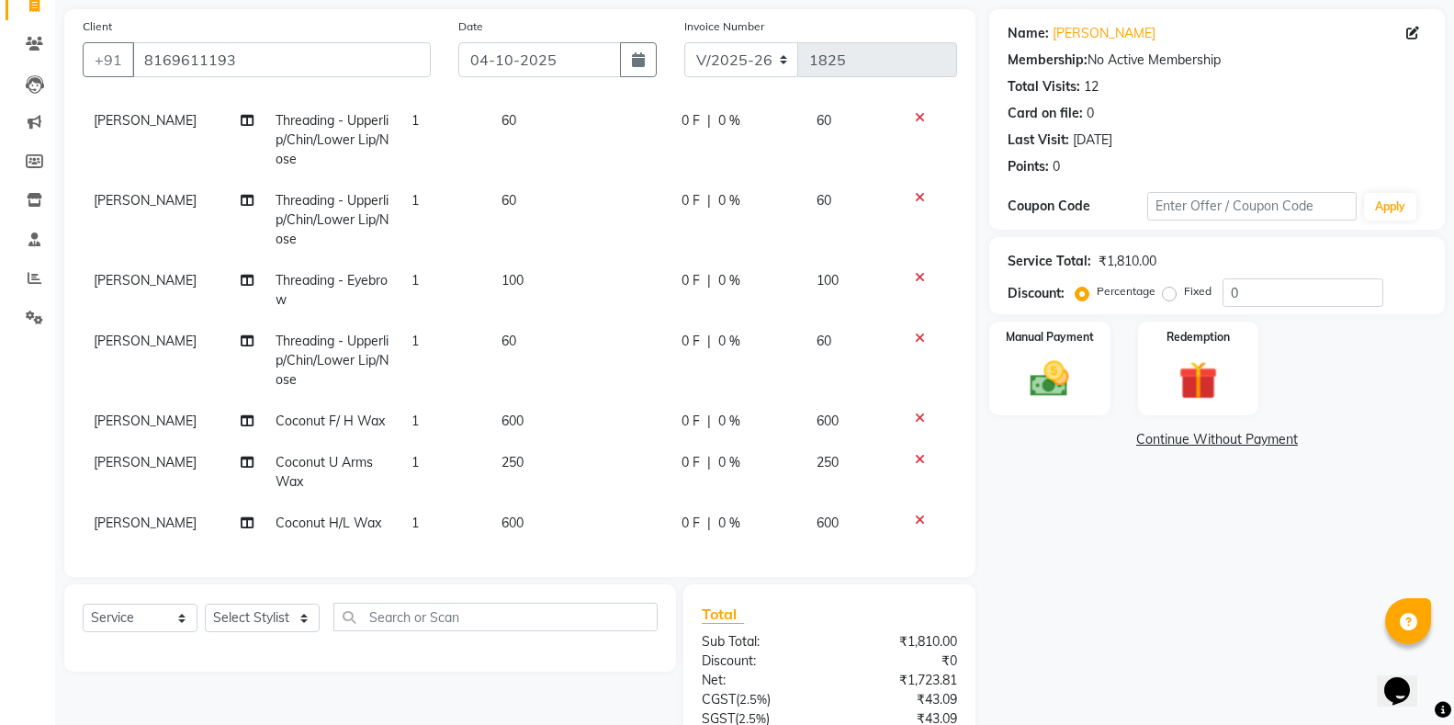
scroll to position [286, 0]
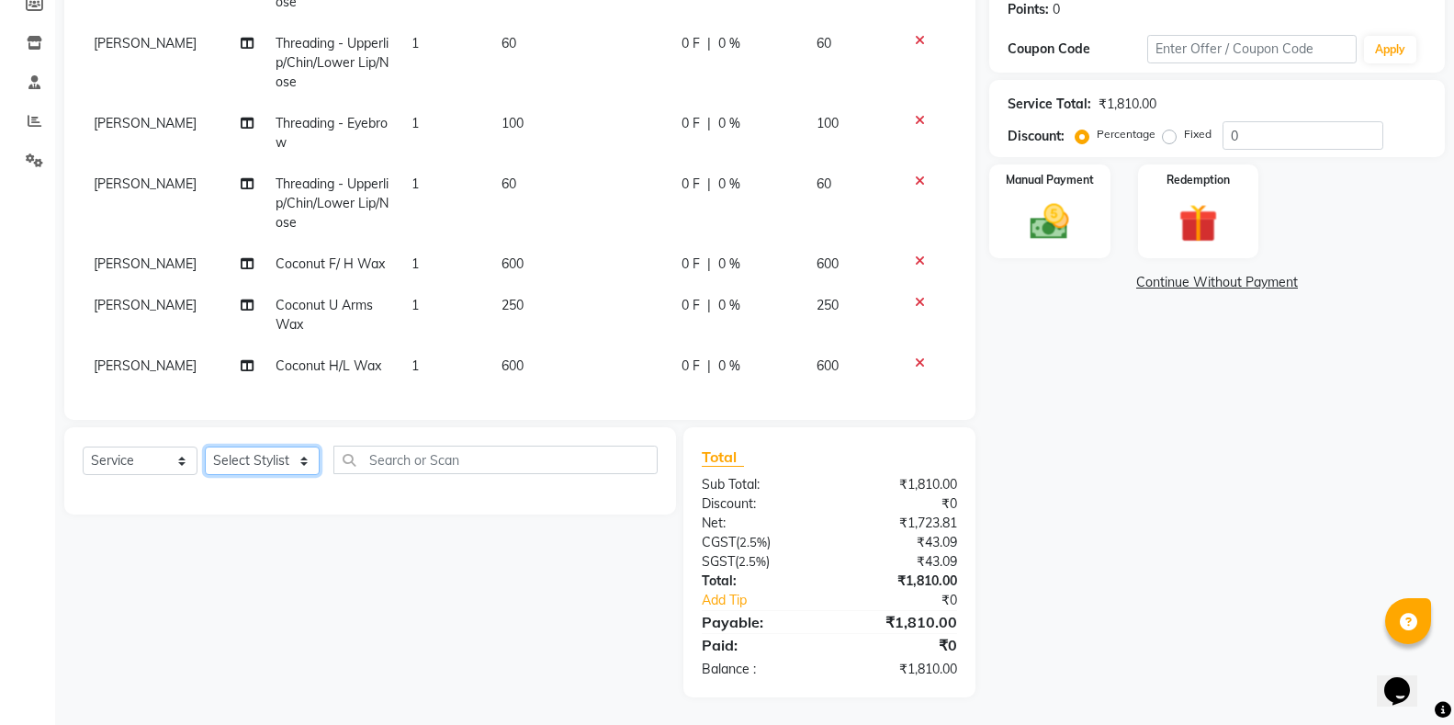
click at [281, 460] on select "Select Stylist [PERSON_NAME] [PERSON_NAME] Faraheem [PERSON_NAME] [PERSON_NAME]…" at bounding box center [262, 460] width 115 height 28
select select "64938"
click at [205, 446] on select "Select Stylist [PERSON_NAME] [PERSON_NAME] Faraheem [PERSON_NAME] [PERSON_NAME]…" at bounding box center [262, 460] width 115 height 28
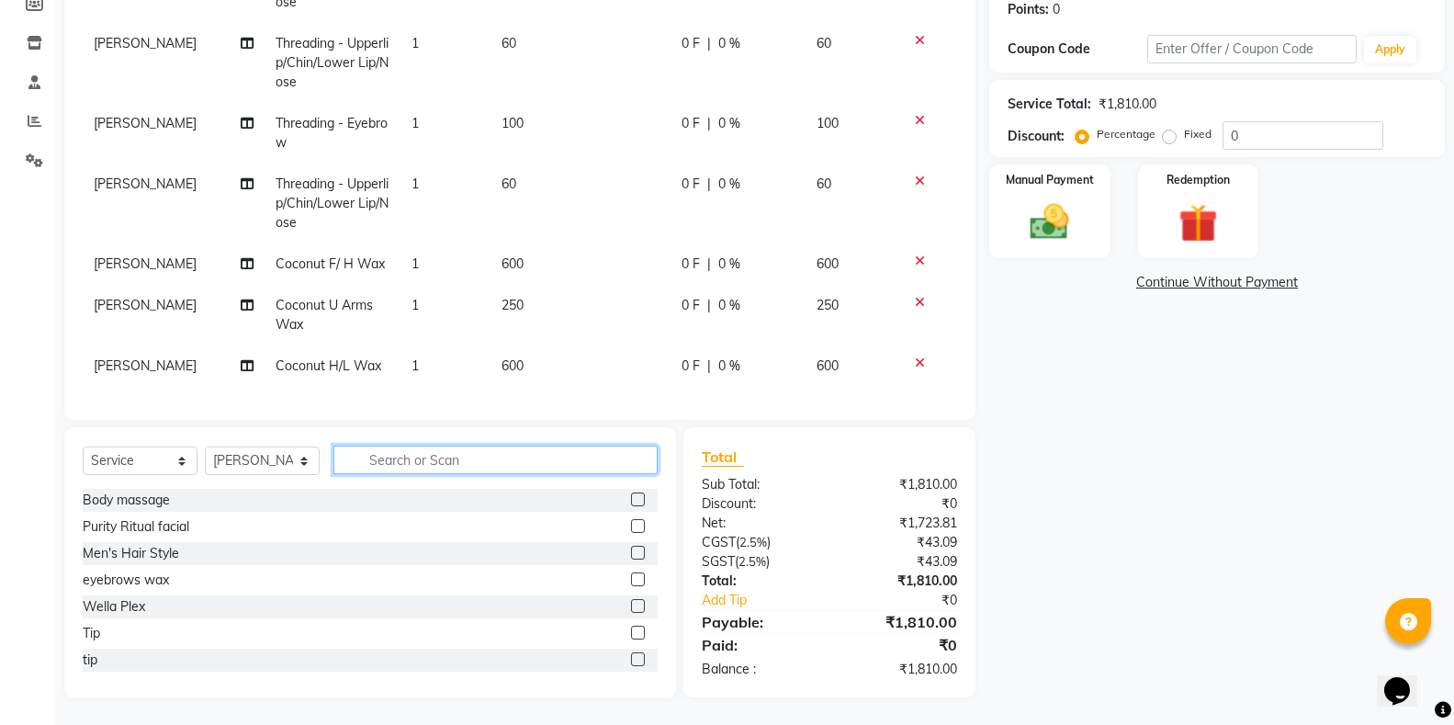
click at [384, 451] on input "text" at bounding box center [495, 459] width 324 height 28
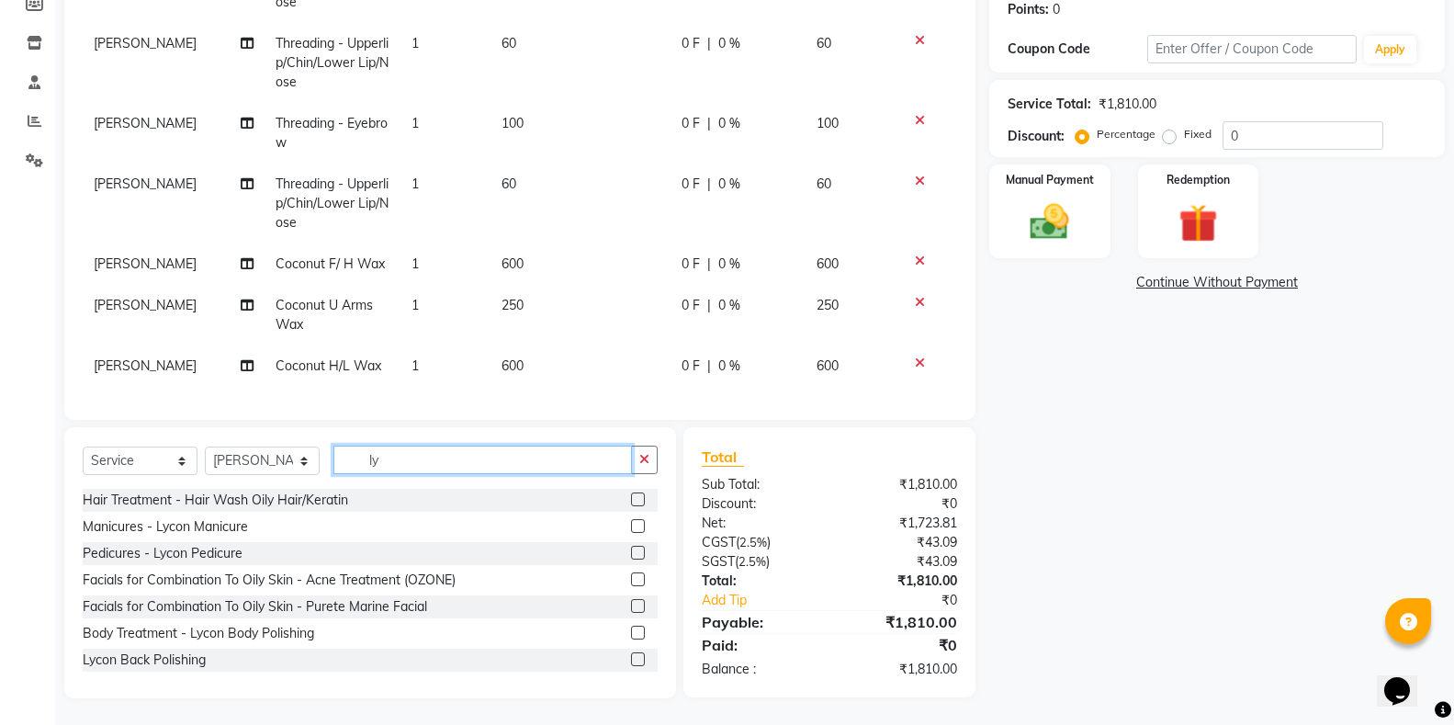
type input "ly"
click at [631, 556] on label at bounding box center [638, 553] width 14 height 14
click at [631, 556] on input "checkbox" at bounding box center [637, 553] width 12 height 12
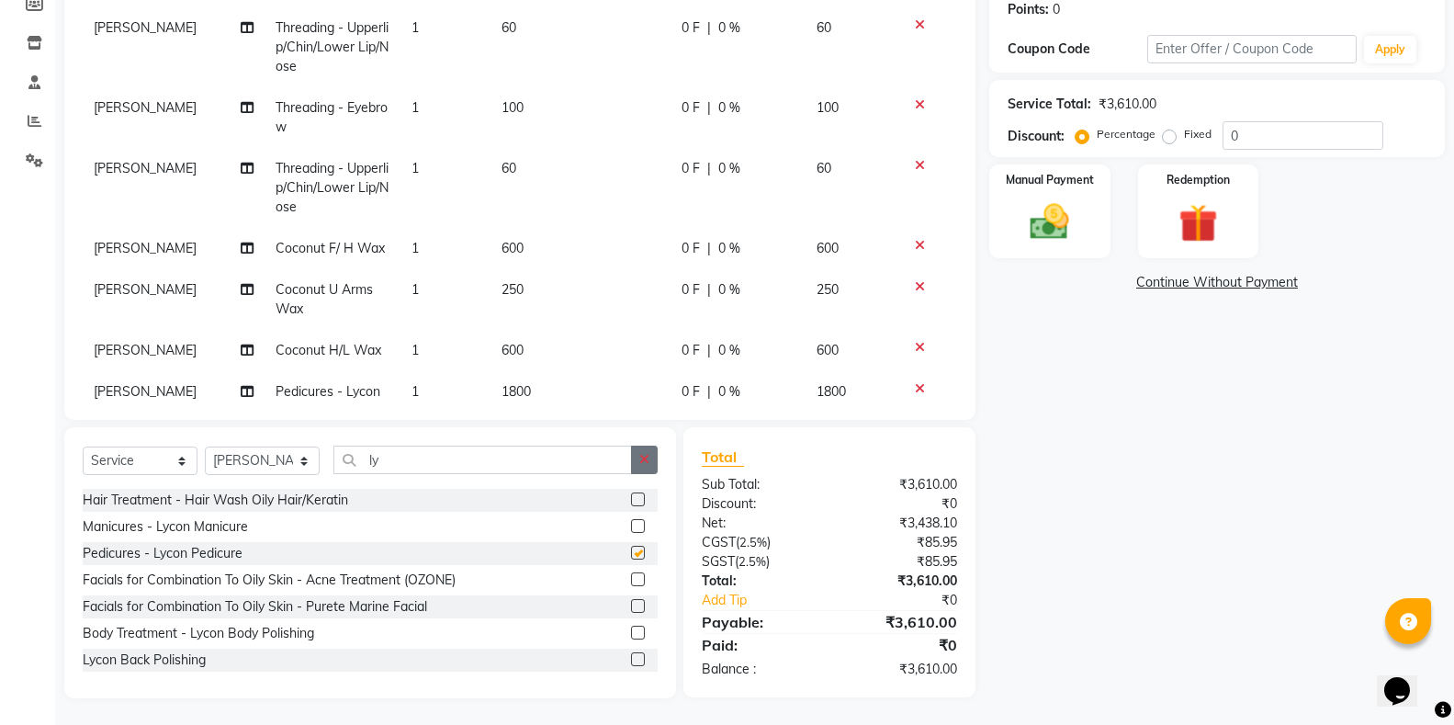
checkbox input "false"
click at [639, 455] on icon "button" at bounding box center [644, 459] width 10 height 13
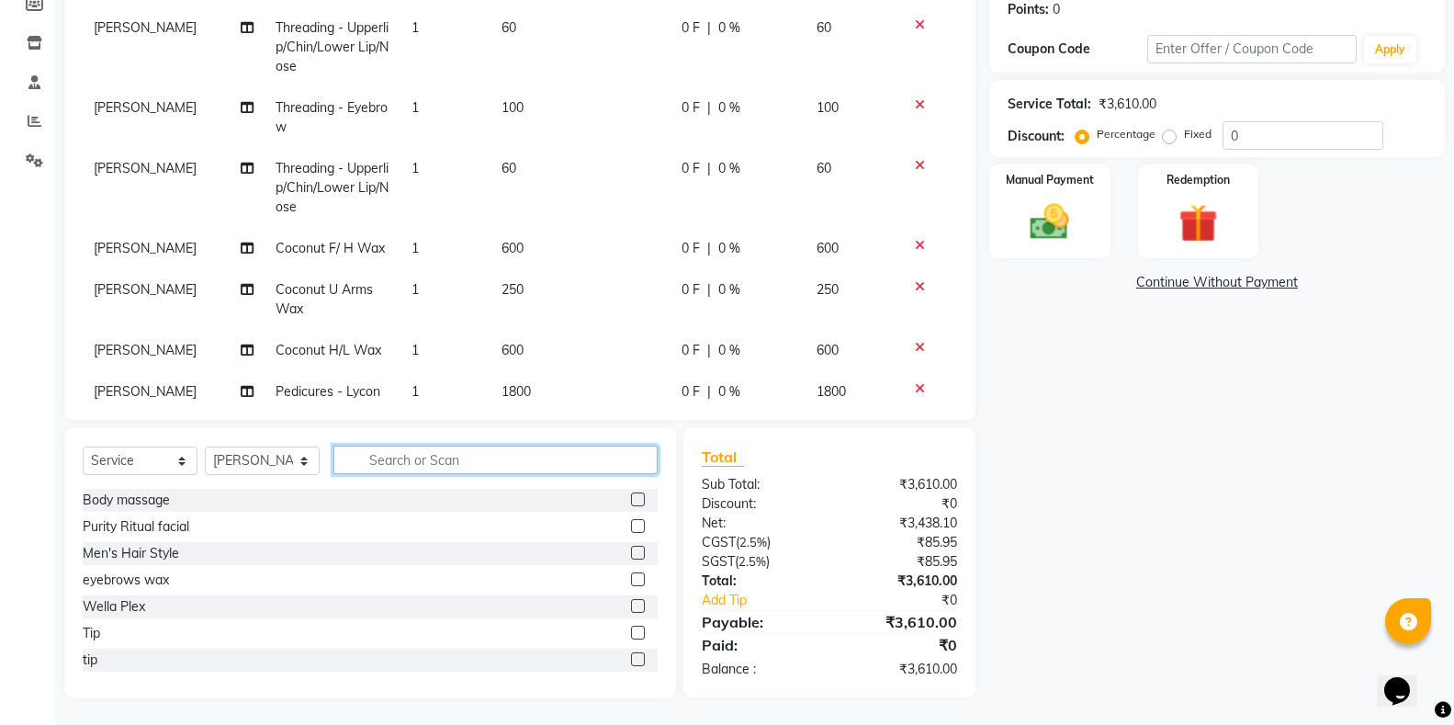
click at [623, 454] on input "text" at bounding box center [495, 459] width 324 height 28
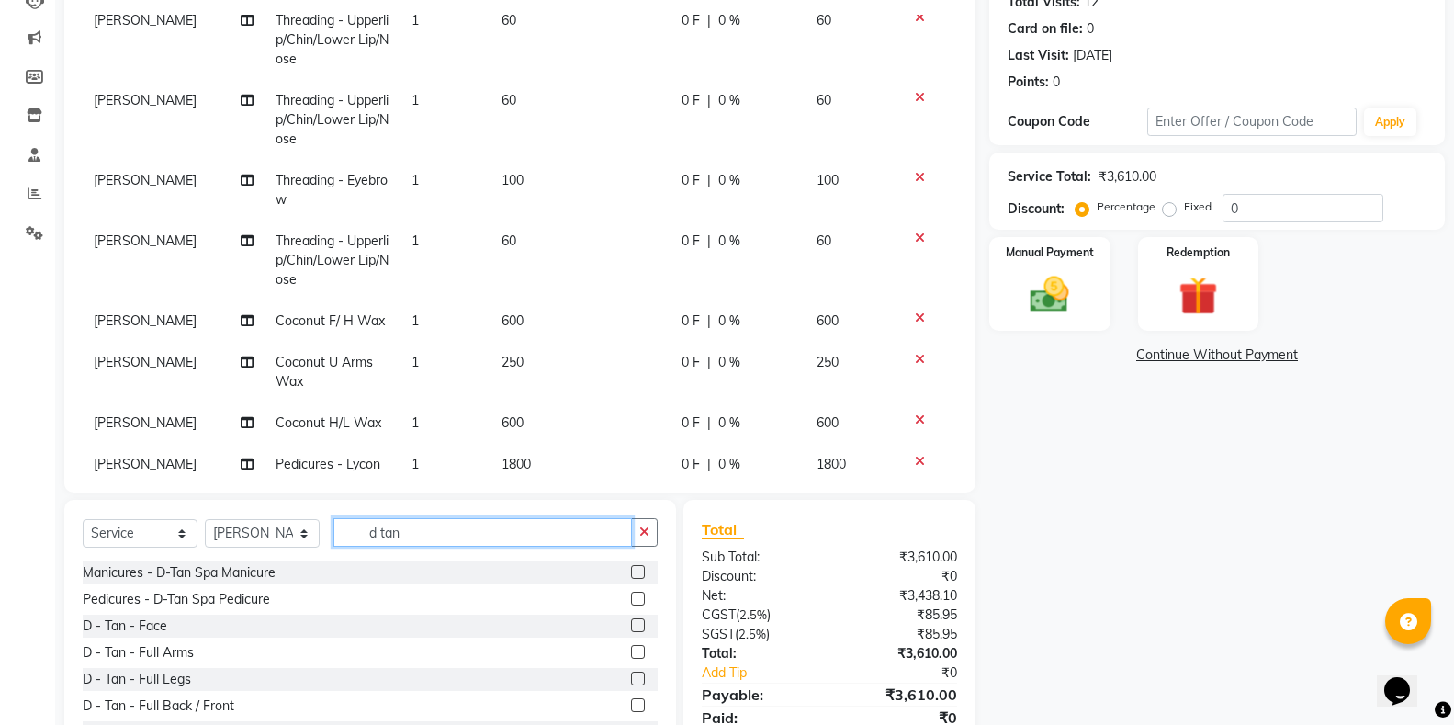
scroll to position [103, 0]
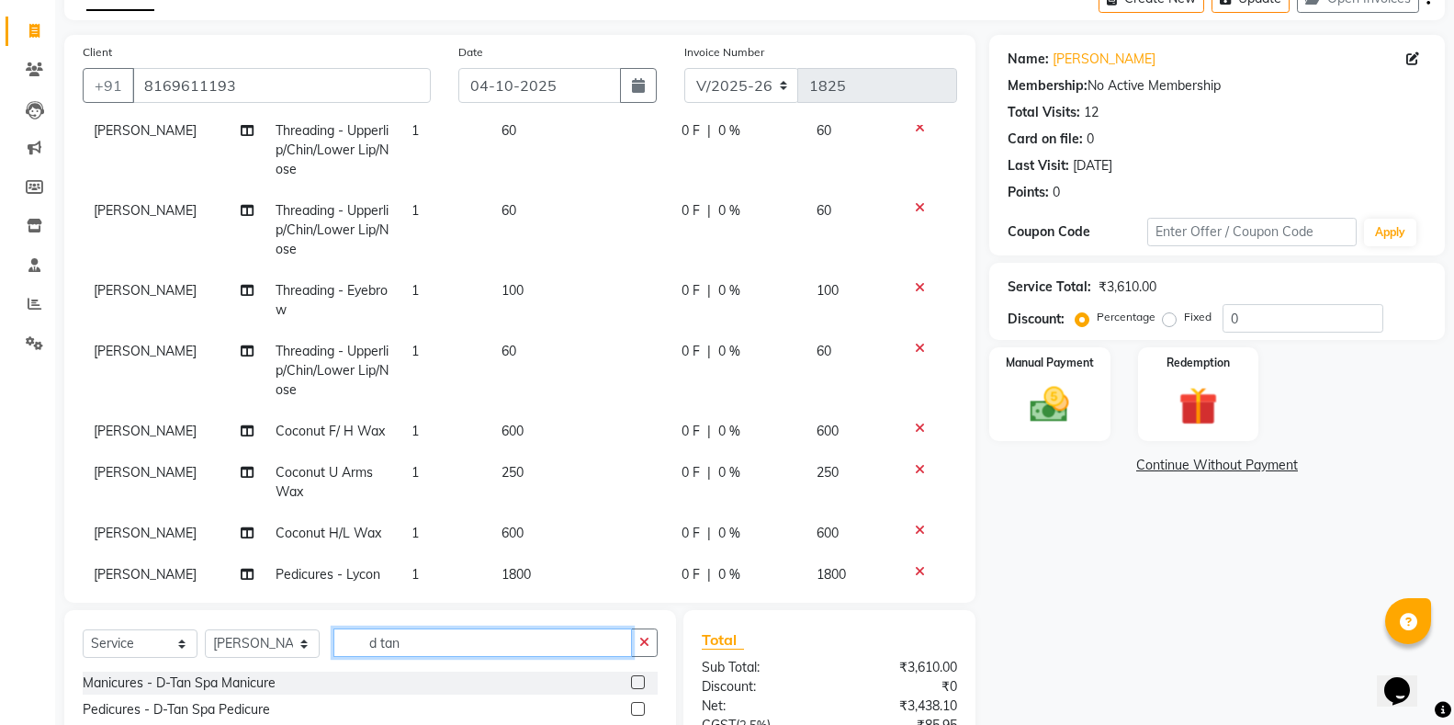
type input "d tan"
click at [631, 683] on label at bounding box center [638, 682] width 14 height 14
click at [631, 683] on input "checkbox" at bounding box center [637, 683] width 12 height 12
checkbox input "false"
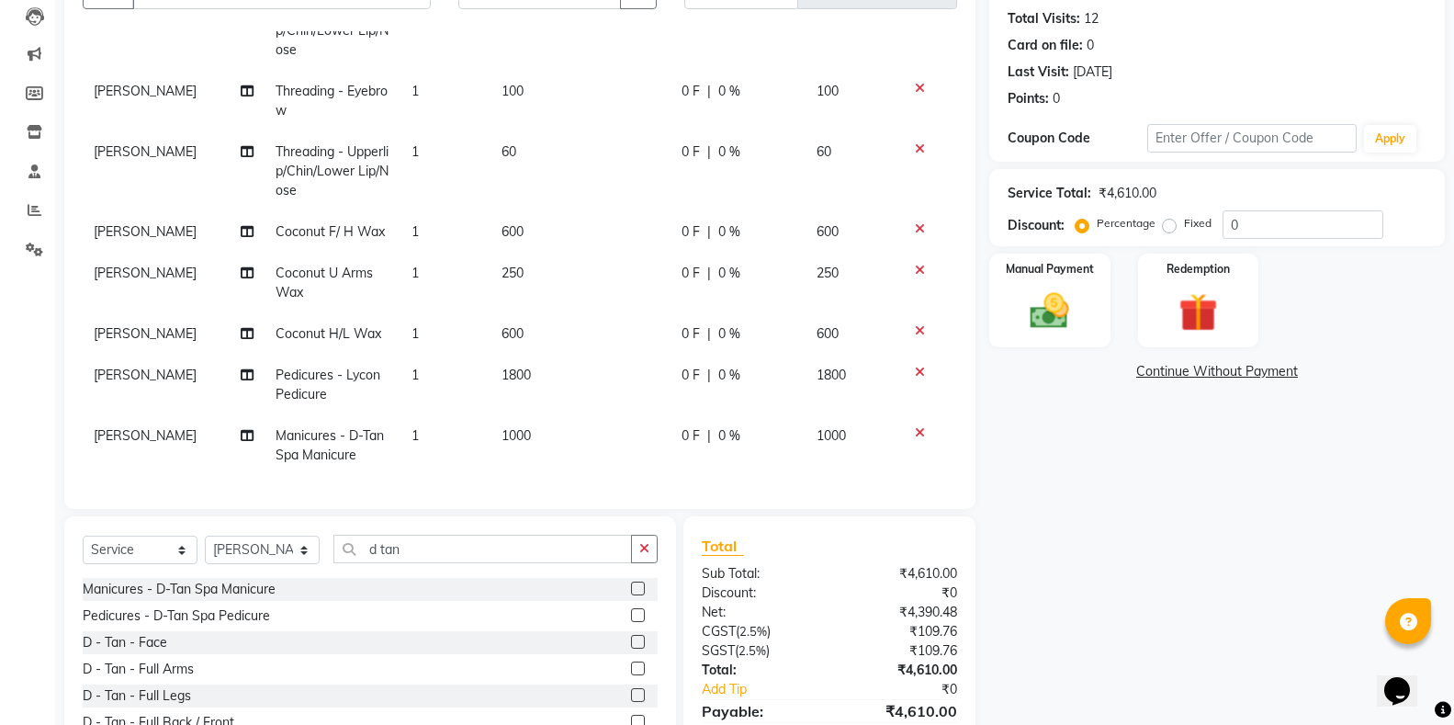
scroll to position [276, 0]
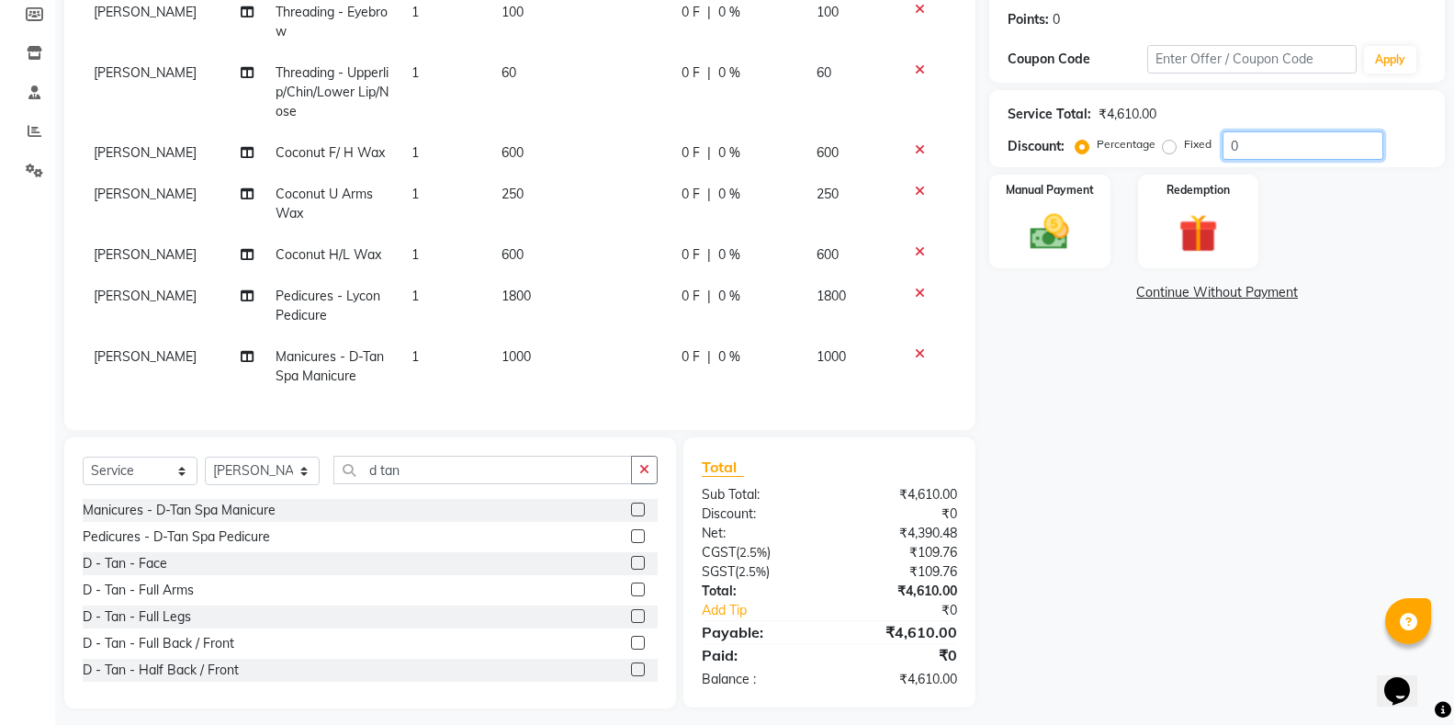
click at [1248, 155] on input "0" at bounding box center [1303, 145] width 161 height 28
type input "10"
click at [753, 63] on div "6 F | 10 %" at bounding box center [738, 72] width 114 height 19
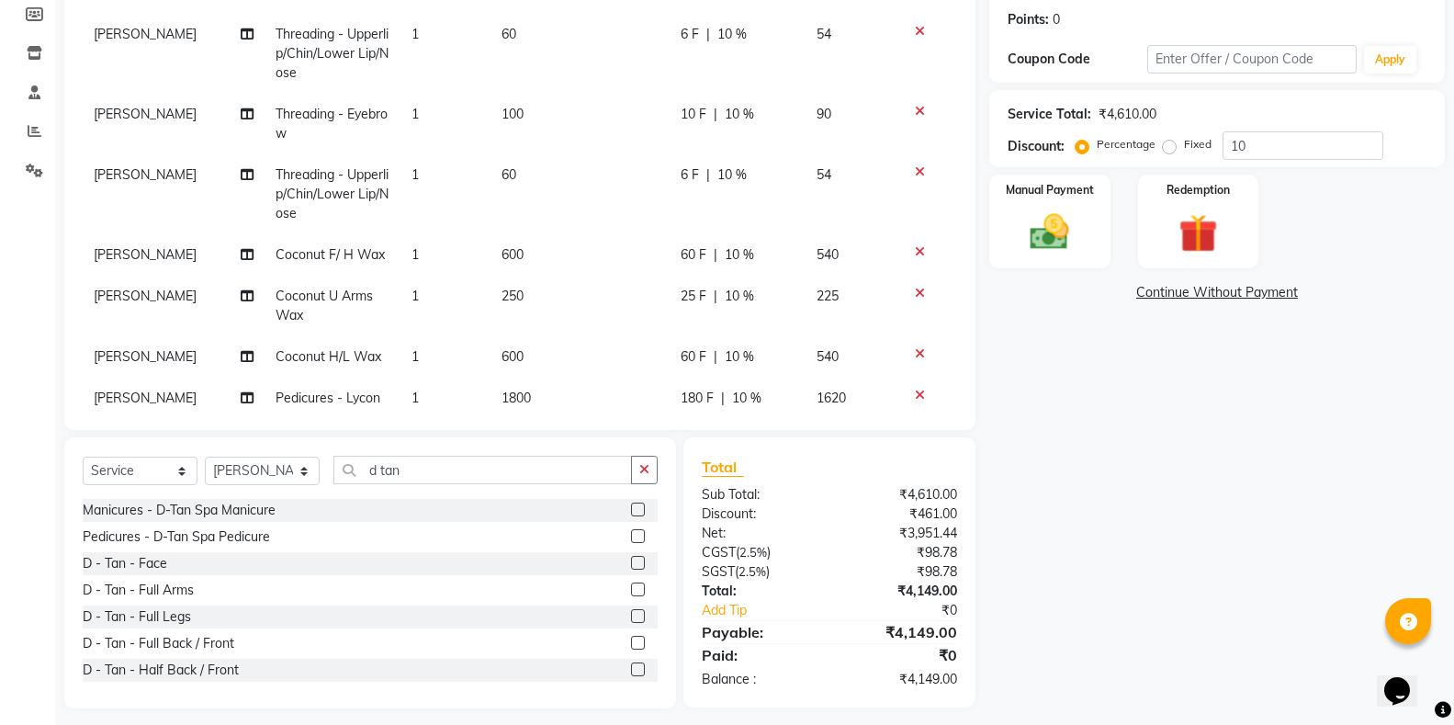
select select "33965"
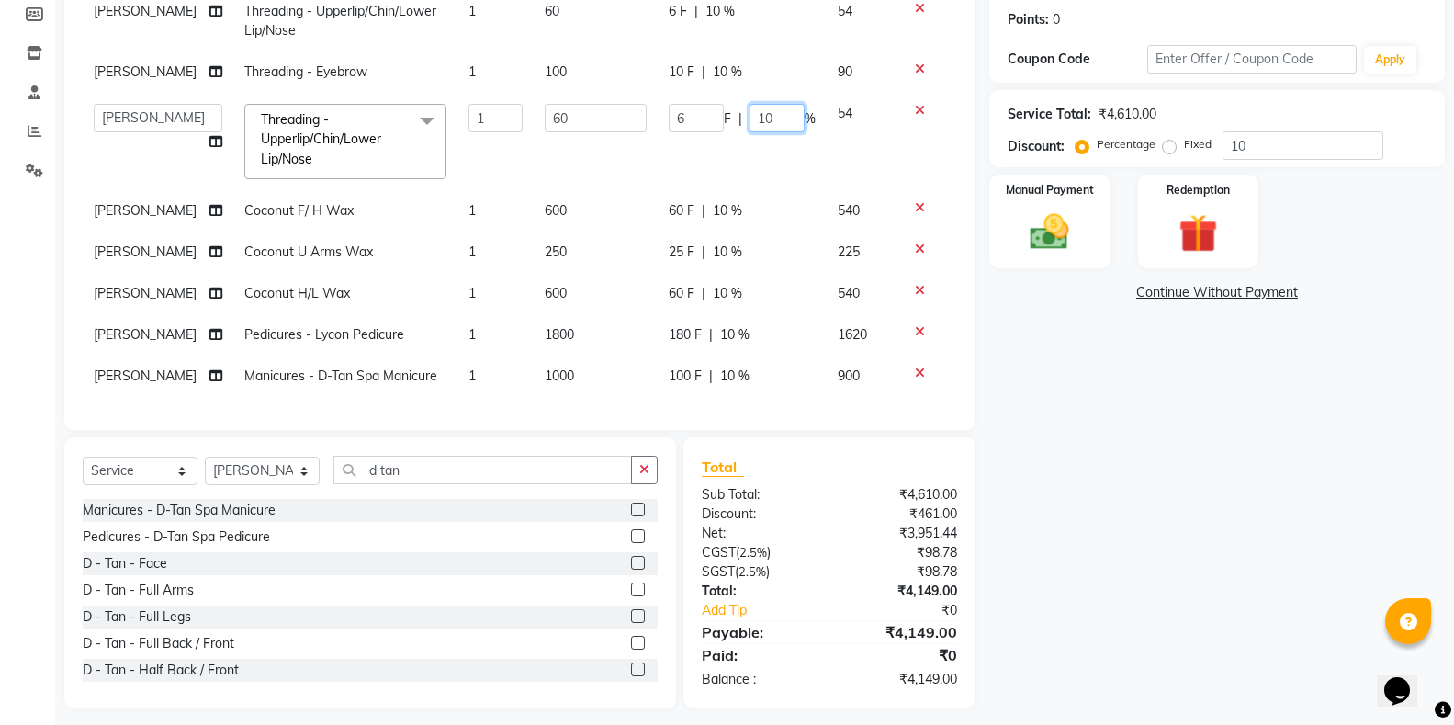
click at [757, 104] on input "10" at bounding box center [776, 118] width 55 height 28
type input "1"
click at [775, 42] on tbody "[PERSON_NAME] Threading Forehead 1 80 8 F | 10 % 72 [PERSON_NAME] Threading - U…" at bounding box center [520, 143] width 874 height 508
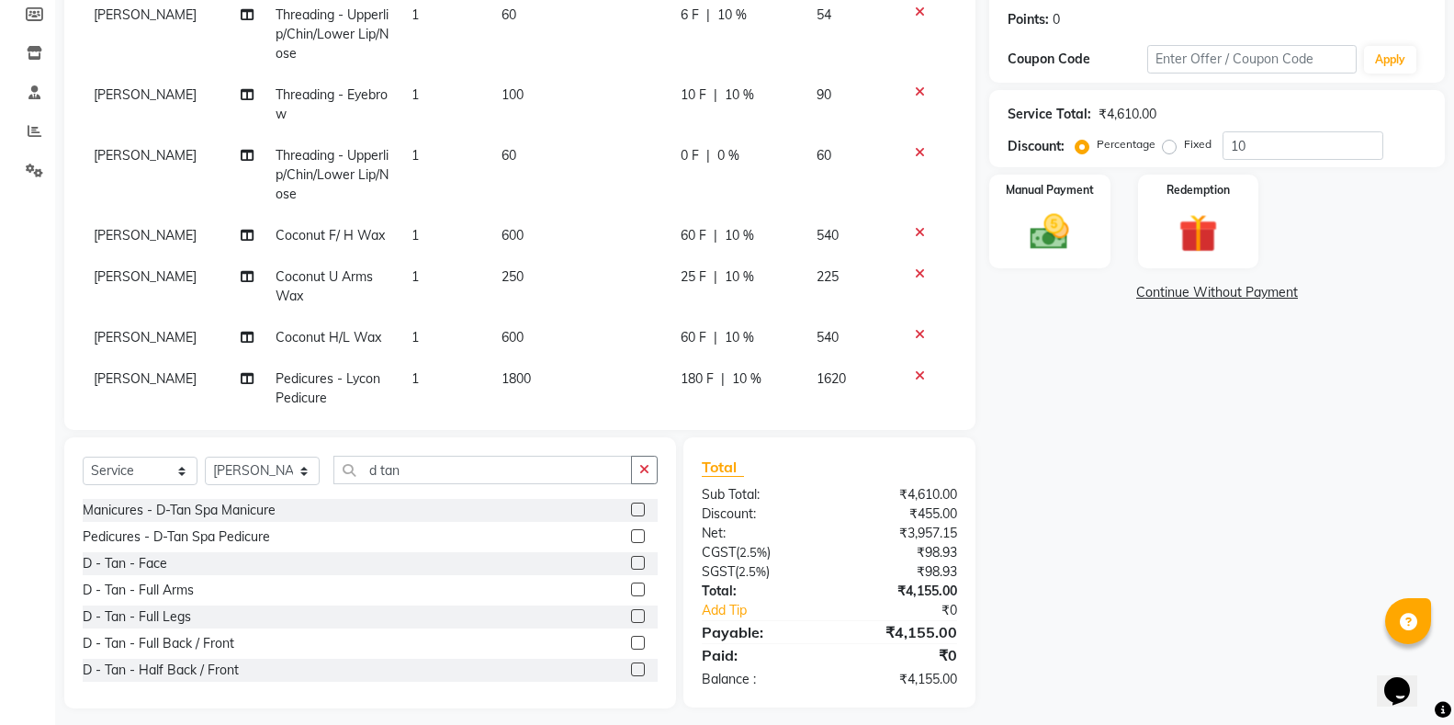
click at [761, 98] on div "10 F | 10 %" at bounding box center [738, 94] width 114 height 19
select select "33965"
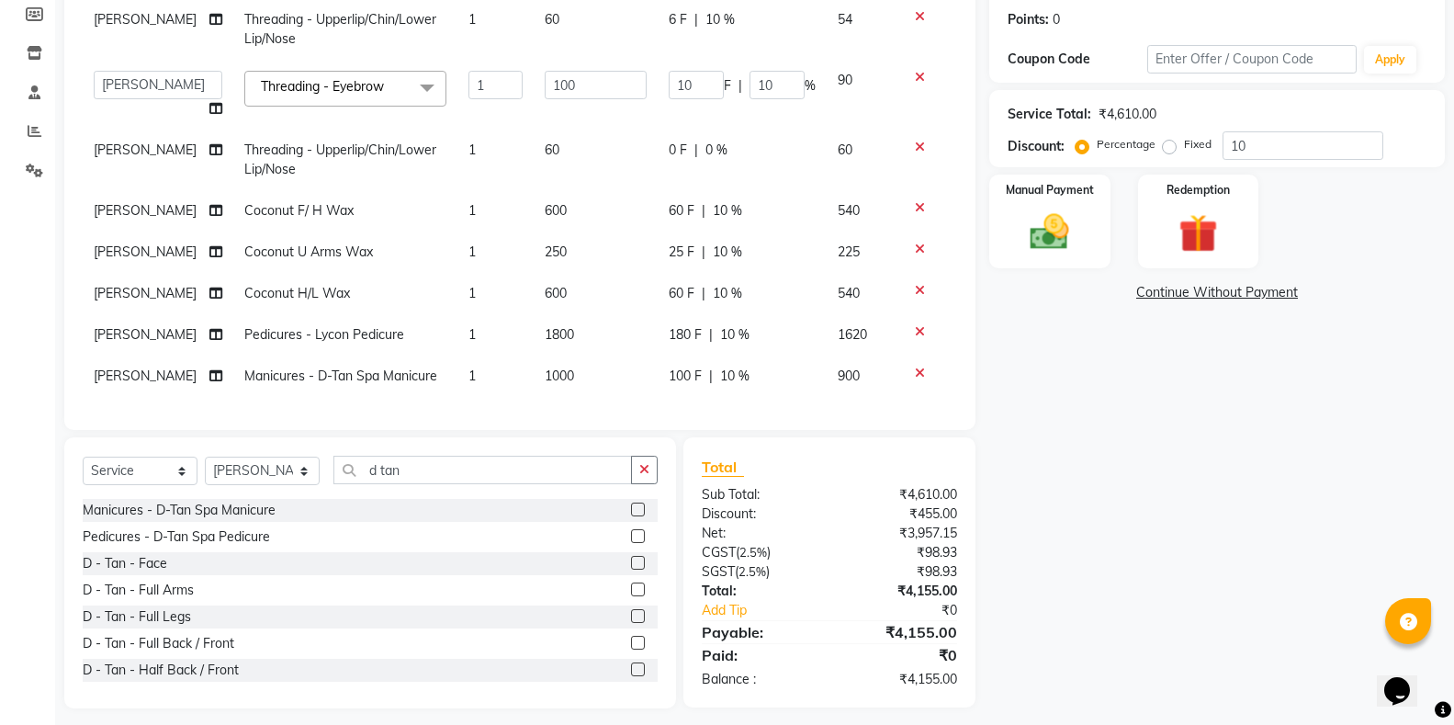
scroll to position [146, 0]
click at [769, 71] on input "10" at bounding box center [776, 85] width 55 height 28
type input "1"
click at [749, 39] on td "6 F | 10 %" at bounding box center [742, 29] width 169 height 61
select select "33965"
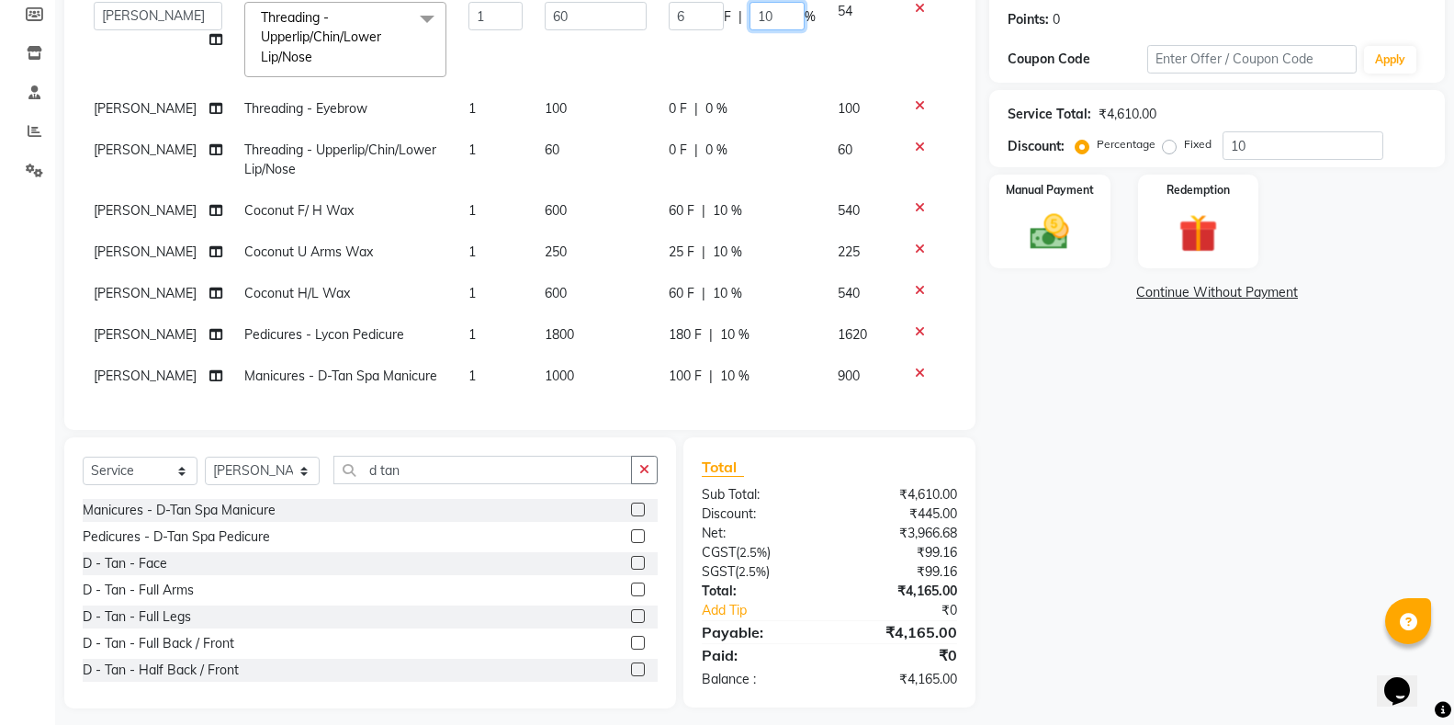
click at [778, 11] on input "10" at bounding box center [776, 16] width 55 height 28
type input "1"
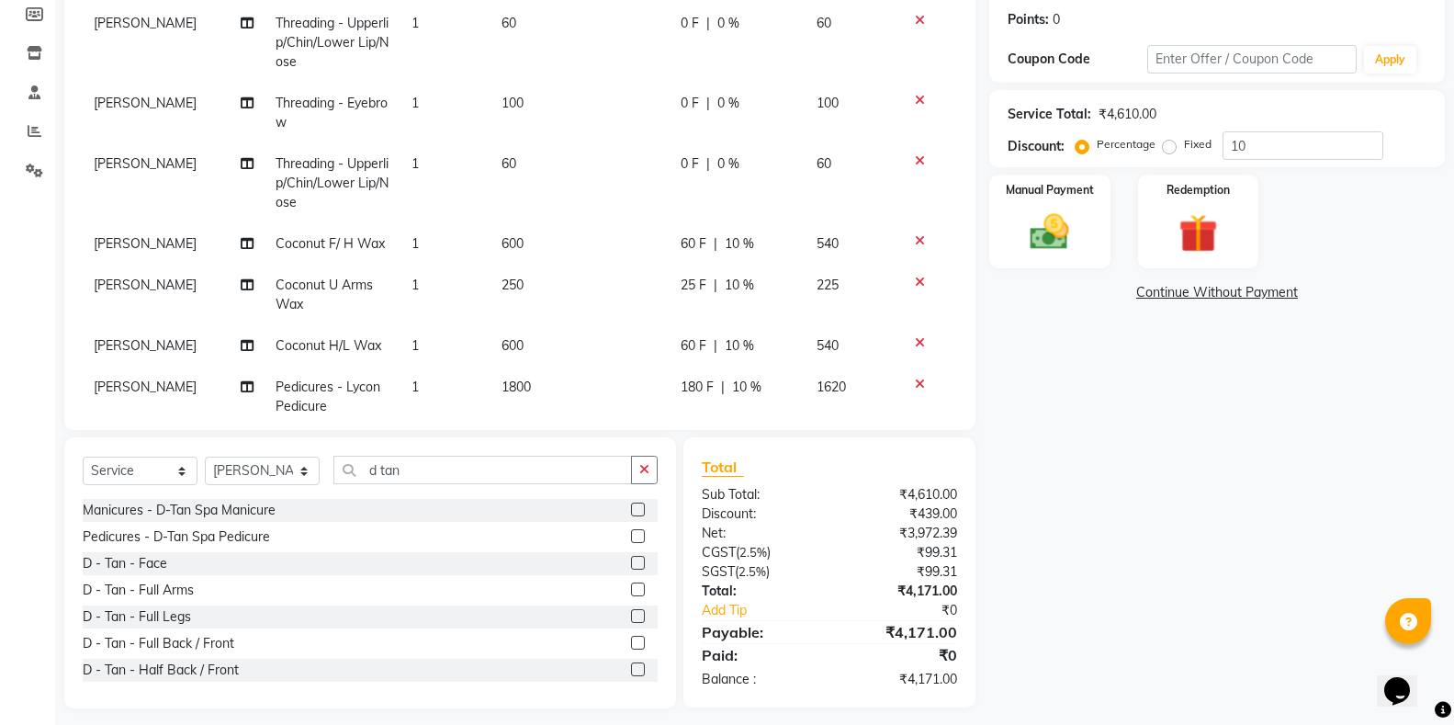
click at [739, 76] on td "0 F | 0 %" at bounding box center [738, 43] width 136 height 80
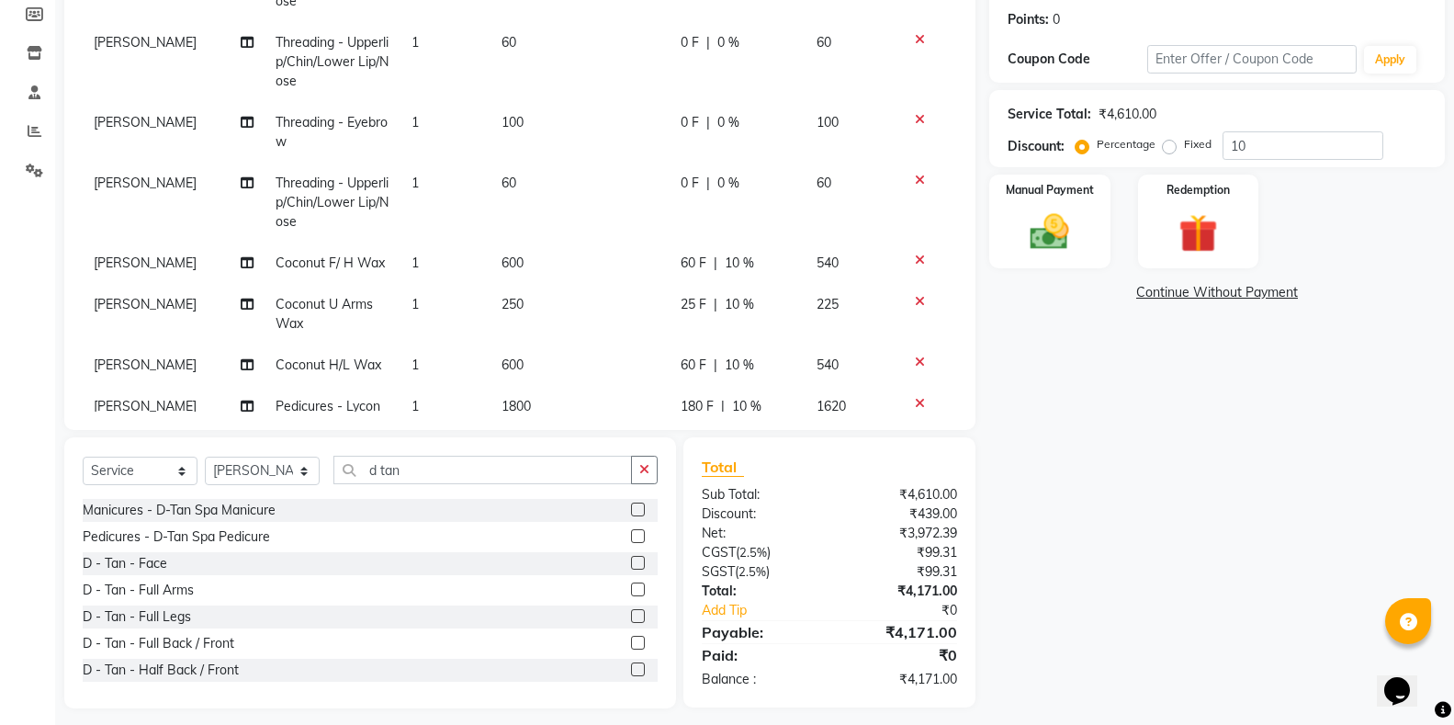
select select "33965"
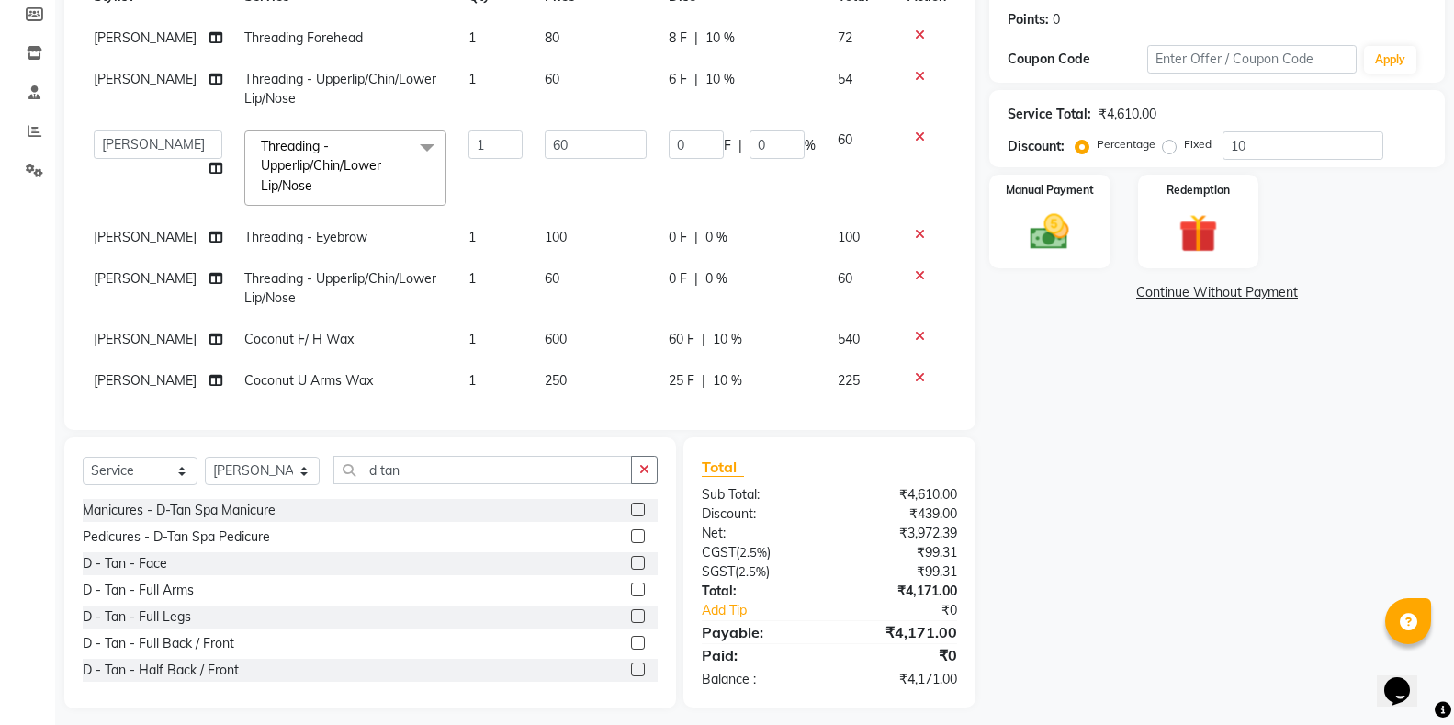
scroll to position [0, 0]
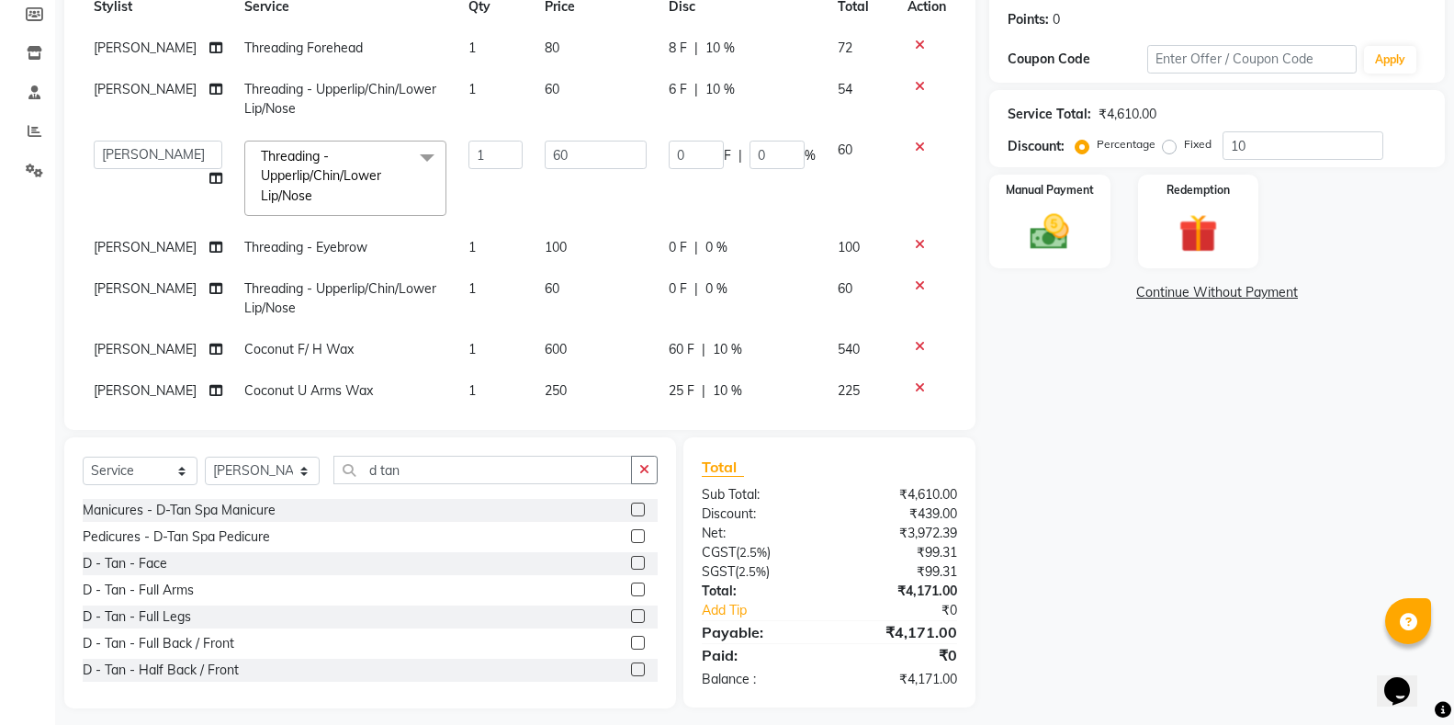
click at [746, 92] on div "6 F | 10 %" at bounding box center [742, 89] width 147 height 19
select select "33965"
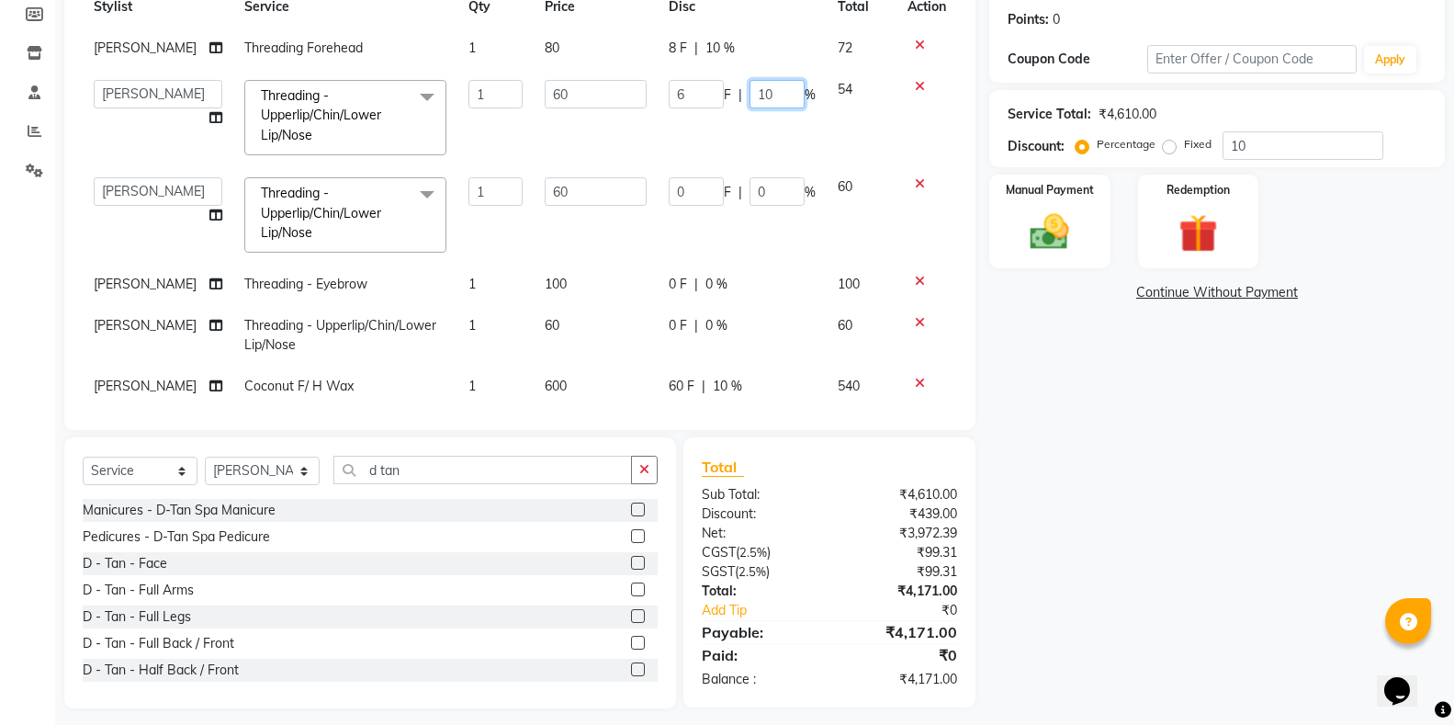
click at [768, 98] on input "10" at bounding box center [776, 94] width 55 height 28
type input "1"
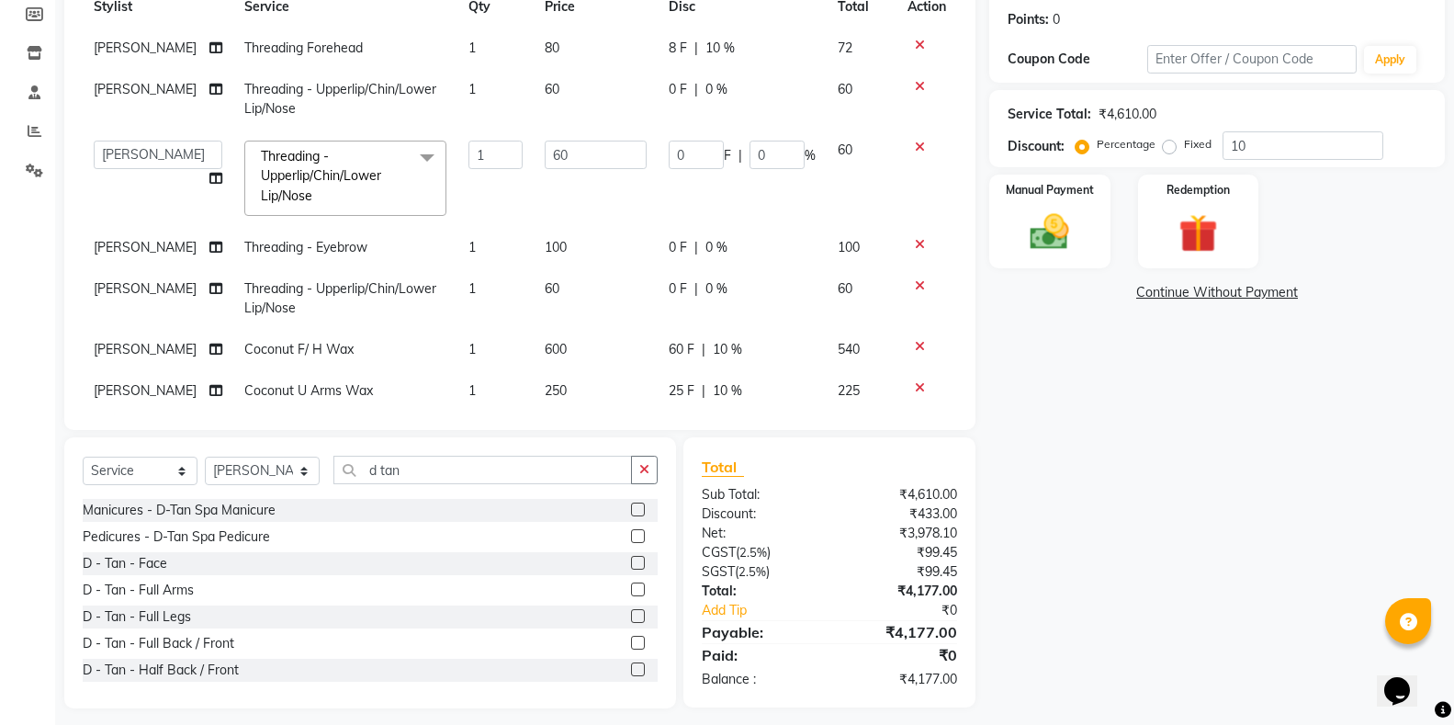
click at [752, 53] on div "8 F | 10 %" at bounding box center [742, 48] width 147 height 19
select select "33965"
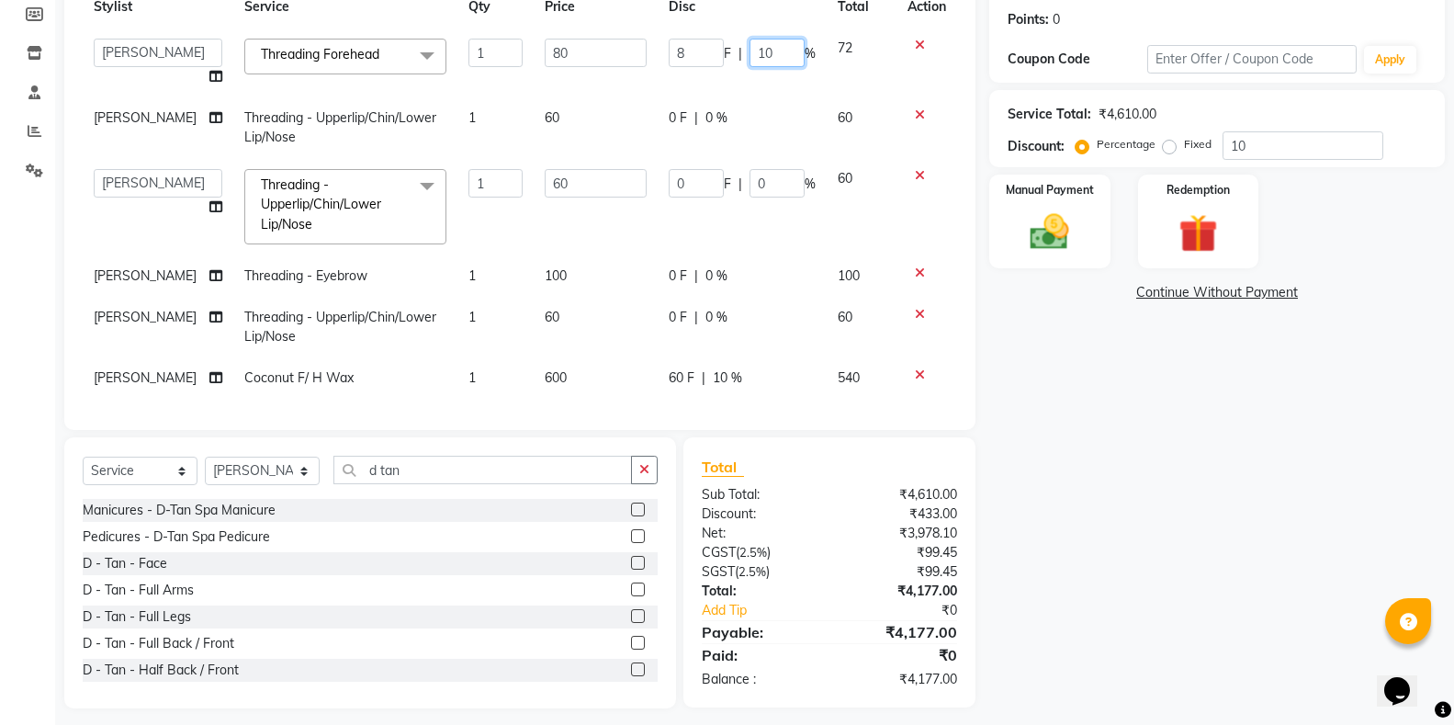
click at [762, 54] on input "10" at bounding box center [776, 53] width 55 height 28
click at [750, 97] on td "0 F | 0 %" at bounding box center [742, 127] width 169 height 61
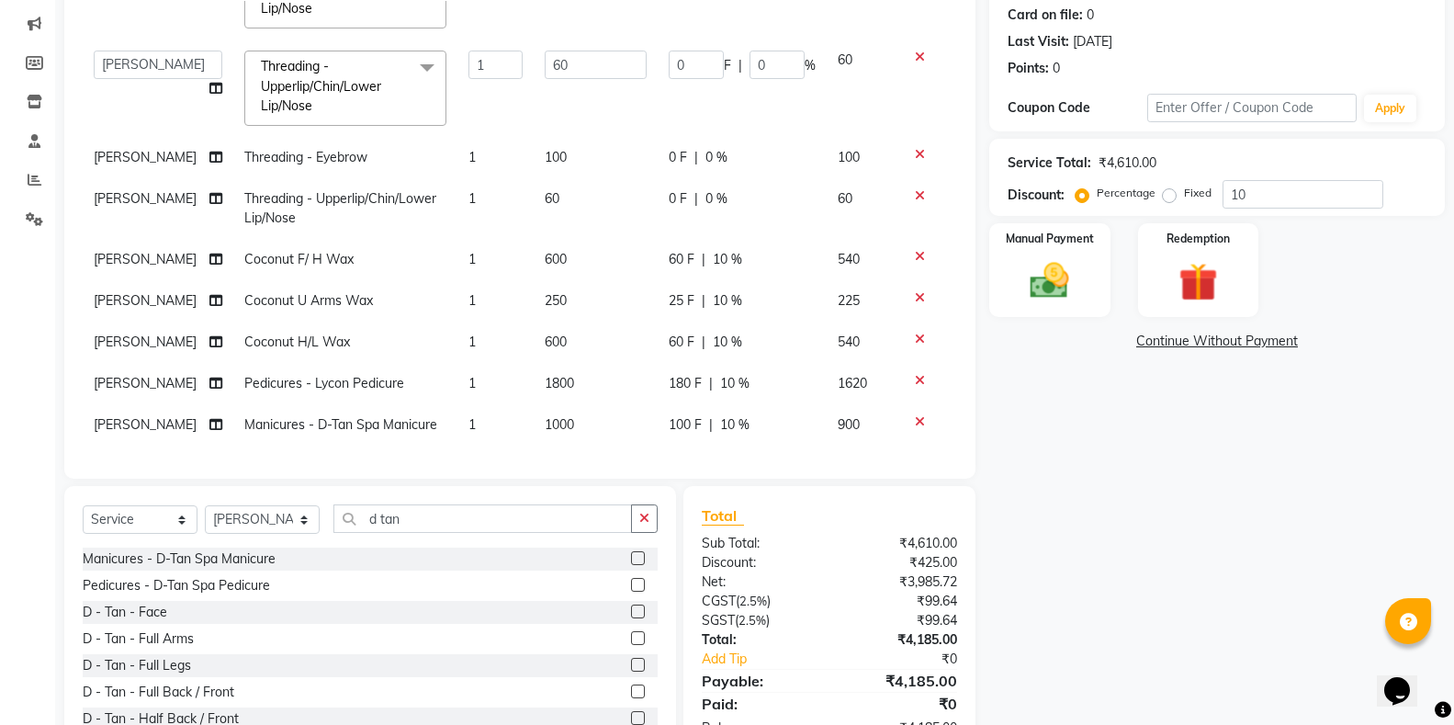
scroll to position [195, 0]
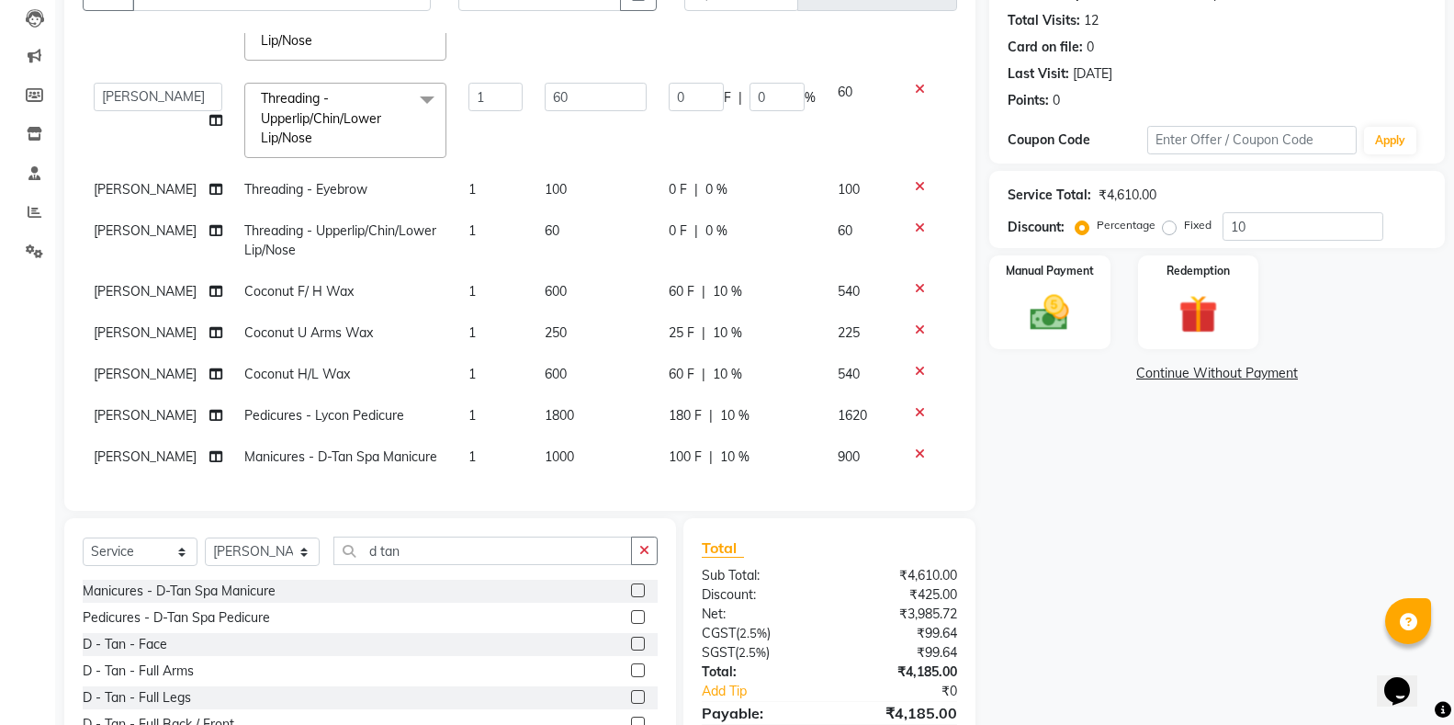
click at [915, 83] on icon at bounding box center [920, 89] width 10 height 13
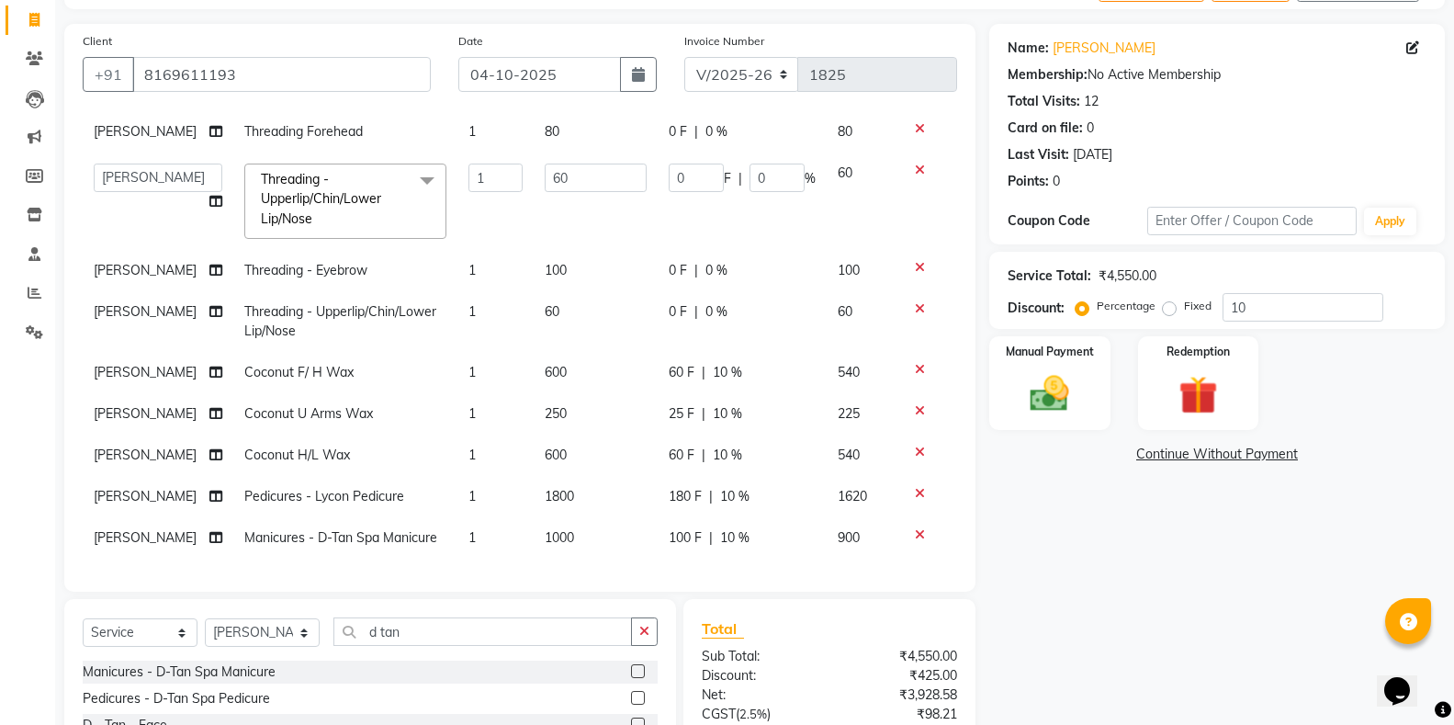
scroll to position [11, 0]
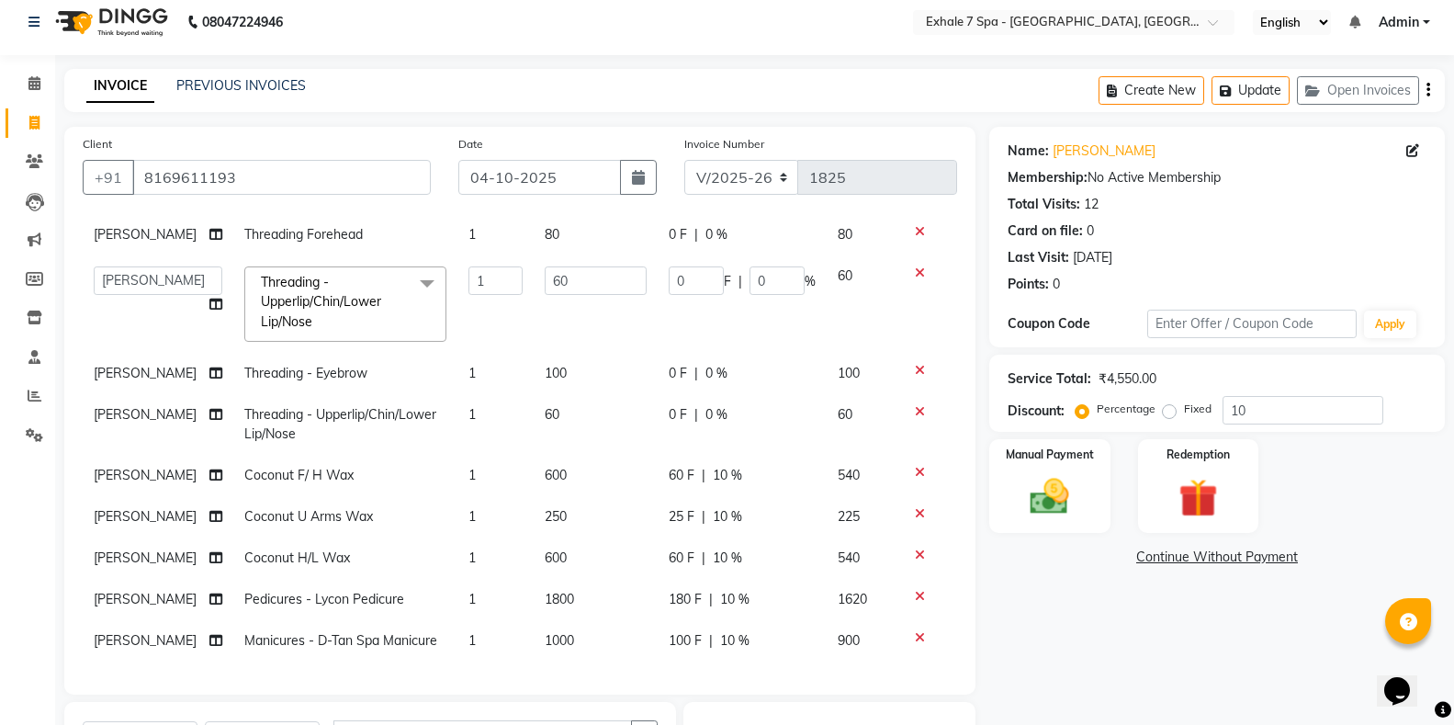
click at [298, 201] on div "Client [PHONE_NUMBER]" at bounding box center [257, 171] width 376 height 75
click at [290, 180] on input "8169611193" at bounding box center [281, 177] width 299 height 35
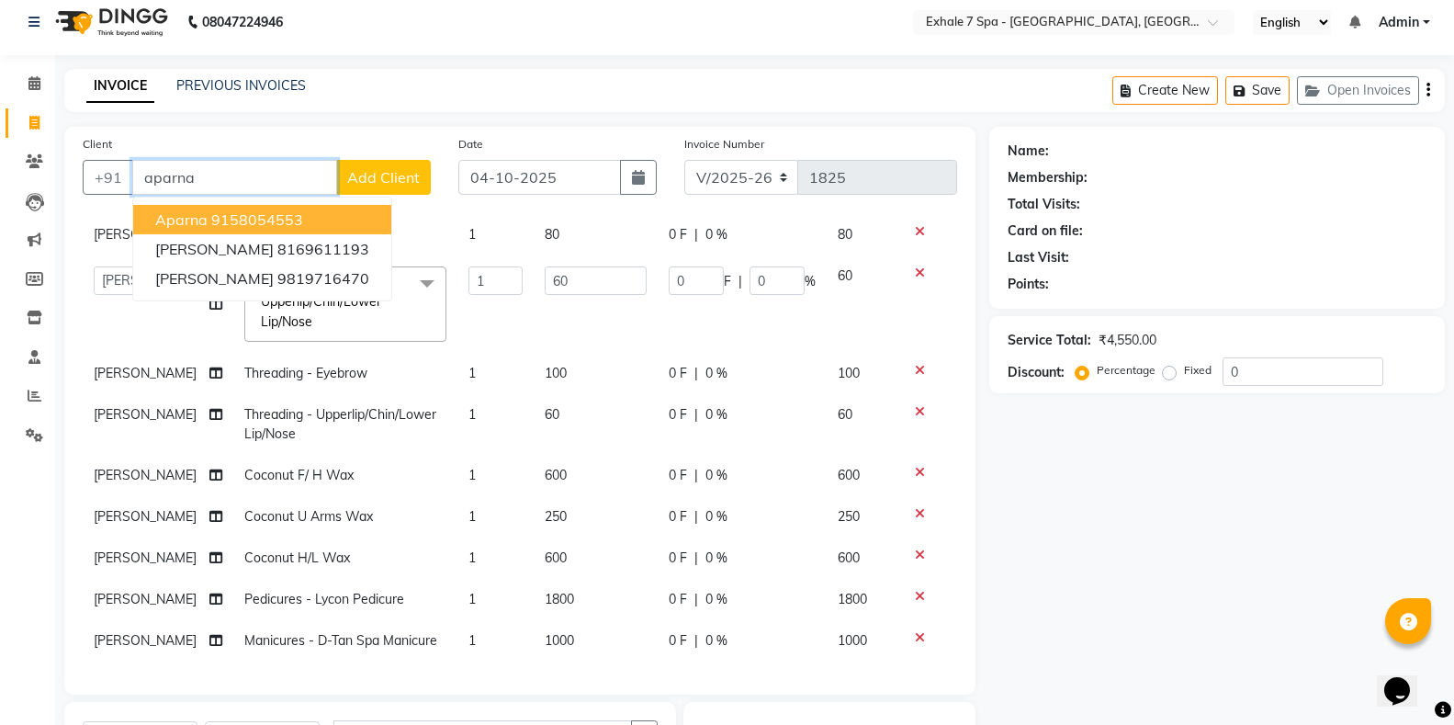
click at [249, 230] on button "Aparna 9158054553" at bounding box center [262, 219] width 258 height 29
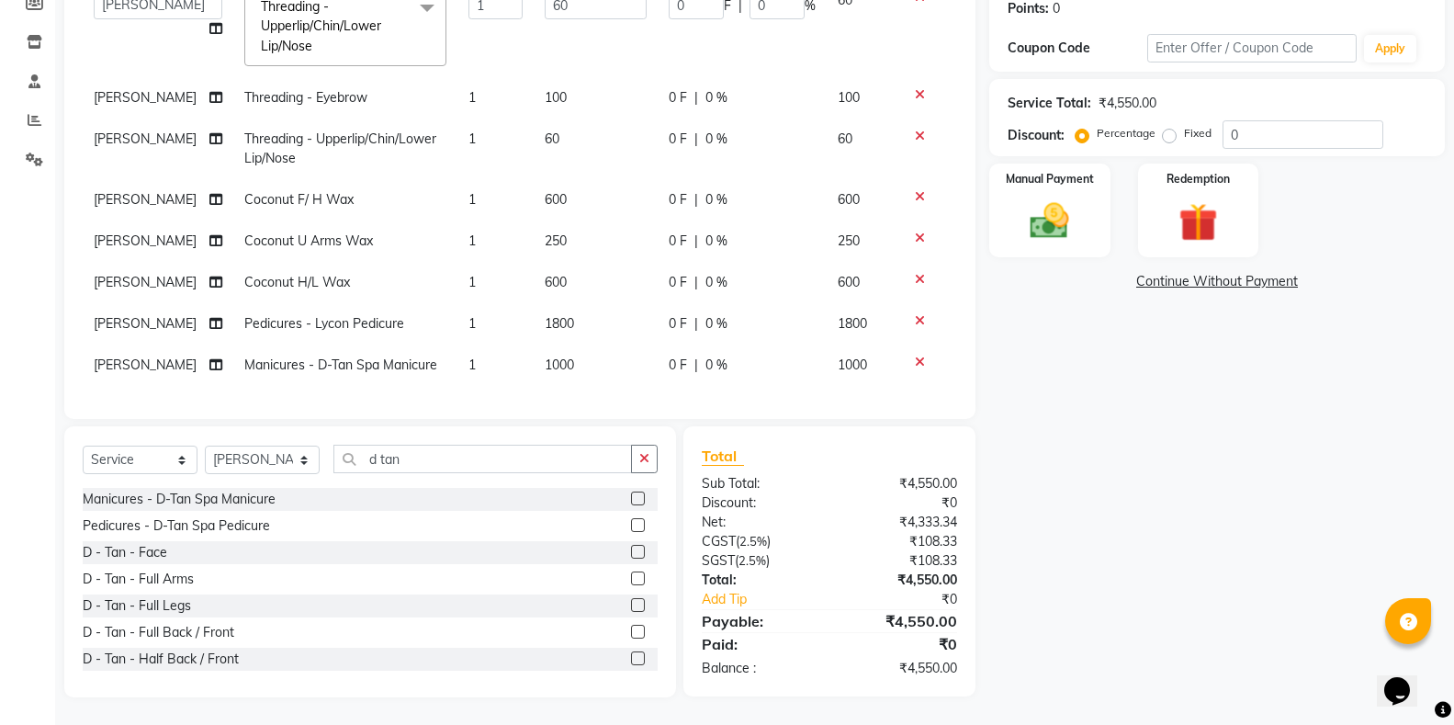
scroll to position [94, 0]
click at [1279, 141] on input "0" at bounding box center [1303, 134] width 161 height 28
click at [741, 130] on div "6 F | 10 %" at bounding box center [742, 139] width 147 height 19
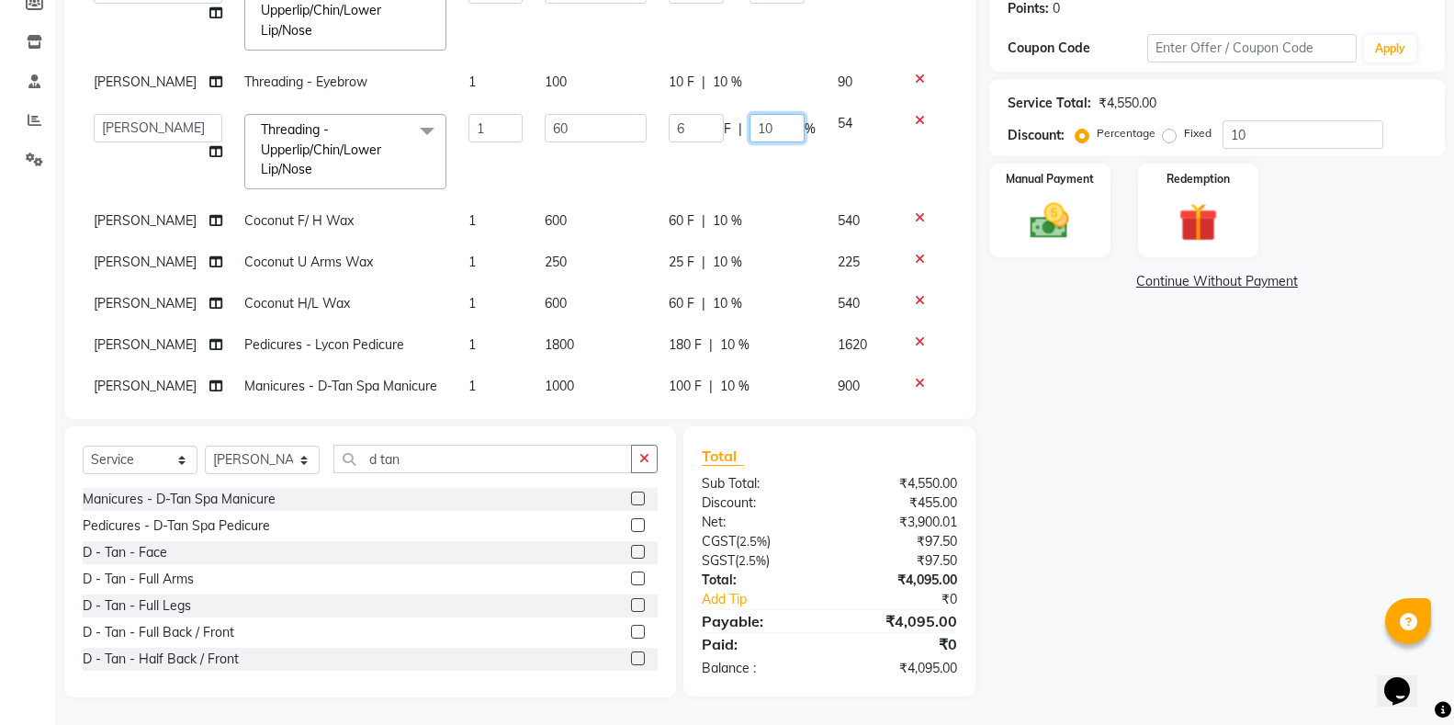
click at [767, 129] on input "10" at bounding box center [776, 128] width 55 height 28
click at [740, 86] on div "10 F | 10 %" at bounding box center [742, 82] width 147 height 19
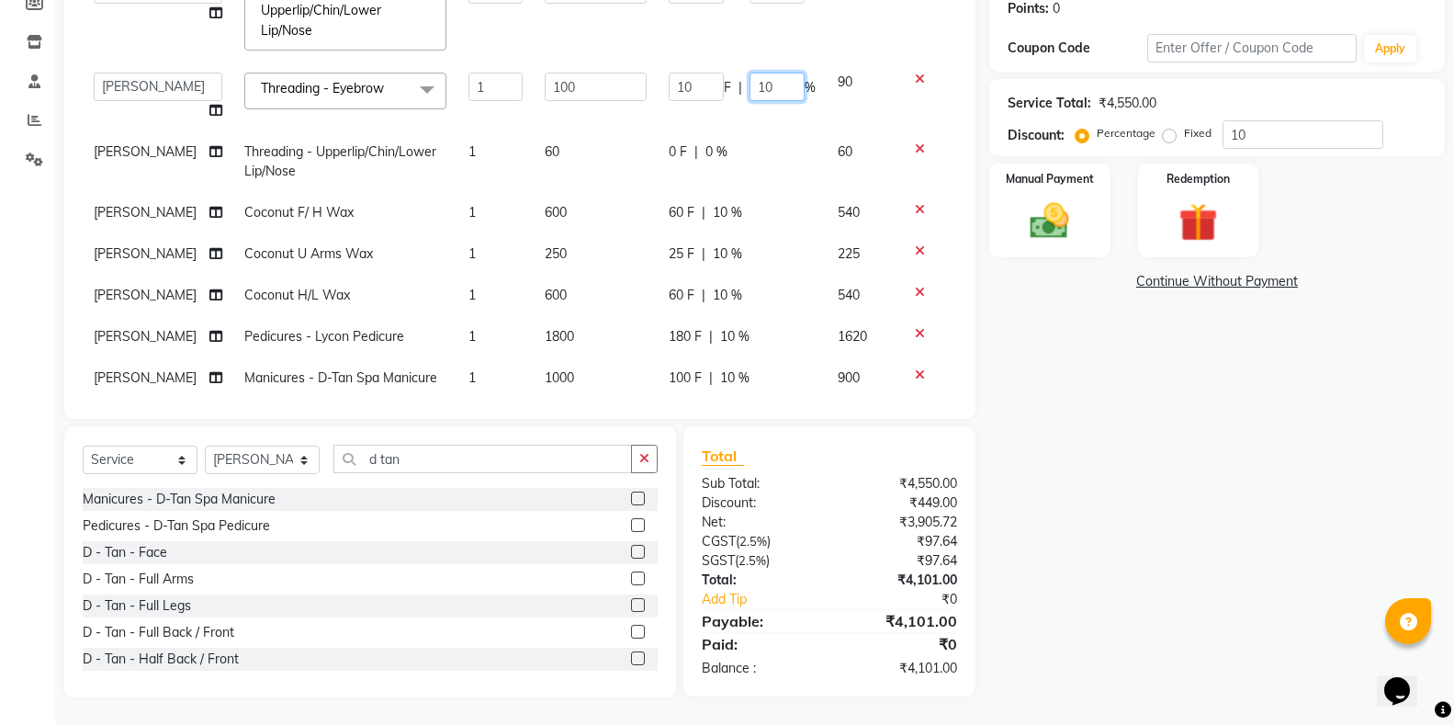
click at [769, 92] on input "10" at bounding box center [776, 87] width 55 height 28
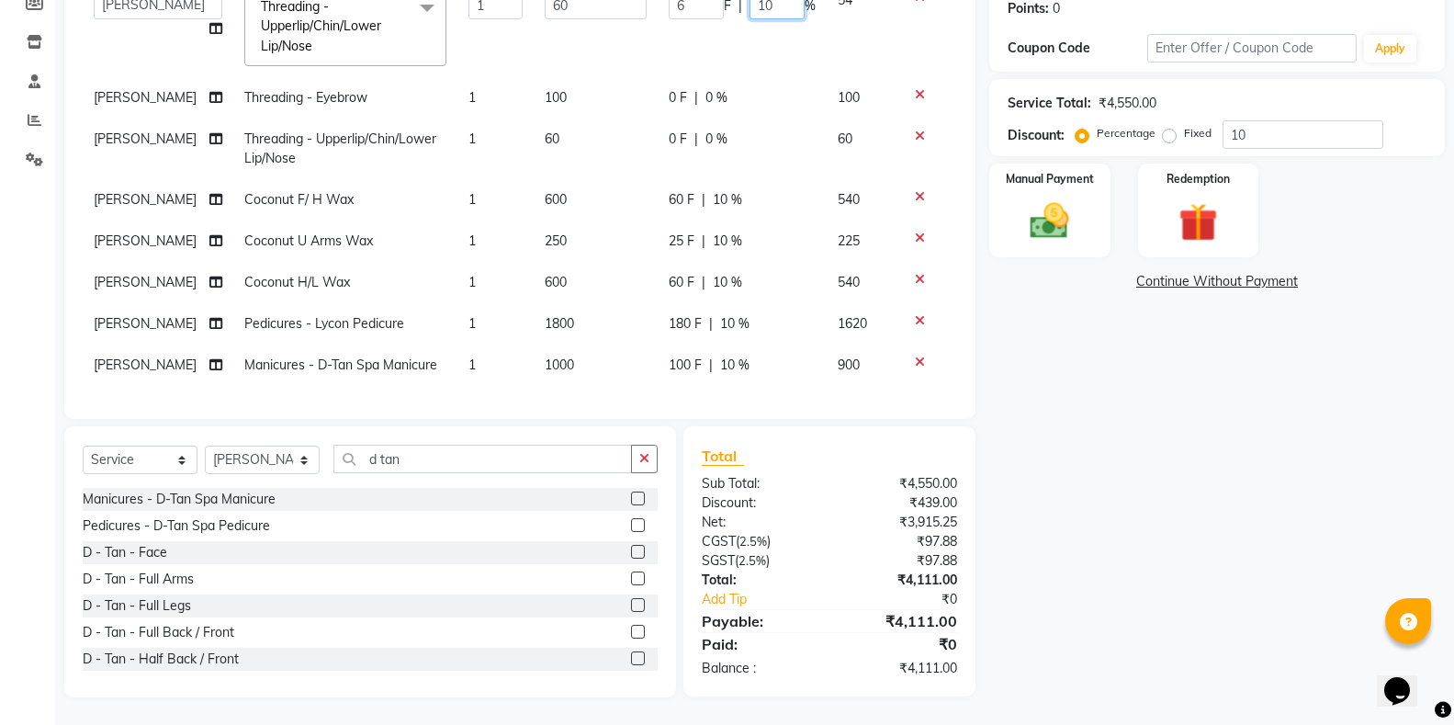
click at [761, 55] on td "6 F | 10 %" at bounding box center [742, 28] width 169 height 97
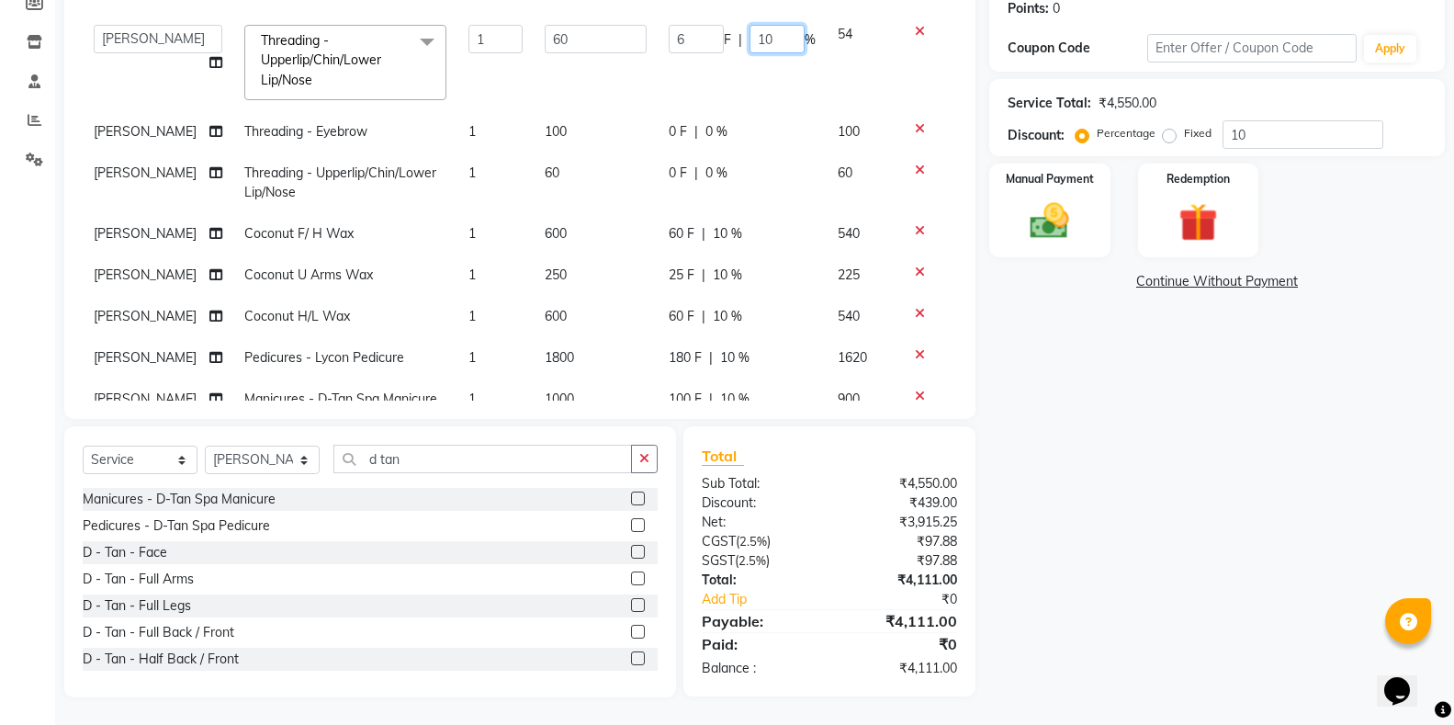
scroll to position [0, 0]
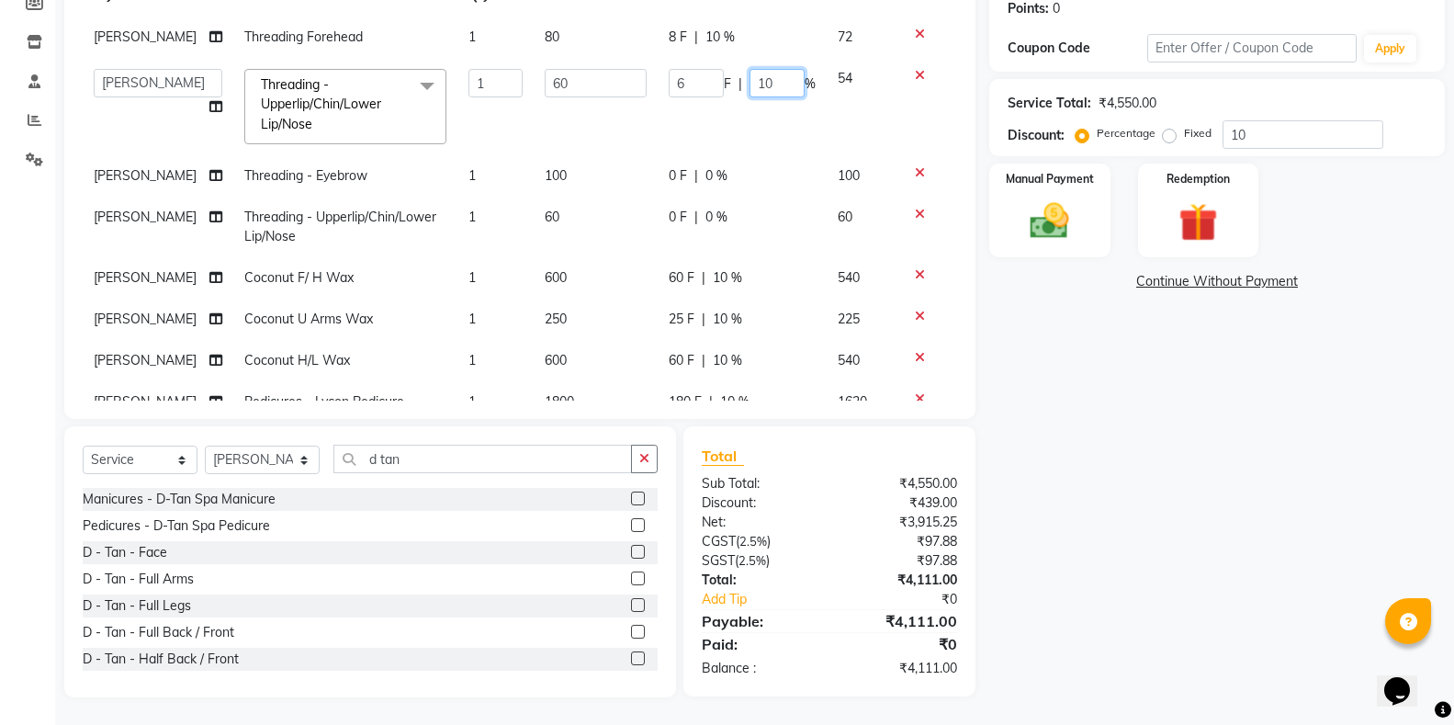
click at [759, 77] on input "10" at bounding box center [776, 83] width 55 height 28
click at [760, 56] on td "8 F | 10 %" at bounding box center [742, 37] width 169 height 41
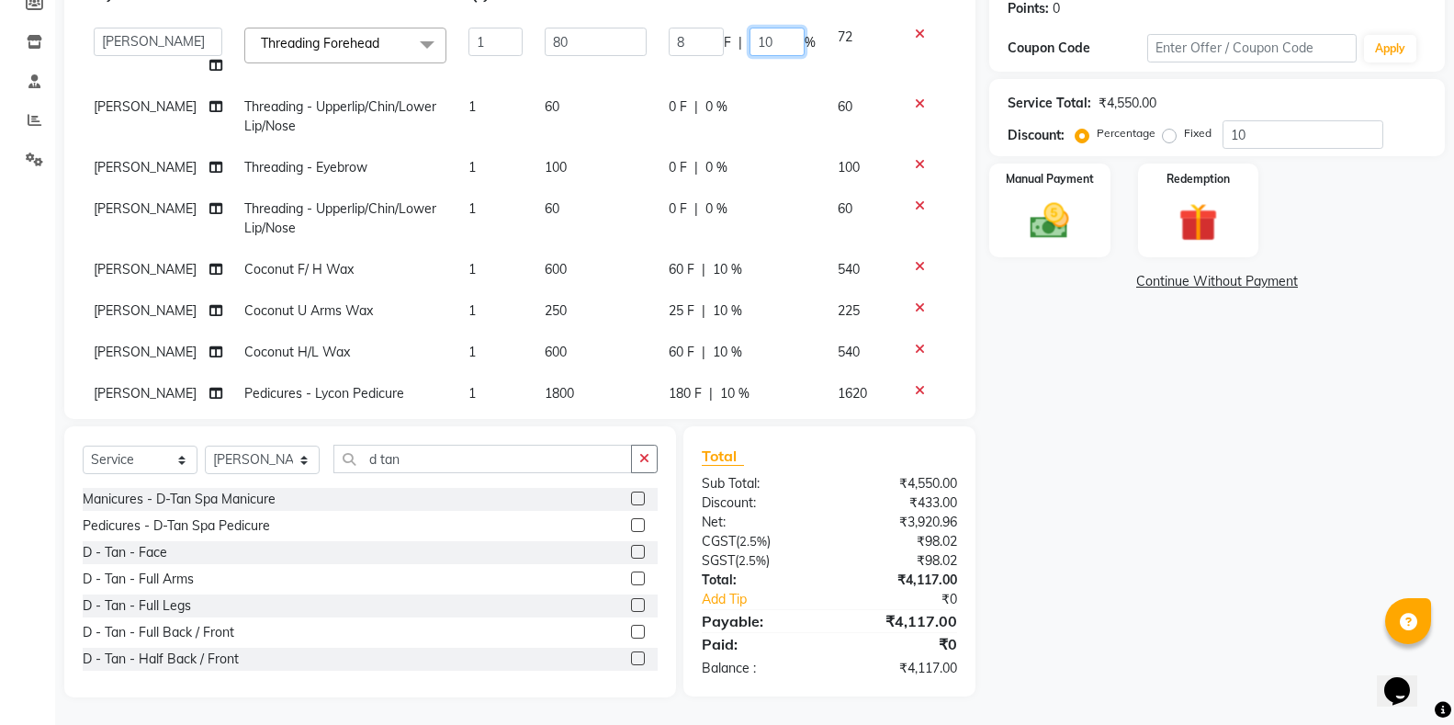
click at [769, 50] on input "10" at bounding box center [776, 42] width 55 height 28
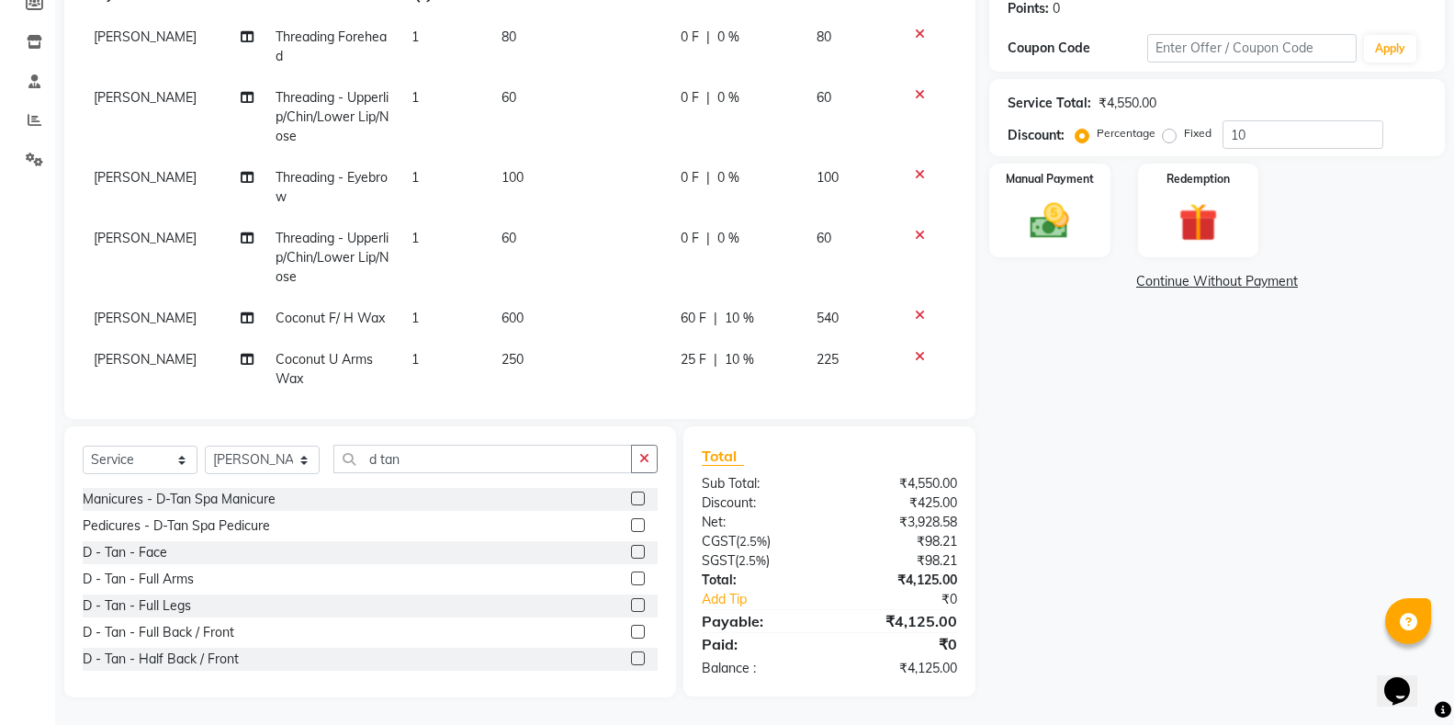
click at [766, 73] on td "0 F | 0 %" at bounding box center [738, 47] width 136 height 61
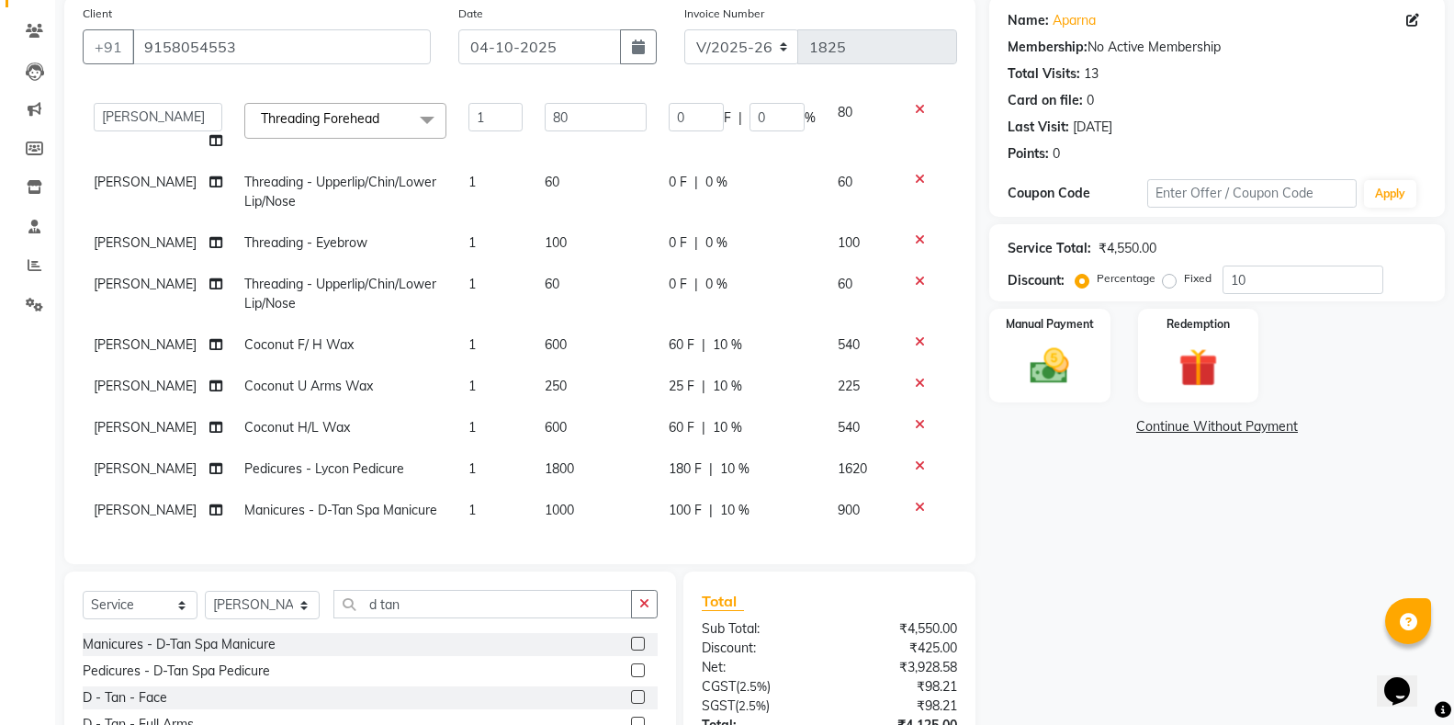
scroll to position [287, 0]
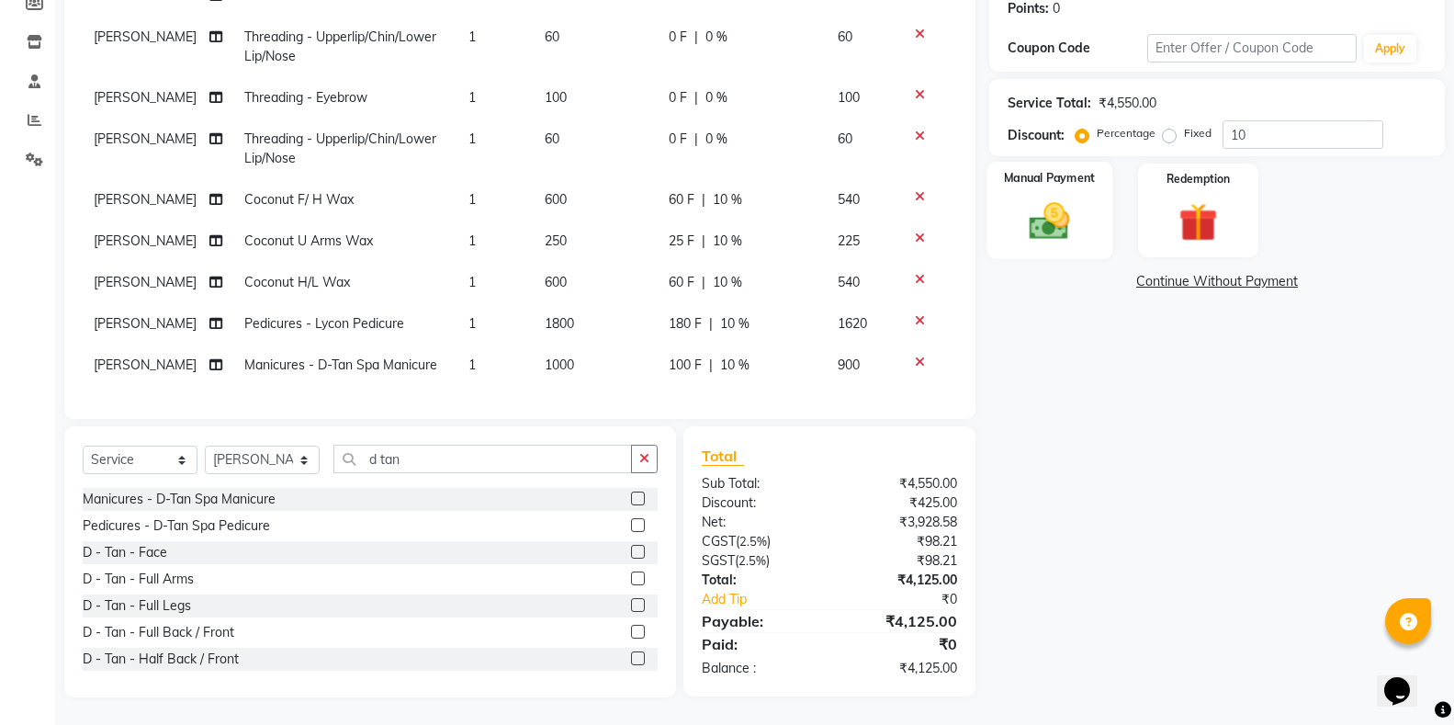
click at [1037, 251] on div "Manual Payment" at bounding box center [1049, 211] width 126 height 98
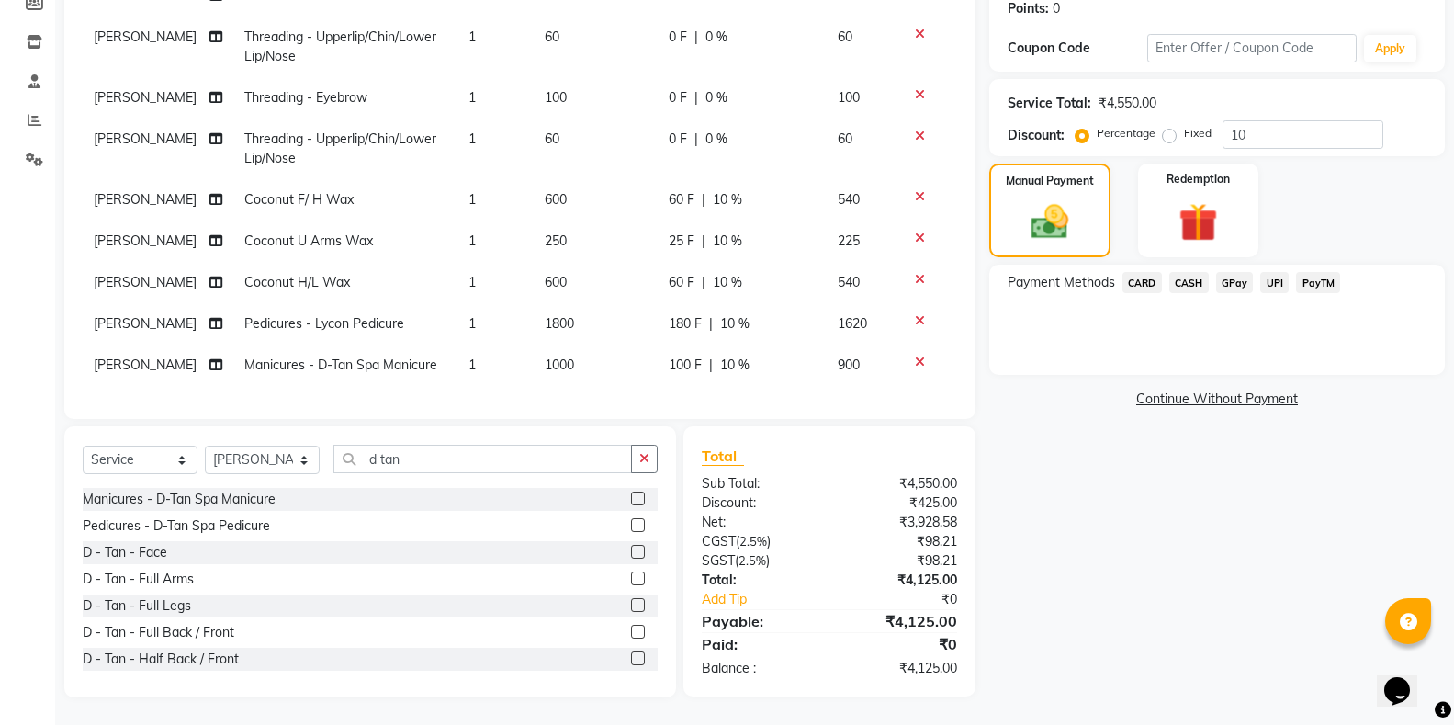
click at [1137, 287] on span "CARD" at bounding box center [1141, 282] width 39 height 21
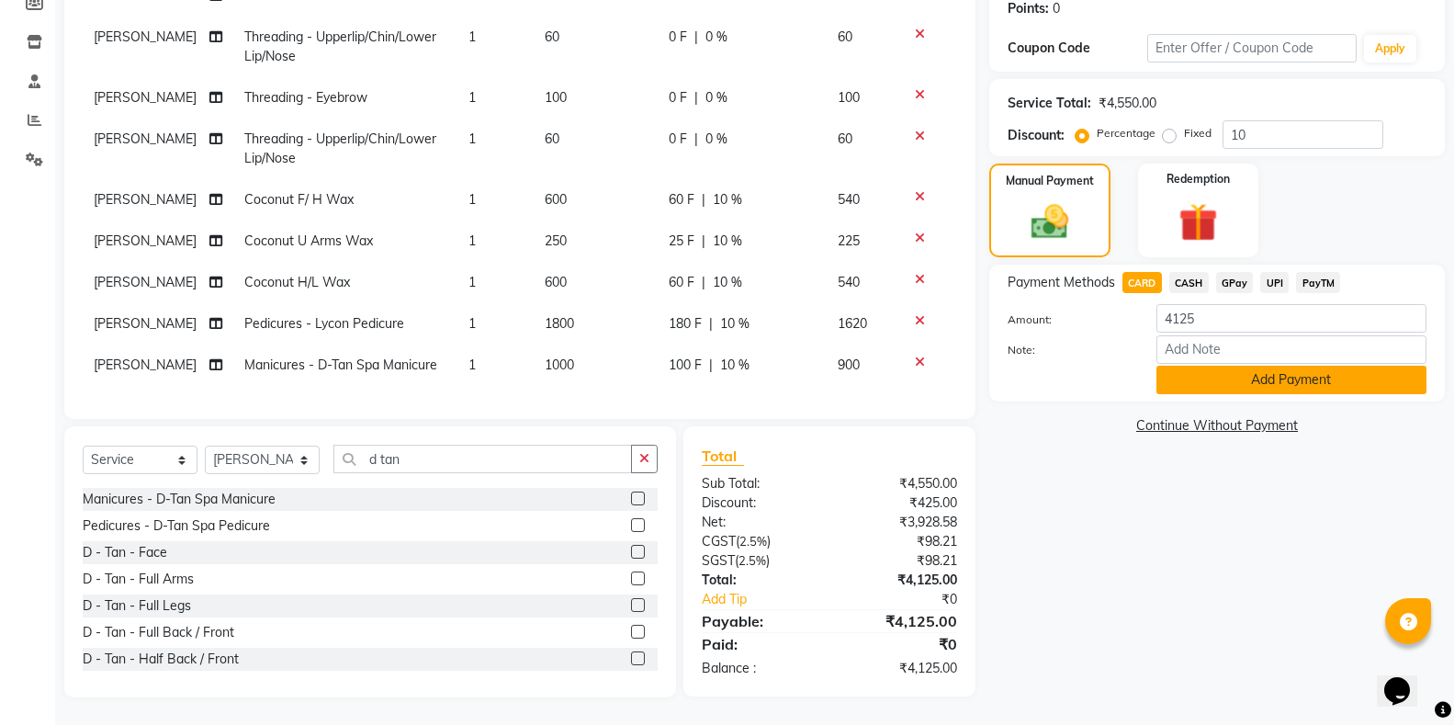
click at [1200, 389] on button "Add Payment" at bounding box center [1291, 380] width 270 height 28
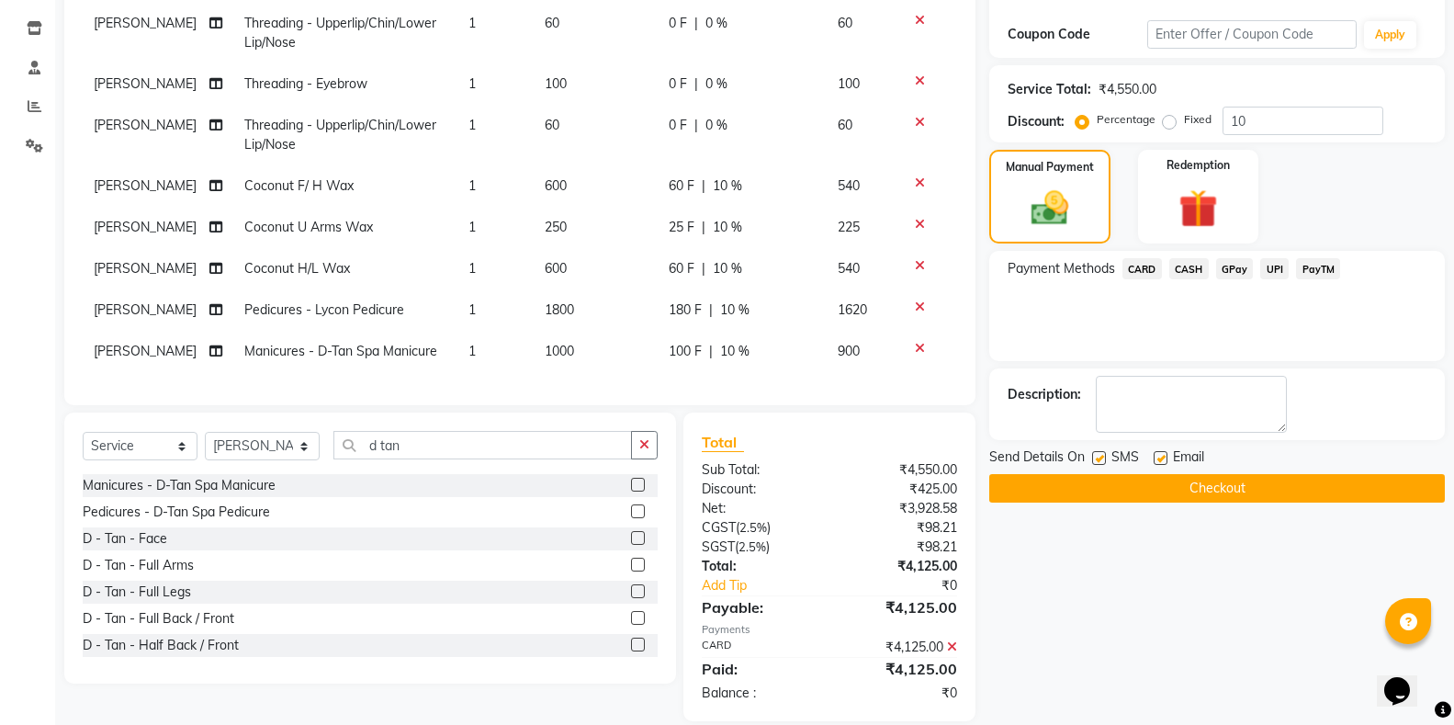
scroll to position [324, 0]
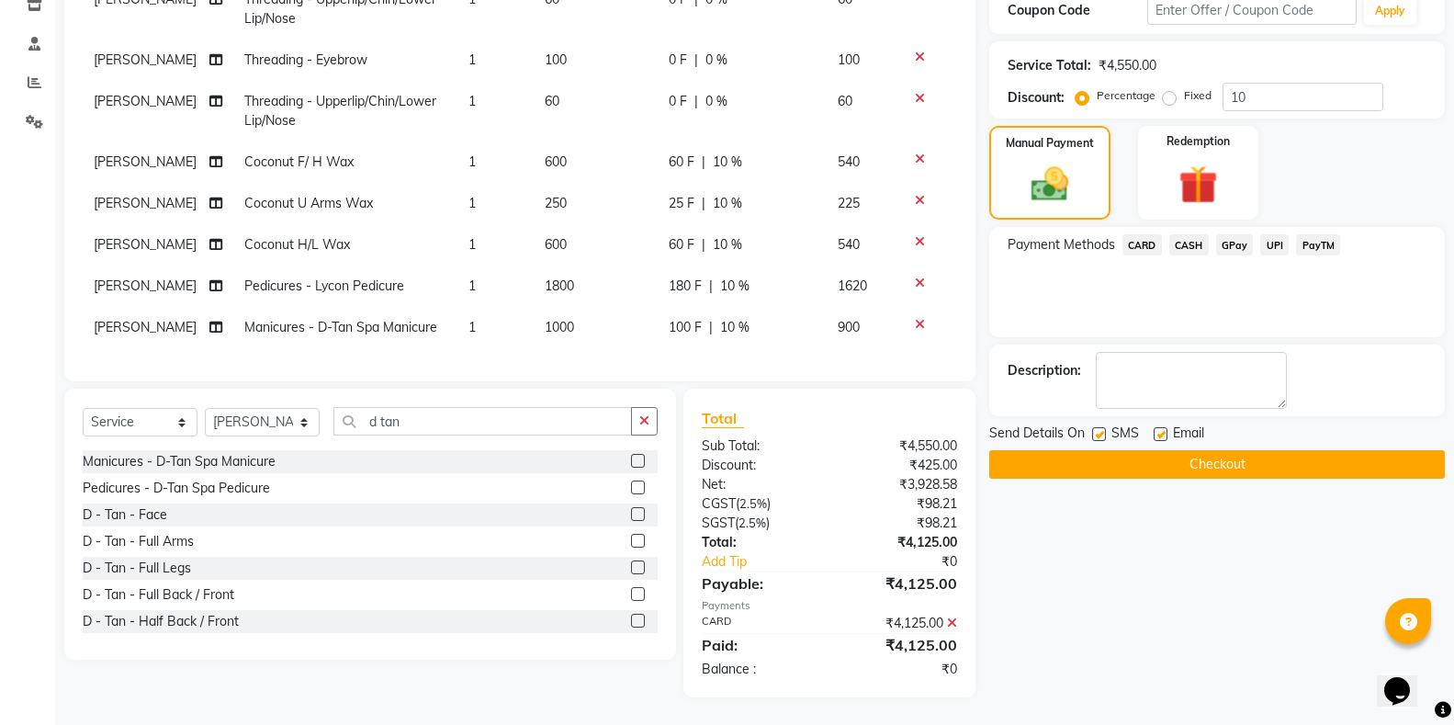
click at [1147, 478] on button "Checkout" at bounding box center [1217, 464] width 456 height 28
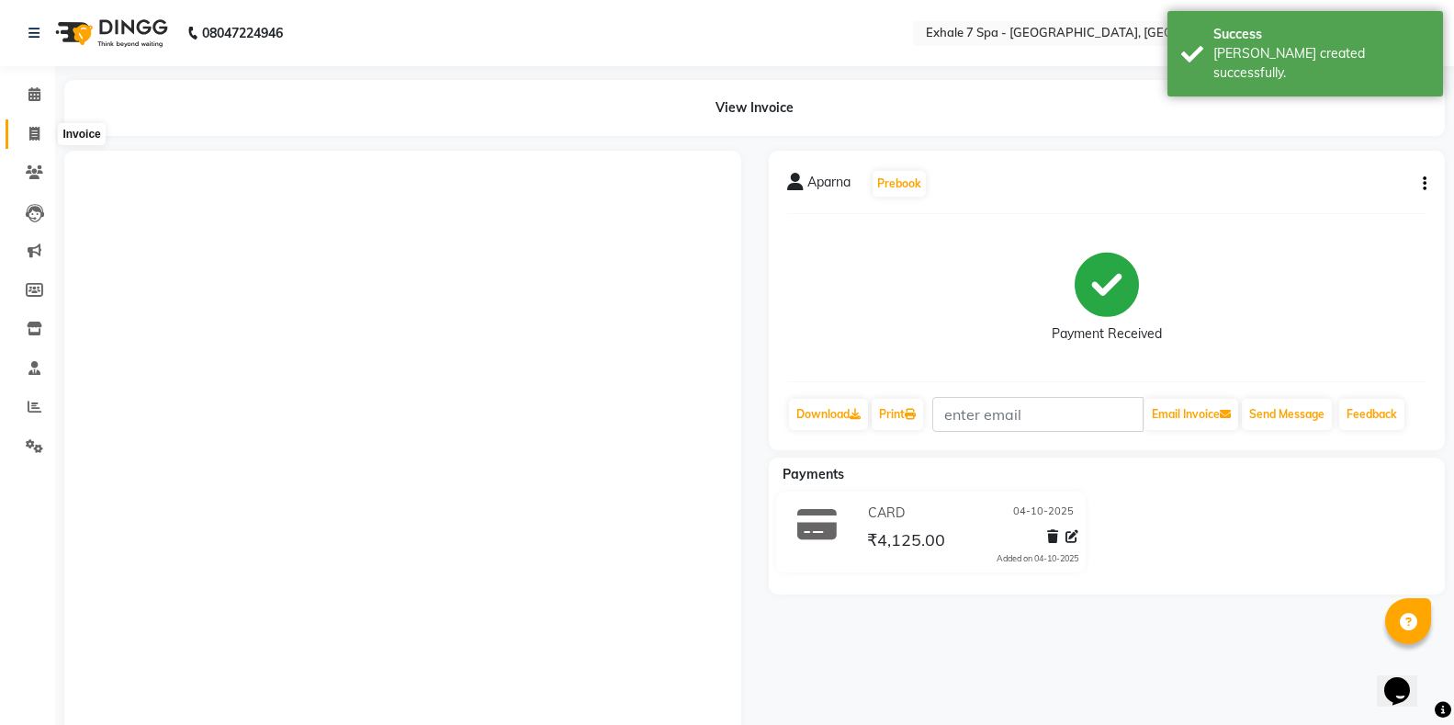
click at [46, 125] on span at bounding box center [34, 134] width 32 height 21
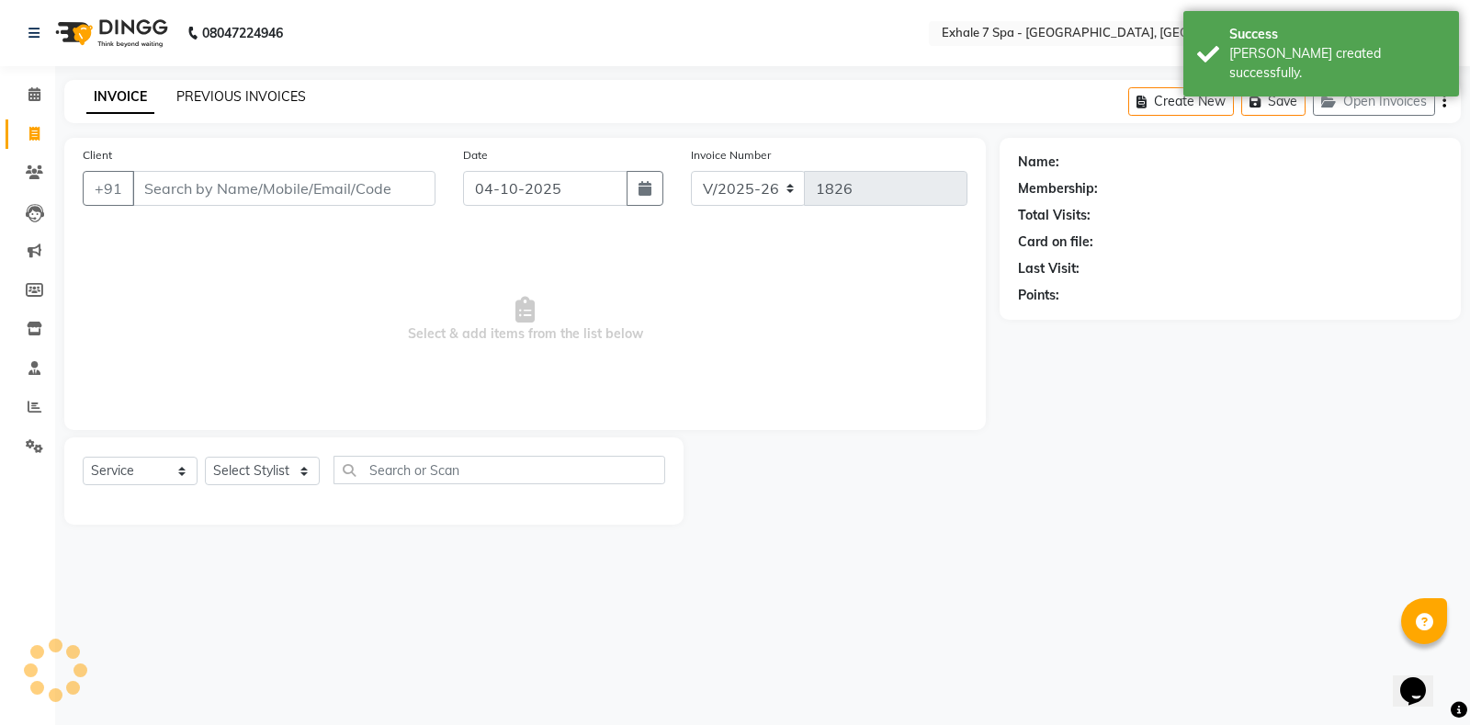
click at [236, 95] on link "PREVIOUS INVOICES" at bounding box center [241, 96] width 130 height 17
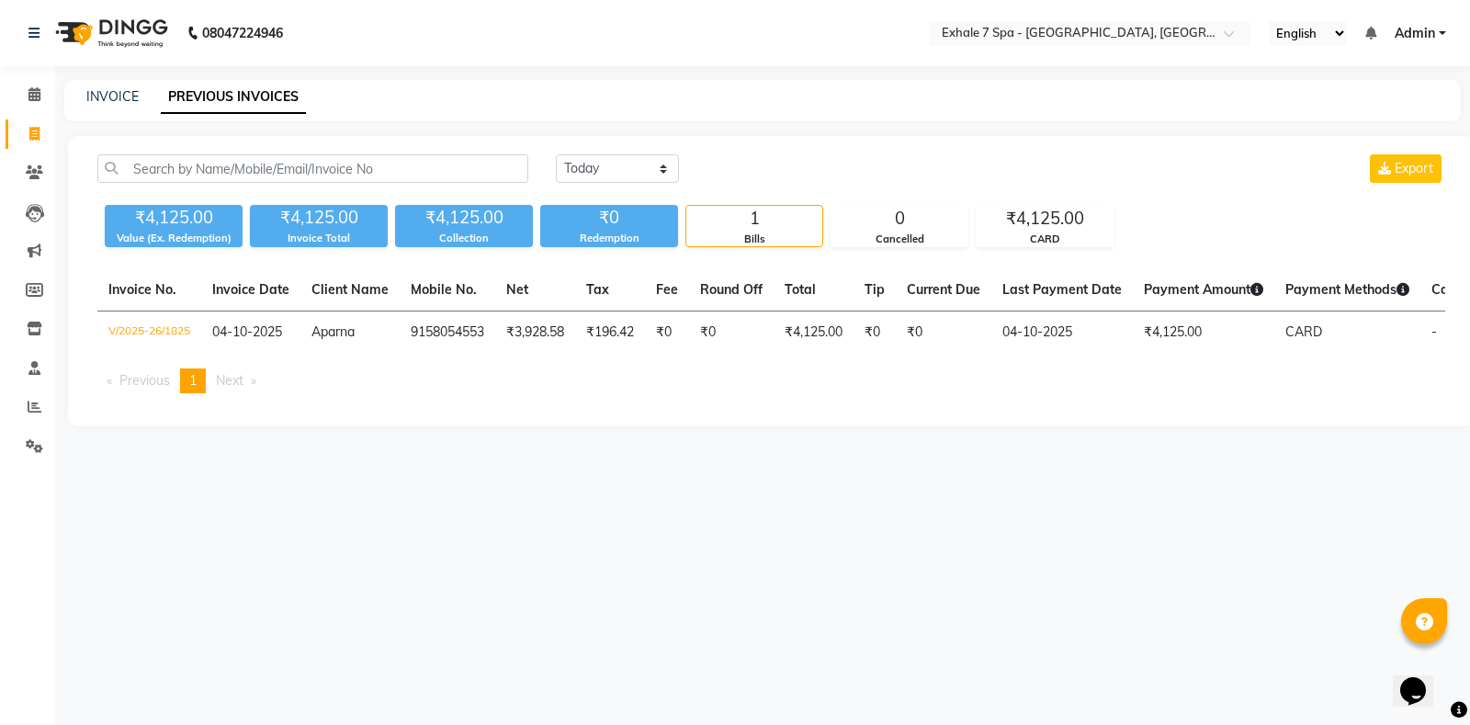
click at [119, 106] on div "INVOICE" at bounding box center [112, 96] width 52 height 19
click at [118, 96] on link "INVOICE" at bounding box center [112, 96] width 52 height 17
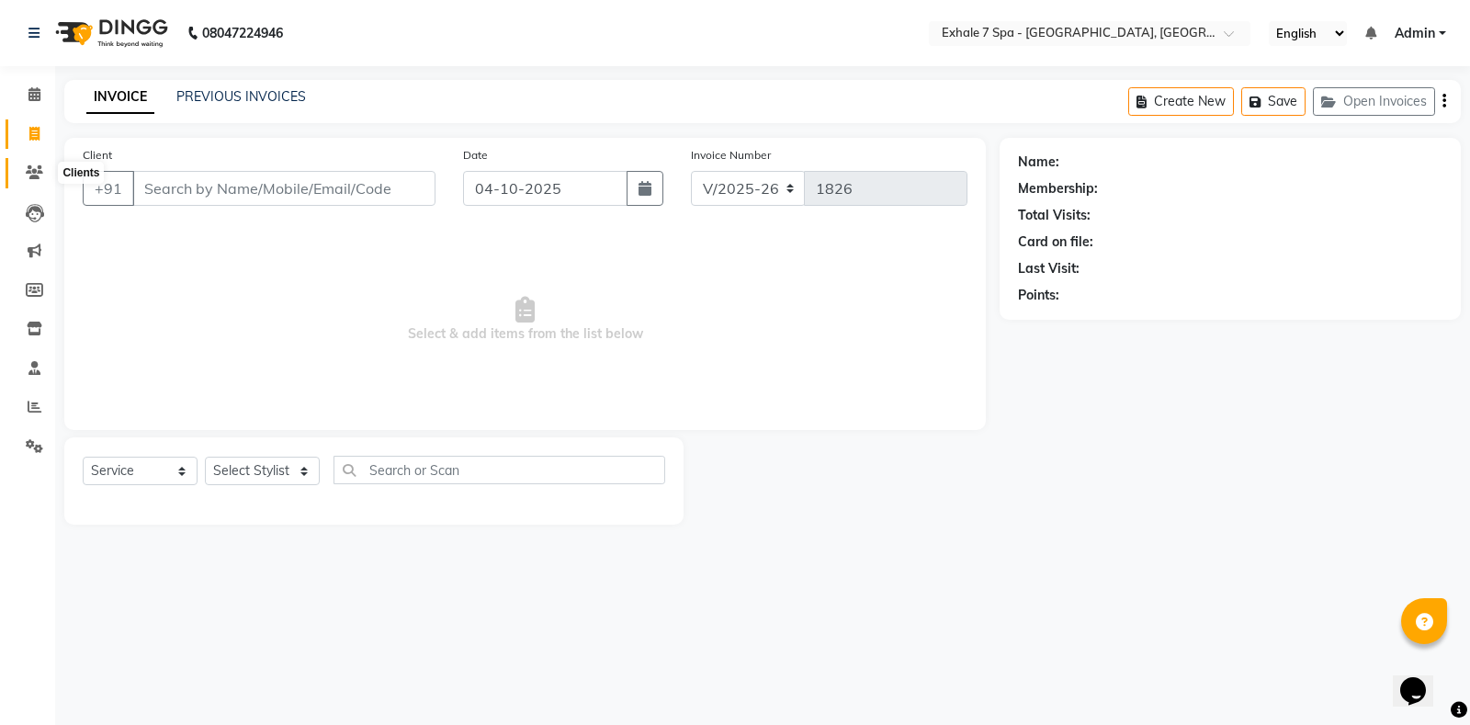
click at [24, 174] on span at bounding box center [34, 173] width 32 height 21
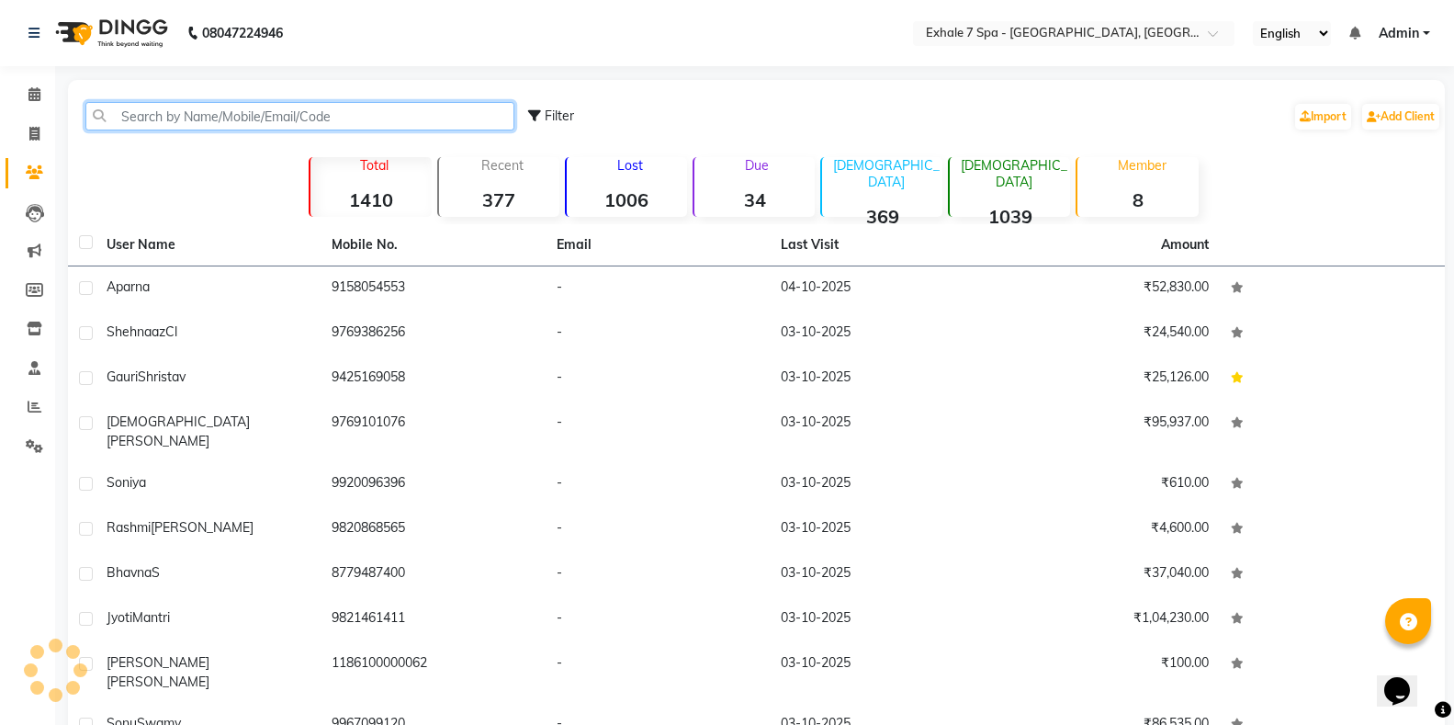
click at [139, 125] on input "text" at bounding box center [299, 116] width 429 height 28
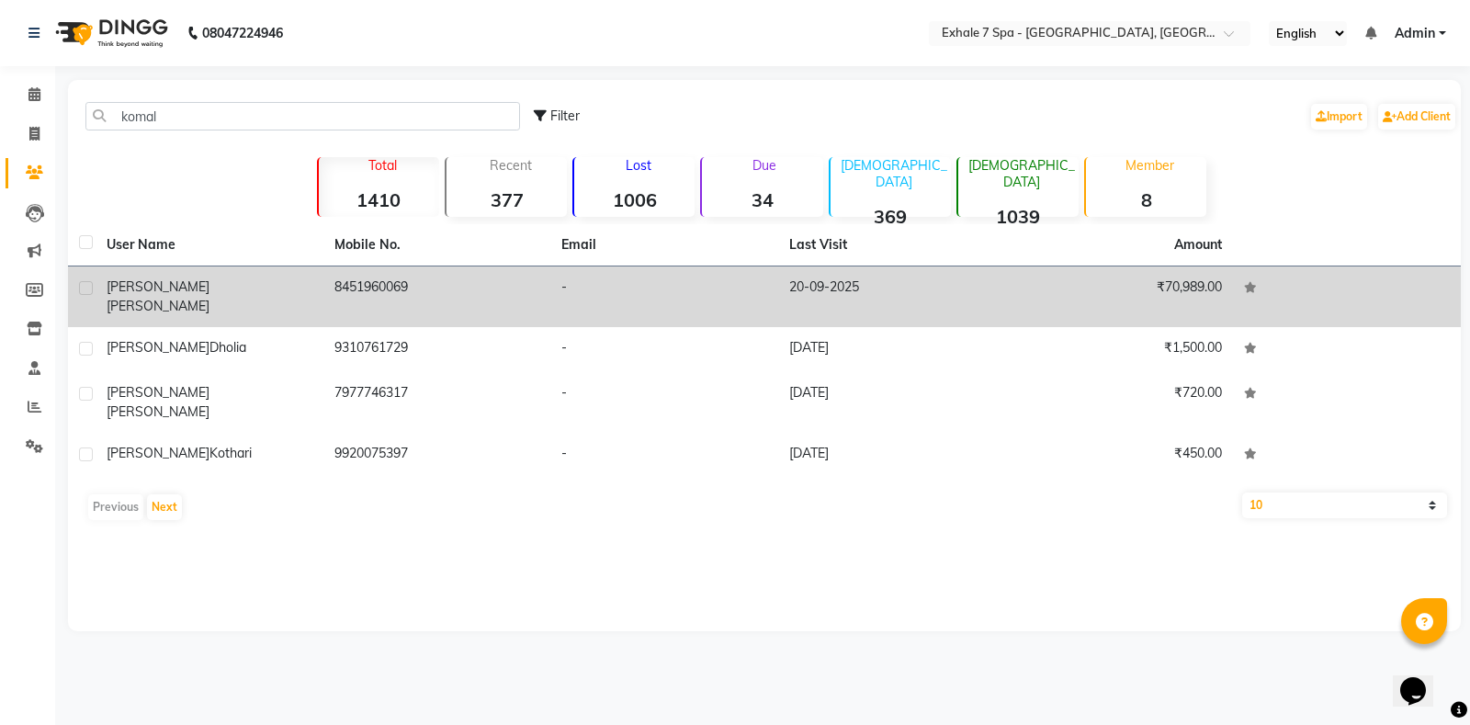
click at [151, 266] on td "[PERSON_NAME]" at bounding box center [210, 296] width 228 height 61
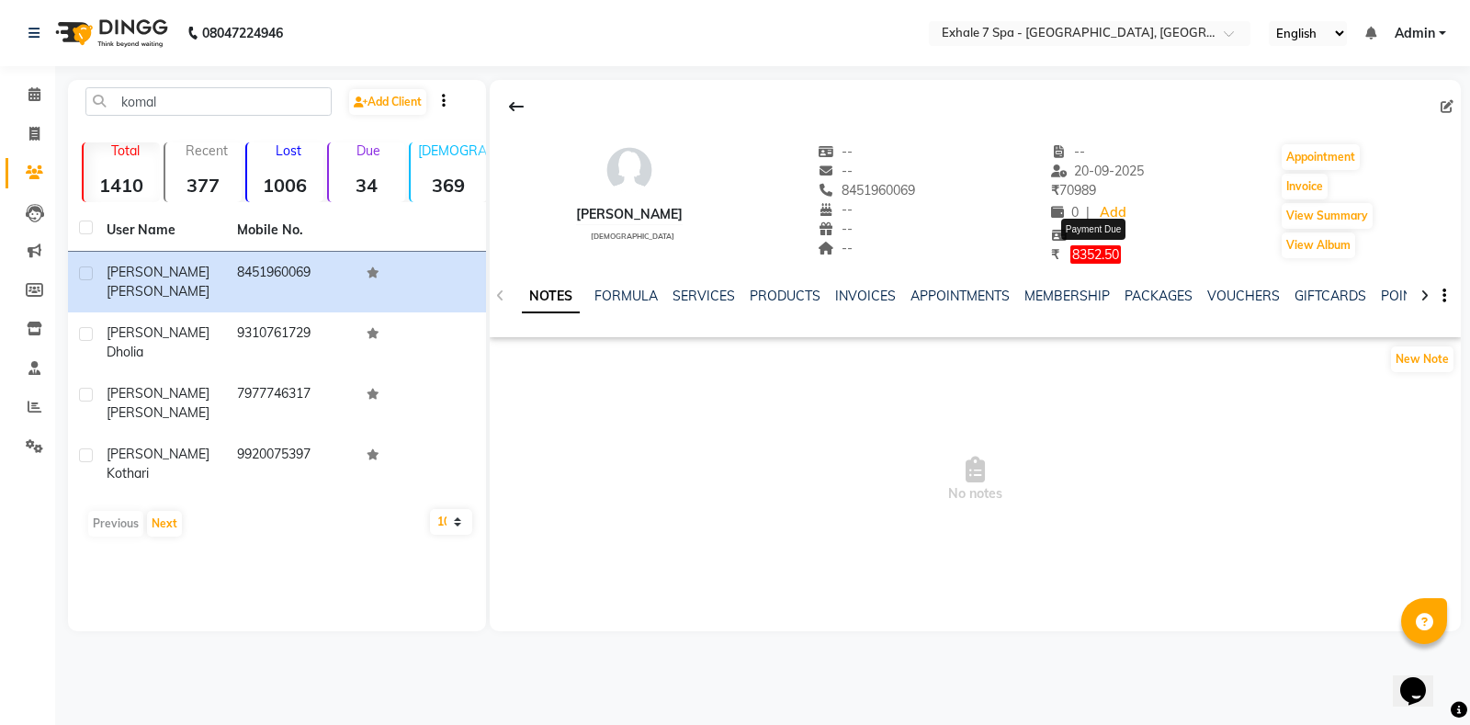
click at [1113, 259] on span "8352.50" at bounding box center [1095, 254] width 51 height 18
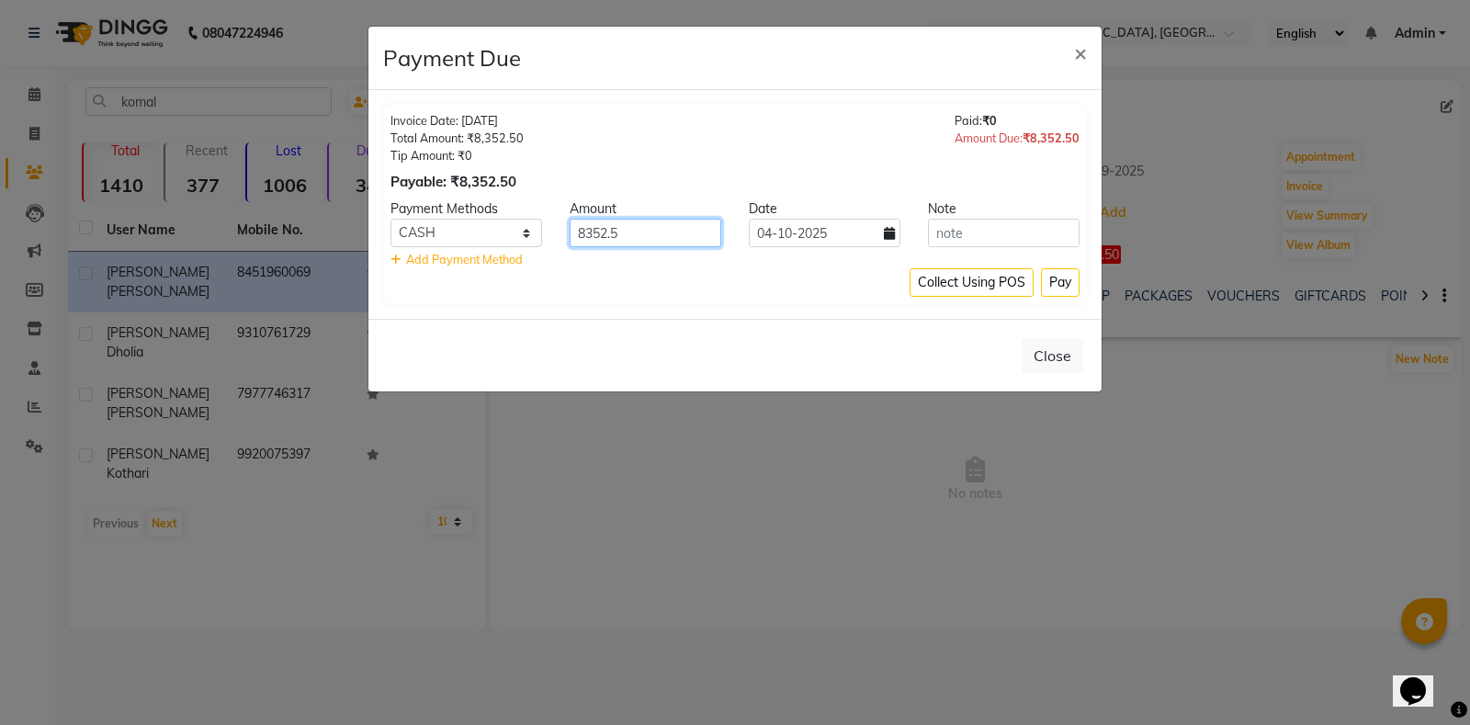
click at [625, 225] on input "8352.5" at bounding box center [645, 233] width 152 height 28
click at [1064, 288] on button "Pay" at bounding box center [1060, 282] width 39 height 28
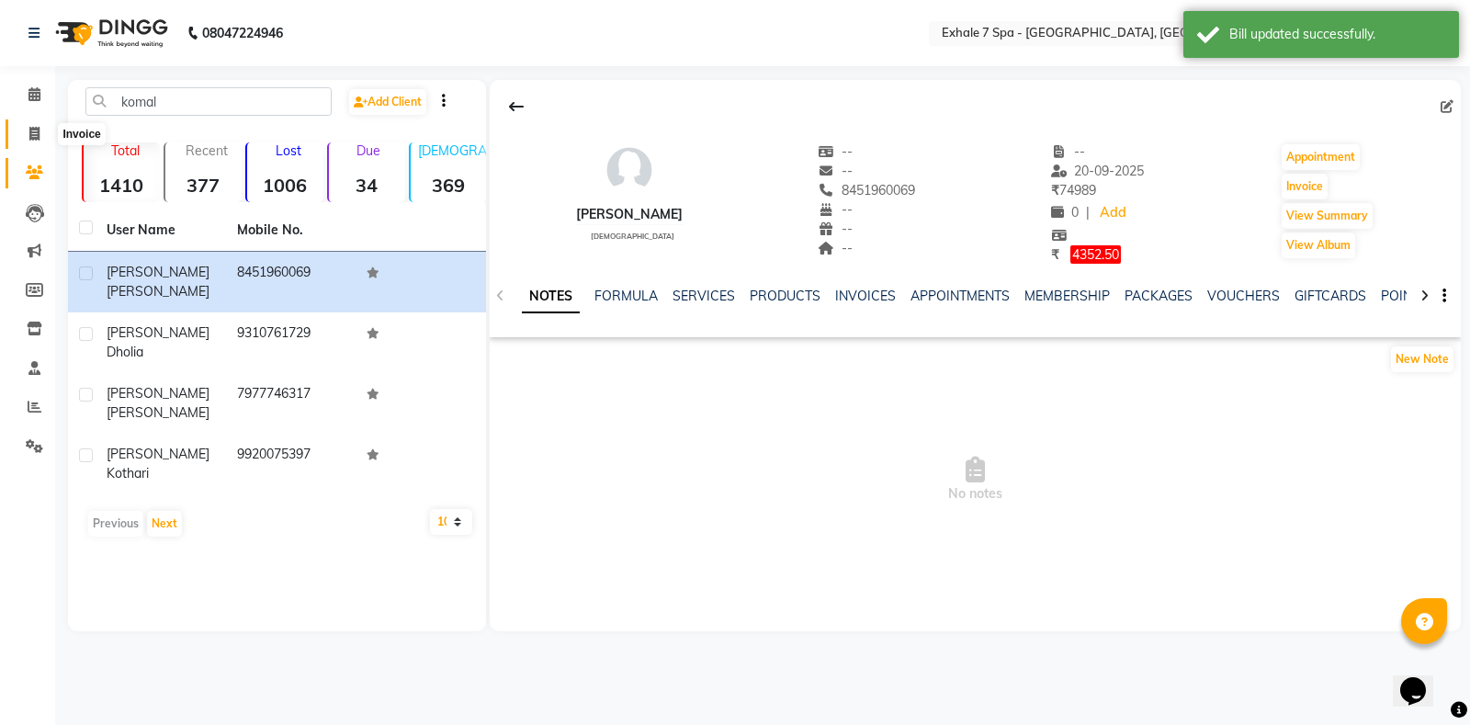
click at [39, 140] on icon at bounding box center [34, 134] width 10 height 14
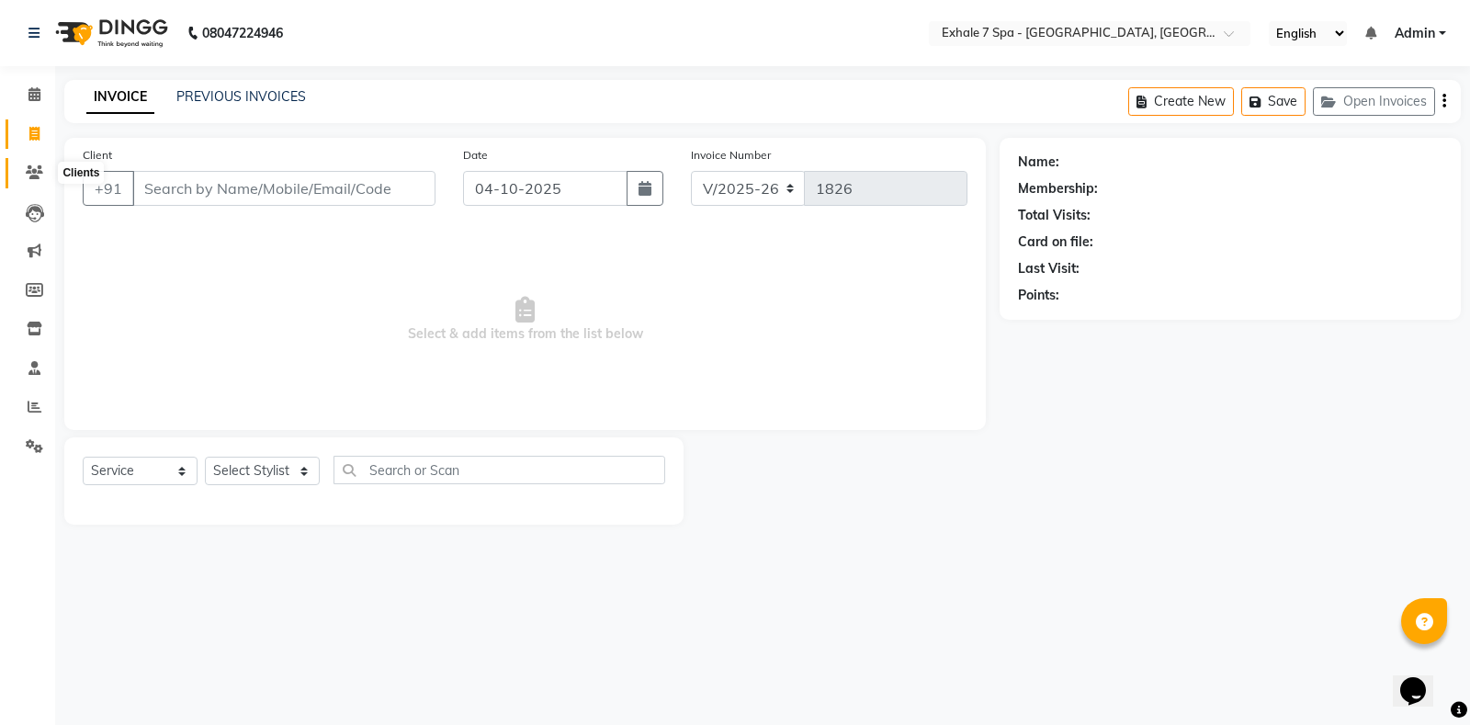
click at [25, 173] on span at bounding box center [34, 173] width 32 height 21
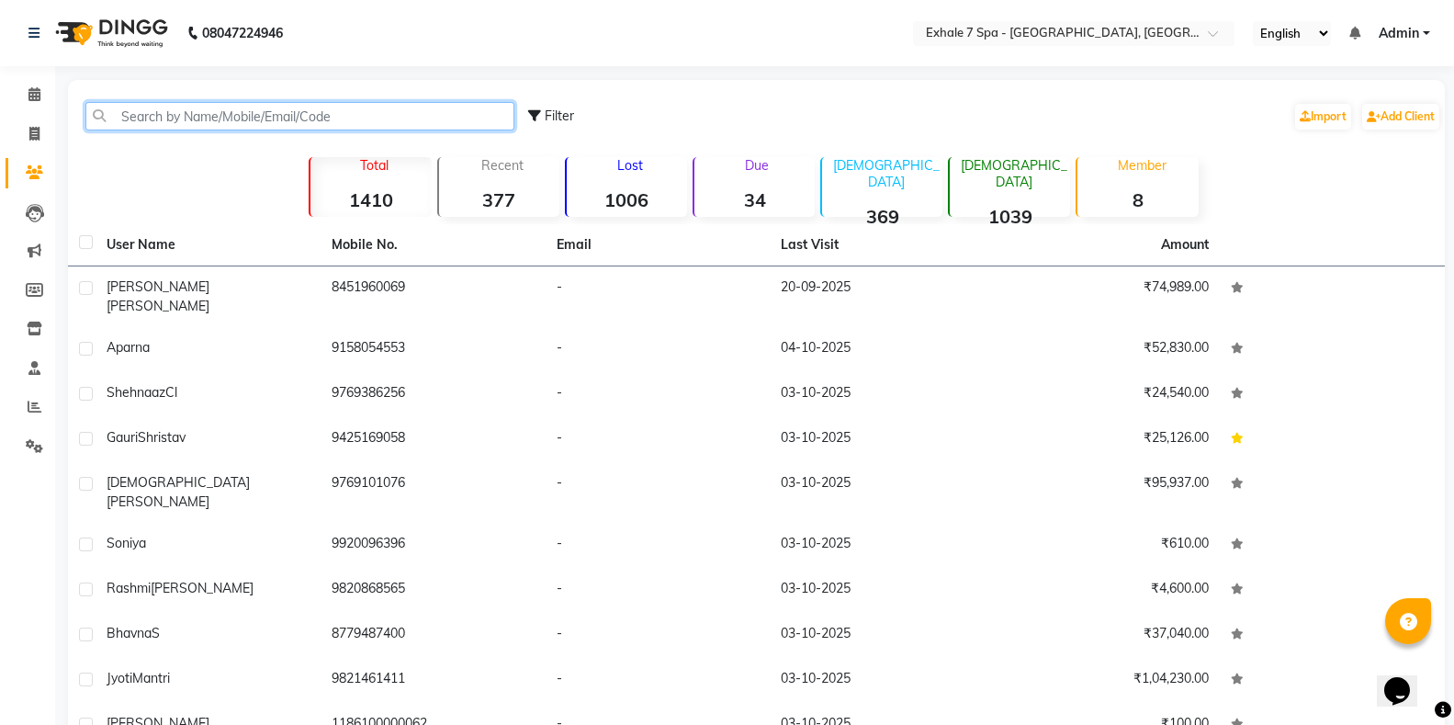
click at [146, 106] on input "text" at bounding box center [299, 116] width 429 height 28
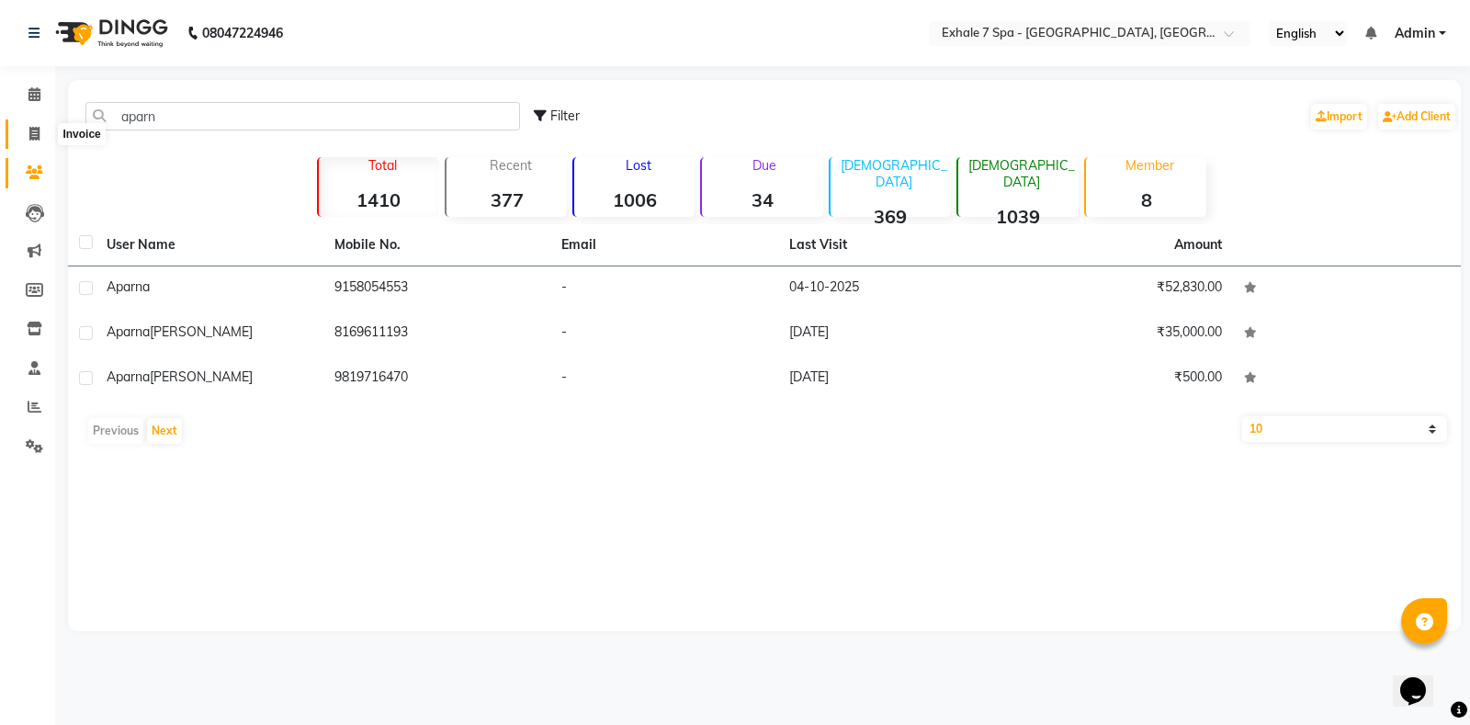
click at [29, 125] on span at bounding box center [34, 134] width 32 height 21
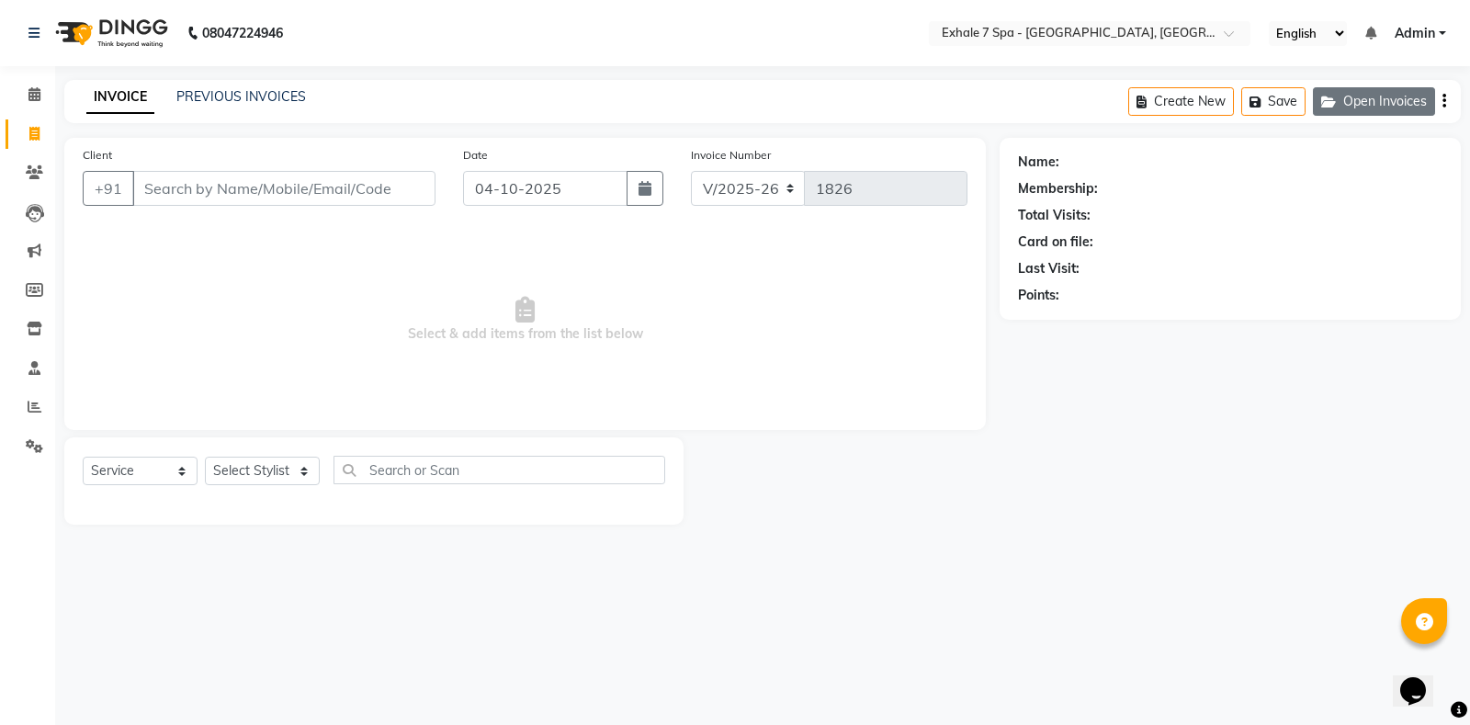
click at [1403, 96] on button "Open Invoices" at bounding box center [1374, 101] width 122 height 28
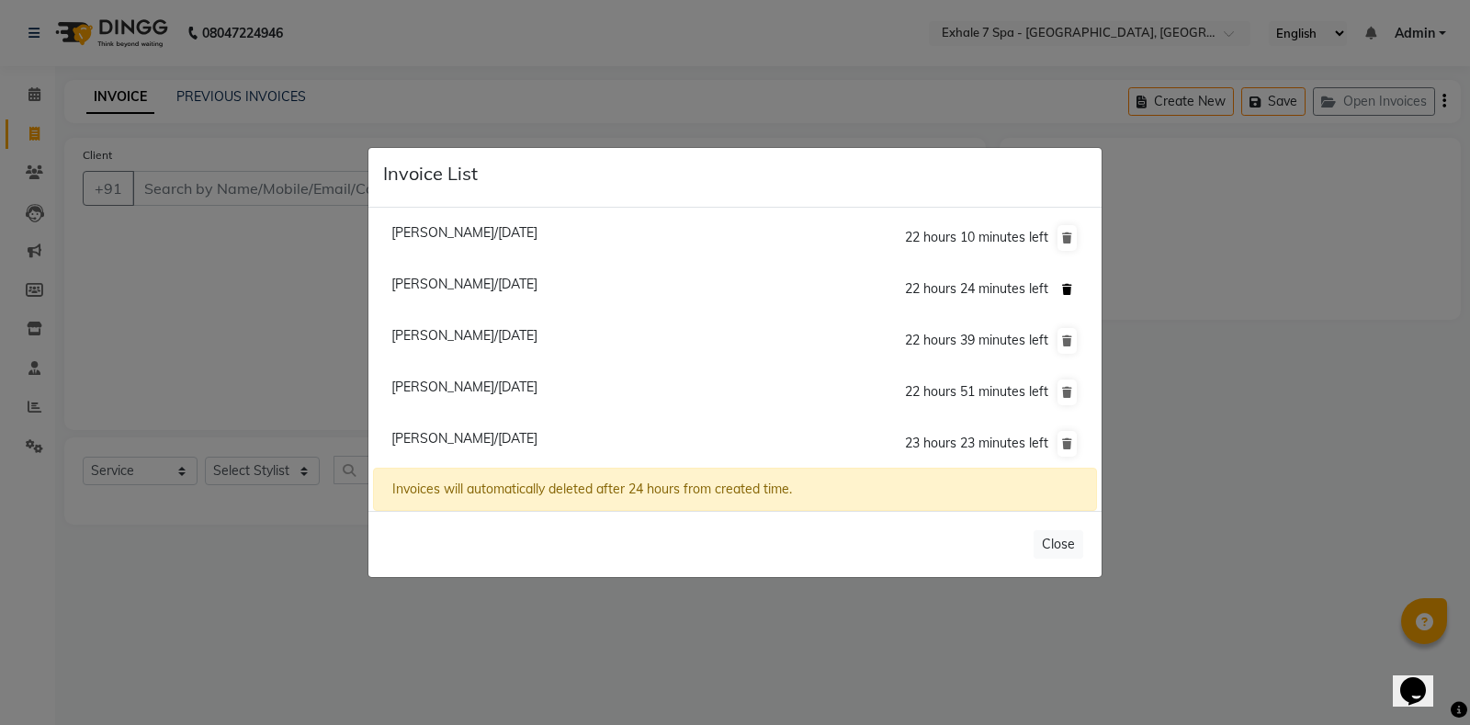
click at [1062, 291] on icon at bounding box center [1067, 289] width 10 height 11
click at [1062, 286] on icon at bounding box center [1067, 289] width 10 height 11
click at [1062, 294] on icon at bounding box center [1067, 289] width 10 height 11
click at [537, 231] on span "[PERSON_NAME]/[DATE]" at bounding box center [464, 232] width 146 height 17
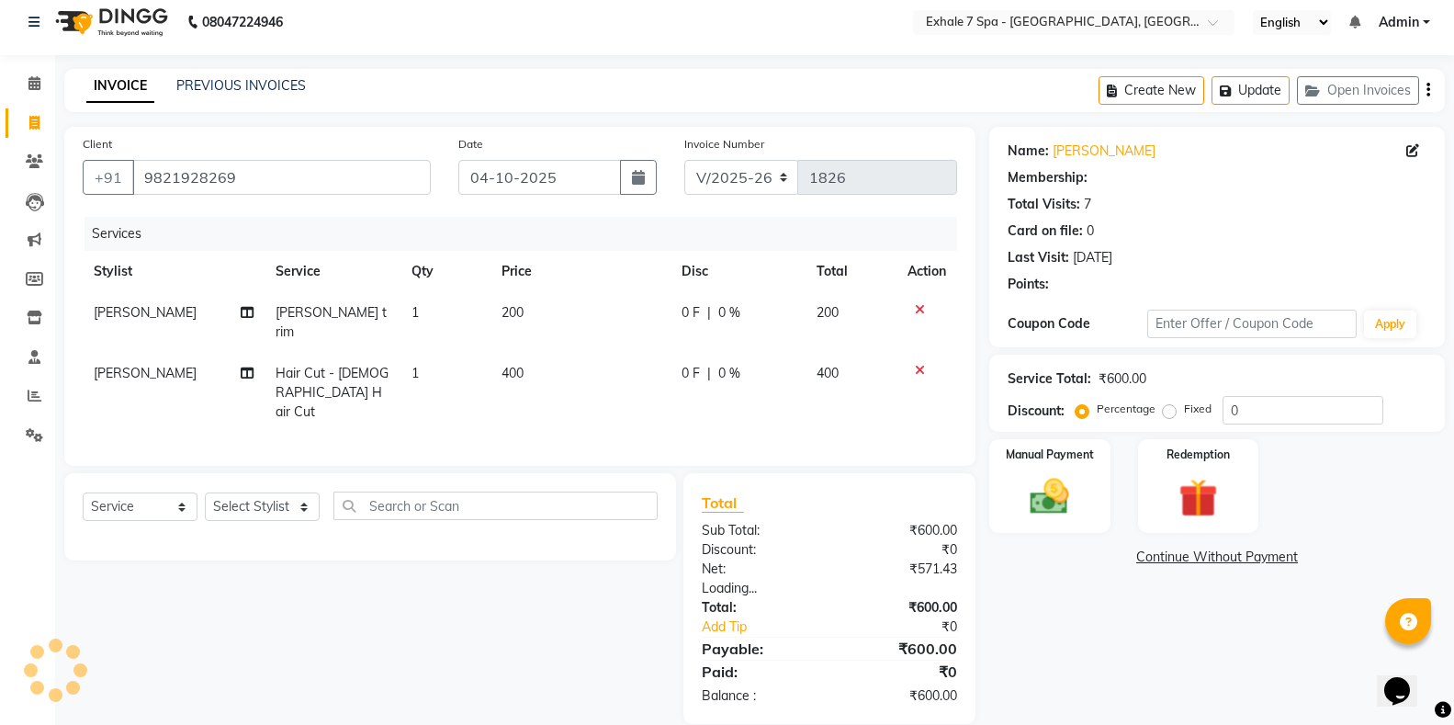
scroll to position [15, 0]
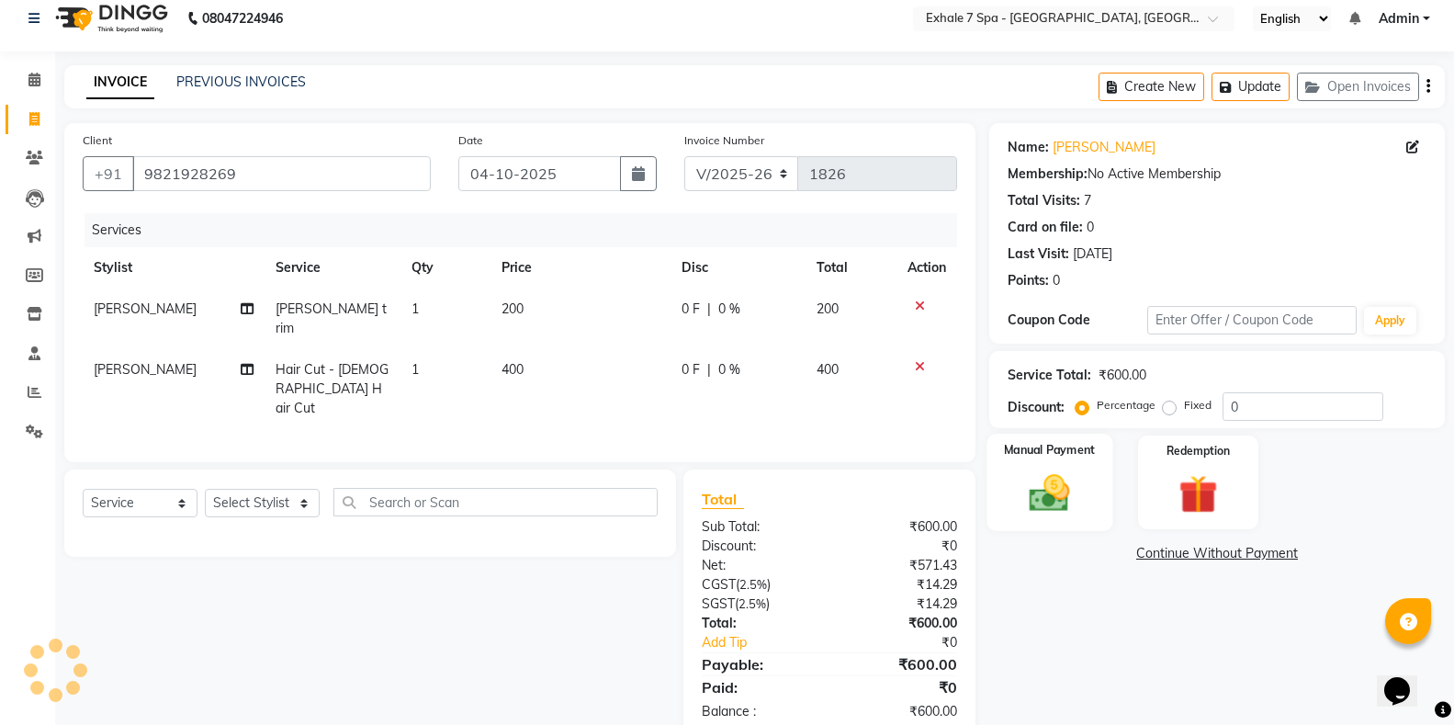
click at [1061, 510] on img at bounding box center [1049, 492] width 65 height 47
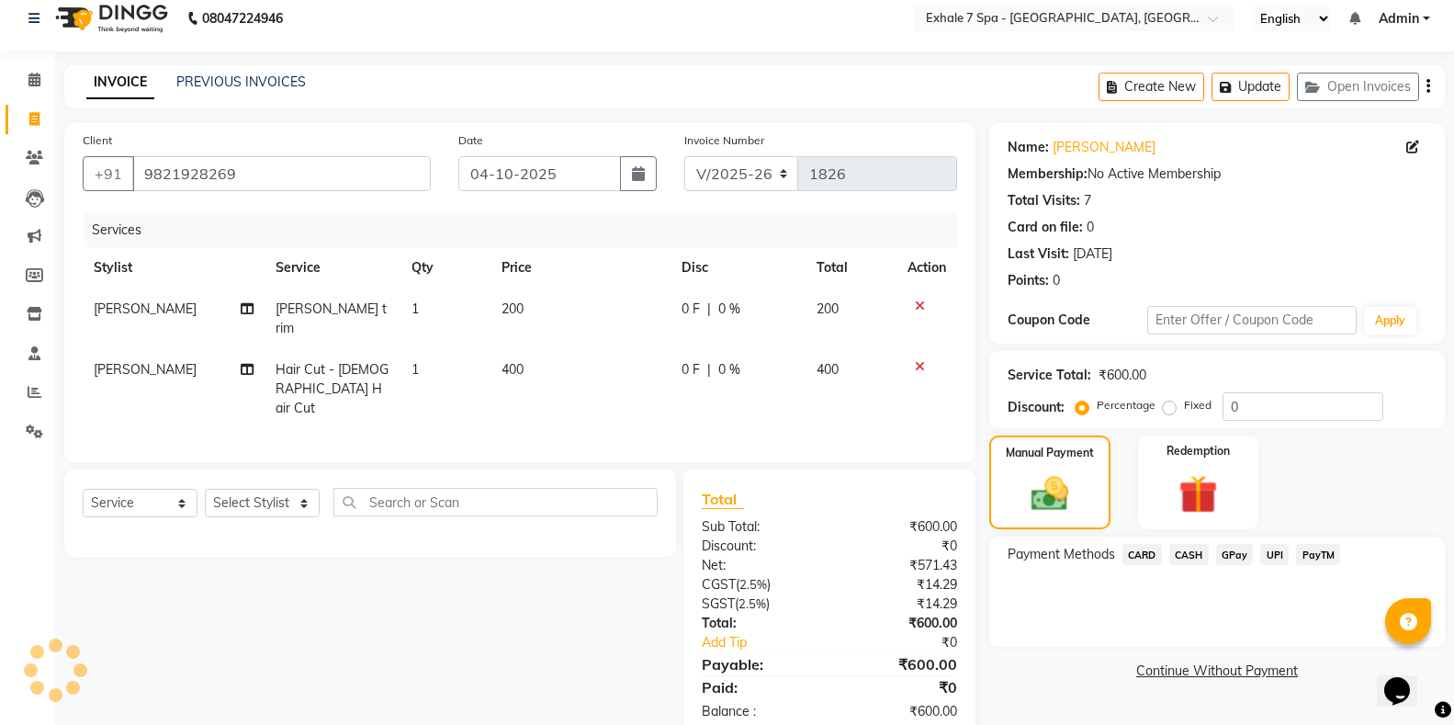
click at [1313, 552] on span "PayTM" at bounding box center [1318, 554] width 44 height 21
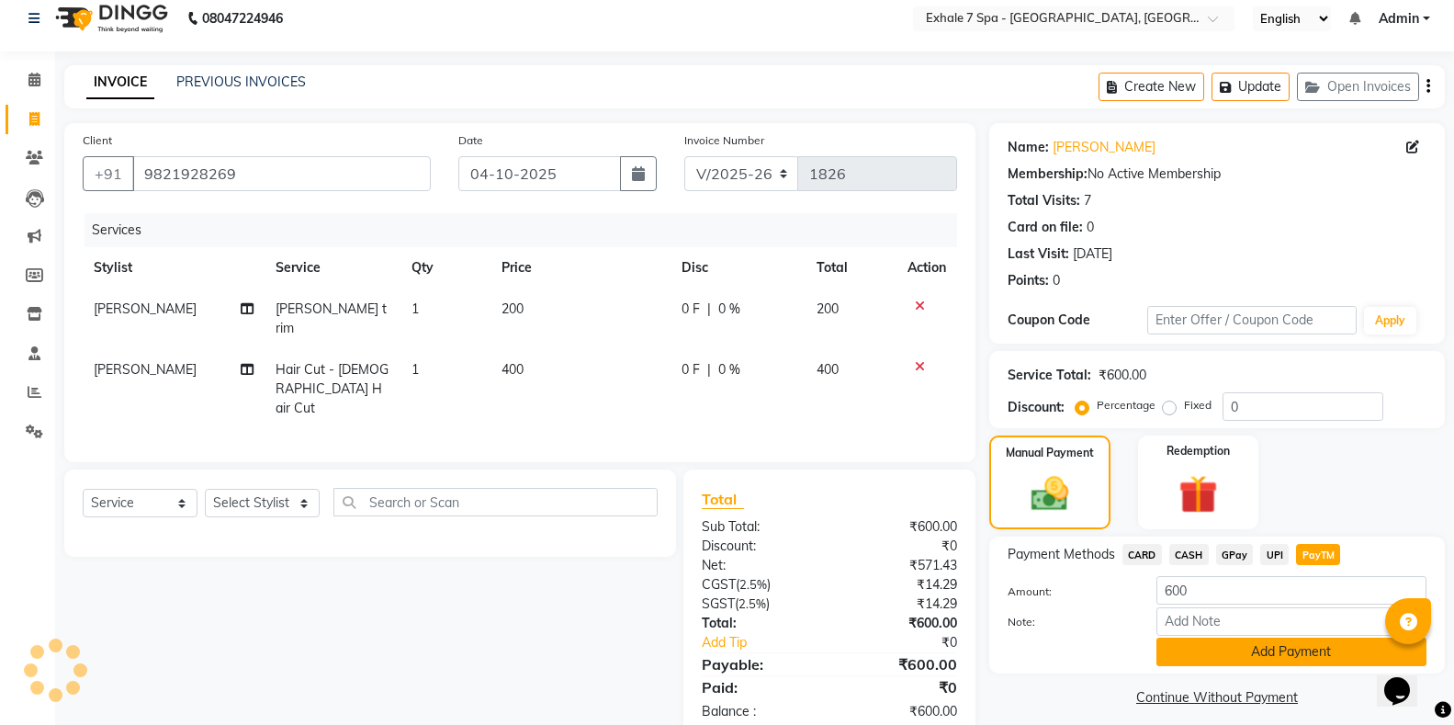
click at [1340, 653] on button "Add Payment" at bounding box center [1291, 651] width 270 height 28
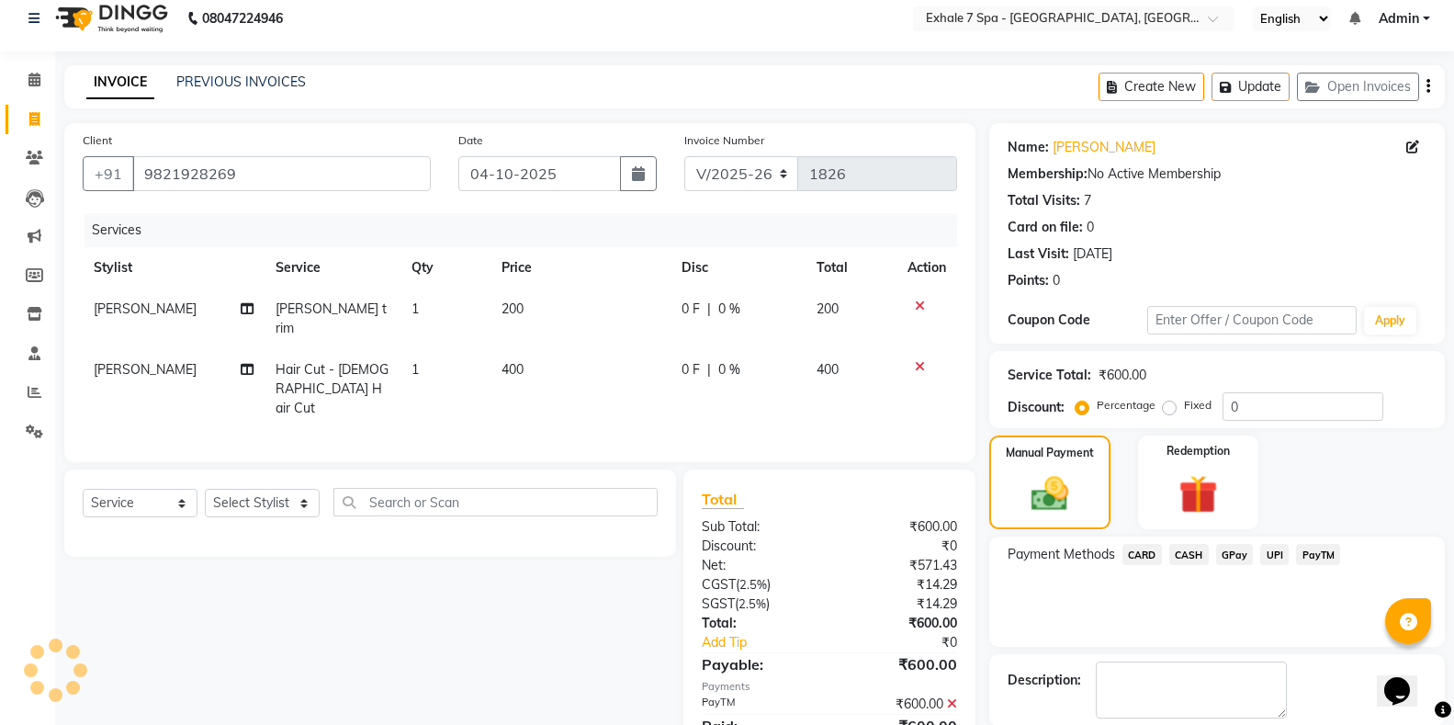
scroll to position [106, 0]
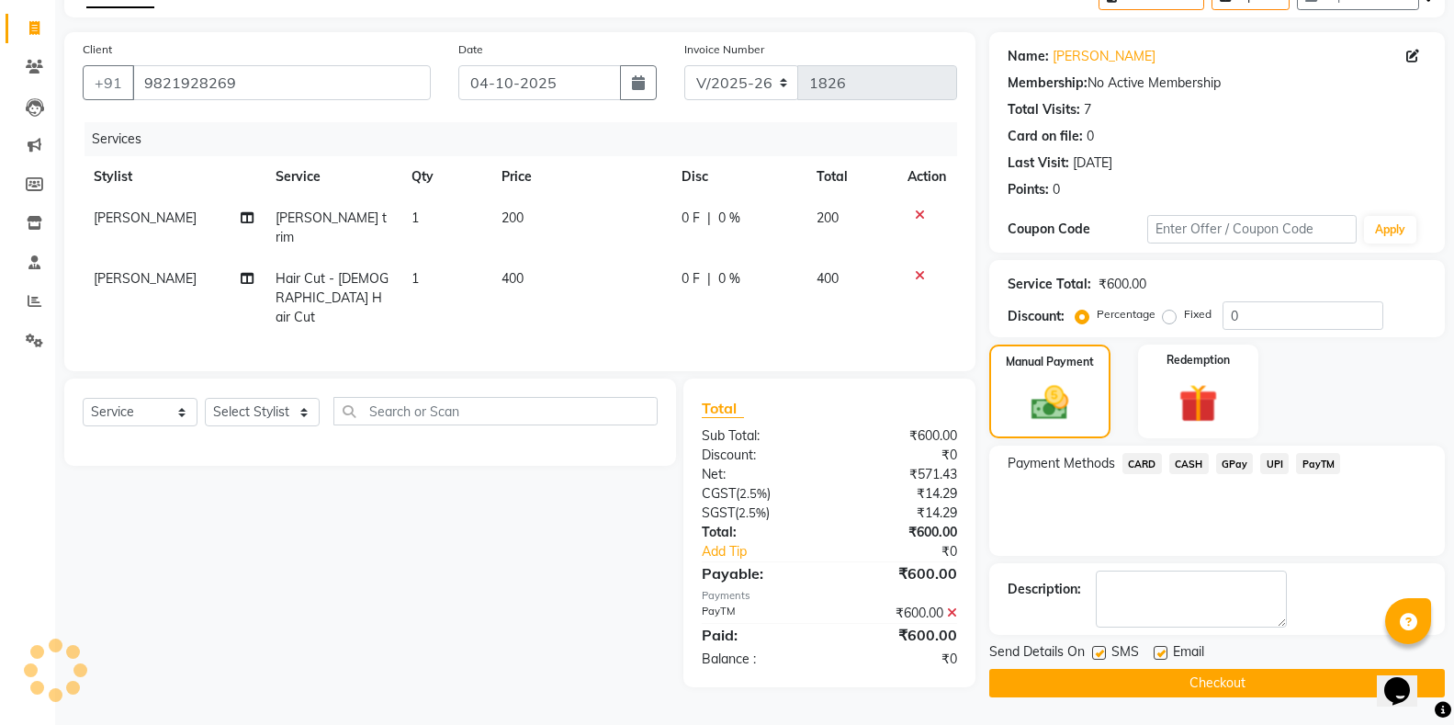
click at [1228, 678] on button "Checkout" at bounding box center [1217, 683] width 456 height 28
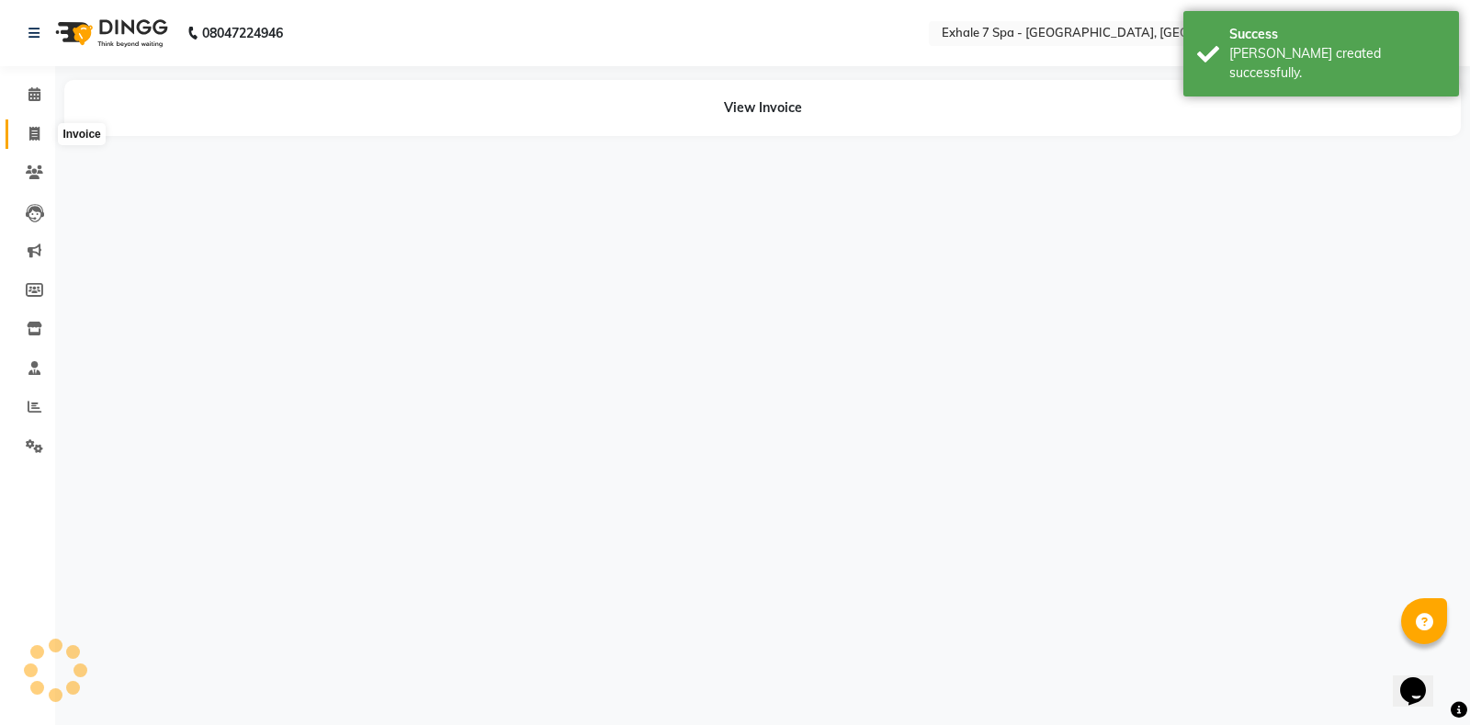
click at [24, 134] on span at bounding box center [34, 134] width 32 height 21
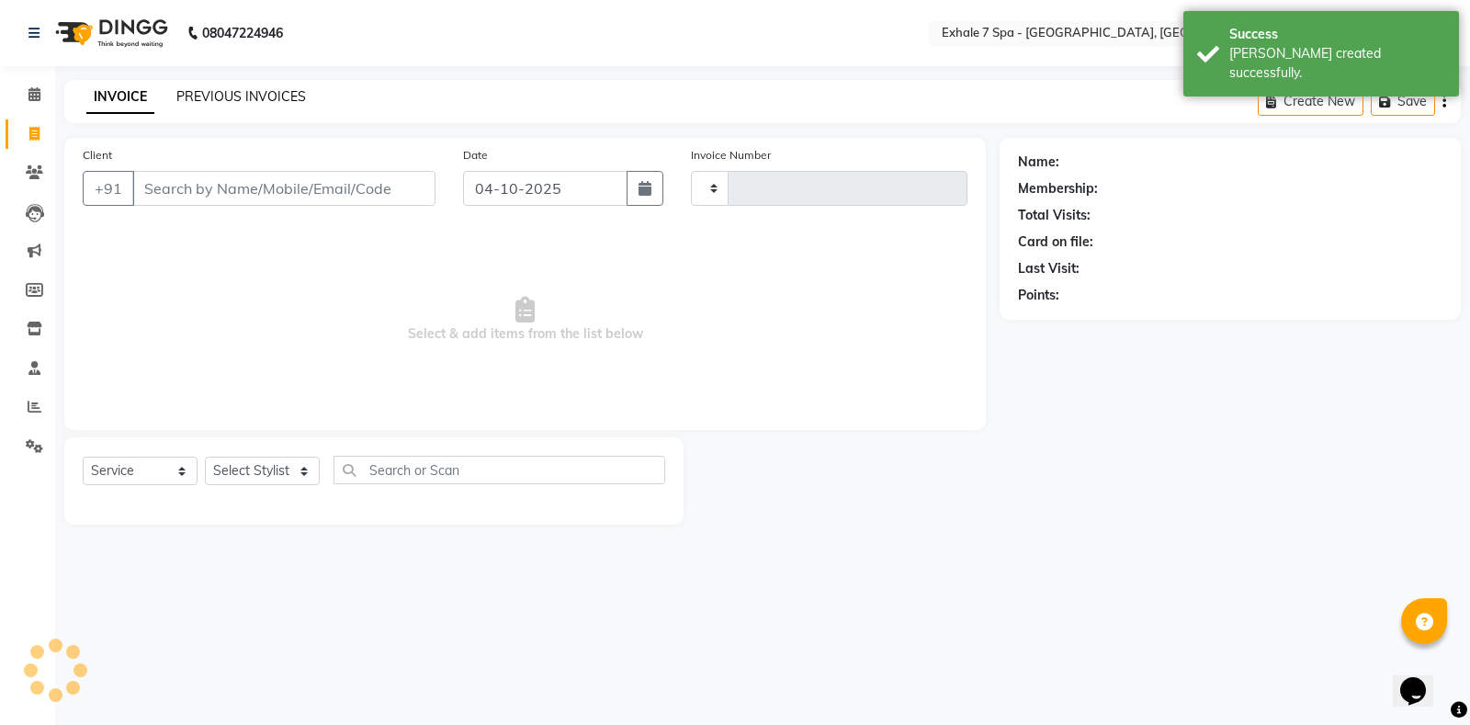
click at [231, 96] on link "PREVIOUS INVOICES" at bounding box center [241, 96] width 130 height 17
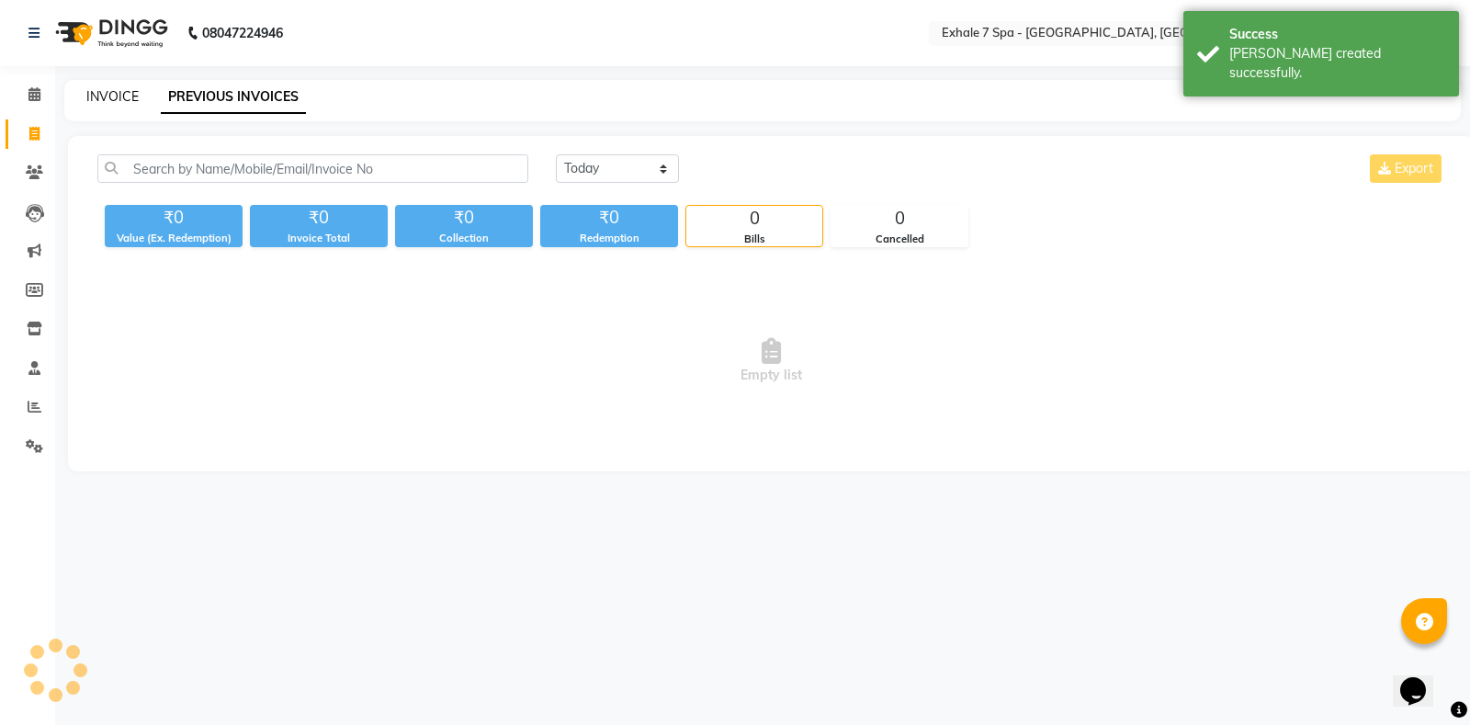
click at [107, 96] on link "INVOICE" at bounding box center [112, 96] width 52 height 17
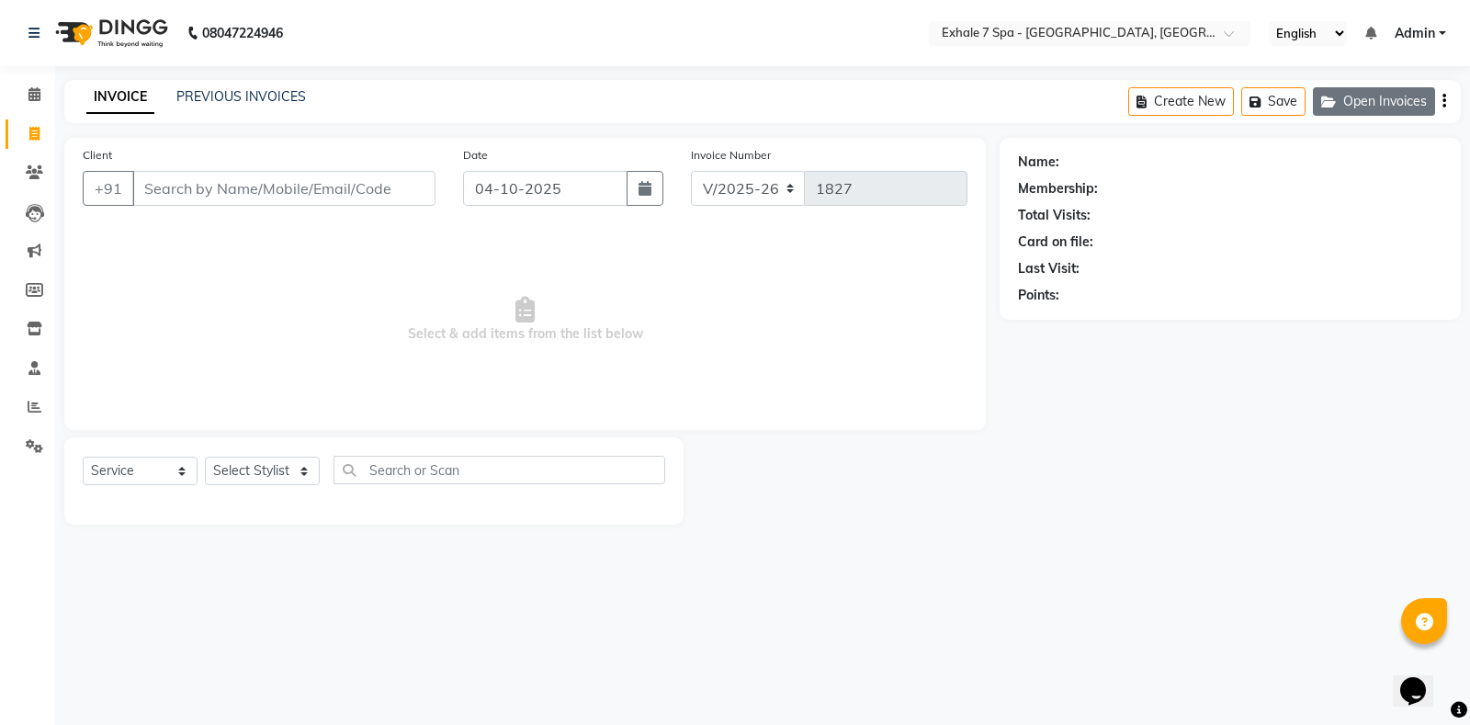
click at [1377, 105] on button "Open Invoices" at bounding box center [1374, 101] width 122 height 28
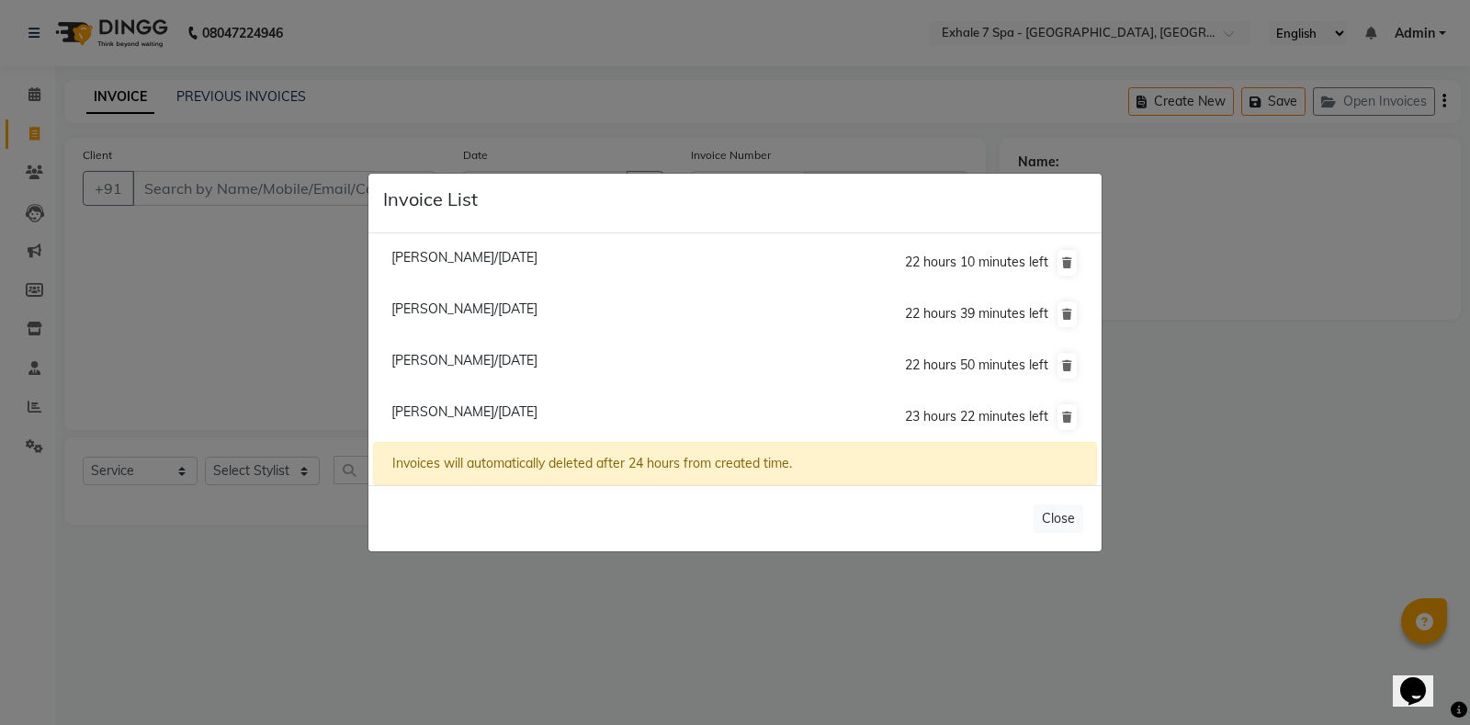
click at [198, 154] on ngb-modal-window "Invoice List [PERSON_NAME]/[DATE] 22 hours 10 minutes left [GEOGRAPHIC_DATA]/[D…" at bounding box center [735, 362] width 1470 height 725
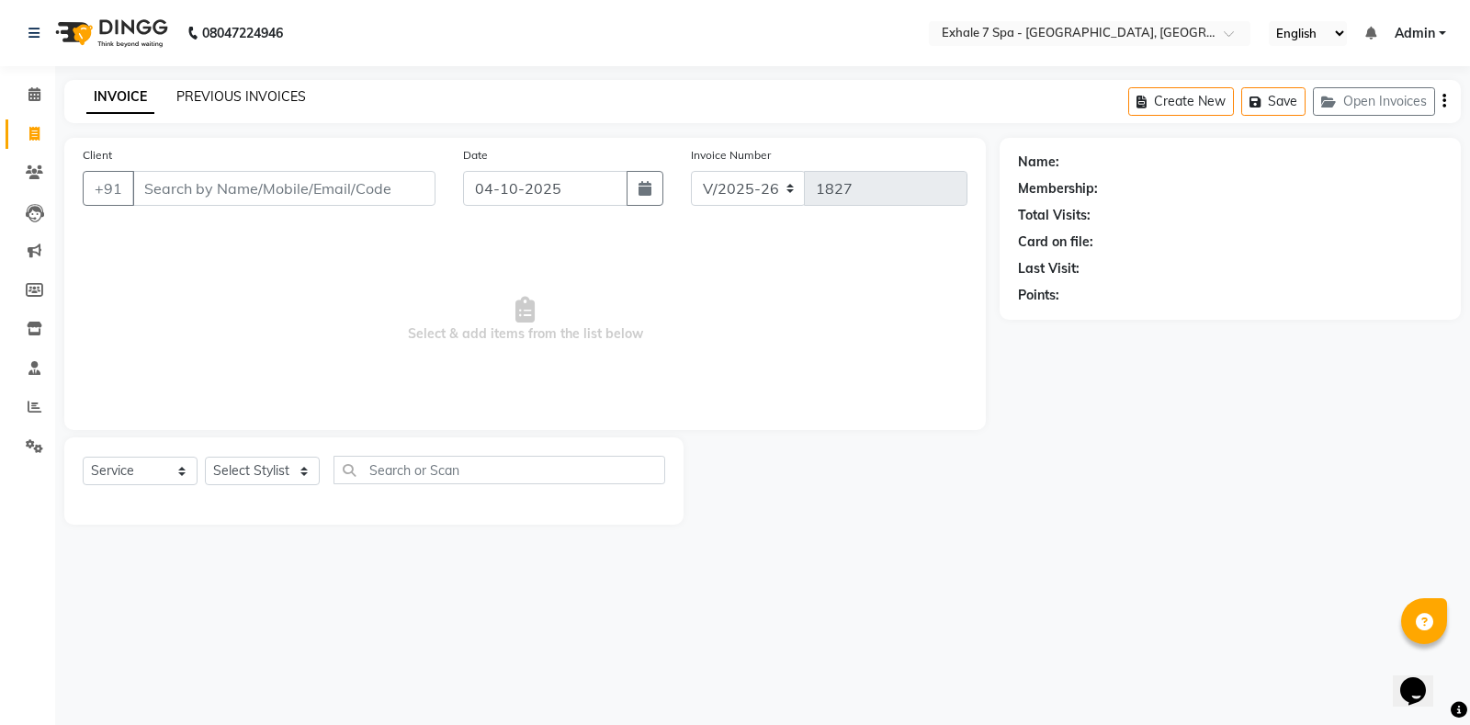
click at [206, 96] on link "PREVIOUS INVOICES" at bounding box center [241, 96] width 130 height 17
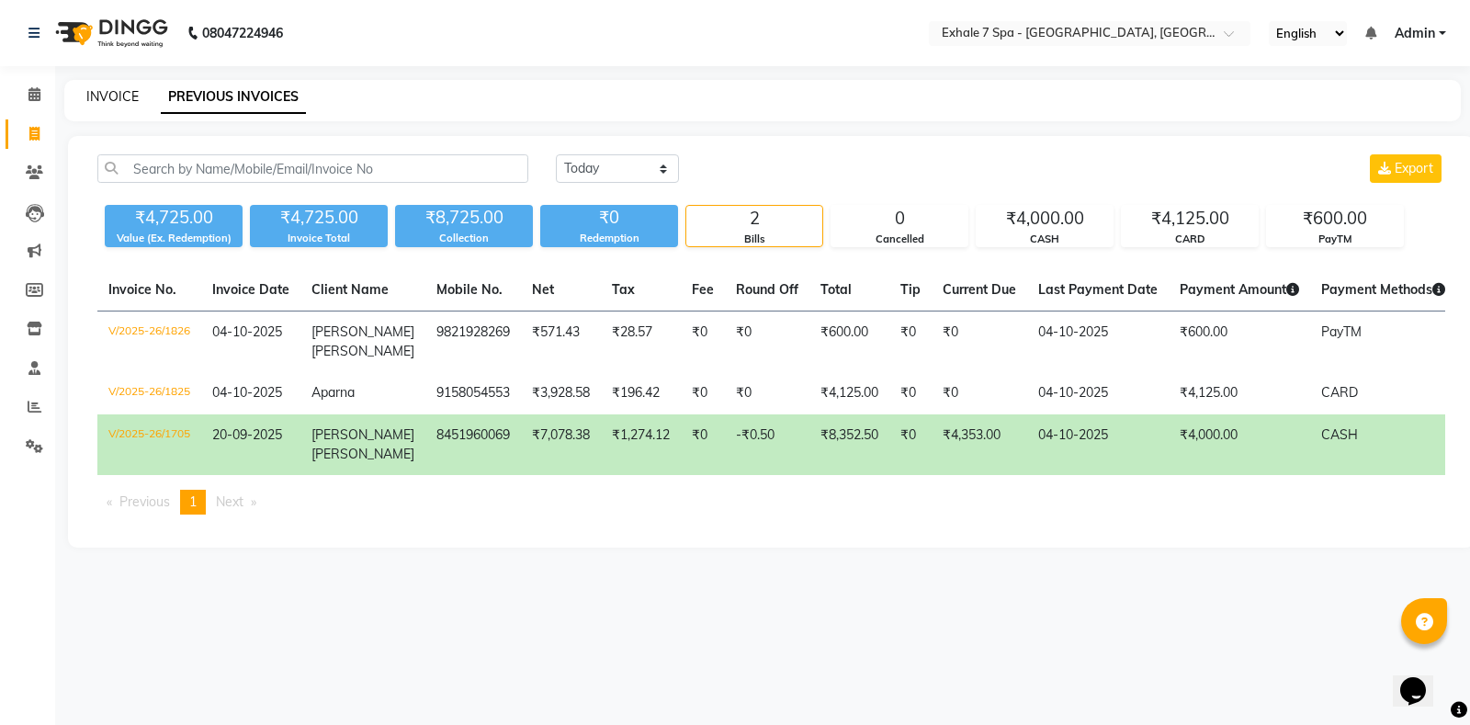
click at [117, 96] on link "INVOICE" at bounding box center [112, 96] width 52 height 17
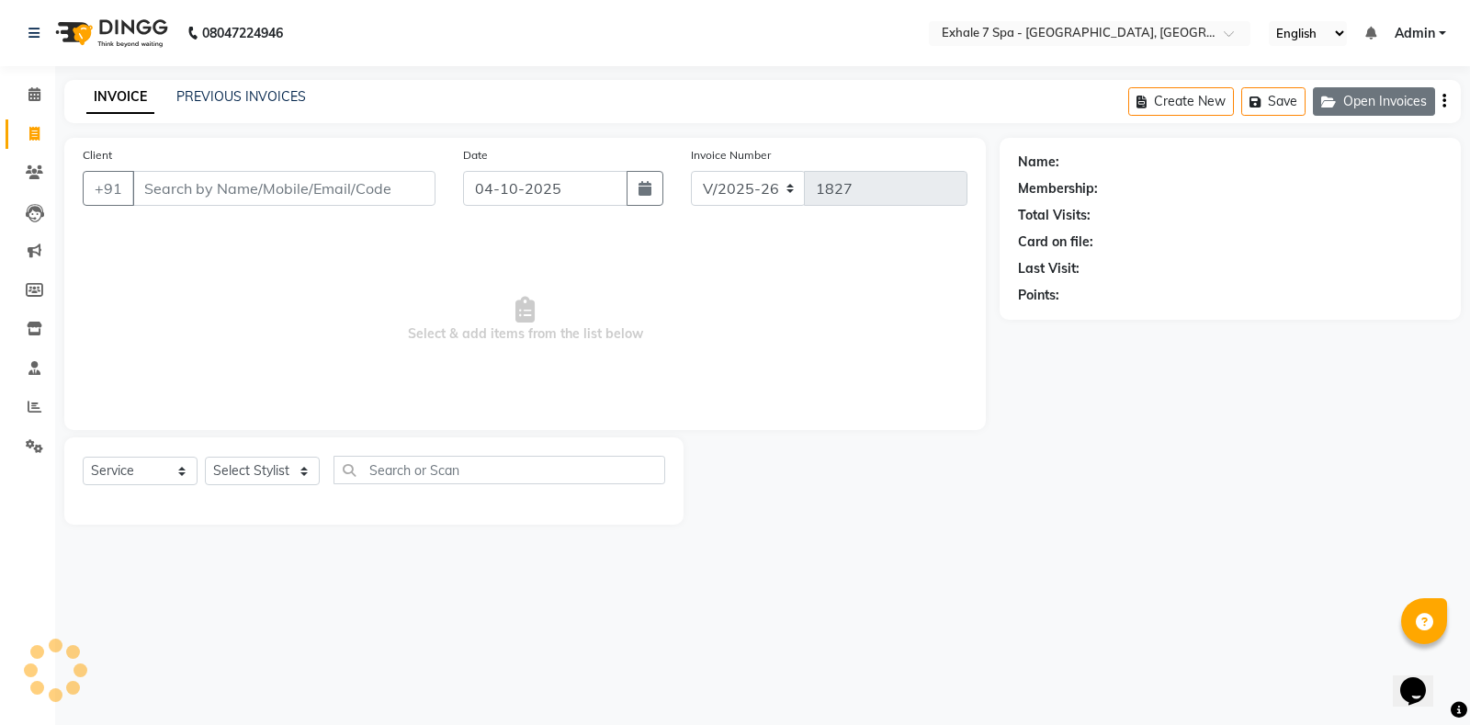
click at [1346, 109] on button "Open Invoices" at bounding box center [1374, 101] width 122 height 28
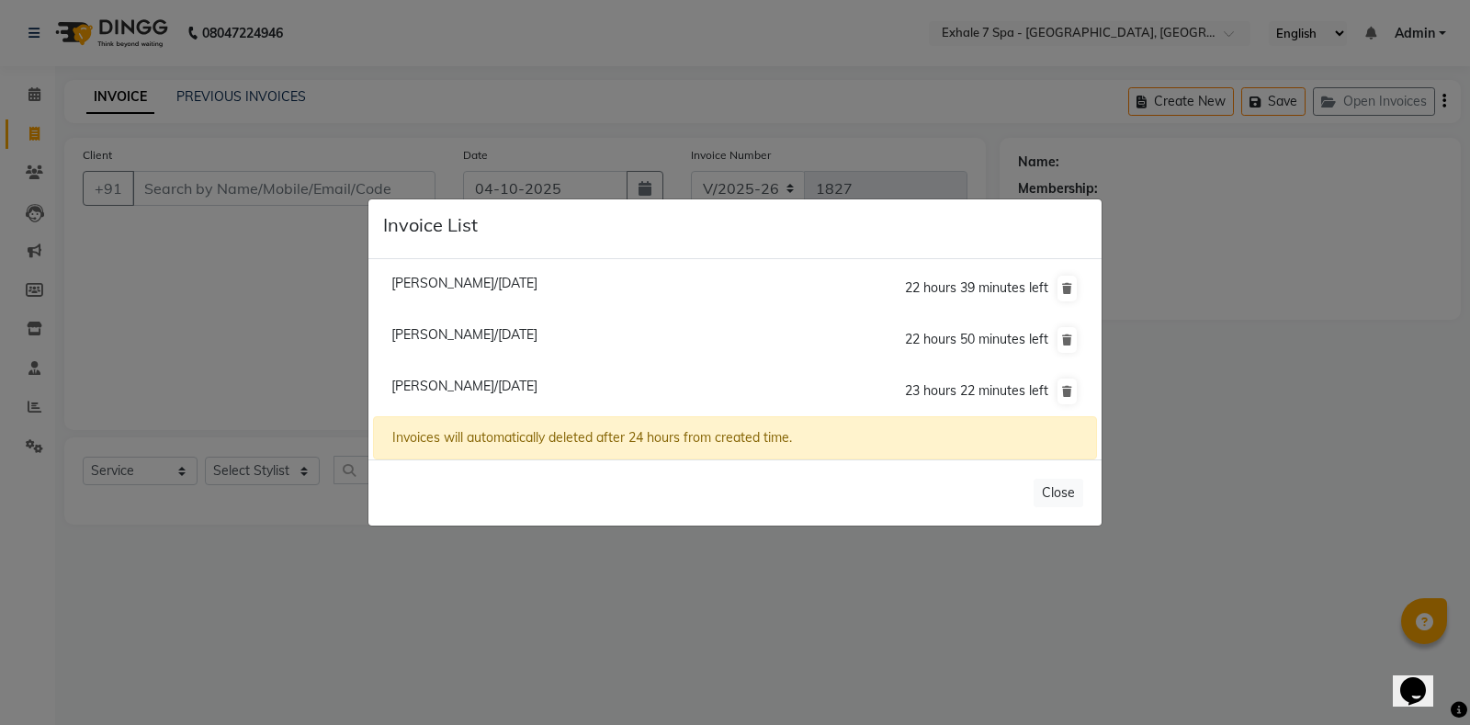
click at [456, 329] on span "[PERSON_NAME]/[DATE]" at bounding box center [464, 334] width 146 height 17
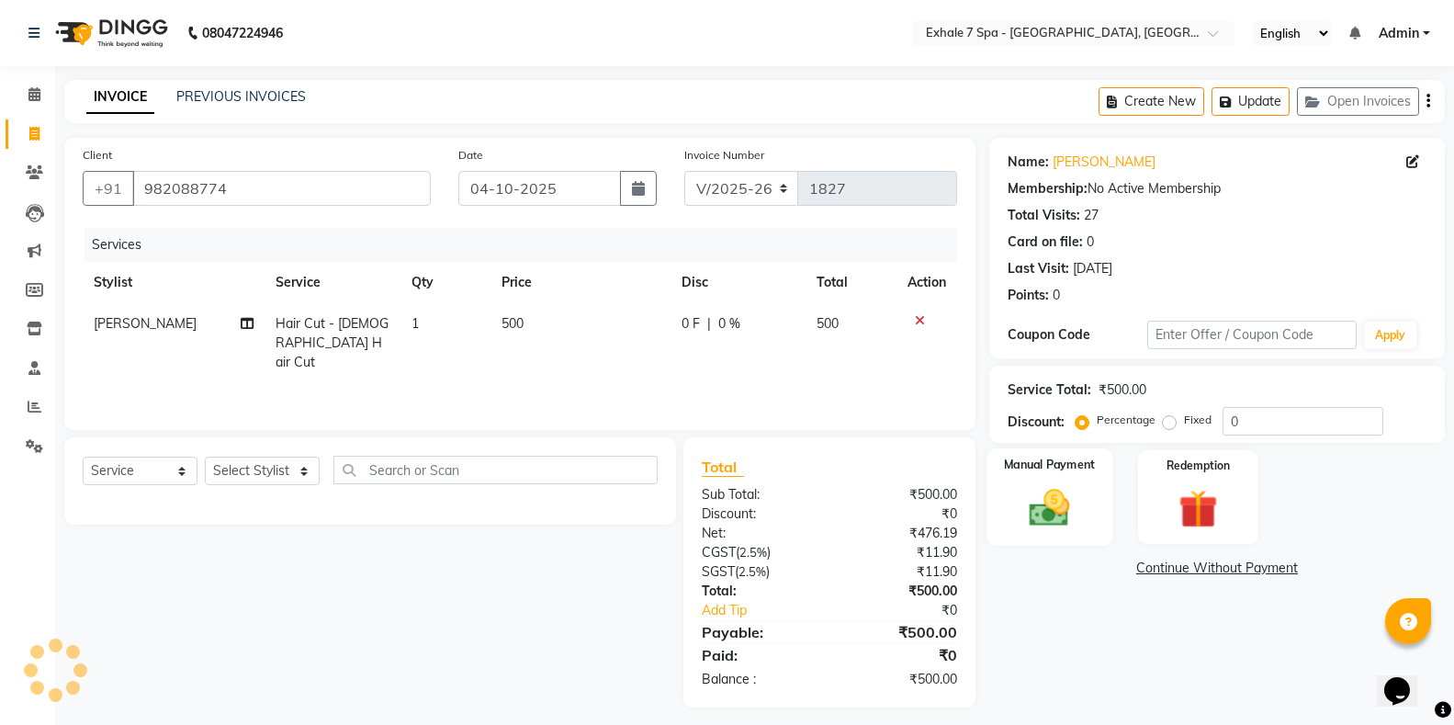
click at [1007, 478] on div "Manual Payment" at bounding box center [1049, 497] width 126 height 98
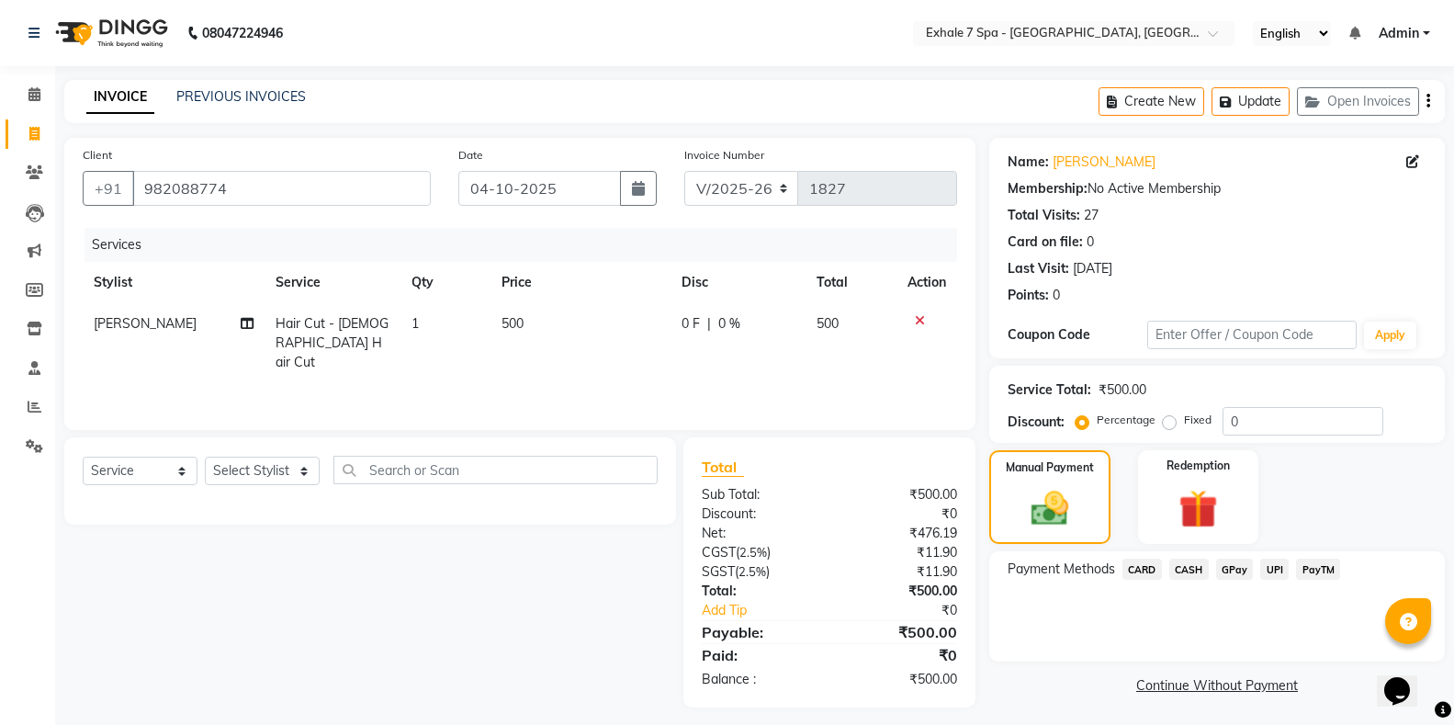
click at [1328, 575] on span "PayTM" at bounding box center [1318, 568] width 44 height 21
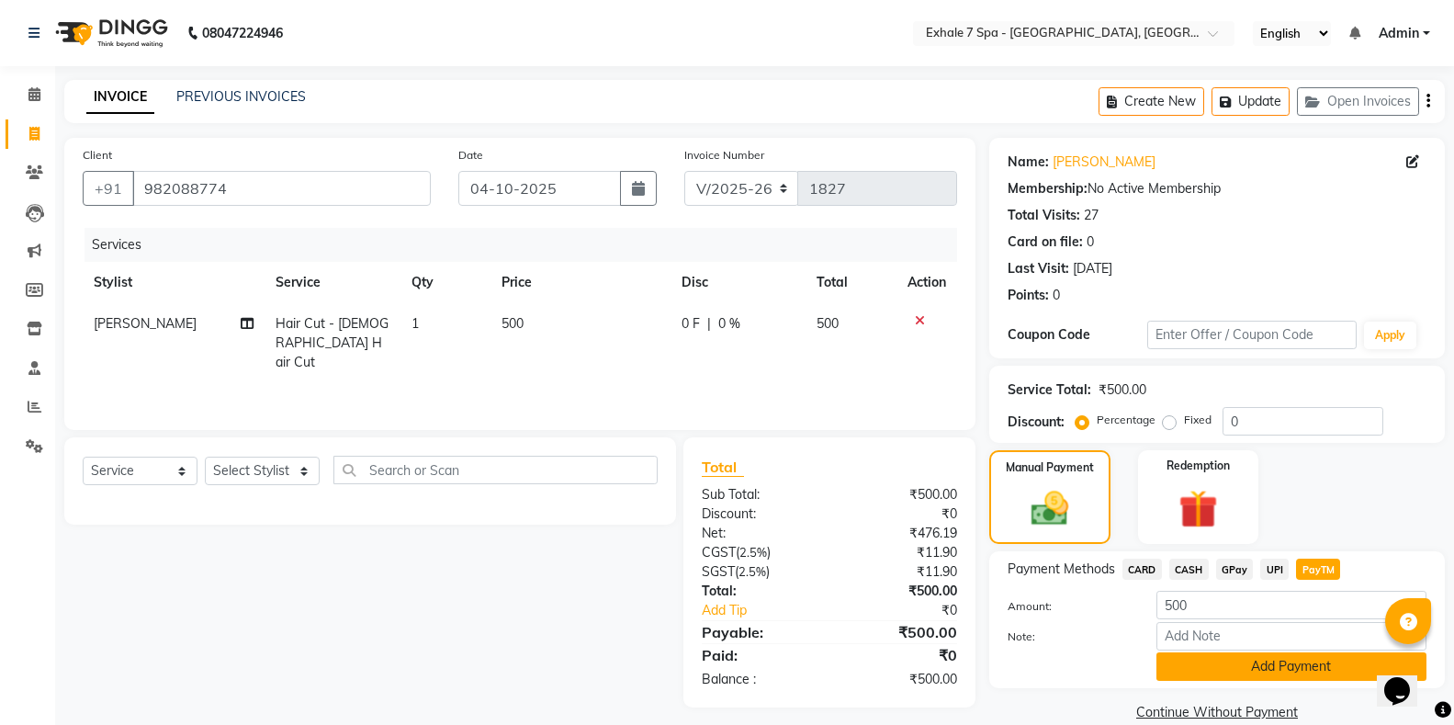
click at [1310, 672] on button "Add Payment" at bounding box center [1291, 666] width 270 height 28
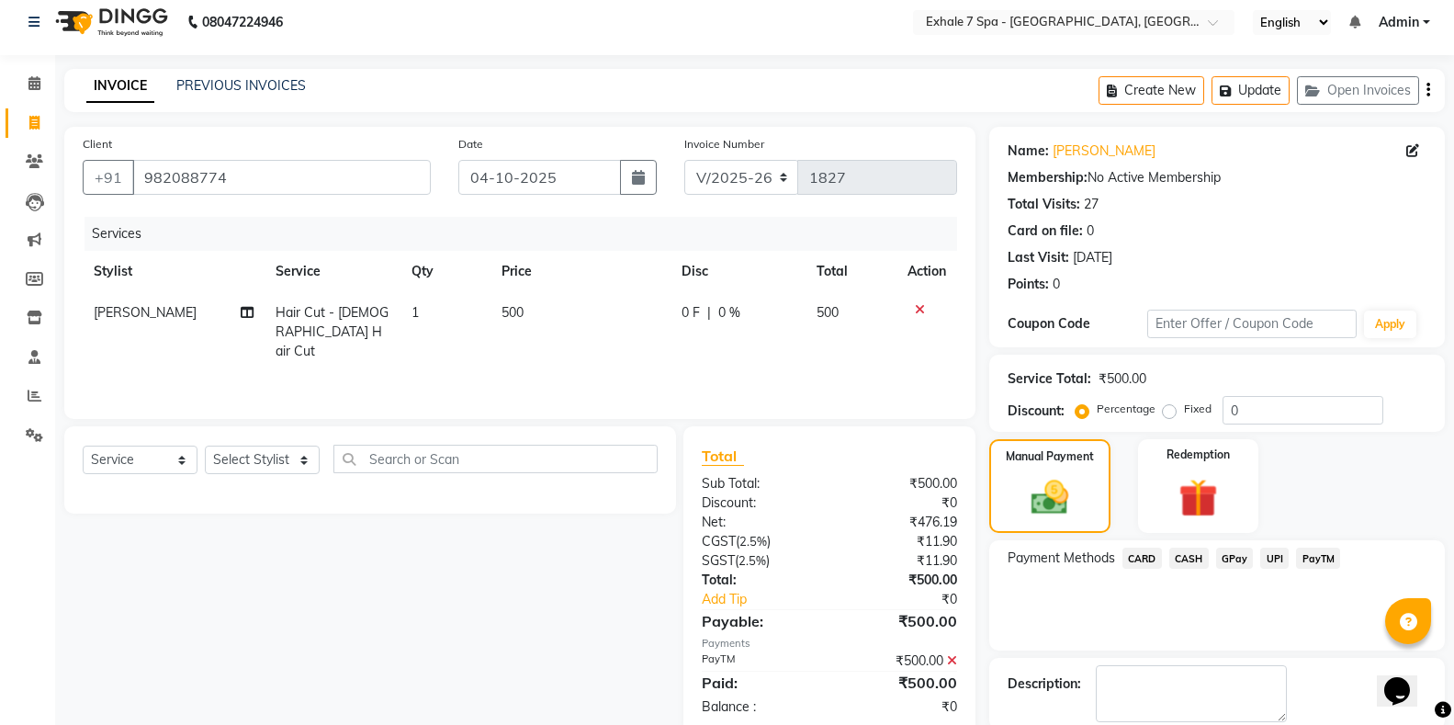
scroll to position [106, 0]
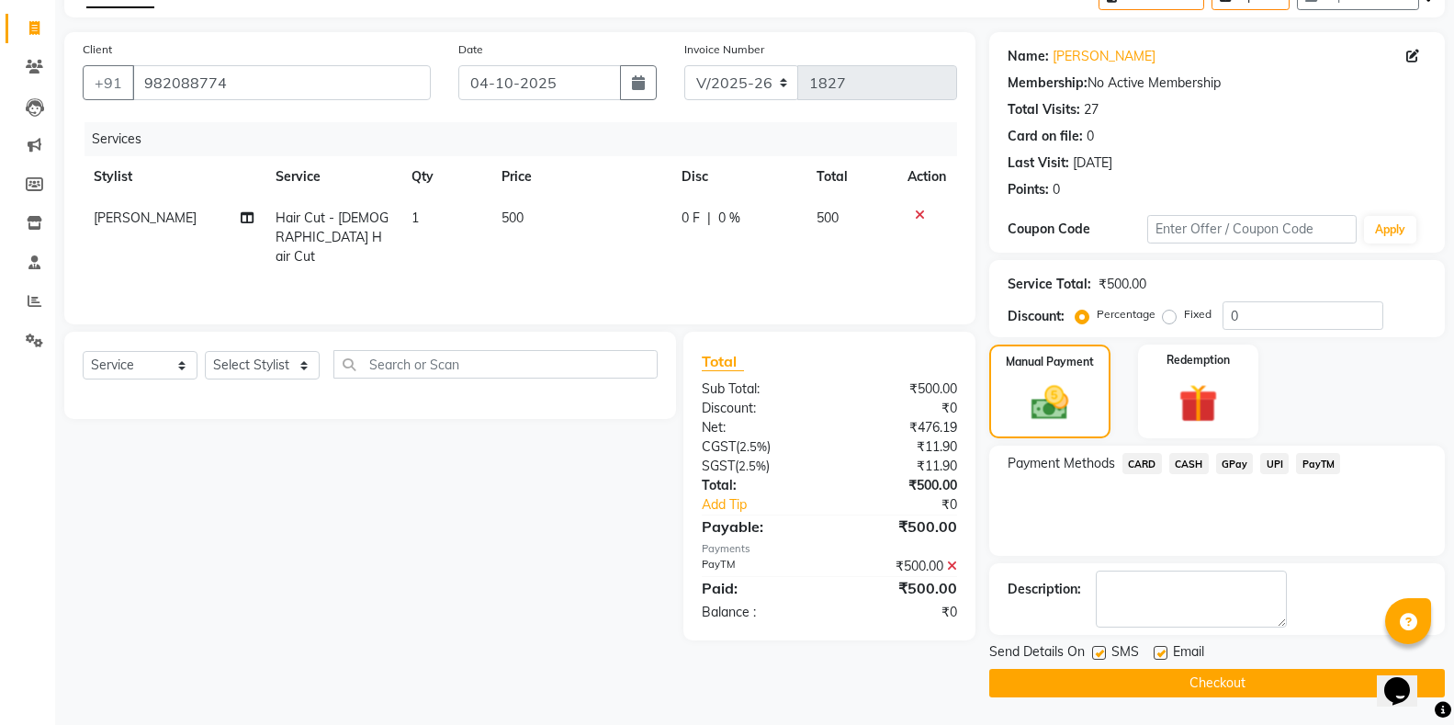
click at [1097, 646] on label at bounding box center [1099, 653] width 14 height 14
click at [1097, 648] on input "checkbox" at bounding box center [1098, 654] width 12 height 12
click at [1088, 679] on button "Checkout" at bounding box center [1217, 683] width 456 height 28
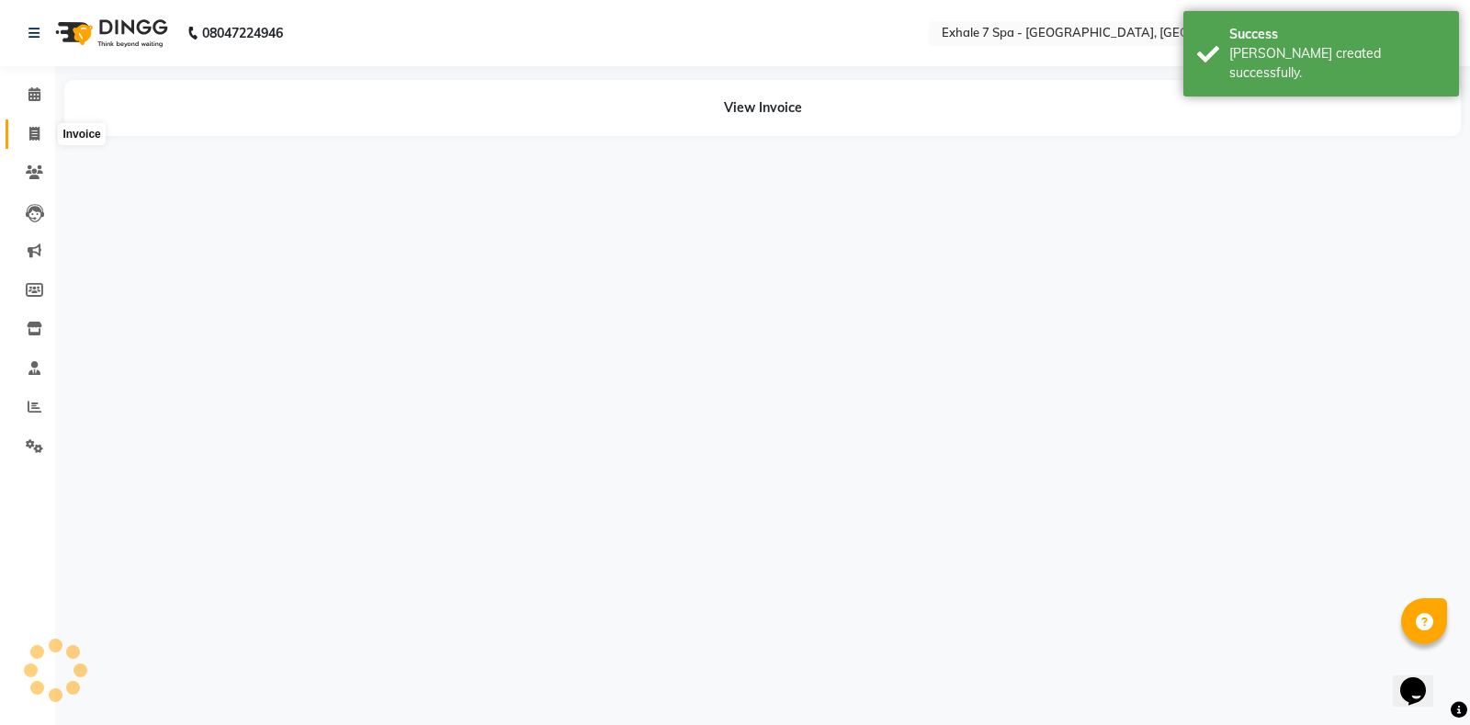
drag, startPoint x: 47, startPoint y: 139, endPoint x: 39, endPoint y: 118, distance: 22.4
click at [48, 139] on span at bounding box center [34, 134] width 32 height 21
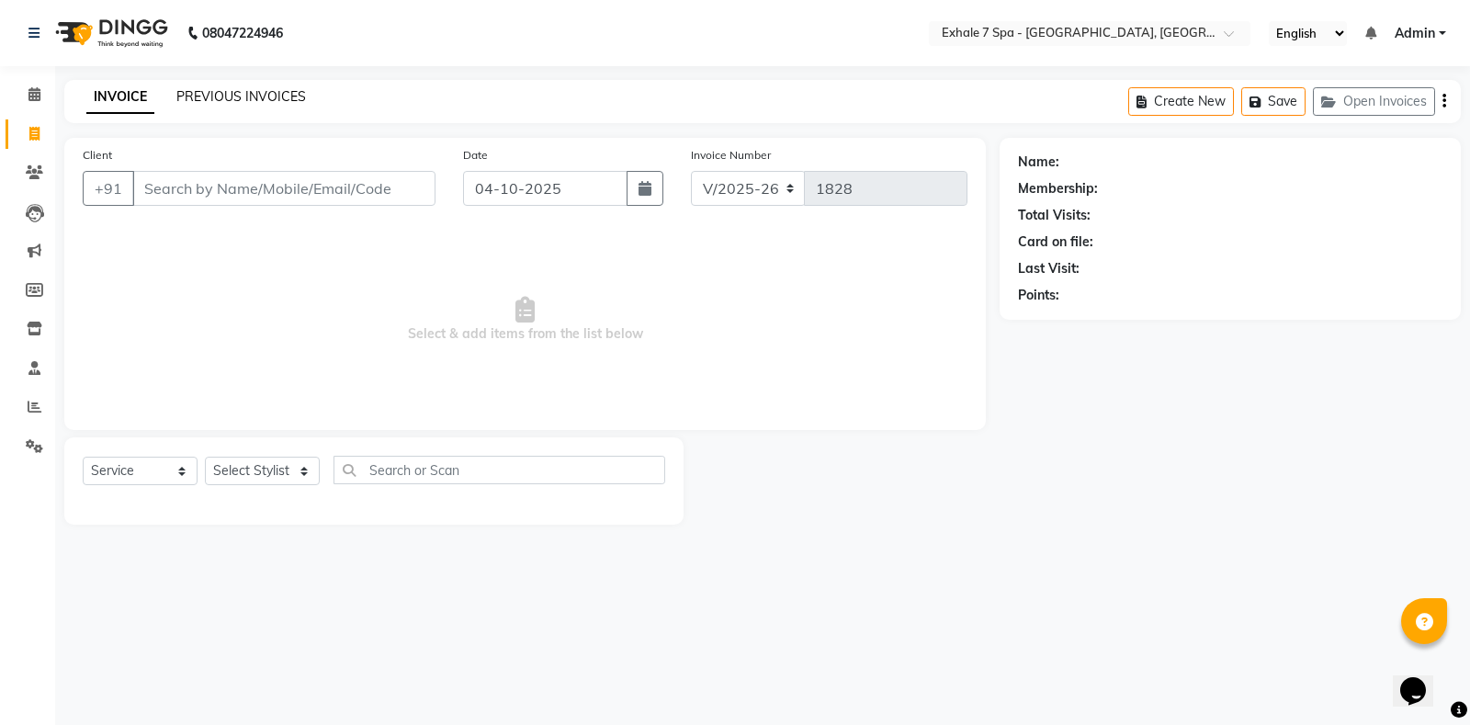
click at [218, 96] on link "PREVIOUS INVOICES" at bounding box center [241, 96] width 130 height 17
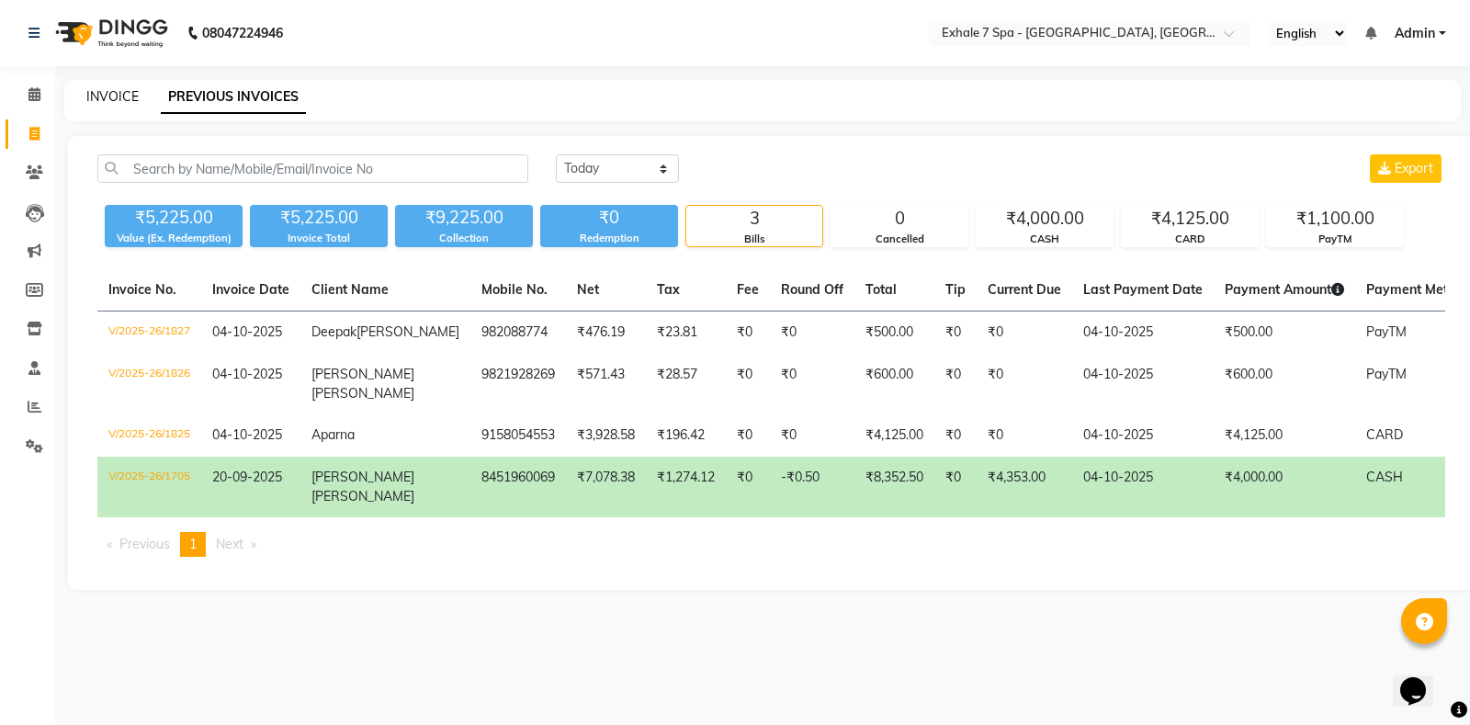
click at [111, 104] on link "INVOICE" at bounding box center [112, 96] width 52 height 17
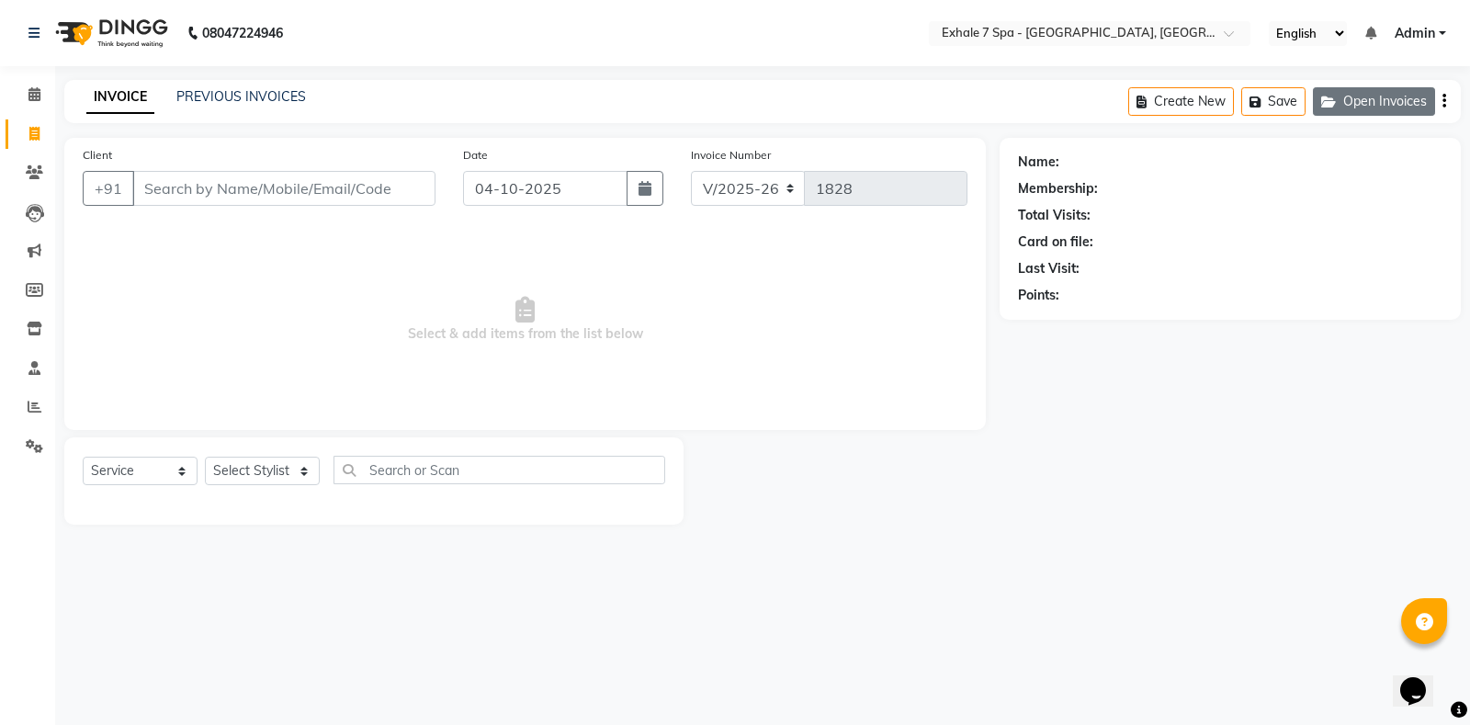
click at [1376, 88] on button "Open Invoices" at bounding box center [1374, 101] width 122 height 28
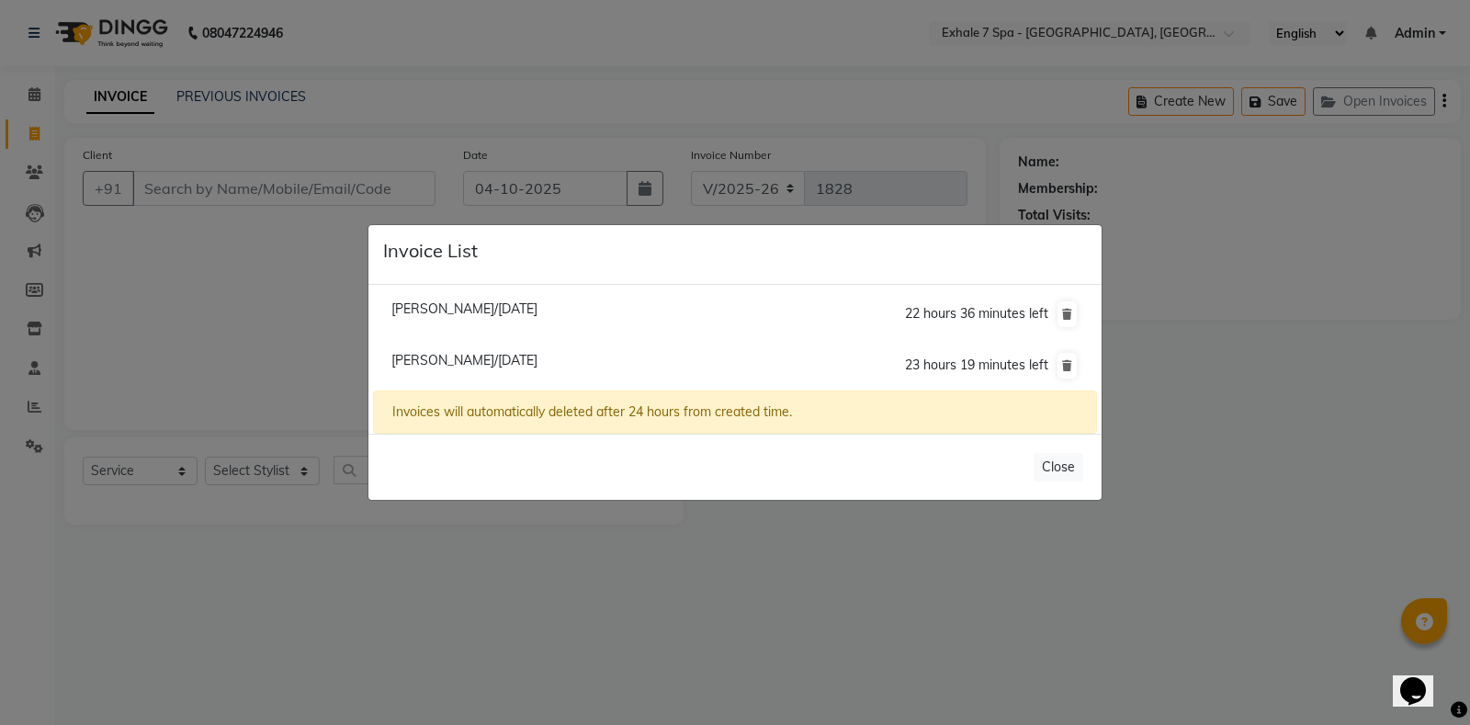
click at [519, 314] on span "[PERSON_NAME]/[DATE]" at bounding box center [464, 308] width 146 height 17
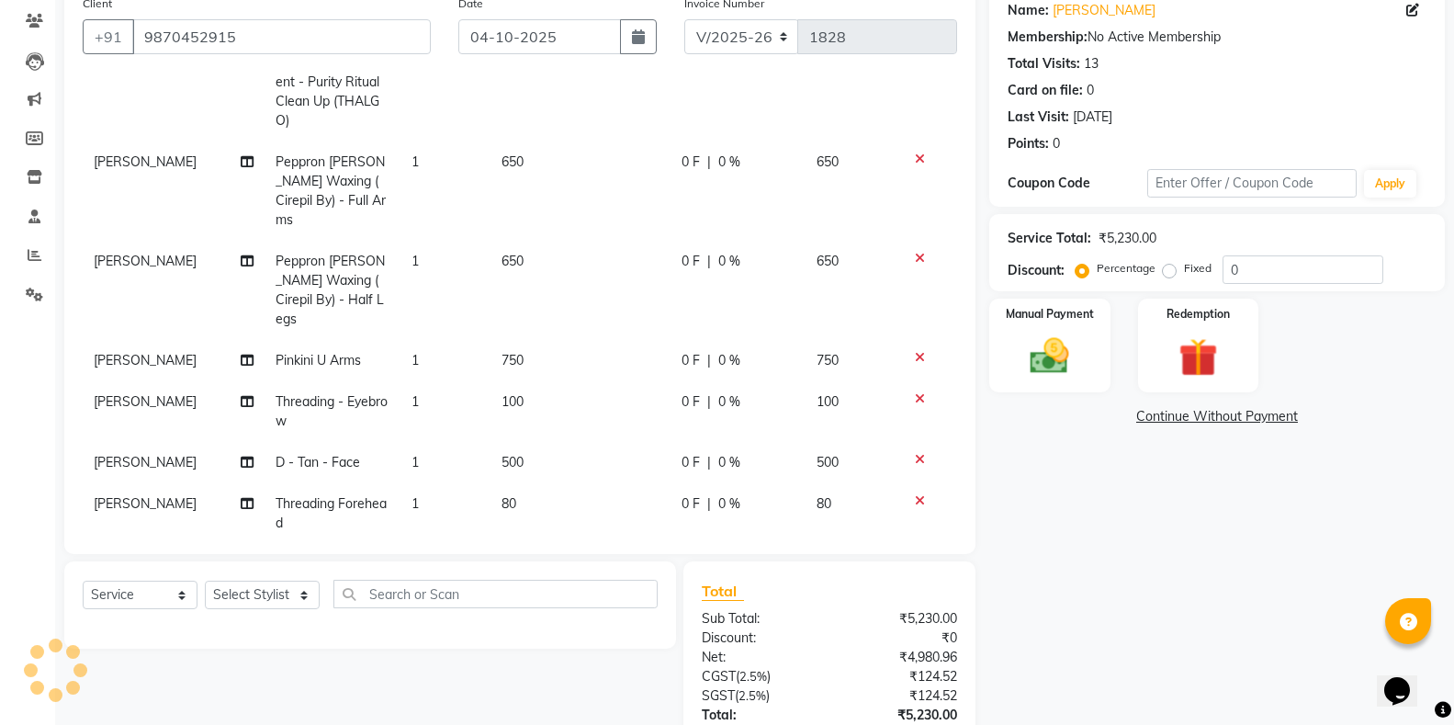
scroll to position [184, 0]
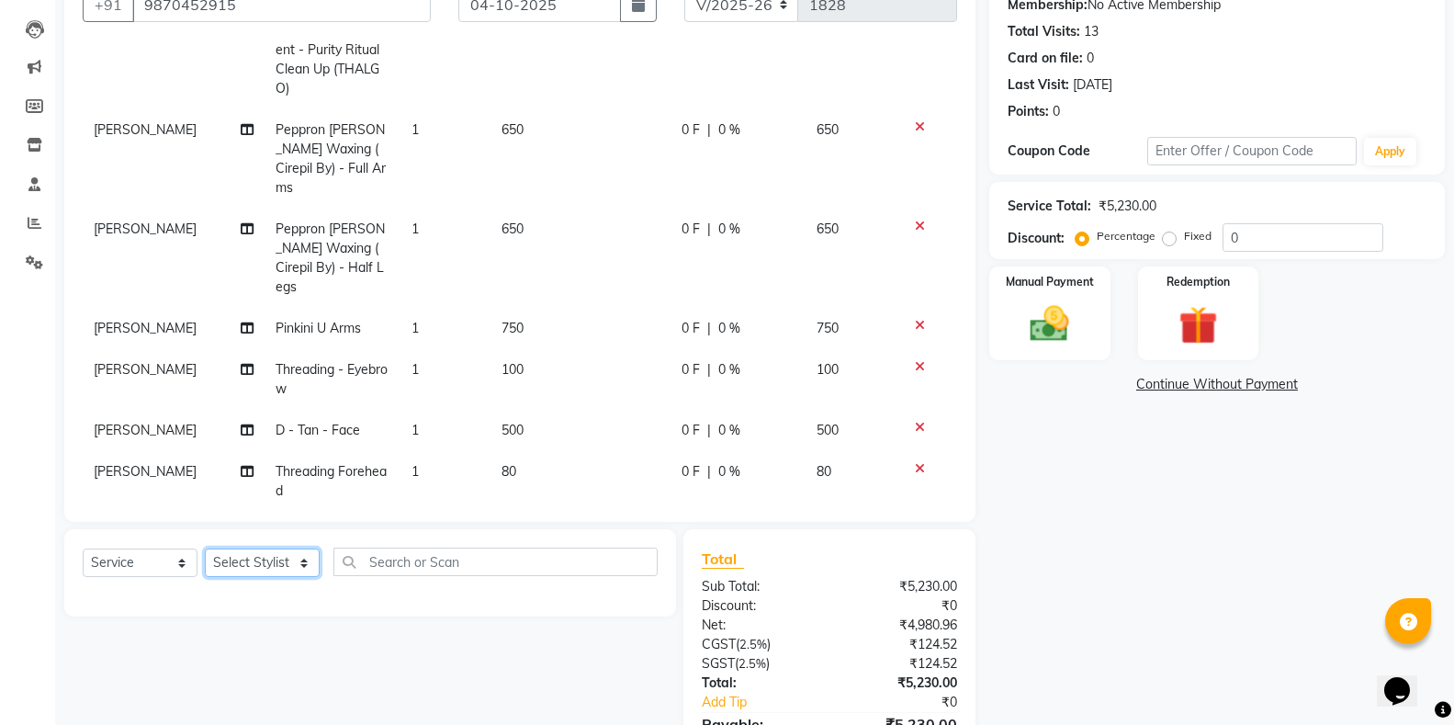
click at [276, 561] on select "Select Stylist [PERSON_NAME] [PERSON_NAME] Faraheem [PERSON_NAME] [PERSON_NAME]…" at bounding box center [262, 562] width 115 height 28
click at [205, 548] on select "Select Stylist [PERSON_NAME] [PERSON_NAME] Faraheem [PERSON_NAME] [PERSON_NAME]…" at bounding box center [262, 562] width 115 height 28
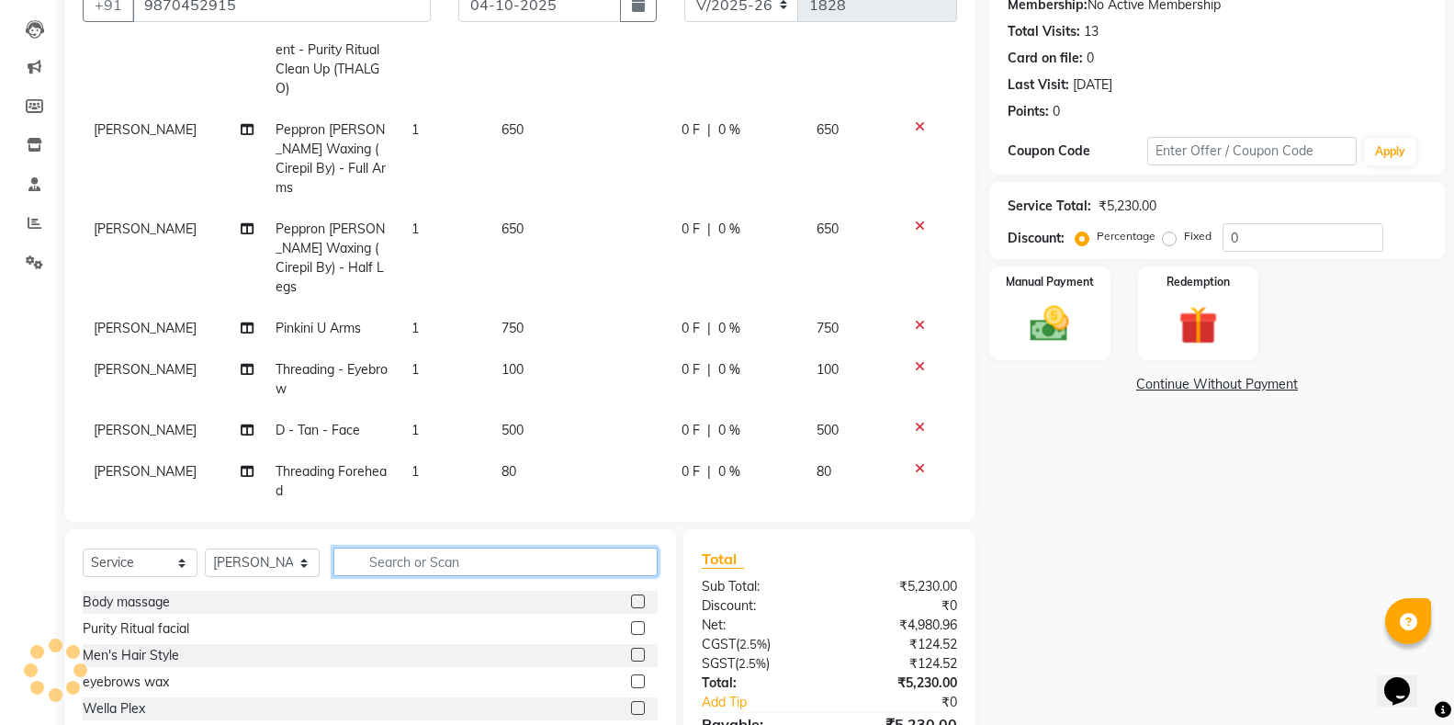
click at [385, 565] on input "text" at bounding box center [495, 561] width 324 height 28
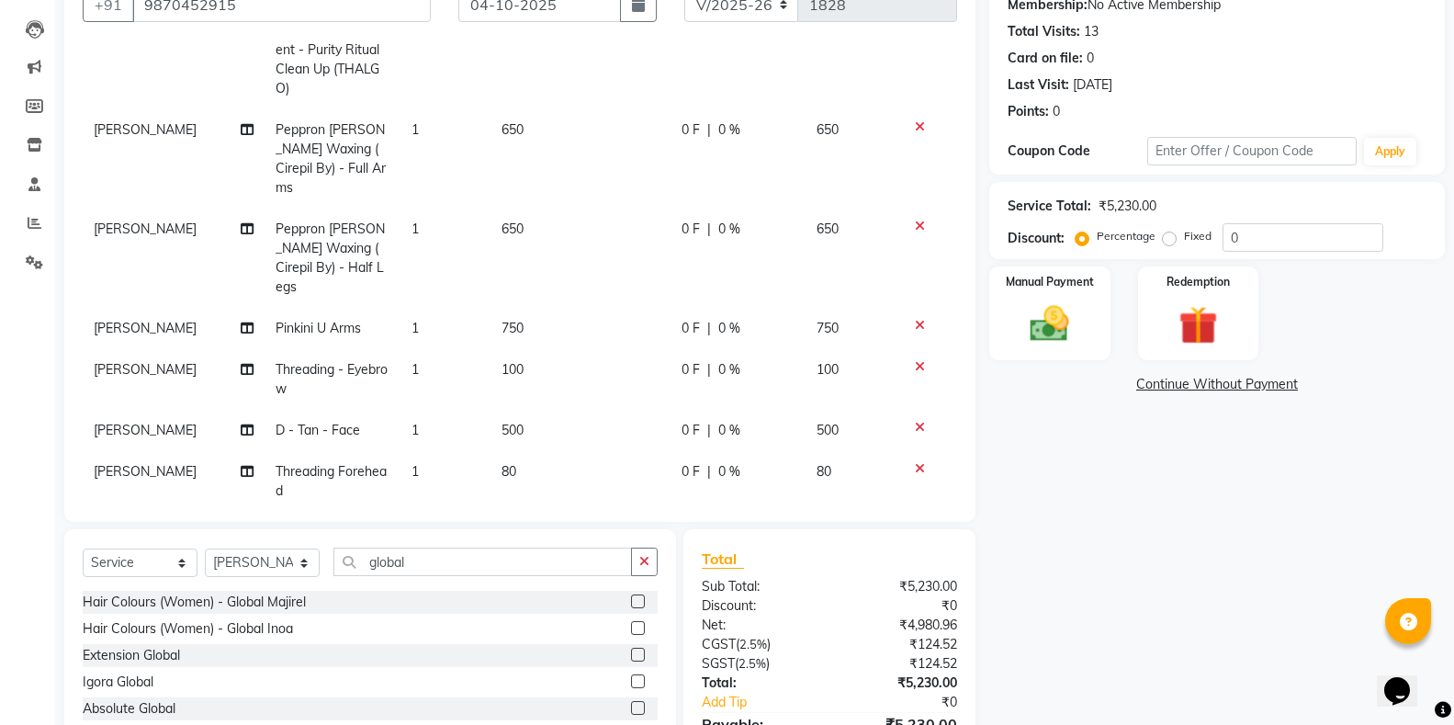
click at [631, 603] on label at bounding box center [638, 601] width 14 height 14
click at [631, 603] on input "checkbox" at bounding box center [637, 602] width 12 height 12
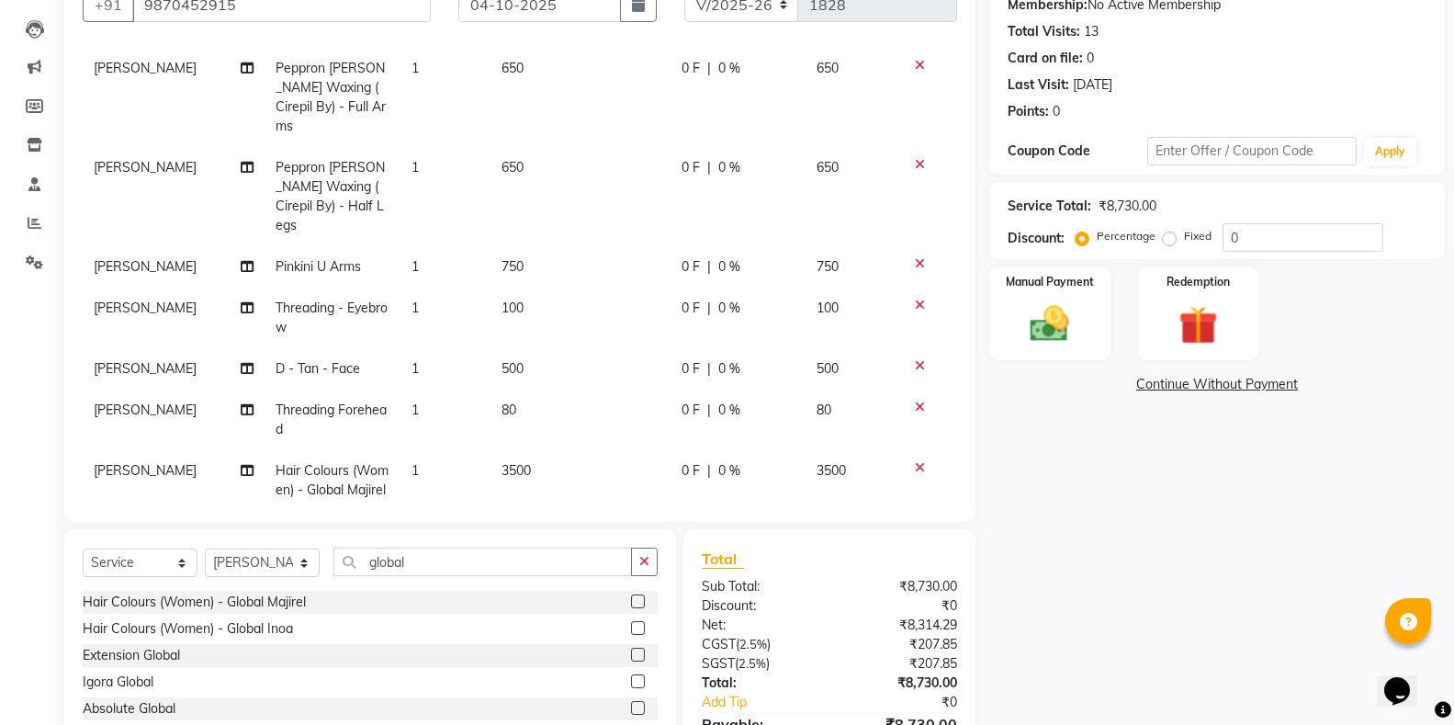
scroll to position [189, 0]
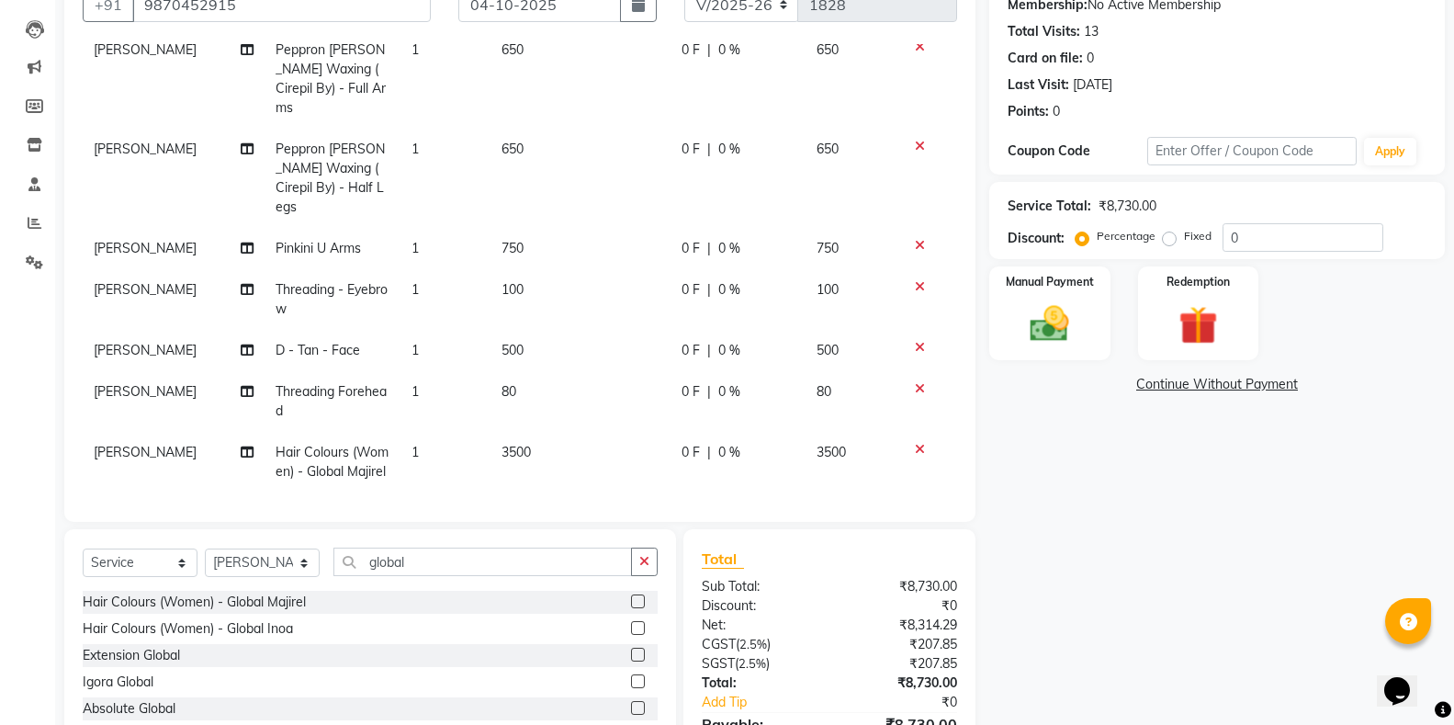
click at [513, 437] on td "3500" at bounding box center [580, 462] width 180 height 61
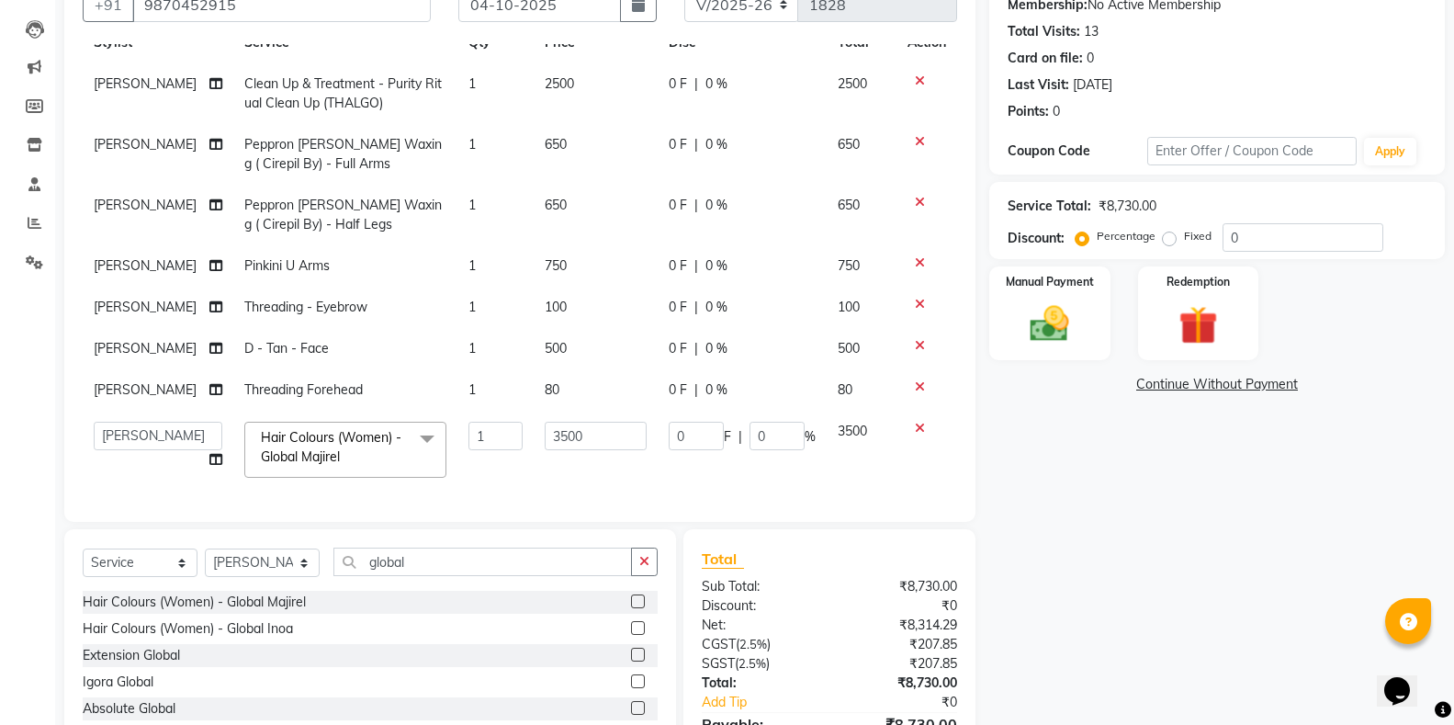
scroll to position [72, 0]
click at [545, 426] on input "3500" at bounding box center [596, 436] width 102 height 28
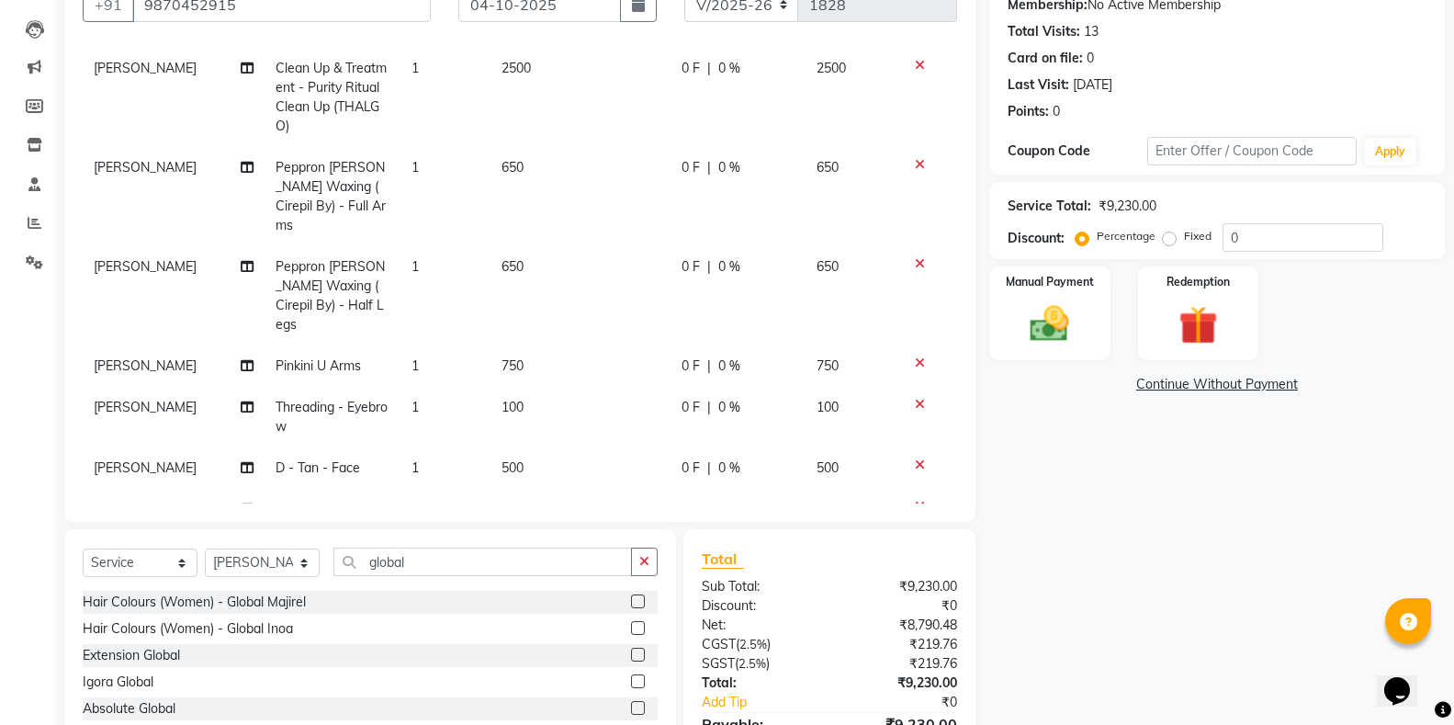
click at [566, 456] on tbody "[PERSON_NAME] Clean Up & Treatment - Purity Ritual Clean Up (THALGO) 1 2500 0 F…" at bounding box center [520, 329] width 874 height 562
click at [654, 564] on button "button" at bounding box center [644, 561] width 27 height 28
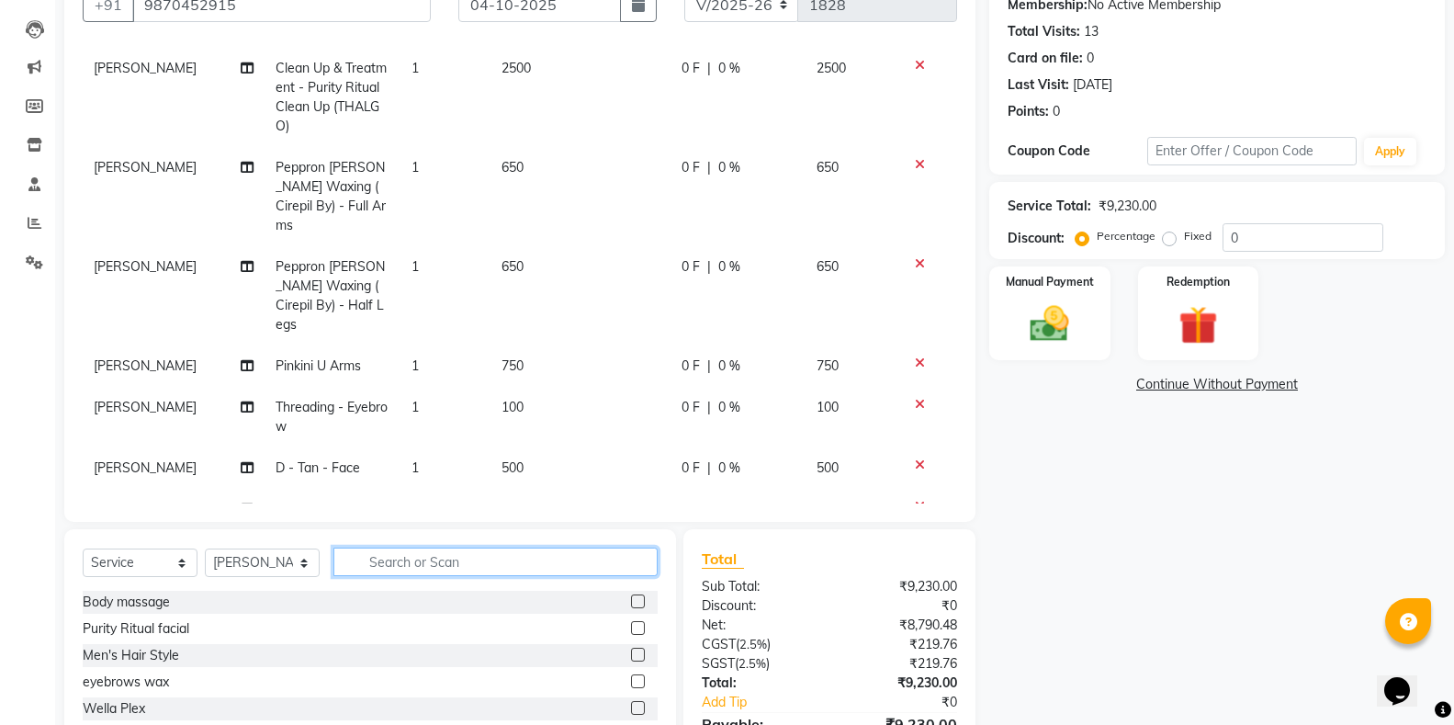
click at [624, 552] on input "text" at bounding box center [495, 561] width 324 height 28
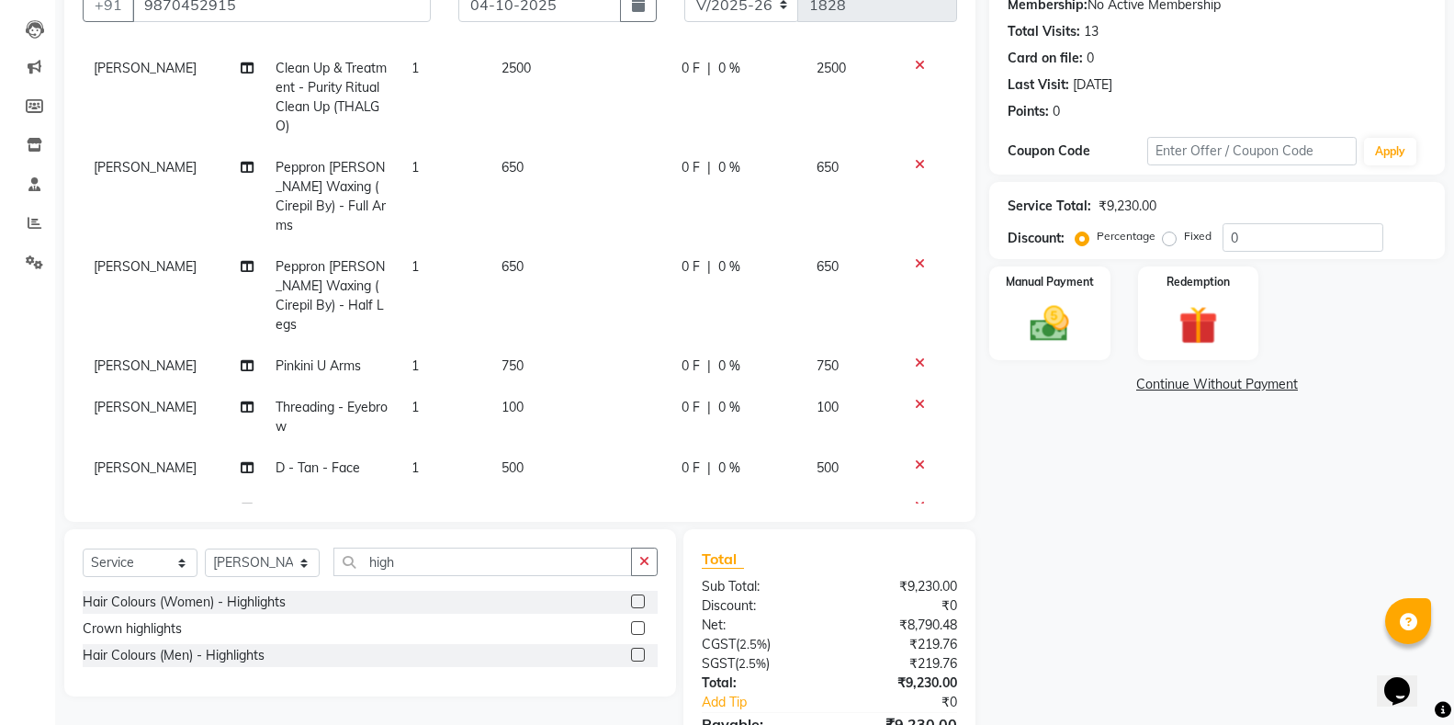
click at [639, 604] on label at bounding box center [638, 601] width 14 height 14
click at [639, 604] on input "checkbox" at bounding box center [637, 602] width 12 height 12
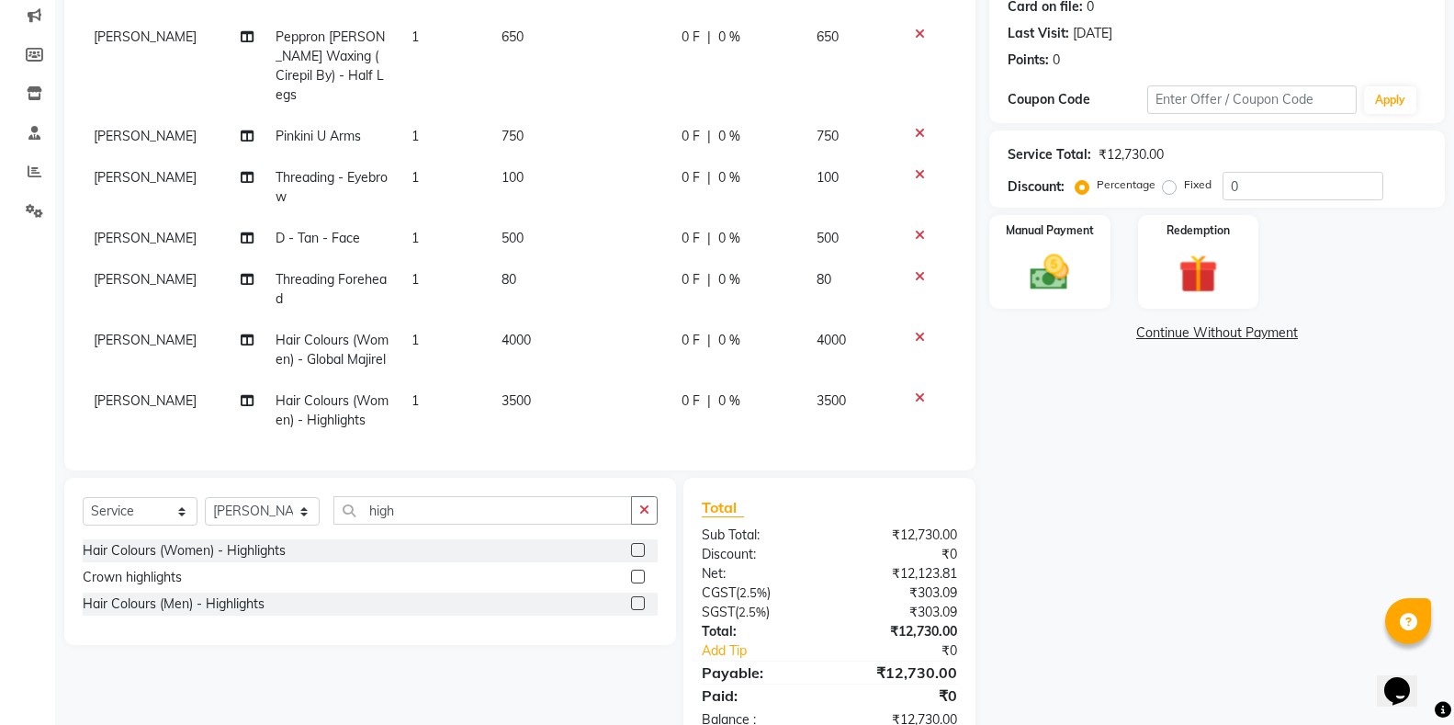
scroll to position [286, 0]
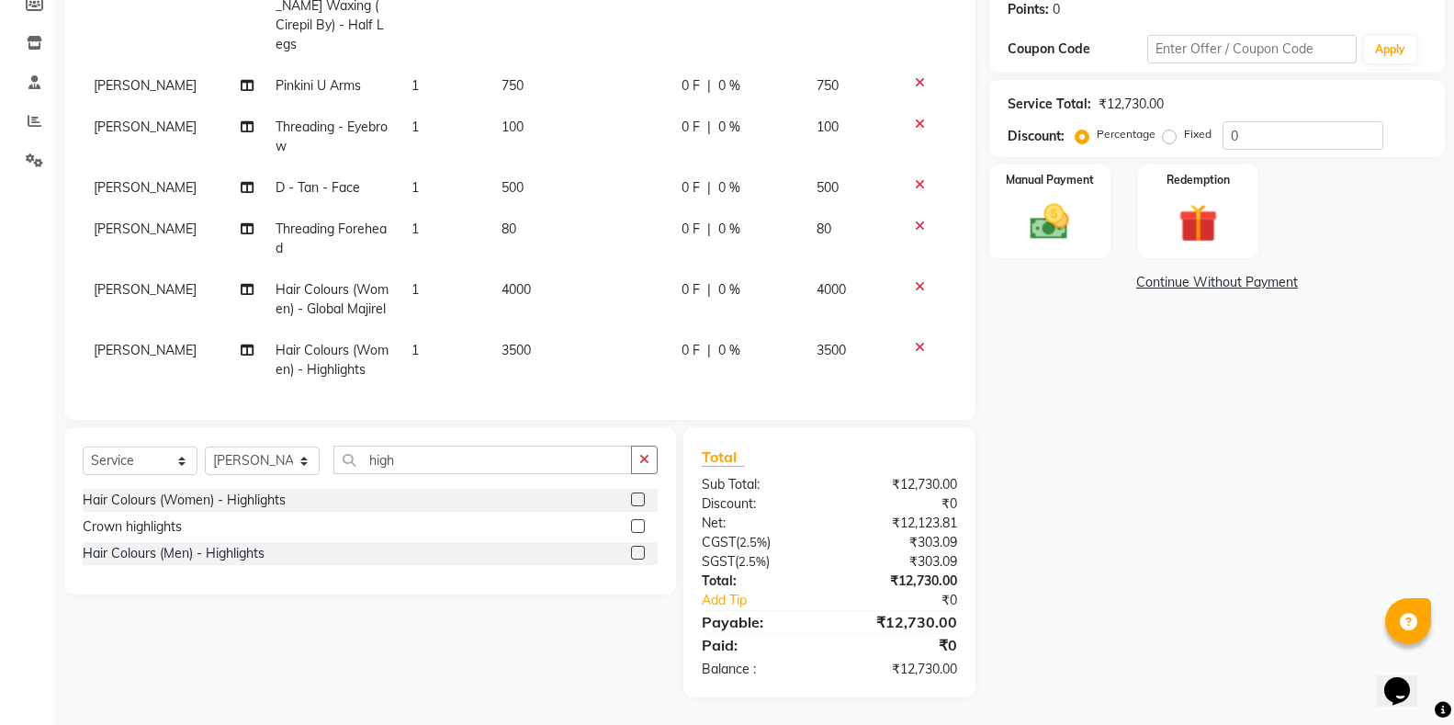
click at [515, 344] on td "3500" at bounding box center [580, 360] width 180 height 61
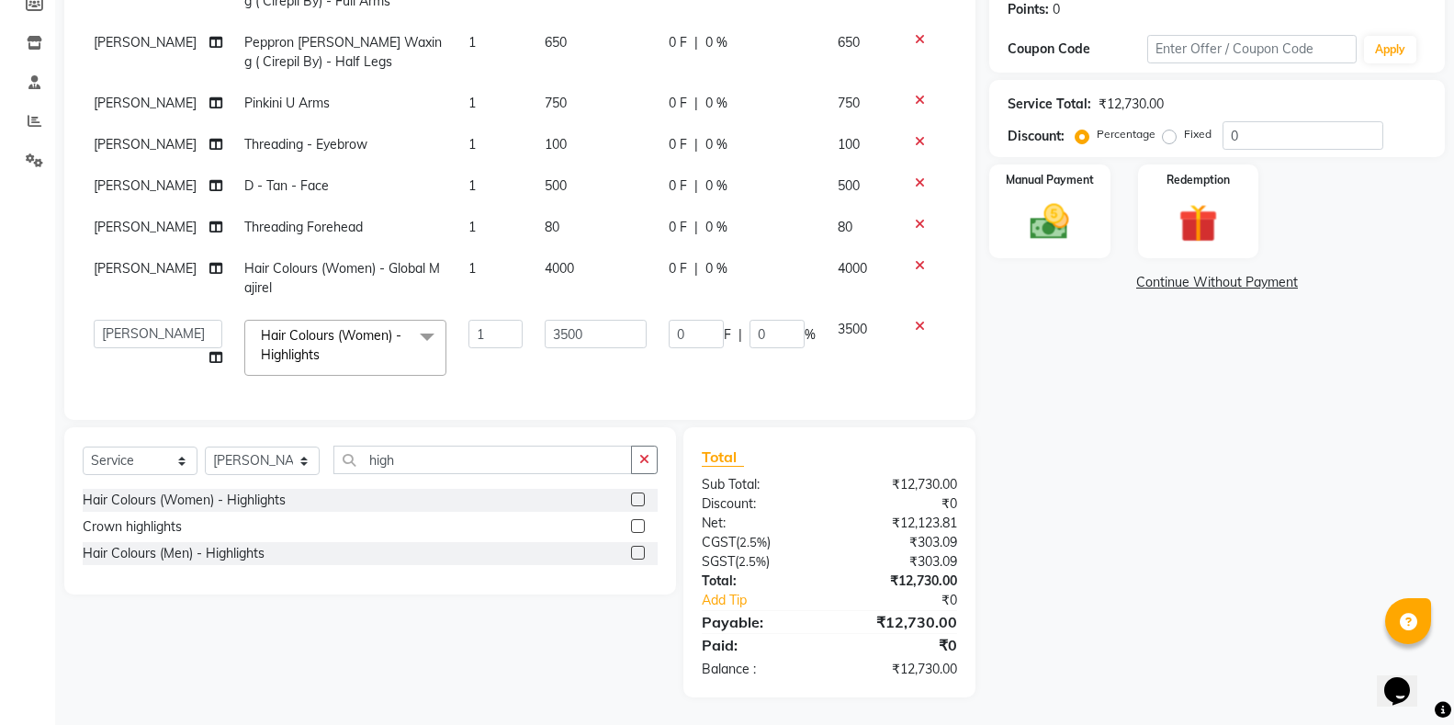
scroll to position [132, 0]
click at [545, 323] on input "3500" at bounding box center [596, 334] width 102 height 28
click at [545, 324] on input "3500" at bounding box center [596, 334] width 102 height 28
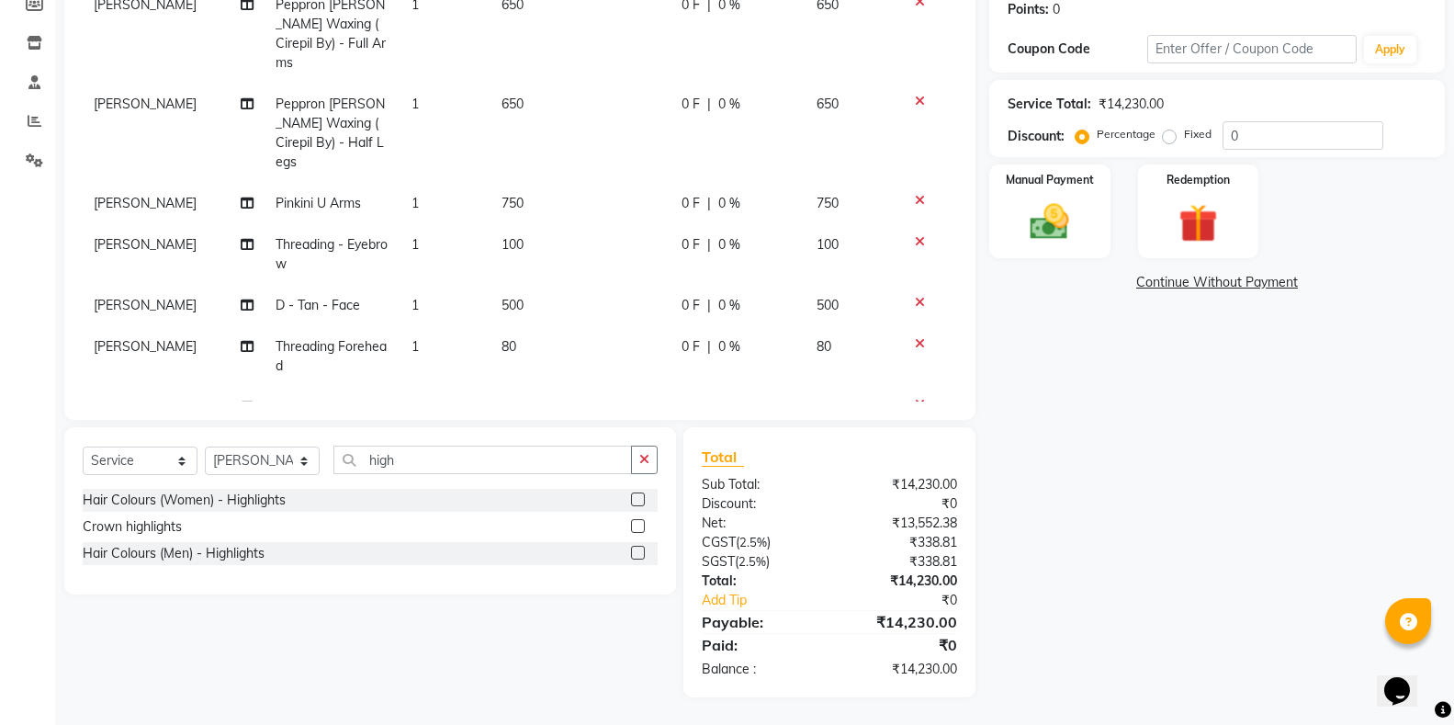
click at [637, 357] on tbody "[PERSON_NAME] Clean Up & Treatment - Purity Ritual Clean Up (THALGO) 1 2500 0 F…" at bounding box center [520, 196] width 874 height 623
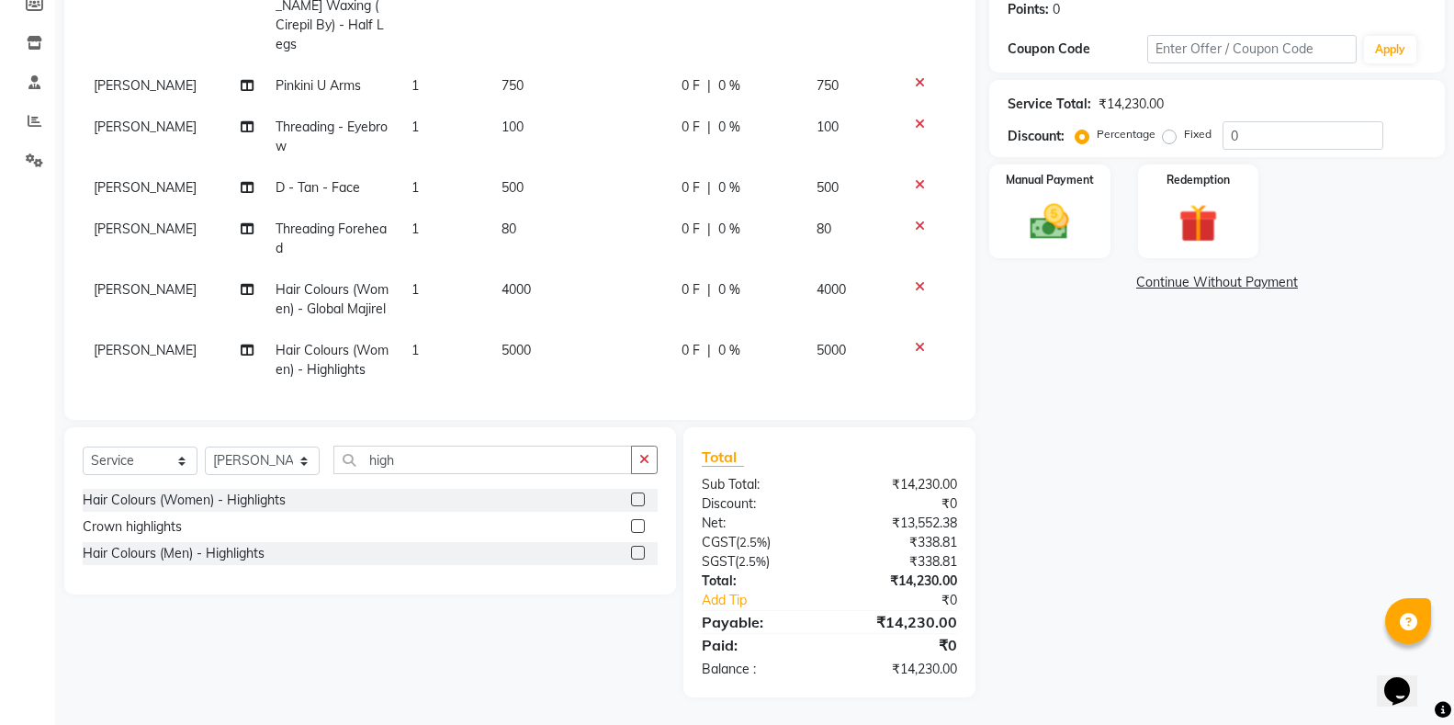
click at [566, 361] on td "5000" at bounding box center [580, 360] width 180 height 61
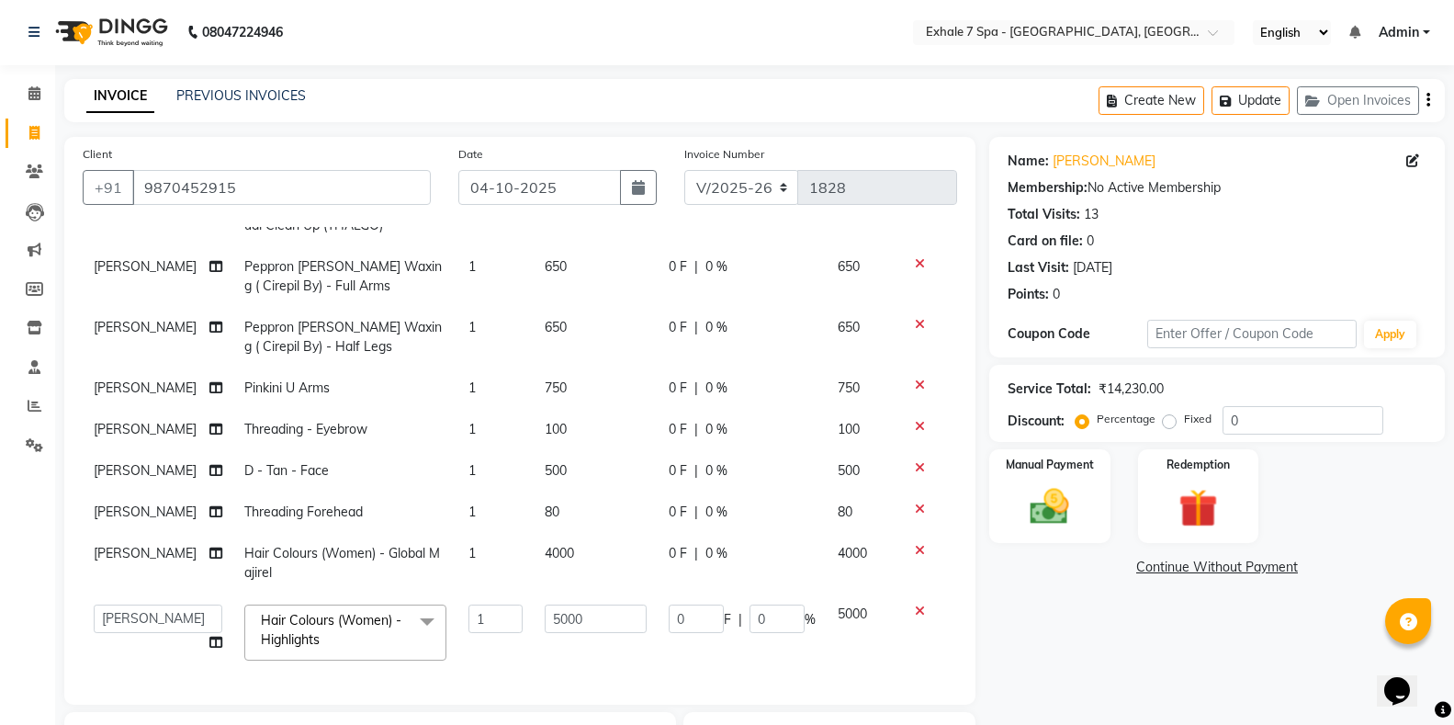
scroll to position [0, 0]
click at [1253, 100] on button "Update" at bounding box center [1250, 101] width 78 height 28
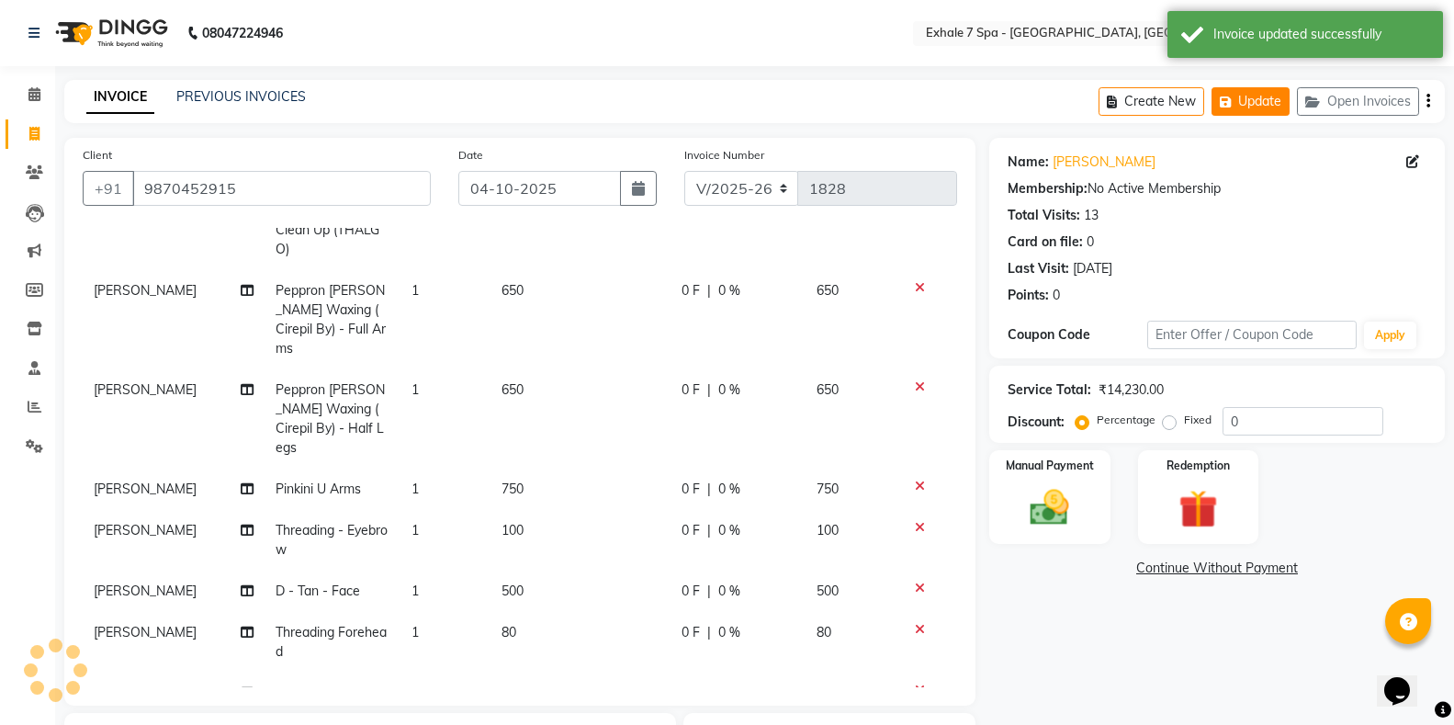
scroll to position [250, 0]
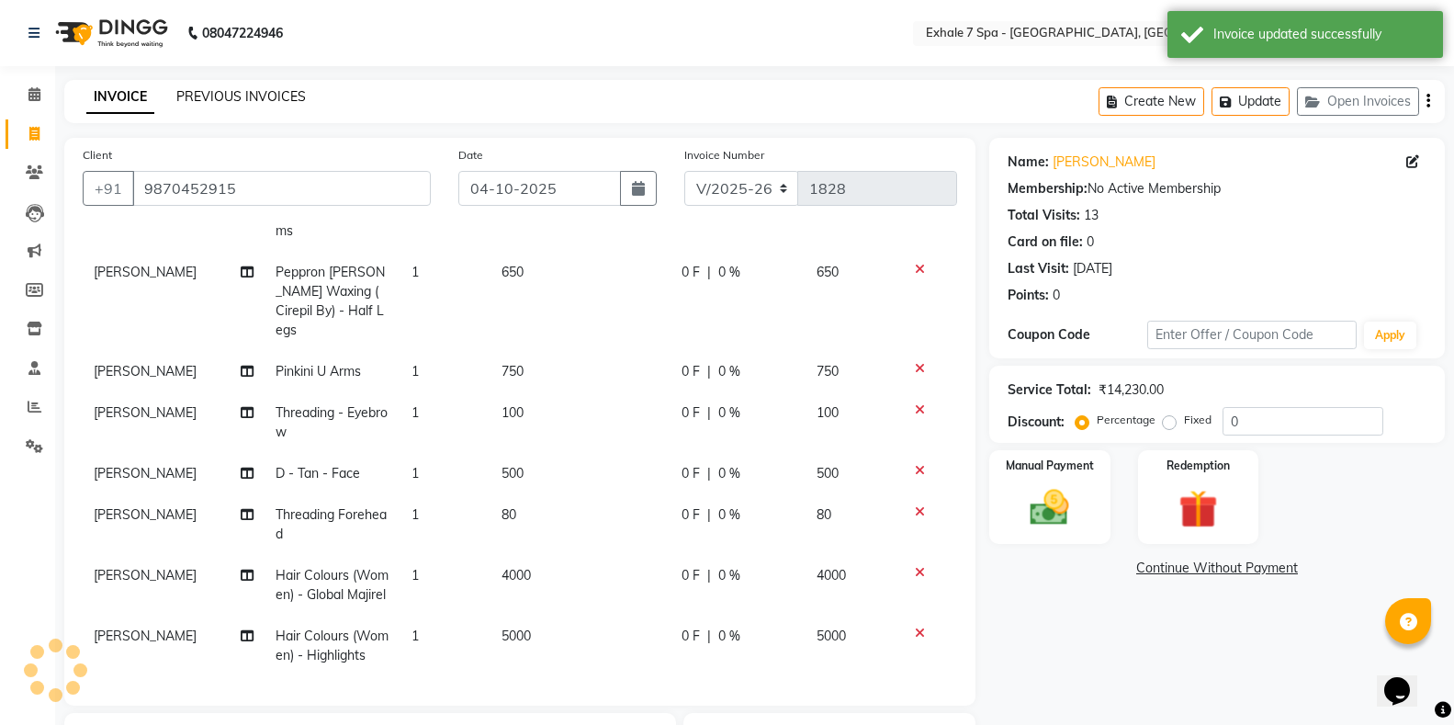
click at [192, 92] on link "PREVIOUS INVOICES" at bounding box center [241, 96] width 130 height 17
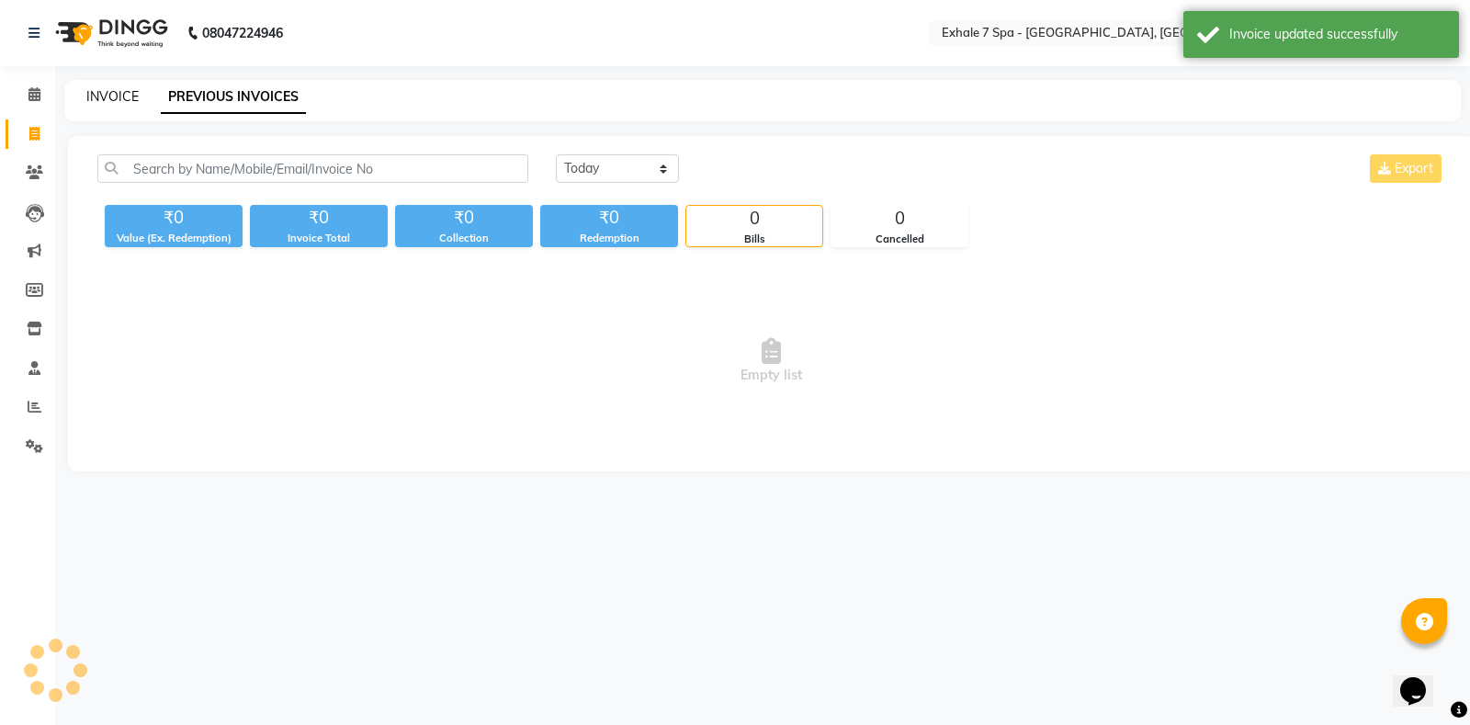
click at [117, 91] on link "INVOICE" at bounding box center [112, 96] width 52 height 17
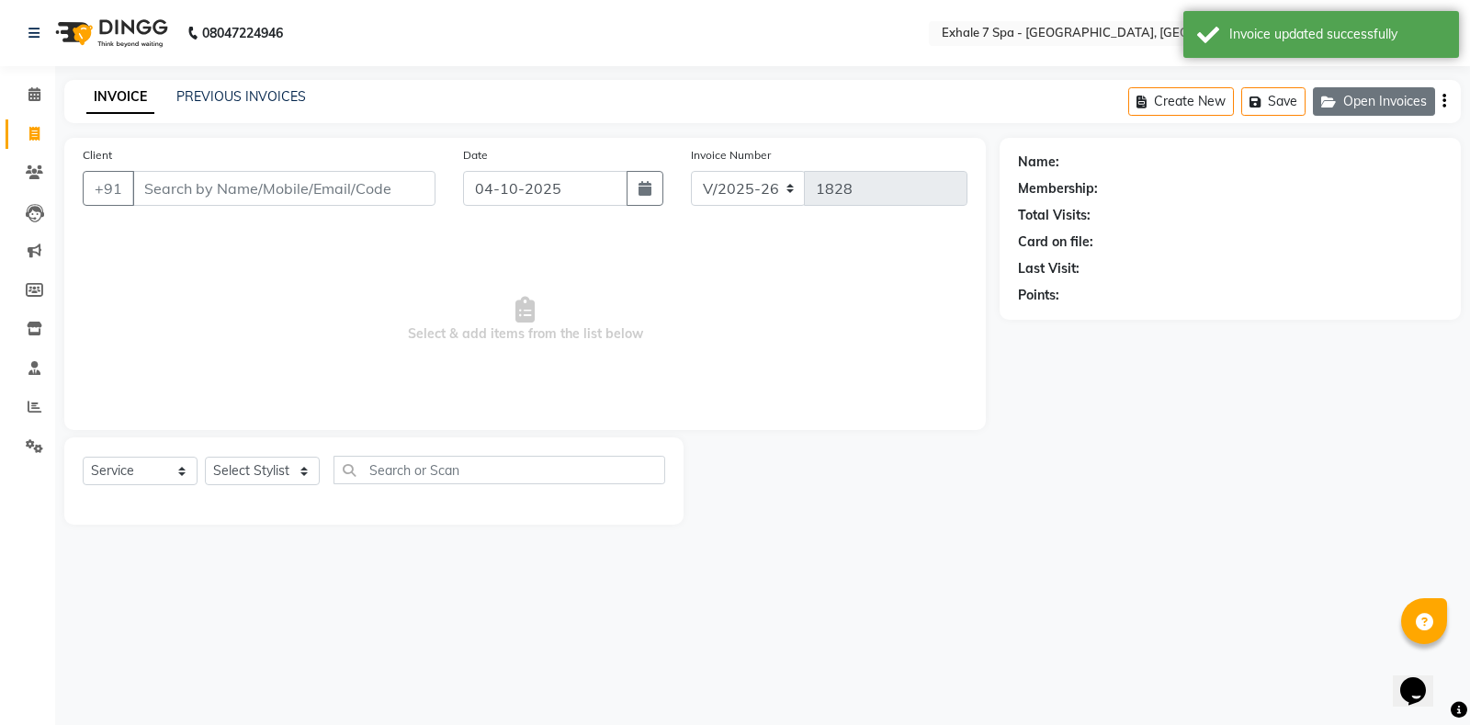
click at [1358, 113] on button "Open Invoices" at bounding box center [1374, 101] width 122 height 28
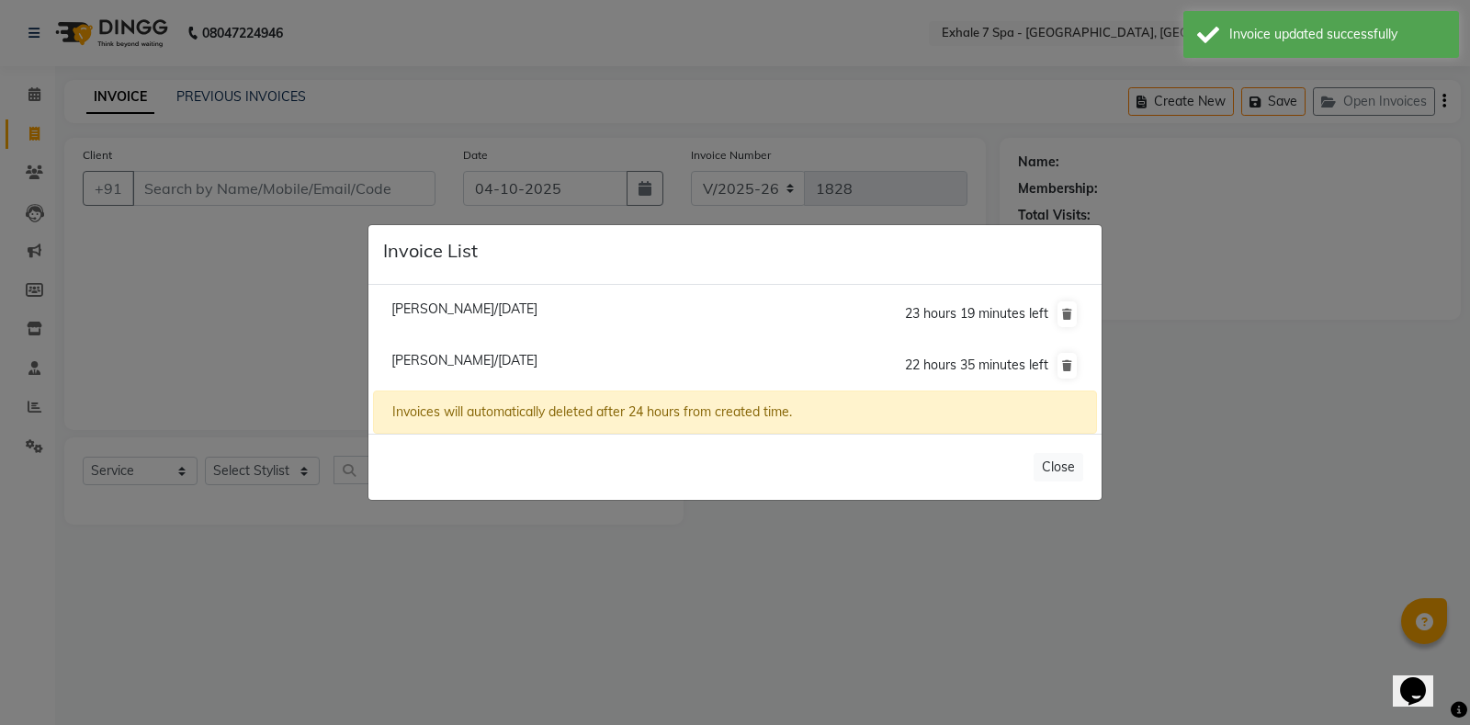
click at [477, 307] on span "[PERSON_NAME]/[DATE]" at bounding box center [464, 308] width 146 height 17
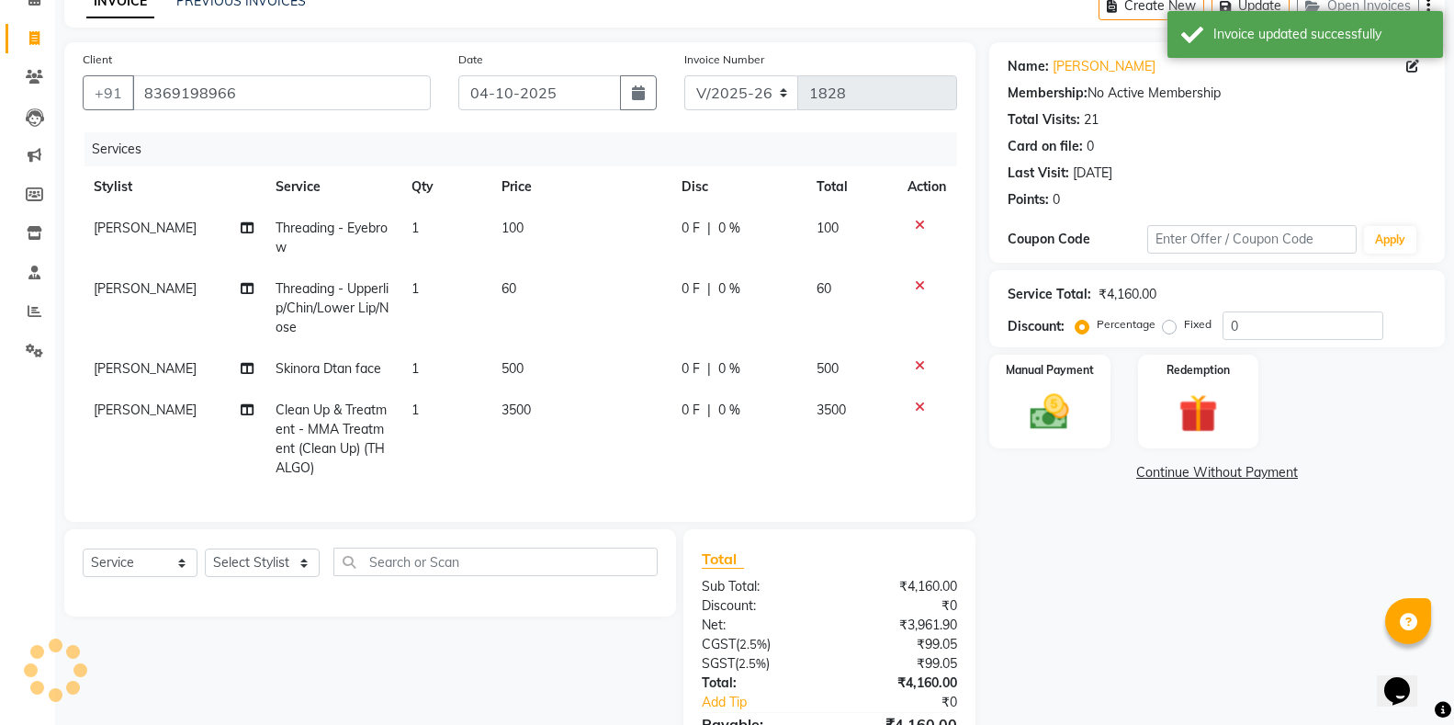
scroll to position [184, 0]
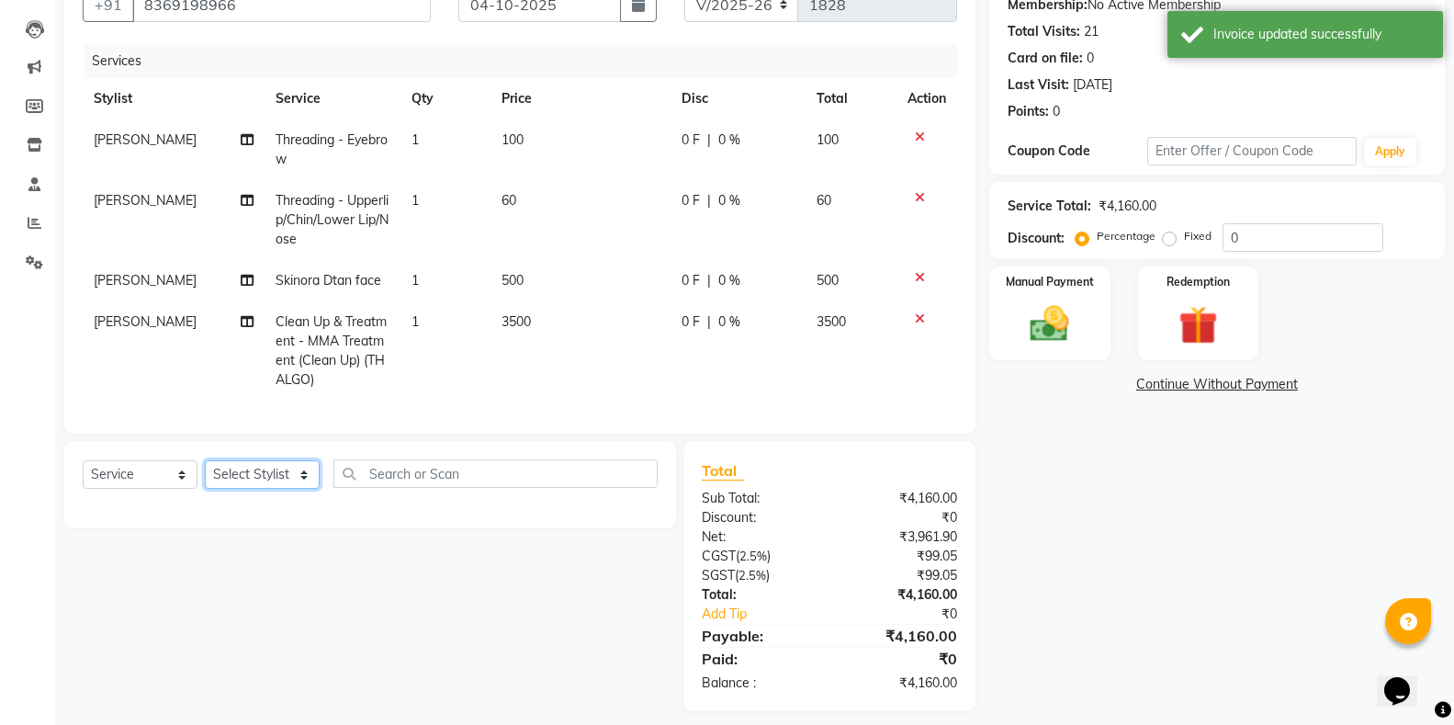
click at [252, 489] on select "Select Stylist [PERSON_NAME] [PERSON_NAME] Faraheem [PERSON_NAME] [PERSON_NAME]…" at bounding box center [262, 474] width 115 height 28
click at [205, 476] on select "Select Stylist [PERSON_NAME] [PERSON_NAME] Faraheem [PERSON_NAME] [PERSON_NAME]…" at bounding box center [262, 474] width 115 height 28
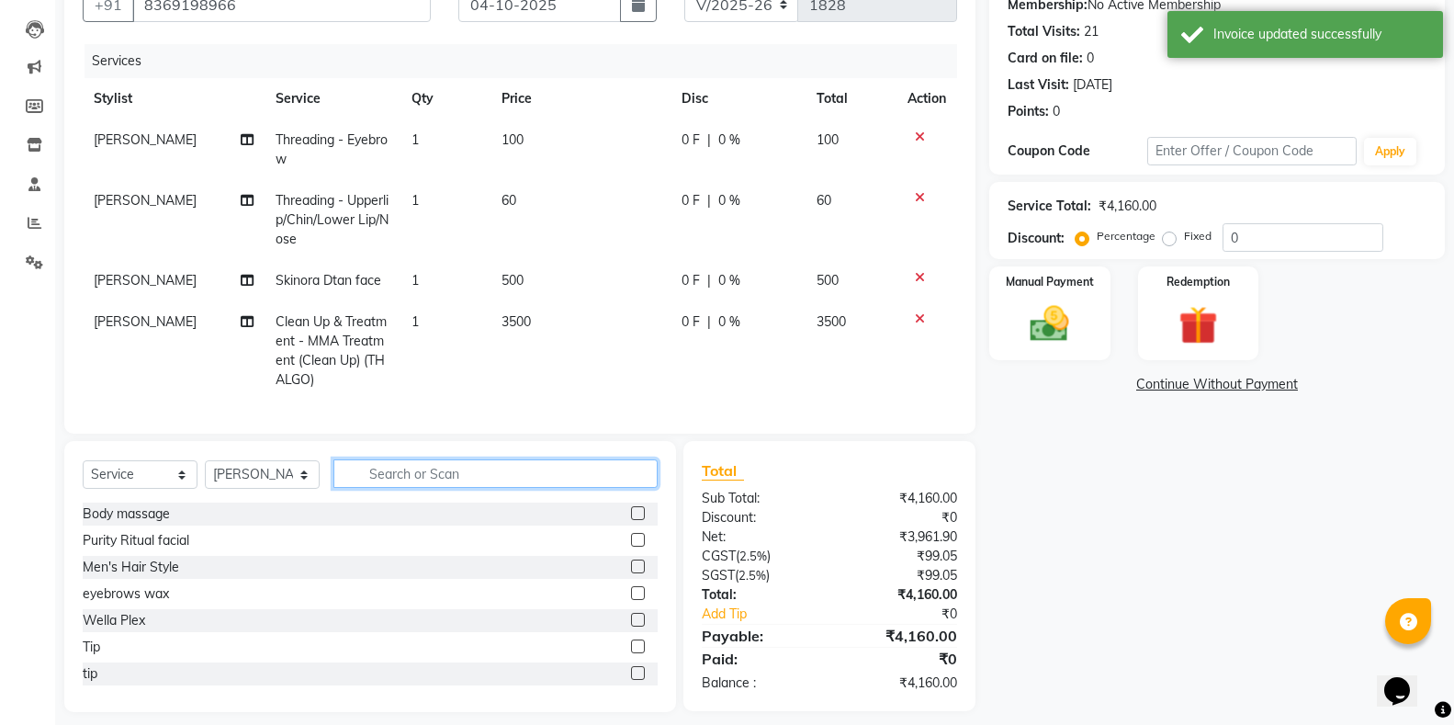
click at [355, 488] on input "text" at bounding box center [495, 473] width 324 height 28
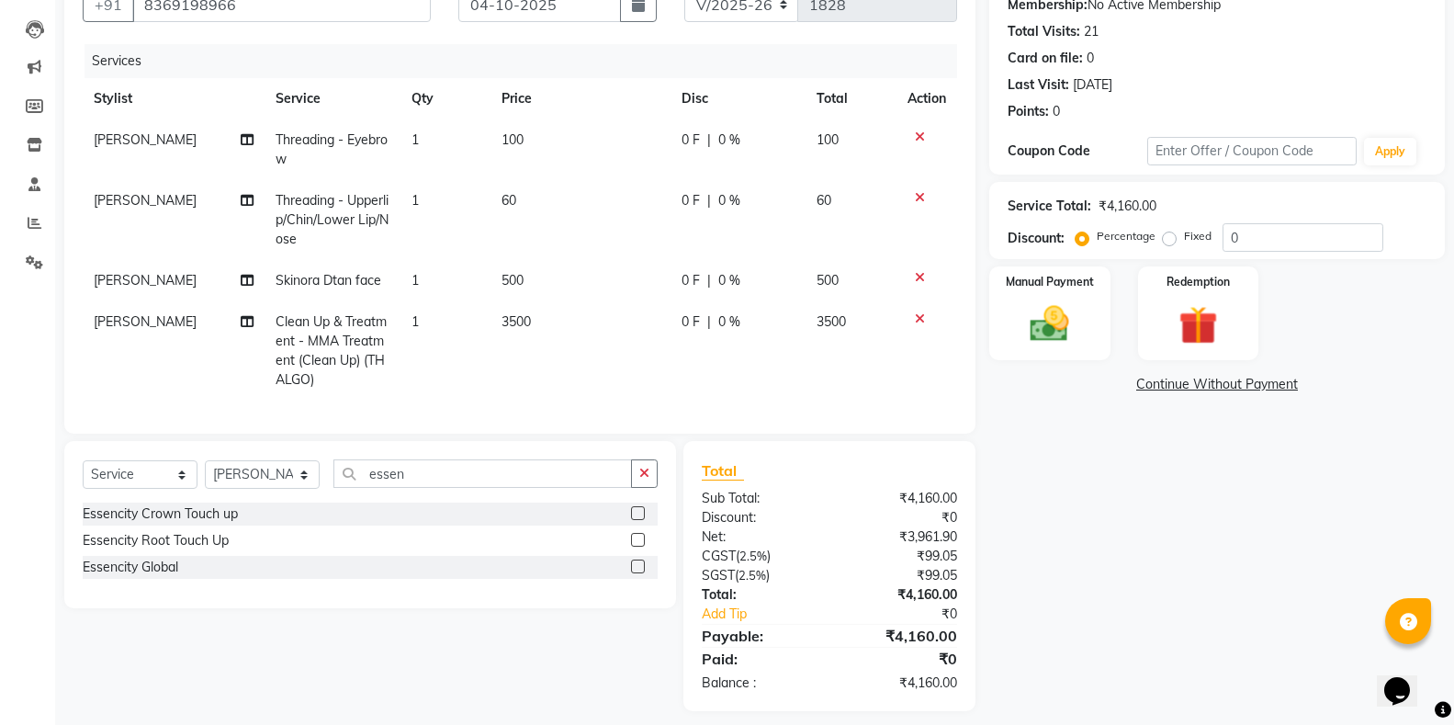
click at [639, 546] on label at bounding box center [638, 540] width 14 height 14
click at [639, 546] on input "checkbox" at bounding box center [637, 541] width 12 height 12
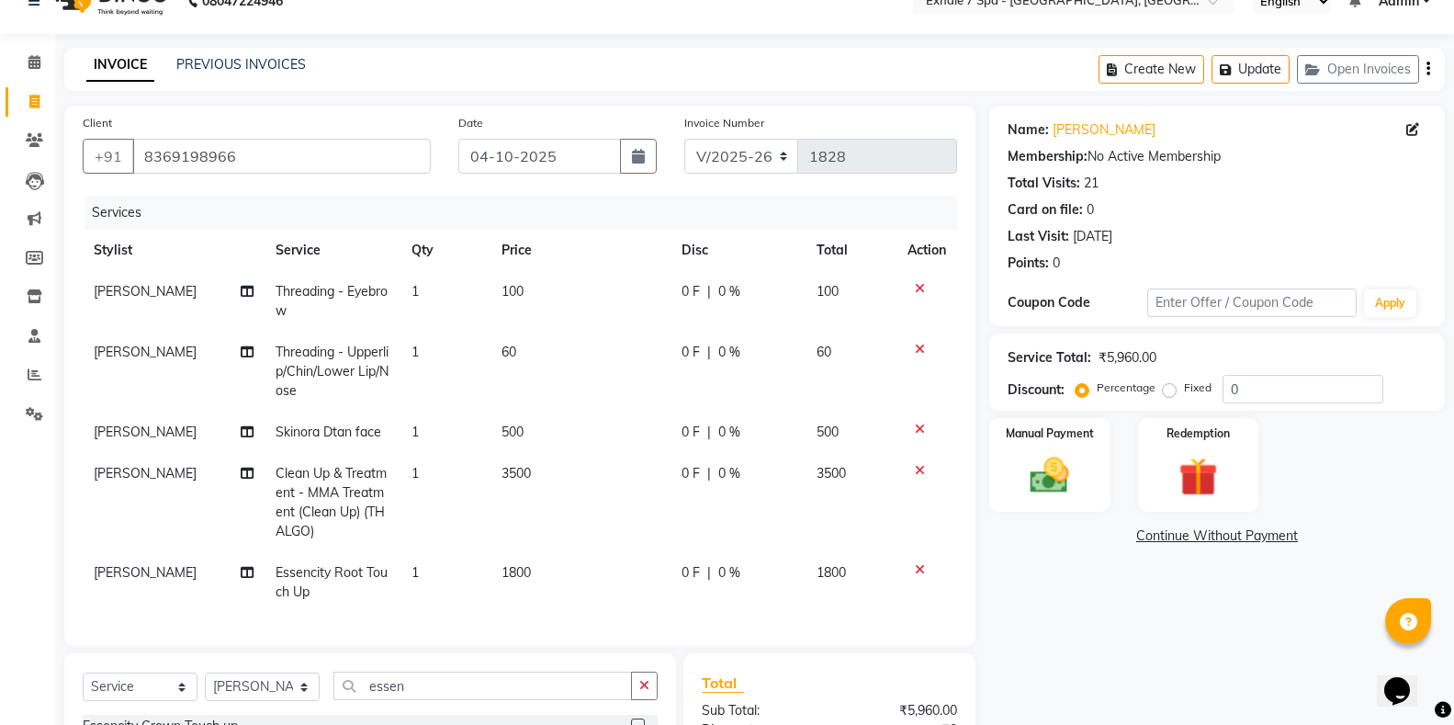
scroll to position [0, 0]
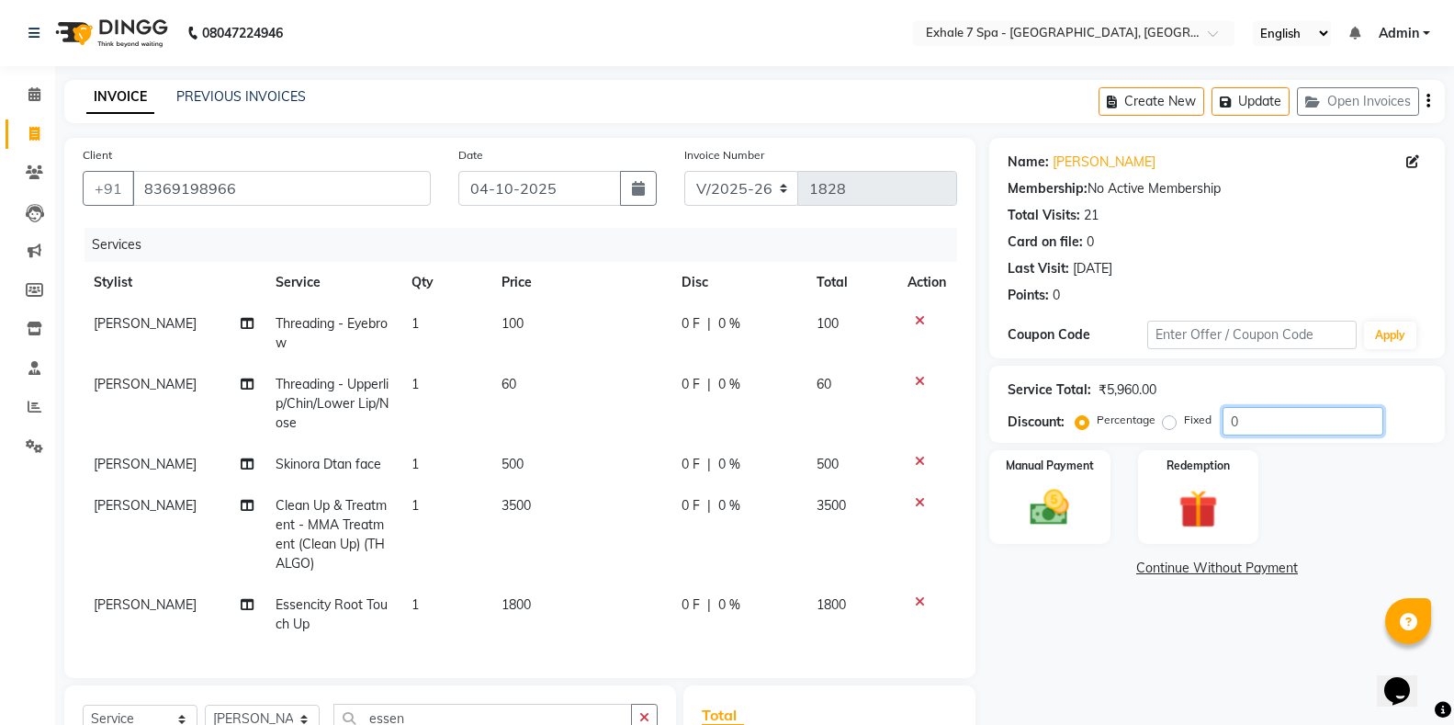
click at [1269, 434] on input "0" at bounding box center [1303, 421] width 161 height 28
click at [736, 389] on span "10 %" at bounding box center [731, 384] width 29 height 19
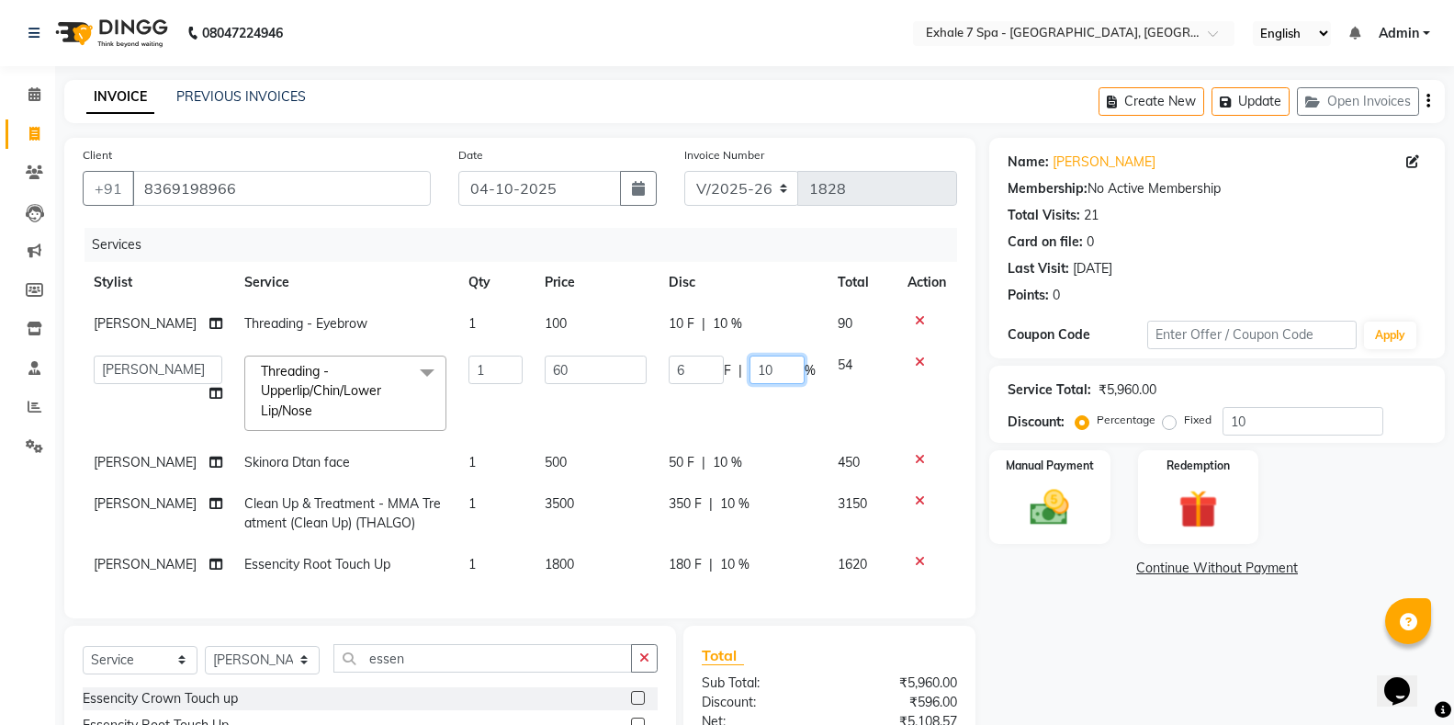
click at [779, 373] on input "10" at bounding box center [776, 369] width 55 height 28
click at [789, 325] on div "10 F | 10 %" at bounding box center [742, 323] width 147 height 19
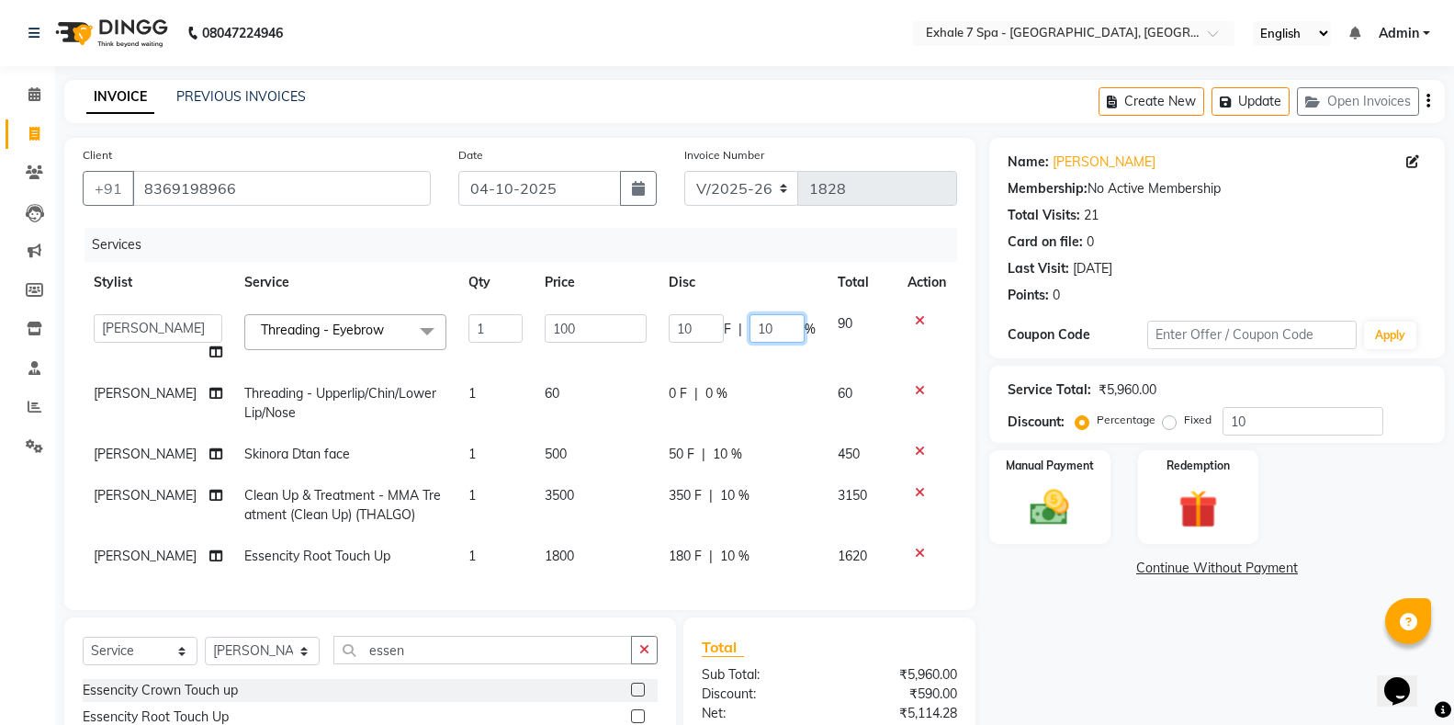
click at [789, 325] on input "10" at bounding box center [776, 328] width 55 height 28
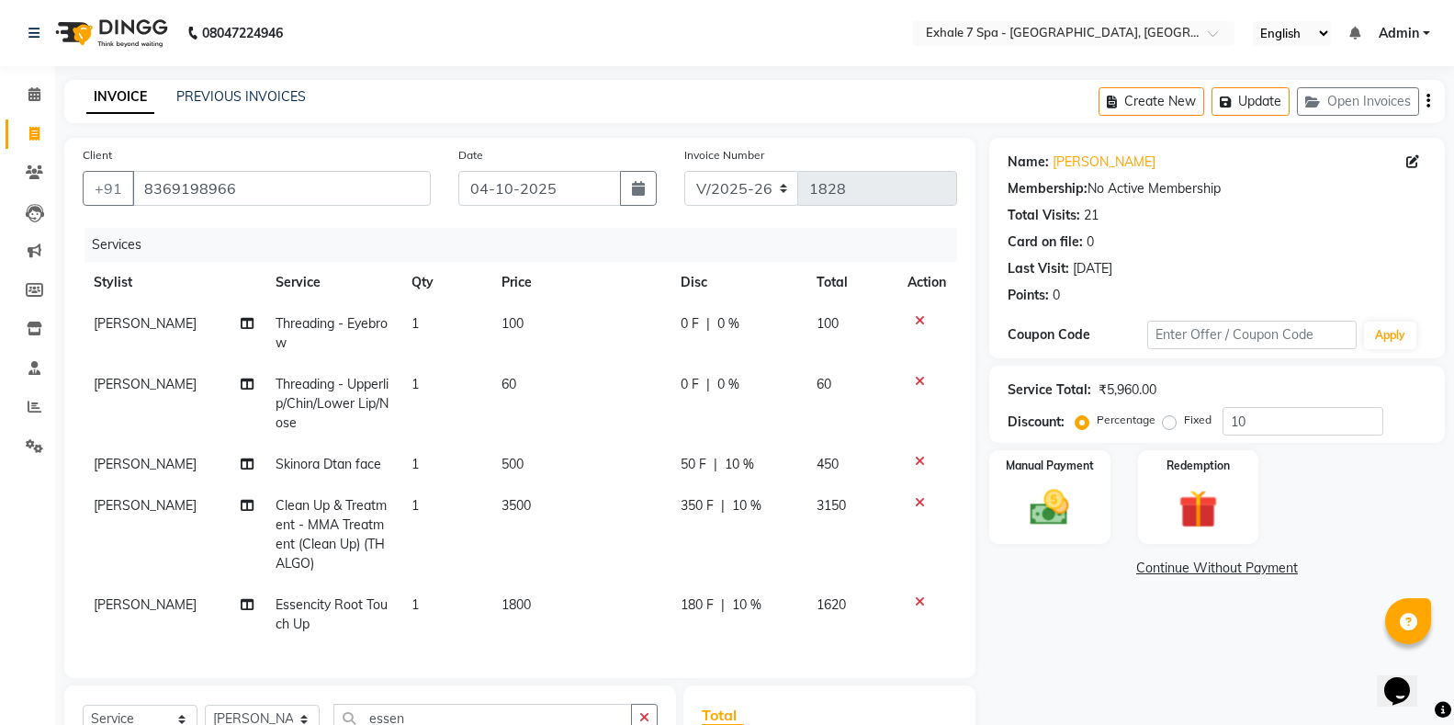
click at [800, 420] on td "0 F | 0 %" at bounding box center [738, 404] width 136 height 80
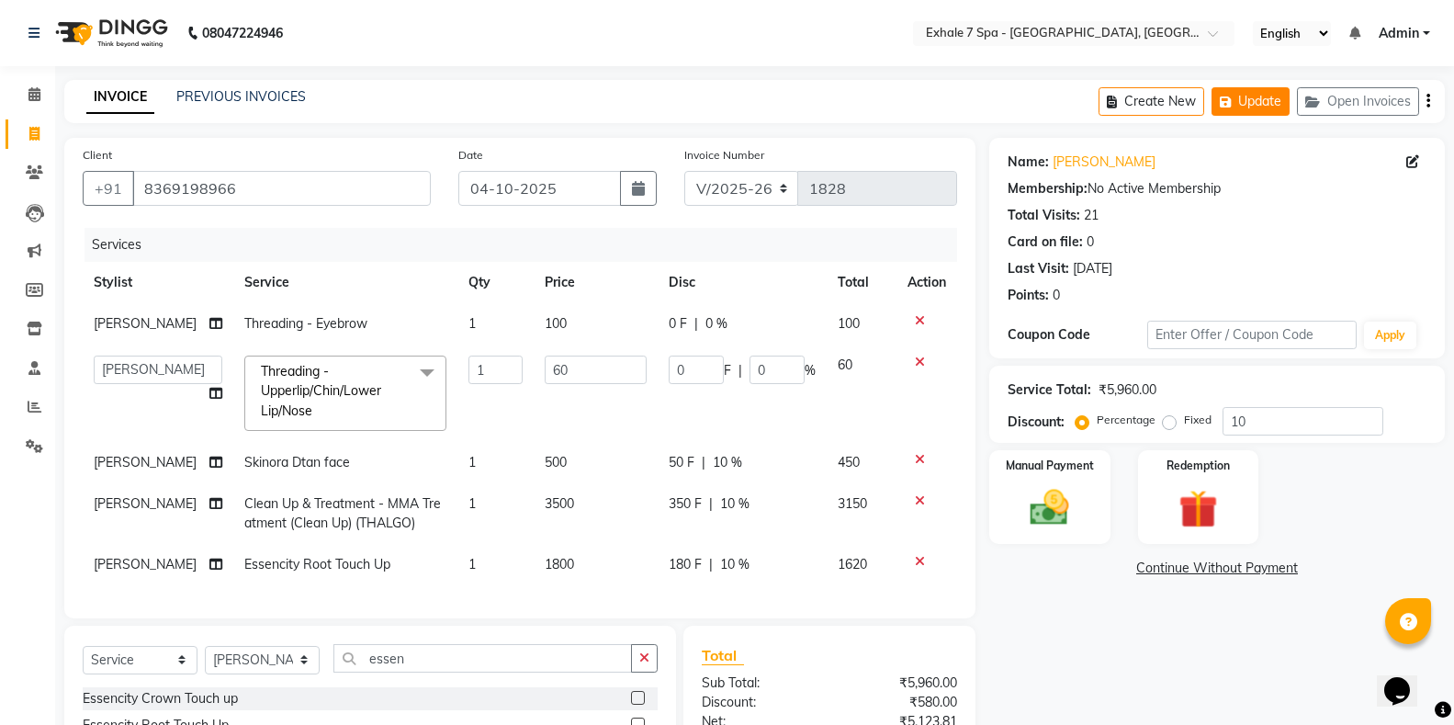
click at [1257, 101] on button "Update" at bounding box center [1250, 101] width 78 height 28
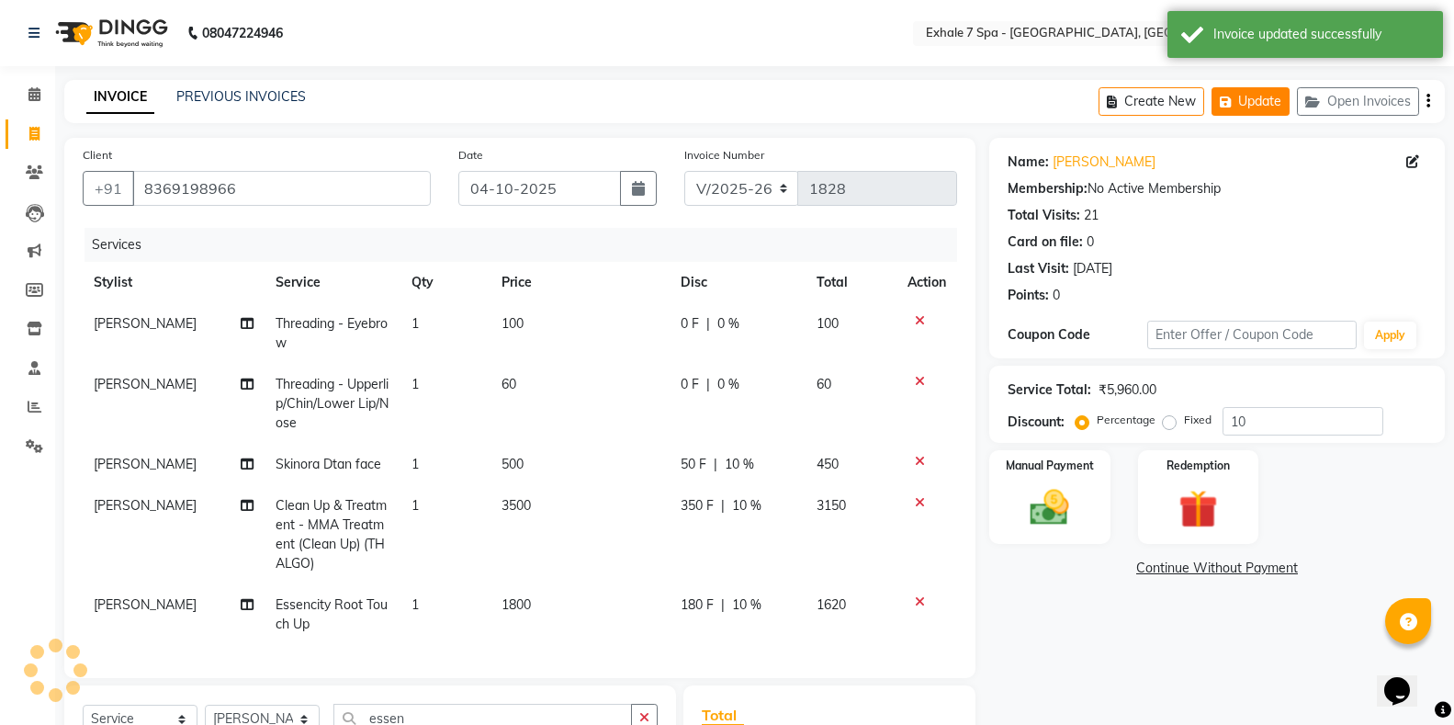
click at [1257, 101] on button "Update" at bounding box center [1250, 101] width 78 height 28
click at [207, 99] on link "PREVIOUS INVOICES" at bounding box center [241, 96] width 130 height 17
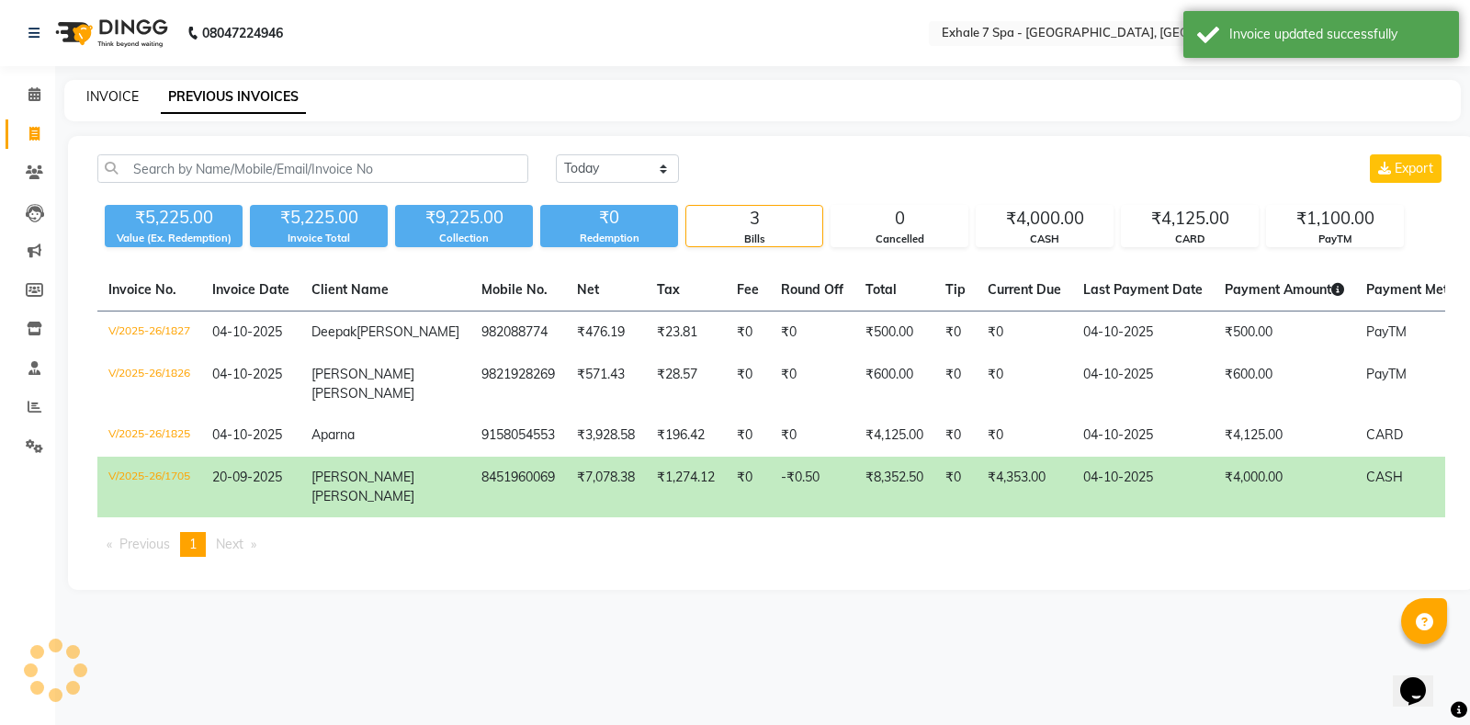
click at [104, 88] on link "INVOICE" at bounding box center [112, 96] width 52 height 17
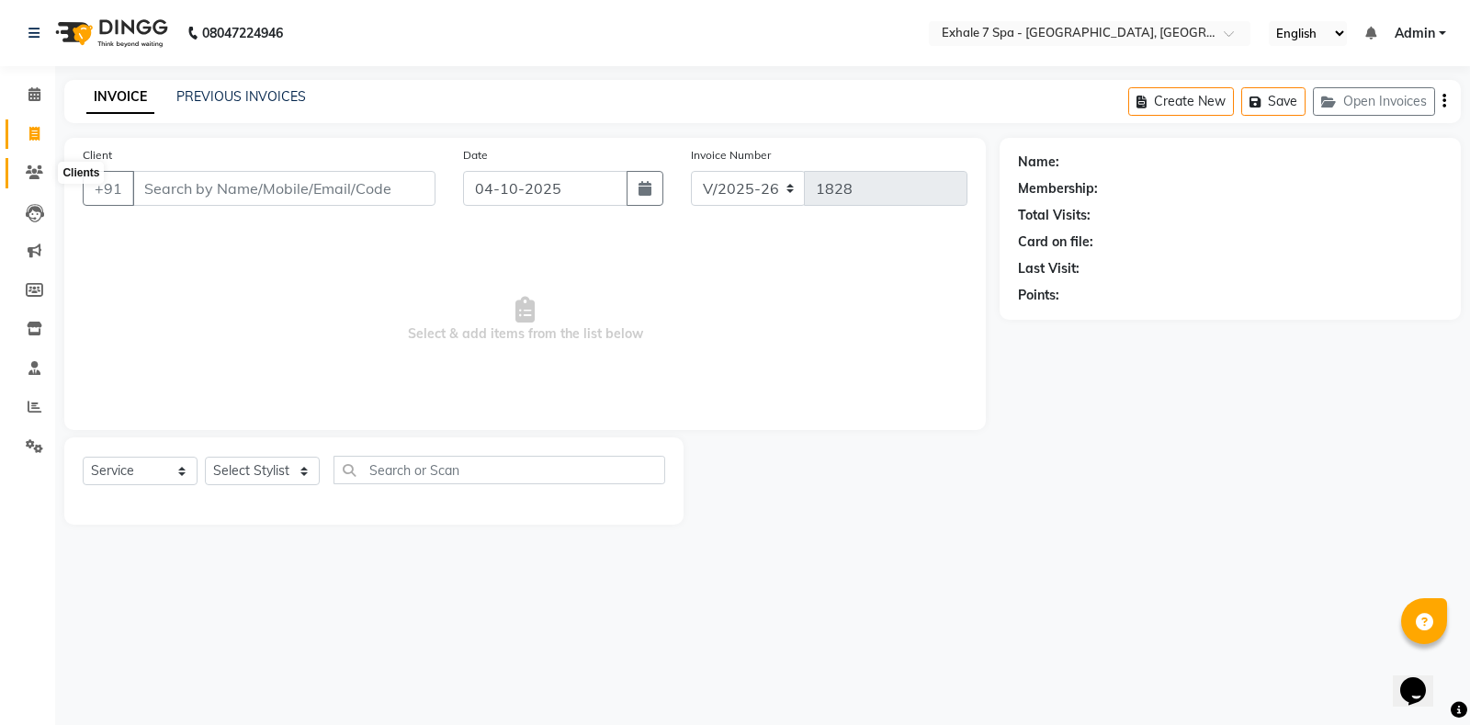
click at [30, 166] on icon at bounding box center [34, 172] width 17 height 14
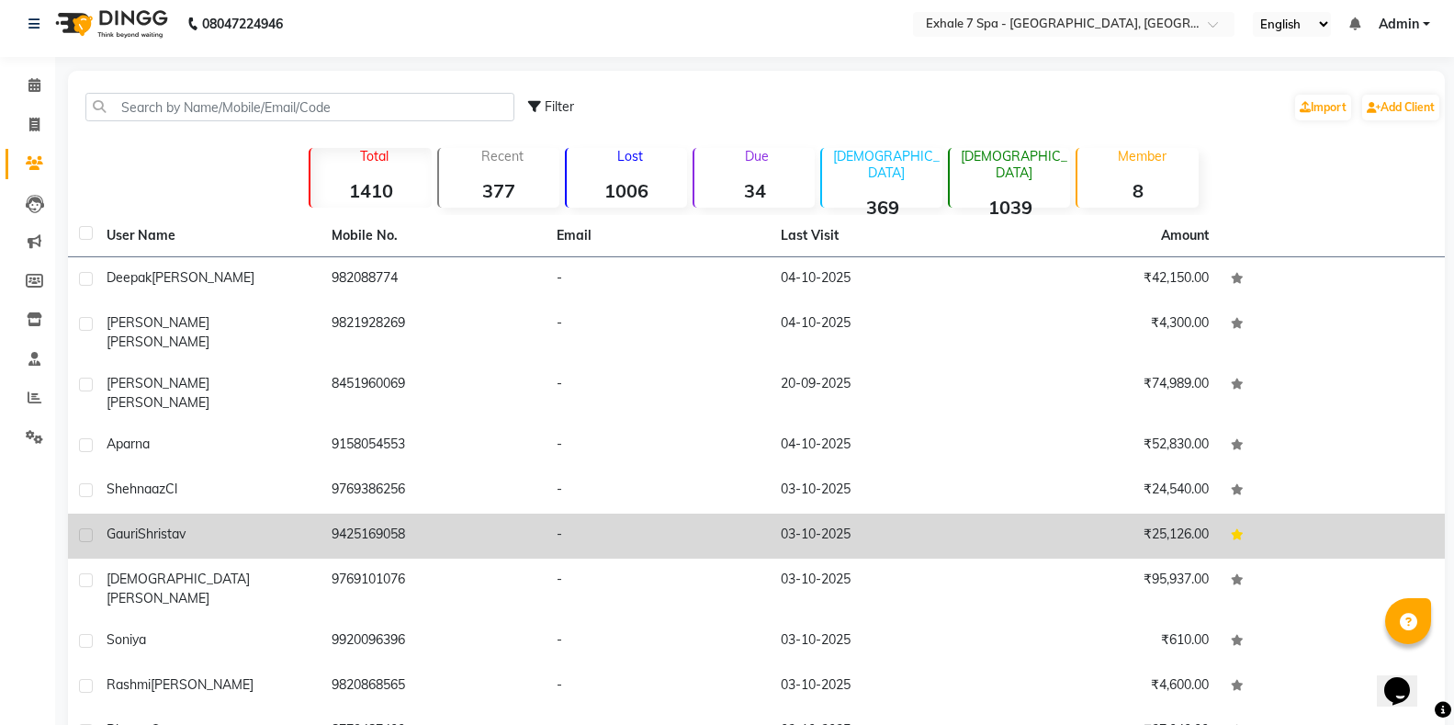
scroll to position [71, 0]
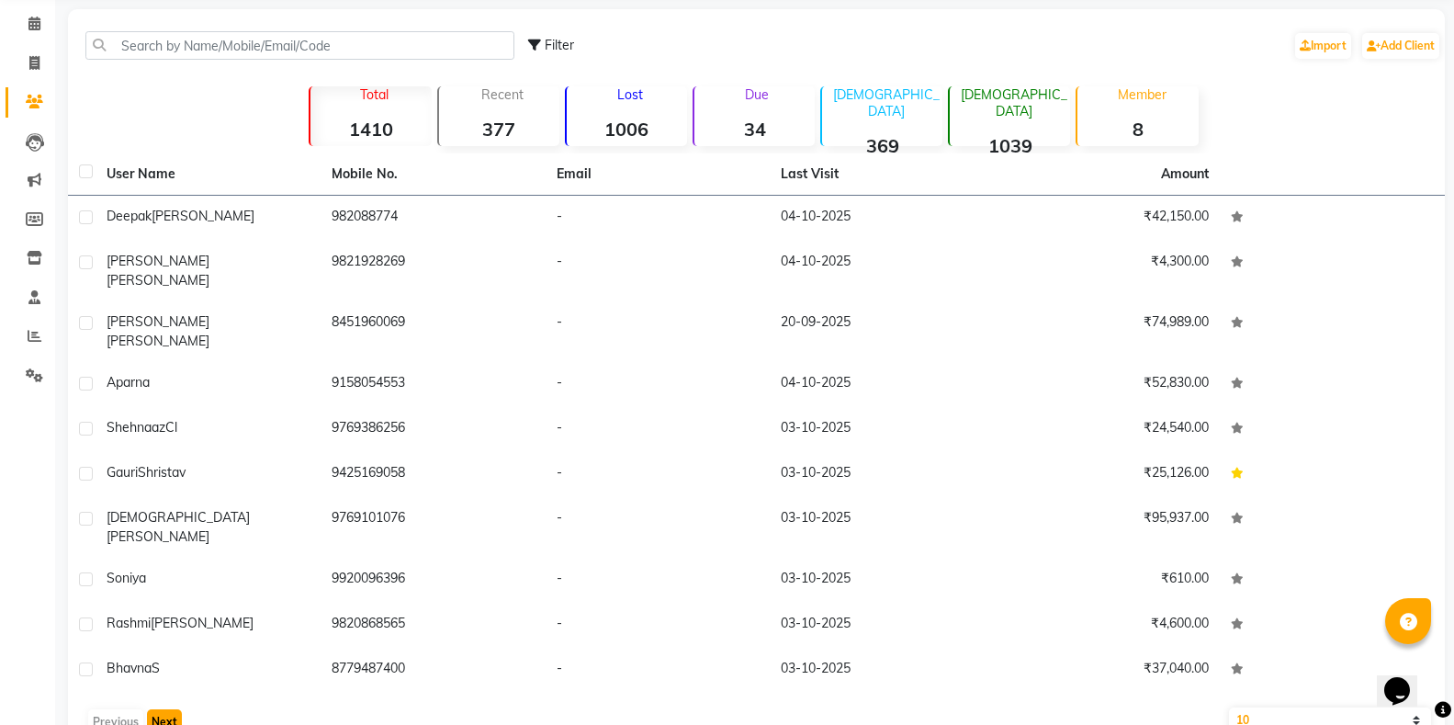
click at [165, 709] on button "Next" at bounding box center [164, 722] width 35 height 26
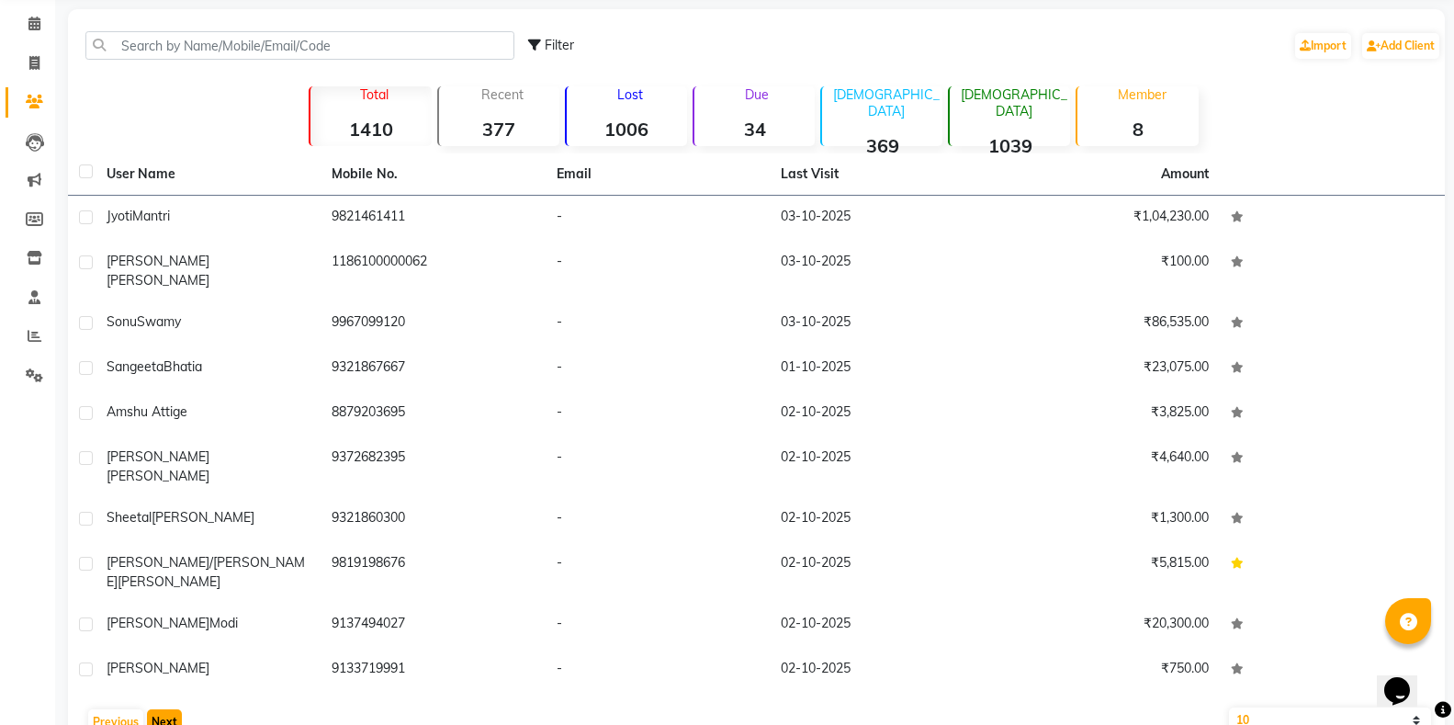
click at [167, 709] on button "Next" at bounding box center [164, 722] width 35 height 26
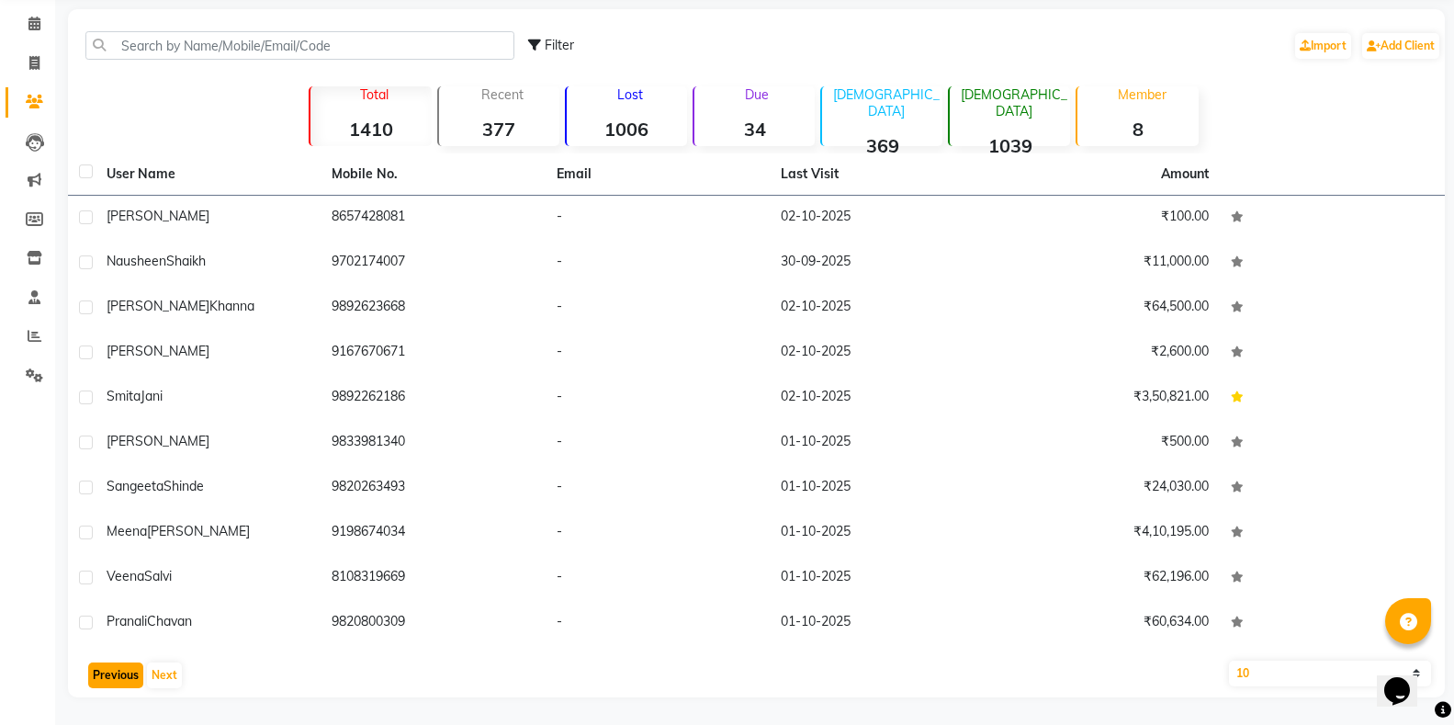
click at [122, 673] on button "Previous" at bounding box center [115, 675] width 55 height 26
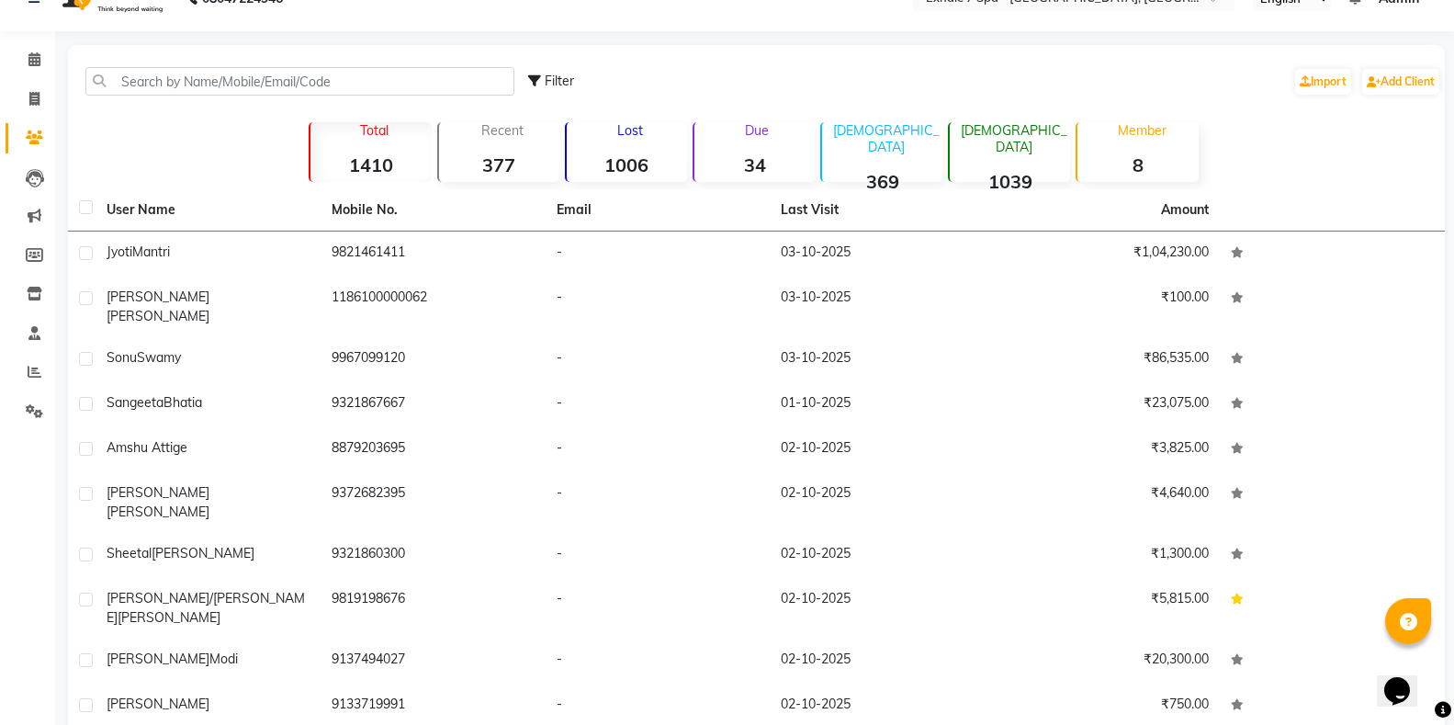
scroll to position [0, 0]
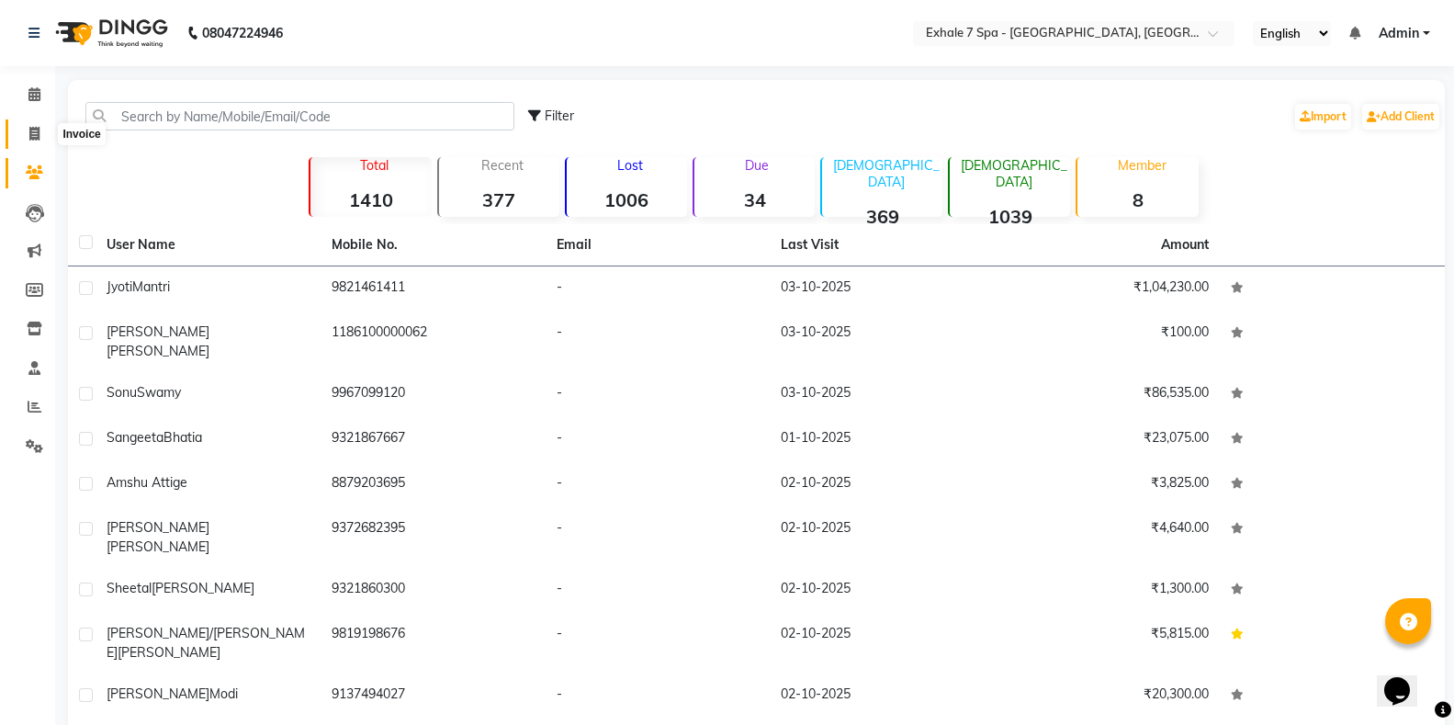
click at [36, 133] on icon at bounding box center [34, 134] width 10 height 14
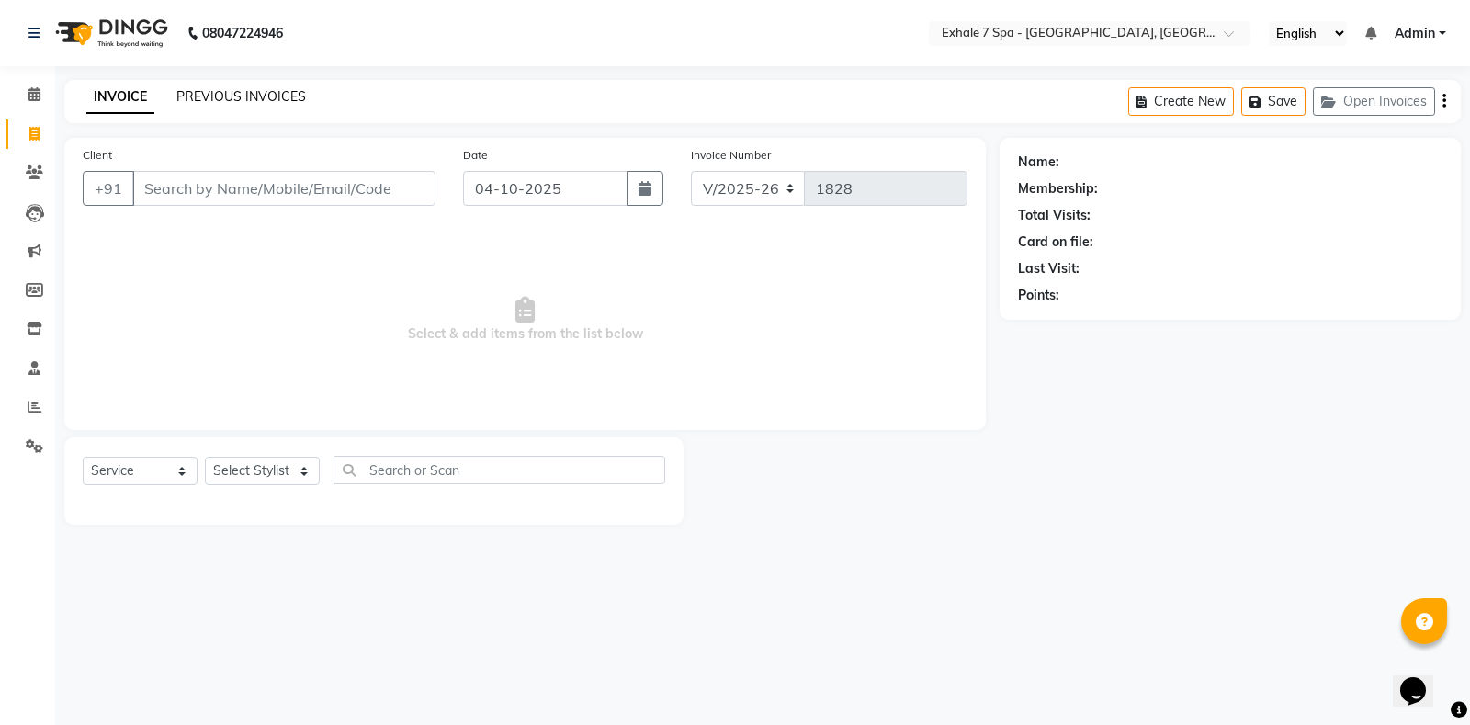
click at [219, 103] on link "PREVIOUS INVOICES" at bounding box center [241, 96] width 130 height 17
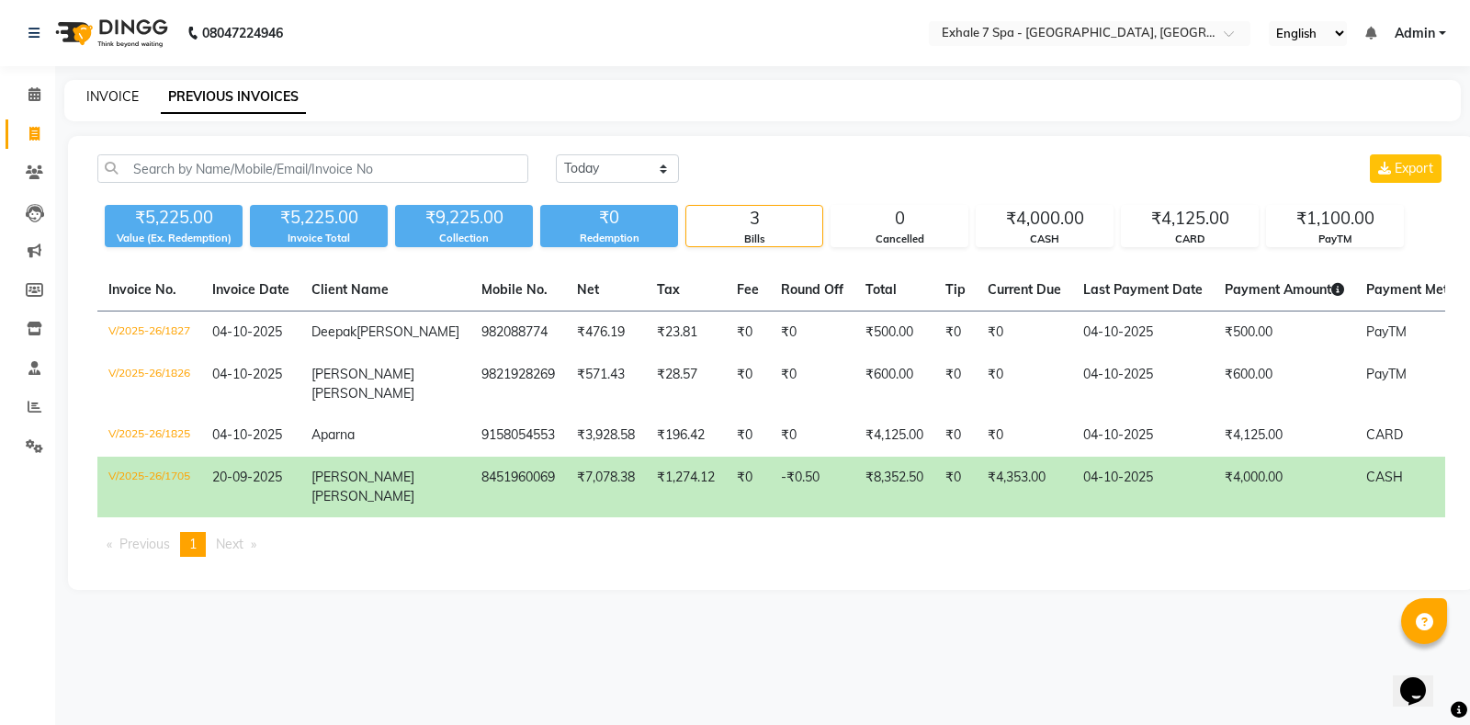
click at [112, 101] on link "INVOICE" at bounding box center [112, 96] width 52 height 17
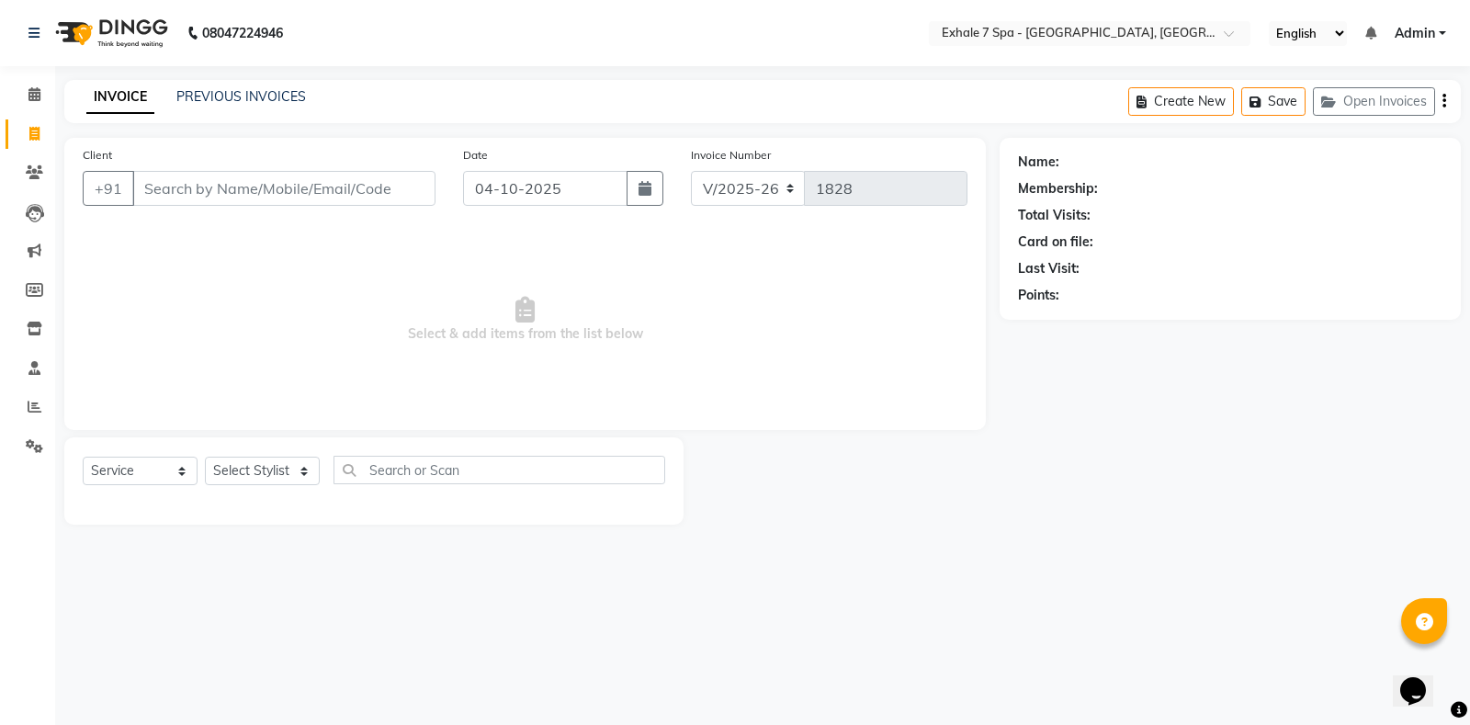
click at [313, 282] on span "Select & add items from the list below" at bounding box center [525, 320] width 885 height 184
click at [205, 100] on link "PREVIOUS INVOICES" at bounding box center [241, 96] width 130 height 17
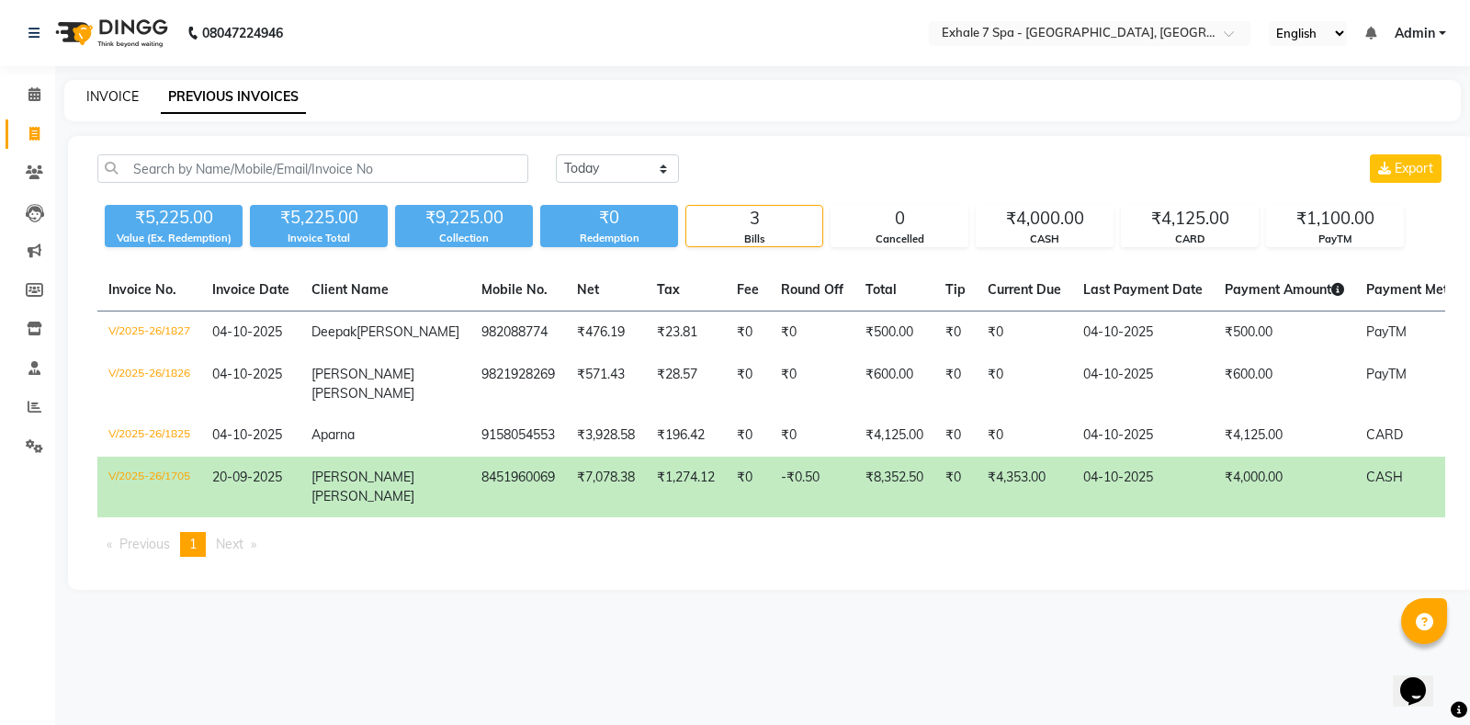
click at [99, 96] on link "INVOICE" at bounding box center [112, 96] width 52 height 17
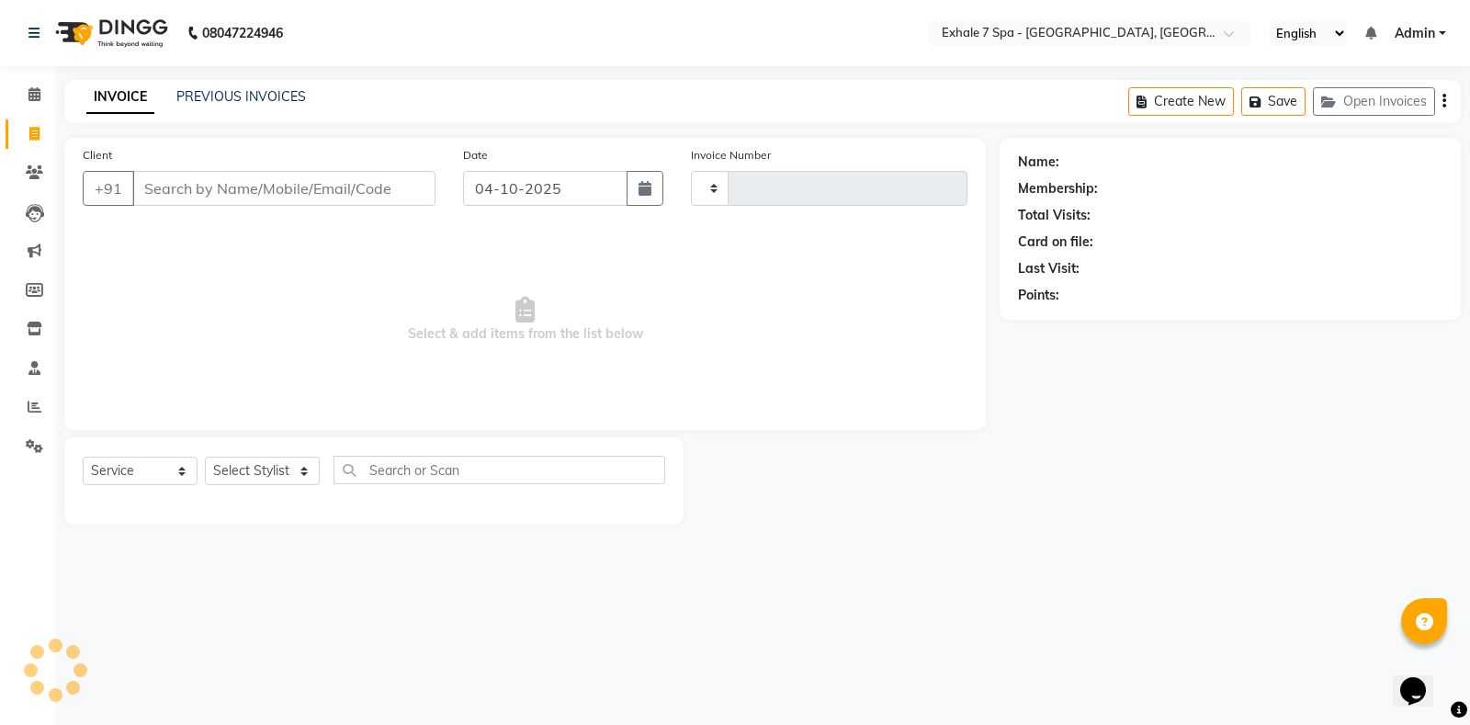
click at [189, 191] on input "Client" at bounding box center [283, 188] width 303 height 35
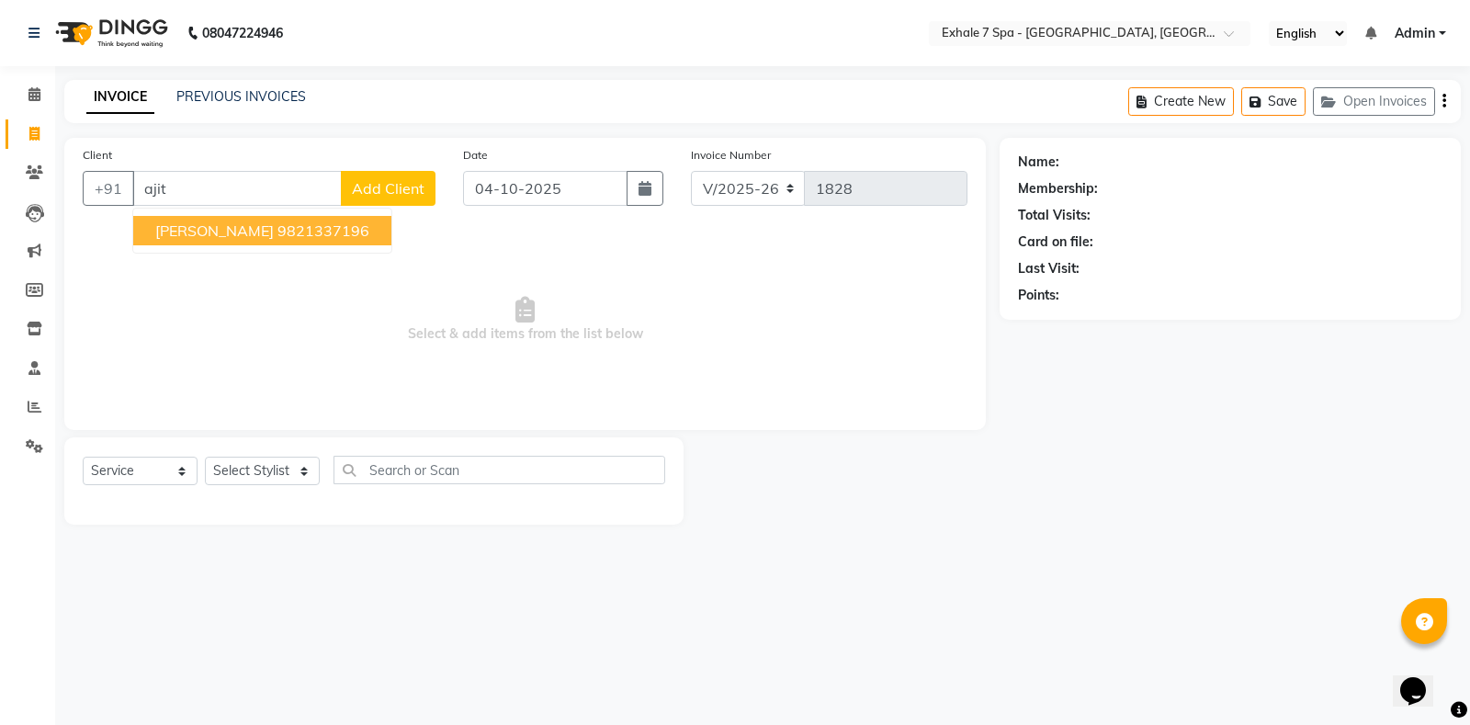
click at [191, 226] on span "[PERSON_NAME]" at bounding box center [214, 230] width 118 height 18
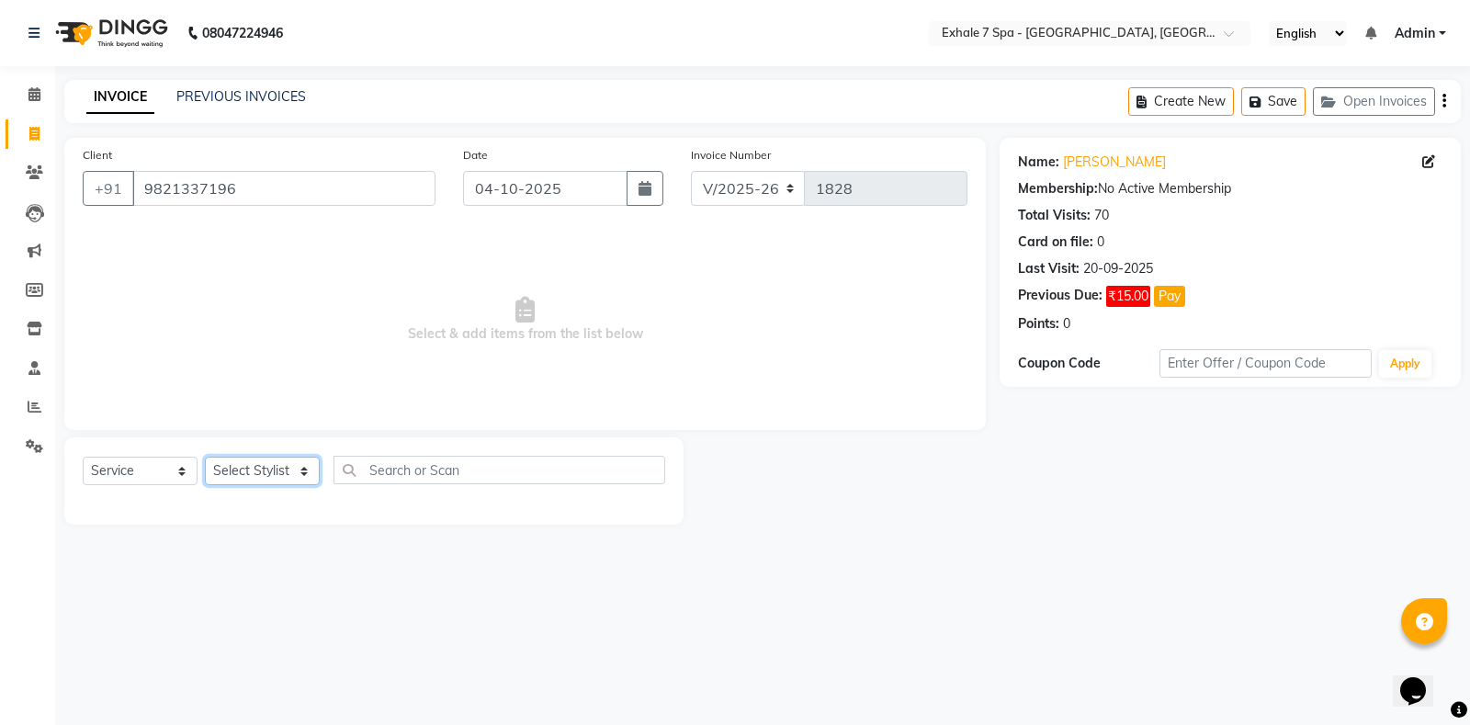
click at [288, 468] on select "Select Stylist [PERSON_NAME] [PERSON_NAME] Faraheem [PERSON_NAME] [PERSON_NAME]…" at bounding box center [262, 470] width 115 height 28
click at [1184, 302] on div "Previous Due: ₹15.00 Pay" at bounding box center [1230, 296] width 424 height 21
click at [1169, 289] on button "Pay" at bounding box center [1169, 296] width 31 height 21
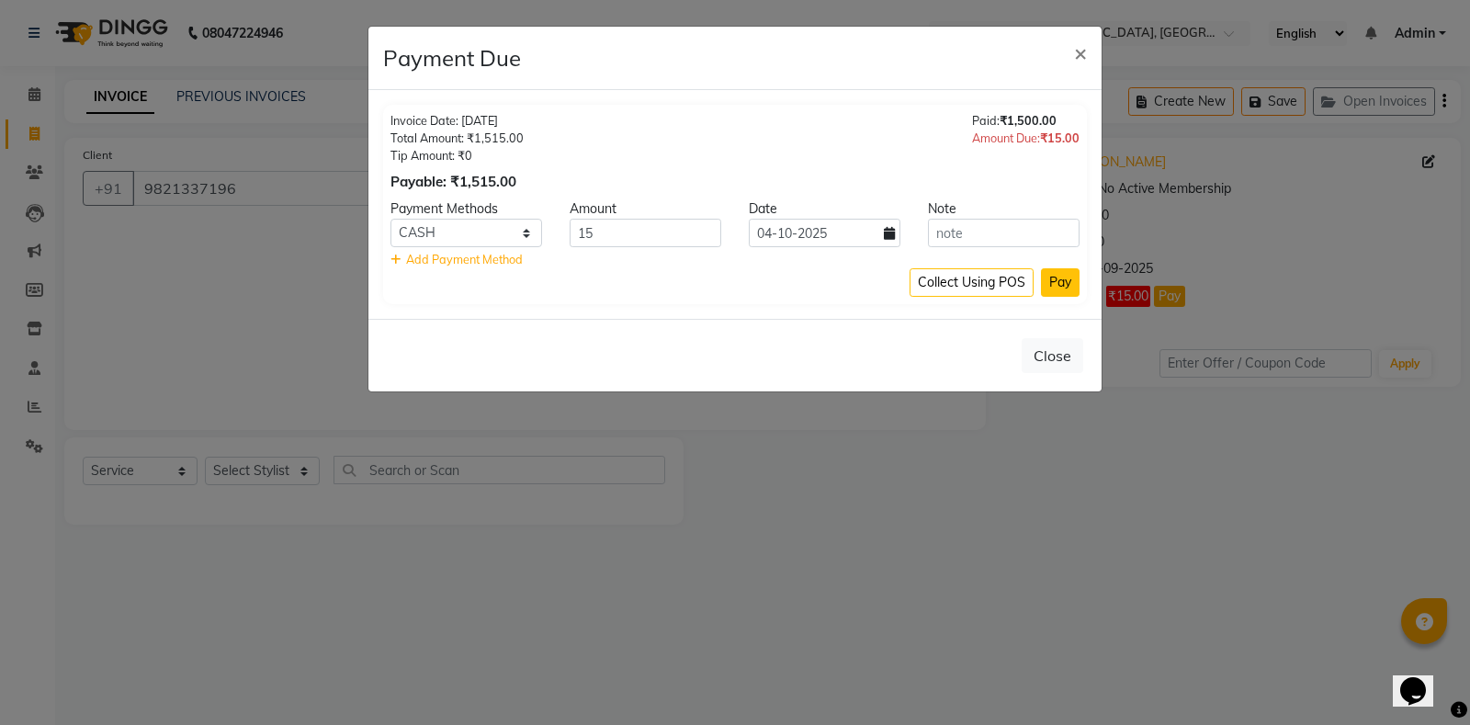
click at [1052, 287] on button "Pay" at bounding box center [1060, 282] width 39 height 28
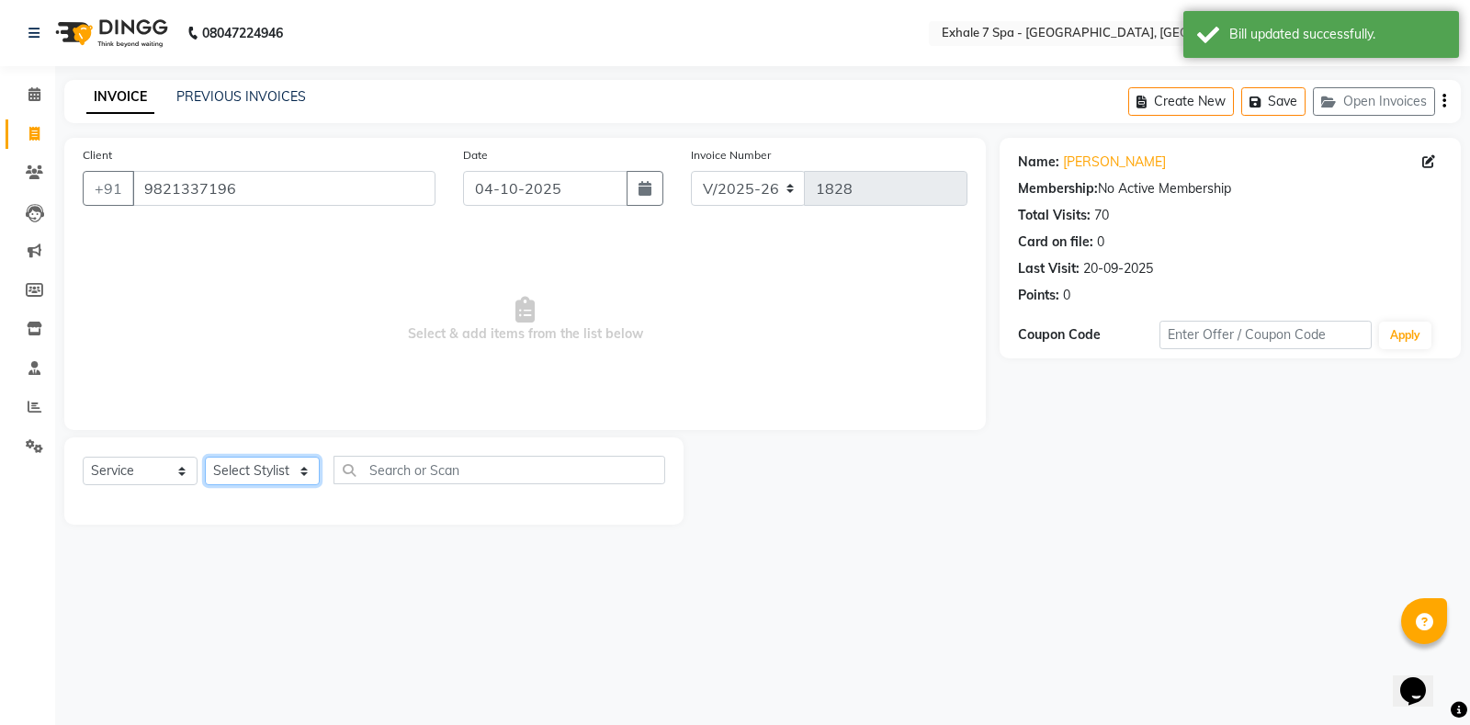
click at [300, 472] on select "Select Stylist [PERSON_NAME] [PERSON_NAME] Faraheem [PERSON_NAME] [PERSON_NAME]…" at bounding box center [262, 470] width 115 height 28
click at [205, 456] on select "Select Stylist [PERSON_NAME] [PERSON_NAME] Faraheem [PERSON_NAME] [PERSON_NAME]…" at bounding box center [262, 470] width 115 height 28
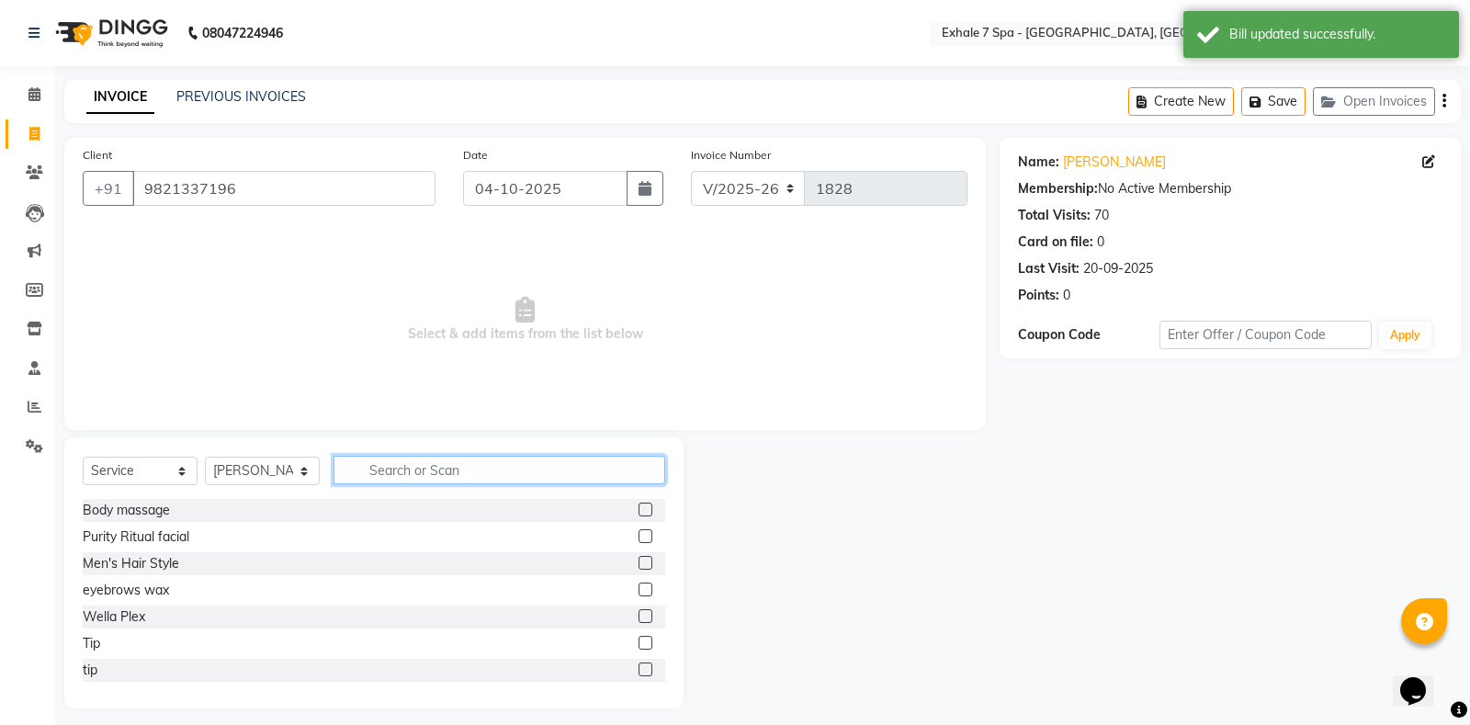
click at [363, 461] on input "text" at bounding box center [499, 470] width 332 height 28
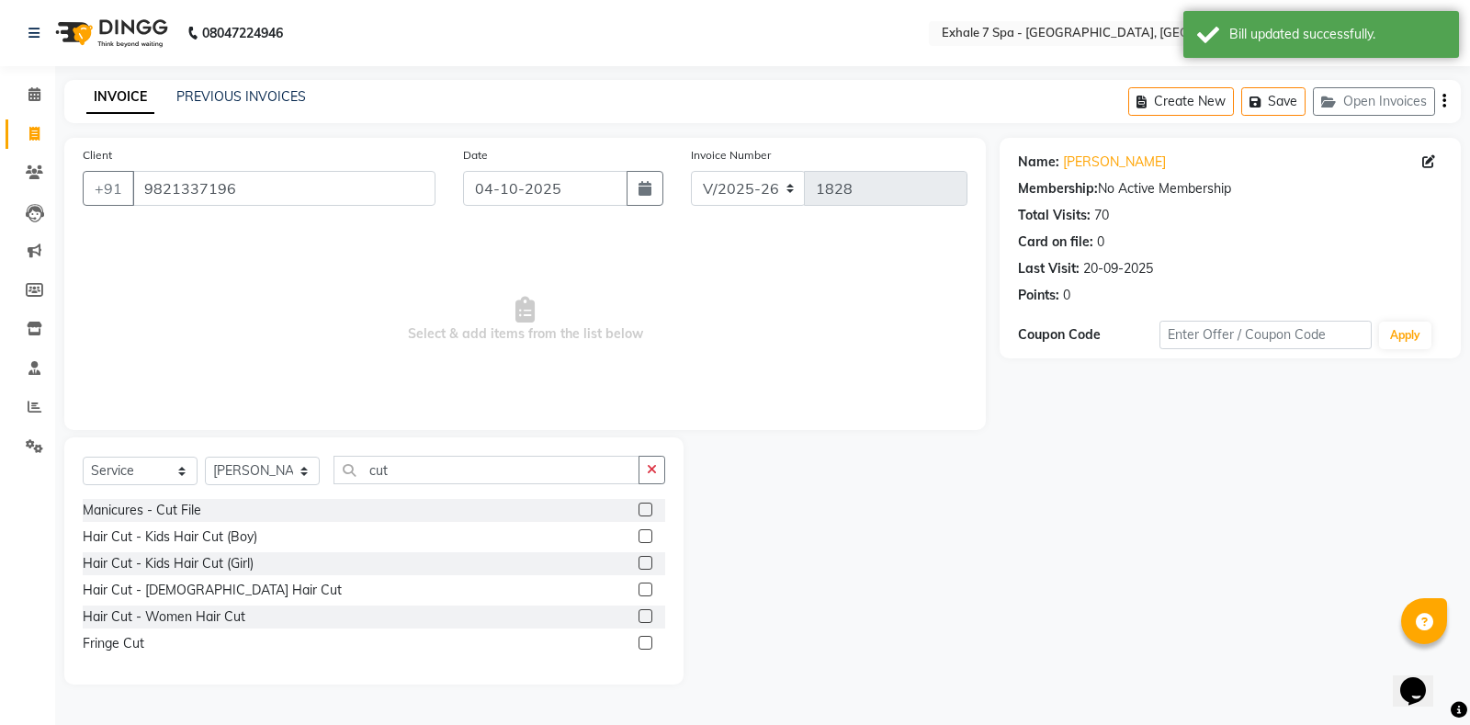
click at [641, 510] on label at bounding box center [645, 509] width 14 height 14
click at [641, 510] on input "checkbox" at bounding box center [644, 510] width 12 height 12
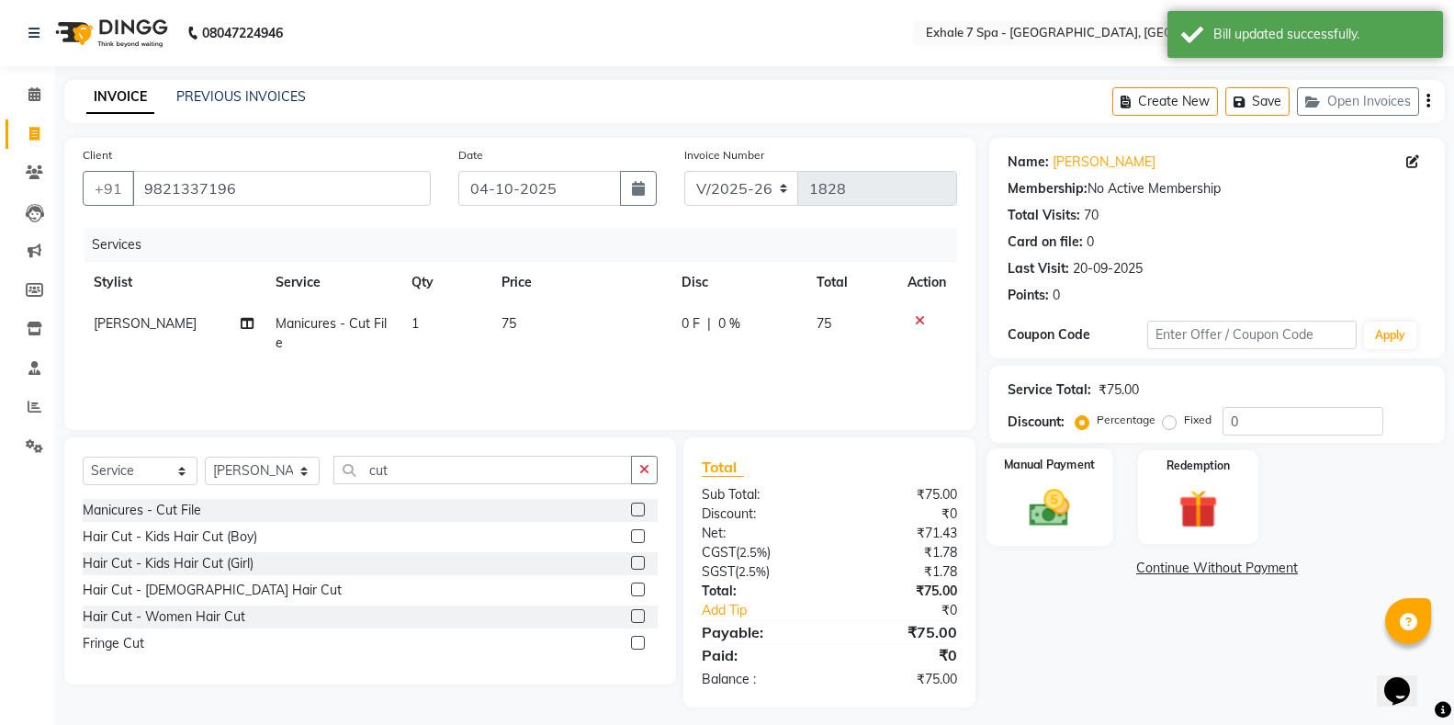
click at [1061, 480] on div "Manual Payment" at bounding box center [1049, 497] width 126 height 98
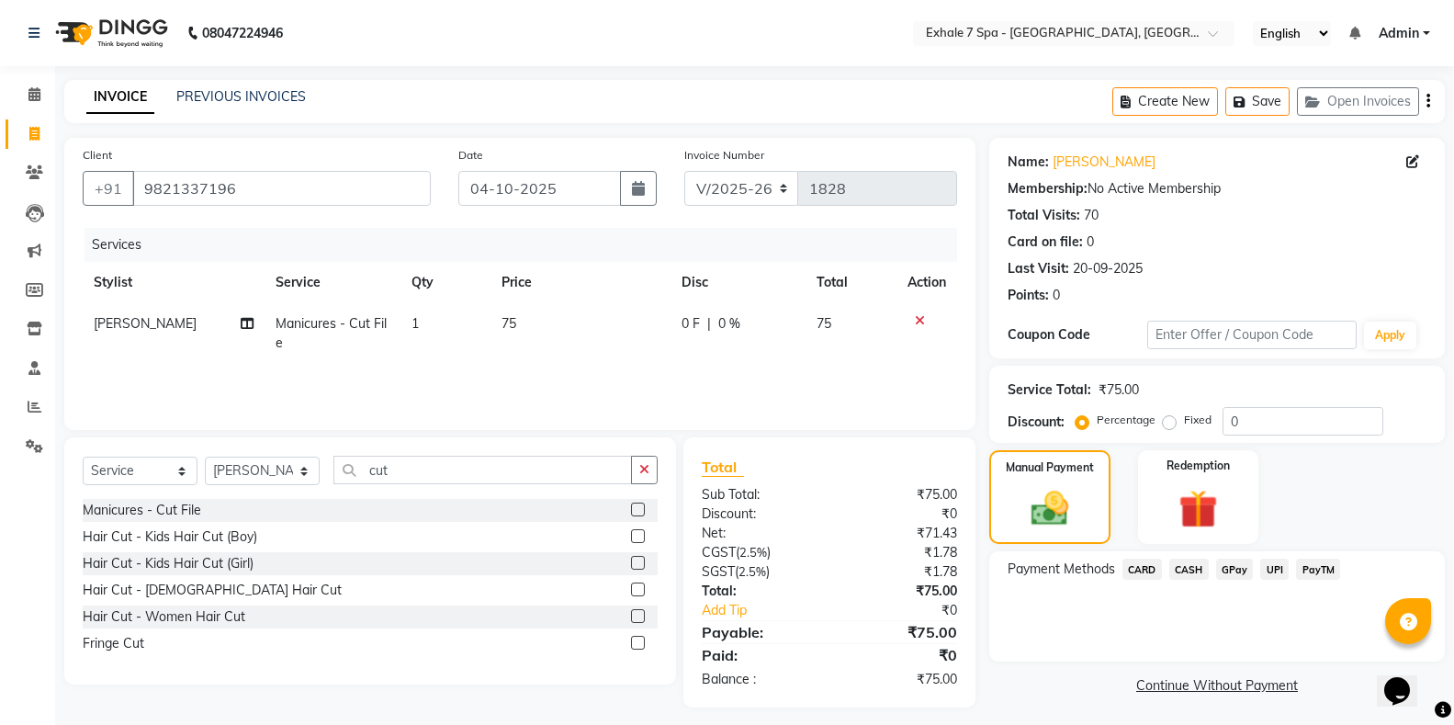
click at [1188, 561] on span "CASH" at bounding box center [1188, 568] width 39 height 21
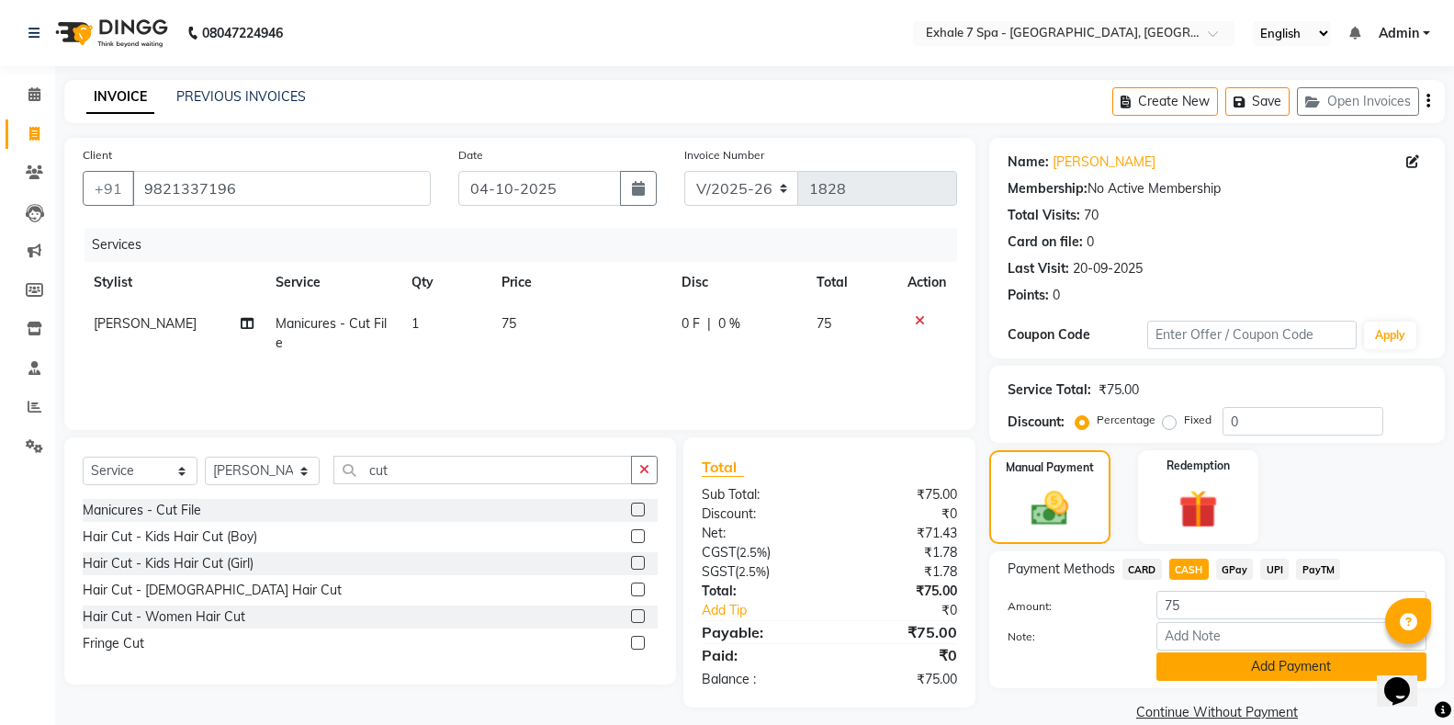
click at [1213, 664] on button "Add Payment" at bounding box center [1291, 666] width 270 height 28
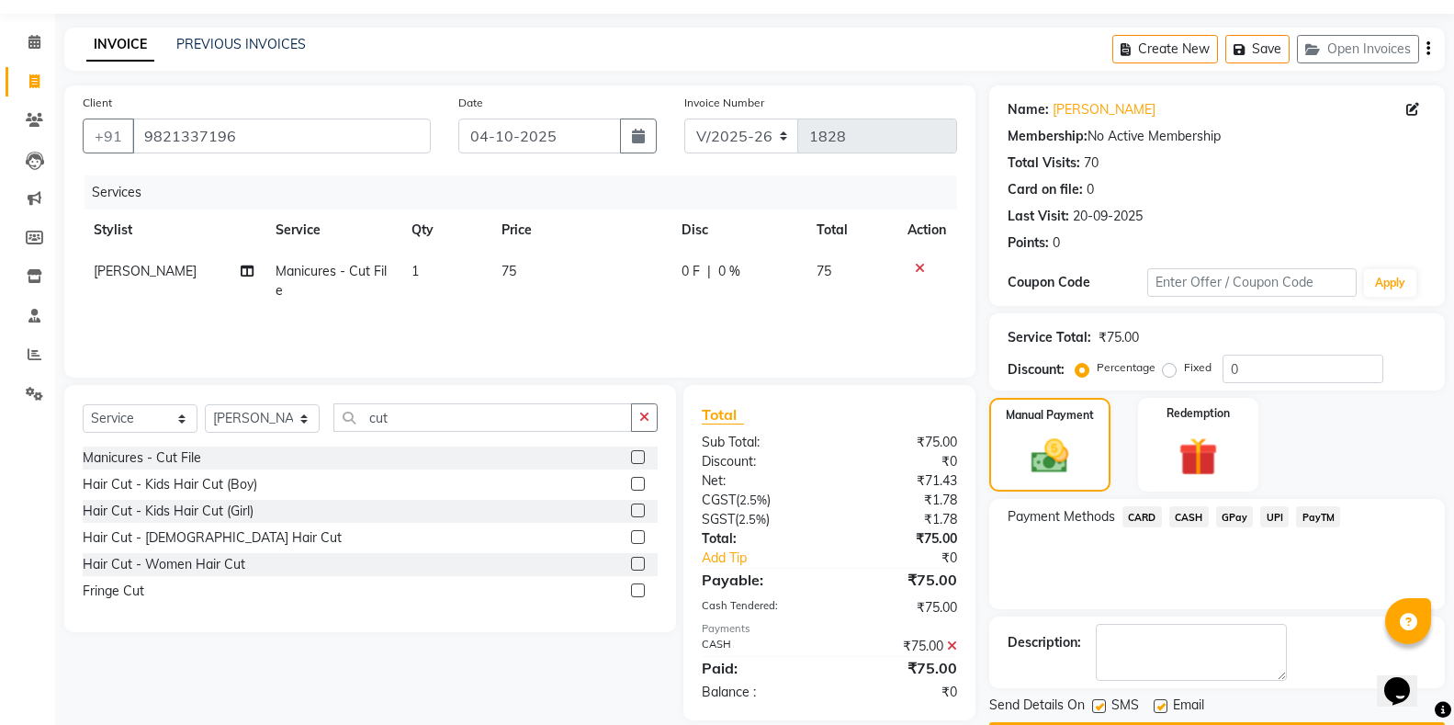
scroll to position [106, 0]
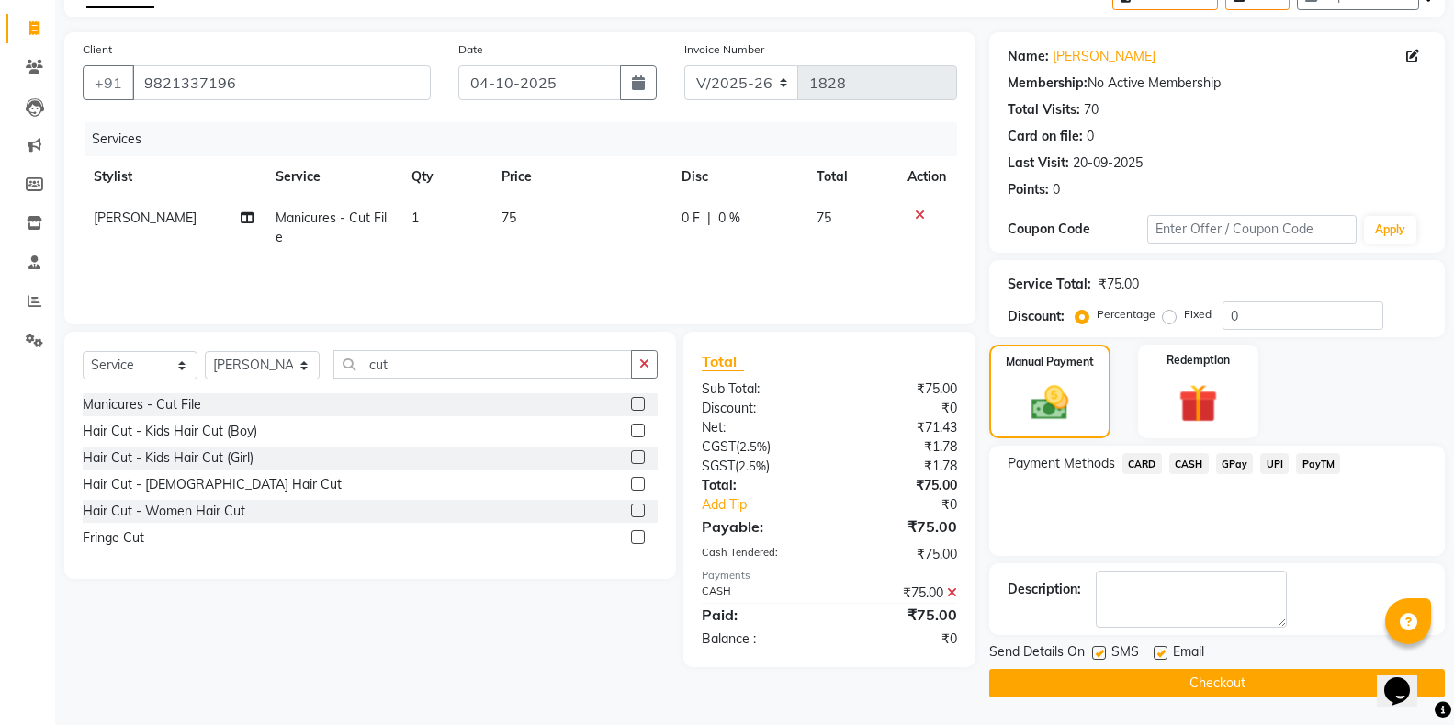
click at [1106, 672] on button "Checkout" at bounding box center [1217, 683] width 456 height 28
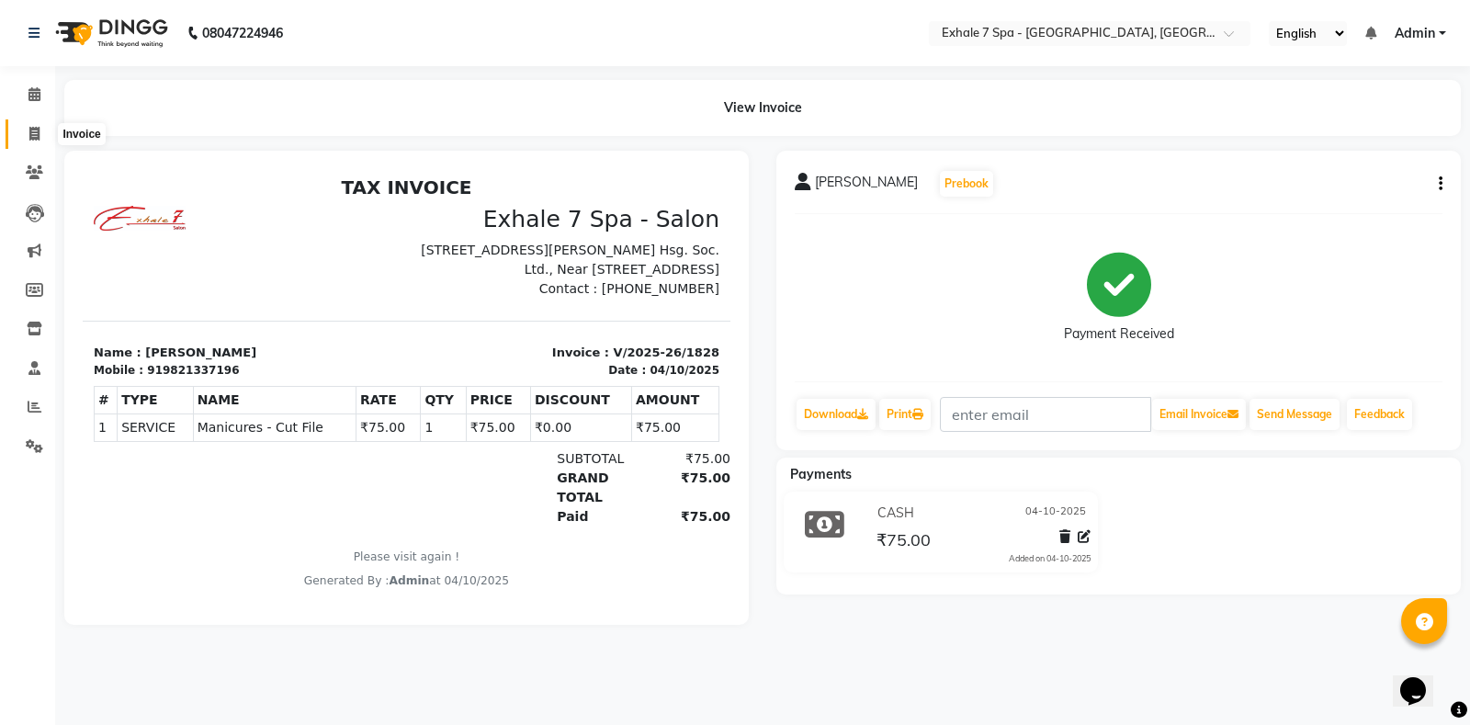
click at [35, 124] on span at bounding box center [34, 134] width 32 height 21
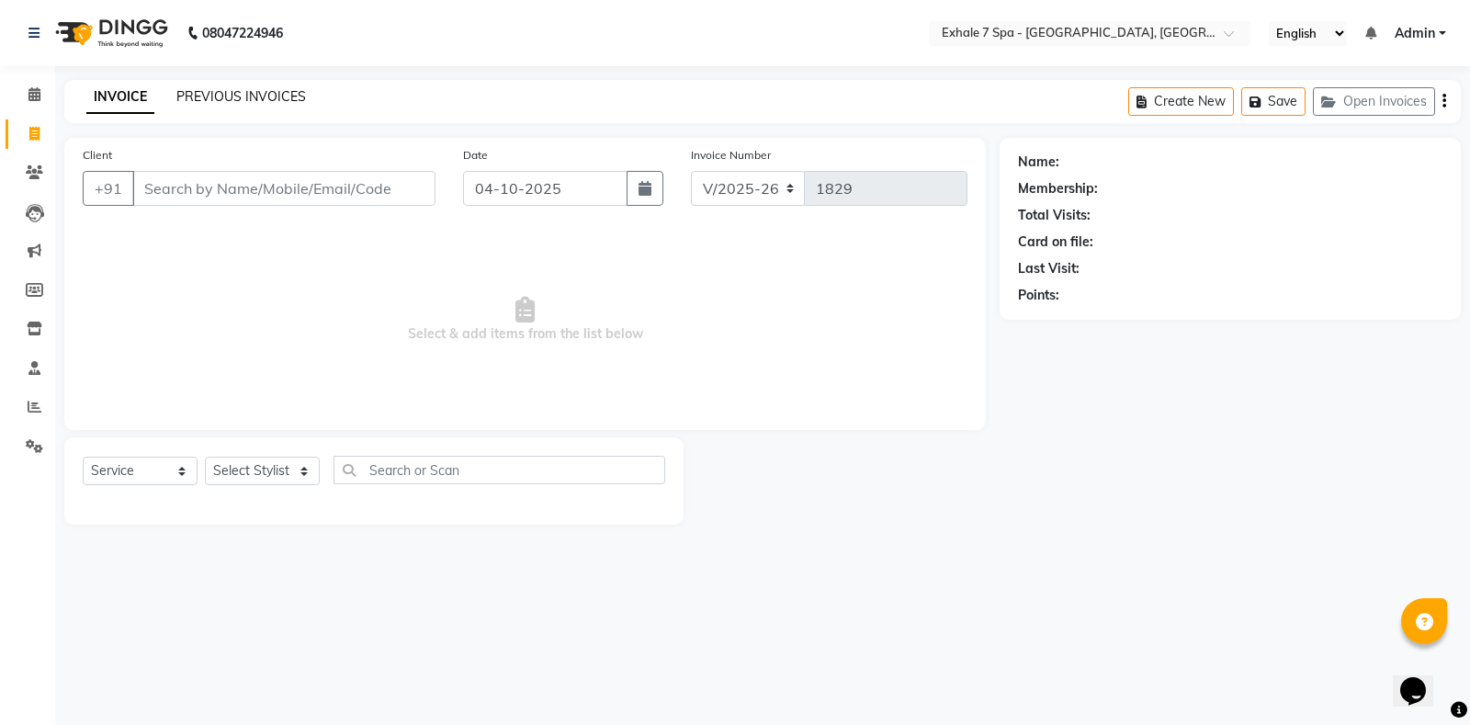
click at [220, 98] on link "PREVIOUS INVOICES" at bounding box center [241, 96] width 130 height 17
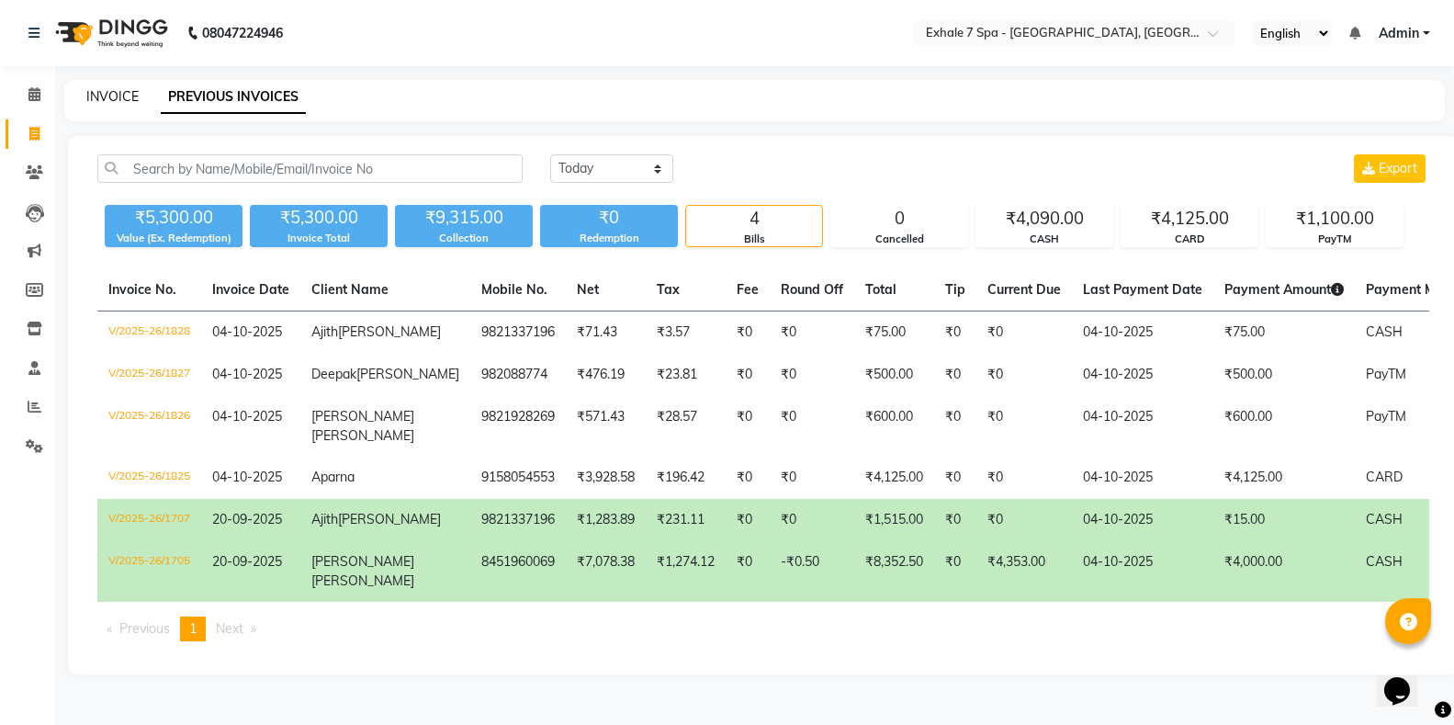
click at [134, 96] on link "INVOICE" at bounding box center [112, 96] width 52 height 17
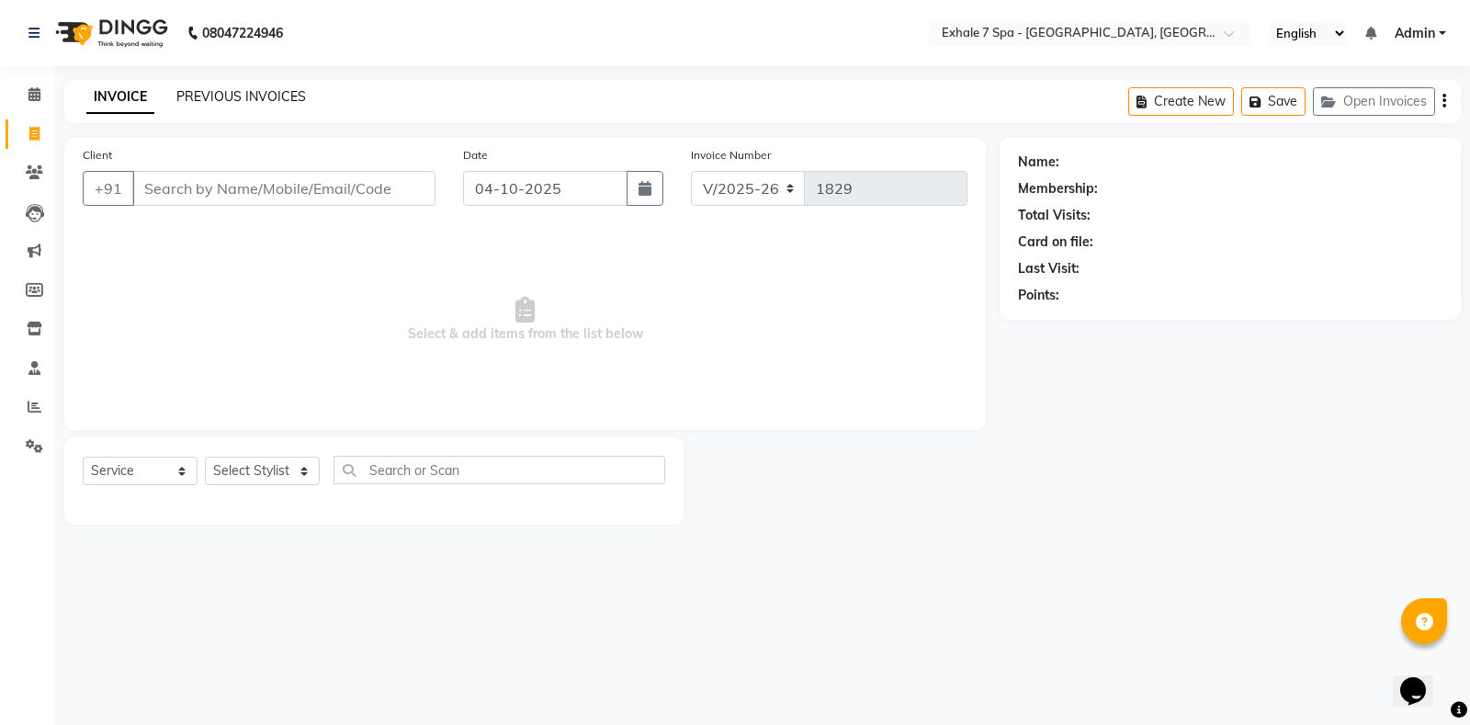
click at [283, 100] on link "PREVIOUS INVOICES" at bounding box center [241, 96] width 130 height 17
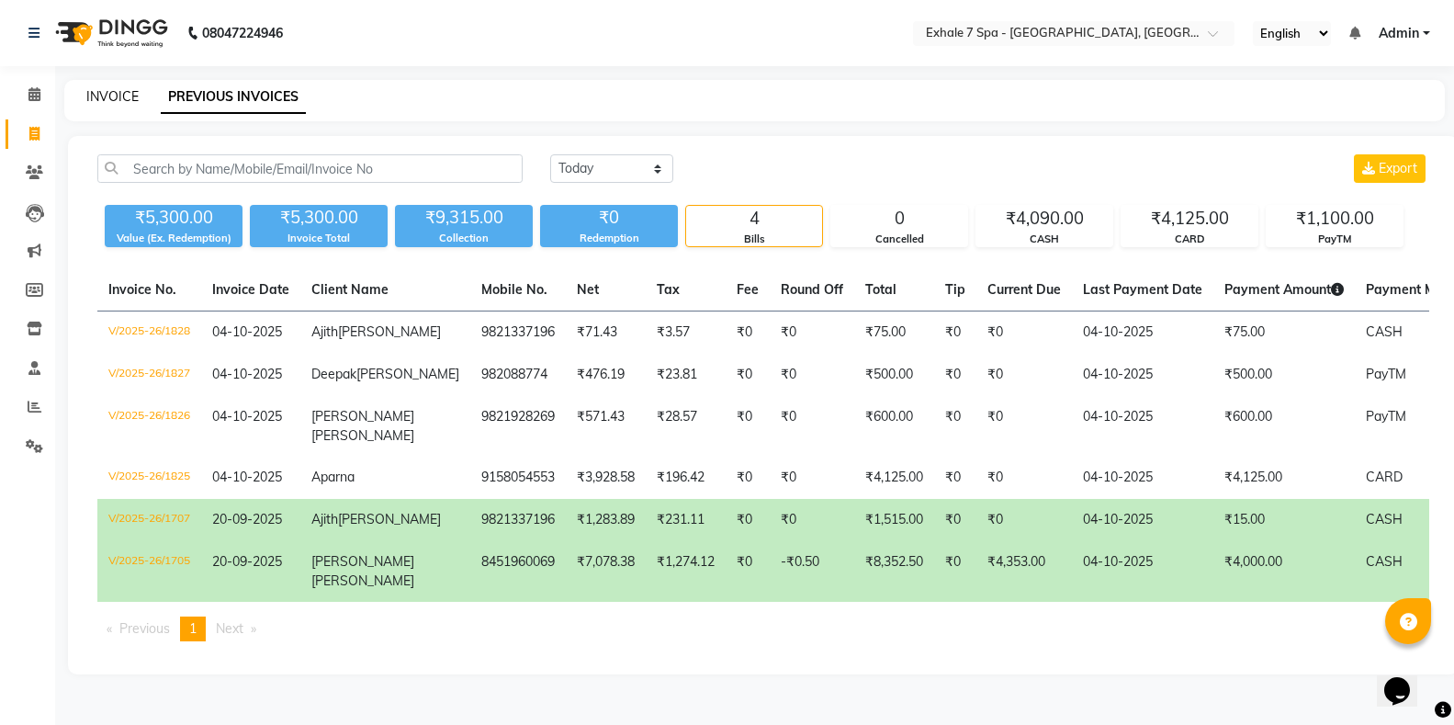
click at [125, 99] on link "INVOICE" at bounding box center [112, 96] width 52 height 17
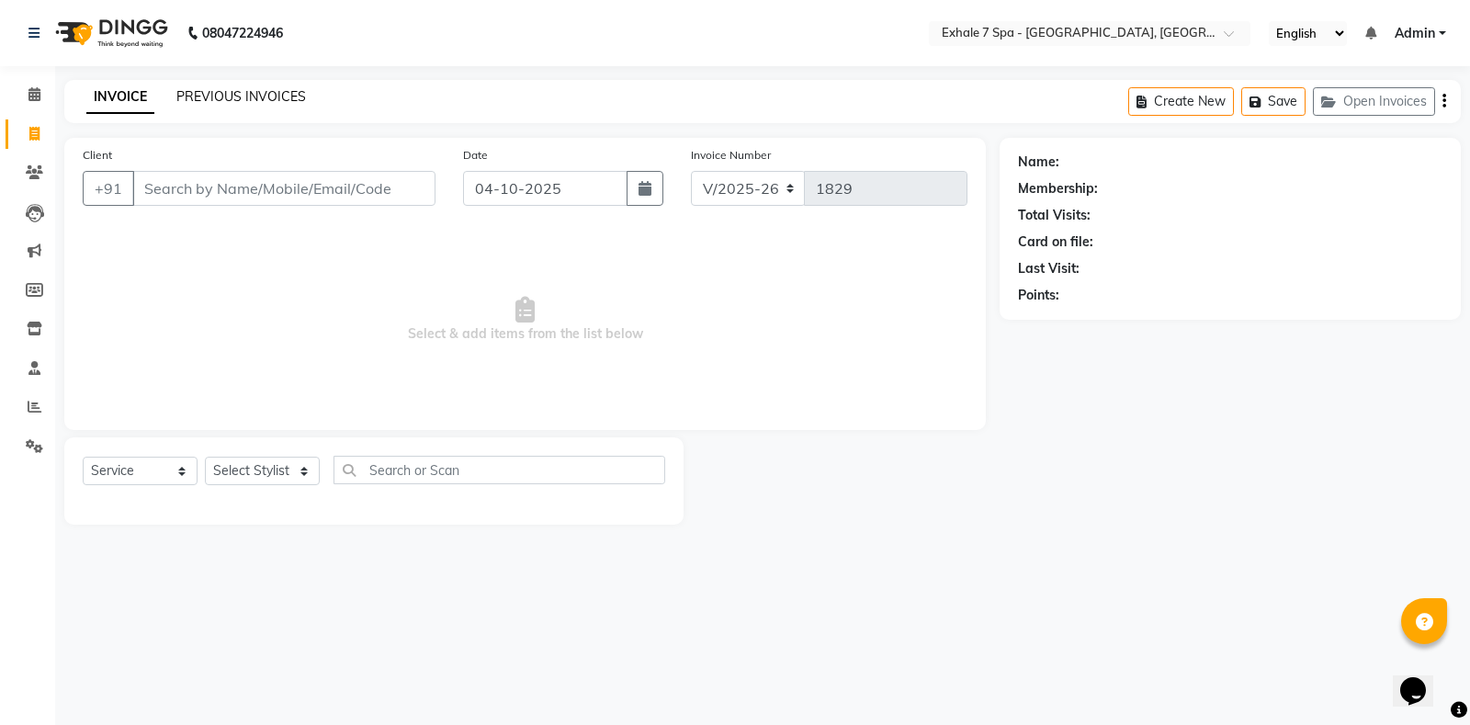
click at [247, 91] on link "PREVIOUS INVOICES" at bounding box center [241, 96] width 130 height 17
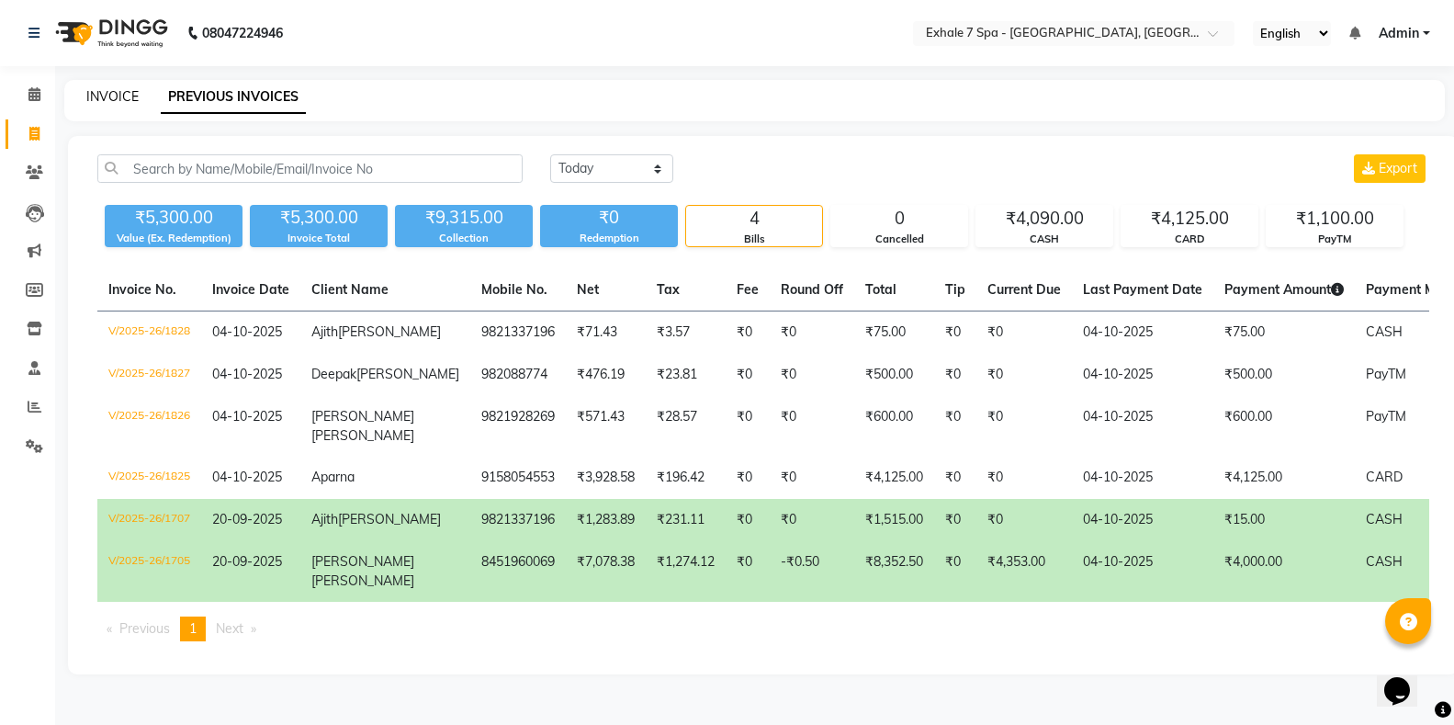
click at [108, 91] on link "INVOICE" at bounding box center [112, 96] width 52 height 17
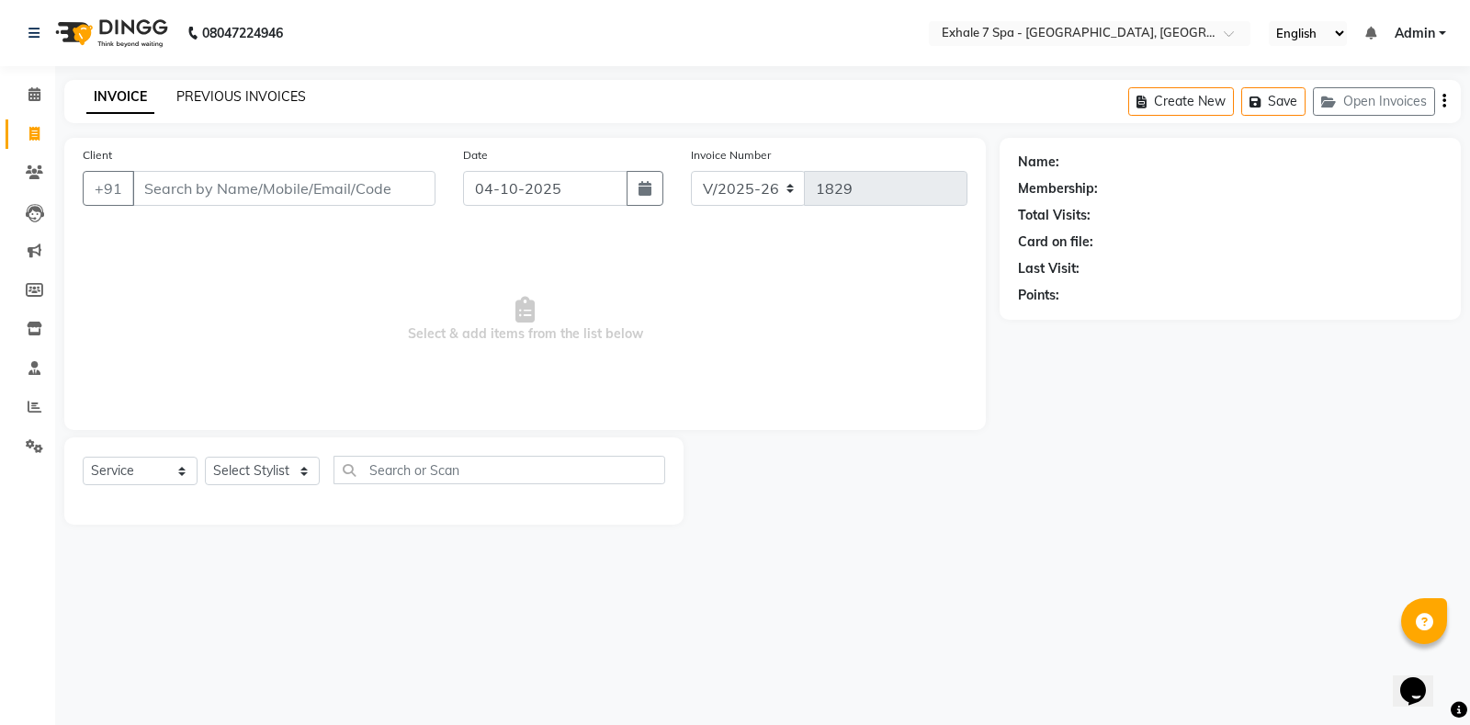
click at [229, 93] on link "PREVIOUS INVOICES" at bounding box center [241, 96] width 130 height 17
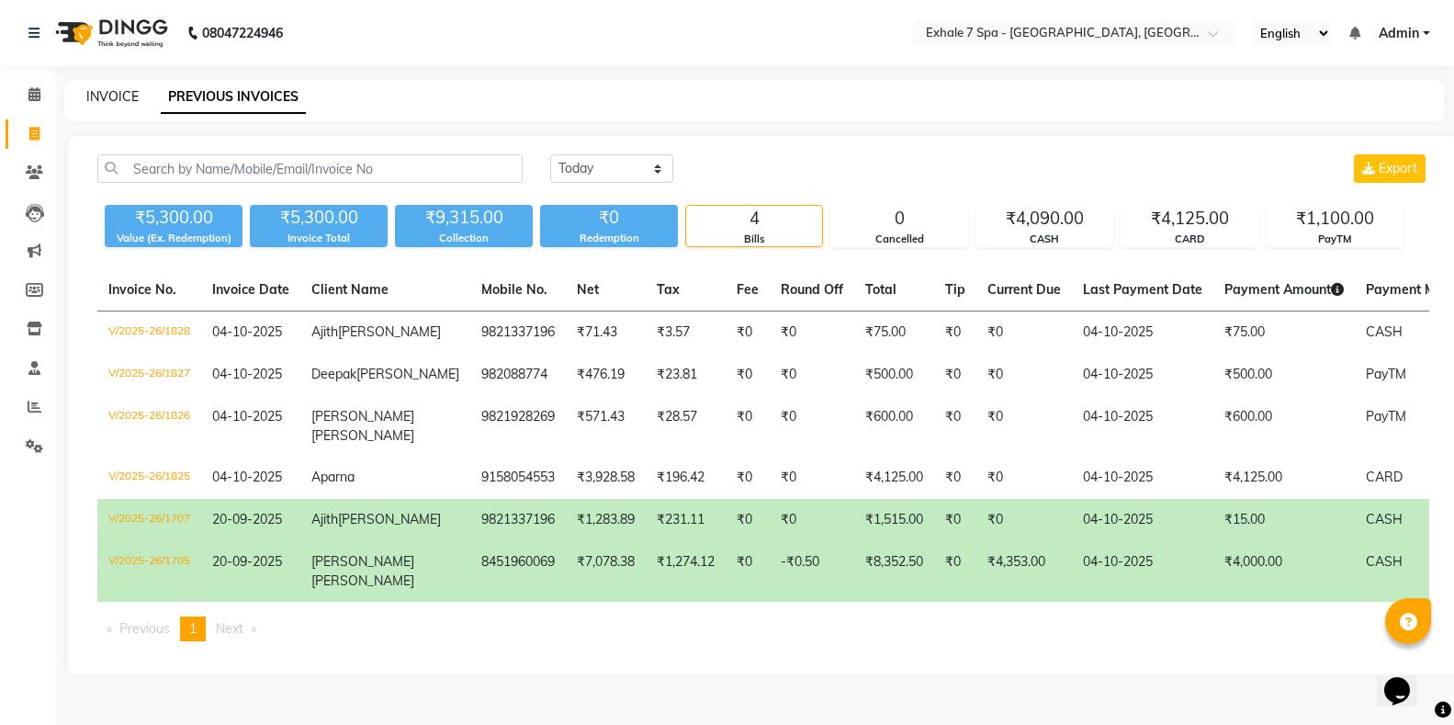
click at [96, 100] on link "INVOICE" at bounding box center [112, 96] width 52 height 17
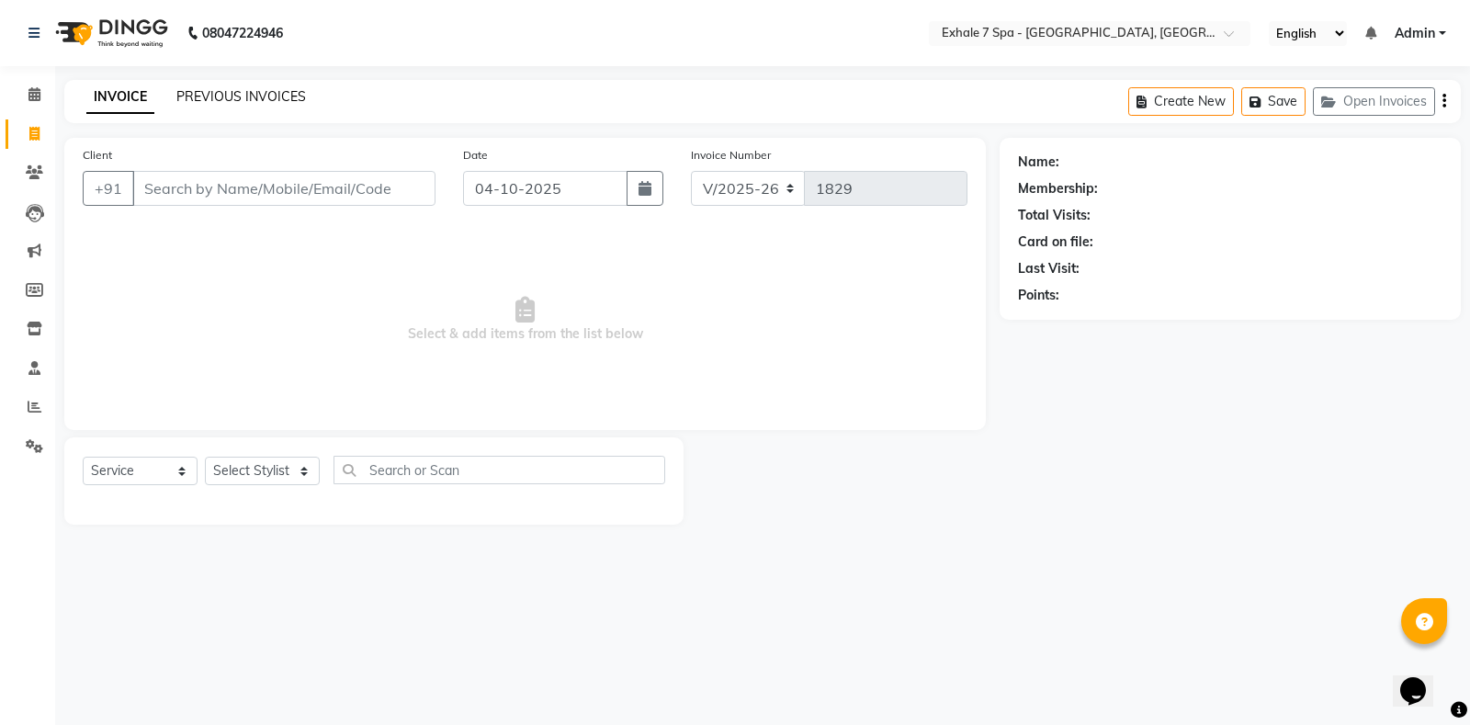
click at [207, 96] on link "PREVIOUS INVOICES" at bounding box center [241, 96] width 130 height 17
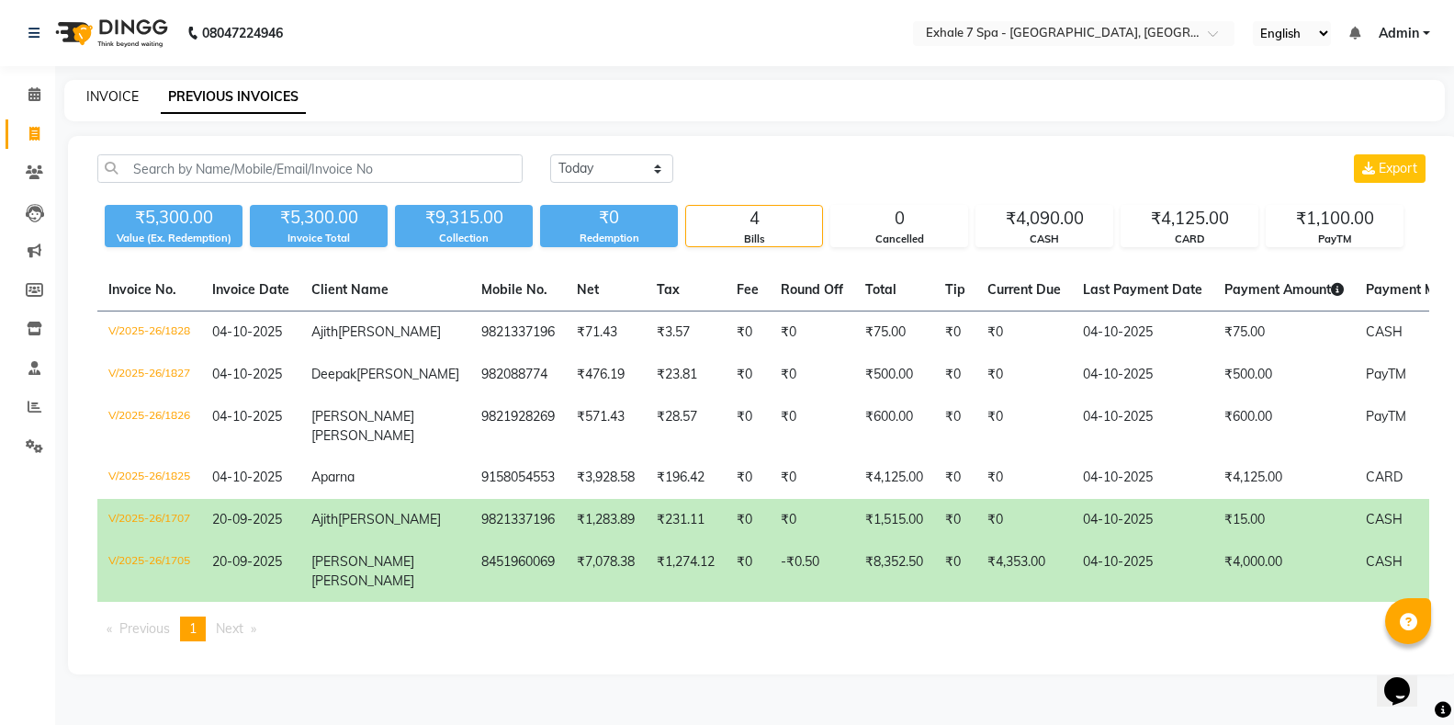
click at [112, 96] on link "INVOICE" at bounding box center [112, 96] width 52 height 17
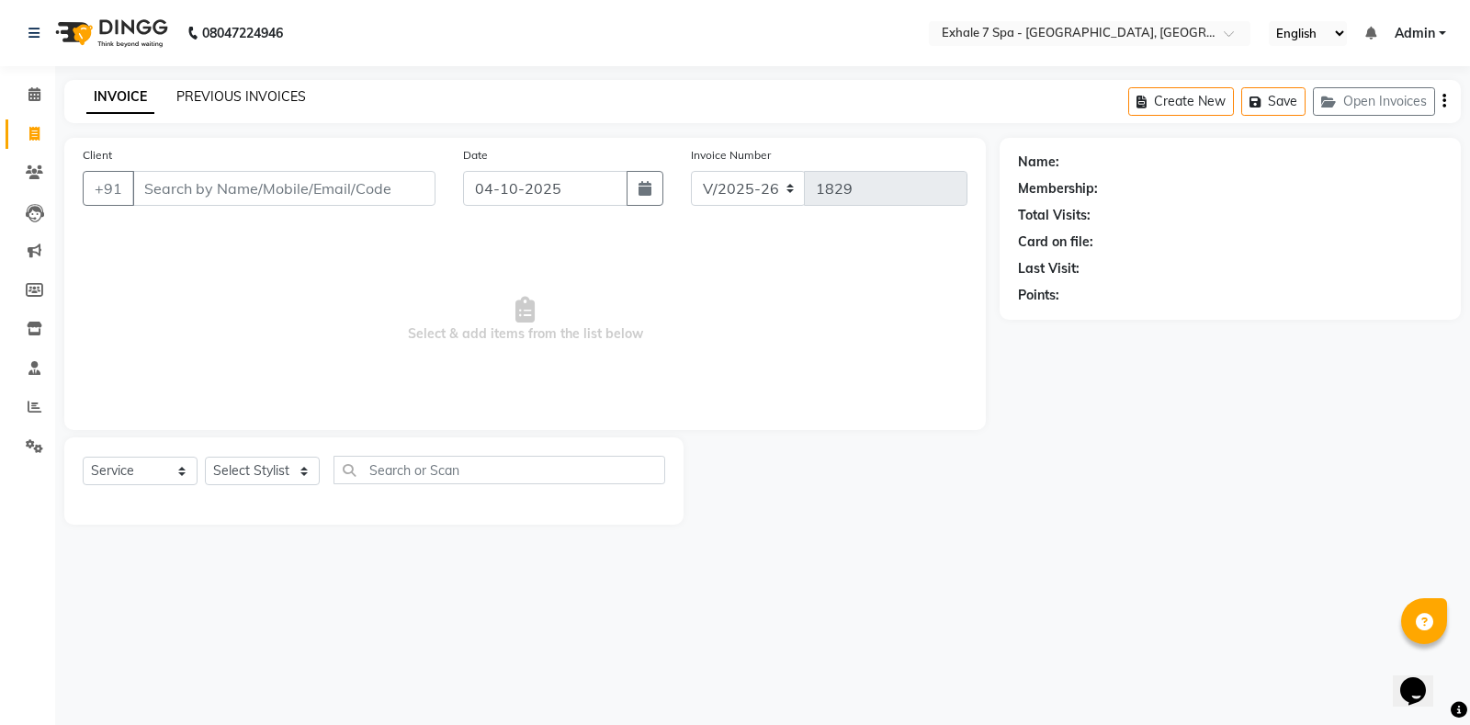
click at [190, 103] on link "PREVIOUS INVOICES" at bounding box center [241, 96] width 130 height 17
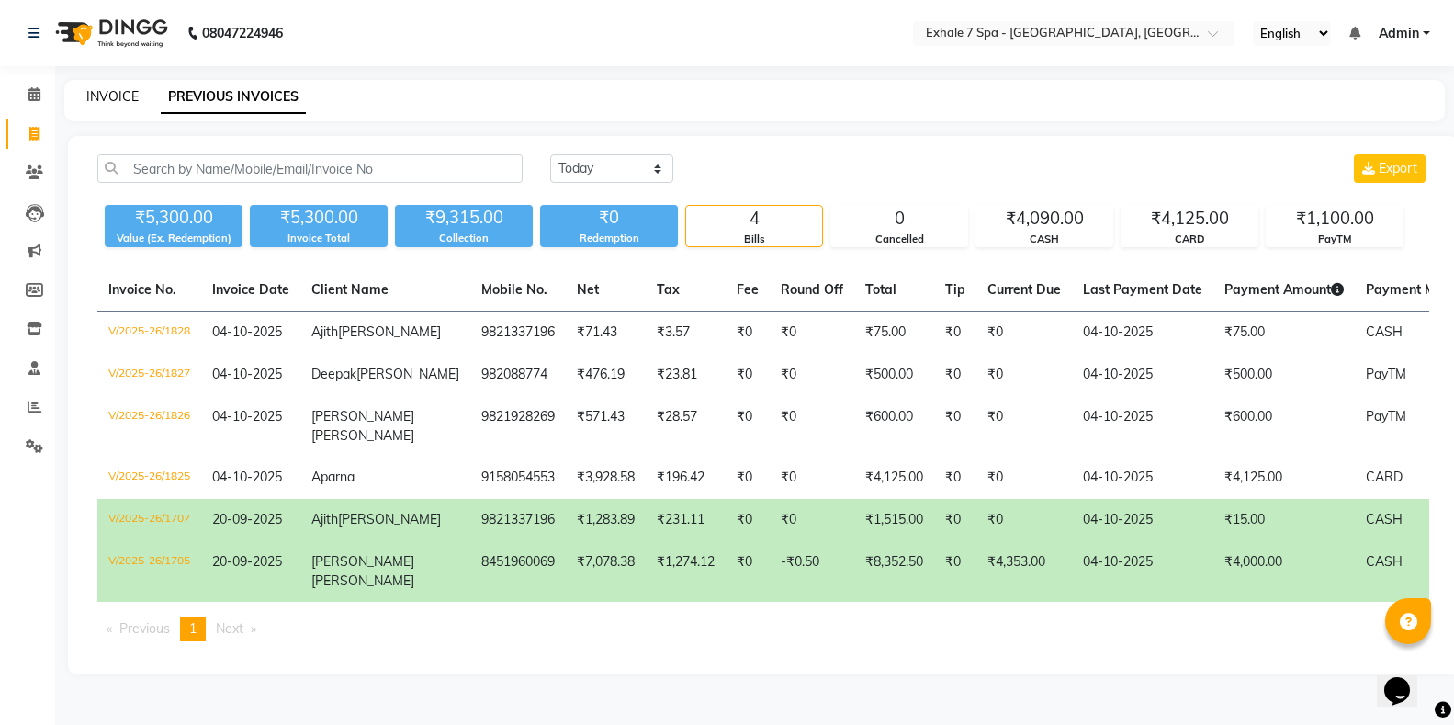
click at [104, 100] on link "INVOICE" at bounding box center [112, 96] width 52 height 17
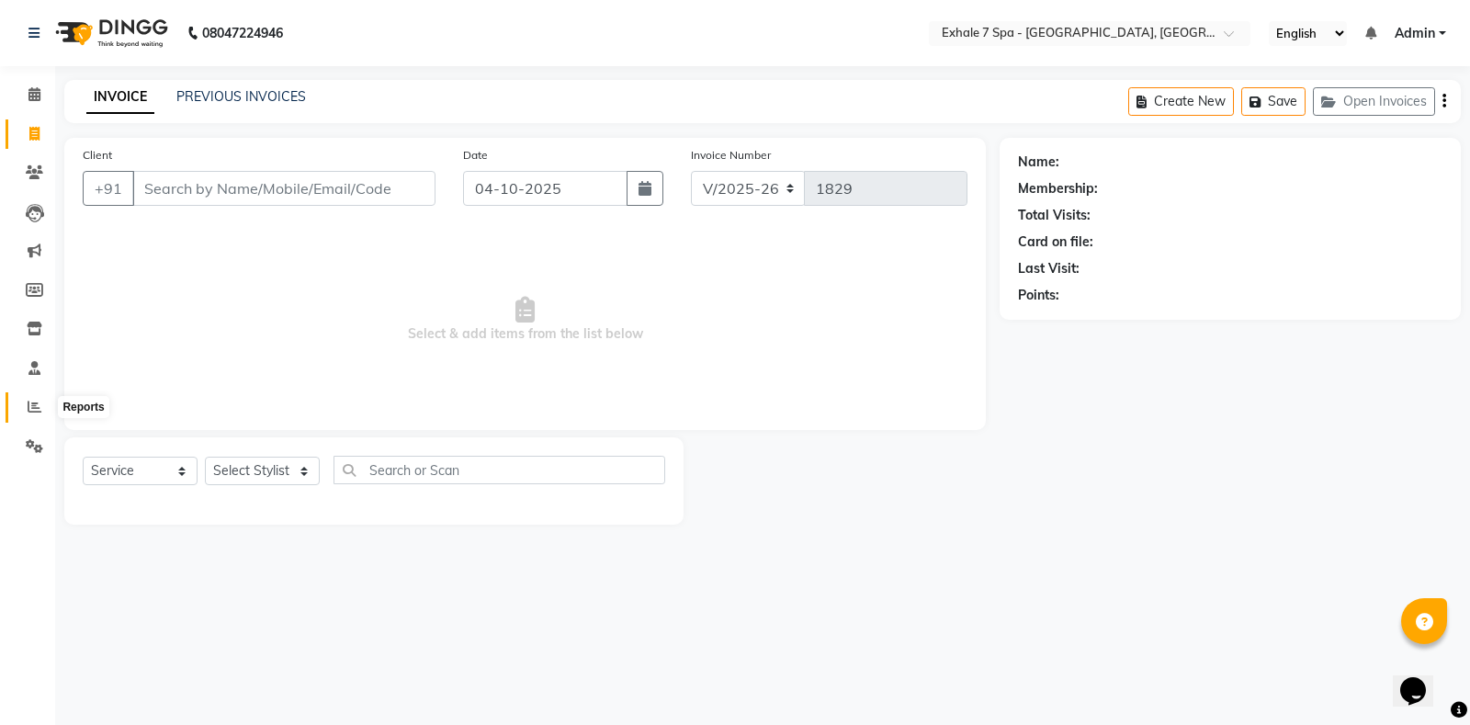
drag, startPoint x: 23, startPoint y: 406, endPoint x: 54, endPoint y: 387, distance: 36.7
click at [22, 406] on span at bounding box center [34, 407] width 32 height 21
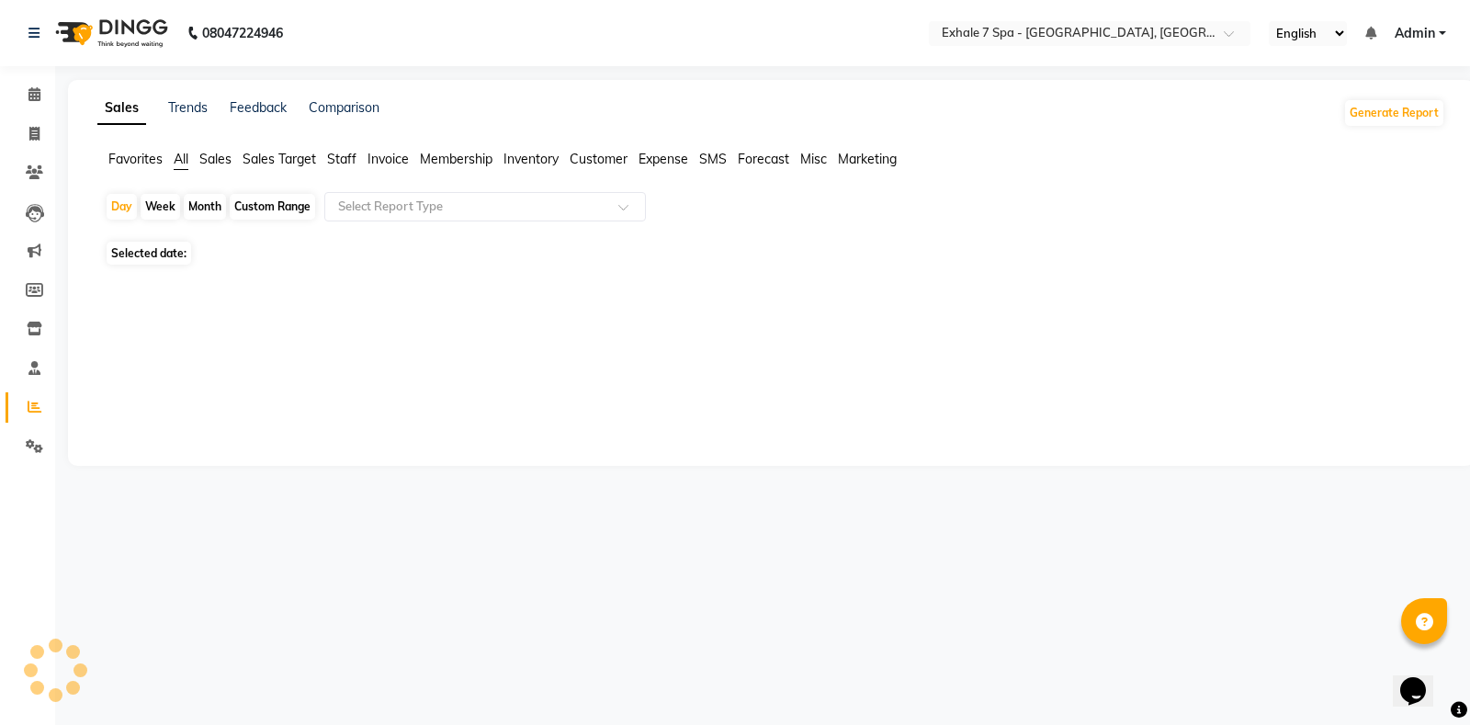
click at [341, 152] on span "Staff" at bounding box center [341, 159] width 29 height 17
click at [280, 210] on div "Custom Range" at bounding box center [272, 207] width 85 height 26
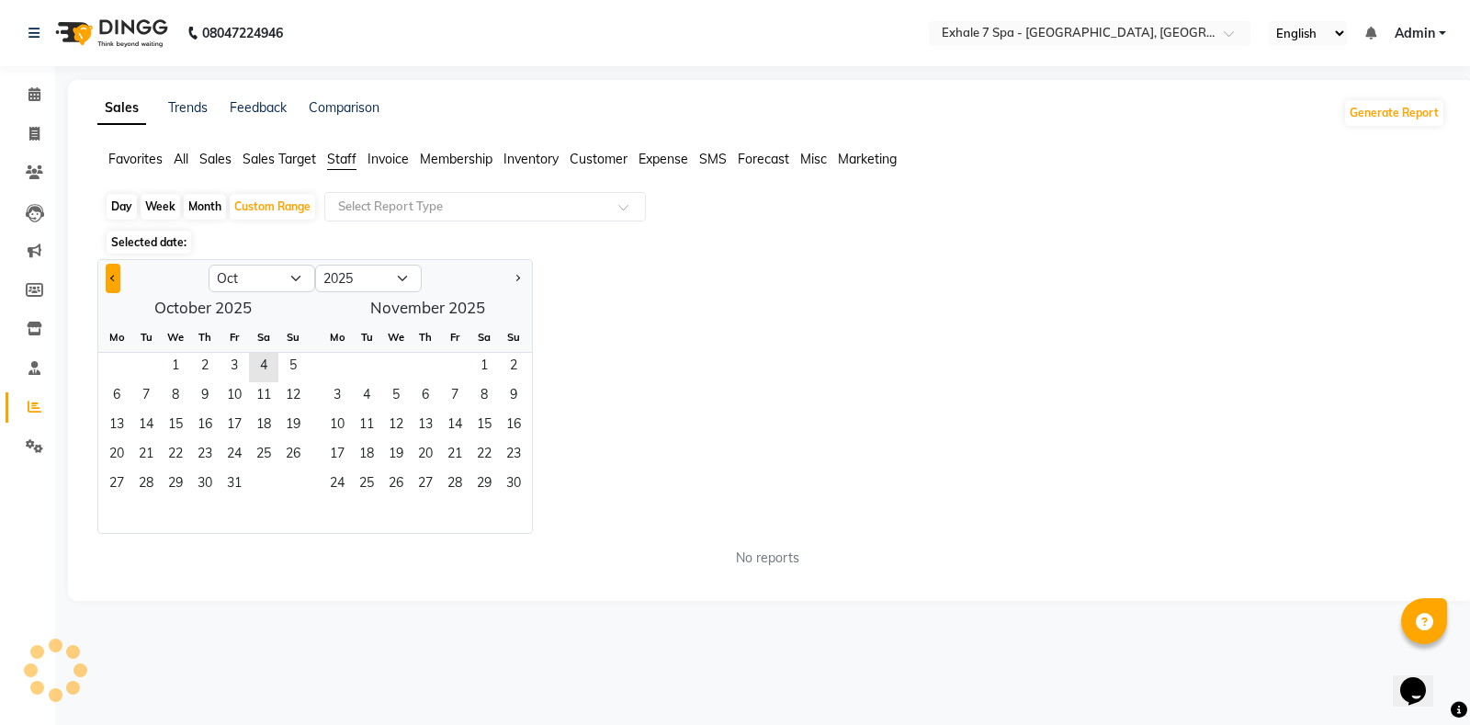
click at [111, 277] on span "Previous month" at bounding box center [113, 278] width 6 height 6
click at [105, 354] on span "1" at bounding box center [116, 367] width 29 height 29
click at [138, 491] on span "30" at bounding box center [145, 484] width 29 height 29
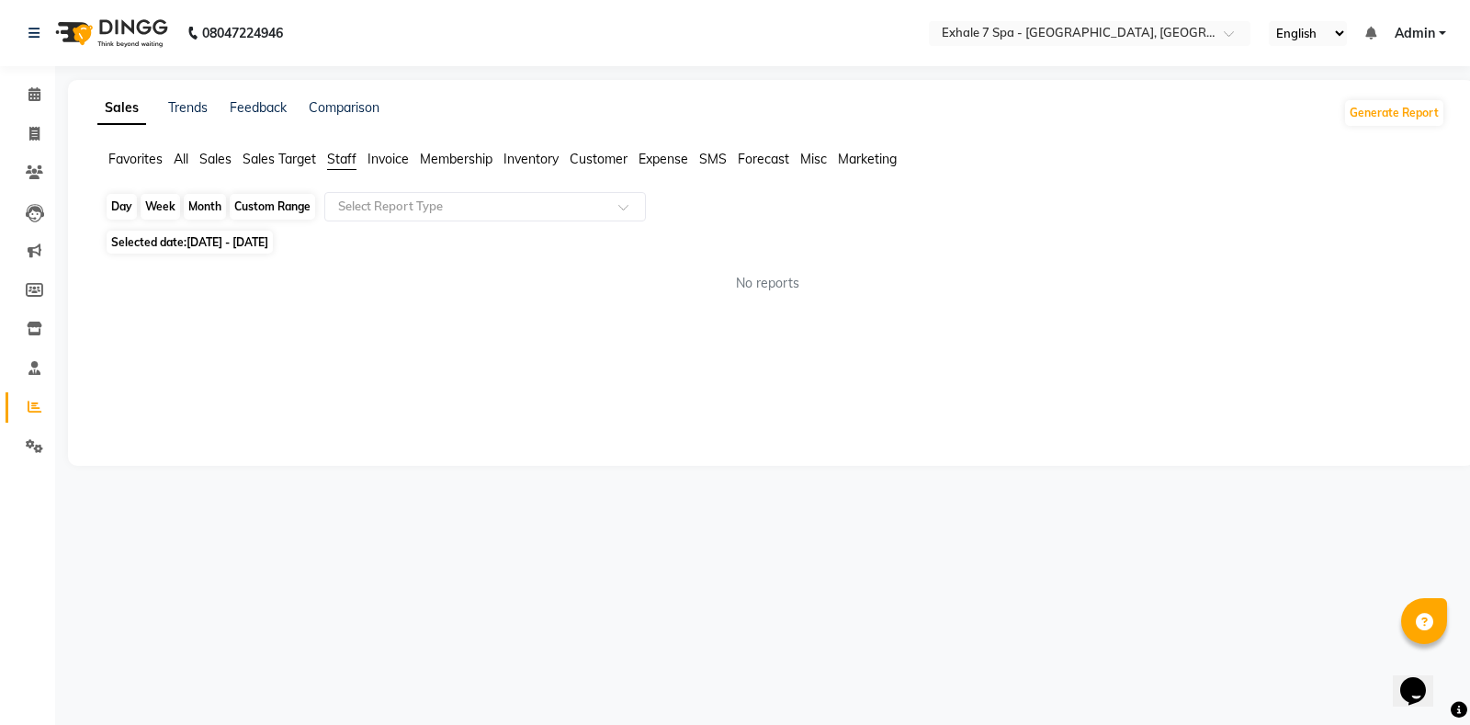
click at [247, 206] on div "Custom Range" at bounding box center [272, 207] width 85 height 26
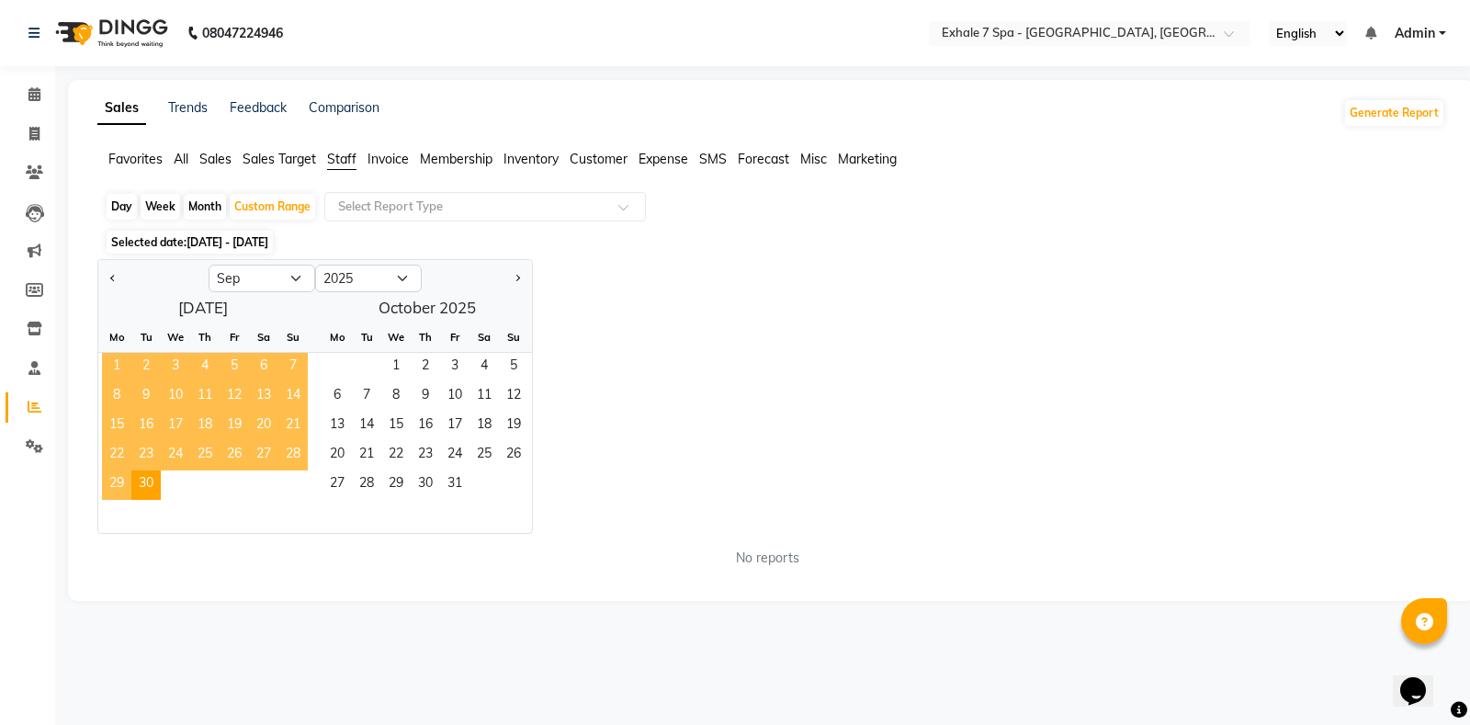
click at [109, 366] on span "1" at bounding box center [116, 367] width 29 height 29
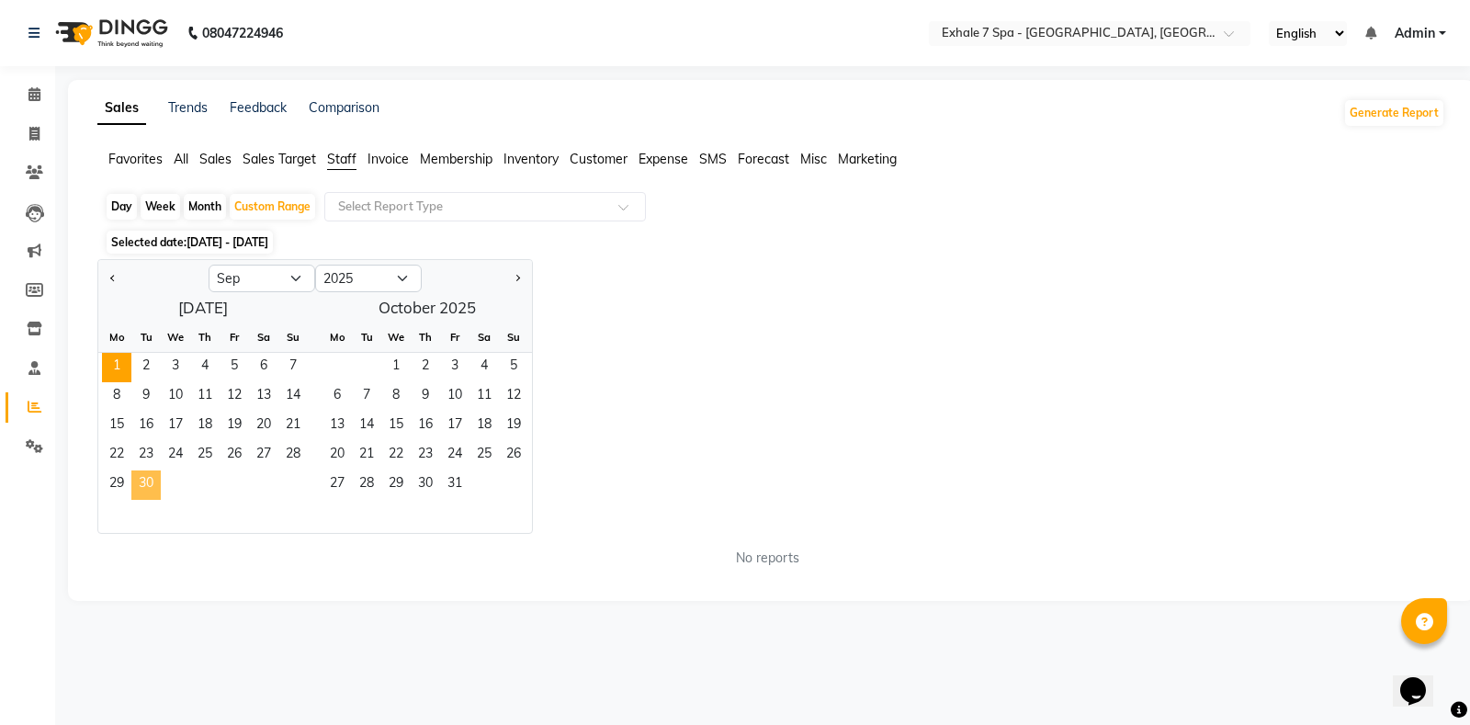
click at [158, 489] on span "30" at bounding box center [145, 484] width 29 height 29
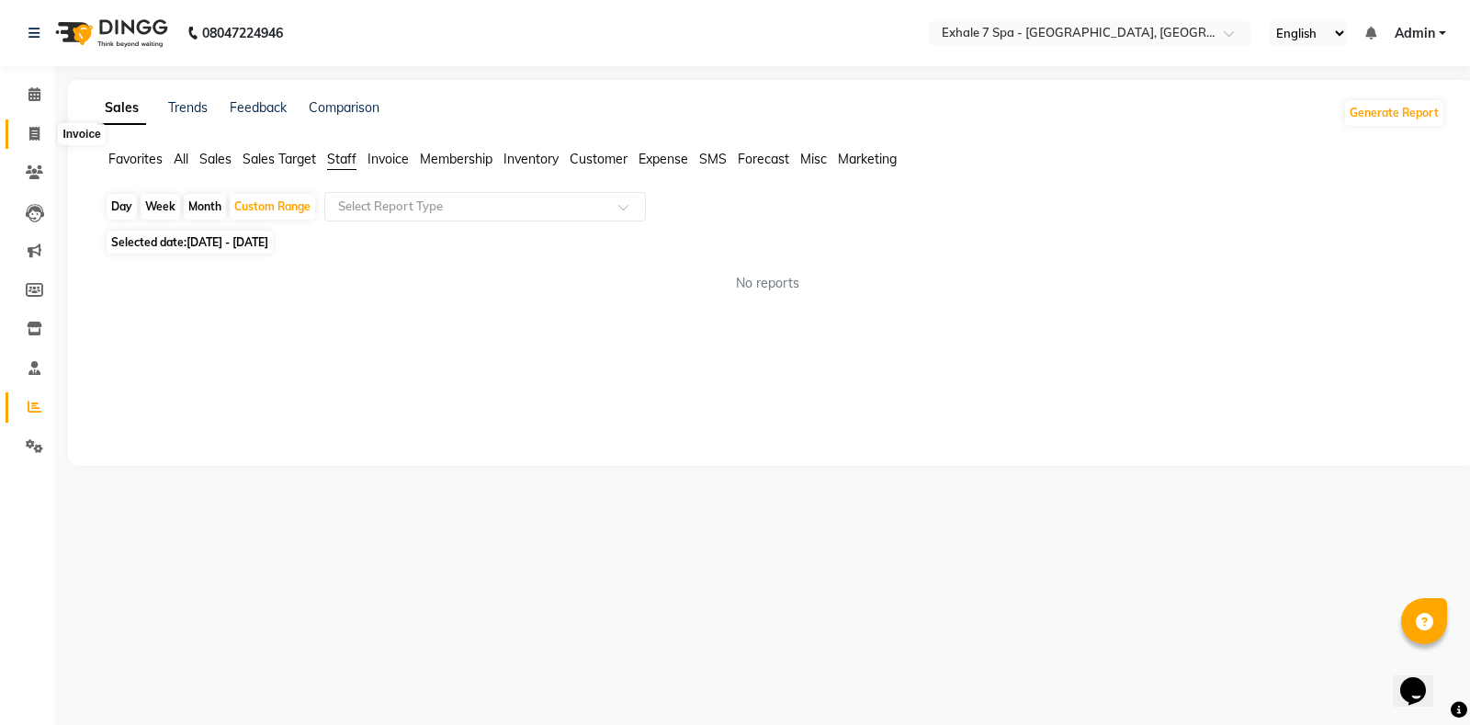
click at [39, 130] on icon at bounding box center [34, 134] width 10 height 14
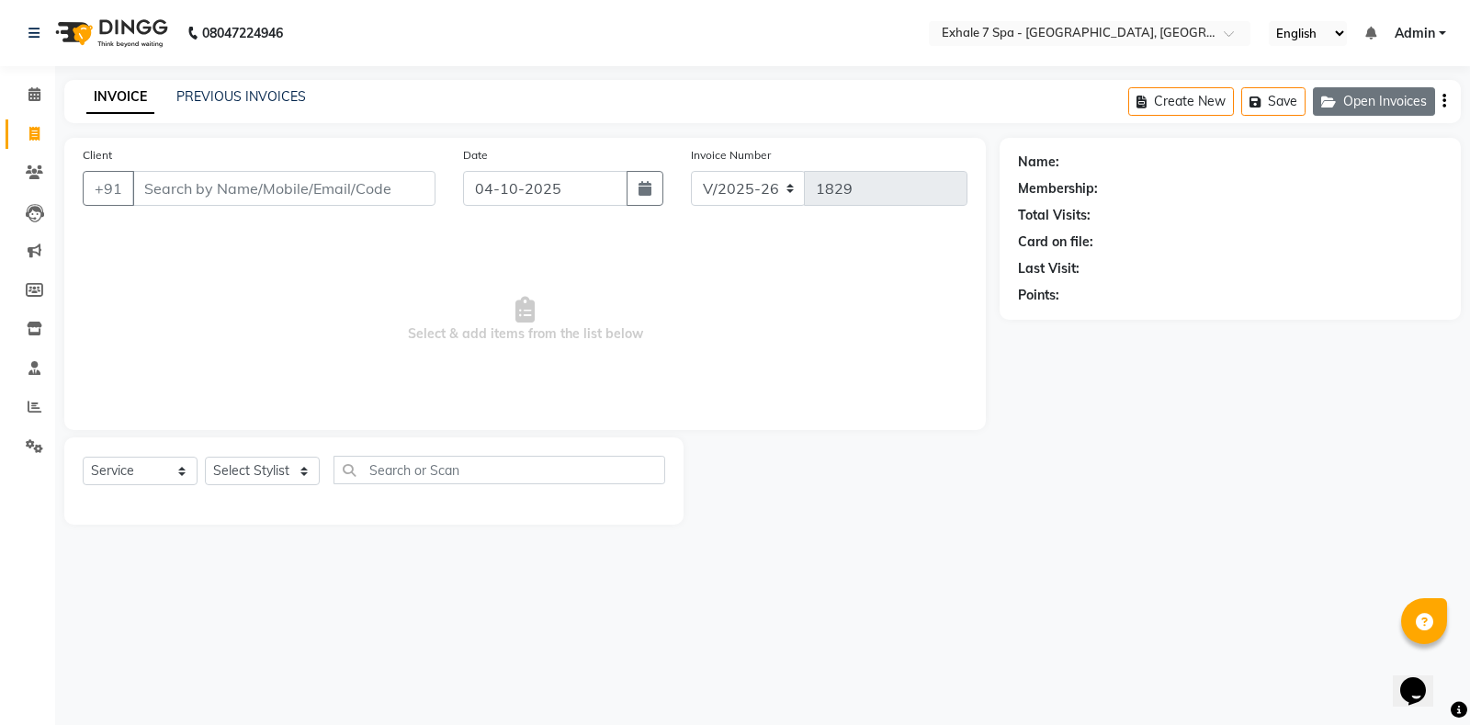
click at [1364, 107] on button "Open Invoices" at bounding box center [1374, 101] width 122 height 28
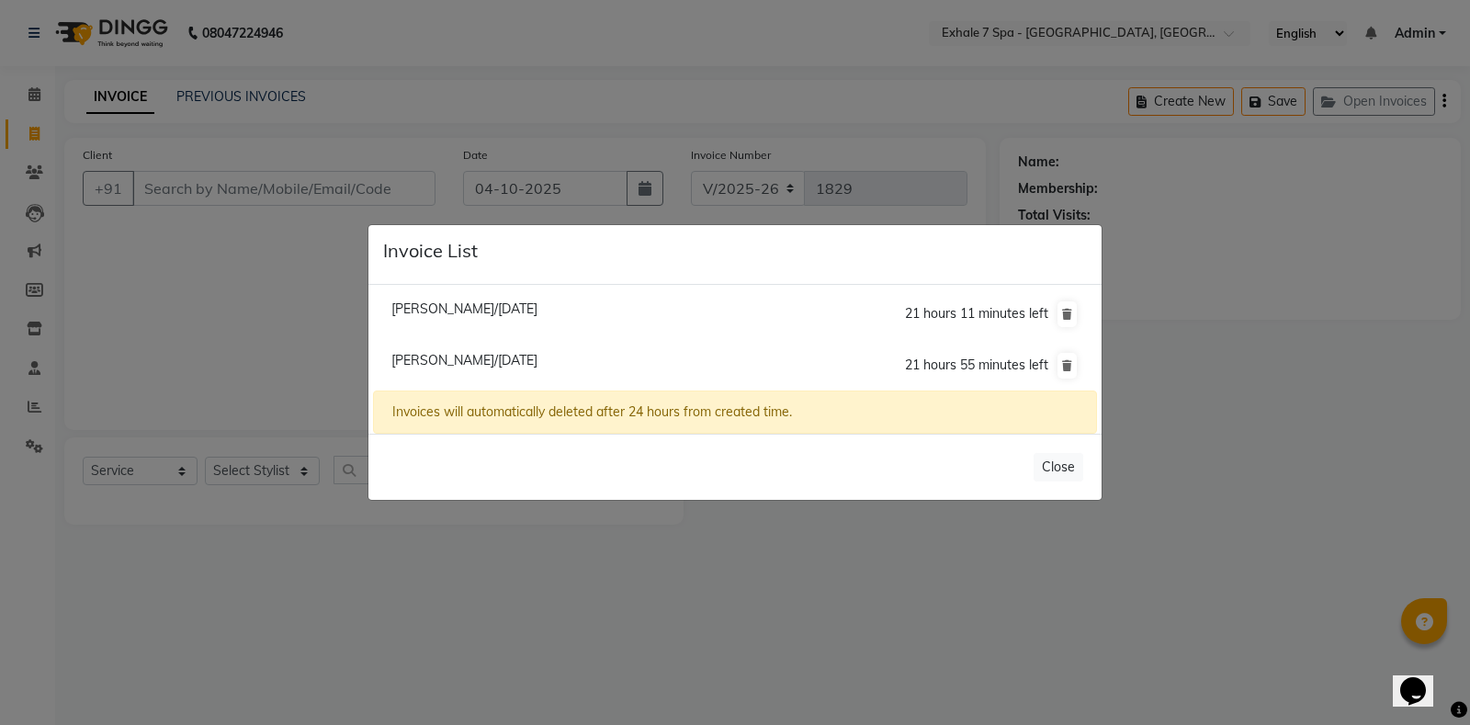
click at [439, 366] on span "[PERSON_NAME]/[DATE]" at bounding box center [464, 360] width 146 height 17
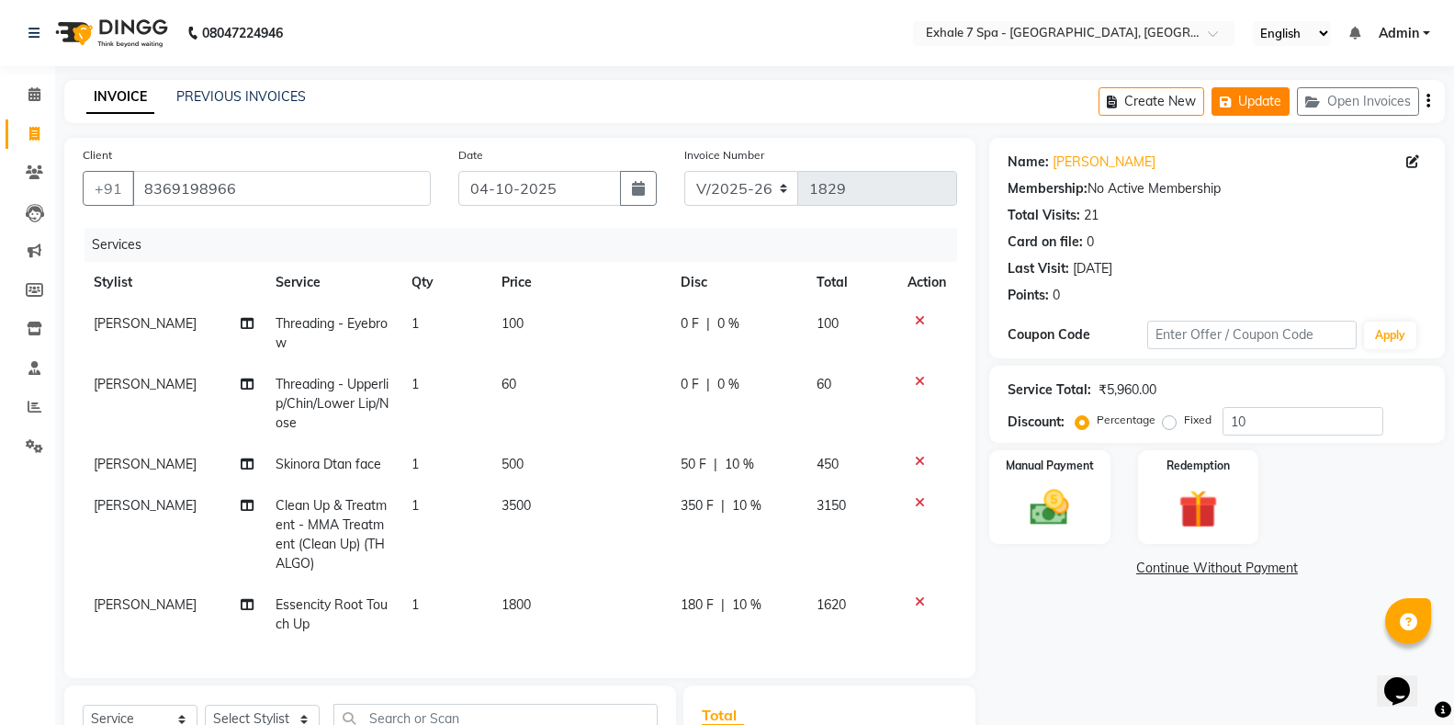
click at [1233, 101] on icon "button" at bounding box center [1229, 102] width 18 height 13
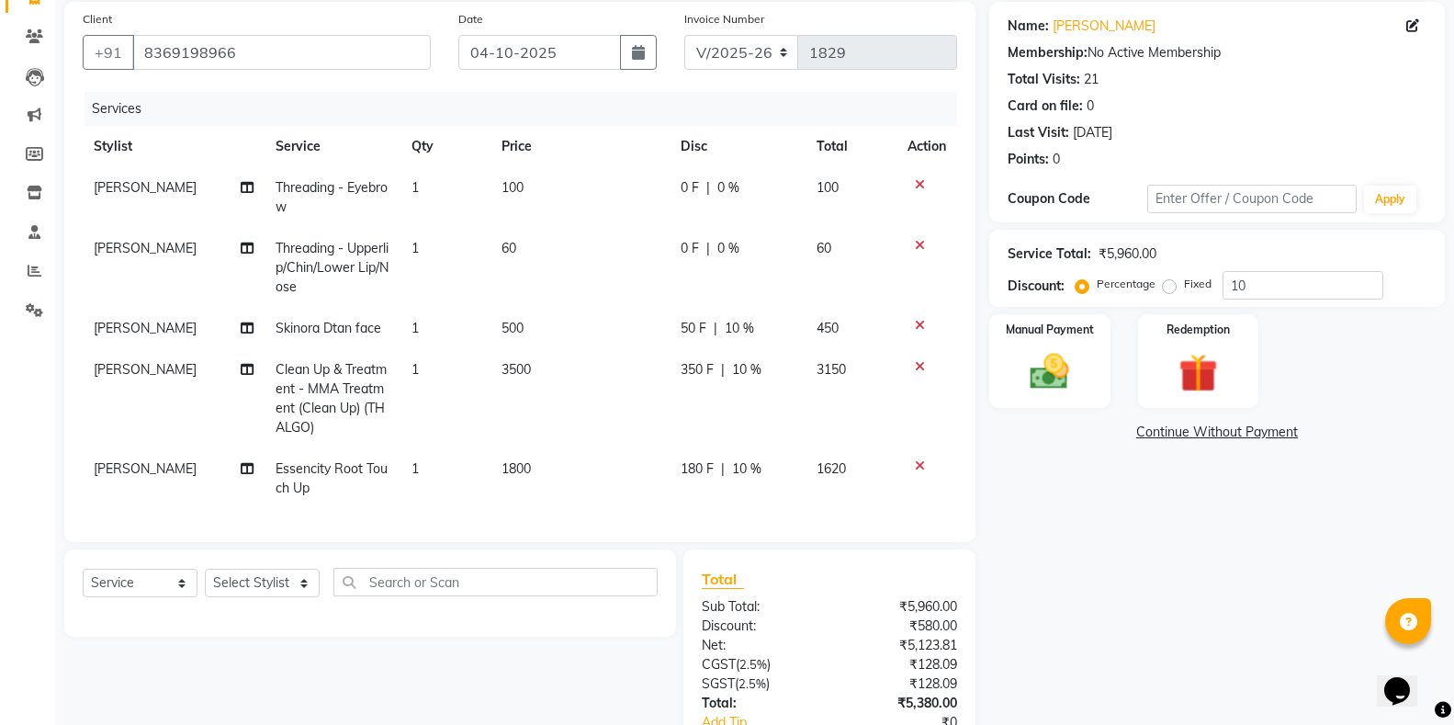
scroll to position [274, 0]
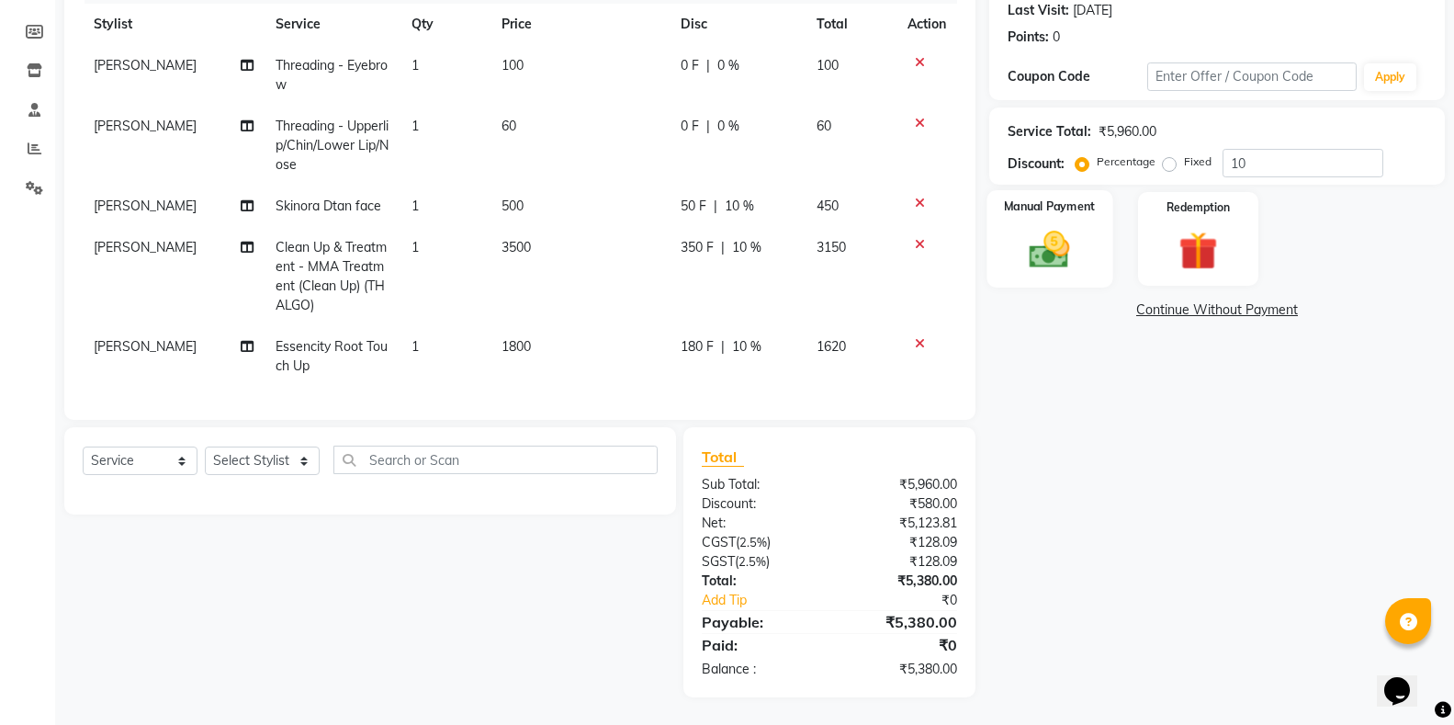
click at [1086, 261] on div "Manual Payment" at bounding box center [1049, 239] width 126 height 98
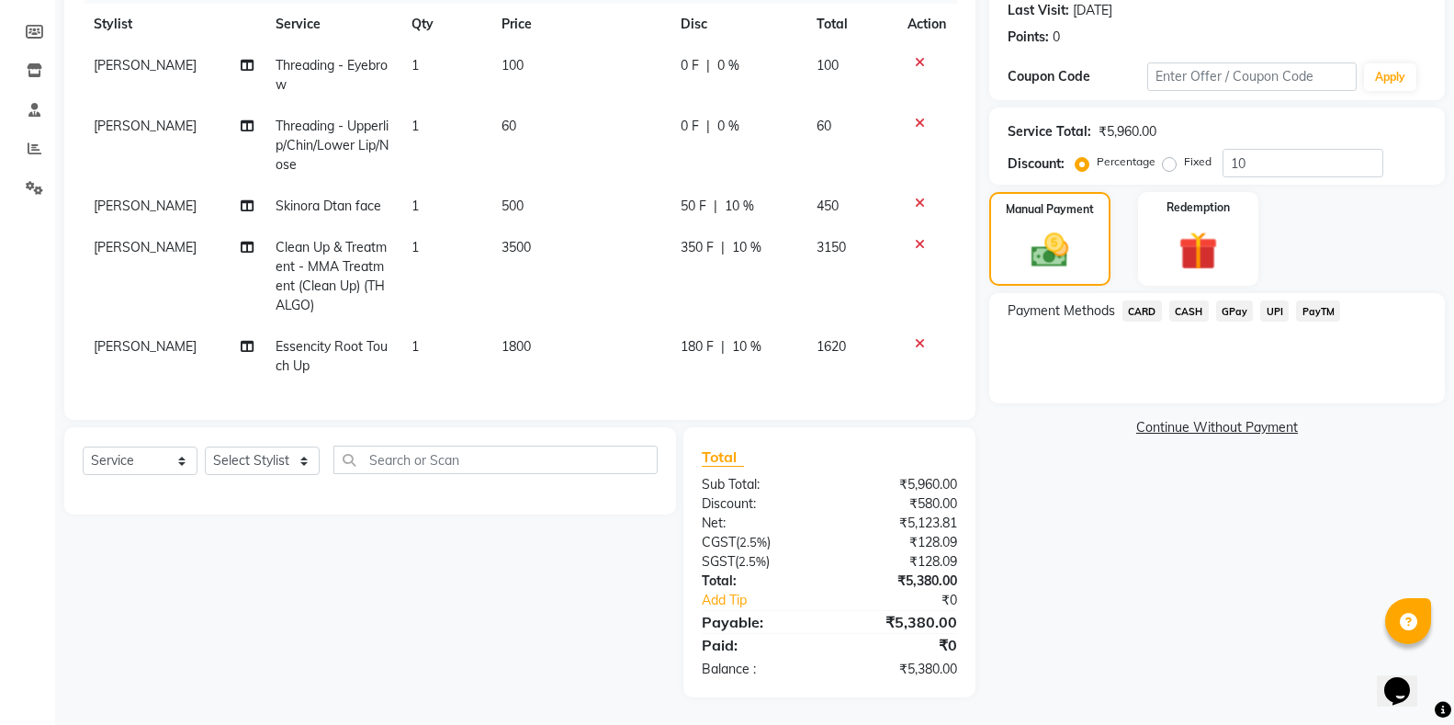
click at [1328, 300] on span "PayTM" at bounding box center [1318, 310] width 44 height 21
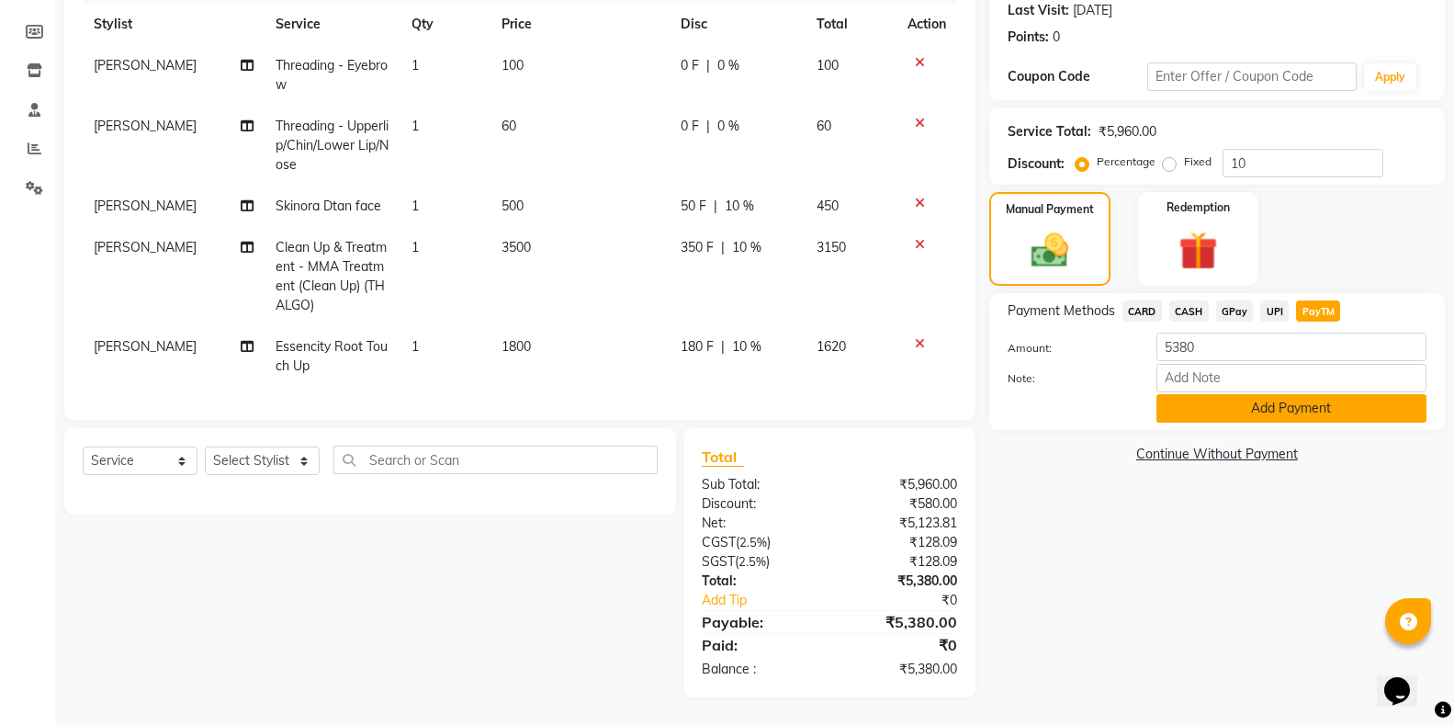
click at [1331, 394] on button "Add Payment" at bounding box center [1291, 408] width 270 height 28
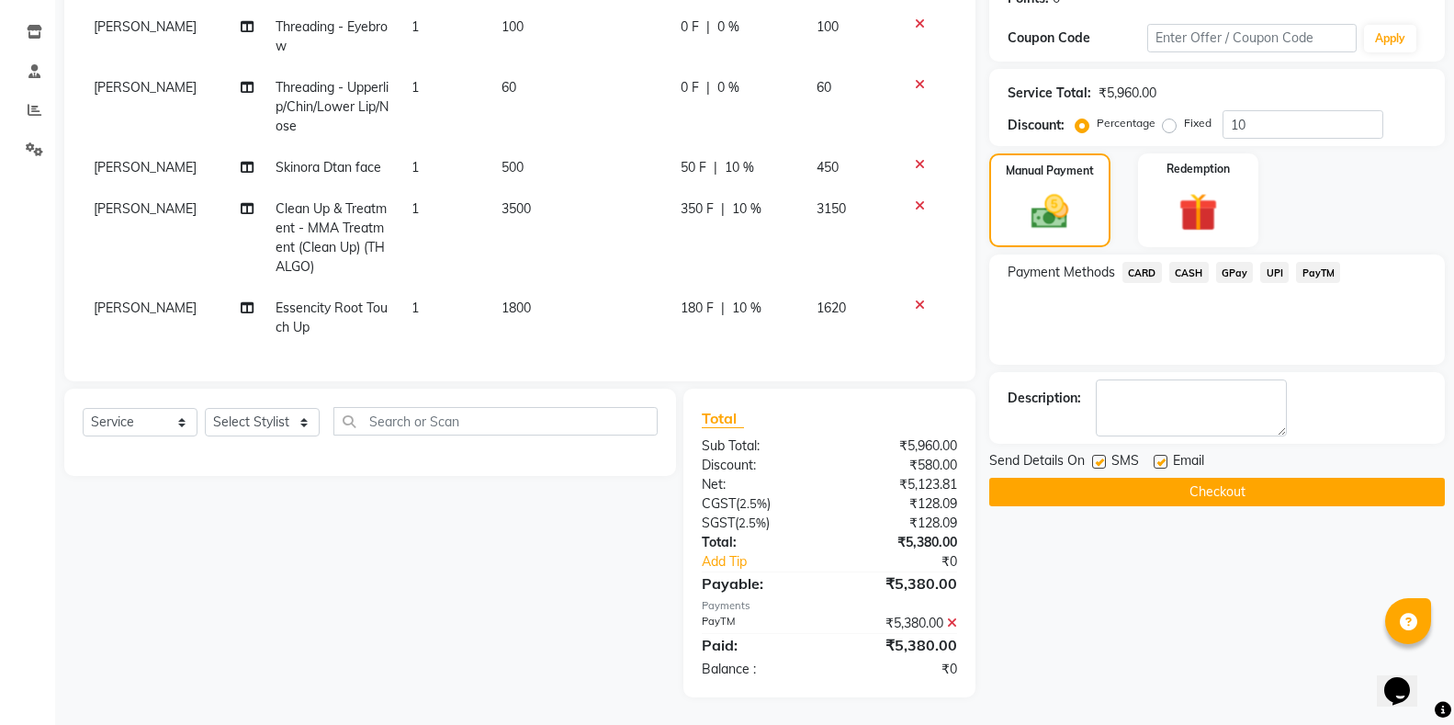
scroll to position [312, 0]
click at [1149, 486] on button "Checkout" at bounding box center [1217, 492] width 456 height 28
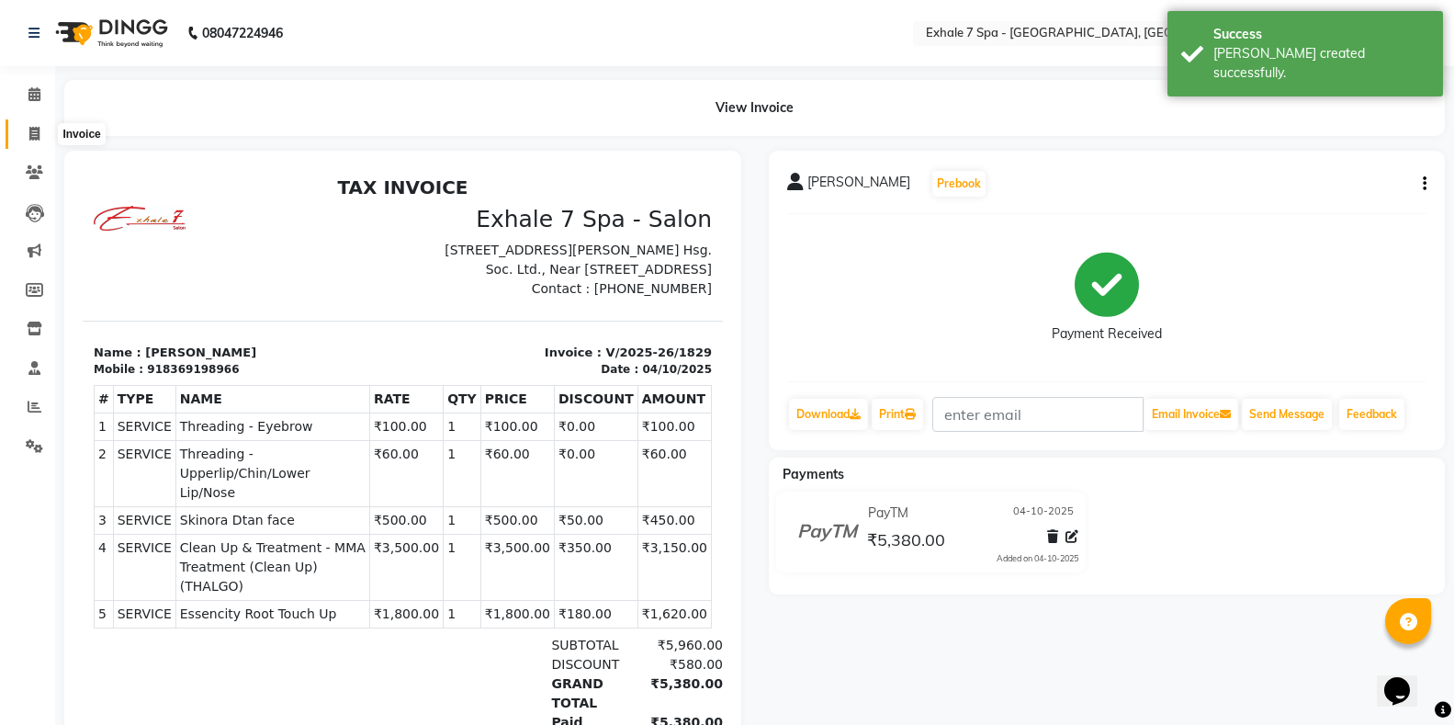
click at [33, 134] on icon at bounding box center [34, 134] width 10 height 14
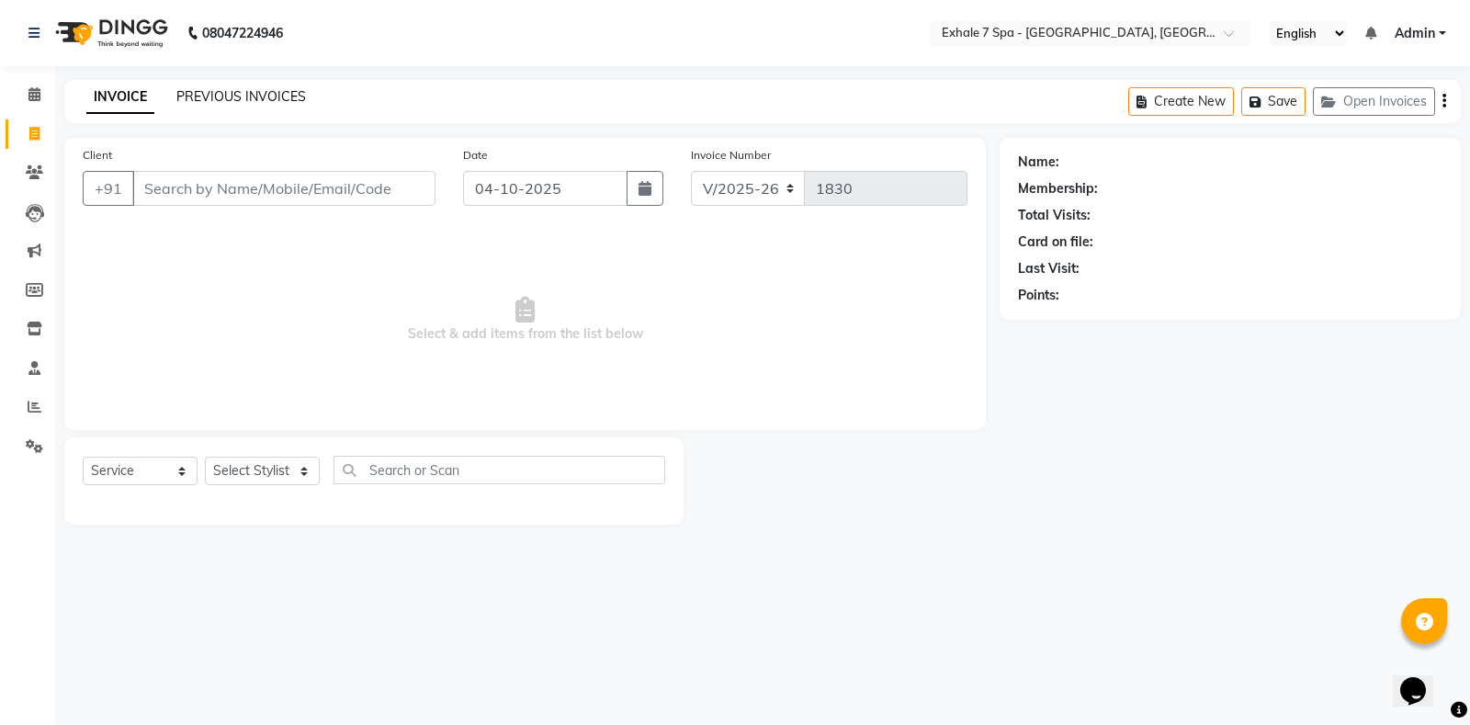
click at [212, 91] on link "PREVIOUS INVOICES" at bounding box center [241, 96] width 130 height 17
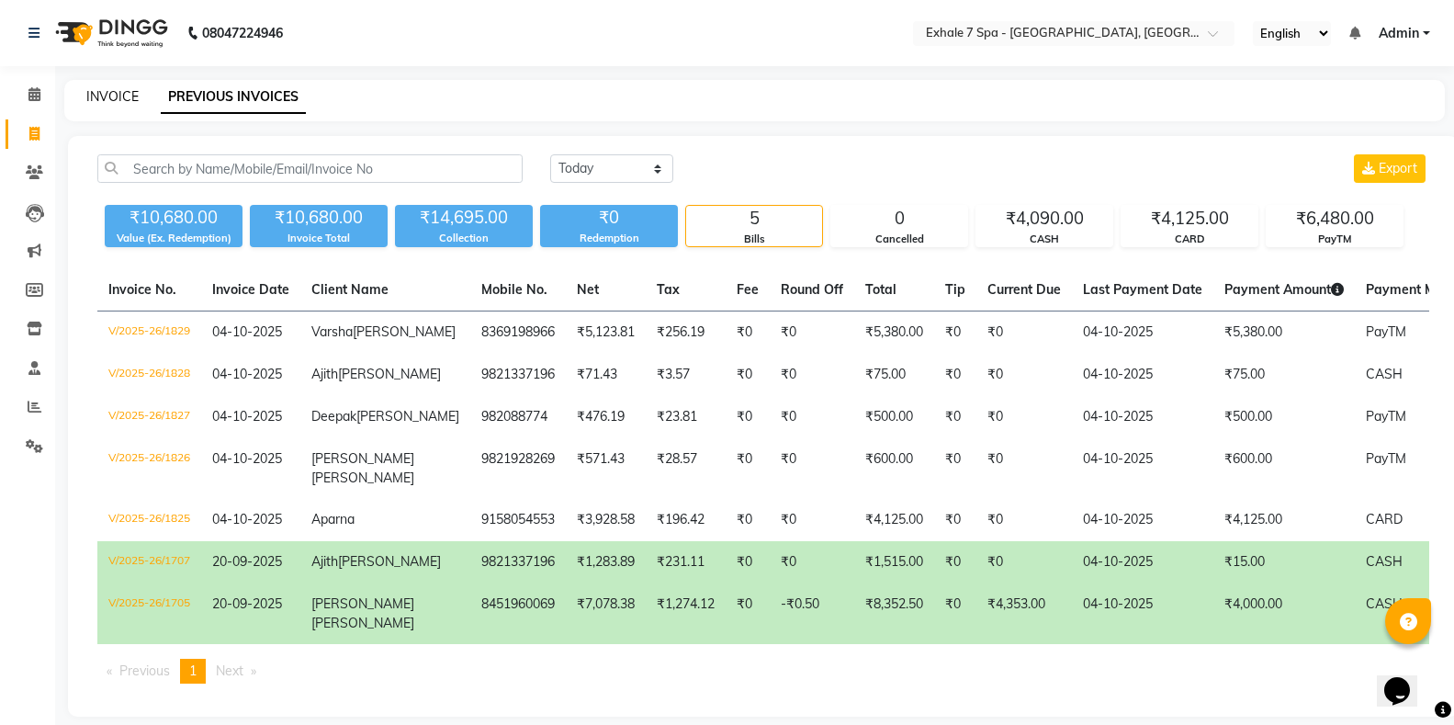
click at [93, 99] on link "INVOICE" at bounding box center [112, 96] width 52 height 17
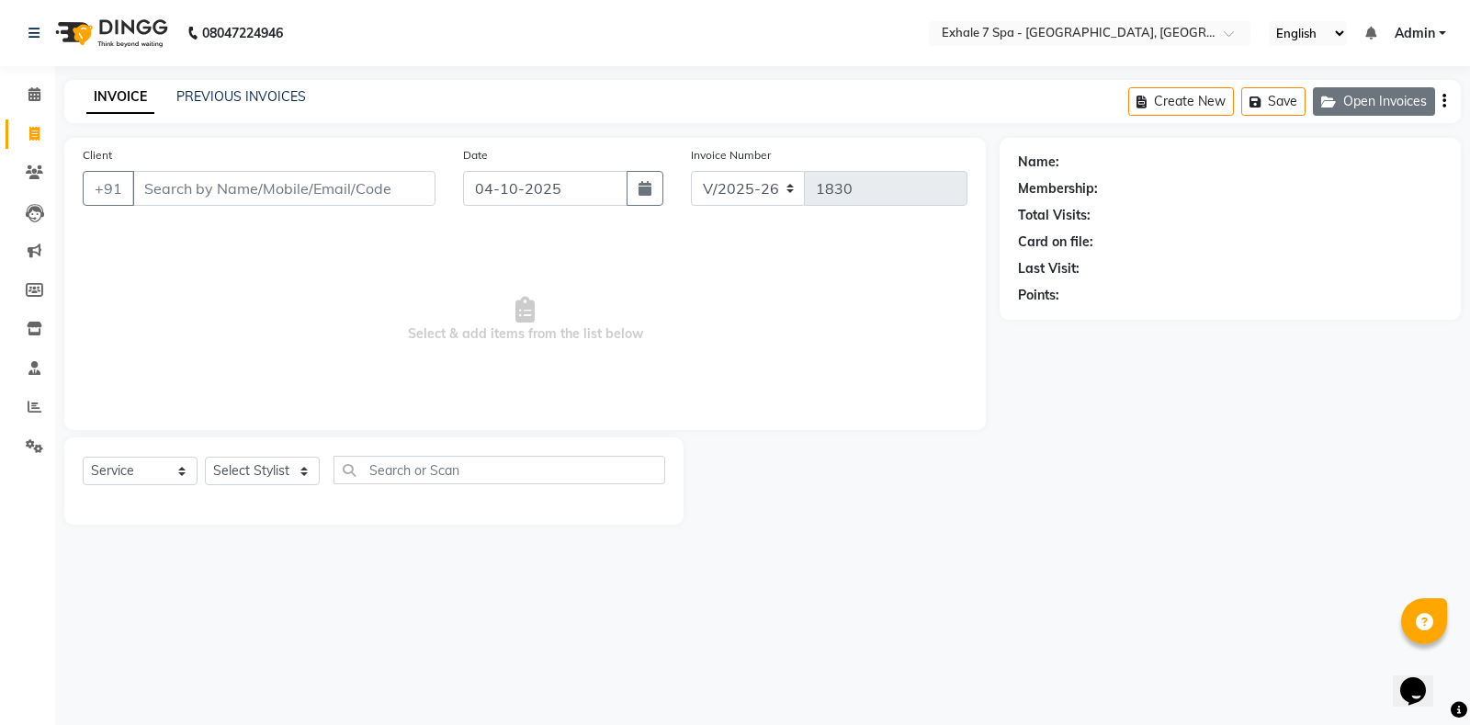
click at [1404, 107] on button "Open Invoices" at bounding box center [1374, 101] width 122 height 28
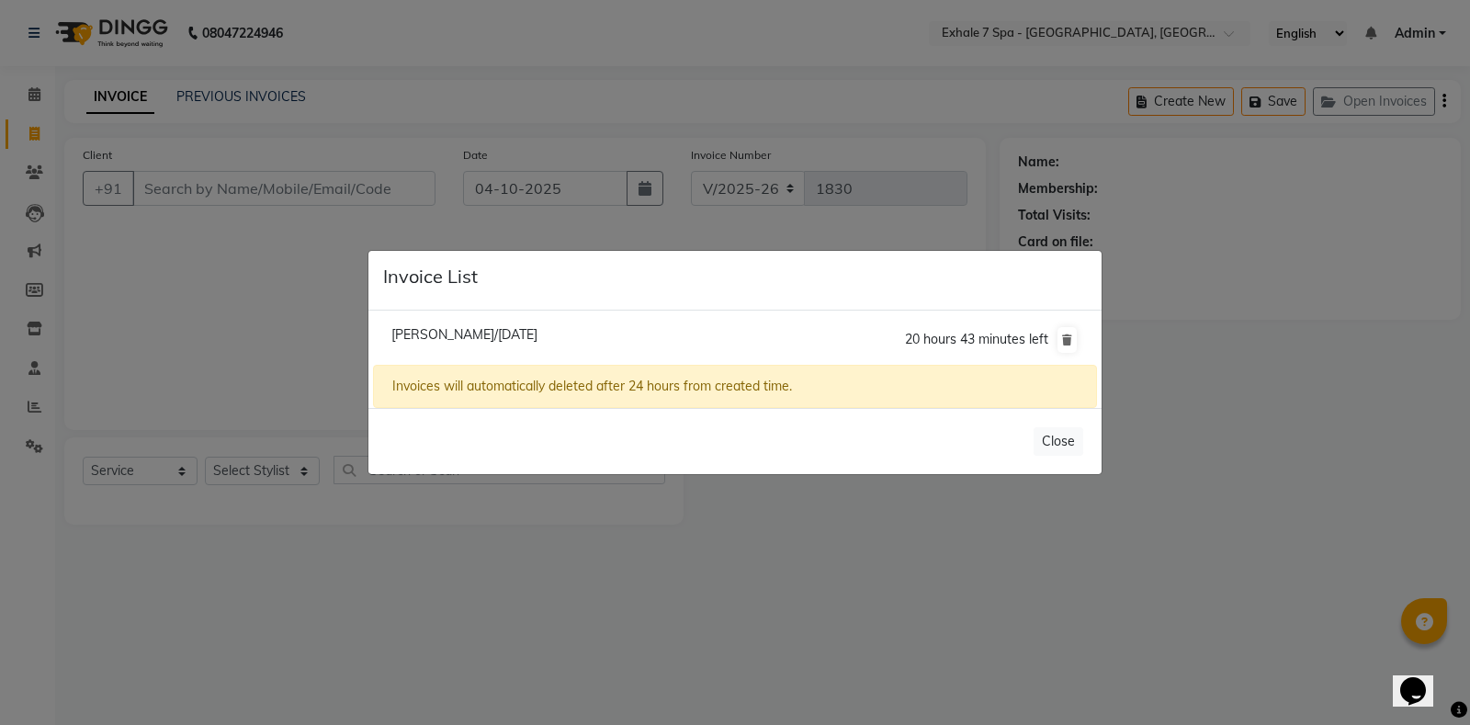
click at [466, 333] on span "[PERSON_NAME]/[DATE]" at bounding box center [464, 334] width 146 height 17
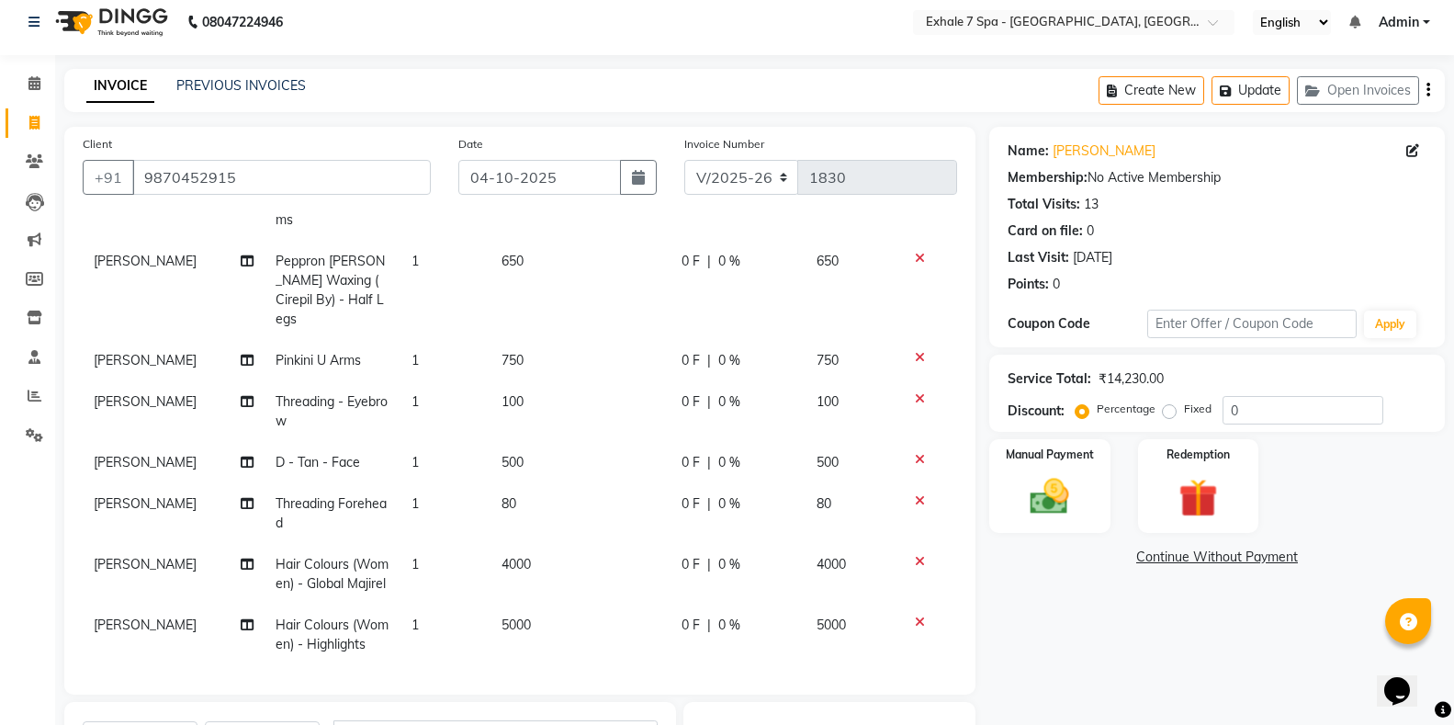
scroll to position [10, 0]
click at [1247, 107] on div "Create New Update Open Invoices" at bounding box center [1272, 91] width 346 height 43
click at [1254, 90] on button "Update" at bounding box center [1250, 91] width 78 height 28
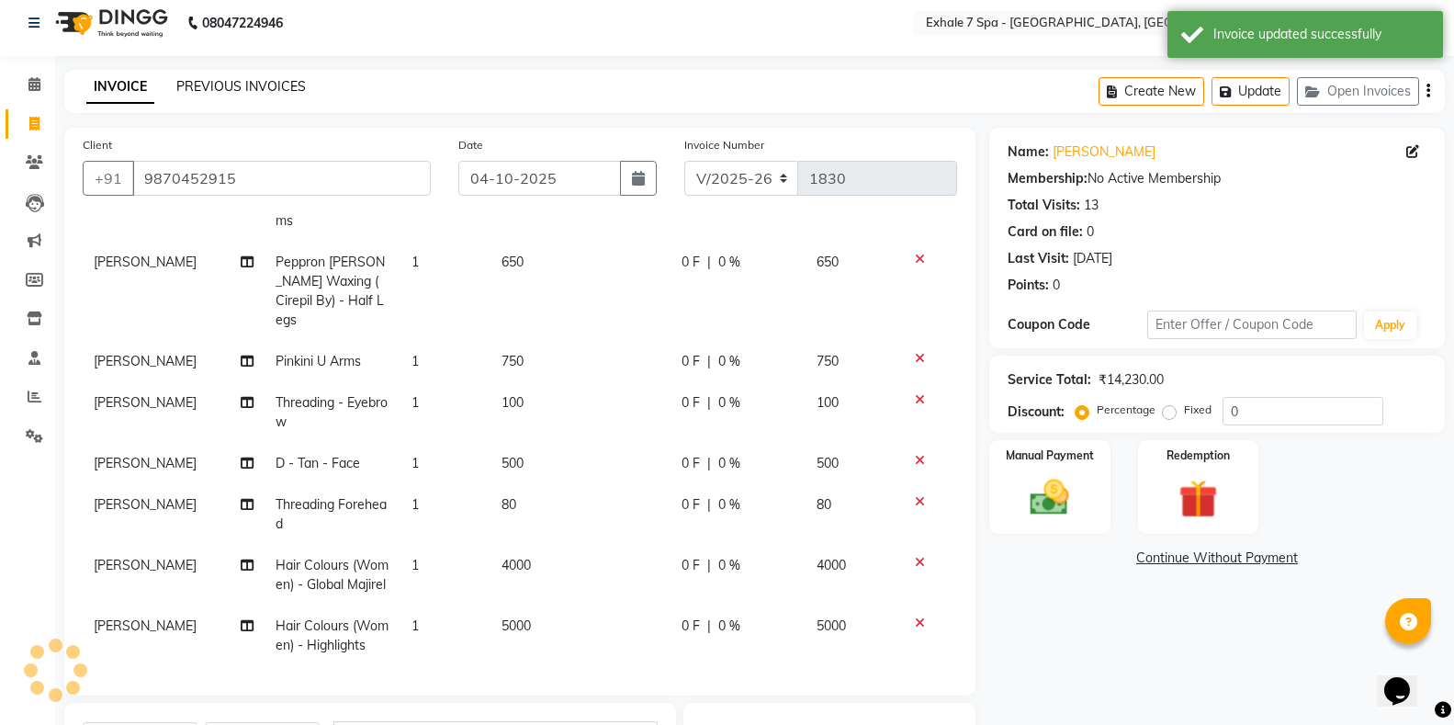
click at [219, 90] on link "PREVIOUS INVOICES" at bounding box center [241, 86] width 130 height 17
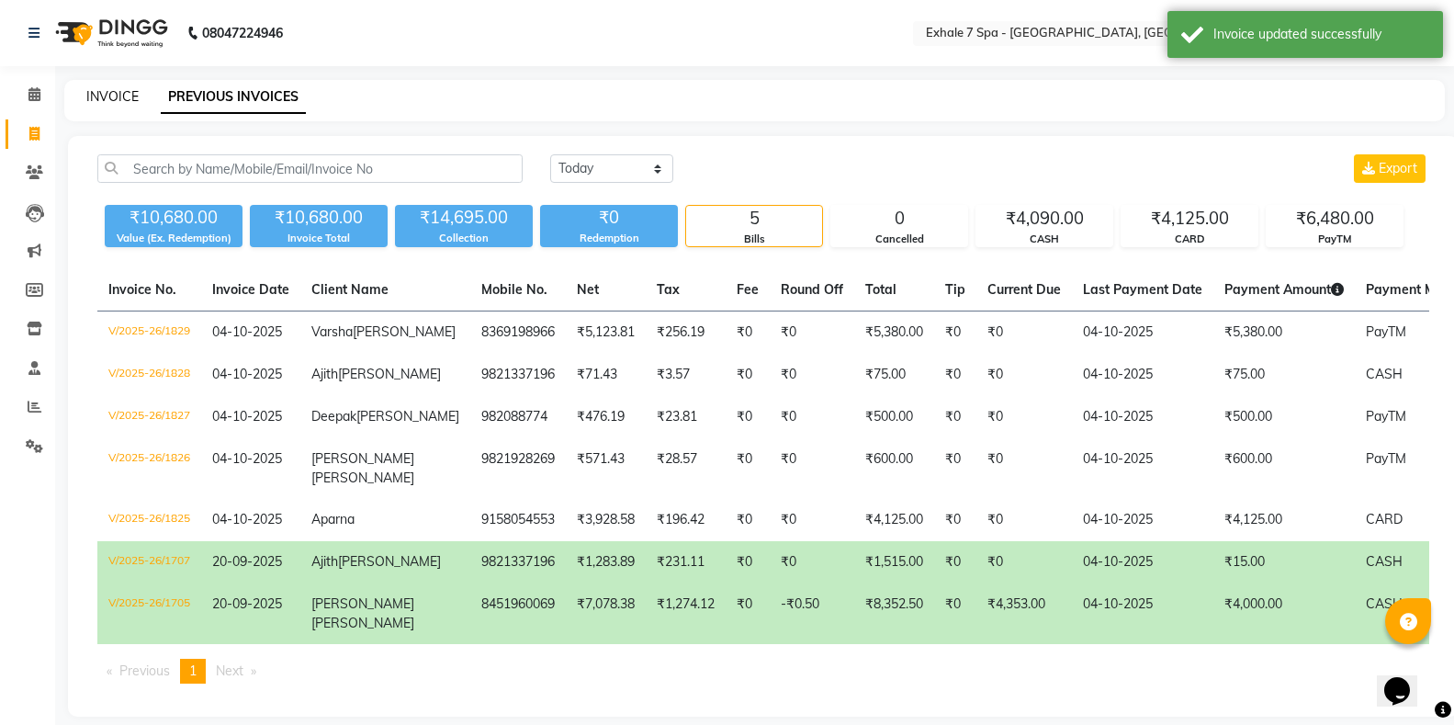
click at [128, 95] on link "INVOICE" at bounding box center [112, 96] width 52 height 17
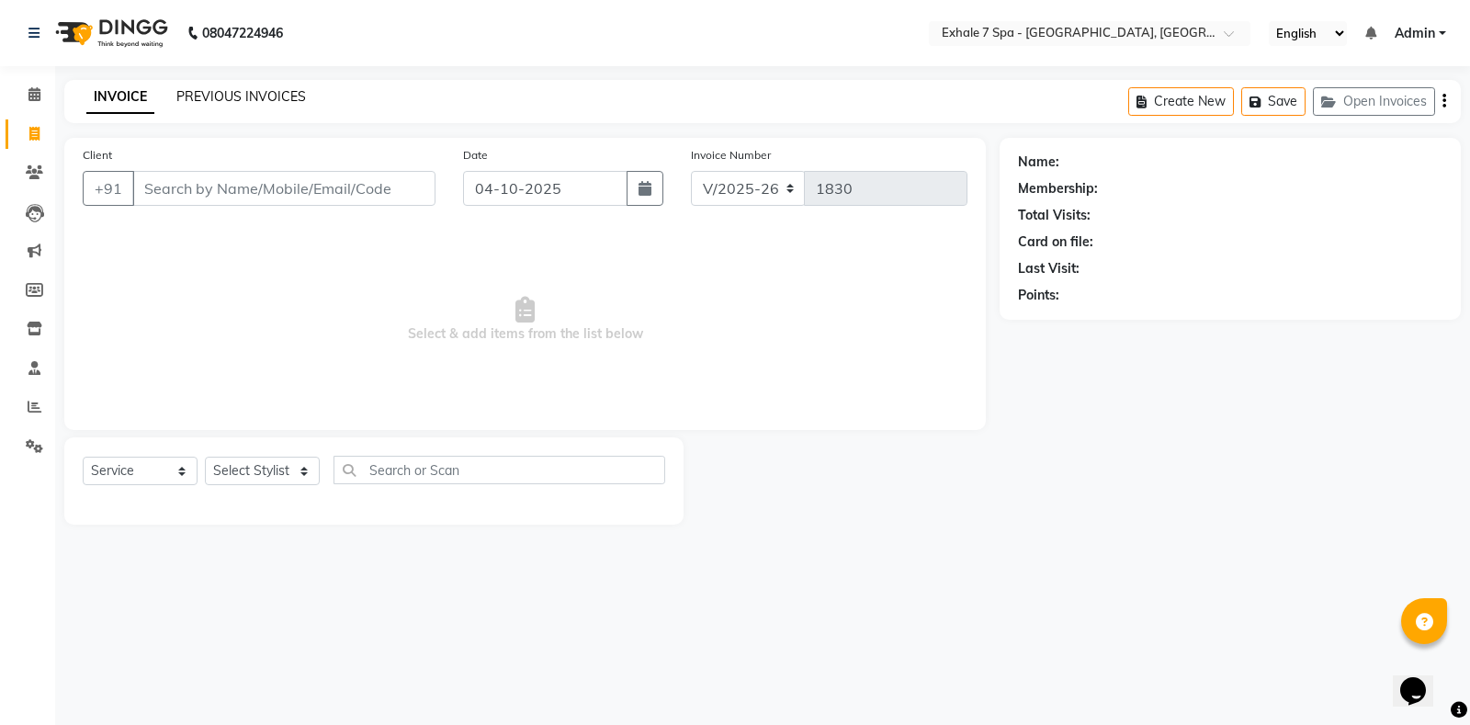
click at [231, 94] on link "PREVIOUS INVOICES" at bounding box center [241, 96] width 130 height 17
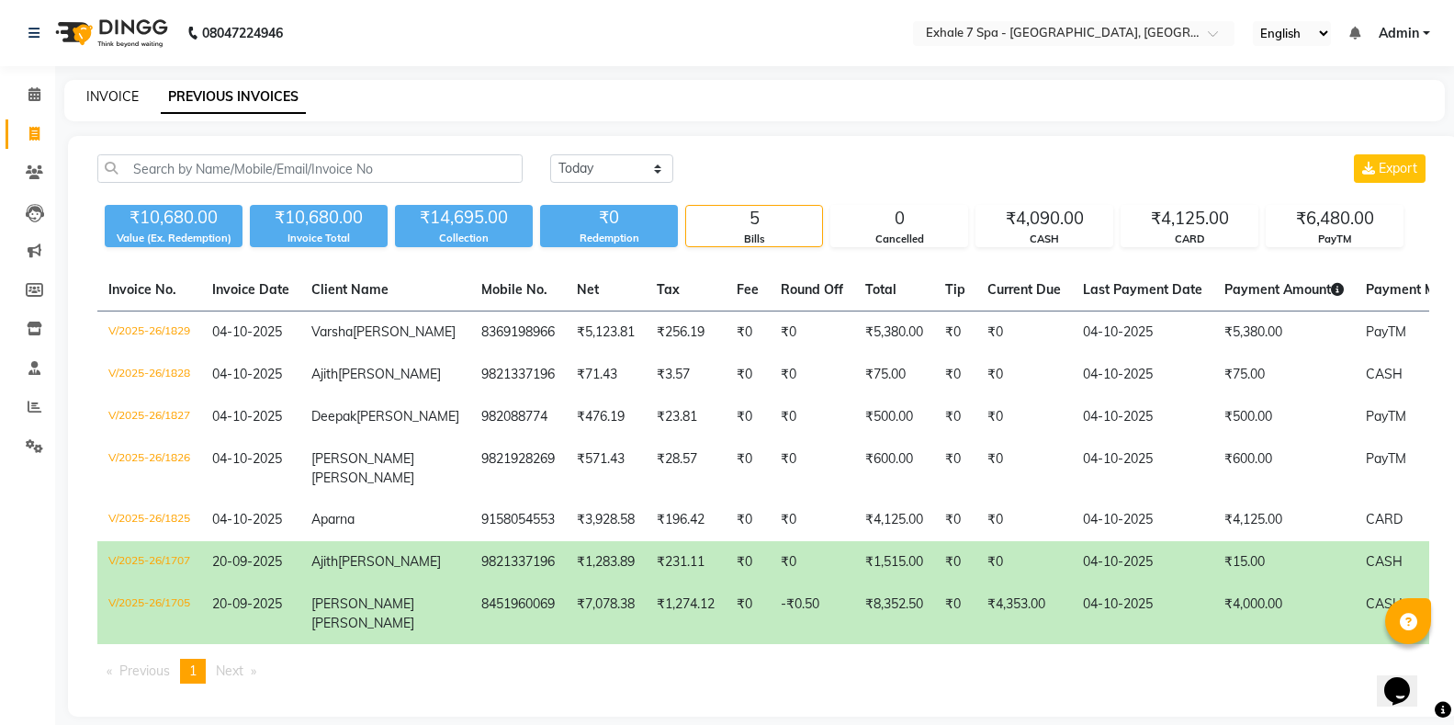
click at [109, 95] on link "INVOICE" at bounding box center [112, 96] width 52 height 17
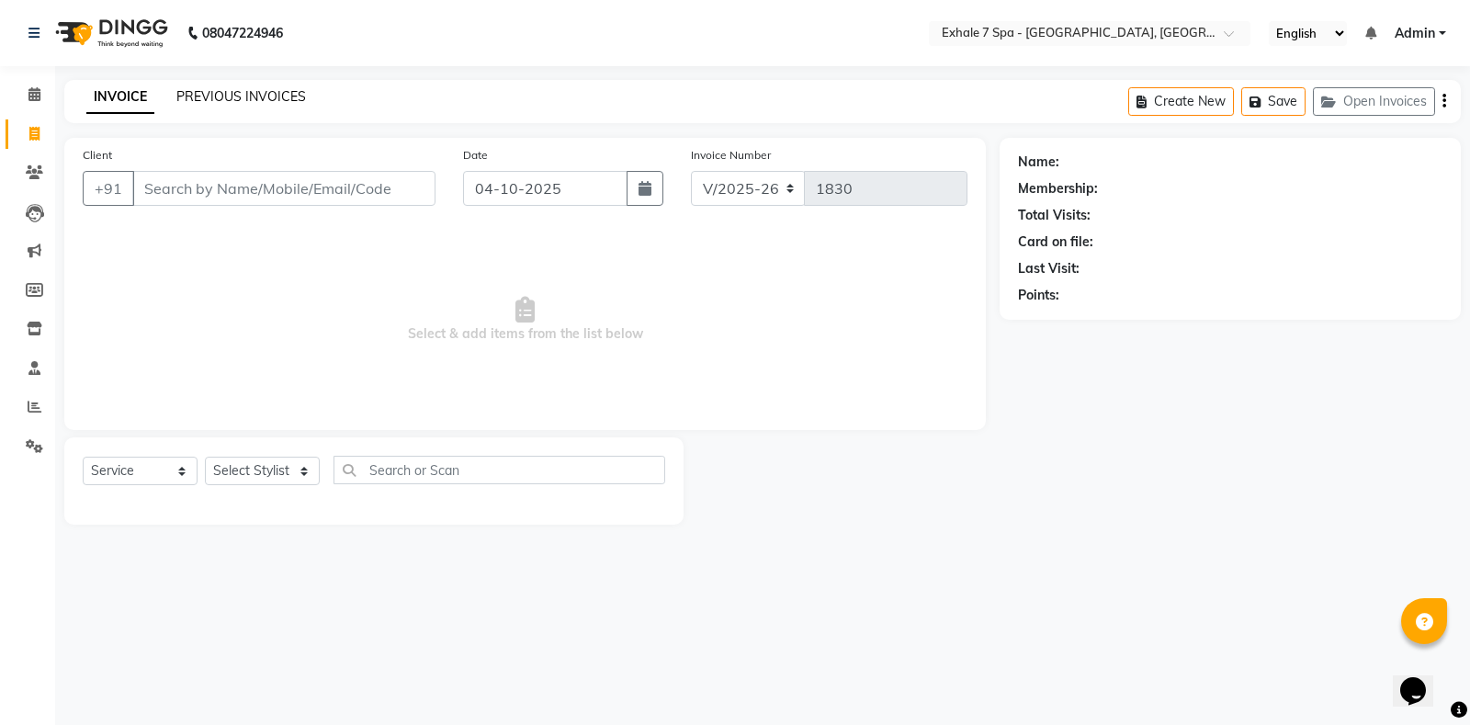
click at [221, 93] on link "PREVIOUS INVOICES" at bounding box center [241, 96] width 130 height 17
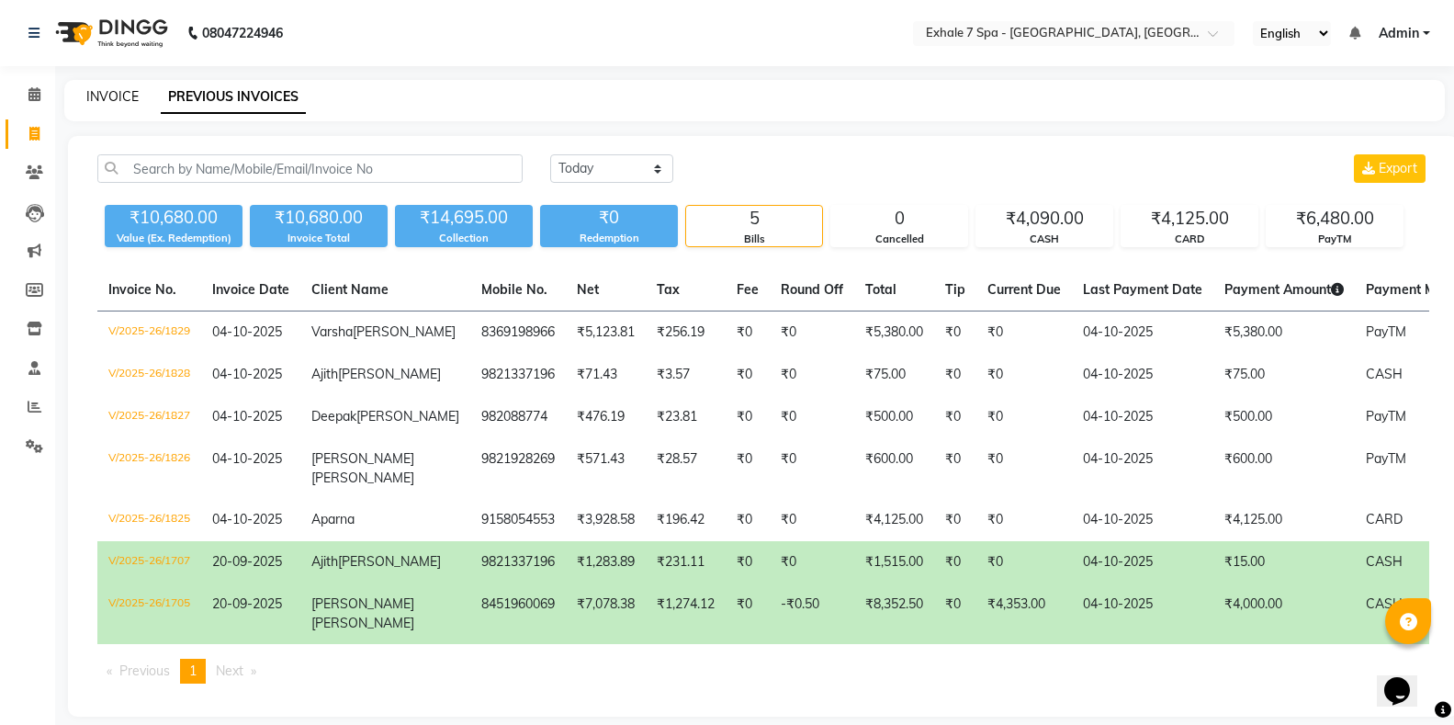
click at [105, 90] on link "INVOICE" at bounding box center [112, 96] width 52 height 17
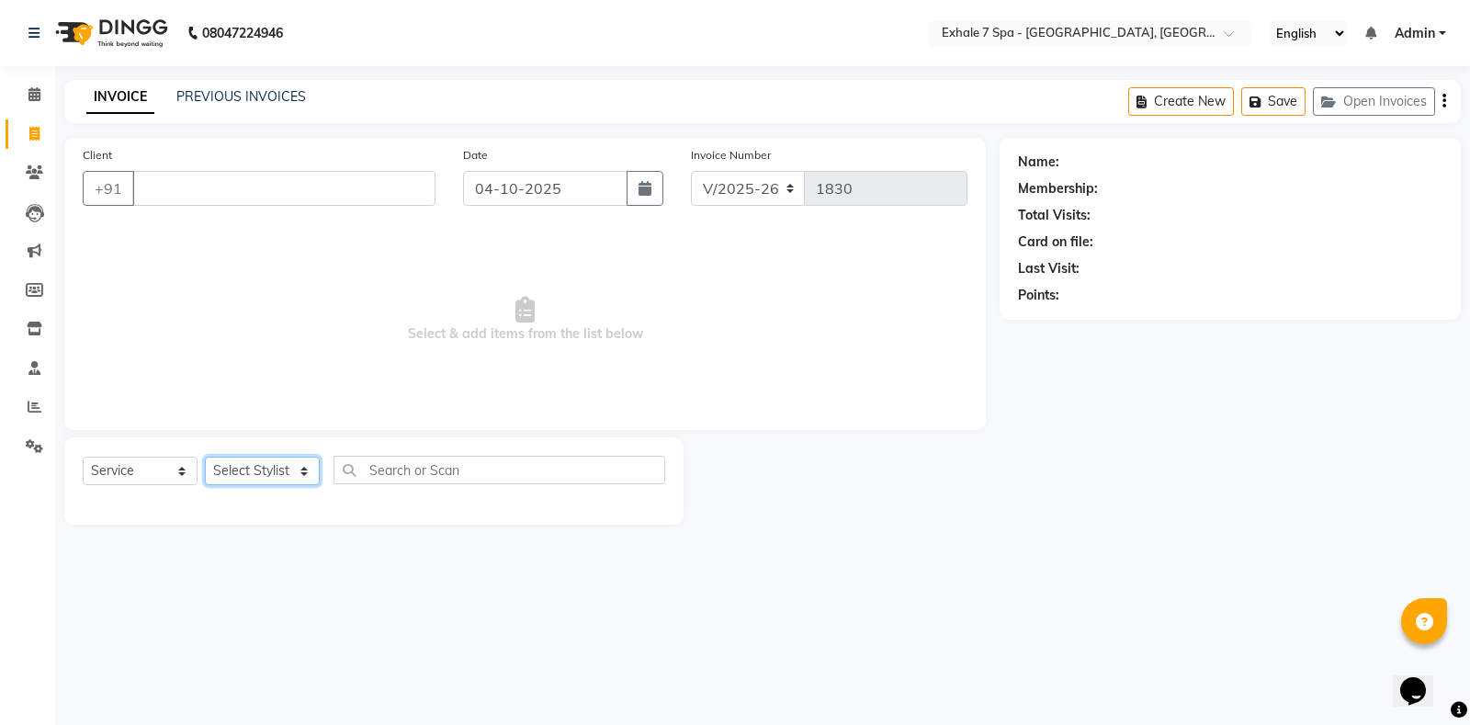
click at [227, 469] on select "Select Stylist [PERSON_NAME] [PERSON_NAME] Faraheem [PERSON_NAME] [PERSON_NAME]…" at bounding box center [262, 470] width 115 height 28
click at [205, 456] on select "Select Stylist [PERSON_NAME] [PERSON_NAME] Faraheem [PERSON_NAME] [PERSON_NAME]…" at bounding box center [262, 470] width 115 height 28
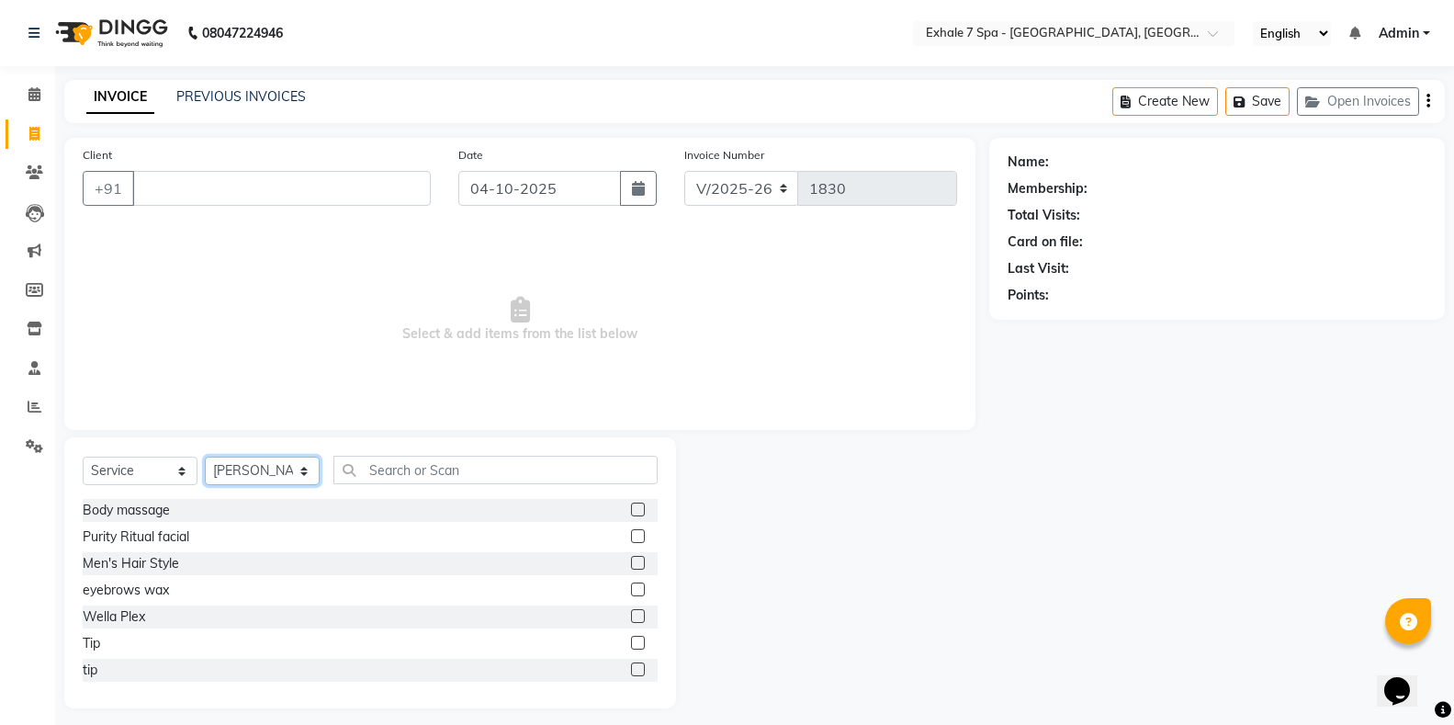
click at [274, 482] on select "Select Stylist [PERSON_NAME] [PERSON_NAME] Faraheem [PERSON_NAME] [PERSON_NAME]…" at bounding box center [262, 470] width 115 height 28
click at [205, 456] on select "Select Stylist [PERSON_NAME] [PERSON_NAME] Faraheem [PERSON_NAME] [PERSON_NAME]…" at bounding box center [262, 470] width 115 height 28
click at [423, 462] on input "text" at bounding box center [495, 470] width 324 height 28
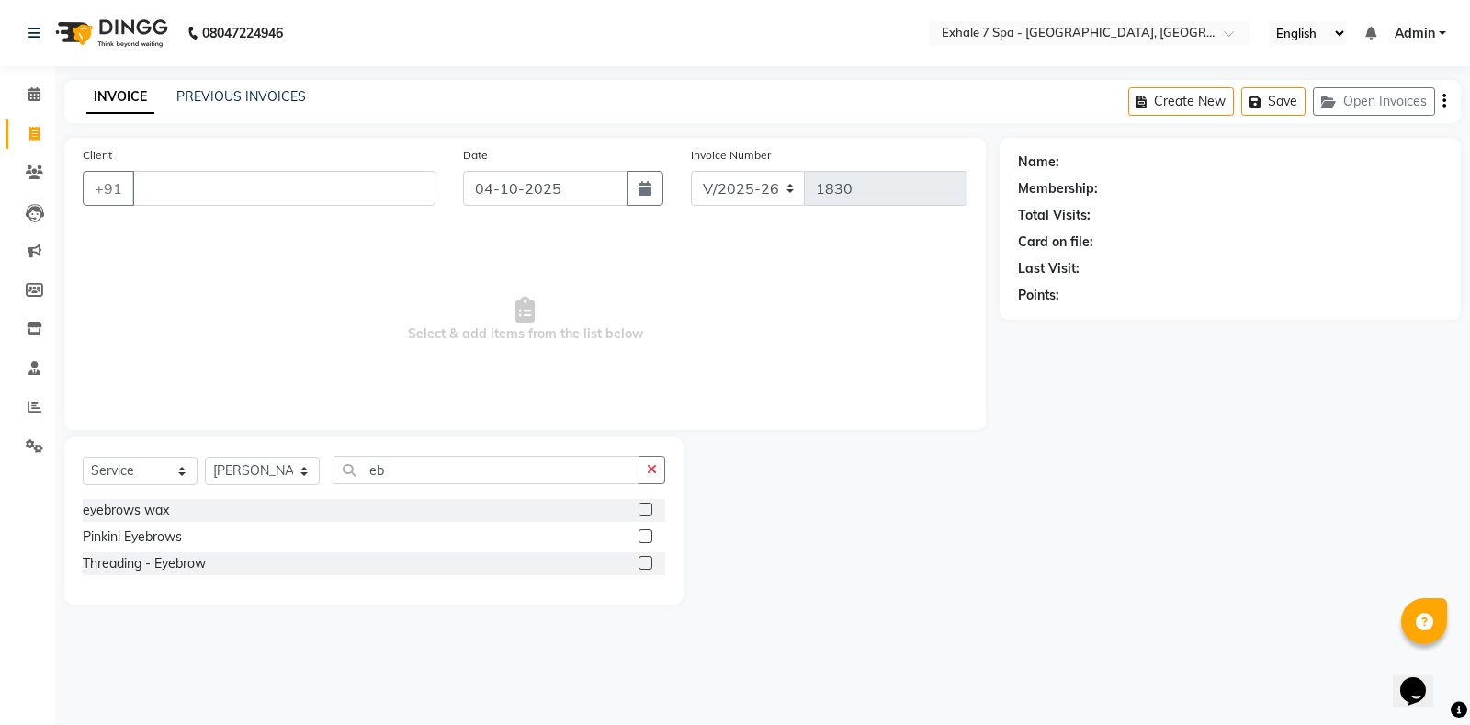
click at [642, 568] on label at bounding box center [645, 563] width 14 height 14
click at [642, 568] on input "checkbox" at bounding box center [644, 564] width 12 height 12
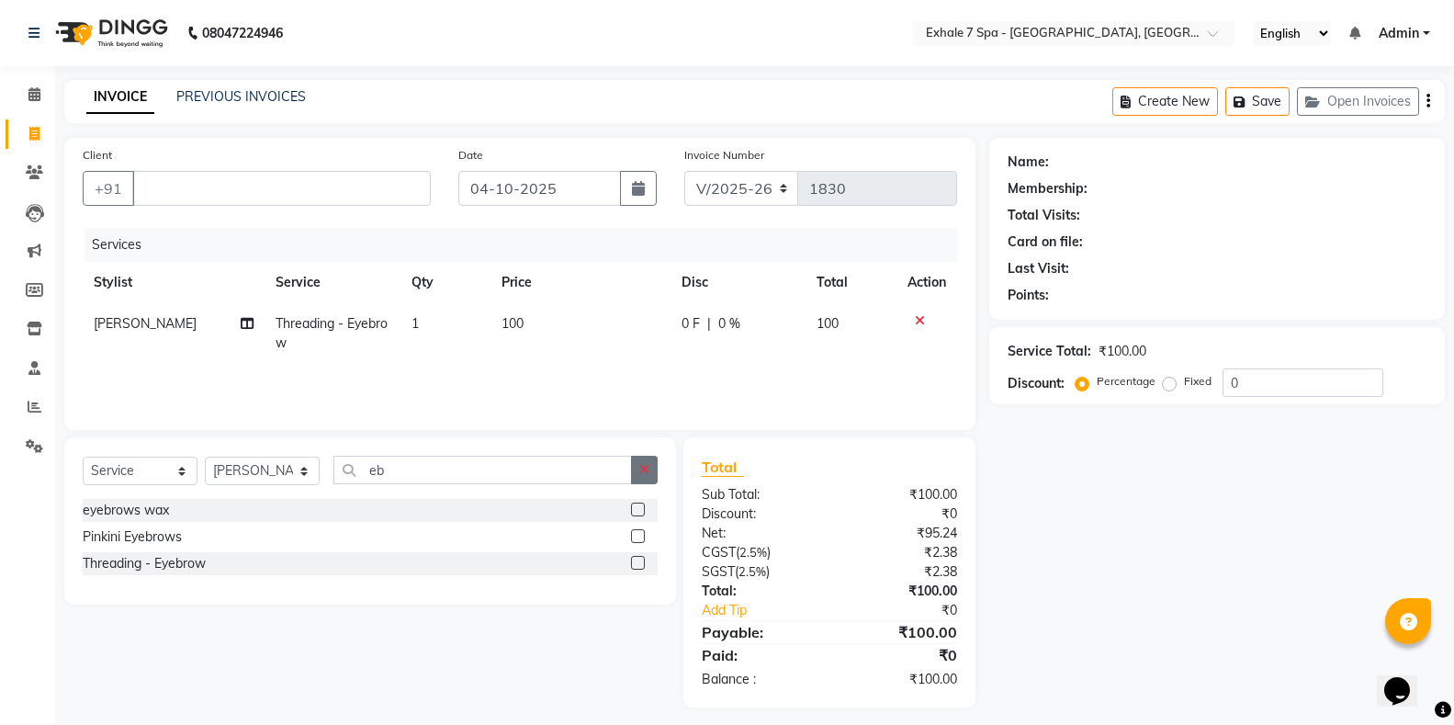
click at [642, 476] on button "button" at bounding box center [644, 470] width 27 height 28
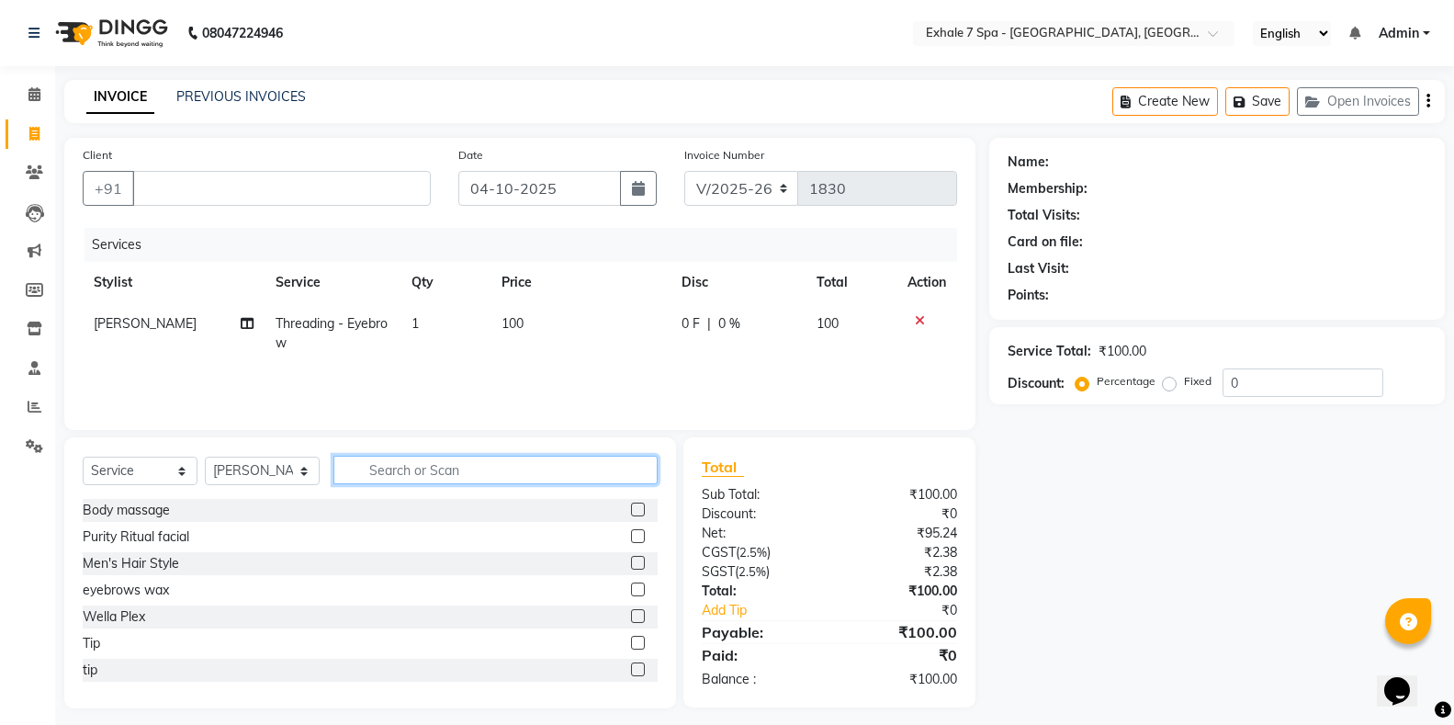
click at [634, 475] on input "text" at bounding box center [495, 470] width 324 height 28
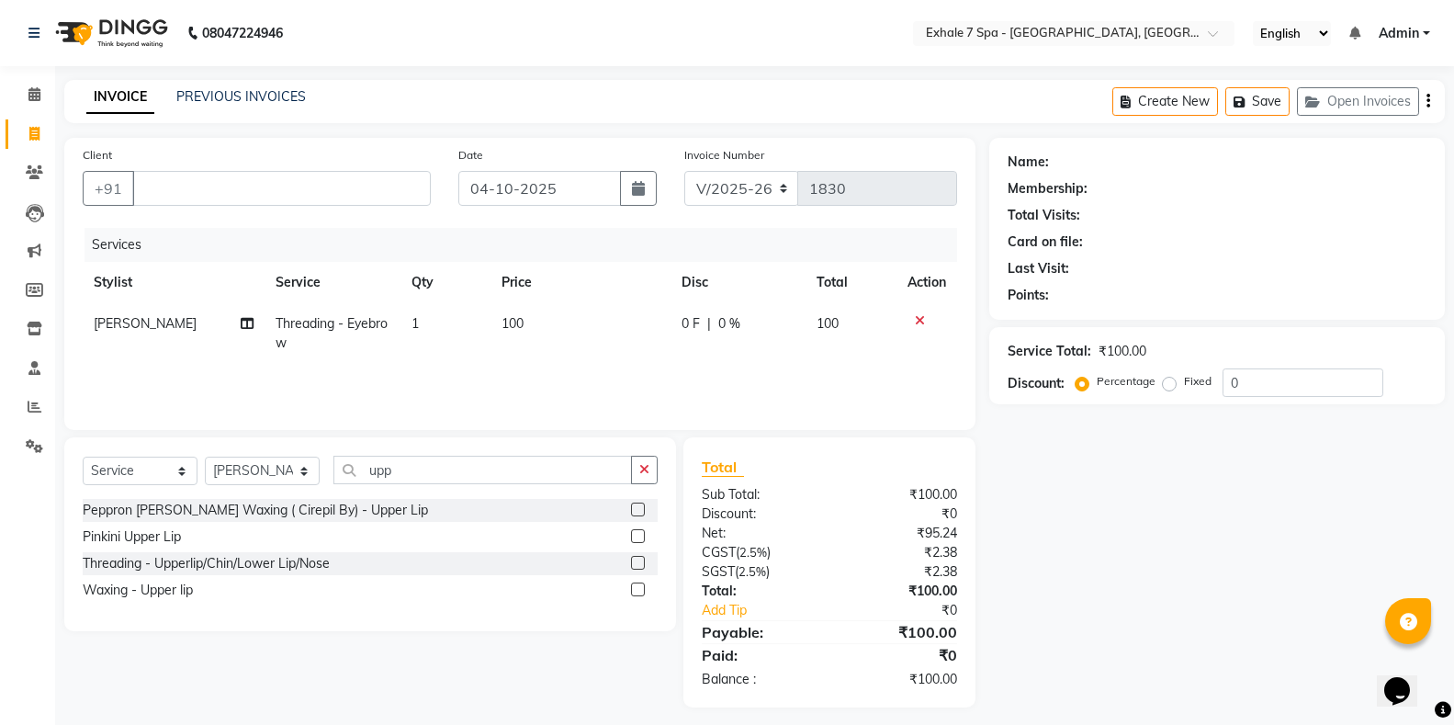
click at [639, 563] on label at bounding box center [638, 563] width 14 height 14
click at [639, 563] on input "checkbox" at bounding box center [637, 564] width 12 height 12
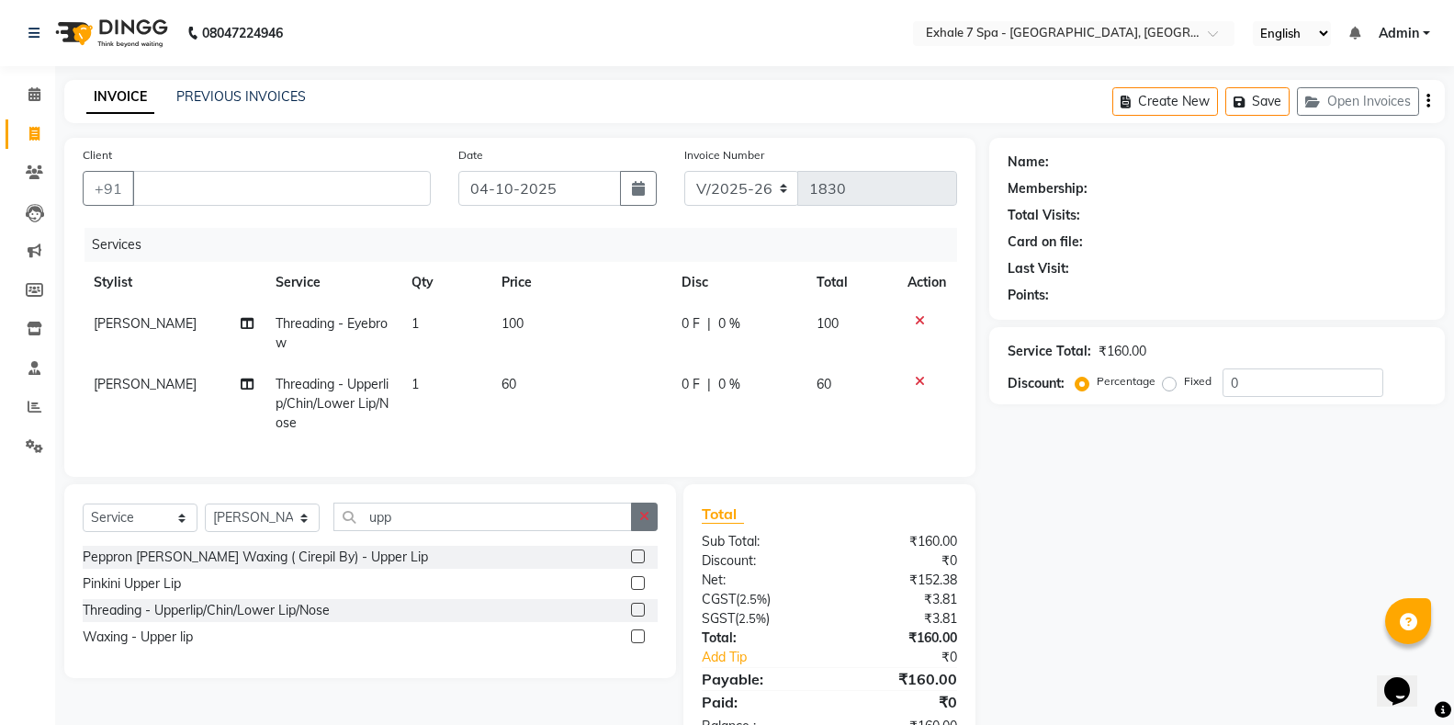
click at [633, 616] on label at bounding box center [638, 610] width 14 height 14
click at [633, 616] on input "checkbox" at bounding box center [637, 610] width 12 height 12
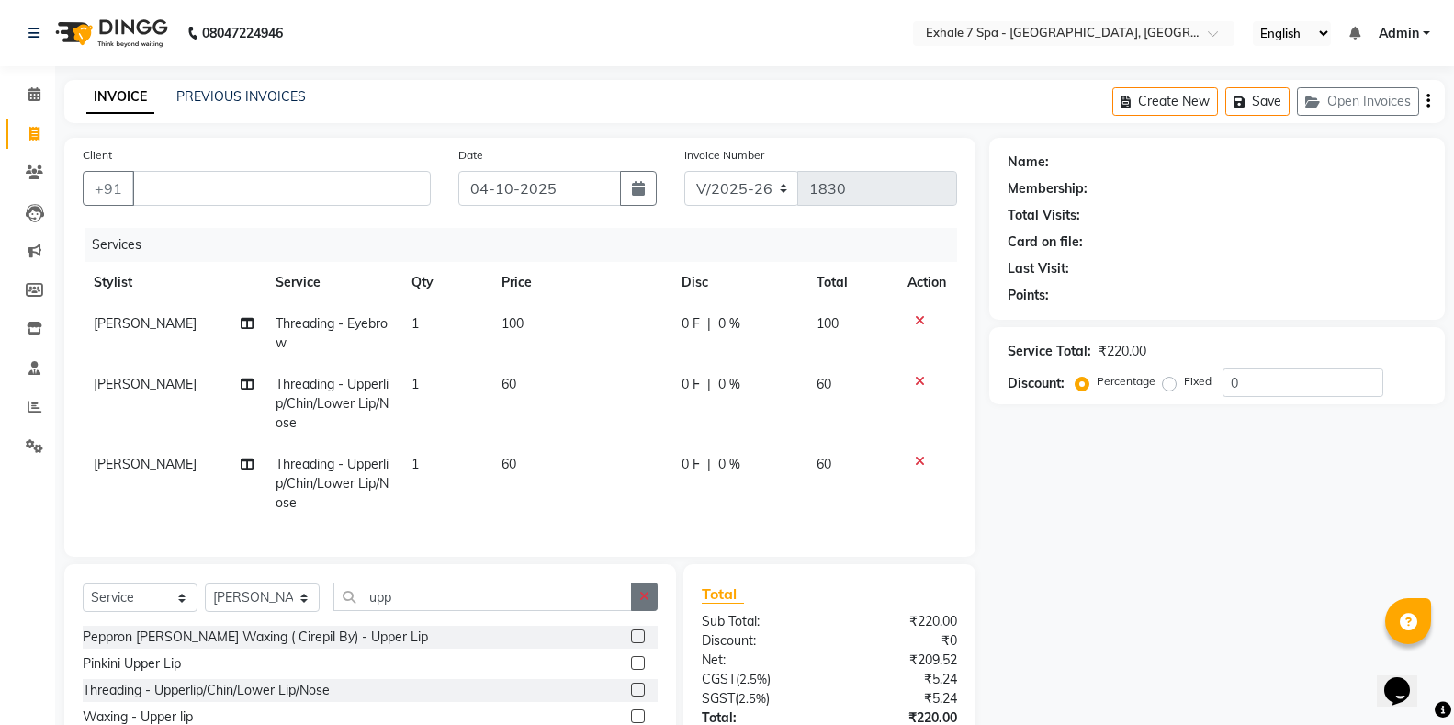
click at [648, 603] on icon "button" at bounding box center [644, 596] width 10 height 13
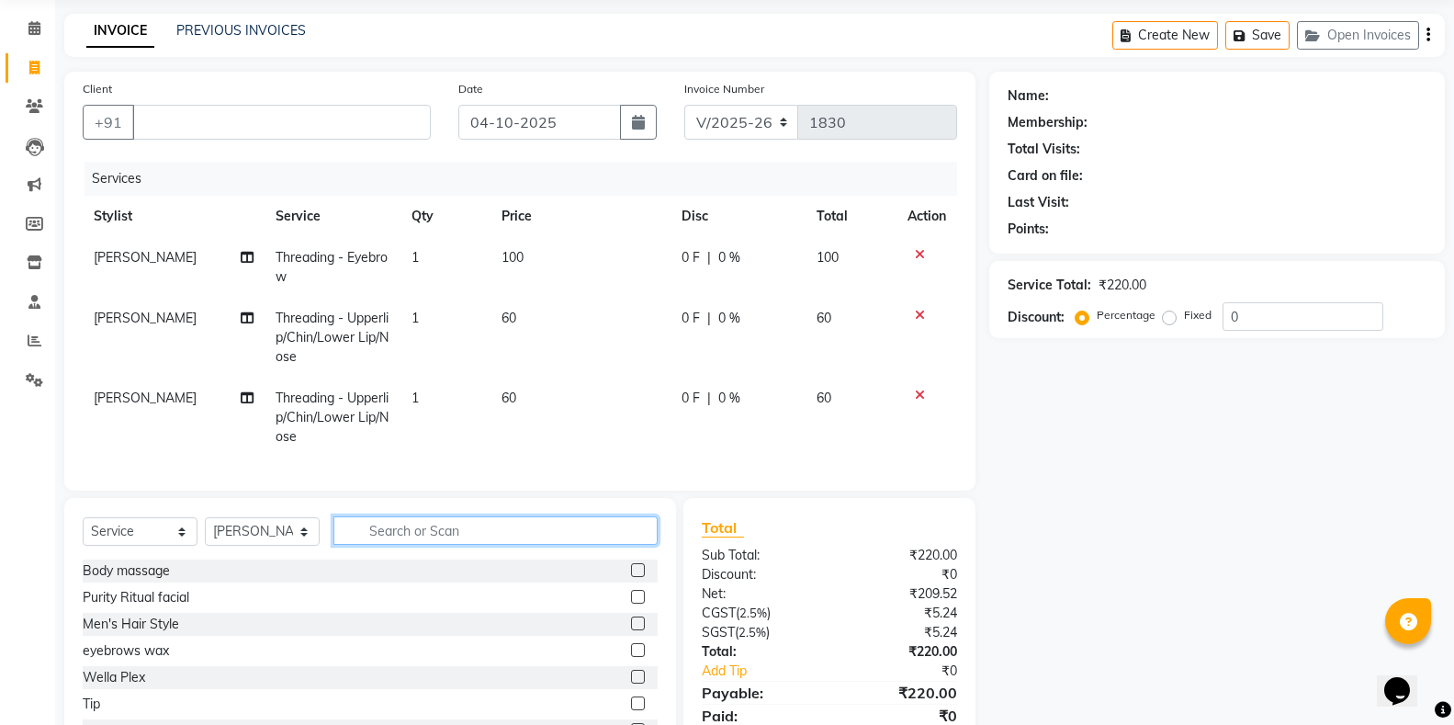
scroll to position [153, 0]
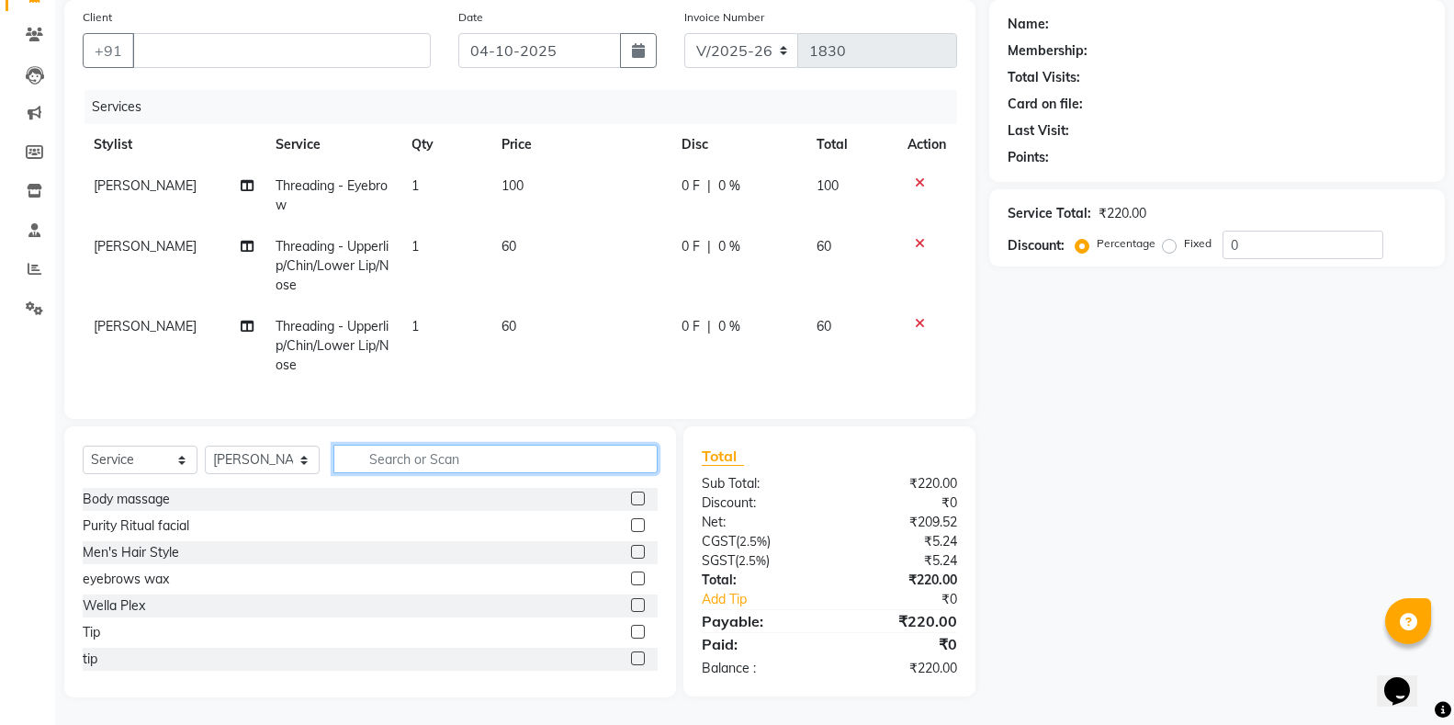
click at [355, 467] on input "text" at bounding box center [495, 459] width 324 height 28
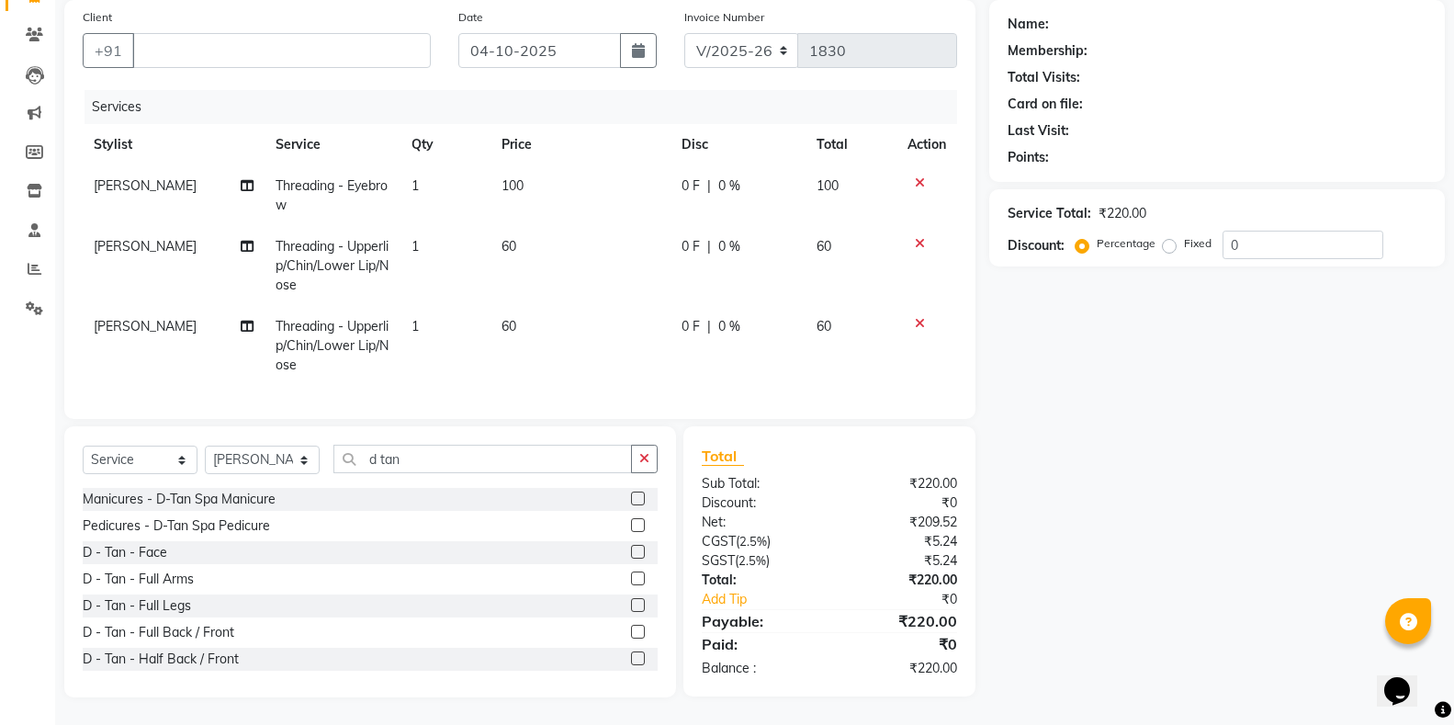
click at [631, 550] on label at bounding box center [638, 552] width 14 height 14
click at [631, 550] on input "checkbox" at bounding box center [637, 552] width 12 height 12
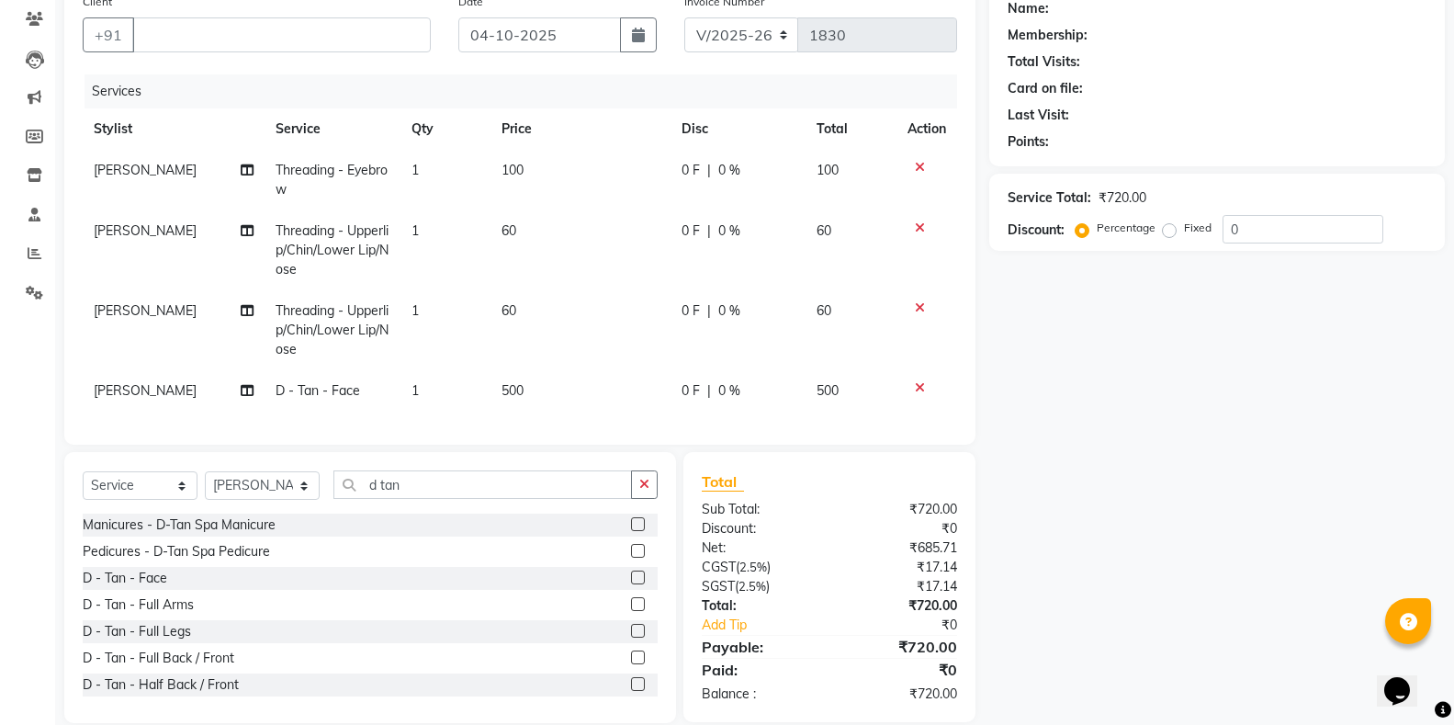
click at [752, 412] on div "Services Stylist Service Qty Price Disc Total Action [PERSON_NAME] Threading - …" at bounding box center [520, 250] width 874 height 352
click at [765, 401] on td "0 F | 0 %" at bounding box center [737, 390] width 135 height 41
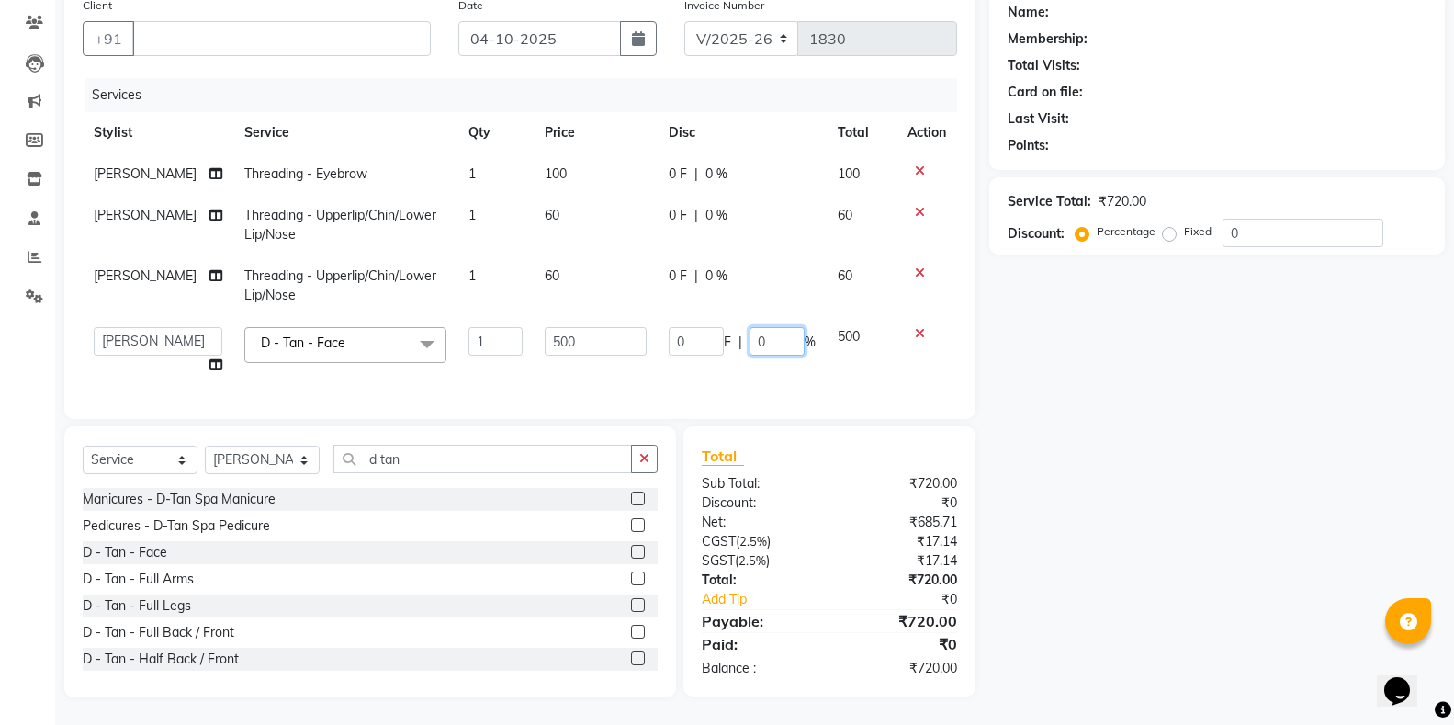
click at [775, 348] on input "0" at bounding box center [776, 341] width 55 height 28
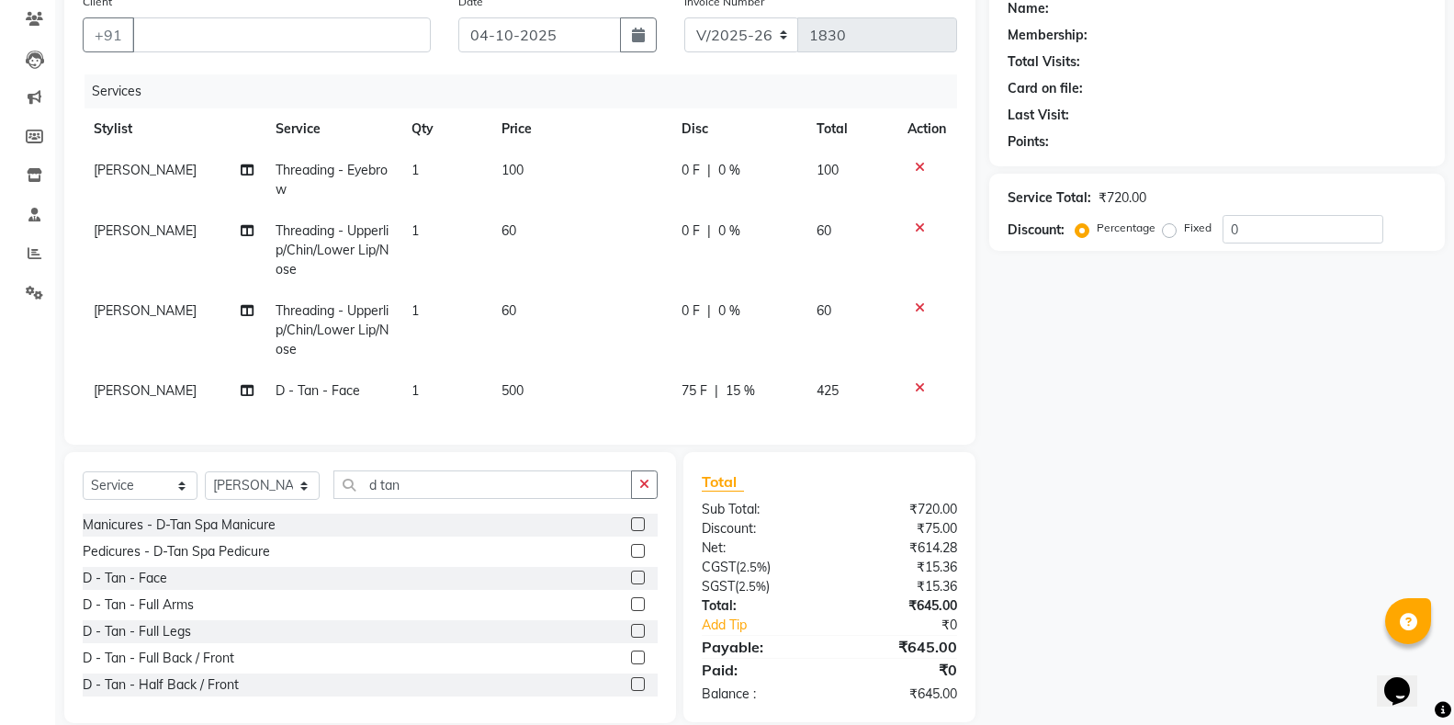
click at [862, 360] on tbody "[PERSON_NAME] Threading - Eyebrow 1 100 0 F | 0 % 100 [PERSON_NAME] Threading -…" at bounding box center [520, 281] width 874 height 262
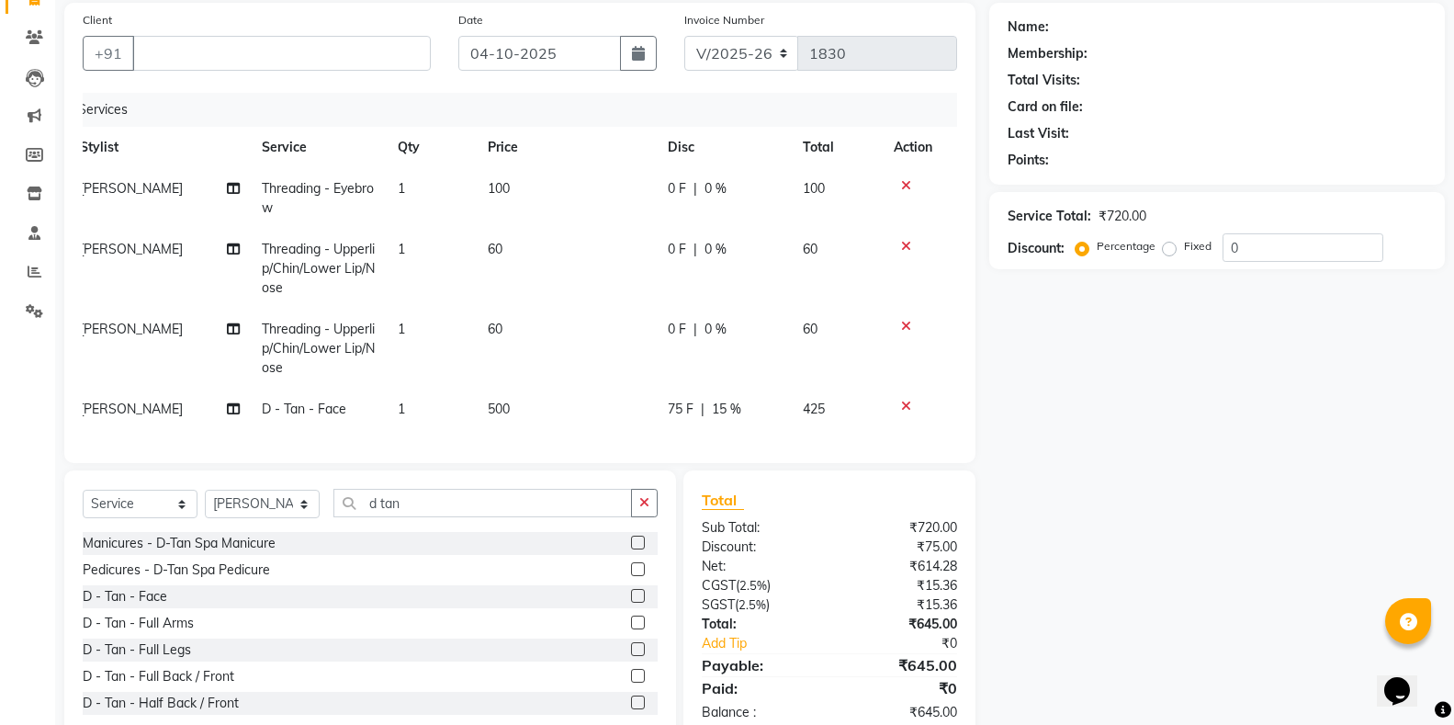
scroll to position [103, 0]
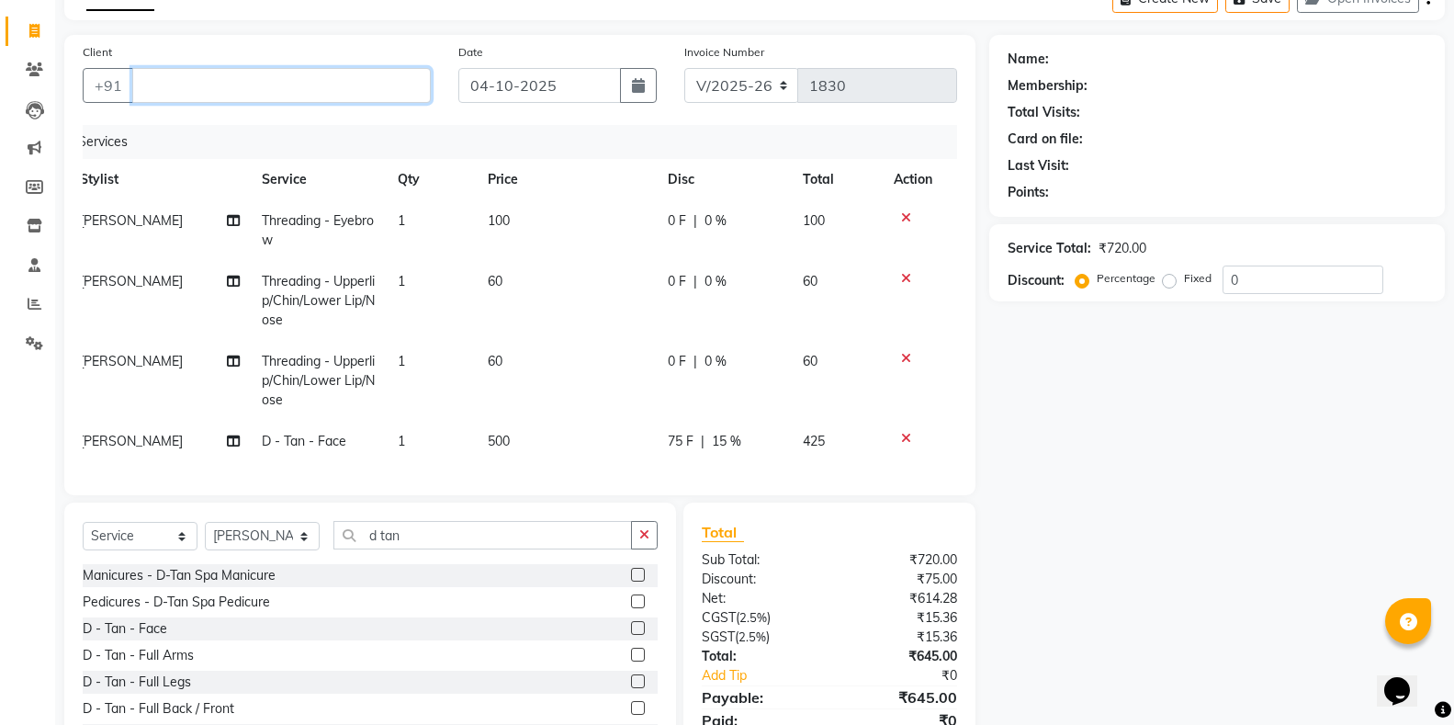
click at [214, 101] on input "Client" at bounding box center [281, 85] width 299 height 35
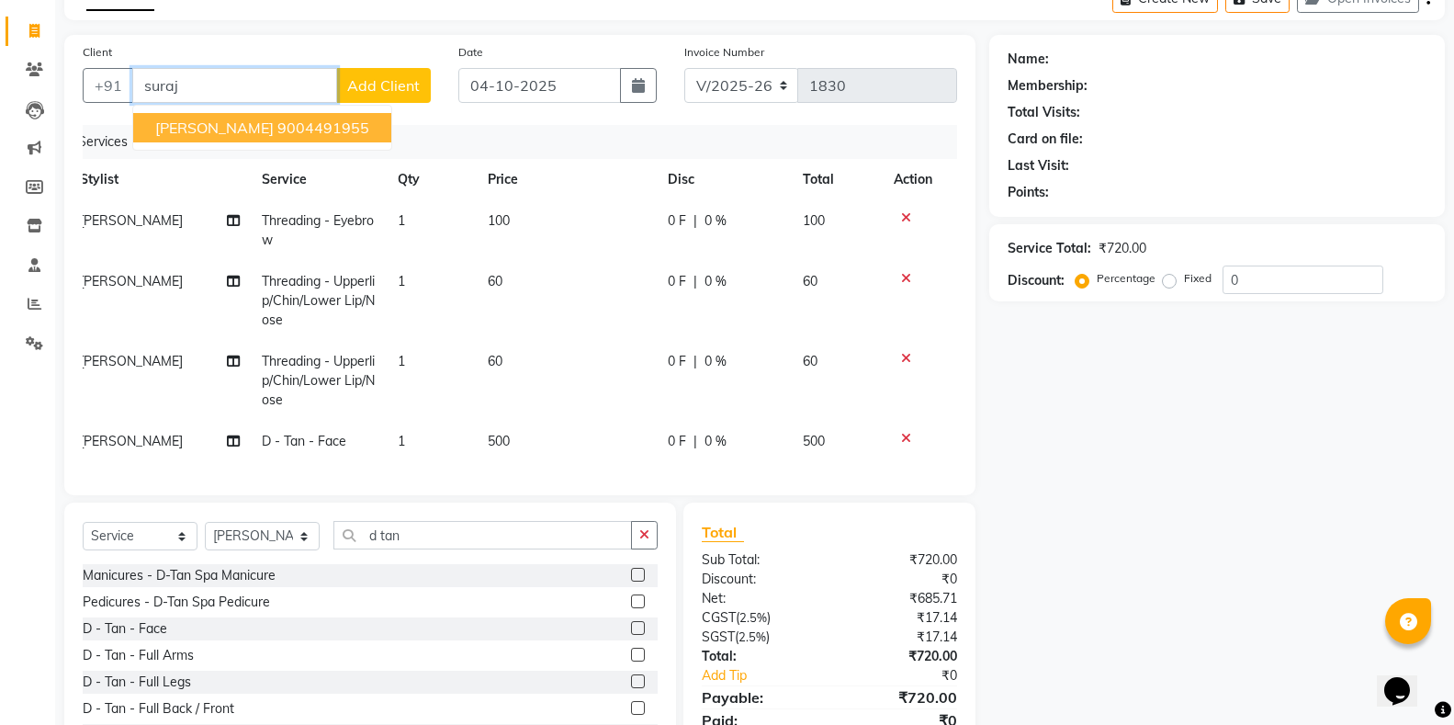
click at [229, 129] on span "[PERSON_NAME]" at bounding box center [214, 127] width 118 height 18
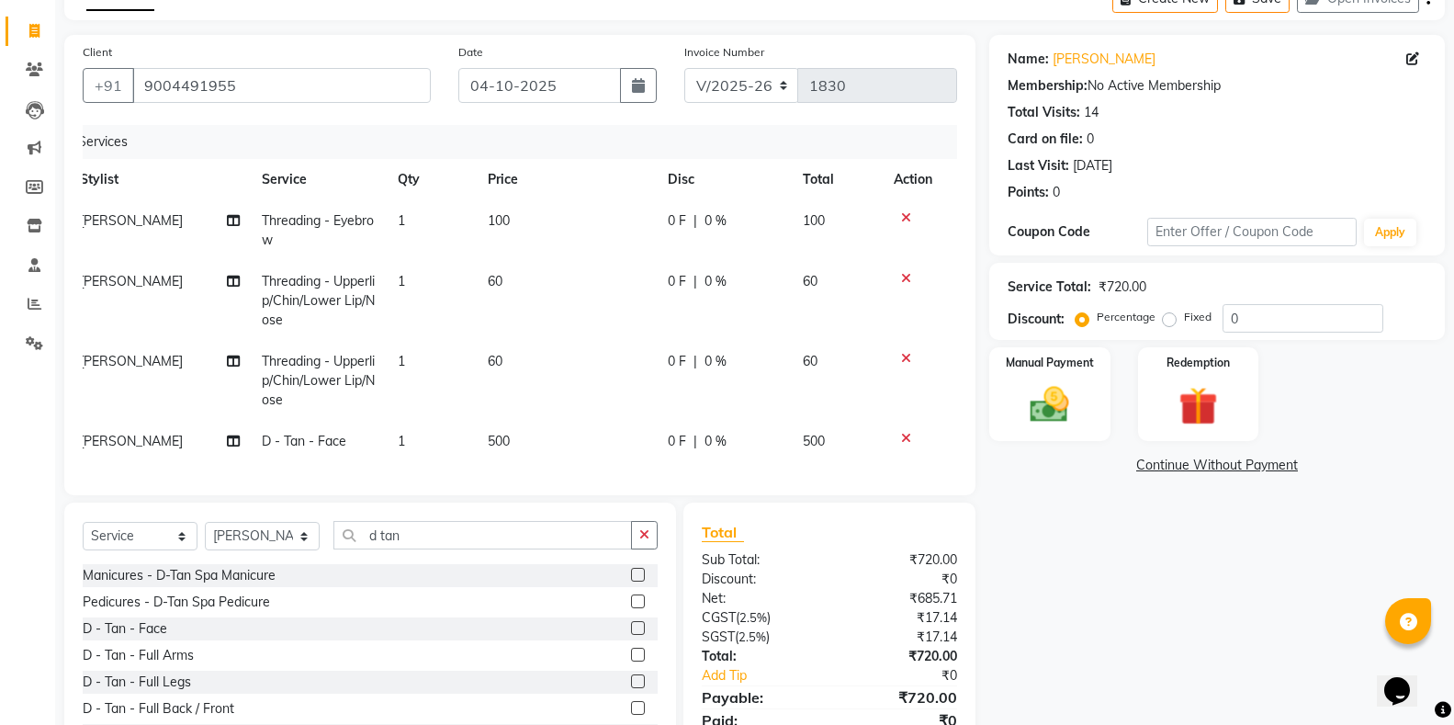
scroll to position [195, 0]
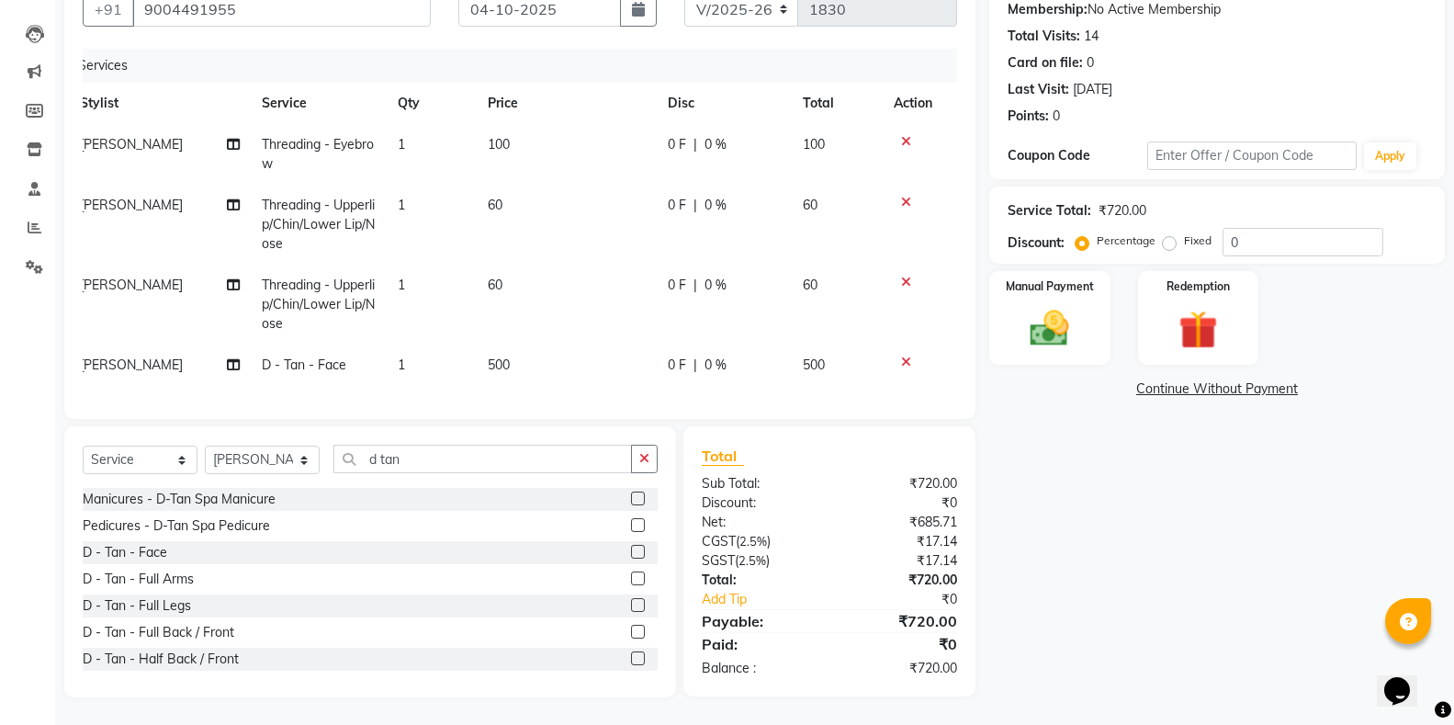
click at [741, 371] on div "Services Stylist Service Qty Price Disc Total Action [PERSON_NAME] Threading - …" at bounding box center [520, 225] width 874 height 352
click at [744, 360] on td "0 F | 0 %" at bounding box center [724, 364] width 135 height 41
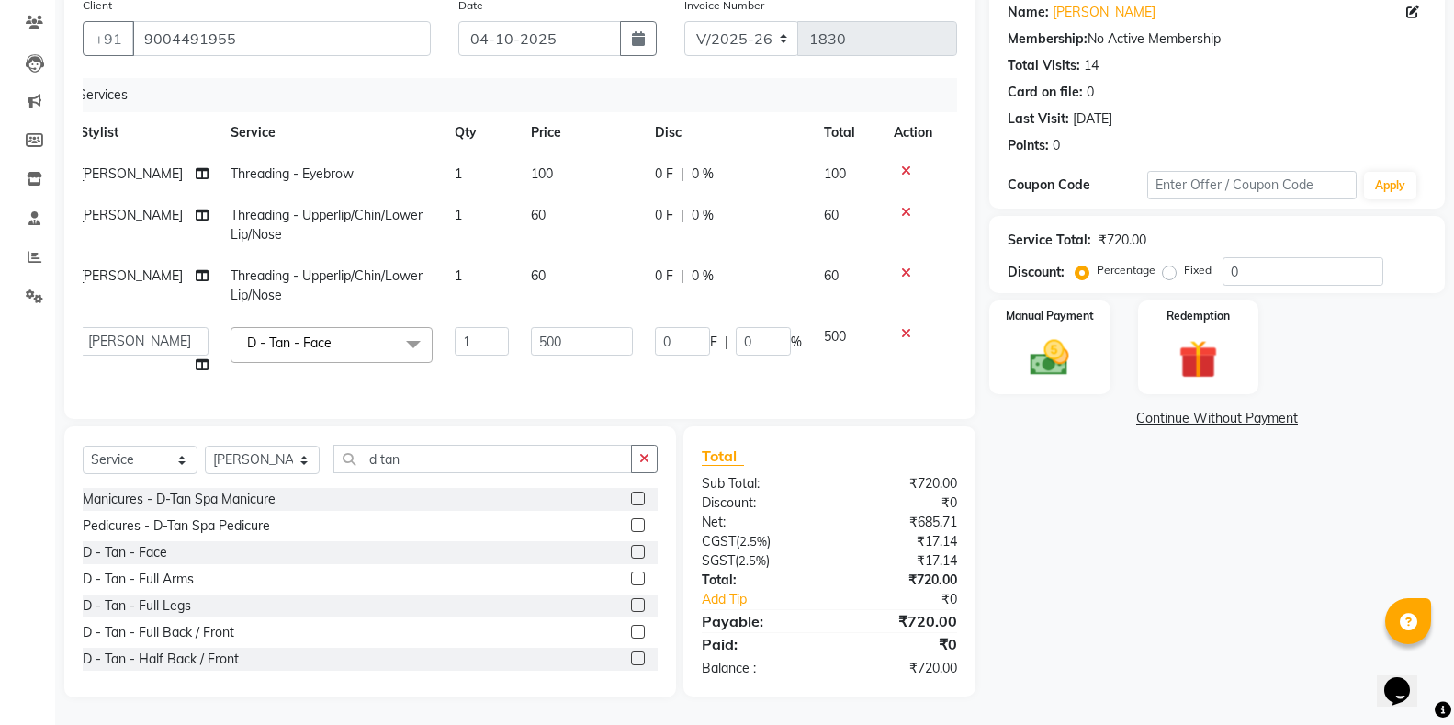
scroll to position [165, 0]
click at [763, 332] on input "0" at bounding box center [763, 341] width 55 height 28
click at [769, 241] on tbody "[PERSON_NAME] Threading - Eyebrow 1 100 0 F | 0 % 100 [PERSON_NAME] Threading -…" at bounding box center [506, 269] width 874 height 232
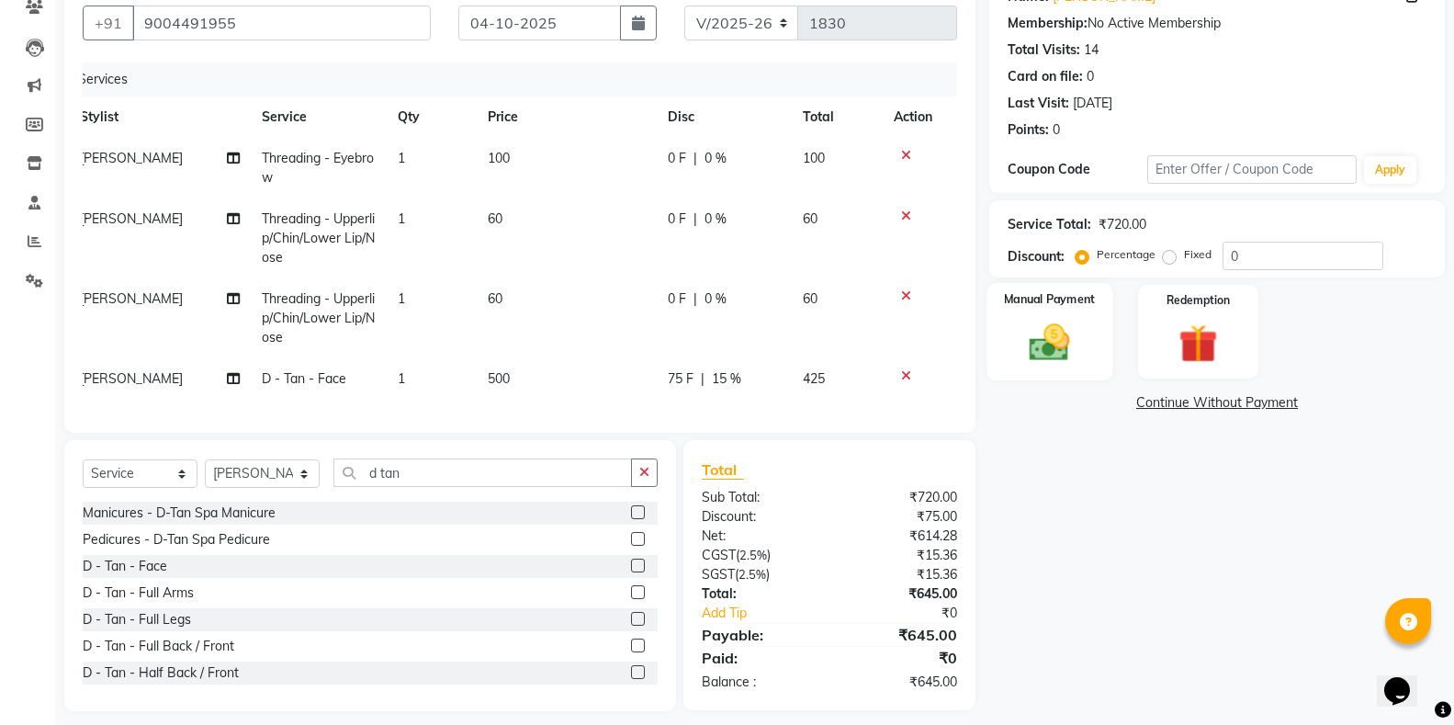
click at [1017, 311] on div "Manual Payment" at bounding box center [1049, 332] width 126 height 98
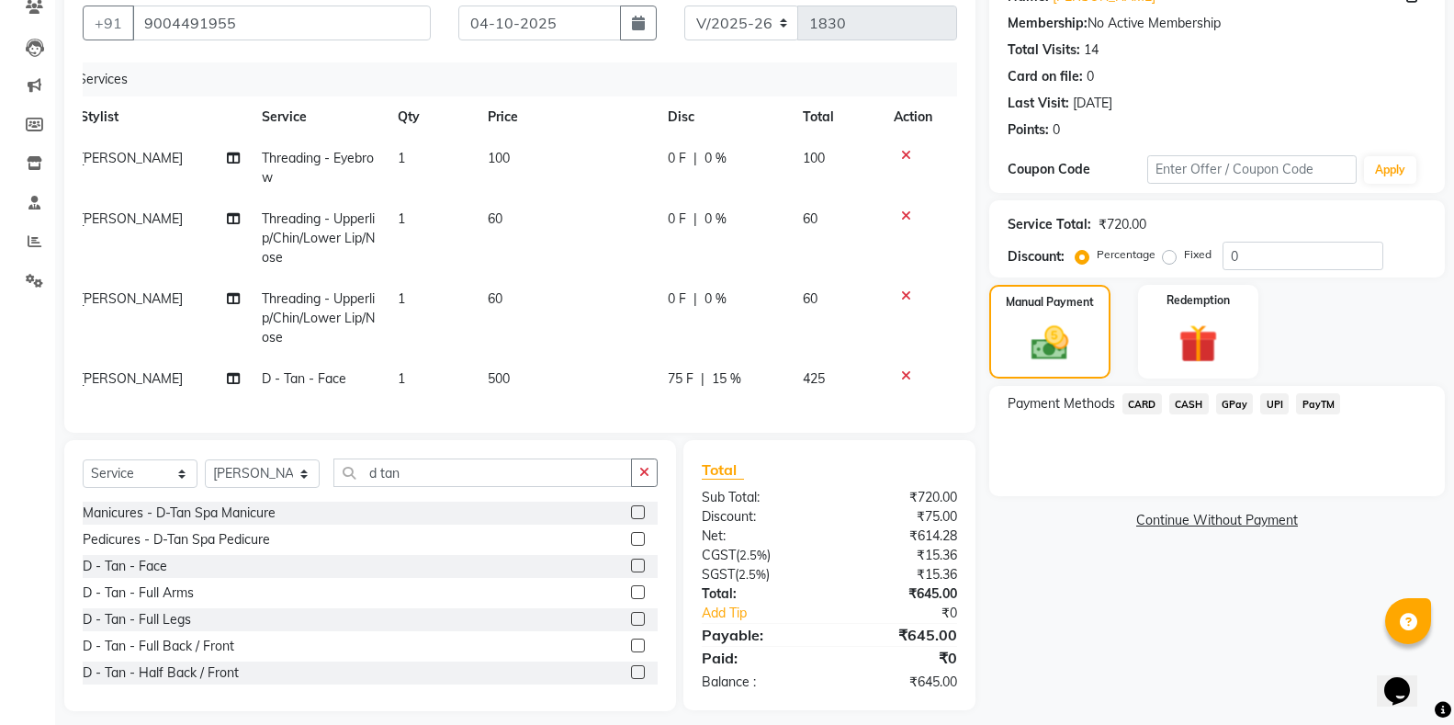
click at [1303, 401] on span "PayTM" at bounding box center [1318, 403] width 44 height 21
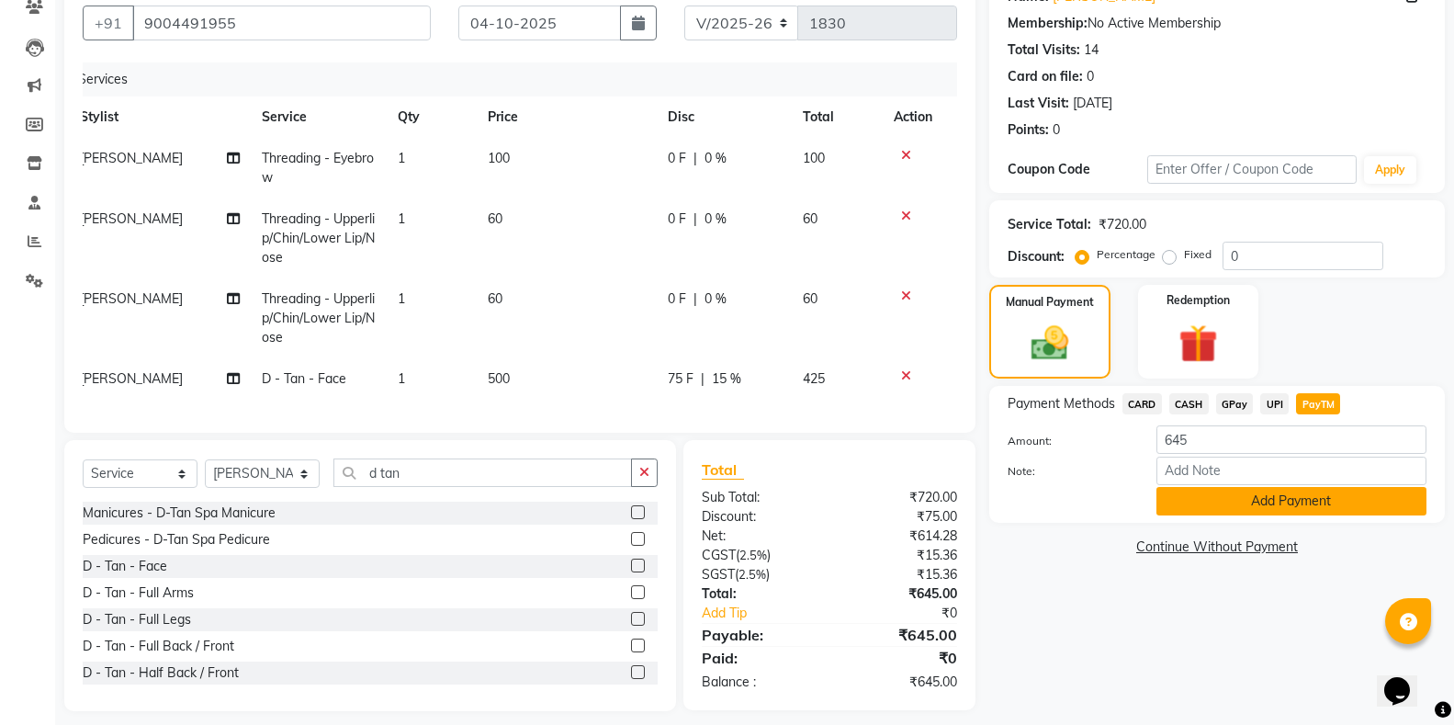
click at [1301, 506] on button "Add Payment" at bounding box center [1291, 501] width 270 height 28
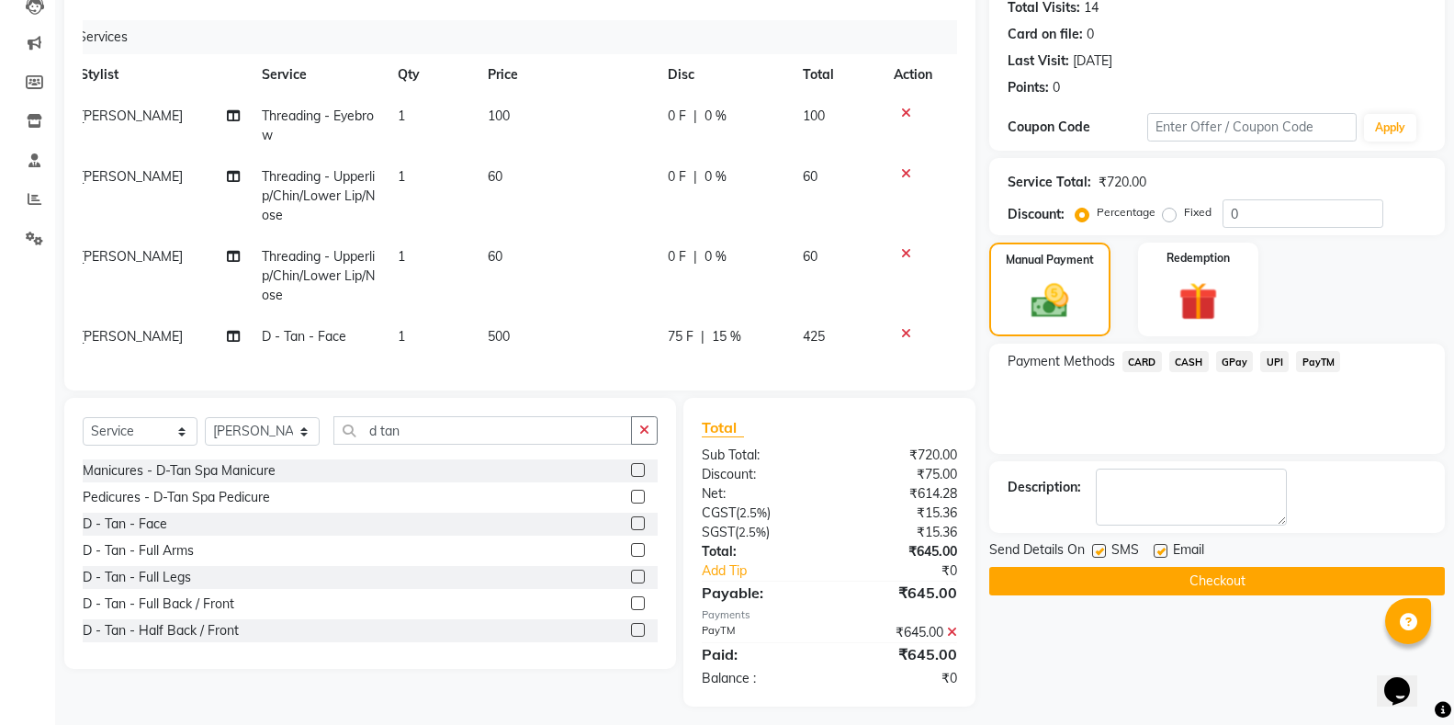
scroll to position [232, 0]
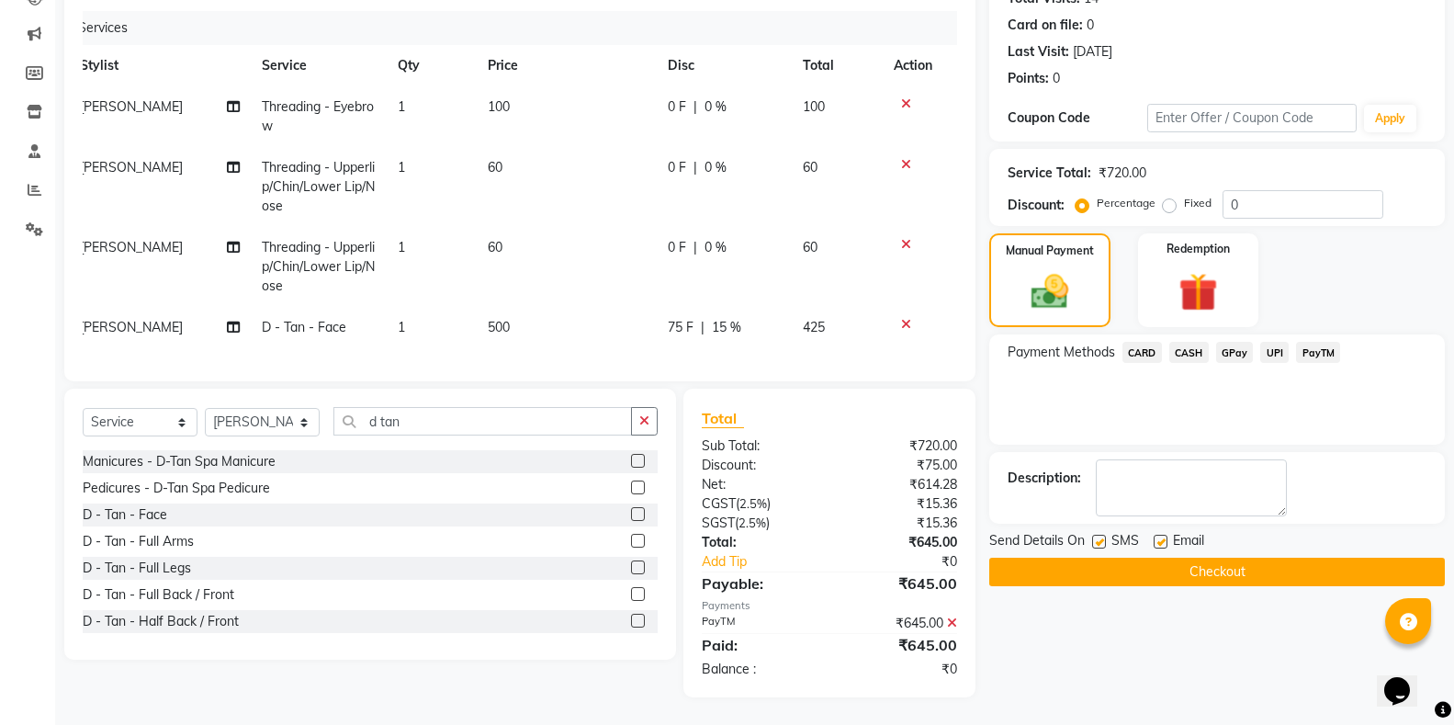
click at [1296, 558] on button "Checkout" at bounding box center [1217, 572] width 456 height 28
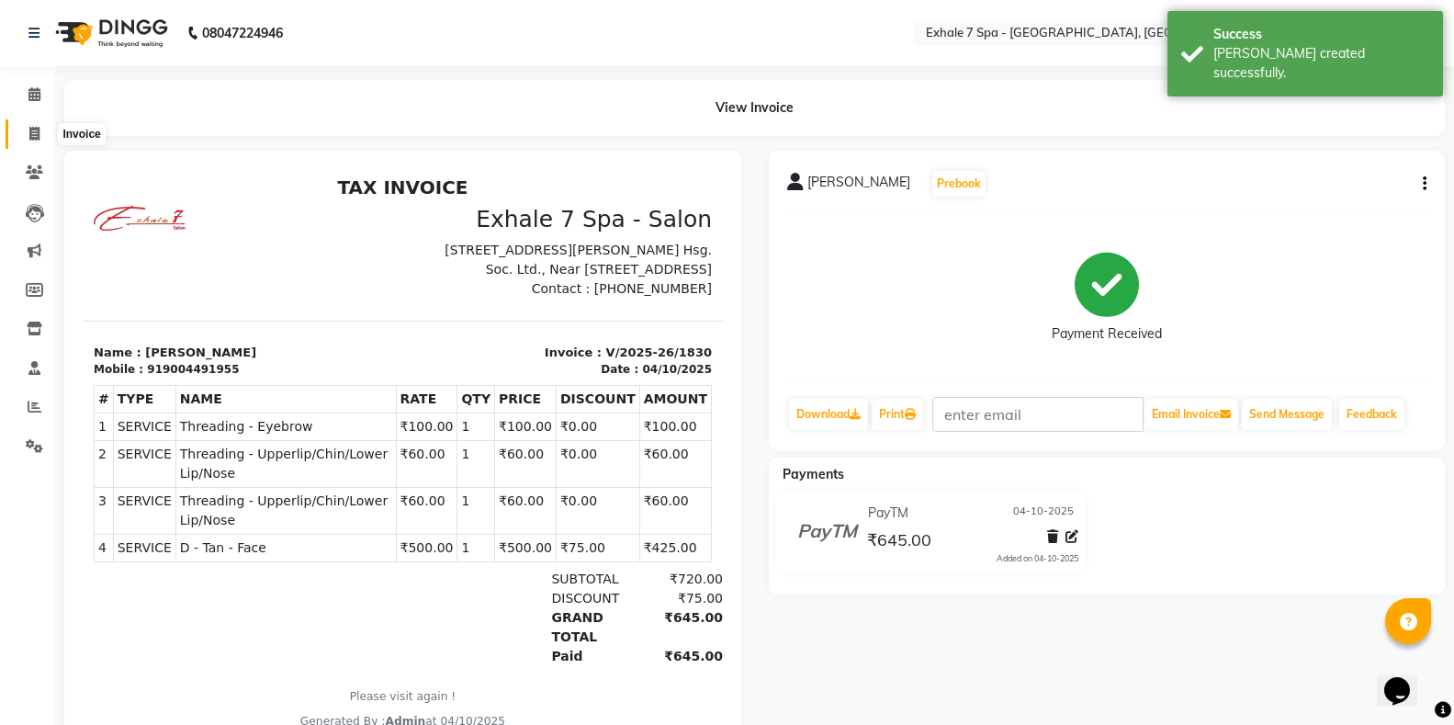
click at [39, 132] on icon at bounding box center [34, 134] width 10 height 14
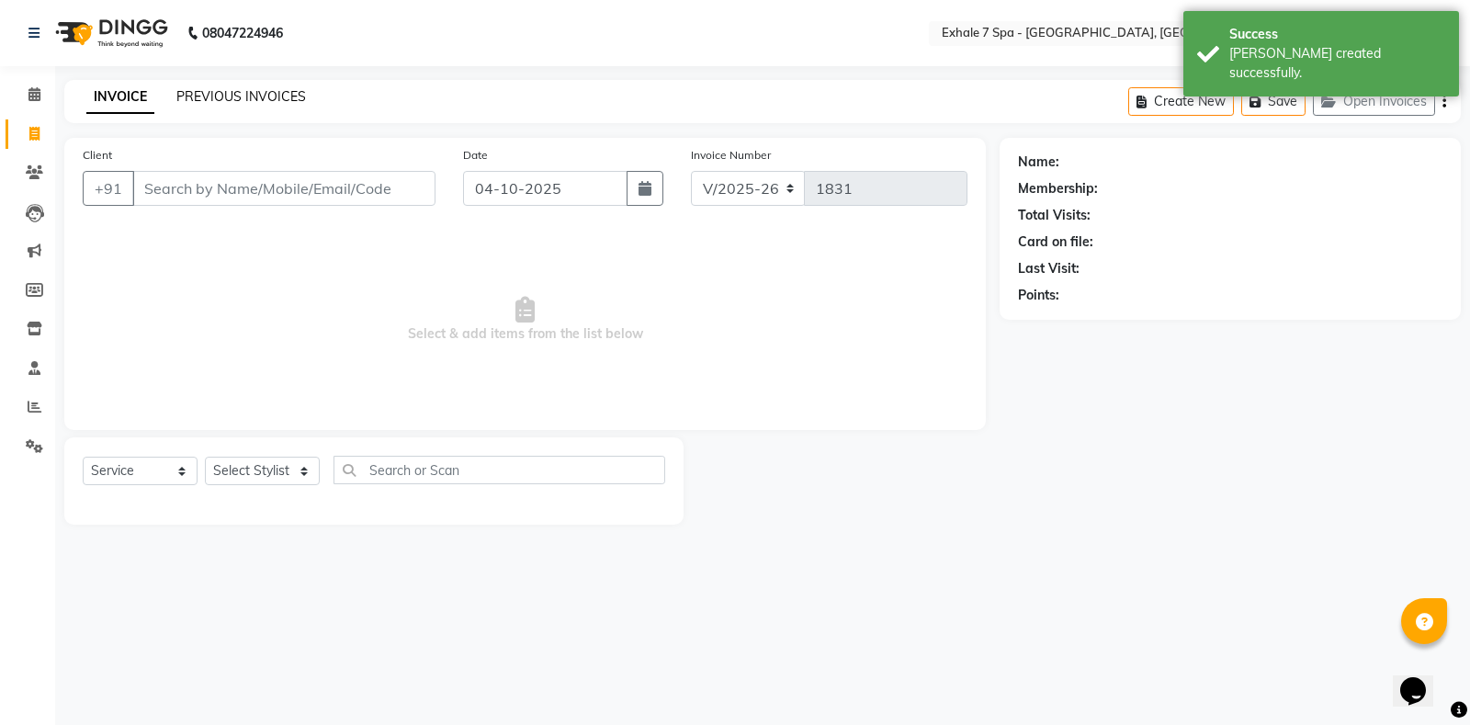
click at [200, 99] on link "PREVIOUS INVOICES" at bounding box center [241, 96] width 130 height 17
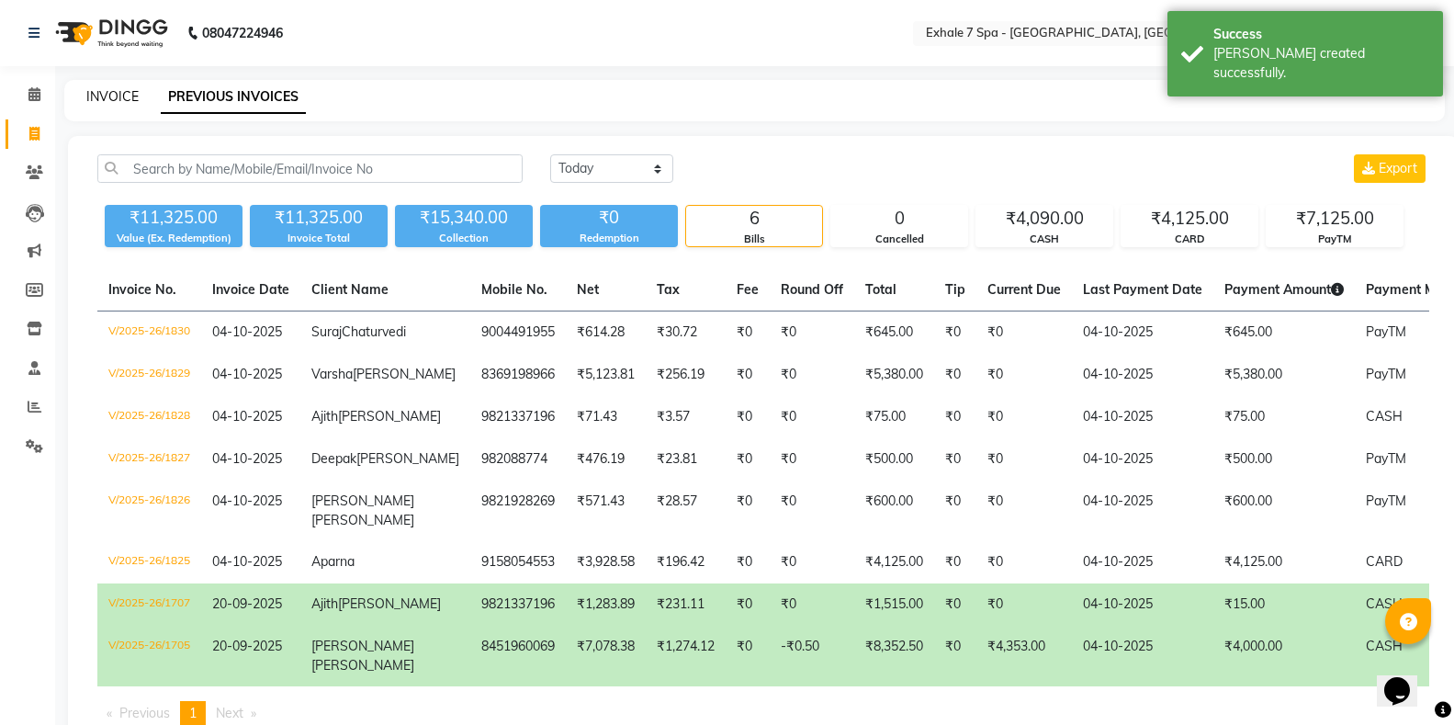
click at [88, 89] on link "INVOICE" at bounding box center [112, 96] width 52 height 17
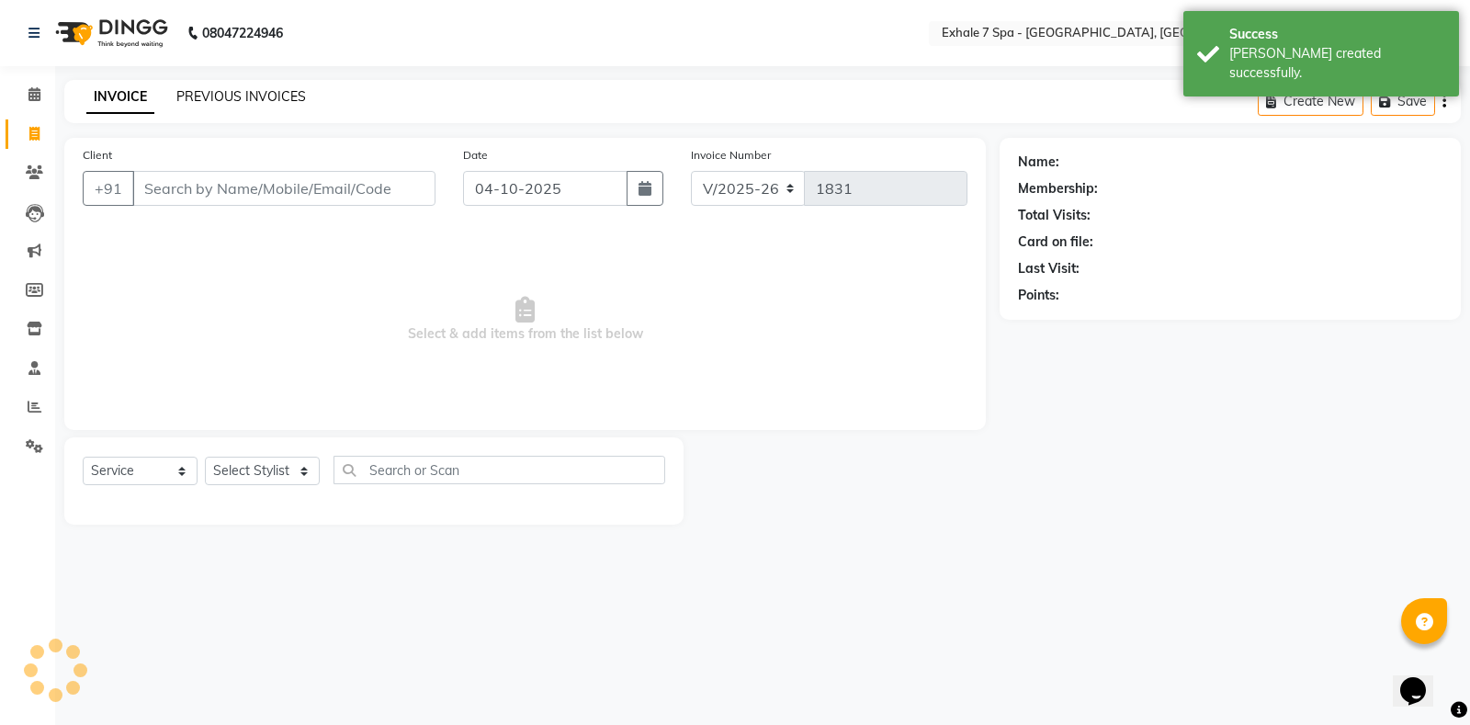
click at [204, 92] on link "PREVIOUS INVOICES" at bounding box center [241, 96] width 130 height 17
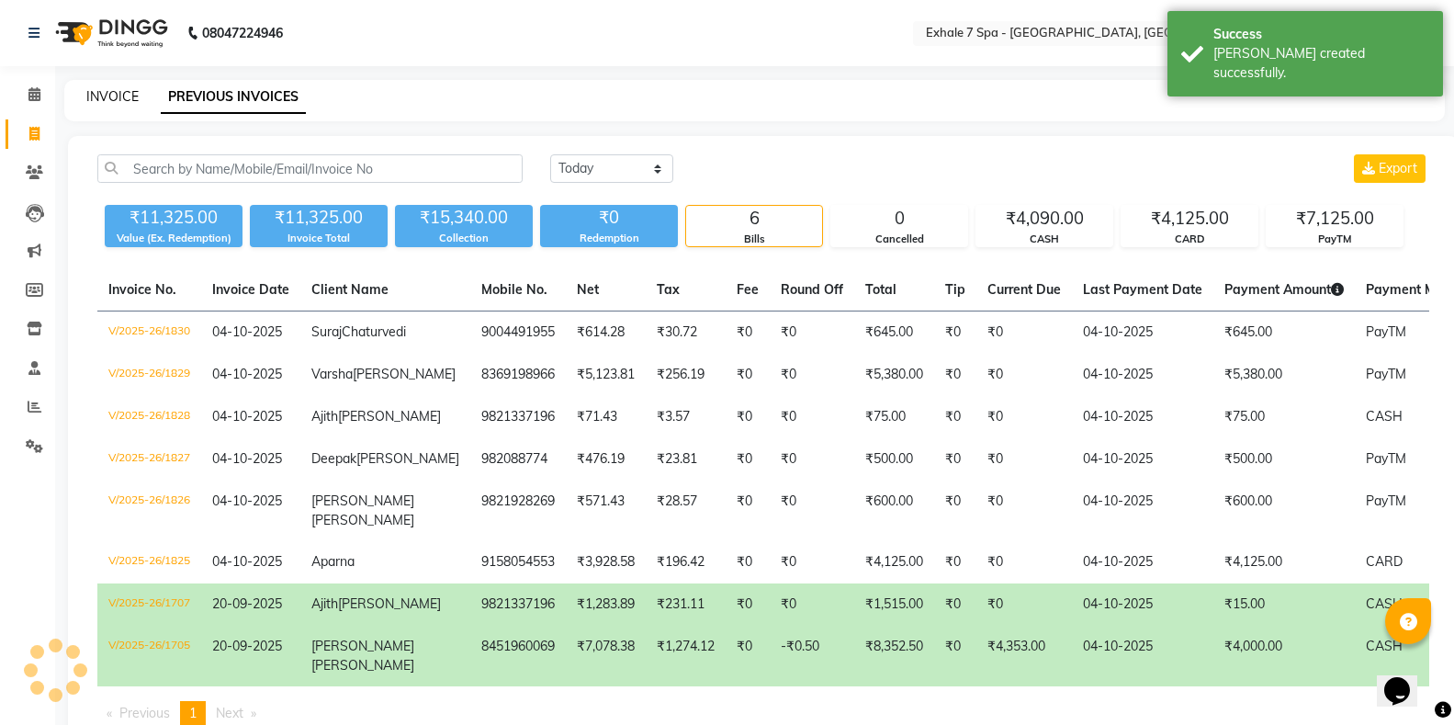
click at [126, 99] on link "INVOICE" at bounding box center [112, 96] width 52 height 17
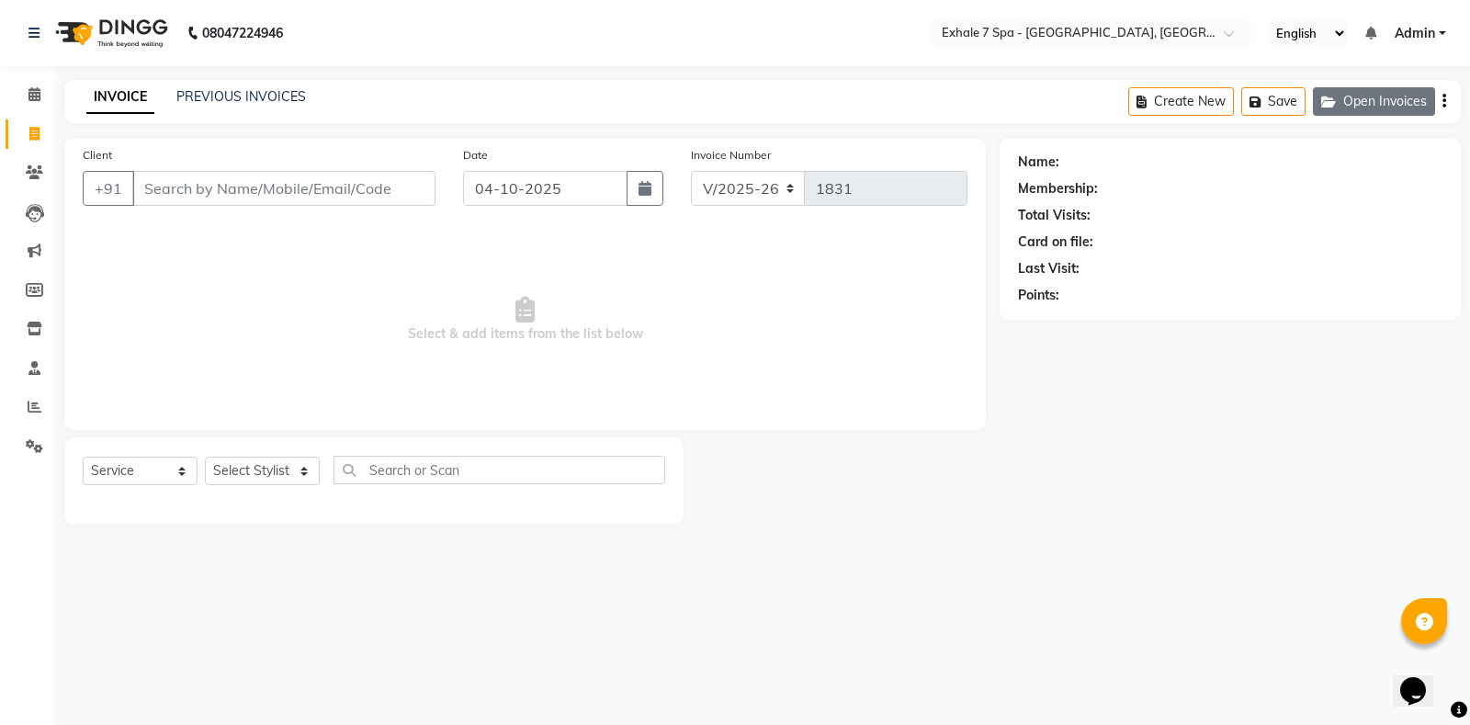
click at [1404, 93] on button "Open Invoices" at bounding box center [1374, 101] width 122 height 28
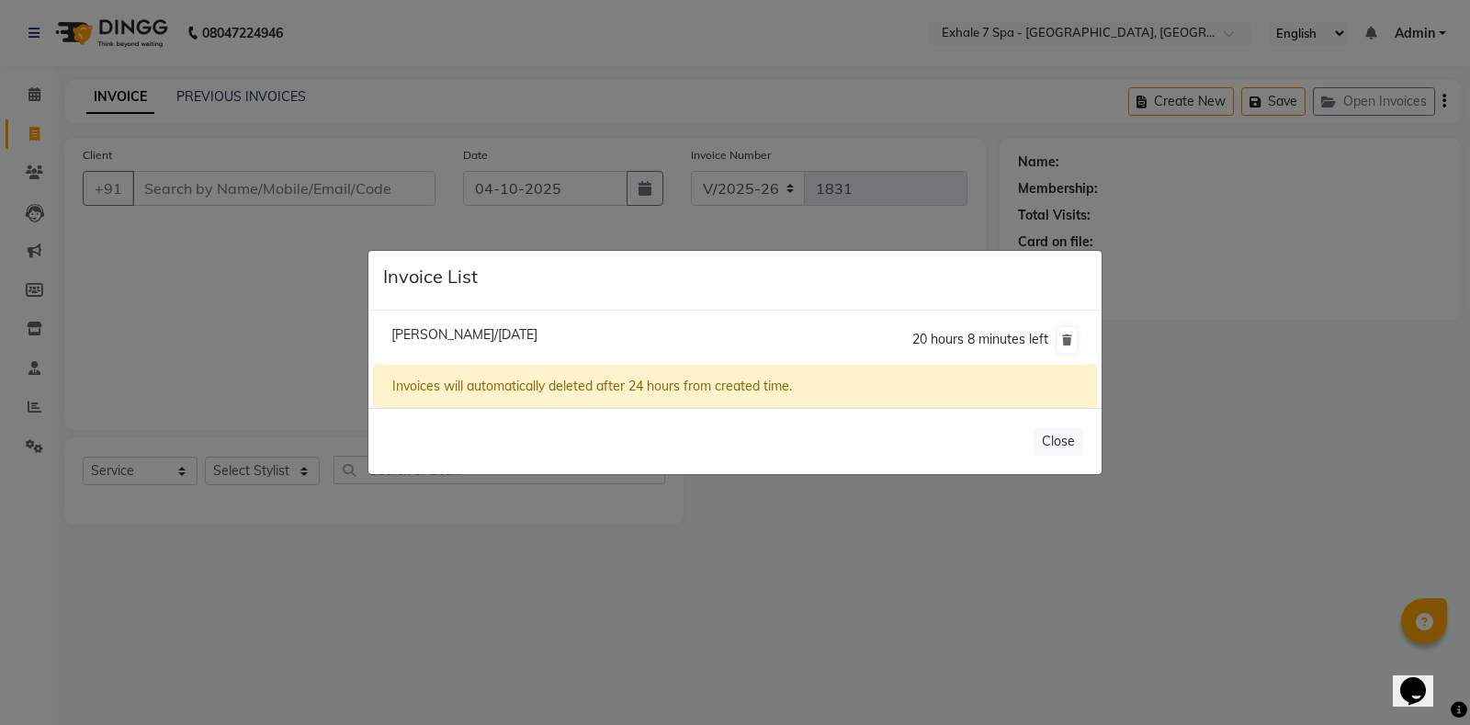
click at [537, 334] on span "[PERSON_NAME]/[DATE]" at bounding box center [464, 334] width 146 height 17
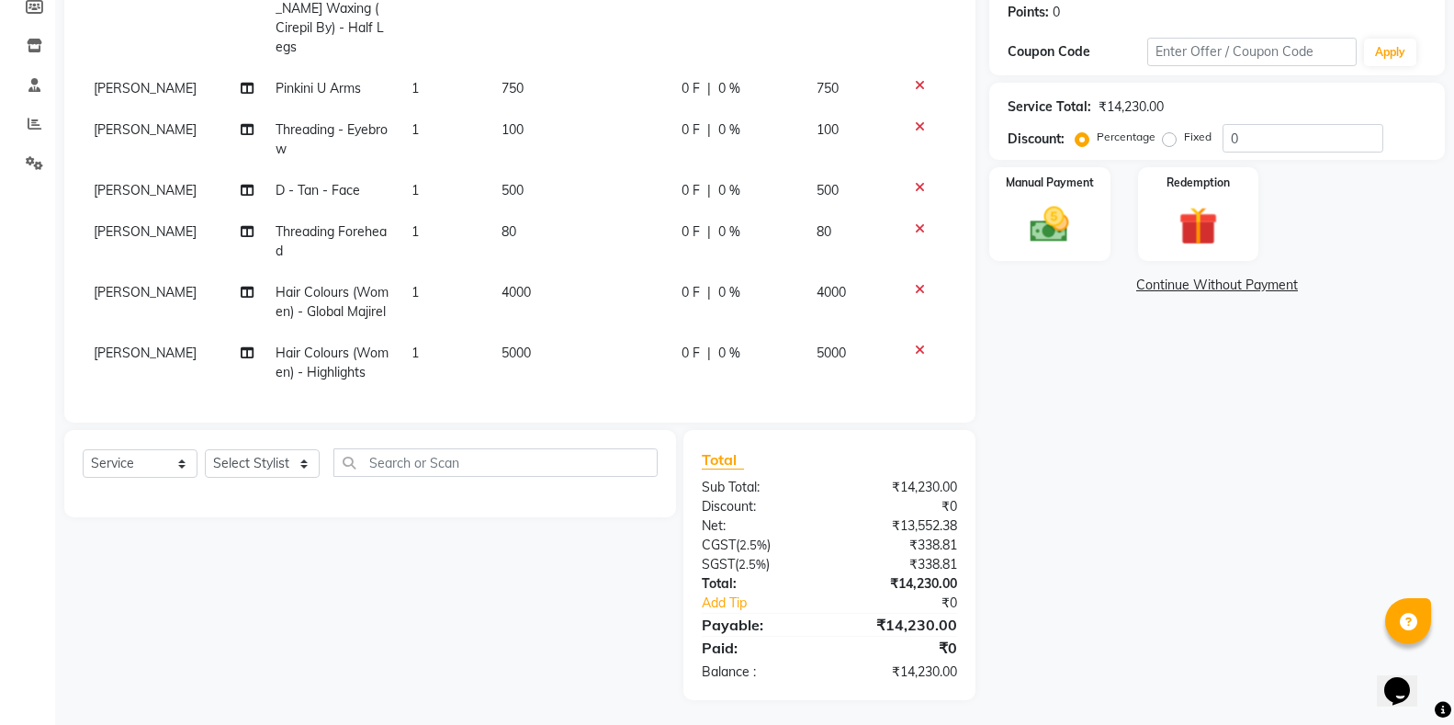
scroll to position [286, 0]
click at [1070, 249] on div "Manual Payment" at bounding box center [1049, 212] width 126 height 98
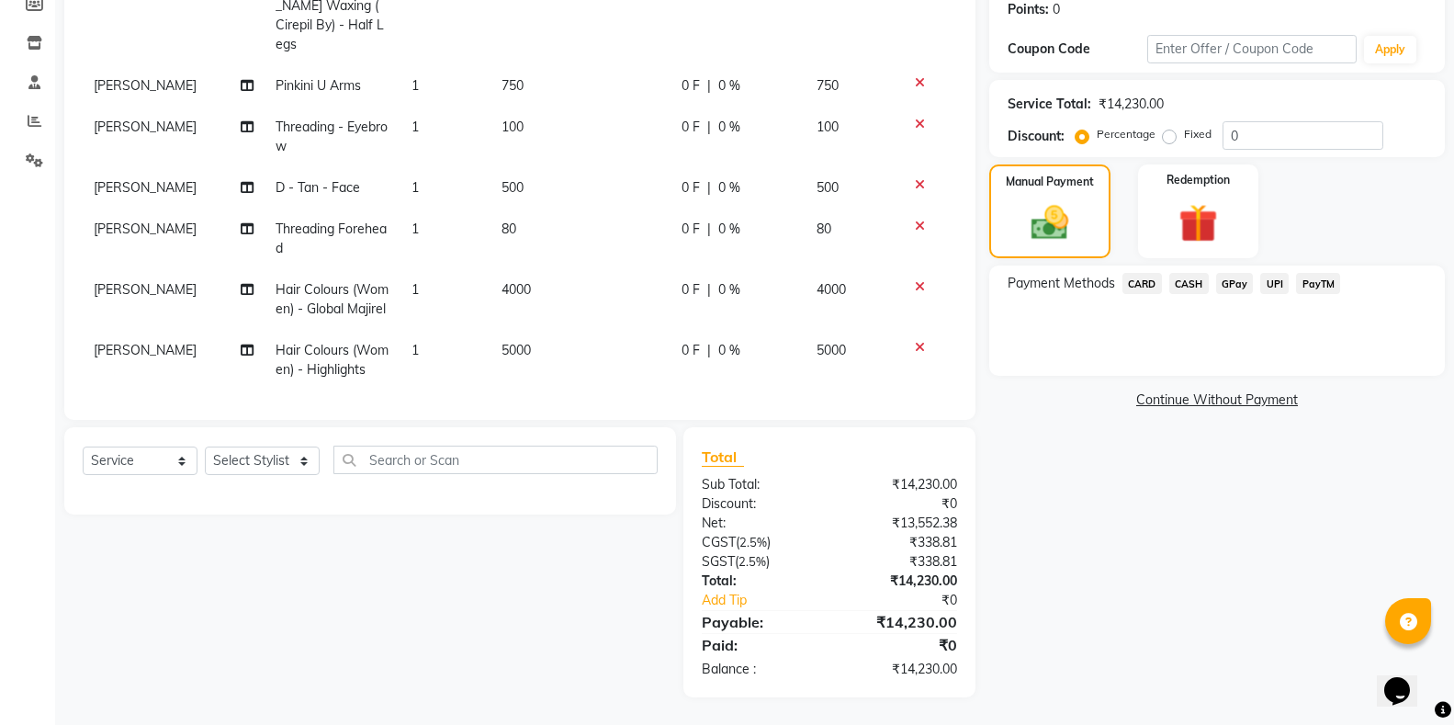
click at [1143, 287] on span "CARD" at bounding box center [1141, 283] width 39 height 21
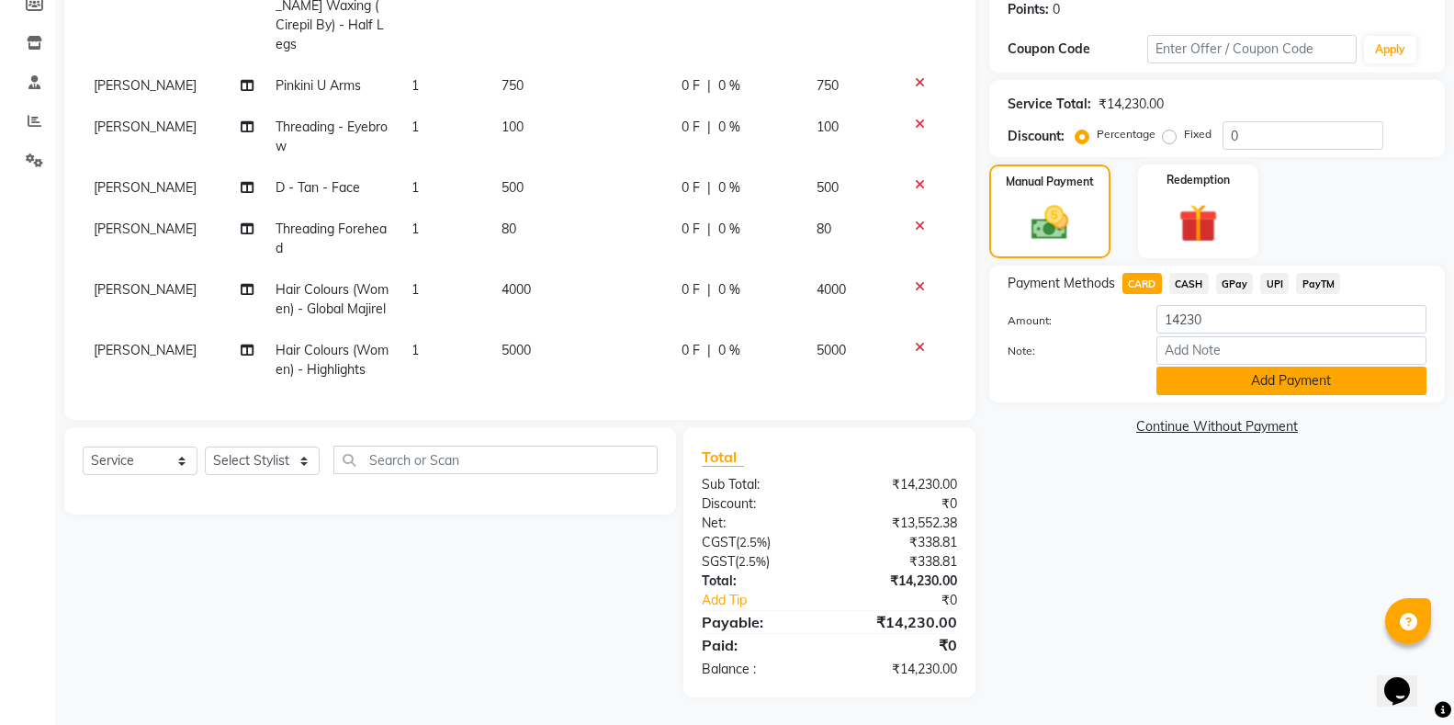
click at [1211, 377] on button "Add Payment" at bounding box center [1291, 380] width 270 height 28
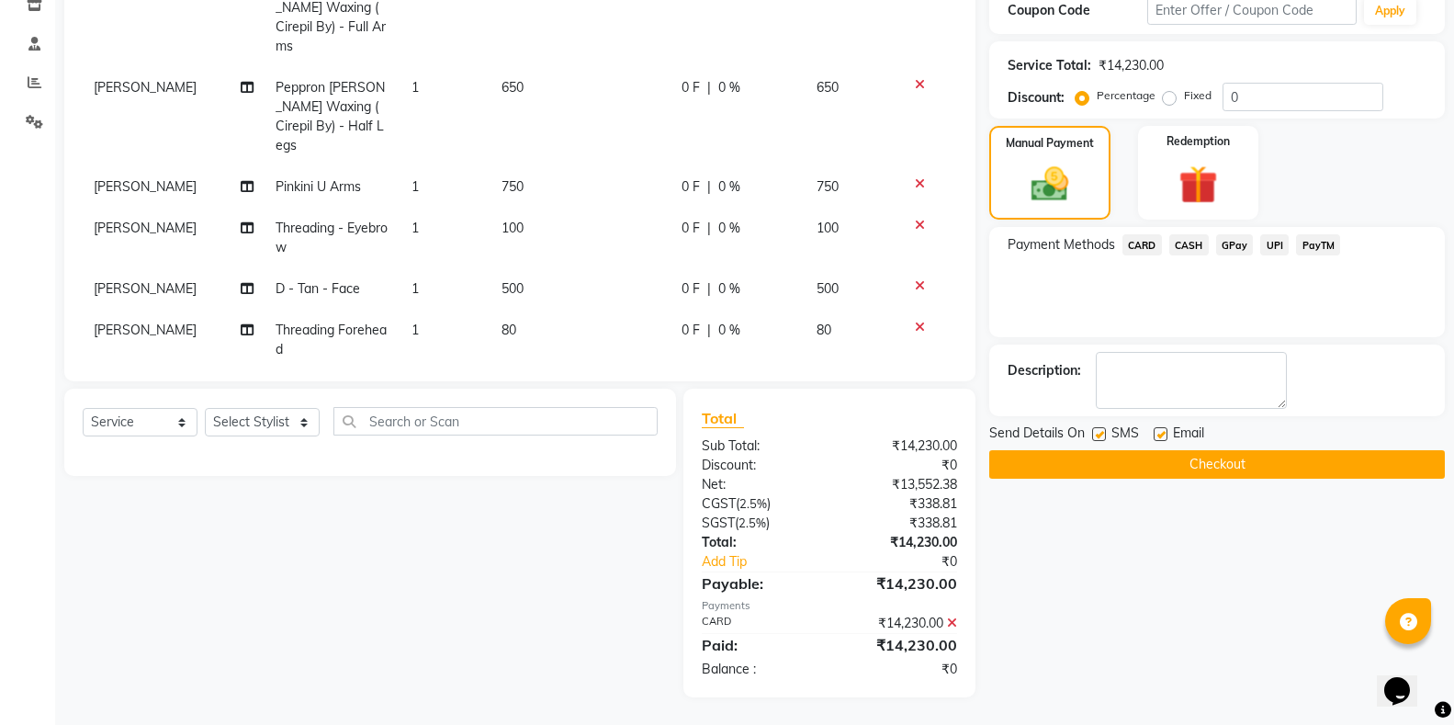
scroll to position [250, 0]
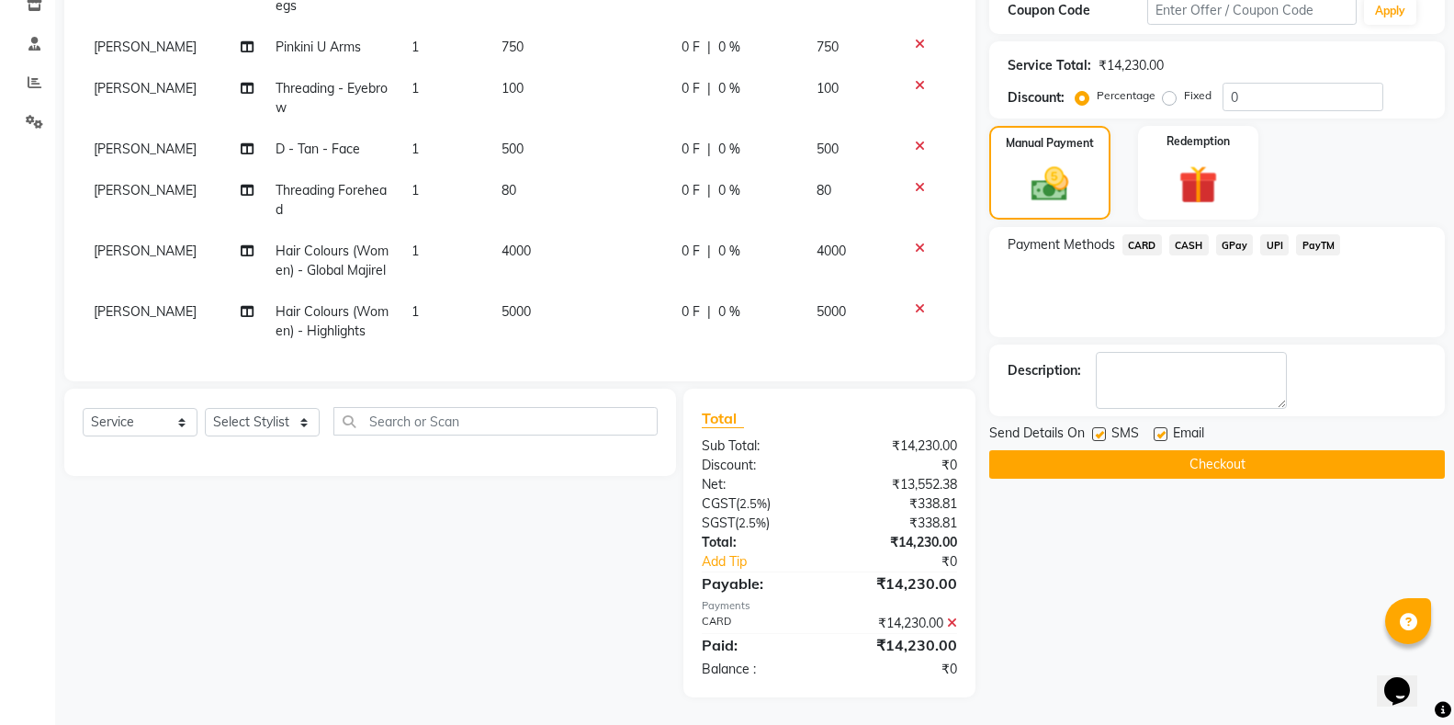
click at [1096, 434] on label at bounding box center [1099, 434] width 14 height 14
click at [1096, 434] on input "checkbox" at bounding box center [1098, 435] width 12 height 12
click at [1107, 455] on button "Checkout" at bounding box center [1217, 464] width 456 height 28
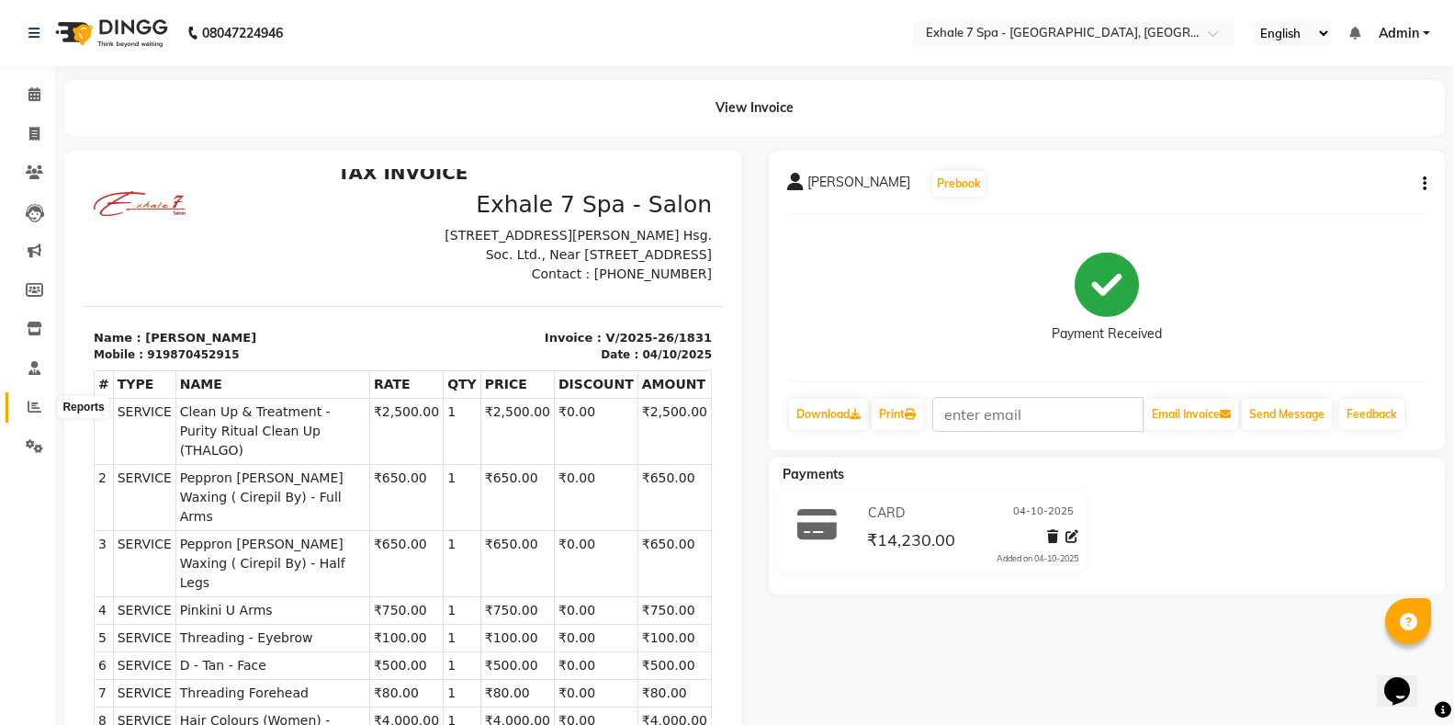
click at [23, 404] on span at bounding box center [34, 407] width 32 height 21
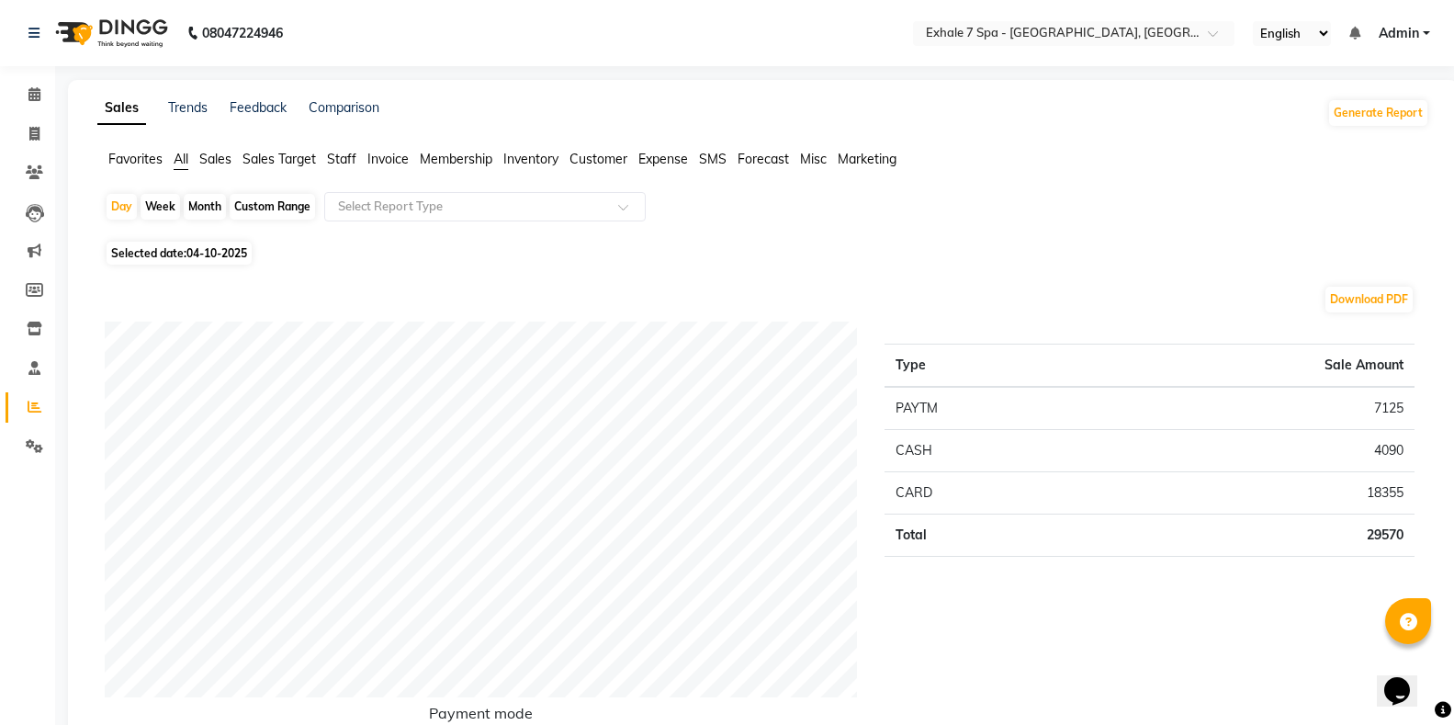
click at [330, 156] on span "Staff" at bounding box center [341, 159] width 29 height 17
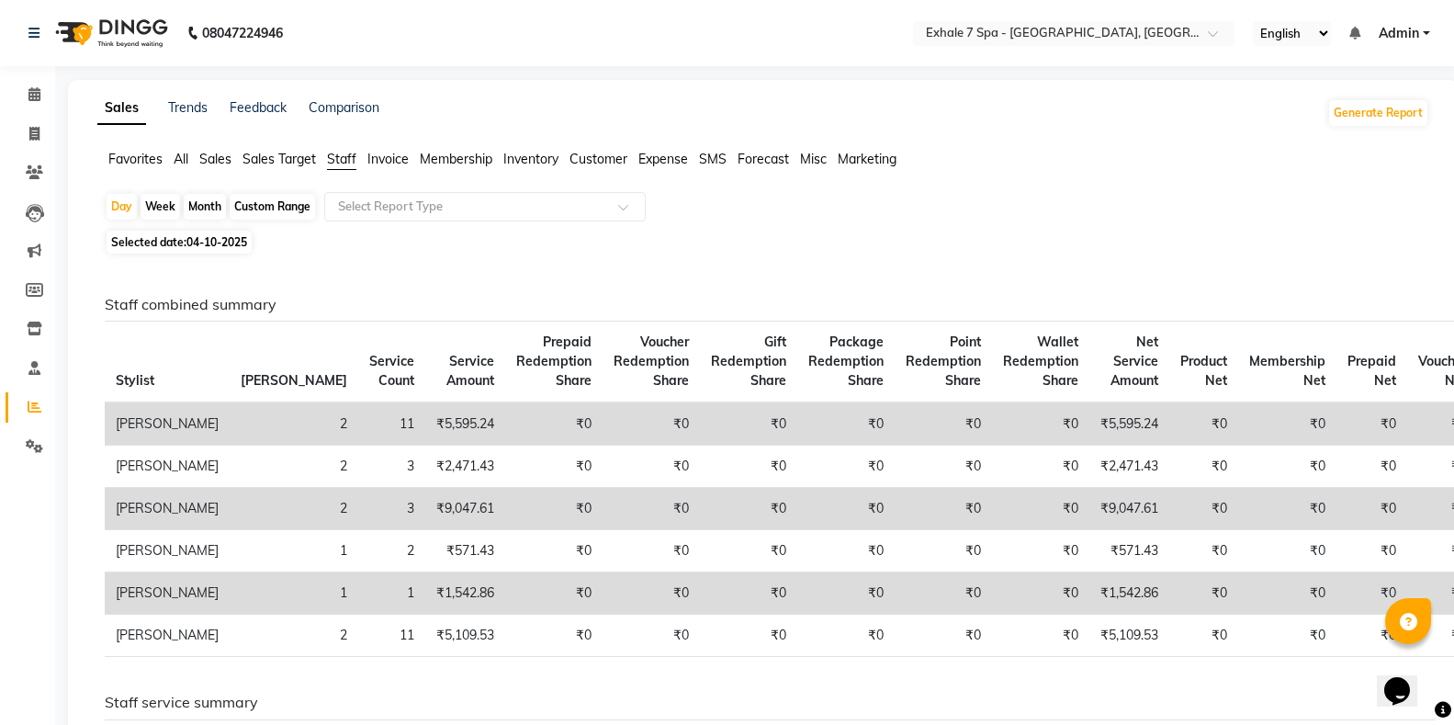
click at [281, 201] on div "Custom Range" at bounding box center [272, 207] width 85 height 26
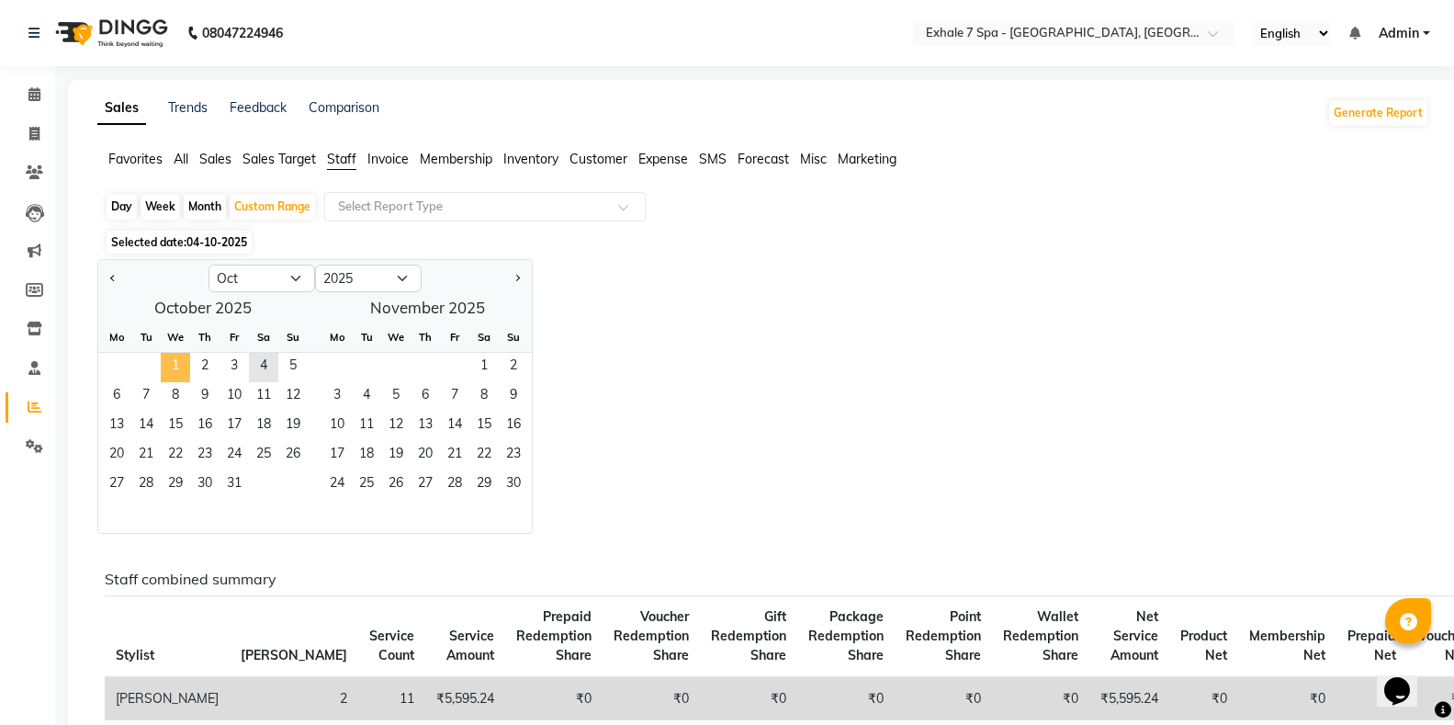
click at [179, 367] on span "1" at bounding box center [175, 367] width 29 height 29
click at [283, 369] on span "5" at bounding box center [292, 367] width 29 height 29
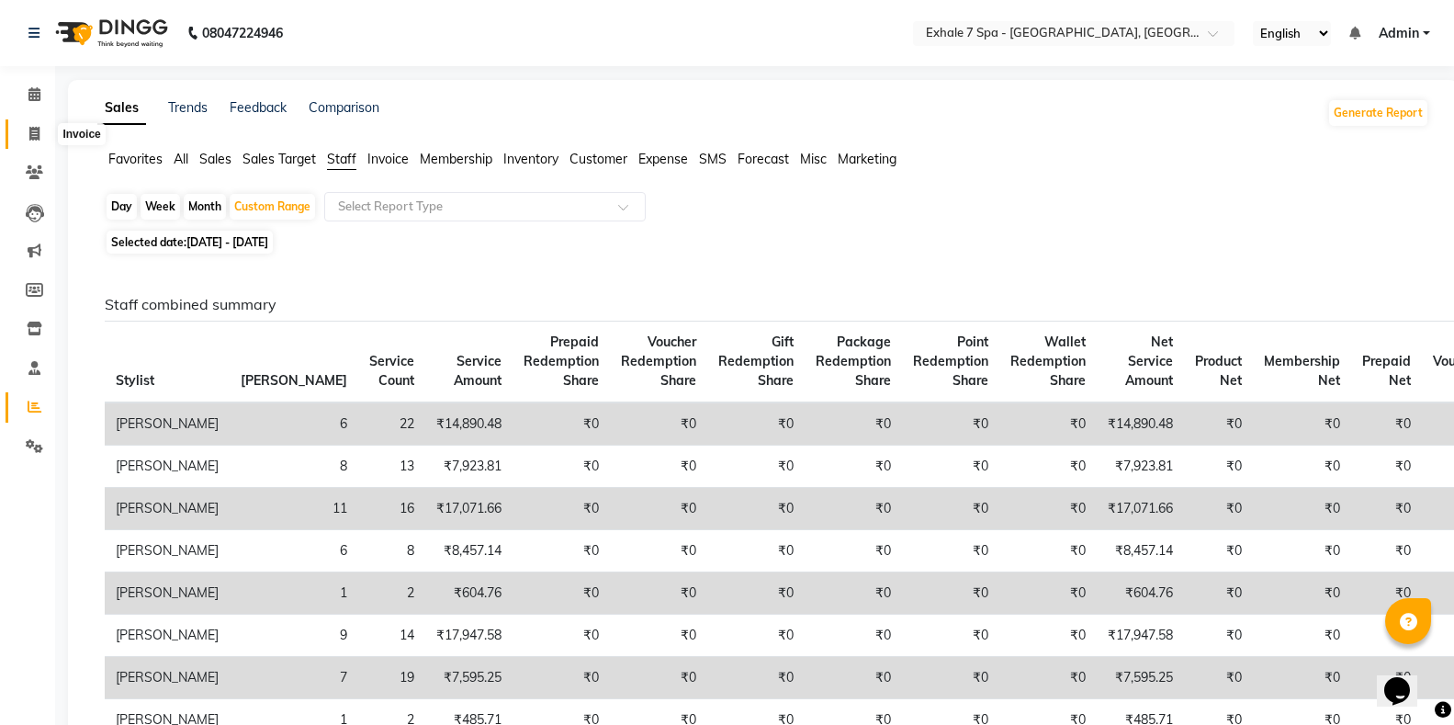
click at [36, 136] on icon at bounding box center [34, 134] width 10 height 14
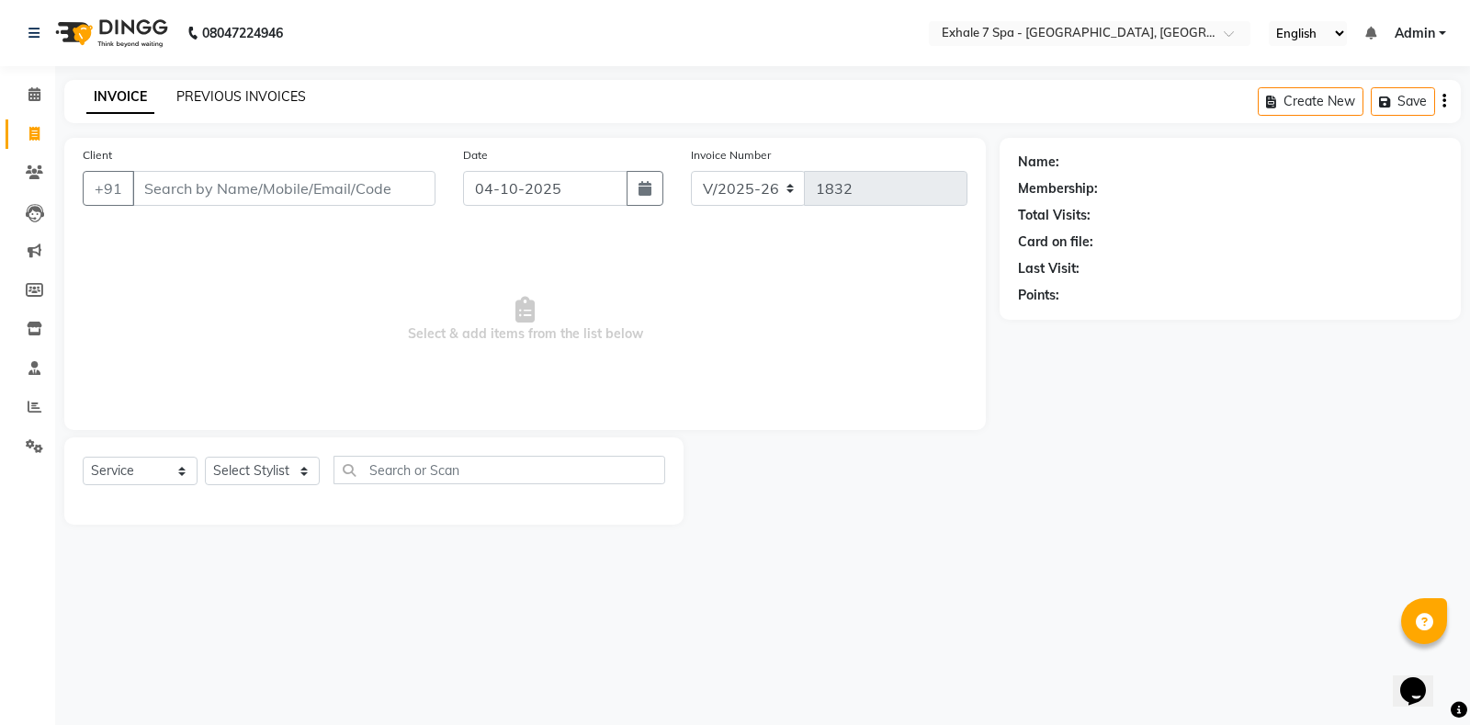
click at [218, 98] on link "PREVIOUS INVOICES" at bounding box center [241, 96] width 130 height 17
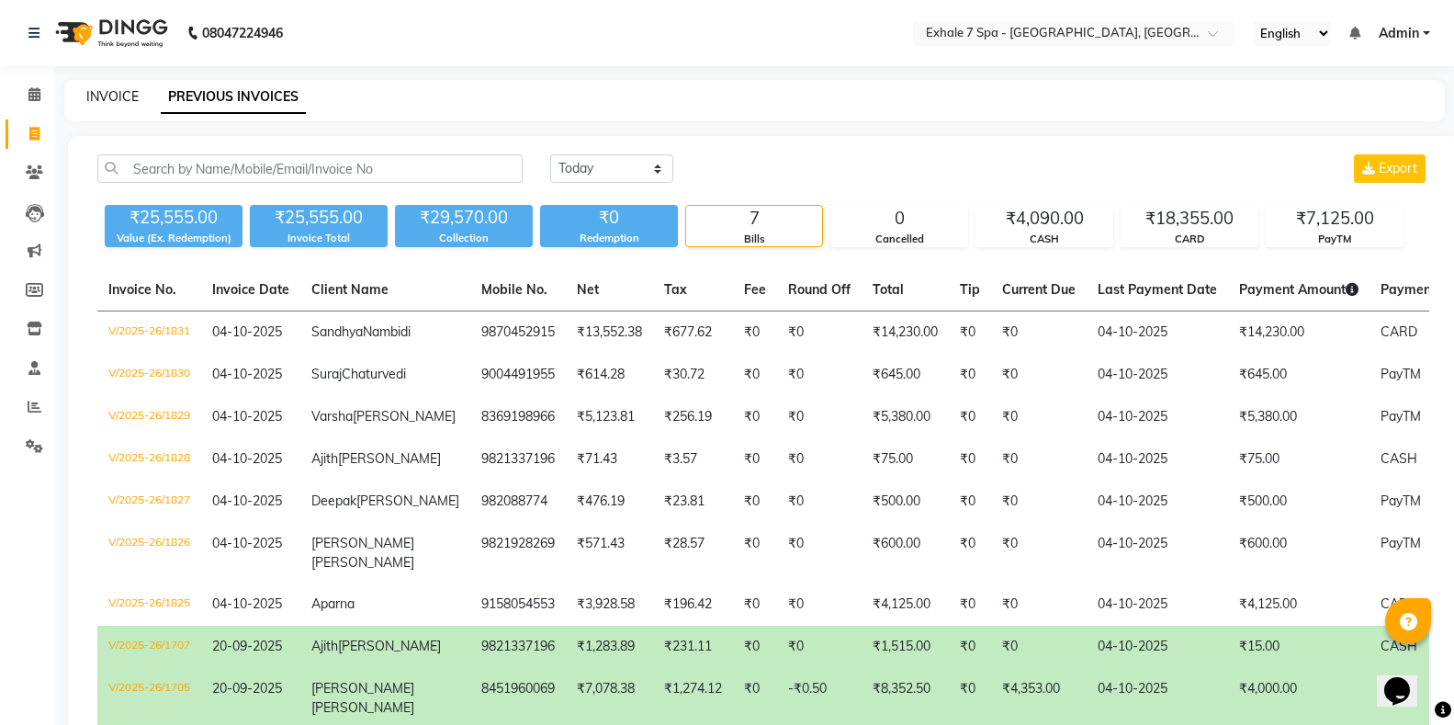
click at [112, 103] on link "INVOICE" at bounding box center [112, 96] width 52 height 17
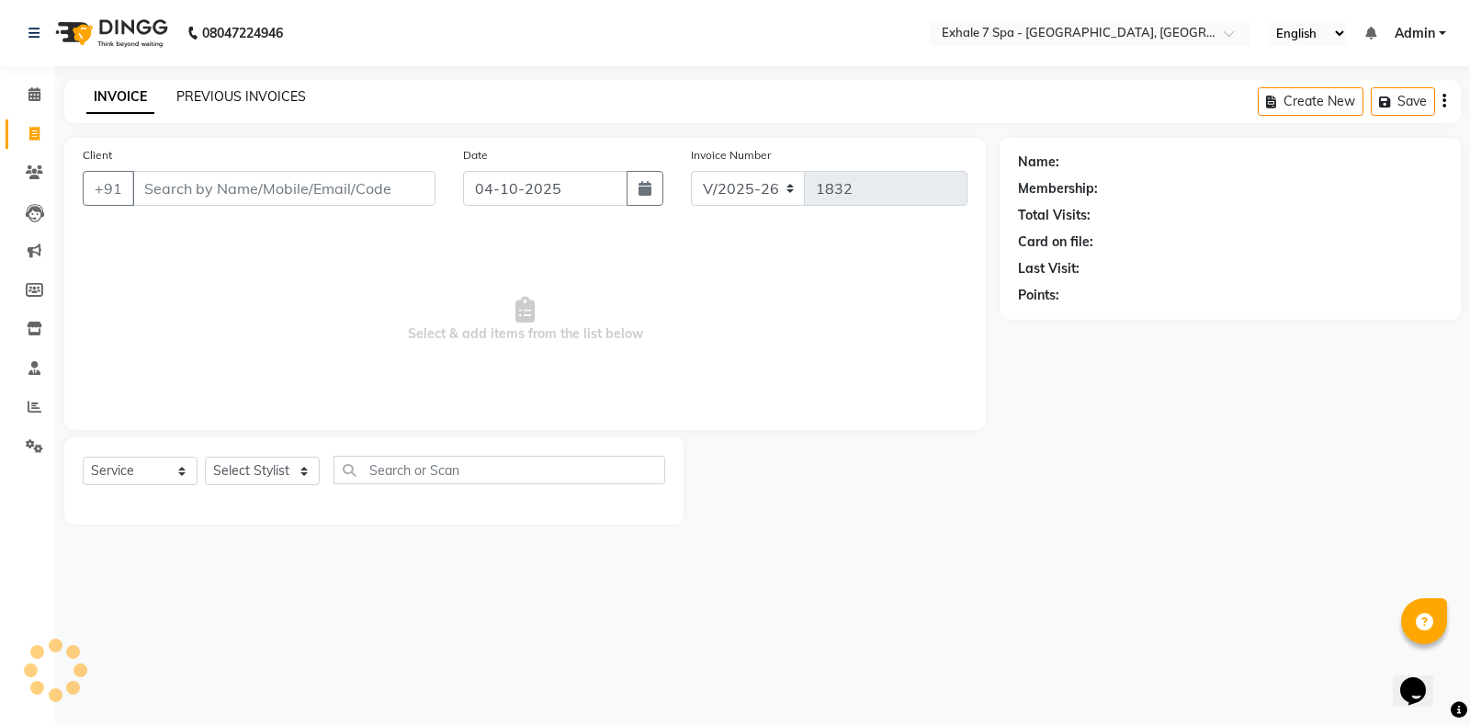
click at [191, 94] on link "PREVIOUS INVOICES" at bounding box center [241, 96] width 130 height 17
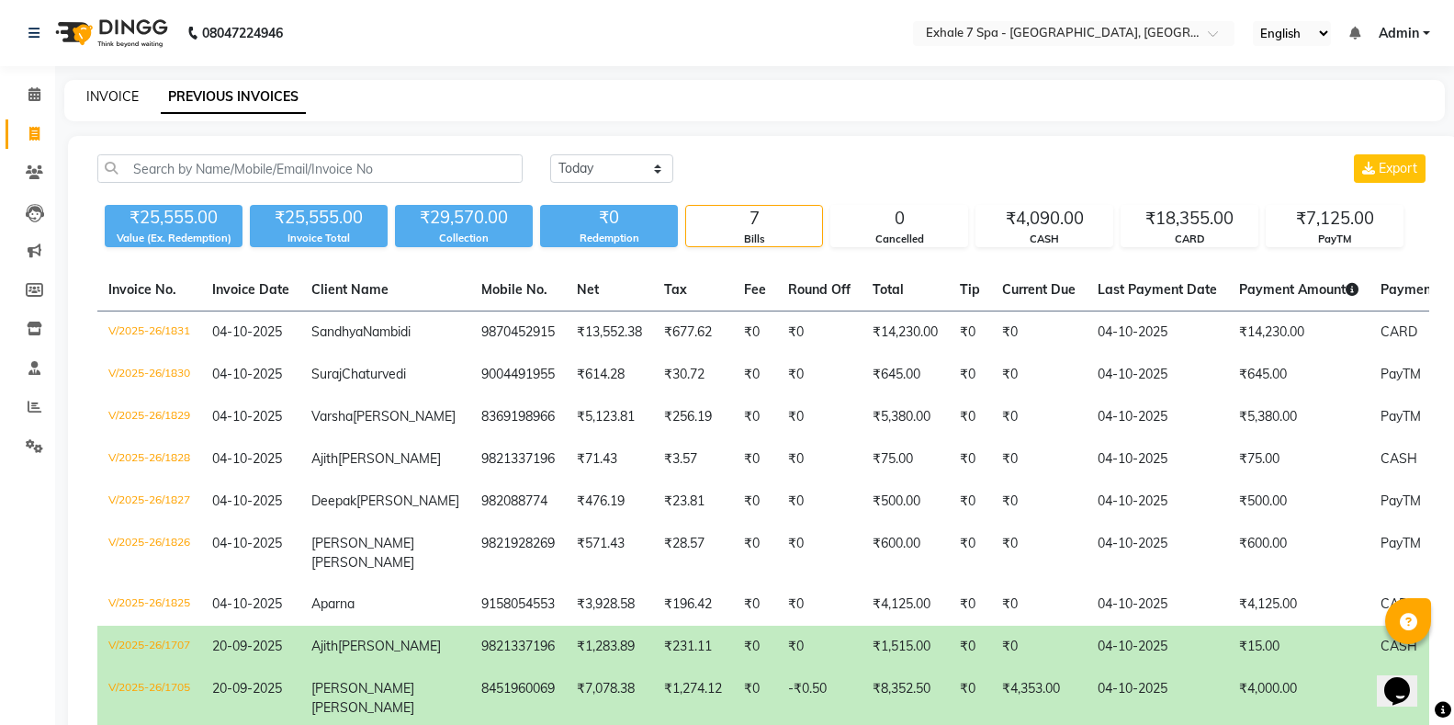
click at [116, 95] on link "INVOICE" at bounding box center [112, 96] width 52 height 17
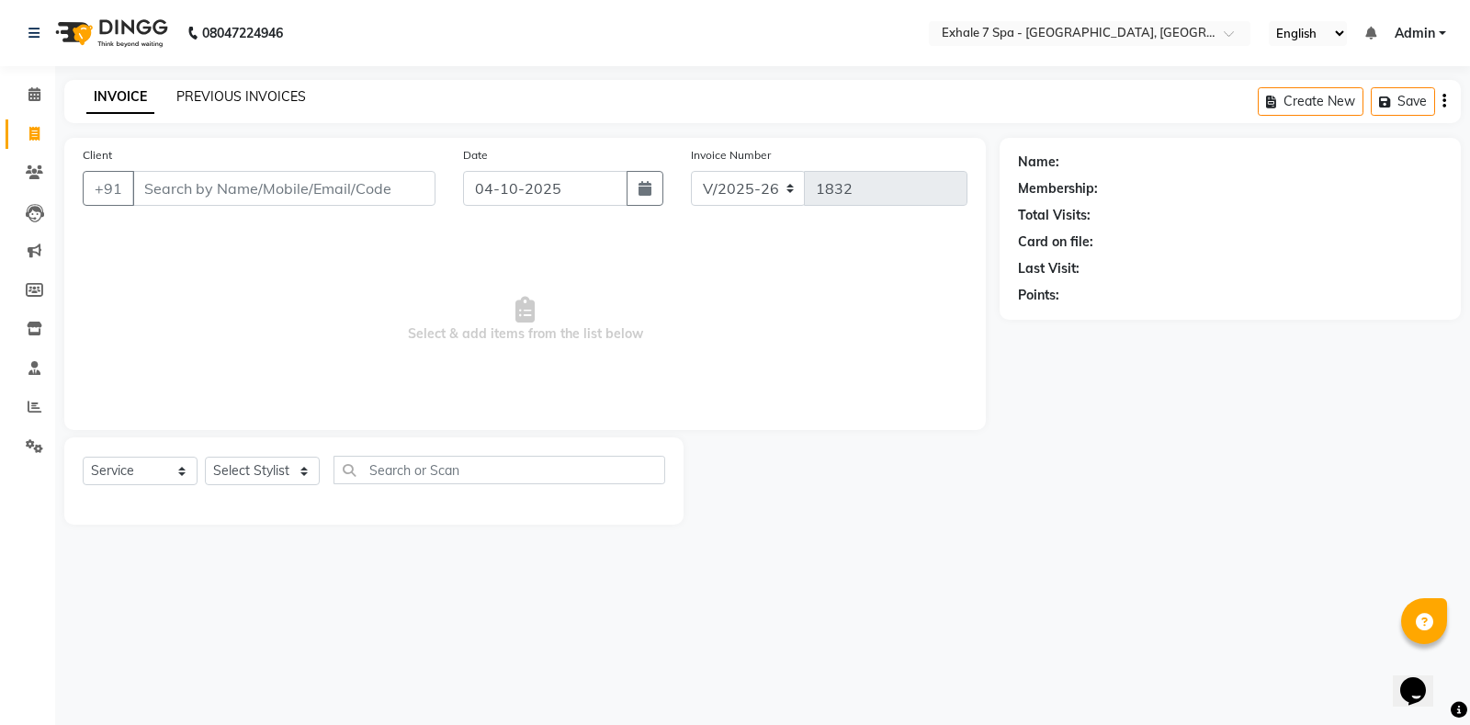
click at [229, 101] on link "PREVIOUS INVOICES" at bounding box center [241, 96] width 130 height 17
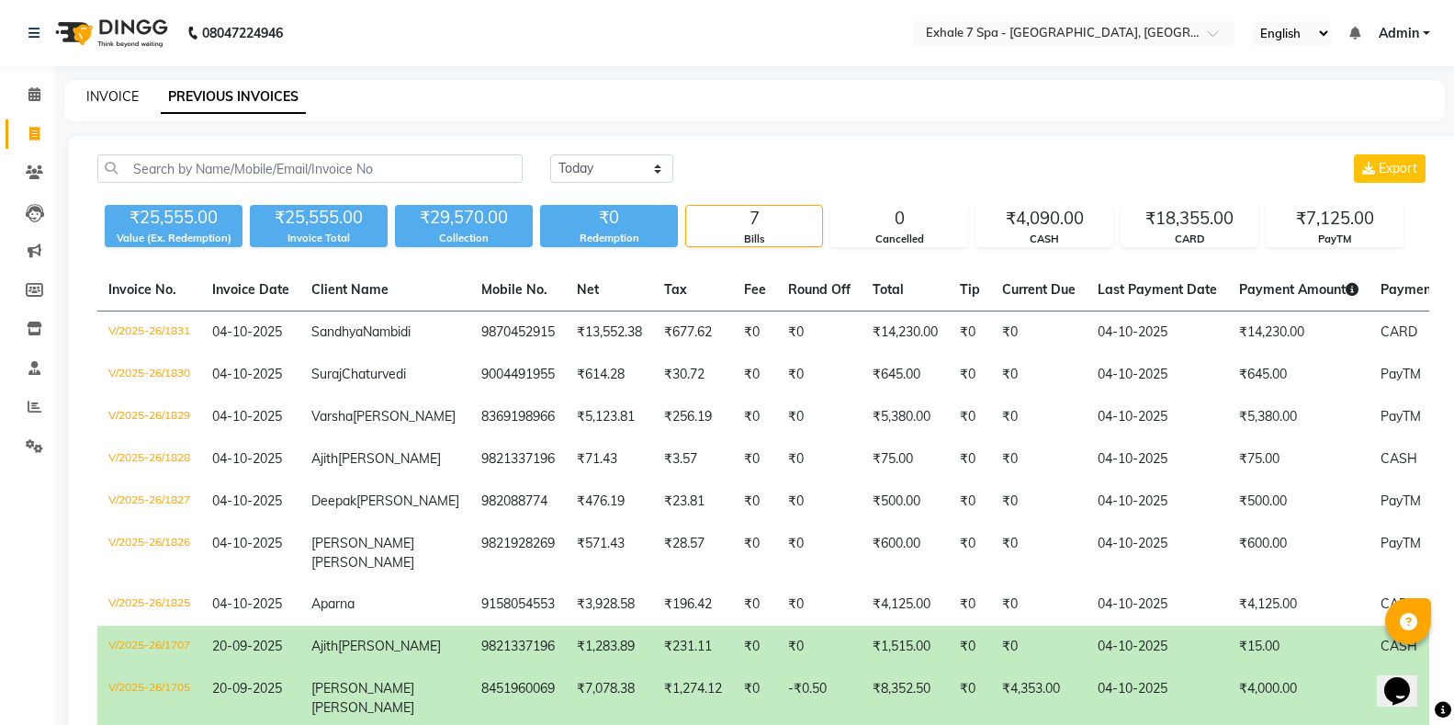
click at [107, 100] on link "INVOICE" at bounding box center [112, 96] width 52 height 17
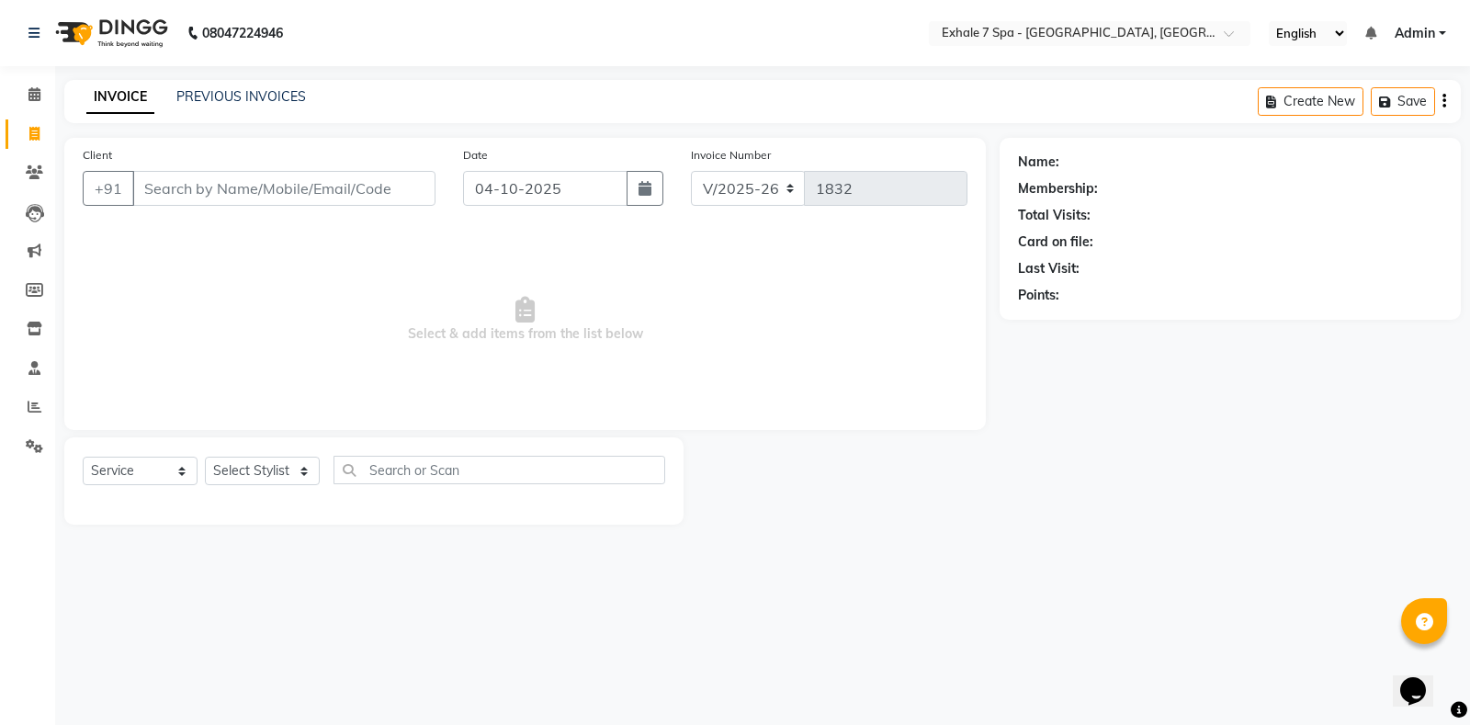
click at [226, 86] on div "INVOICE PREVIOUS INVOICES Create New Save" at bounding box center [762, 101] width 1396 height 43
click at [215, 98] on link "PREVIOUS INVOICES" at bounding box center [241, 96] width 130 height 17
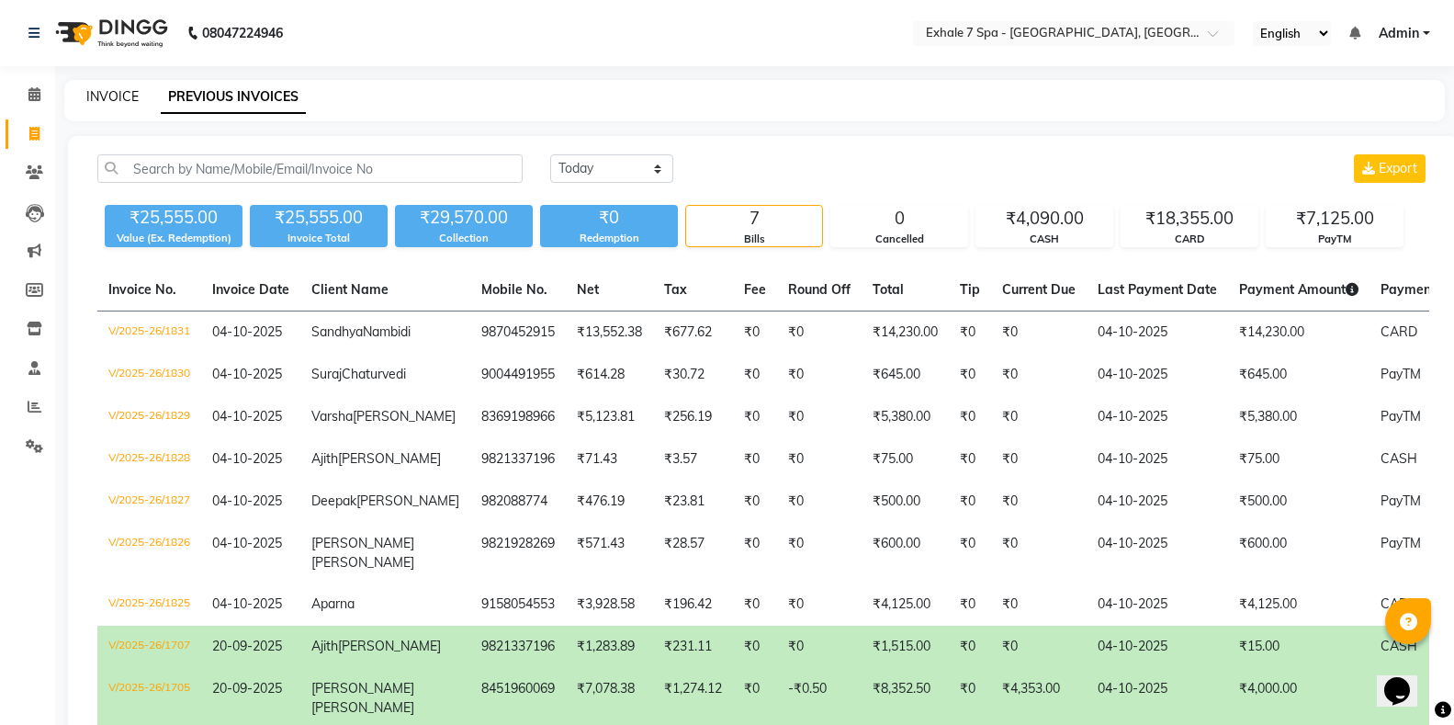
click at [124, 98] on link "INVOICE" at bounding box center [112, 96] width 52 height 17
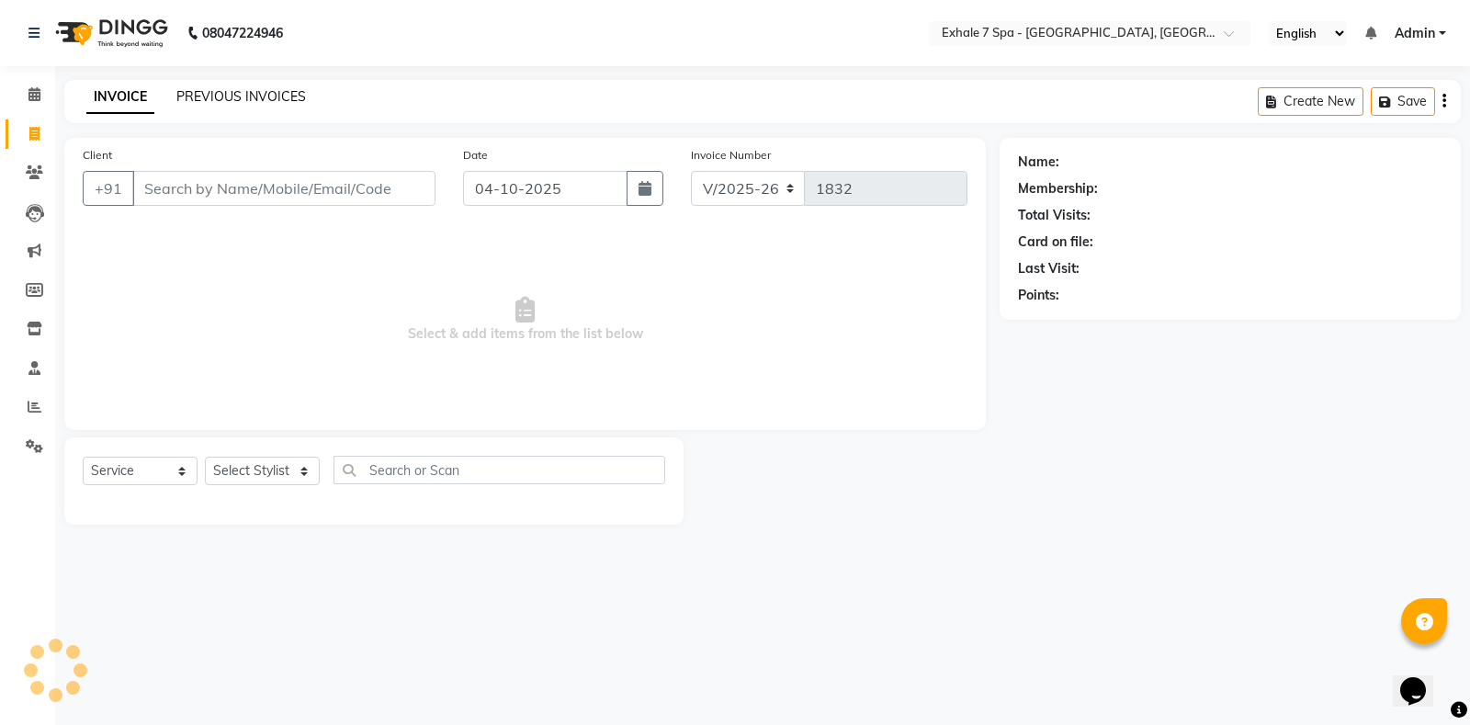
click at [258, 92] on link "PREVIOUS INVOICES" at bounding box center [241, 96] width 130 height 17
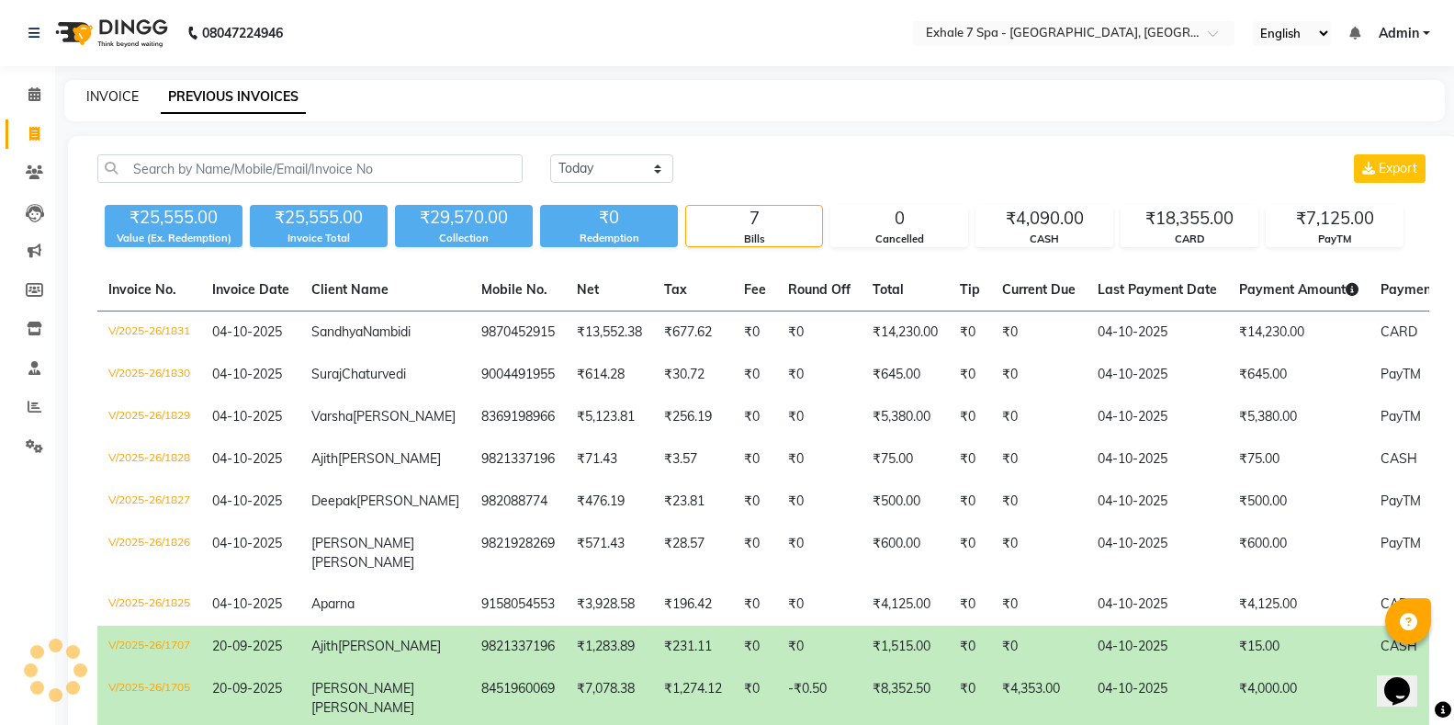
click at [103, 102] on link "INVOICE" at bounding box center [112, 96] width 52 height 17
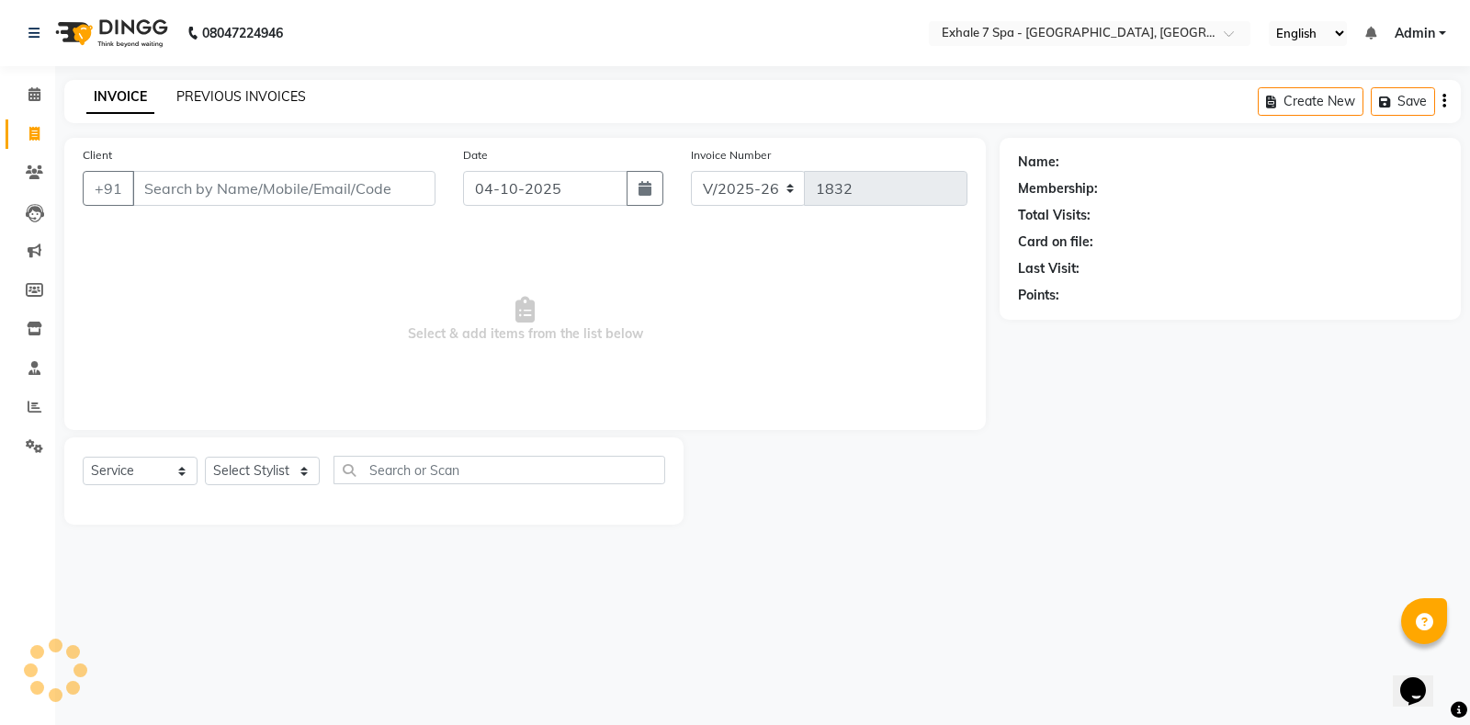
click at [198, 97] on link "PREVIOUS INVOICES" at bounding box center [241, 96] width 130 height 17
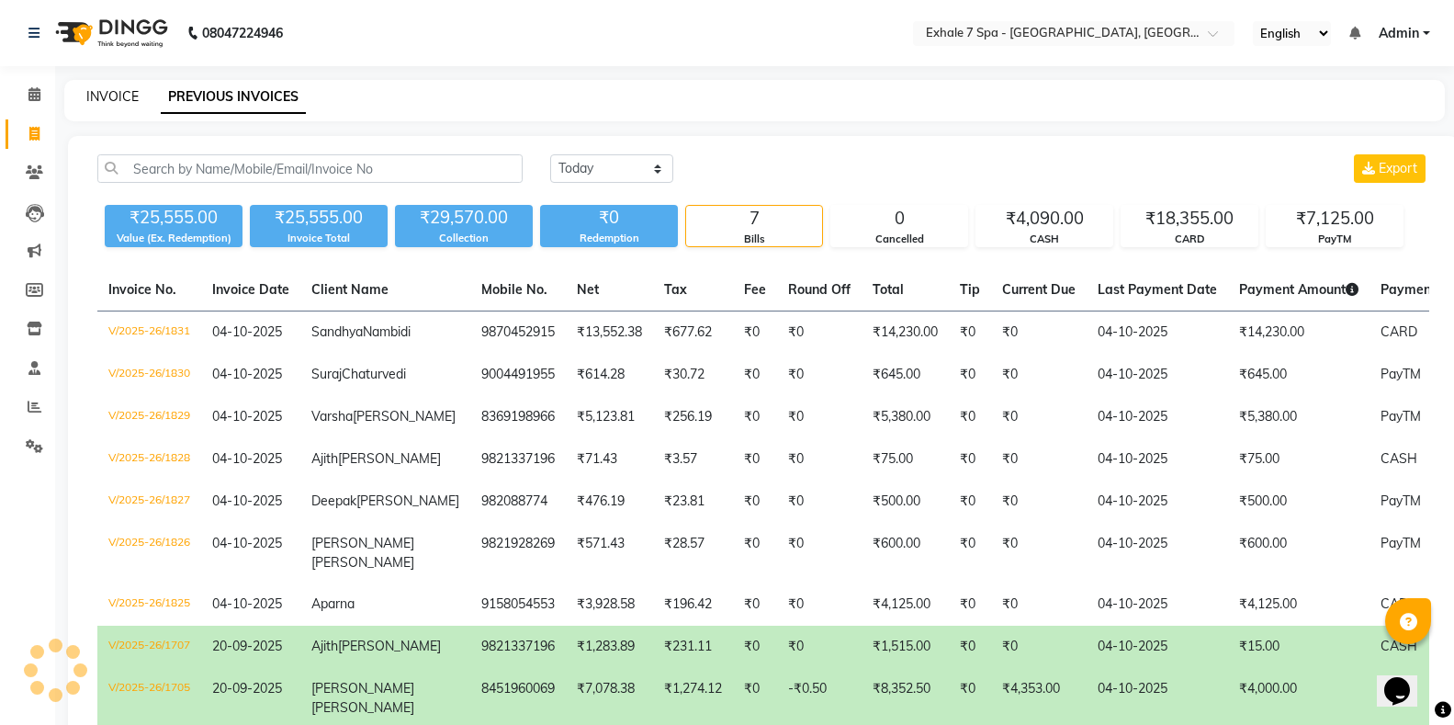
click at [105, 102] on link "INVOICE" at bounding box center [112, 96] width 52 height 17
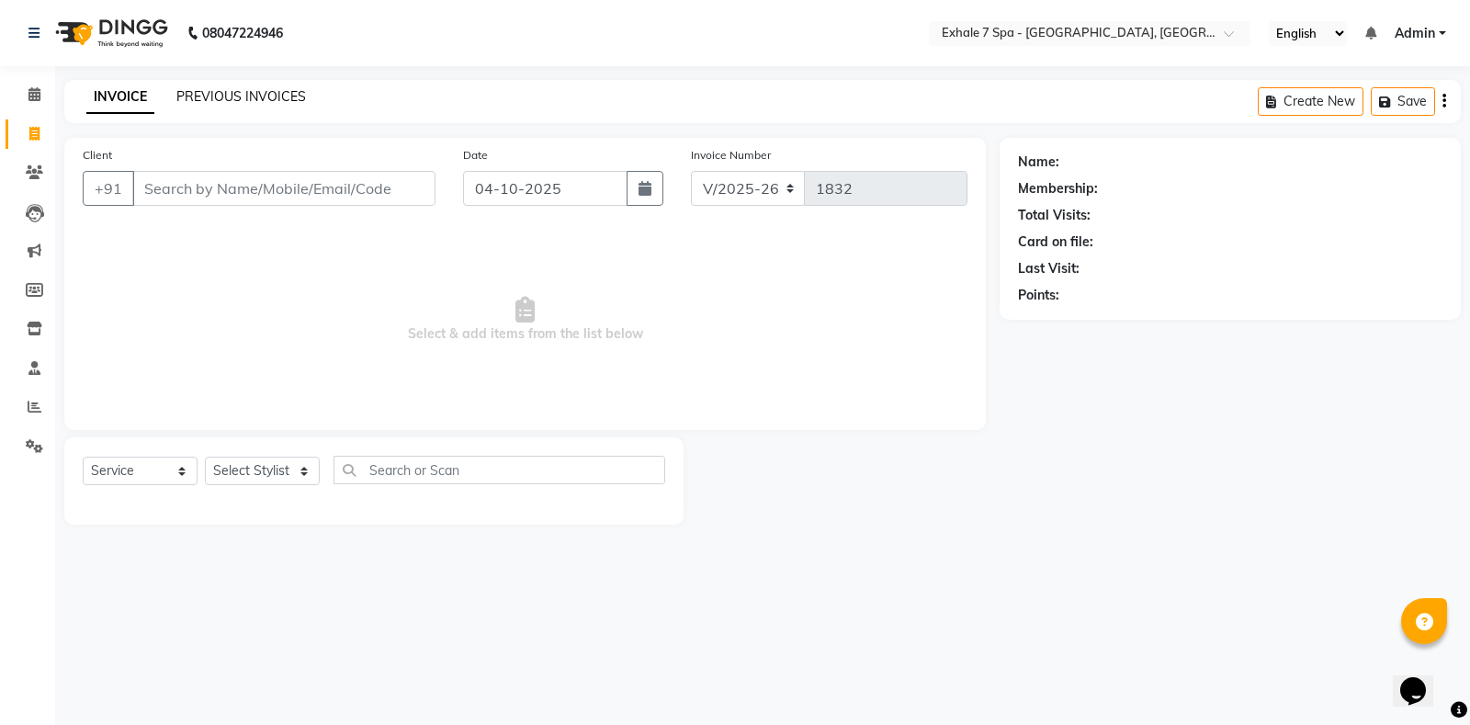
click at [199, 102] on link "PREVIOUS INVOICES" at bounding box center [241, 96] width 130 height 17
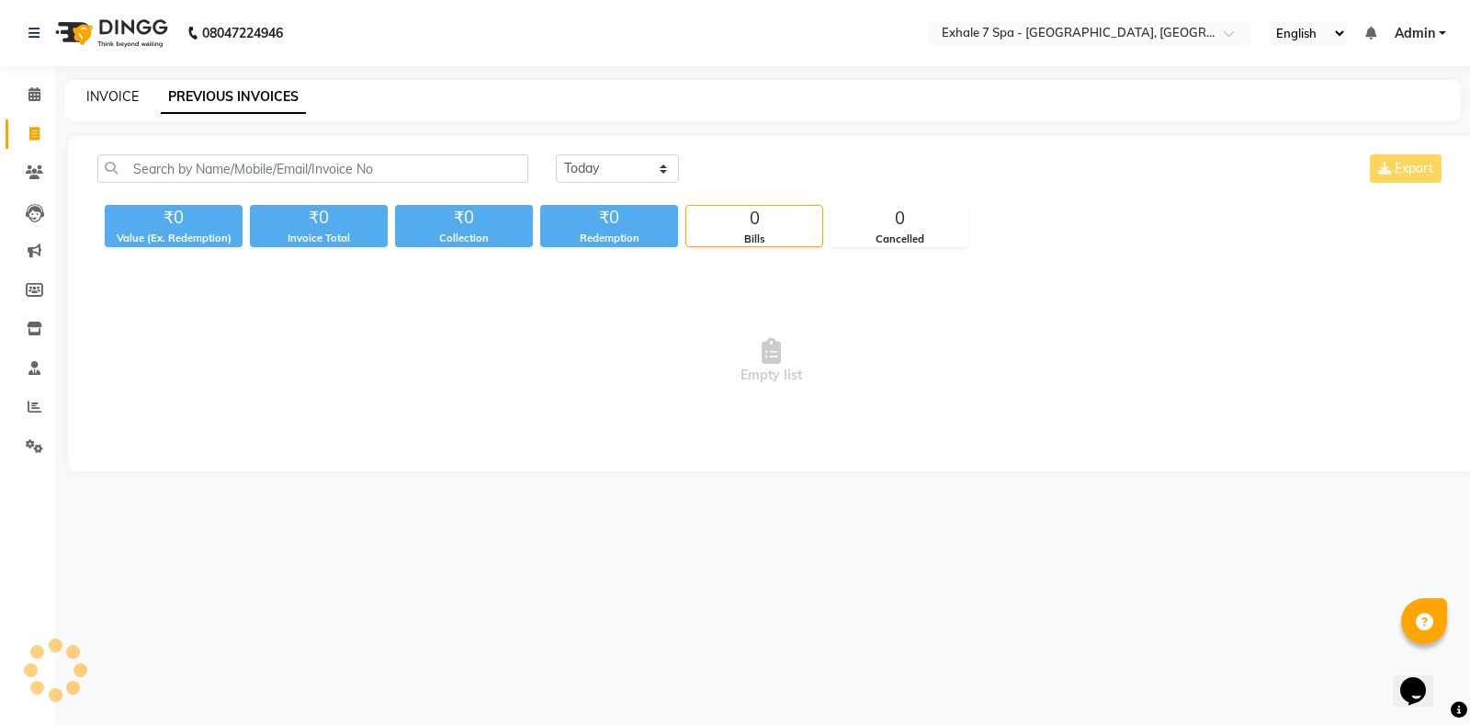
click at [96, 98] on link "INVOICE" at bounding box center [112, 96] width 52 height 17
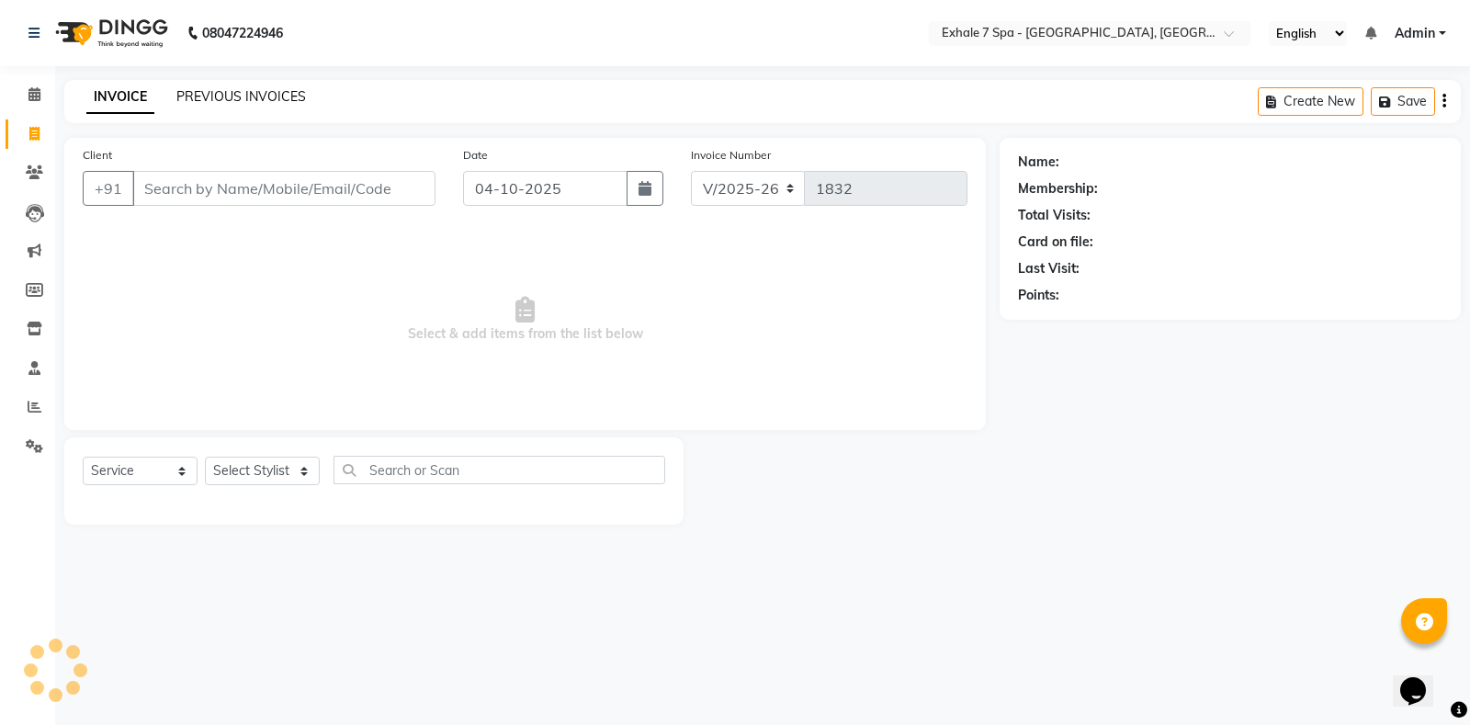
click at [276, 93] on link "PREVIOUS INVOICES" at bounding box center [241, 96] width 130 height 17
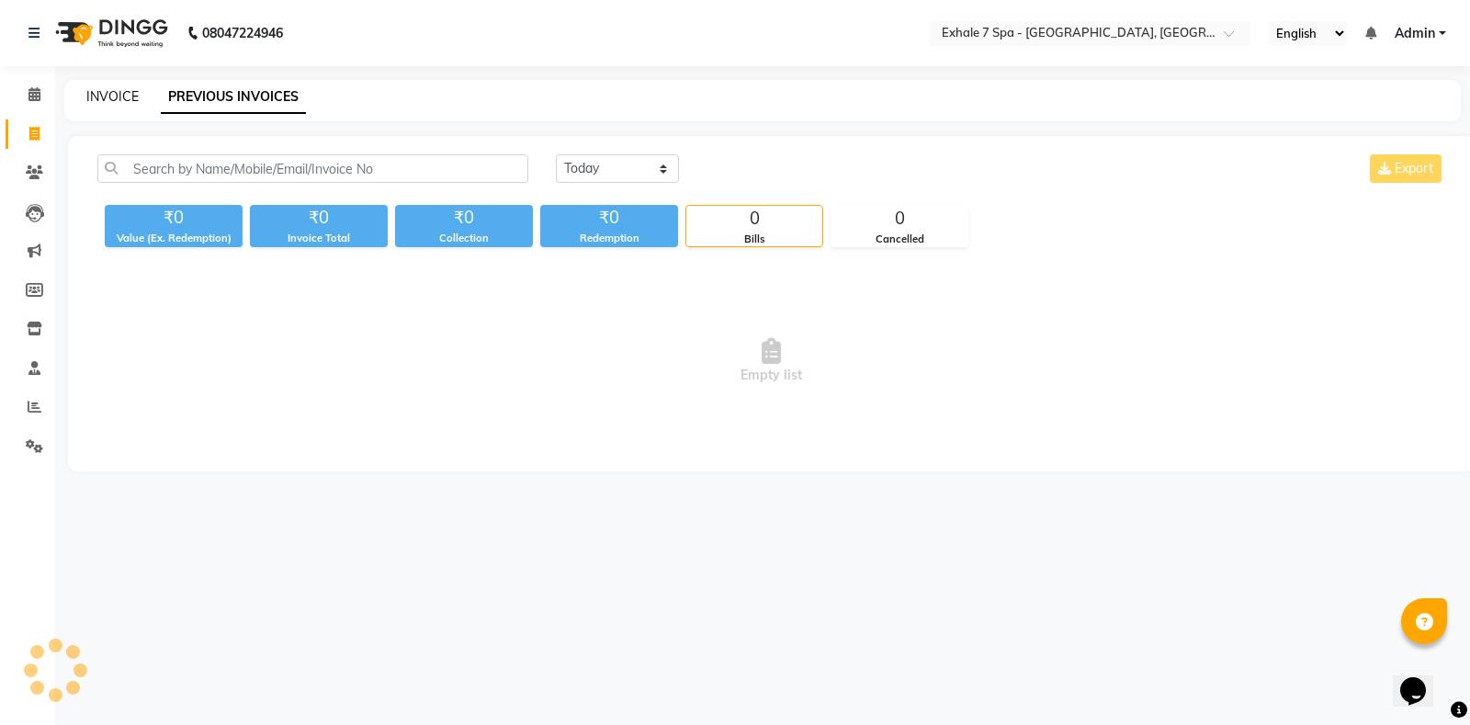
click at [111, 98] on link "INVOICE" at bounding box center [112, 96] width 52 height 17
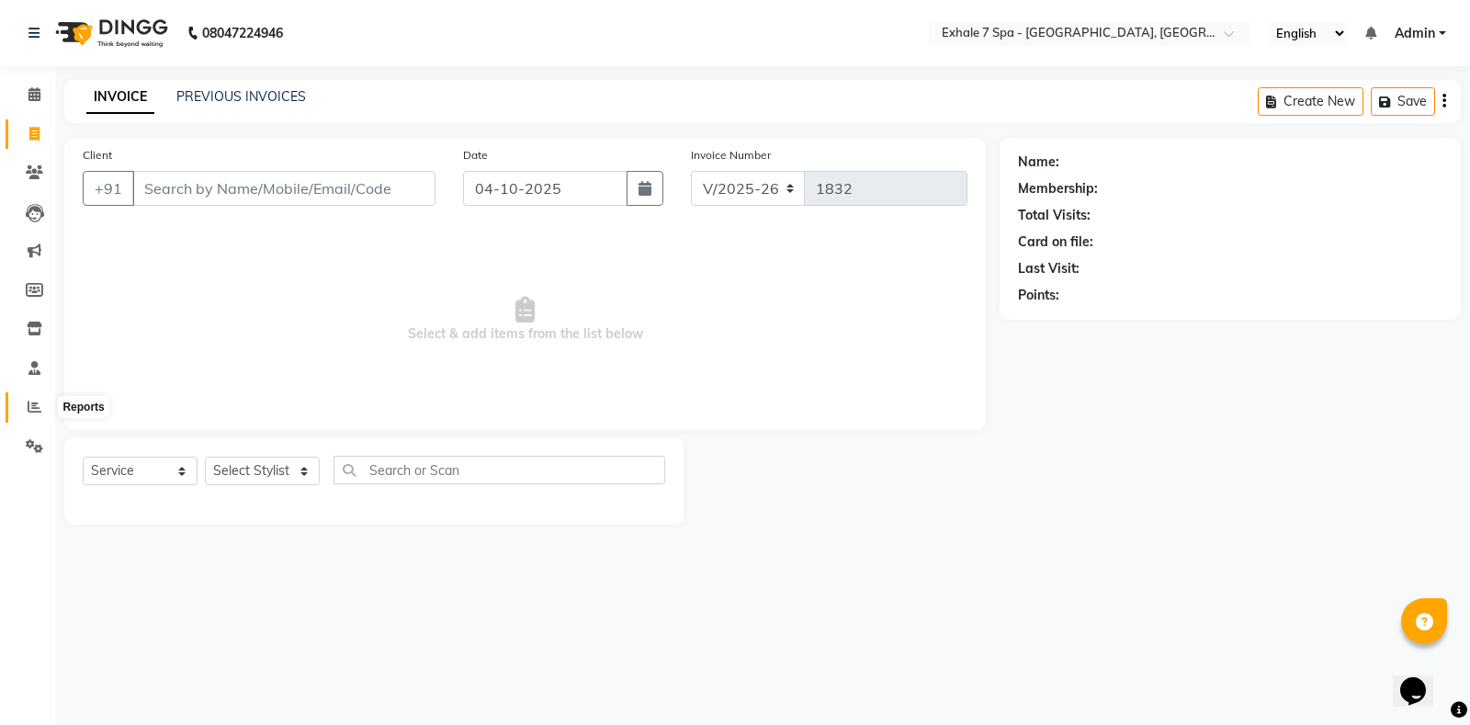
click at [39, 403] on icon at bounding box center [35, 407] width 14 height 14
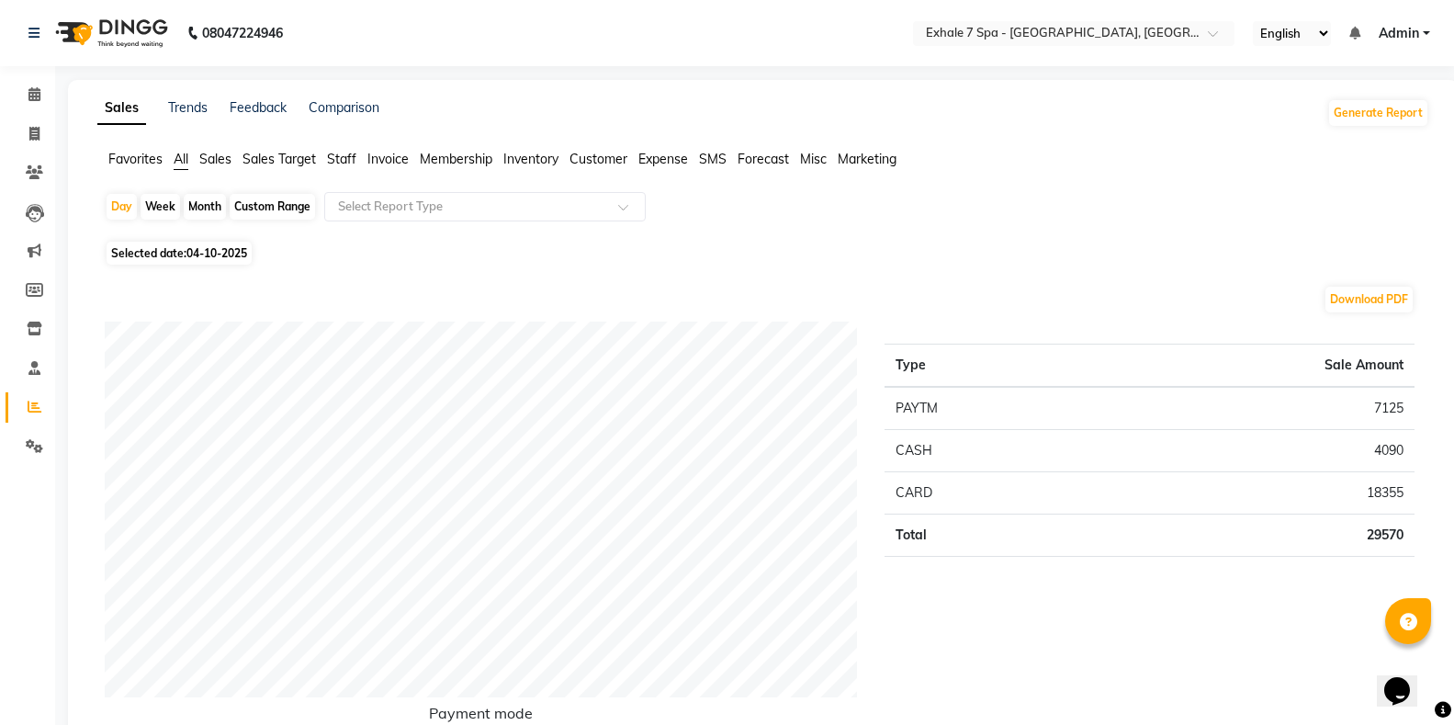
click at [355, 152] on span "Staff" at bounding box center [341, 159] width 29 height 17
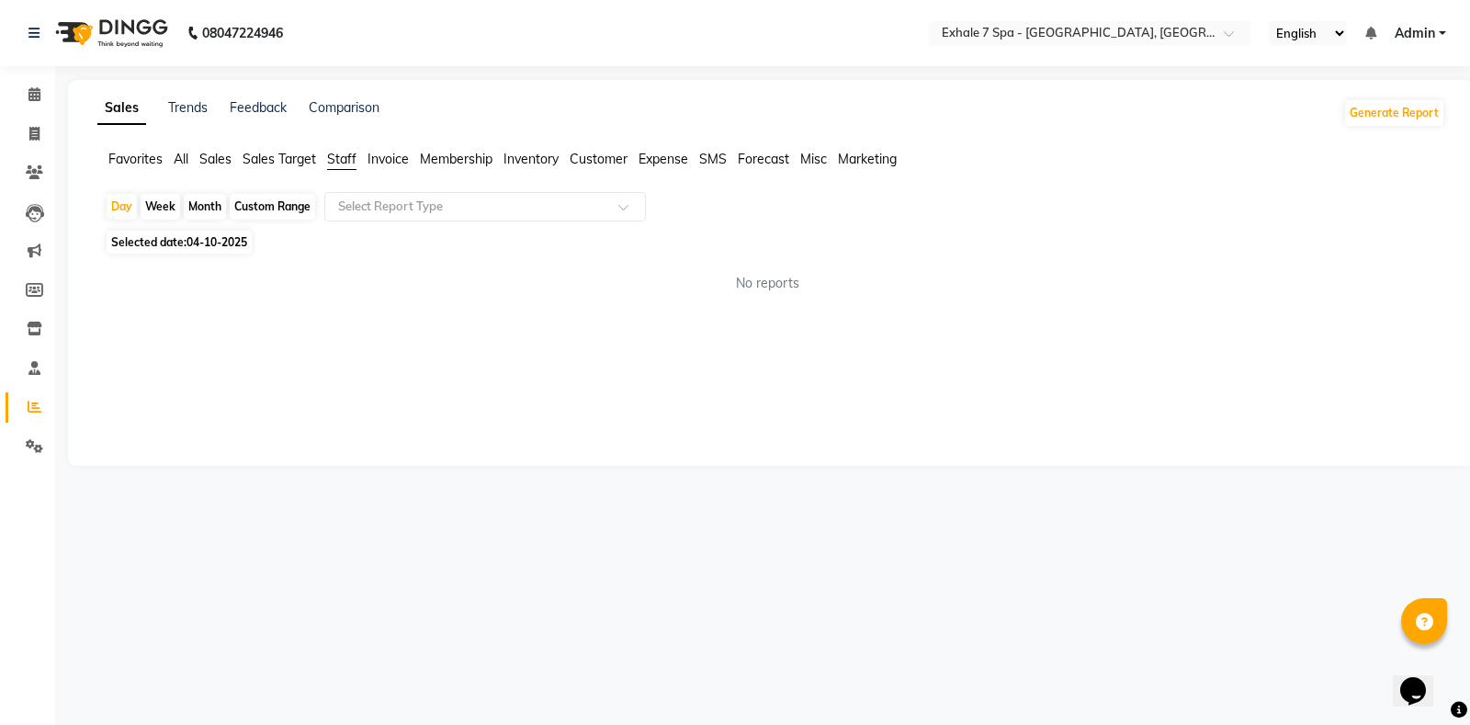
click at [256, 217] on div "Custom Range" at bounding box center [272, 207] width 85 height 26
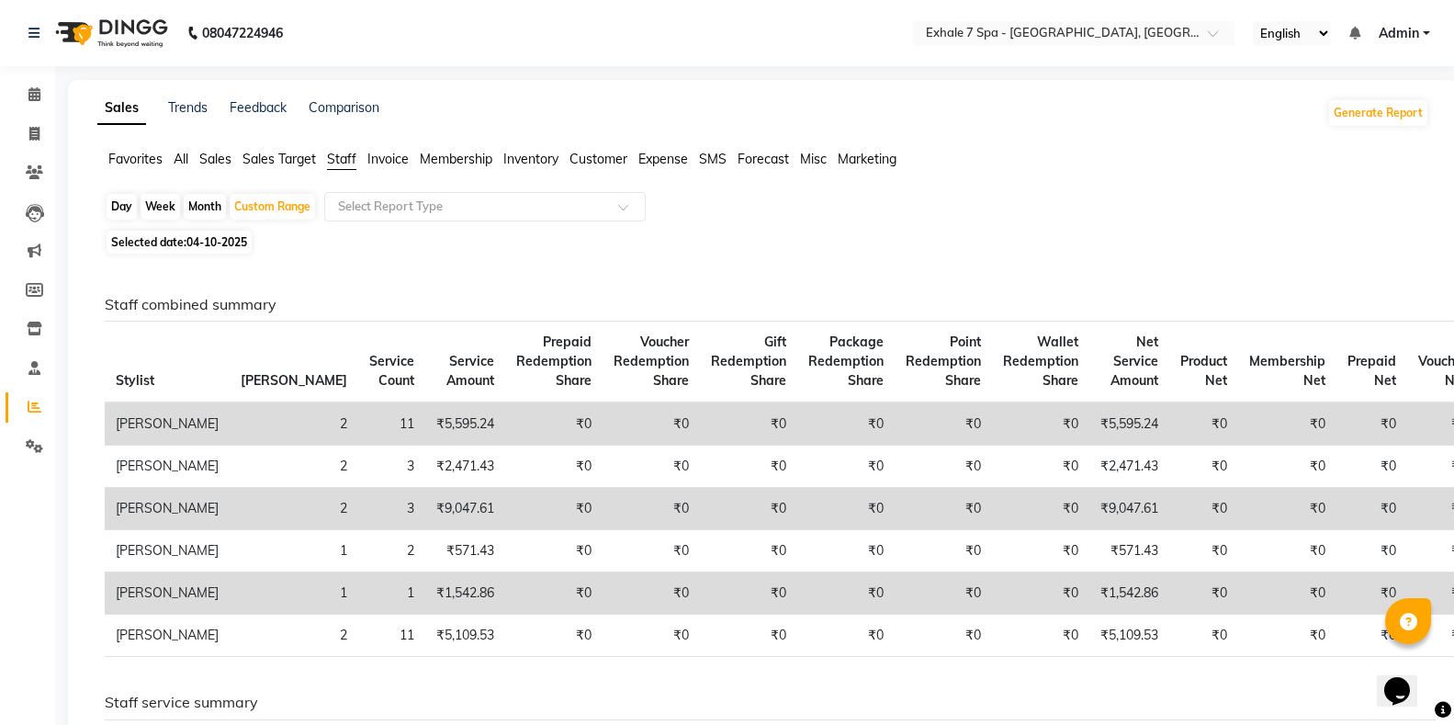
click at [265, 206] on div "Custom Range" at bounding box center [272, 207] width 85 height 26
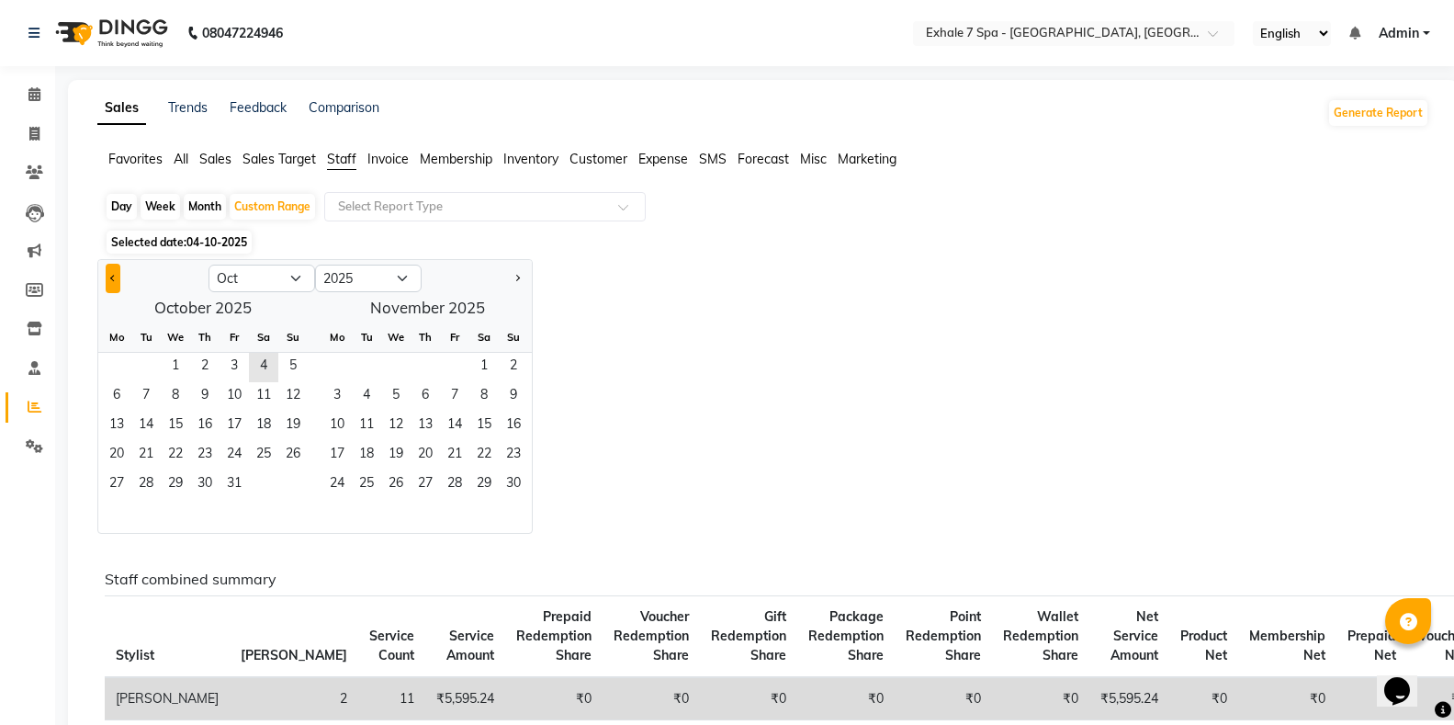
click at [116, 283] on button "Previous month" at bounding box center [113, 278] width 15 height 29
click at [116, 377] on span "1" at bounding box center [116, 367] width 29 height 29
click at [144, 488] on span "30" at bounding box center [145, 484] width 29 height 29
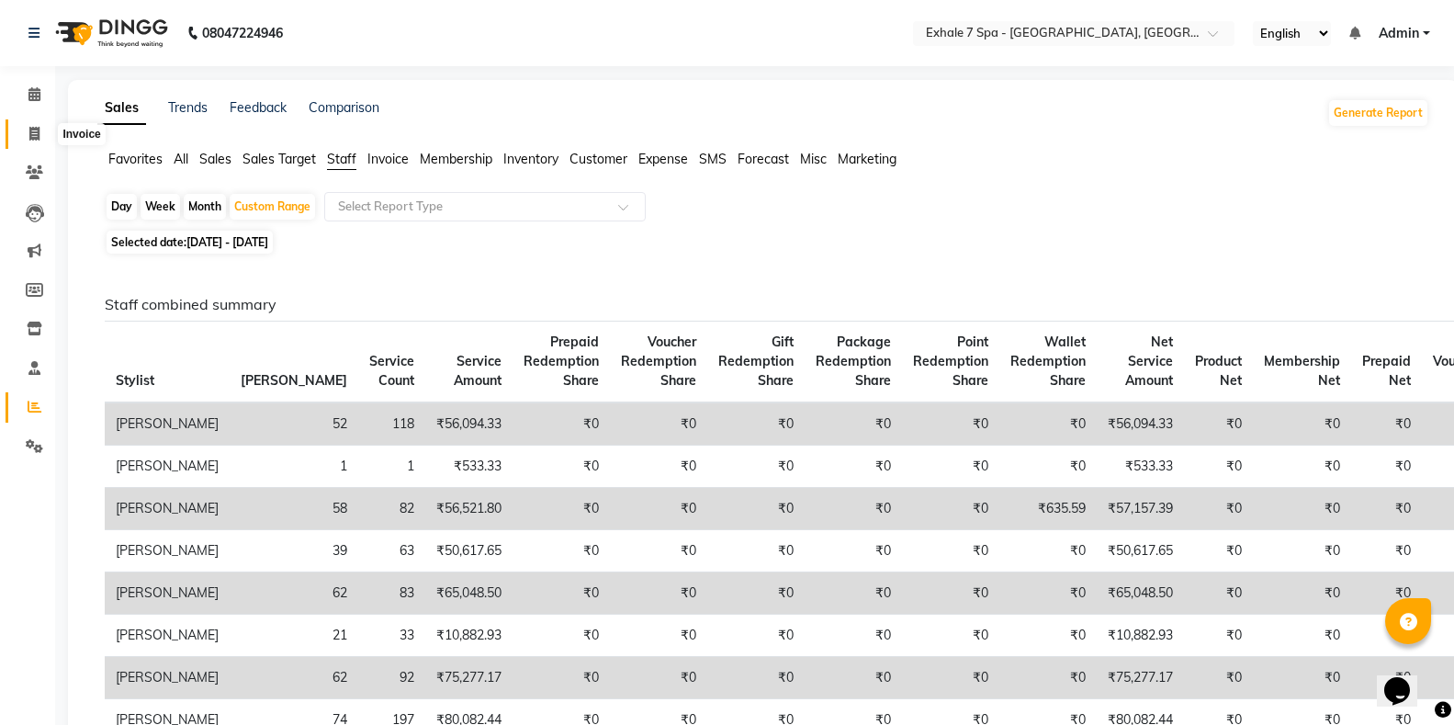
click at [37, 134] on icon at bounding box center [34, 134] width 10 height 14
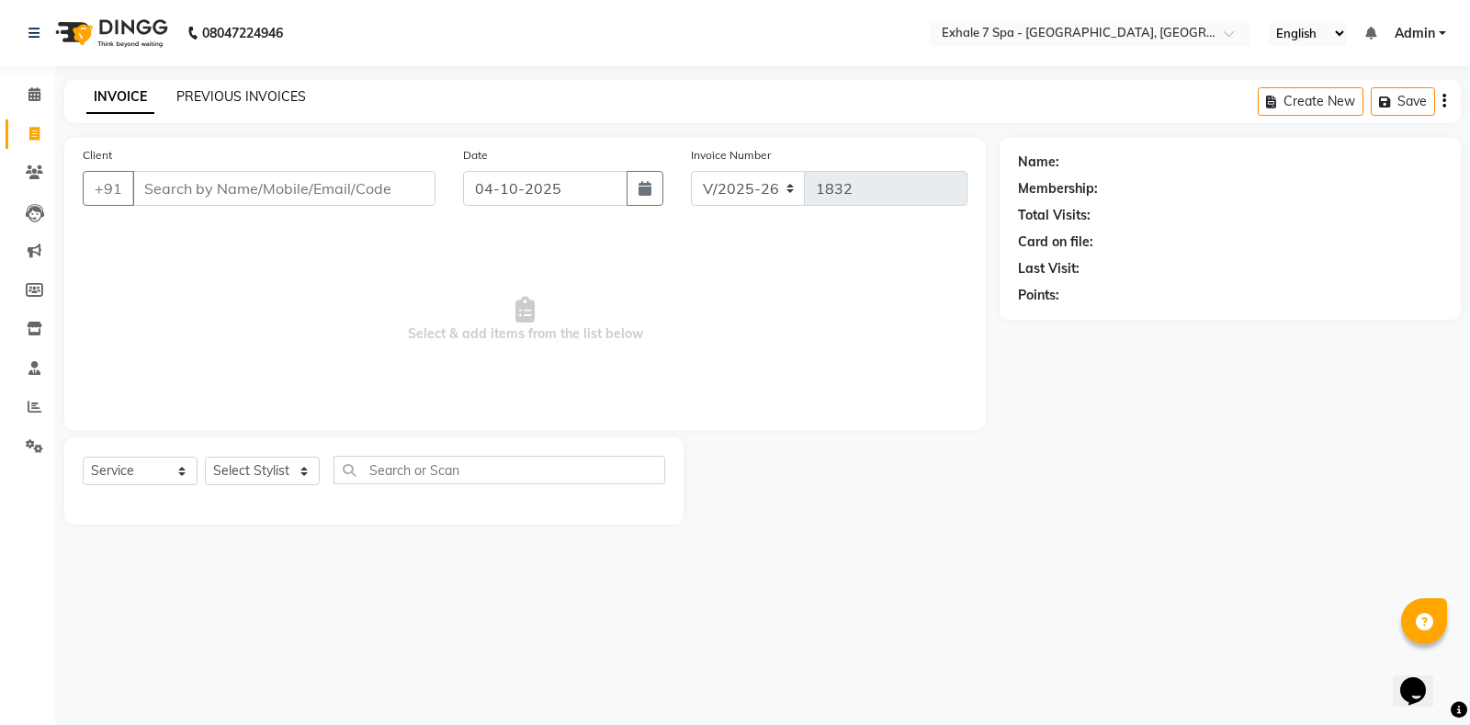
click at [216, 103] on link "PREVIOUS INVOICES" at bounding box center [241, 96] width 130 height 17
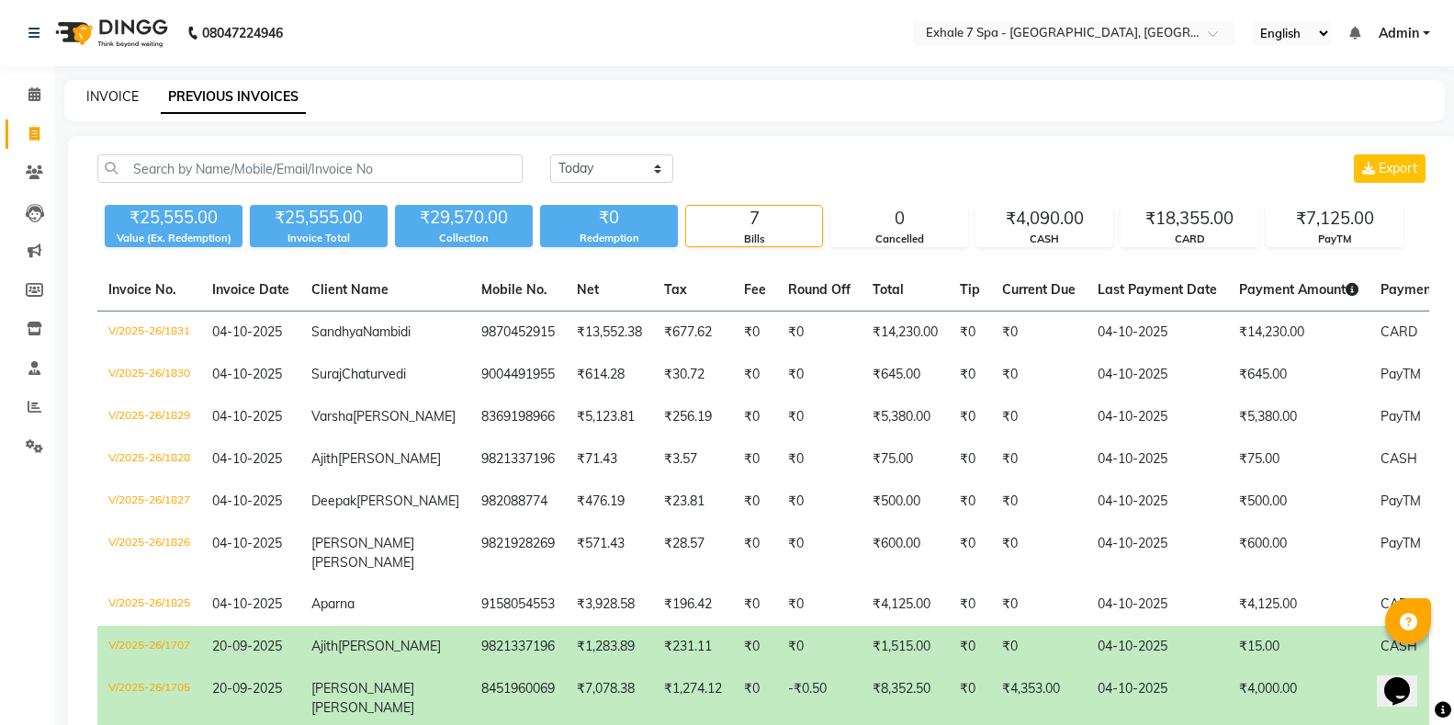
click at [123, 94] on link "INVOICE" at bounding box center [112, 96] width 52 height 17
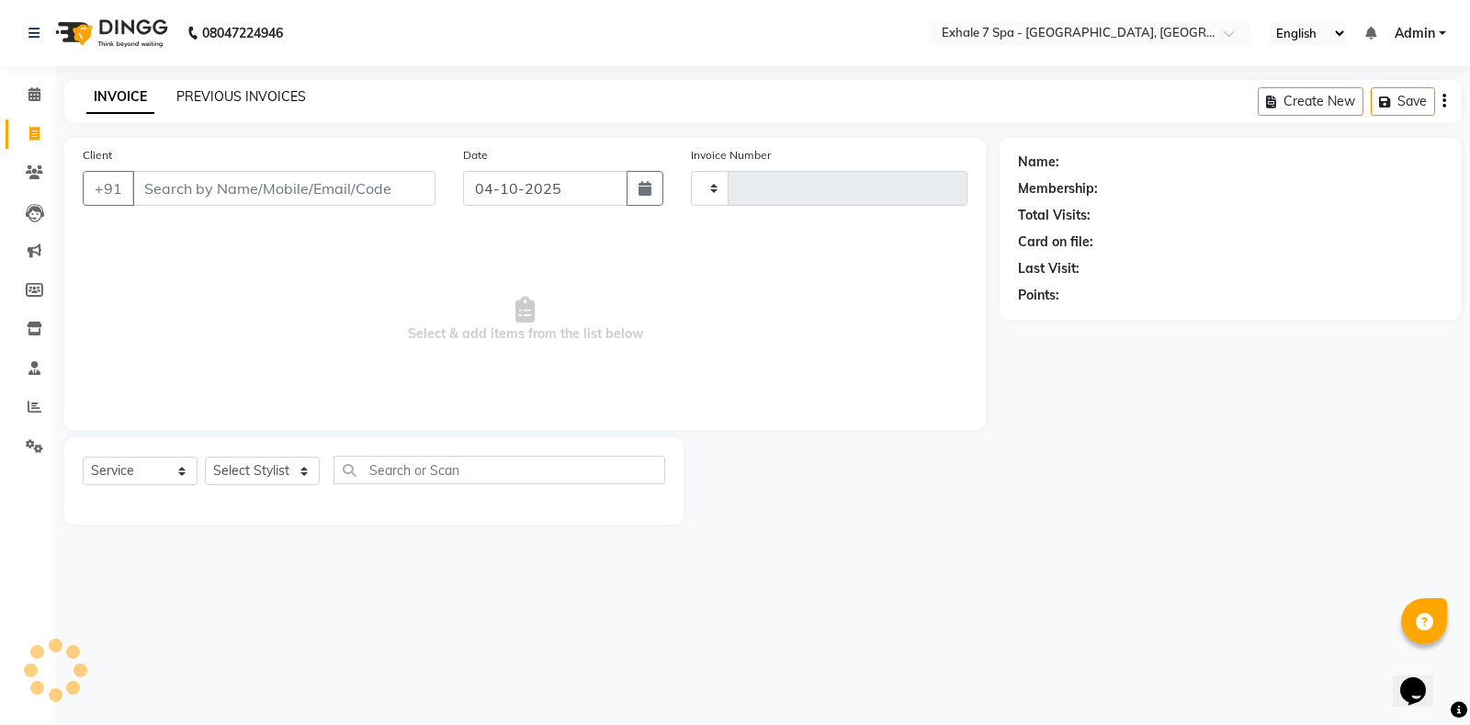
click at [205, 98] on link "PREVIOUS INVOICES" at bounding box center [241, 96] width 130 height 17
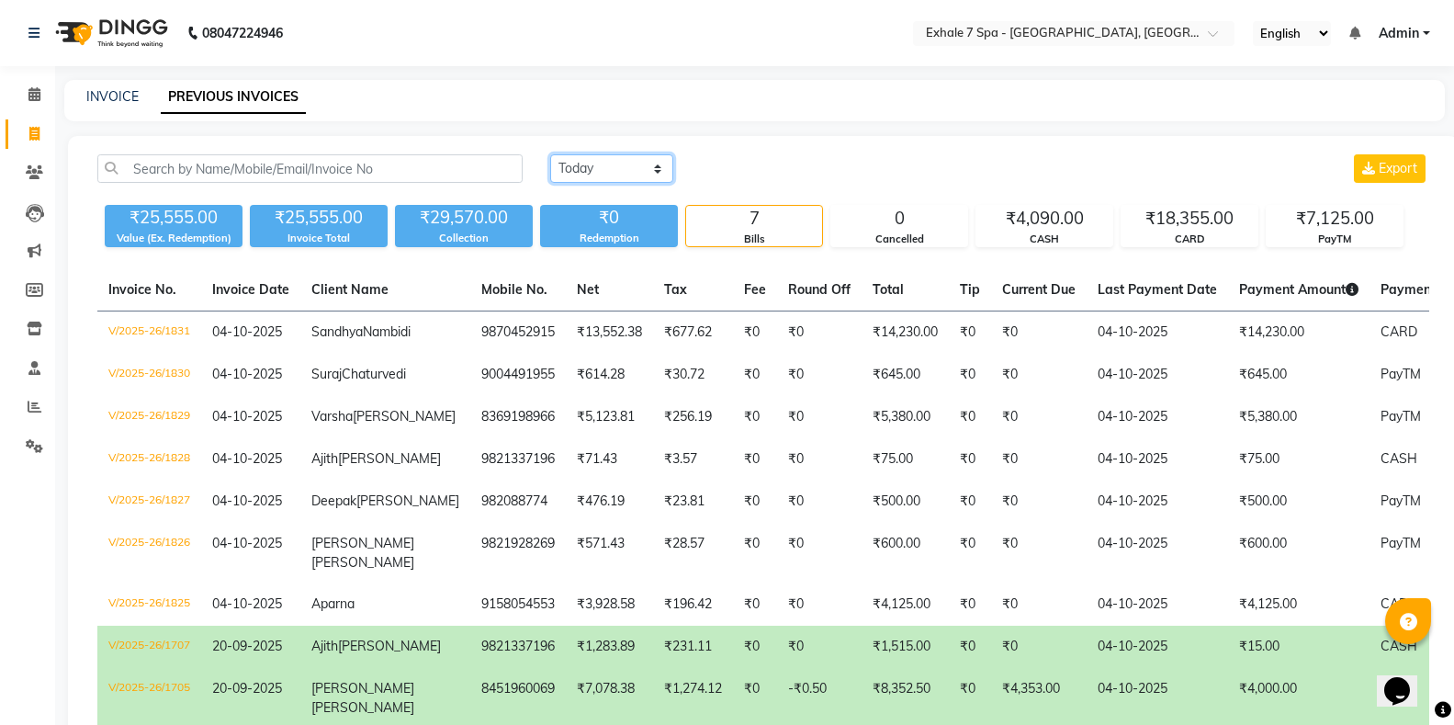
click at [621, 180] on select "[DATE] [DATE] Custom Range" at bounding box center [611, 168] width 123 height 28
click at [550, 154] on select "[DATE] [DATE] Custom Range" at bounding box center [611, 168] width 123 height 28
click at [772, 174] on input "04-10-2025" at bounding box center [761, 169] width 129 height 26
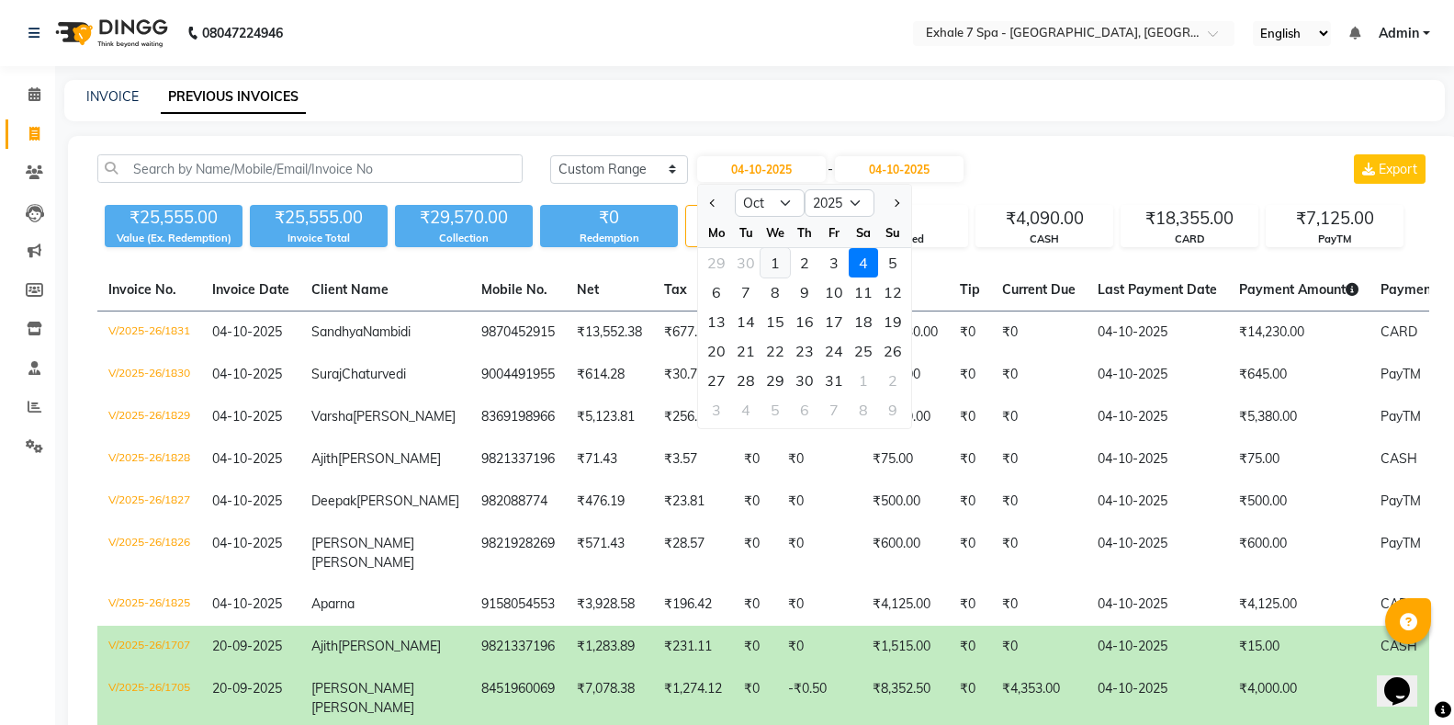
click at [772, 265] on div "1" at bounding box center [775, 262] width 29 height 29
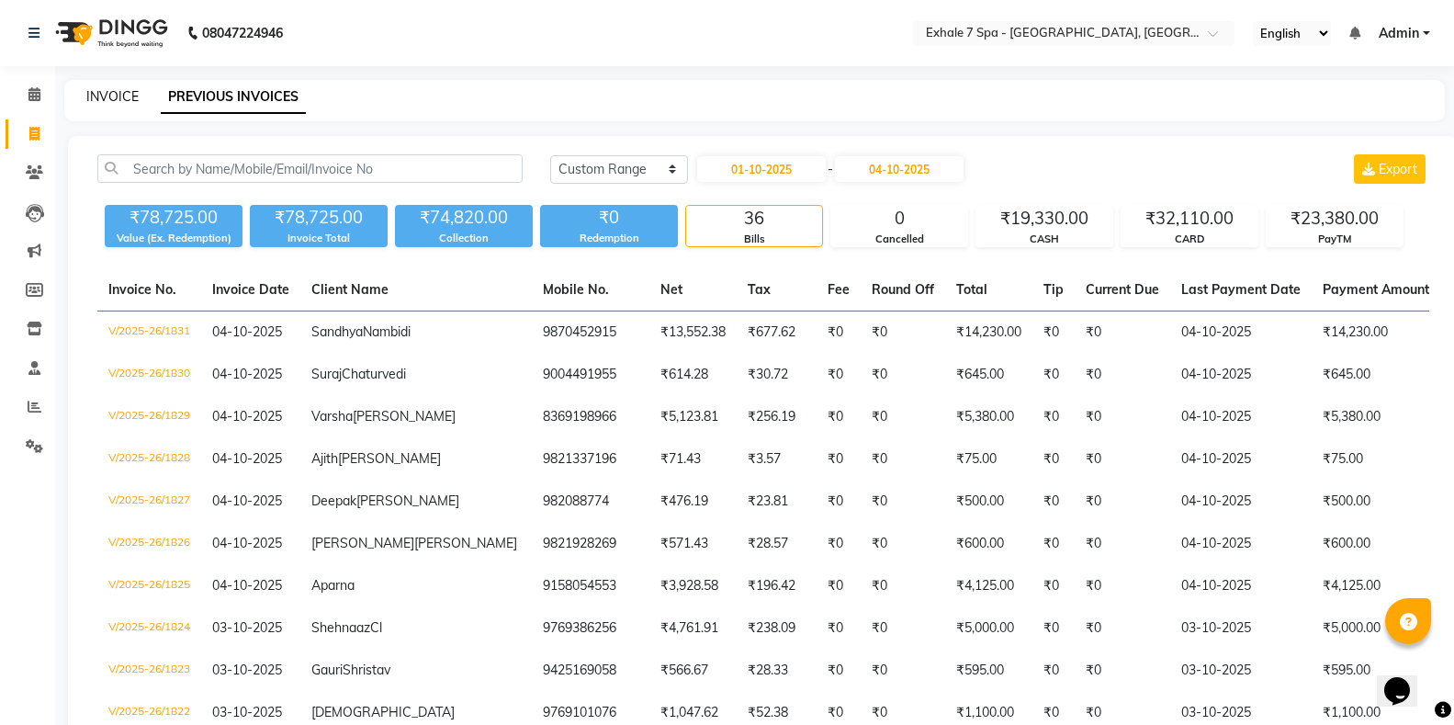
click at [91, 99] on link "INVOICE" at bounding box center [112, 96] width 52 height 17
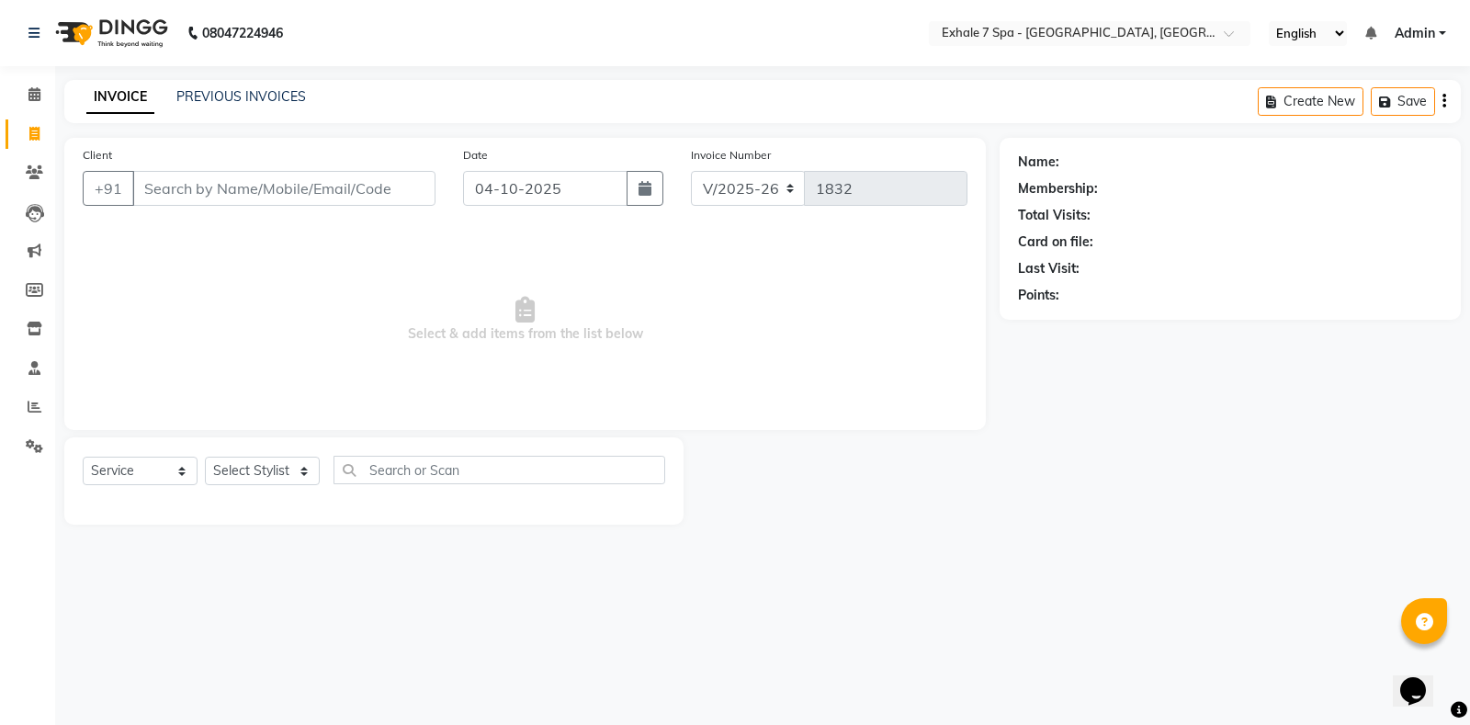
click at [478, 277] on span "Select & add items from the list below" at bounding box center [525, 320] width 885 height 184
drag, startPoint x: 417, startPoint y: 265, endPoint x: 620, endPoint y: 355, distance: 221.7
click at [639, 361] on span "Select & add items from the list below" at bounding box center [525, 320] width 885 height 184
click at [620, 355] on span "Select & add items from the list below" at bounding box center [525, 320] width 885 height 184
click at [241, 89] on link "PREVIOUS INVOICES" at bounding box center [241, 96] width 130 height 17
